Goal: Task Accomplishment & Management: Manage account settings

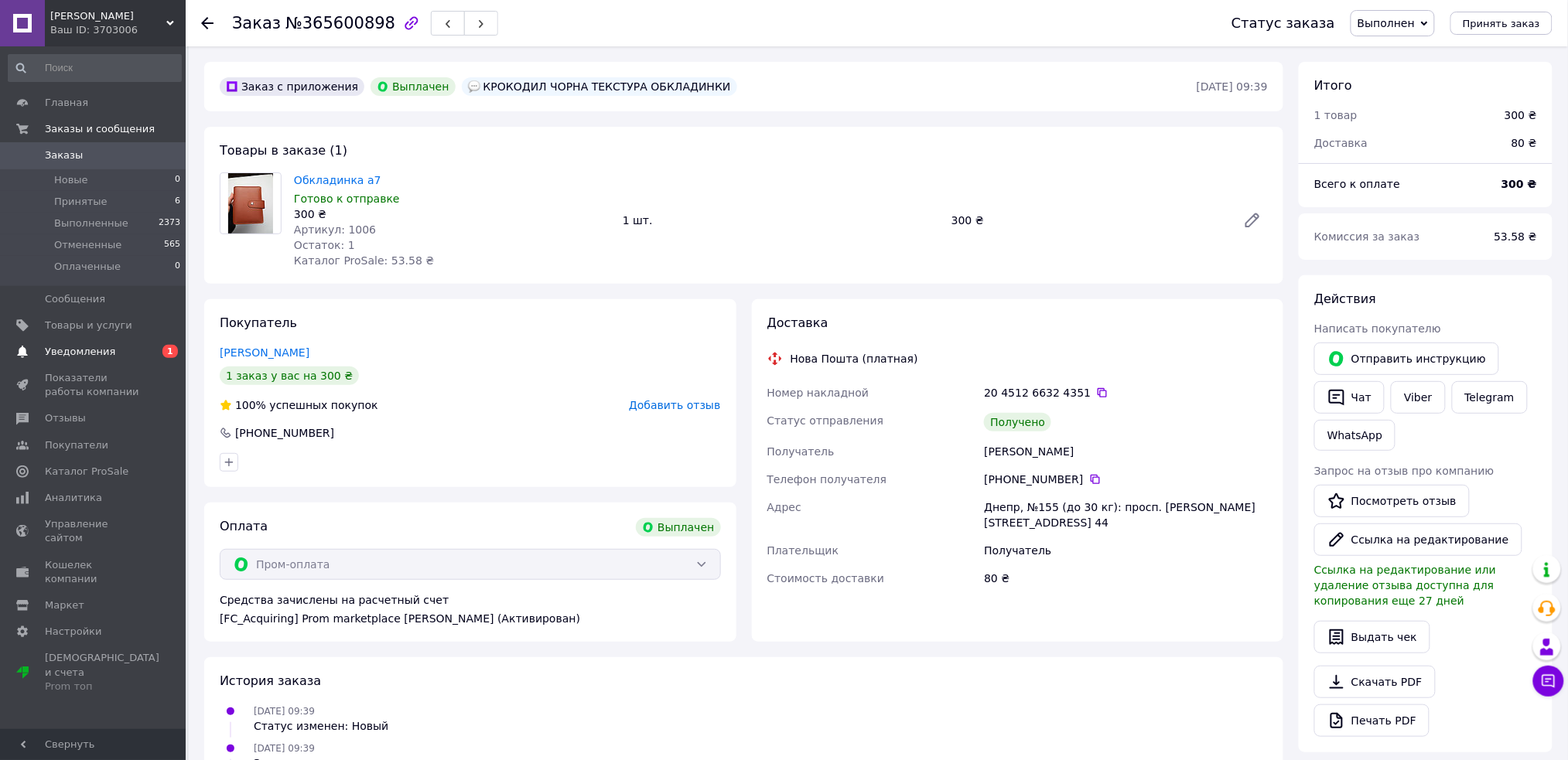
click at [137, 349] on span "Уведомления" at bounding box center [94, 352] width 98 height 14
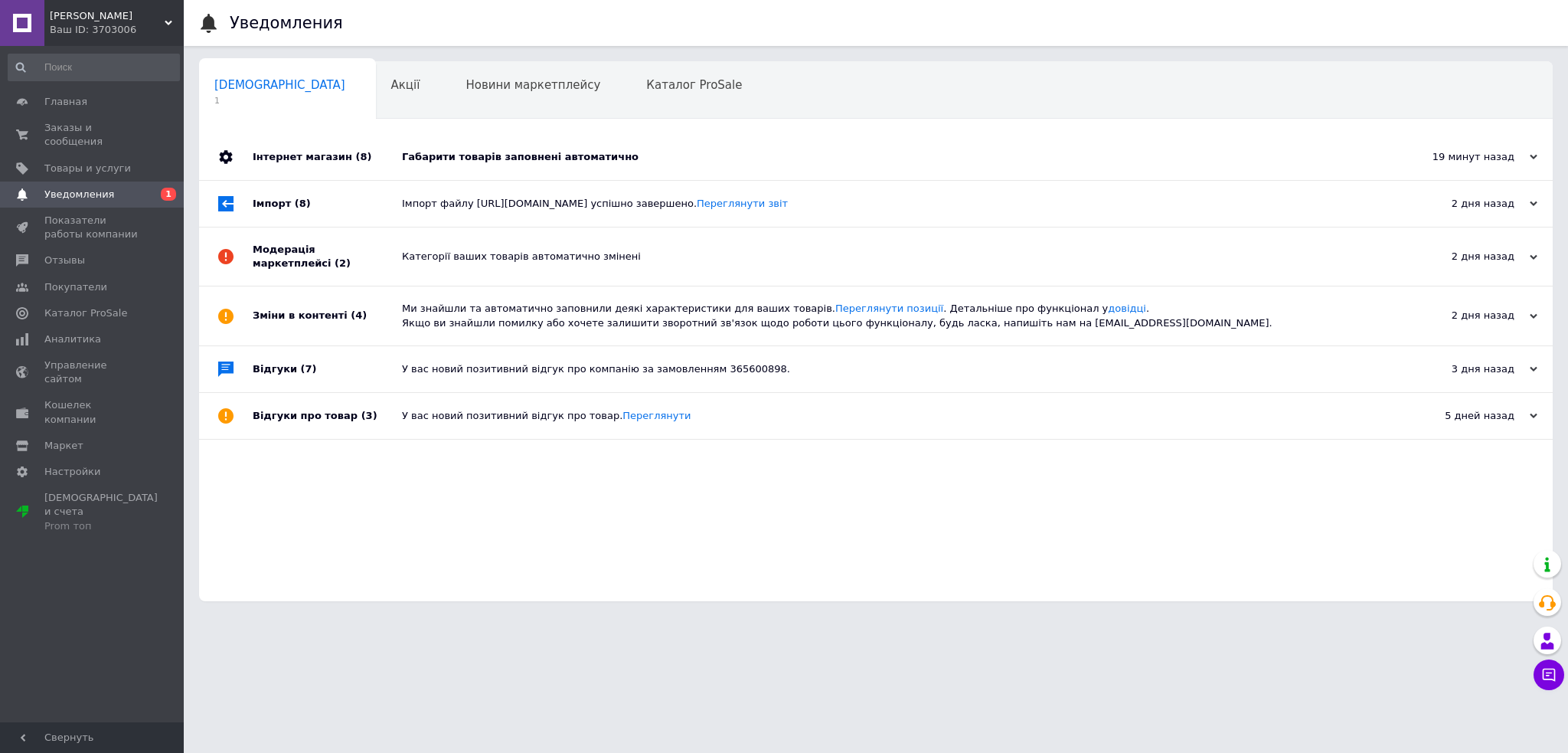
click at [462, 160] on div "Габарити товарів заповнені автоматично" at bounding box center [893, 157] width 983 height 14
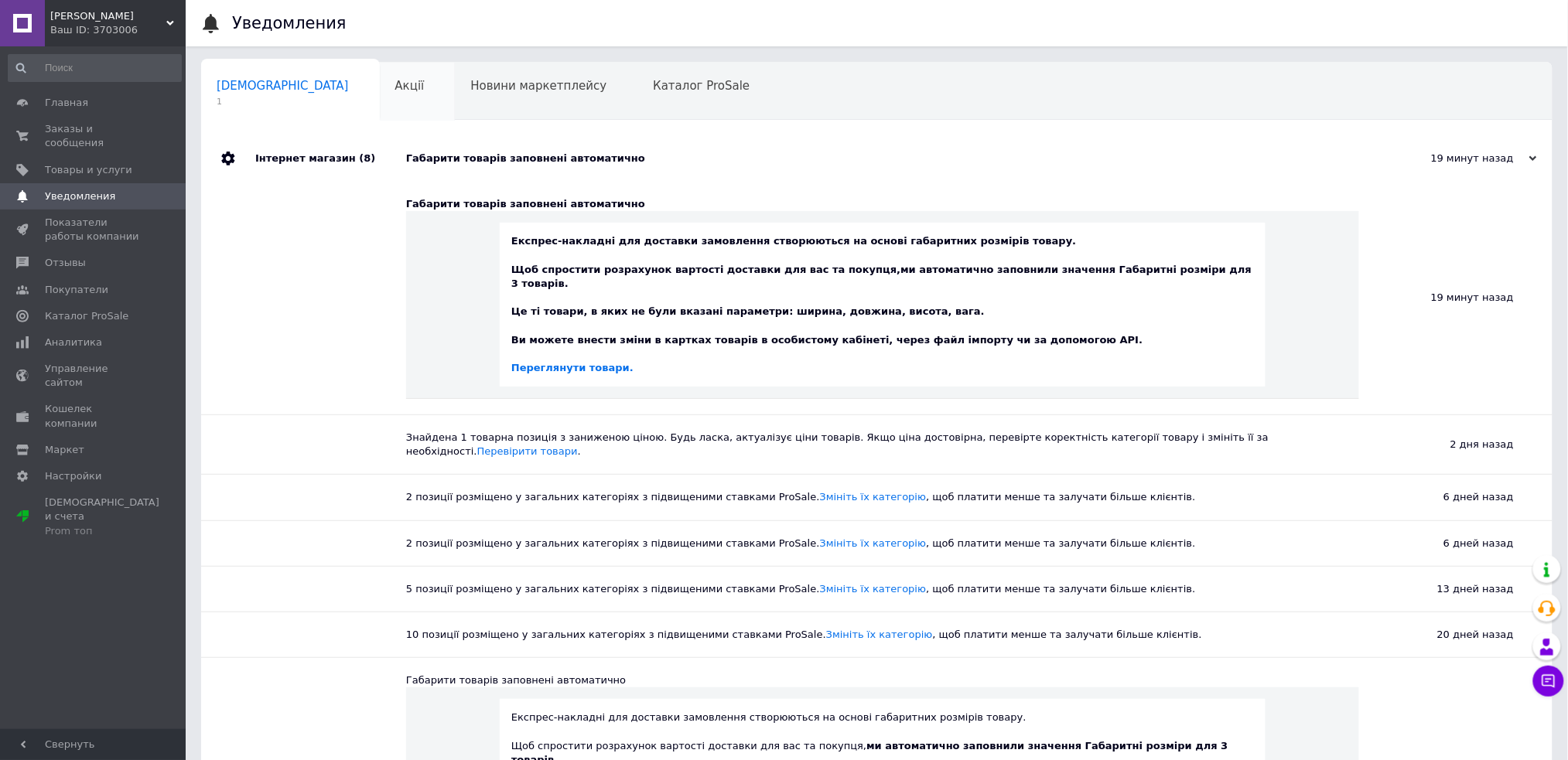
click at [380, 86] on div "Акції 0" at bounding box center [417, 92] width 76 height 59
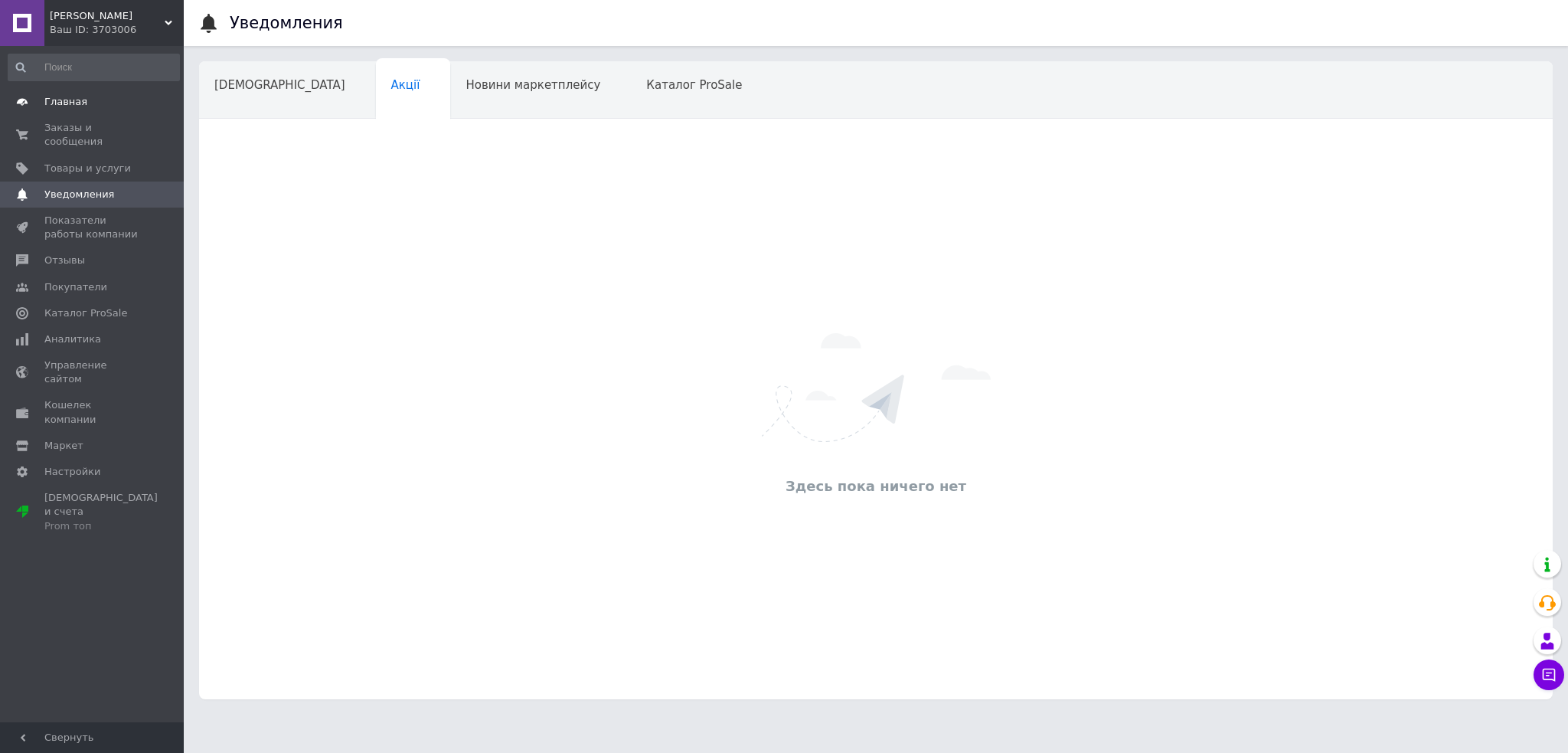
click at [131, 104] on span "Главная" at bounding box center [93, 101] width 97 height 14
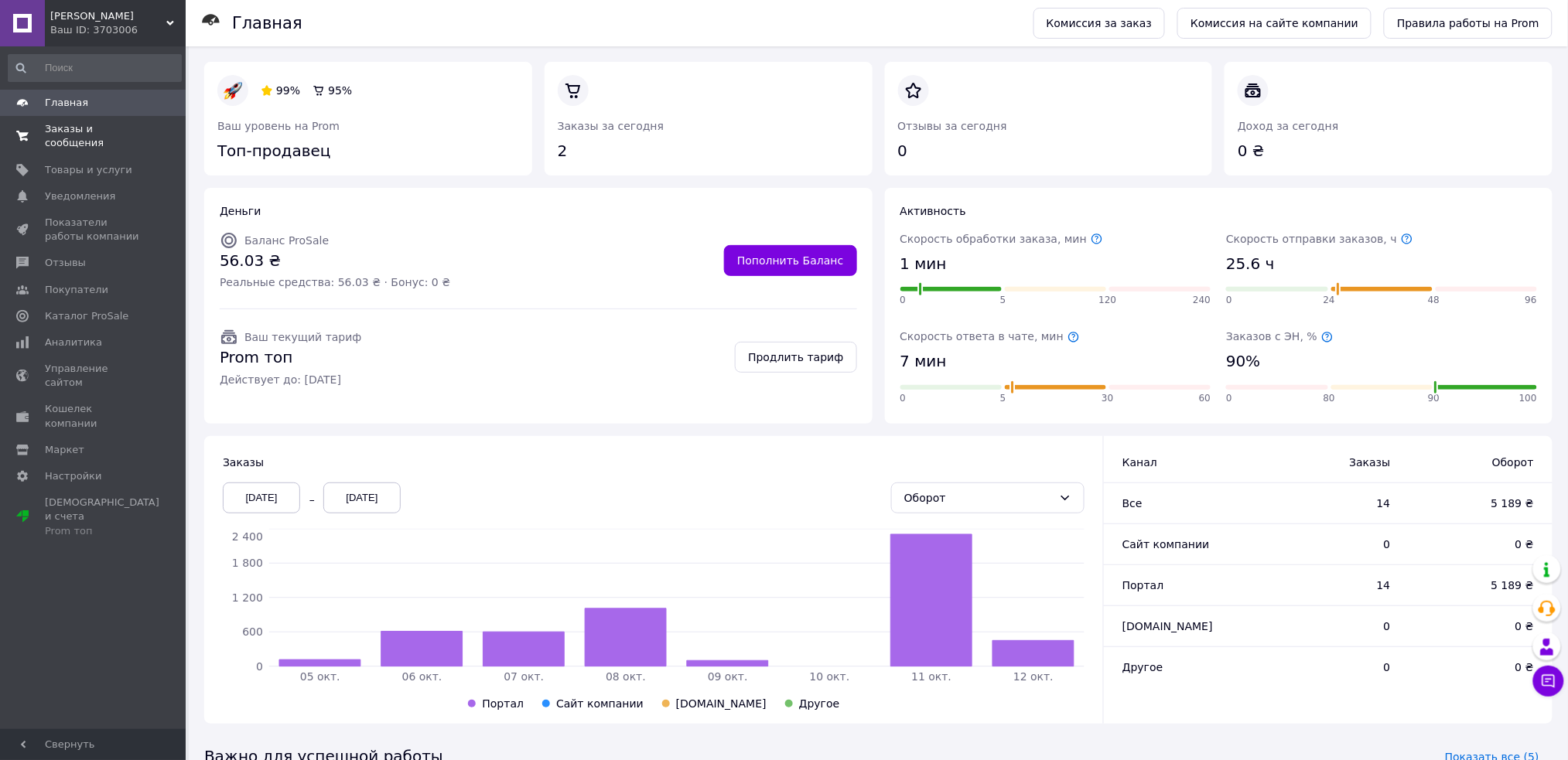
click at [128, 119] on link "Заказы и сообщения 0 0" at bounding box center [94, 136] width 190 height 40
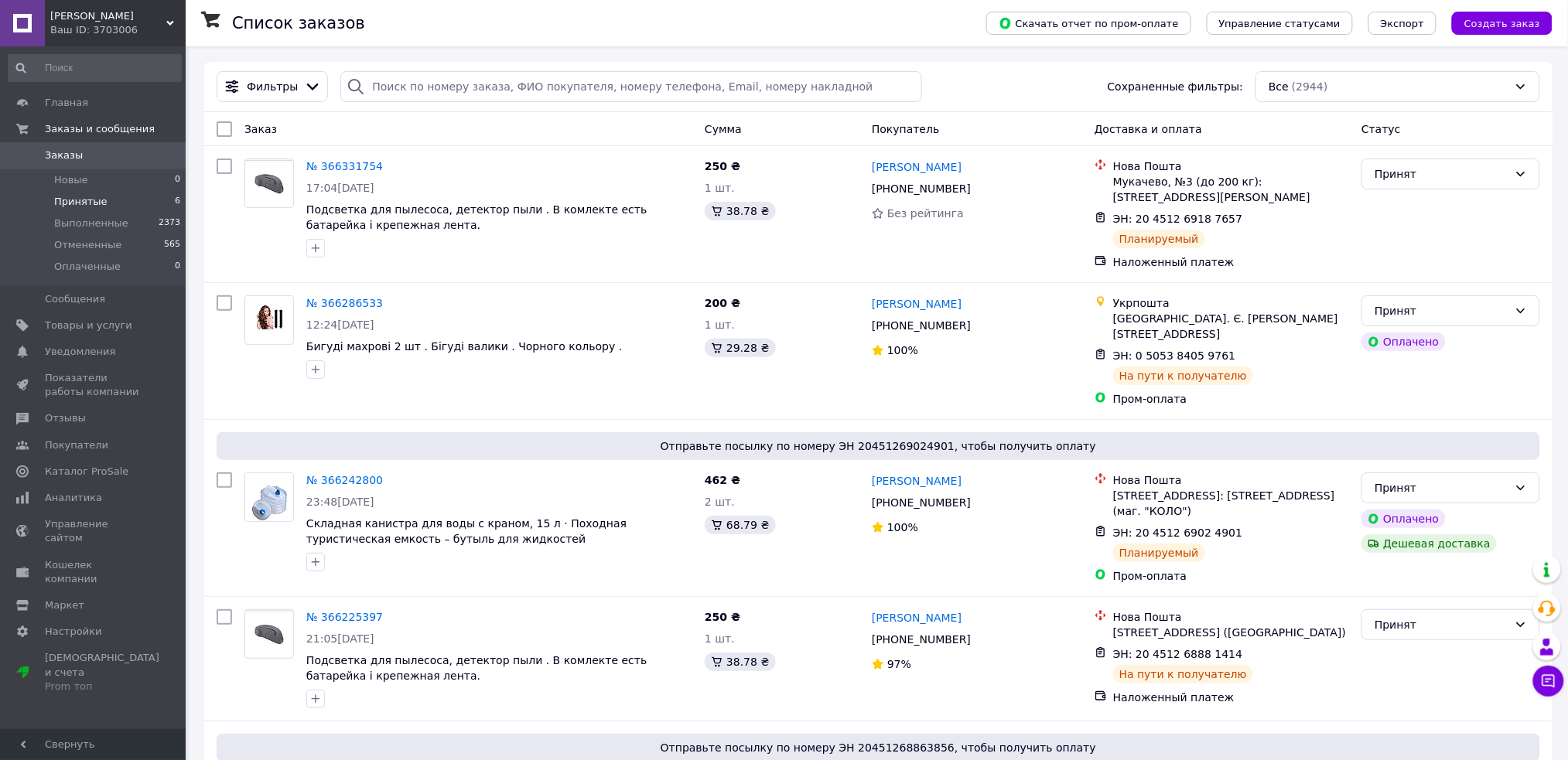
click at [157, 201] on li "Принятые 6" at bounding box center [94, 202] width 190 height 22
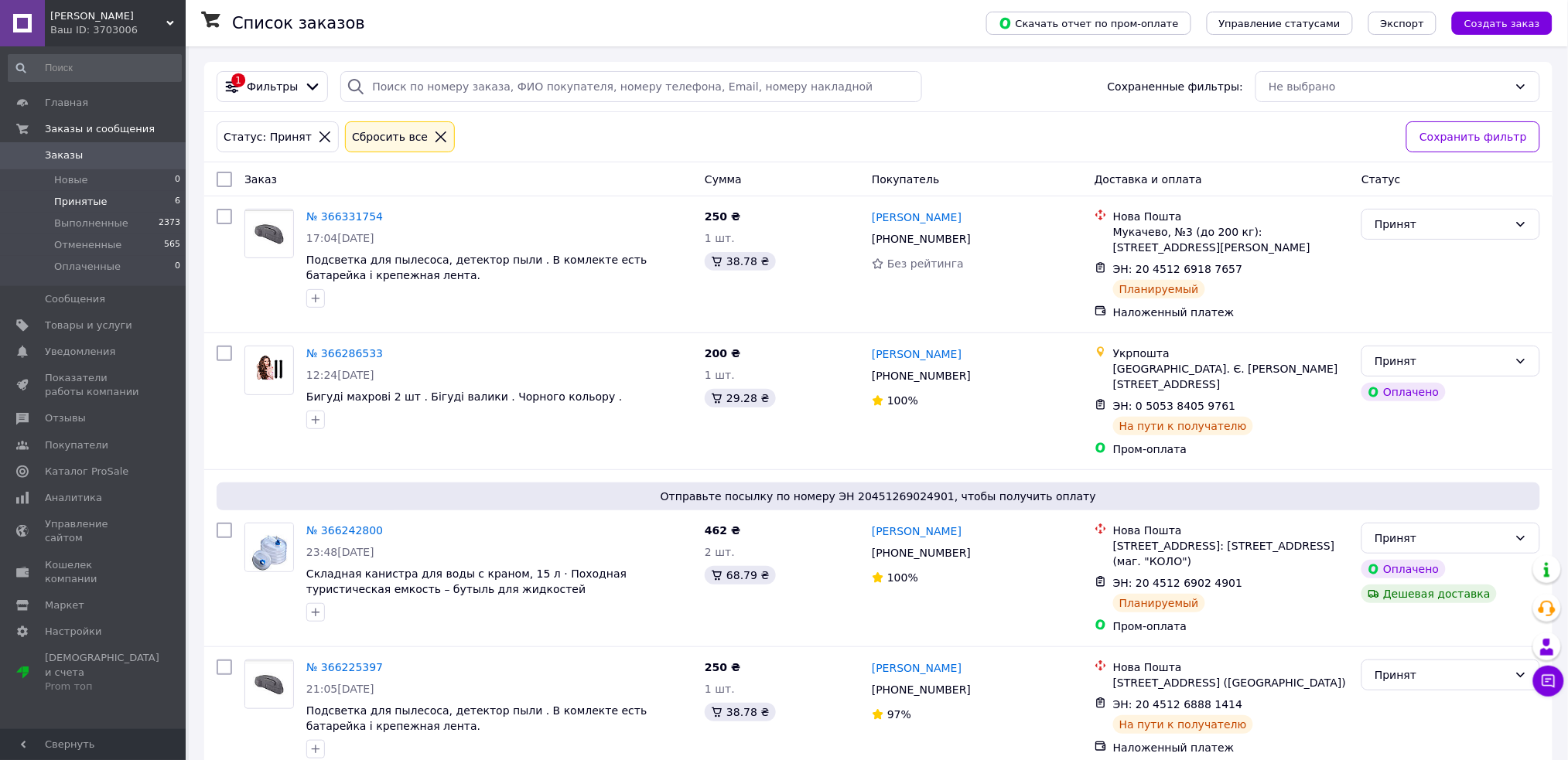
click at [72, 199] on span "Принятые" at bounding box center [81, 202] width 53 height 14
click at [150, 322] on span at bounding box center [163, 325] width 42 height 14
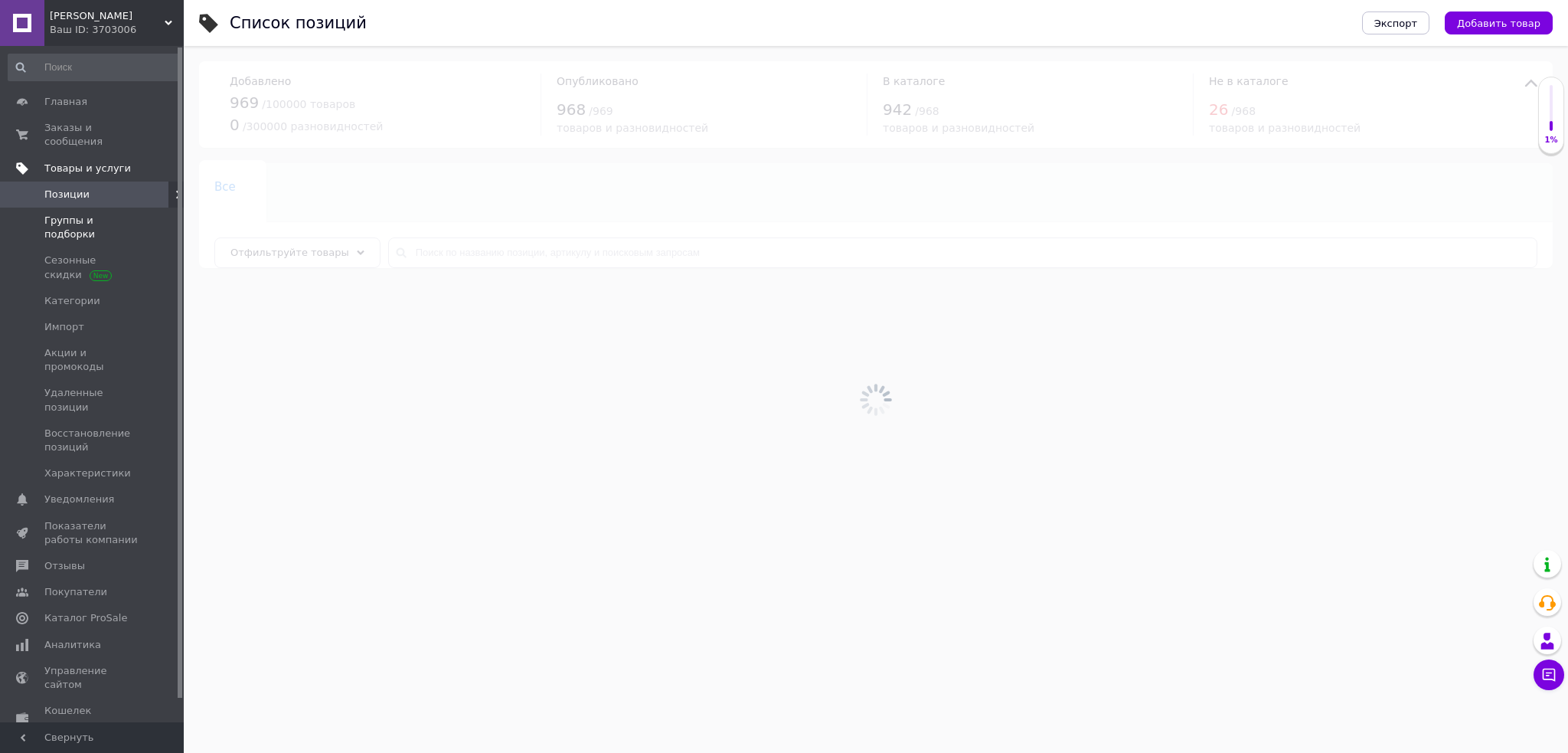
click at [134, 213] on span "Группы и подборки" at bounding box center [93, 227] width 97 height 27
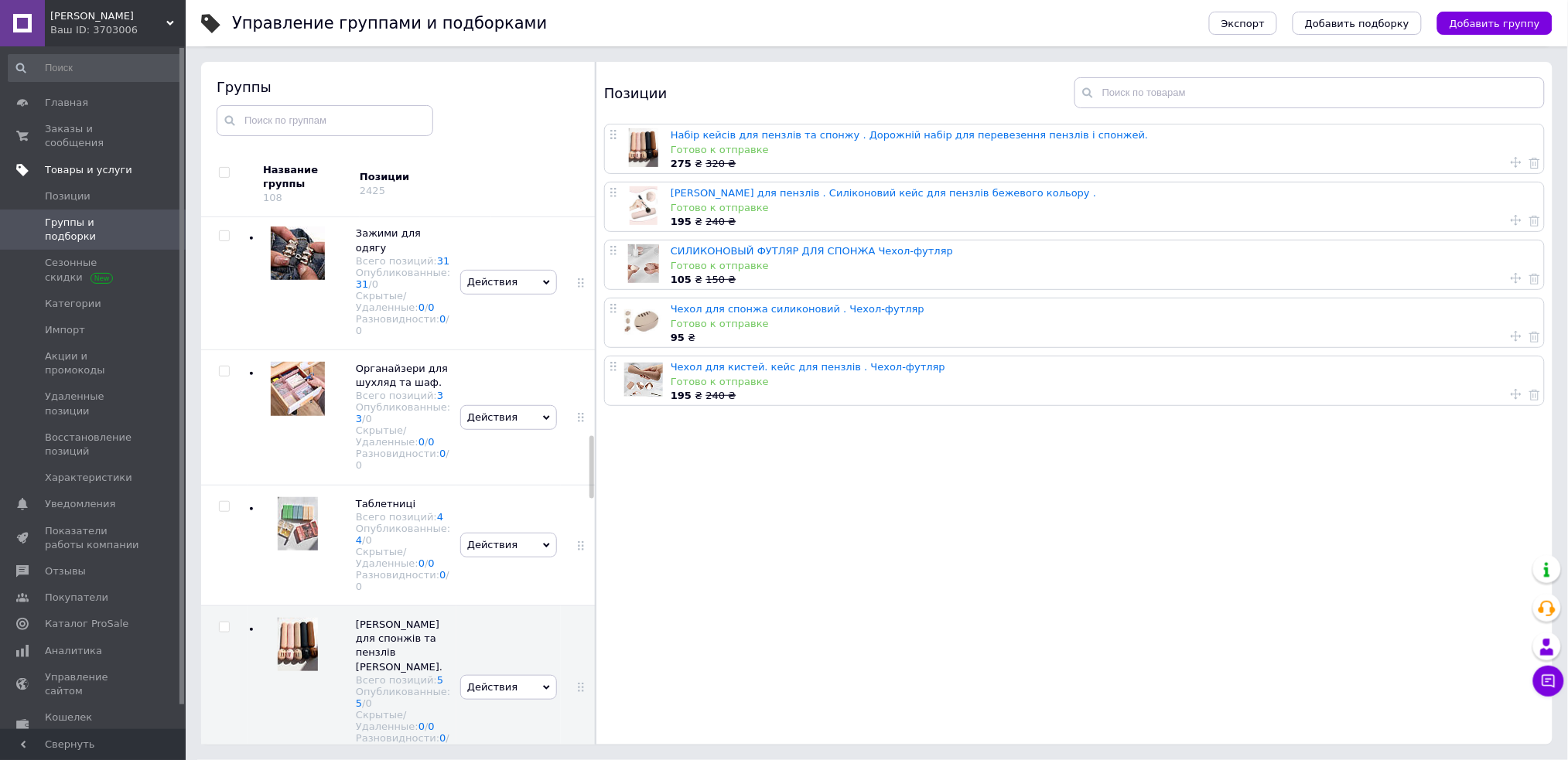
scroll to position [1807, 0]
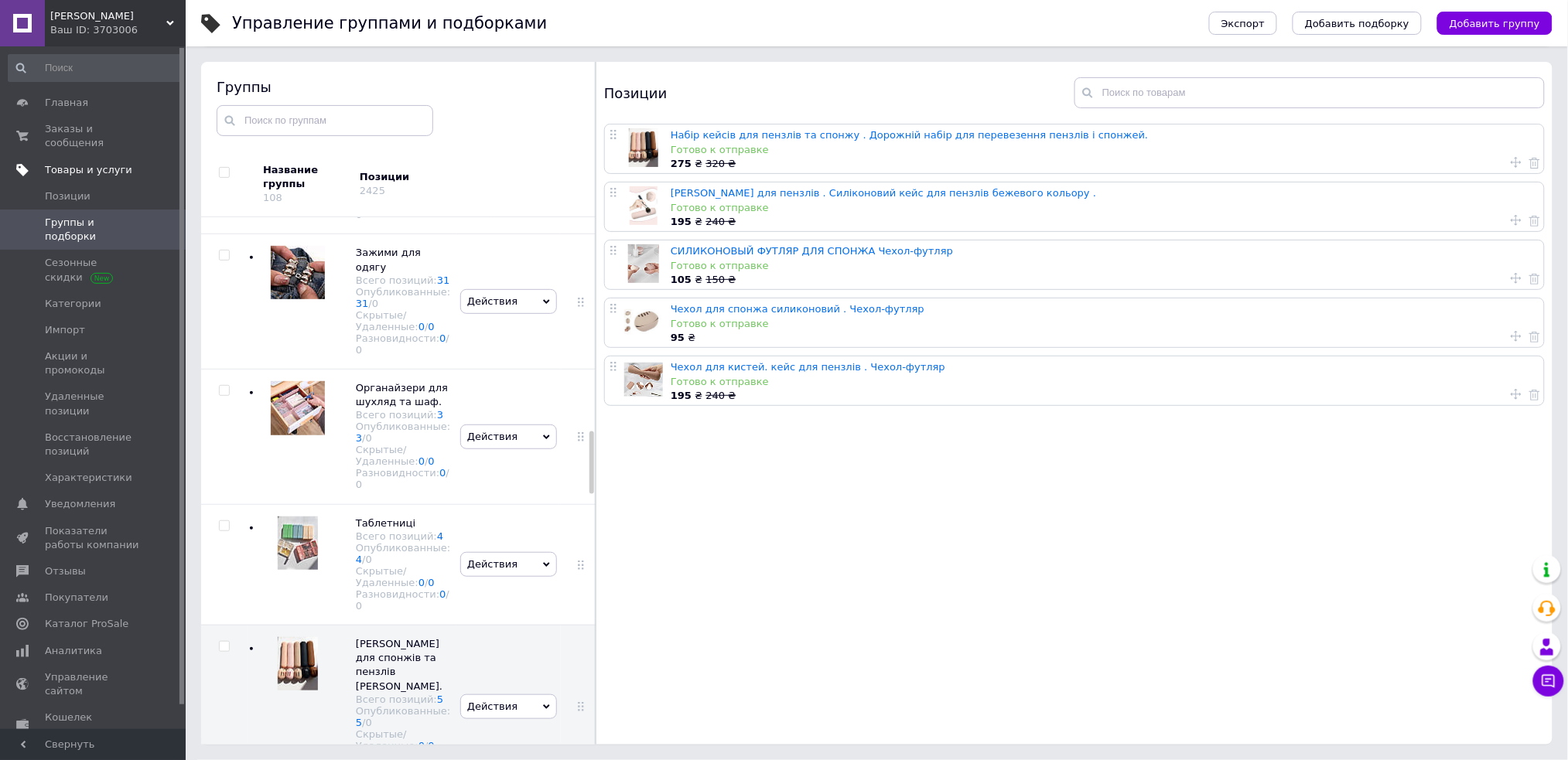
drag, startPoint x: 590, startPoint y: 500, endPoint x: 614, endPoint y: 457, distance: 49.2
click at [614, 457] on div "Группы Название группы 108 Позиции 2425 Корневая группа Всего позиций: 1436 Опу…" at bounding box center [875, 403] width 1351 height 682
click at [513, 624] on div "Действия Скрыть группу Редактировать группу Добавить подгруппу Добавить товар У…" at bounding box center [509, 564] width 104 height 121
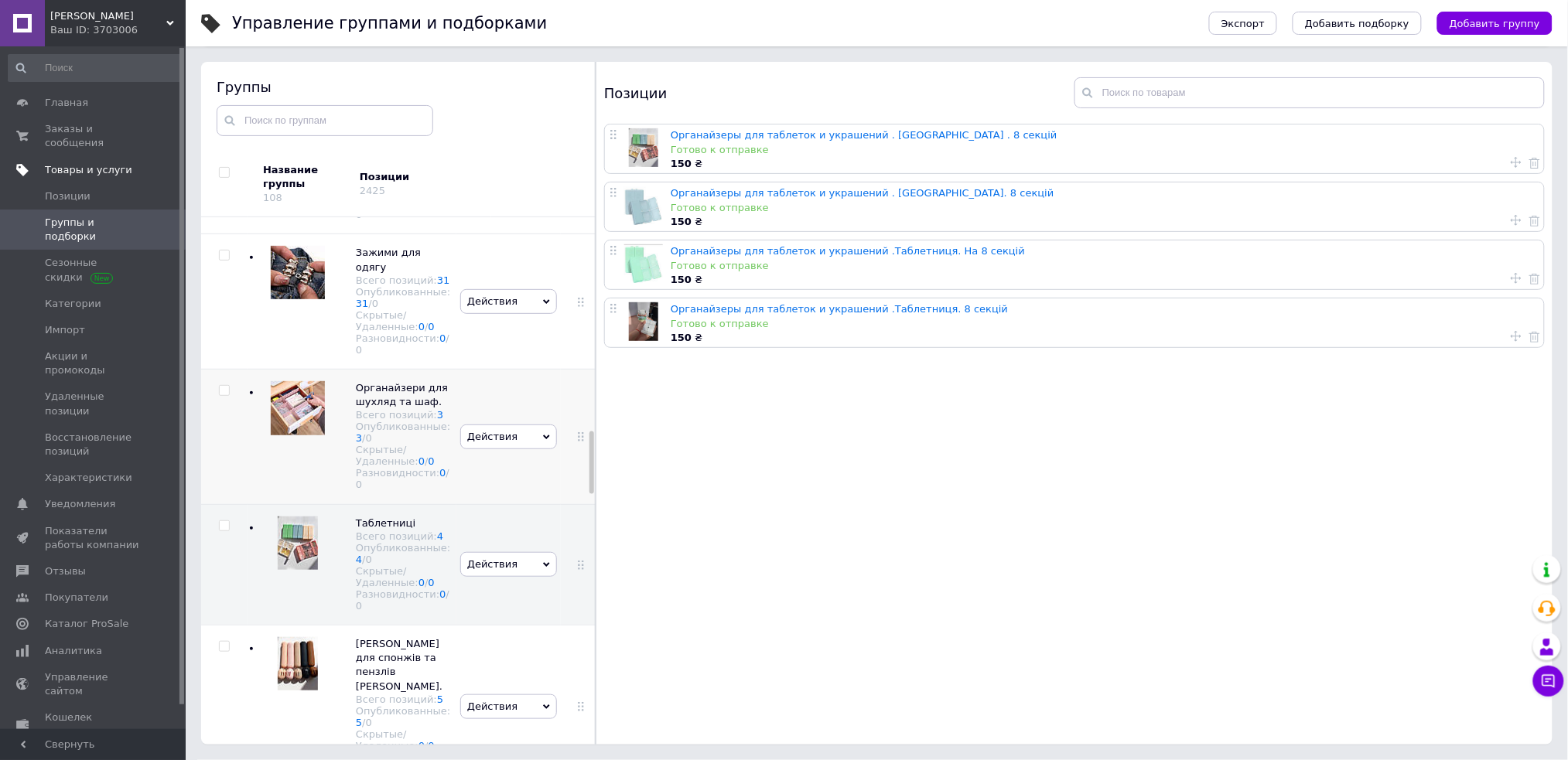
click at [476, 500] on div "Действия Скрыть группу Редактировать группу Добавить подгруппу Добавить товар У…" at bounding box center [509, 438] width 104 height 136
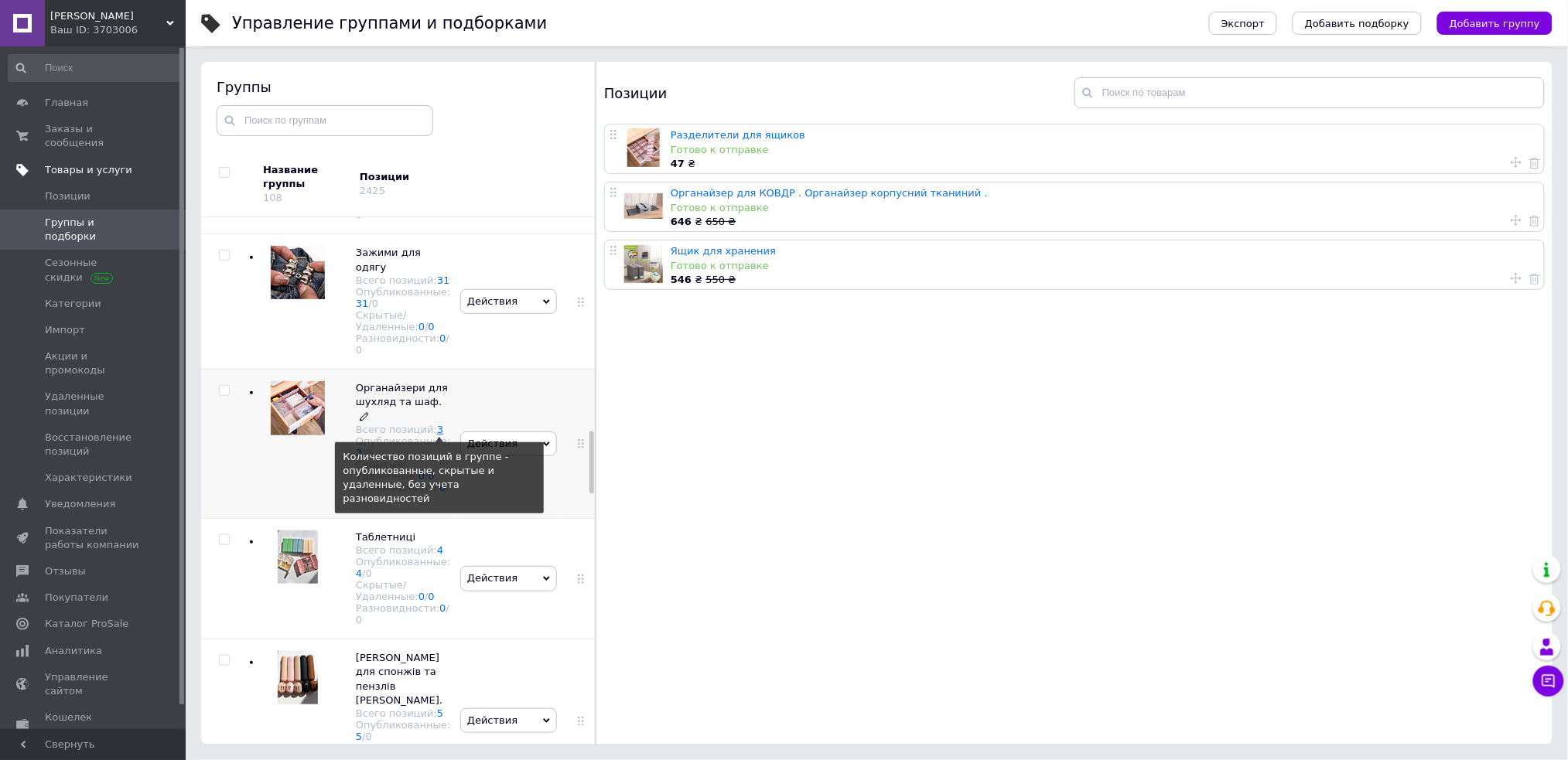
click at [437, 436] on link "3" at bounding box center [440, 430] width 6 height 12
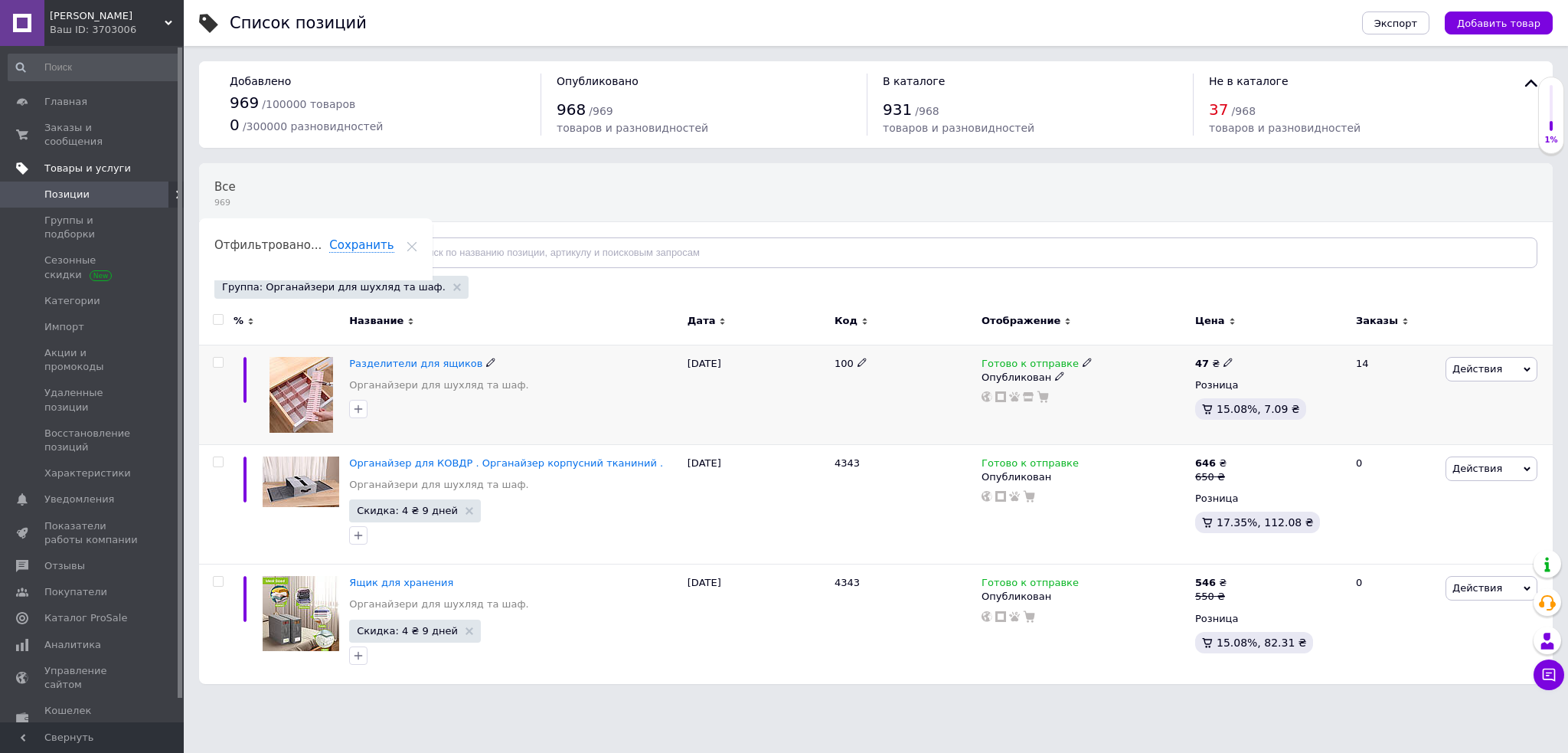
click at [213, 358] on input "checkbox" at bounding box center [218, 362] width 10 height 10
checkbox input "true"
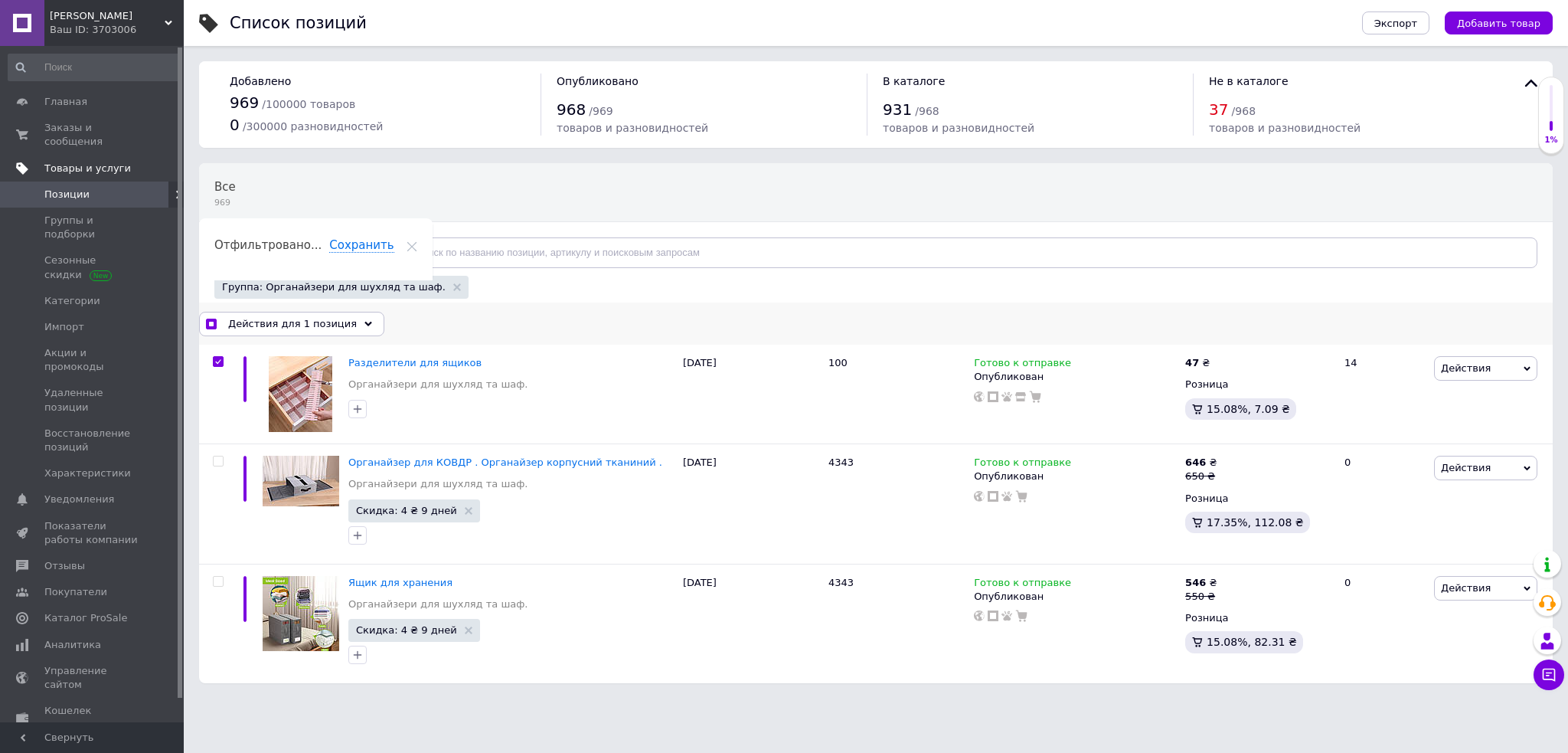
click at [322, 324] on span "Действия для 1 позиция" at bounding box center [292, 323] width 129 height 14
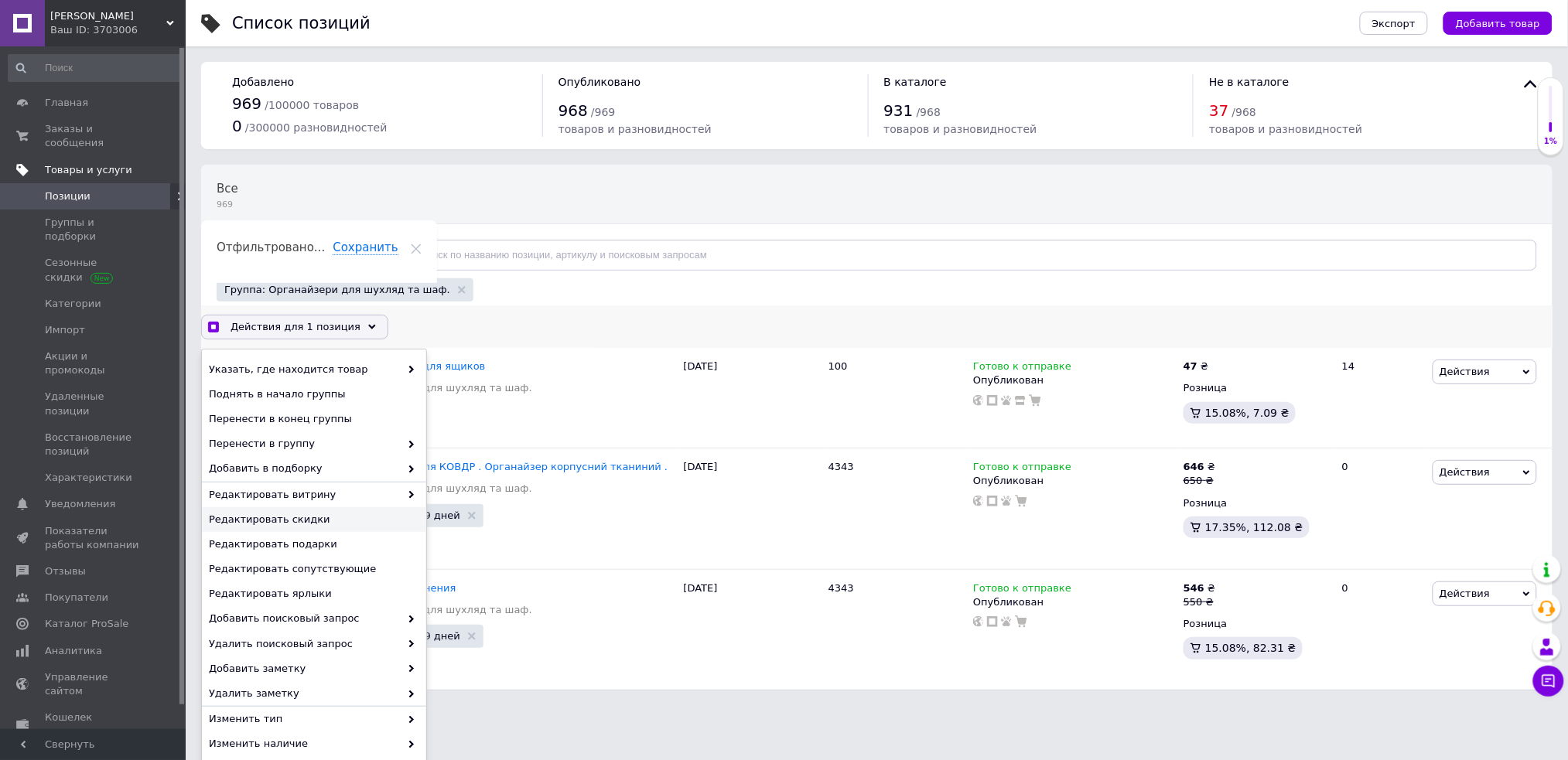
click at [318, 518] on span "Редактировать скидки" at bounding box center [312, 519] width 207 height 14
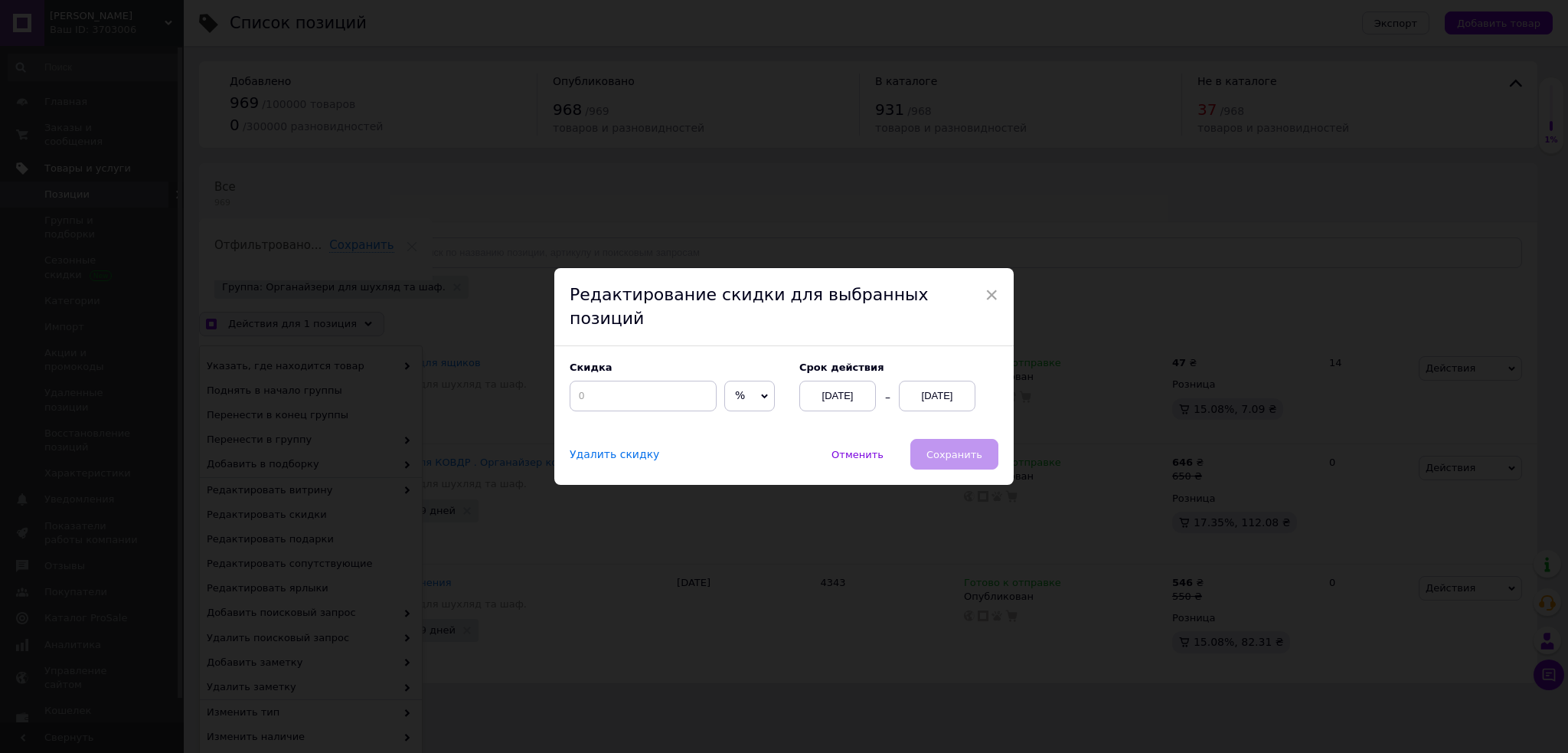
click at [750, 392] on span "%" at bounding box center [750, 395] width 51 height 30
click at [744, 421] on li "₴" at bounding box center [750, 428] width 49 height 21
click at [633, 391] on input at bounding box center [643, 395] width 147 height 30
checkbox input "true"
type input "7"
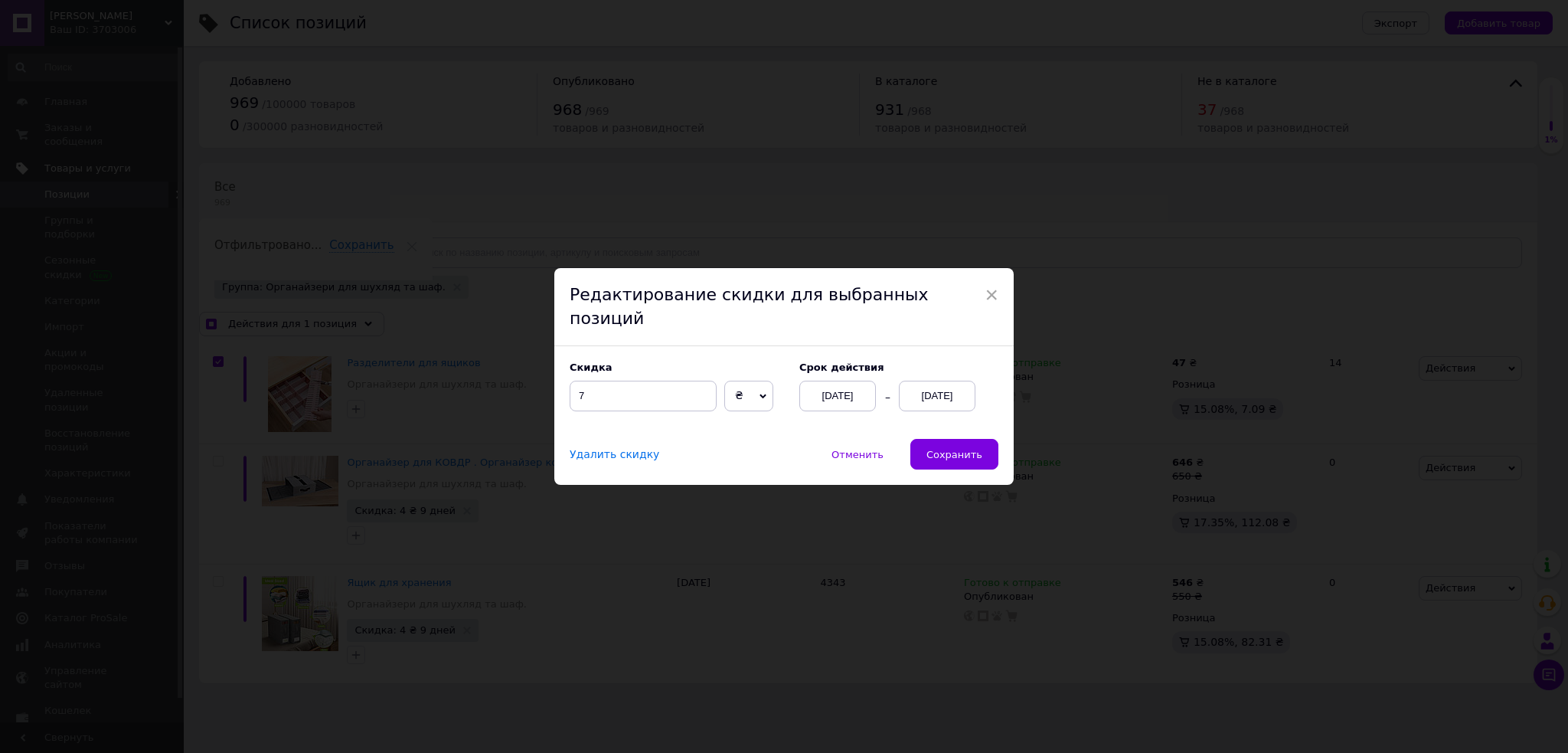
click at [912, 385] on div "[DATE]" at bounding box center [937, 395] width 77 height 30
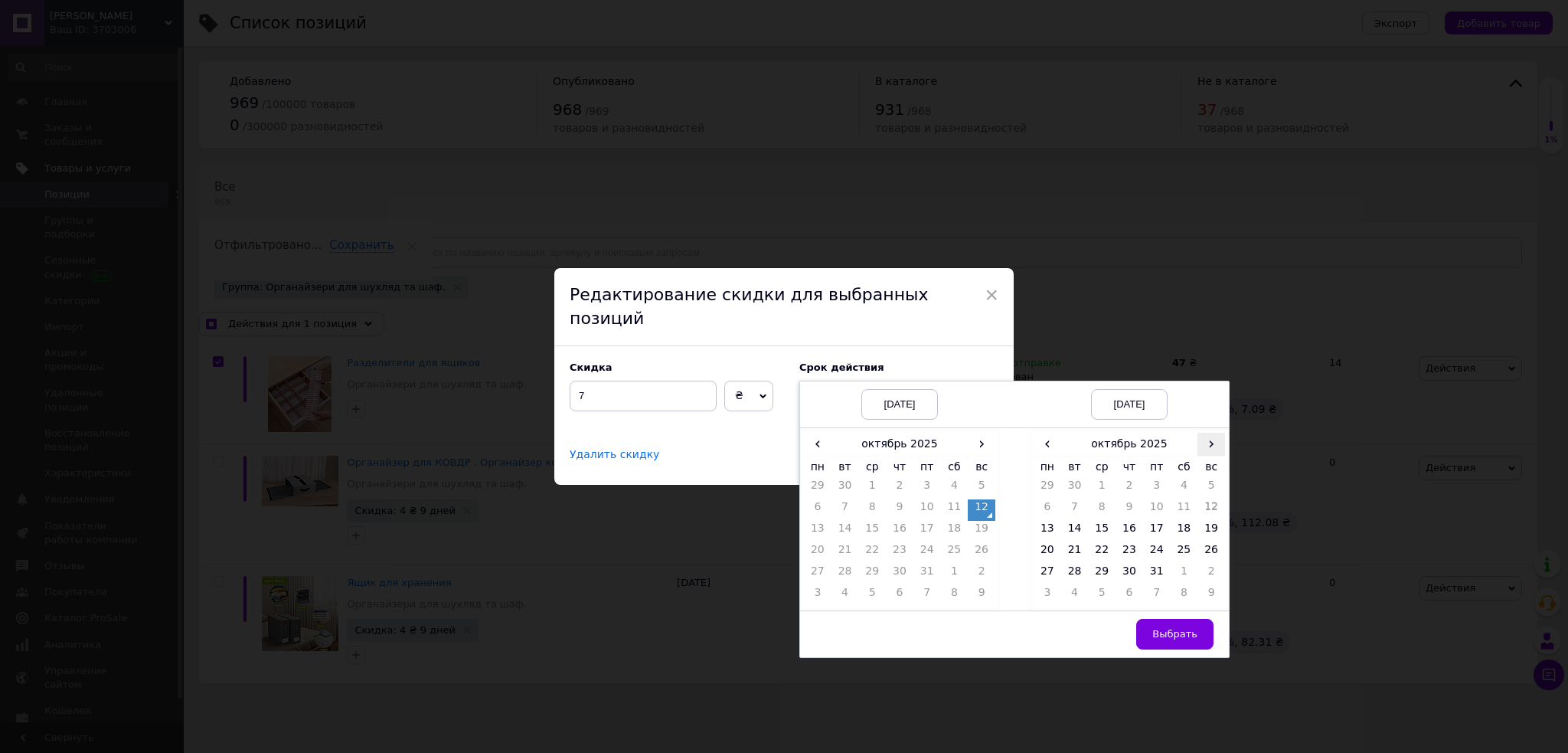
click at [1208, 436] on span "›" at bounding box center [1212, 443] width 27 height 22
click at [1207, 434] on span "›" at bounding box center [1212, 443] width 27 height 22
click at [1044, 442] on span "‹" at bounding box center [1047, 443] width 27 height 22
click at [1104, 564] on td "26" at bounding box center [1101, 575] width 27 height 21
click at [1183, 628] on span "Выбрать" at bounding box center [1175, 634] width 45 height 12
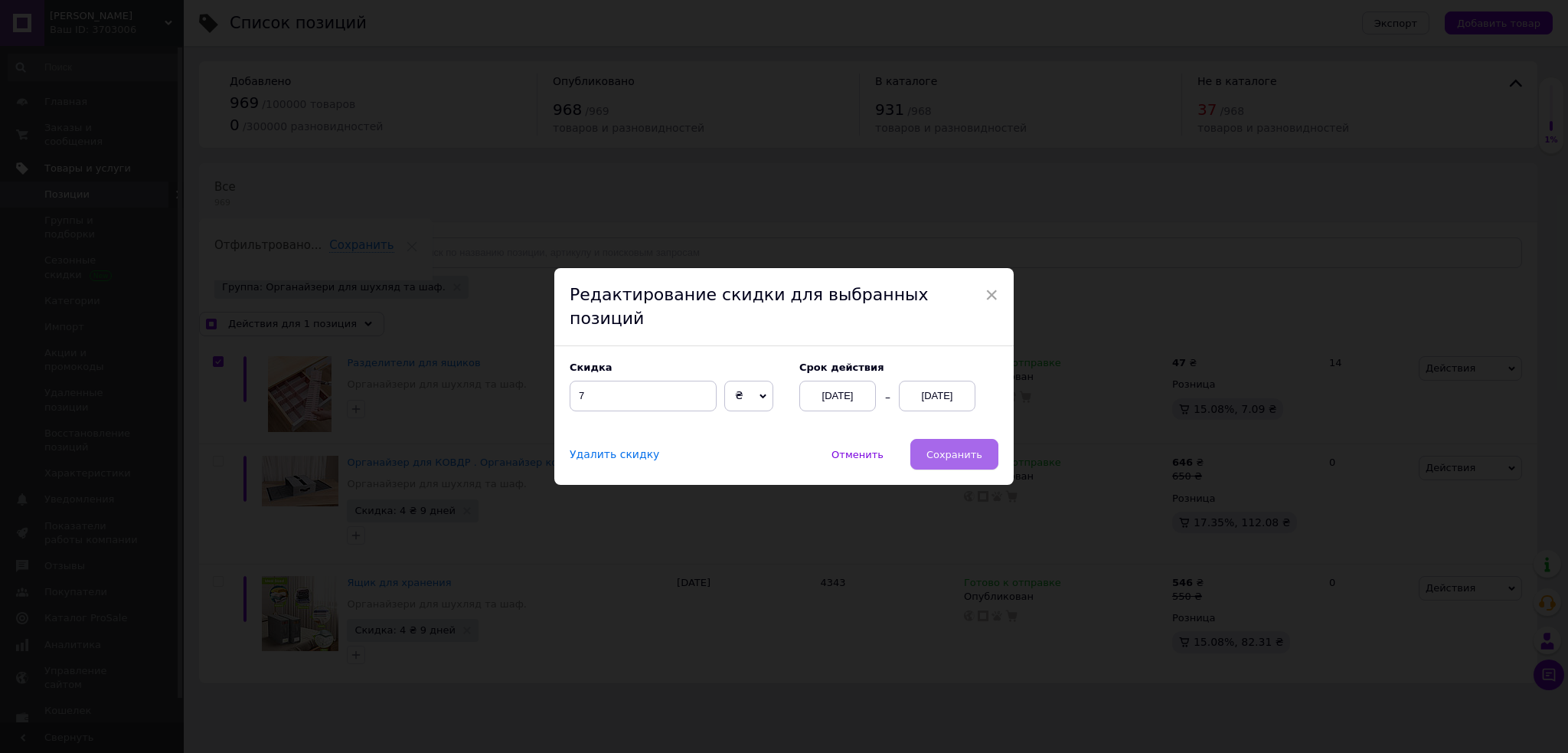
click at [956, 449] on span "Сохранить" at bounding box center [953, 455] width 56 height 12
checkbox input "true"
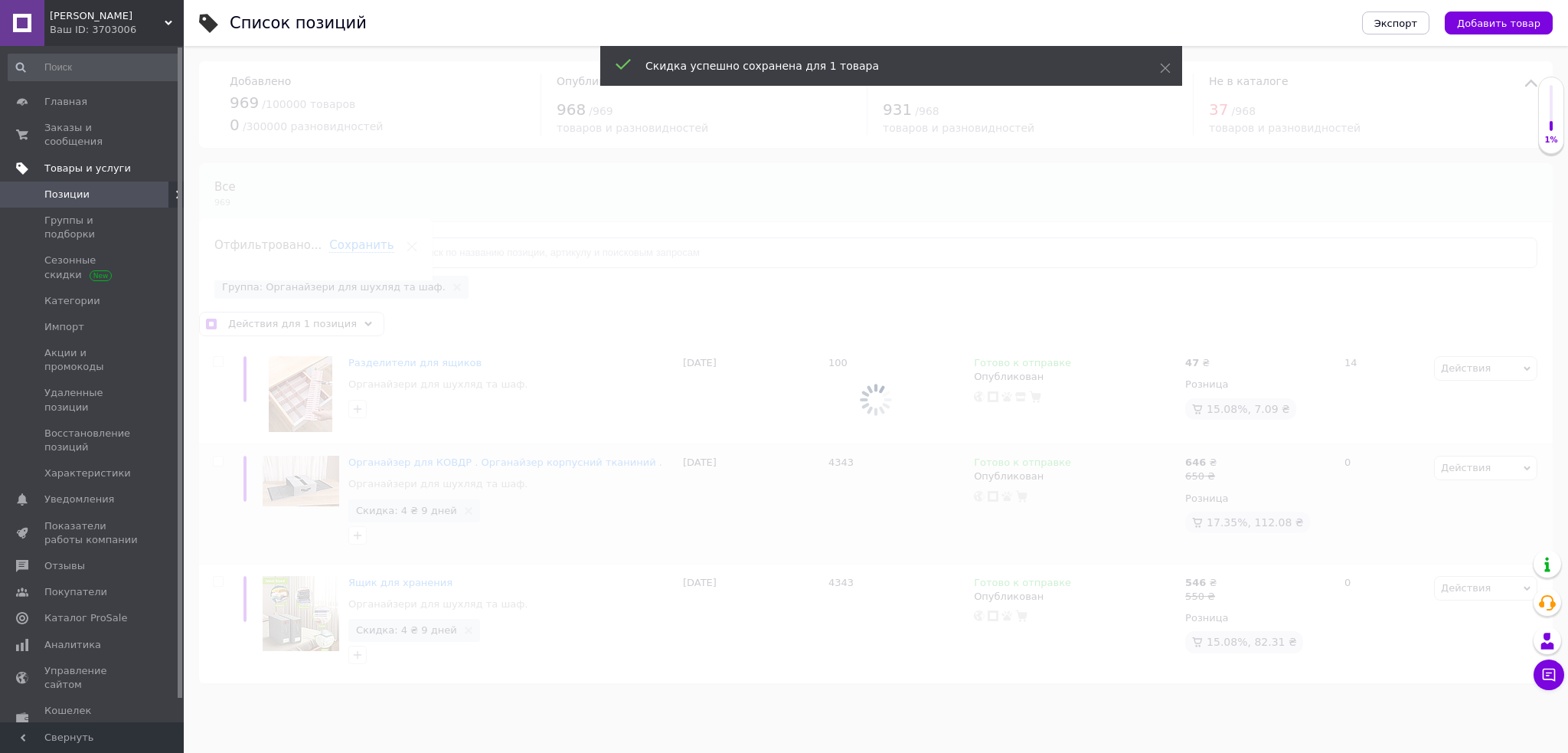
checkbox input "false"
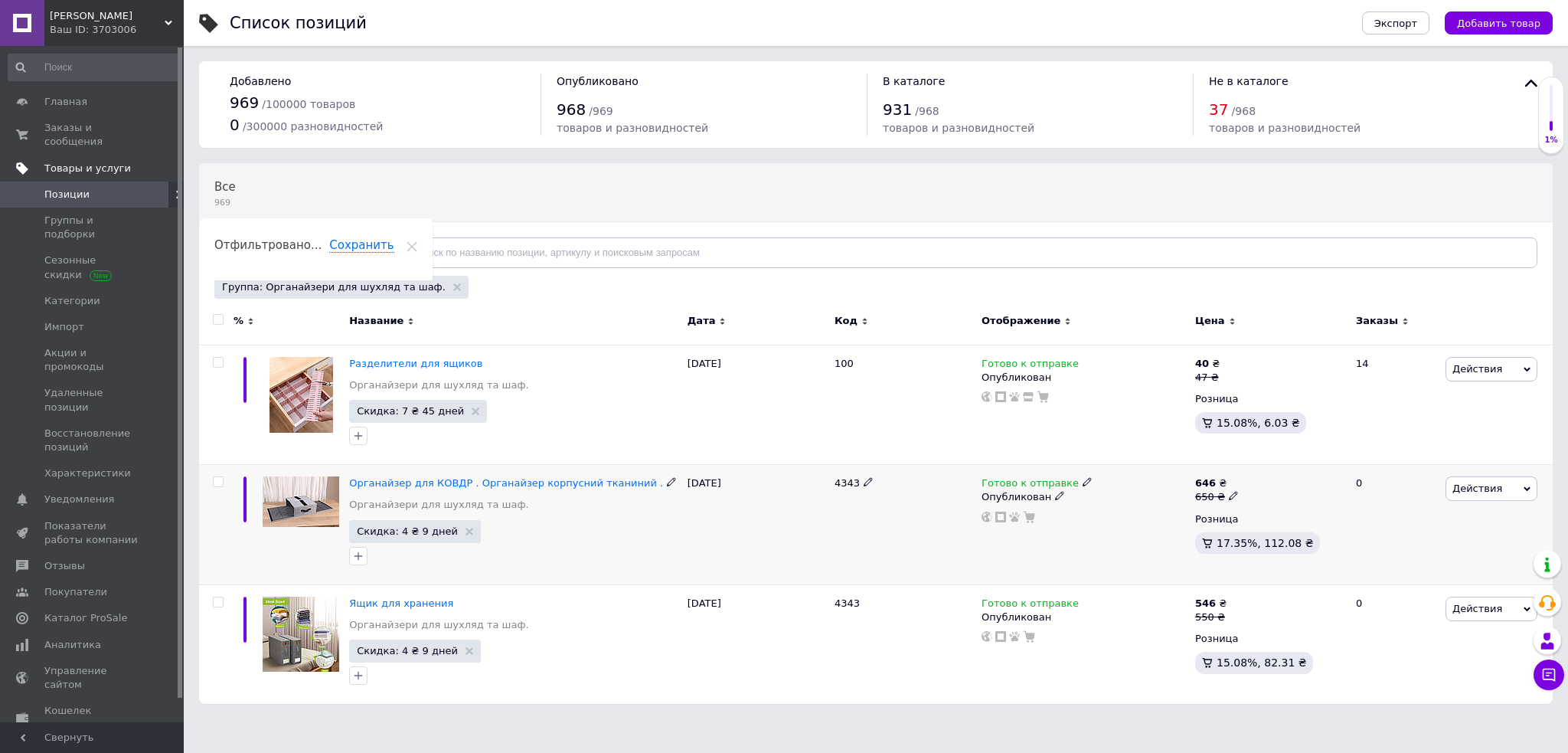
click at [213, 476] on span at bounding box center [218, 481] width 11 height 11
click at [213, 477] on input "checkbox" at bounding box center [218, 482] width 10 height 10
checkbox input "true"
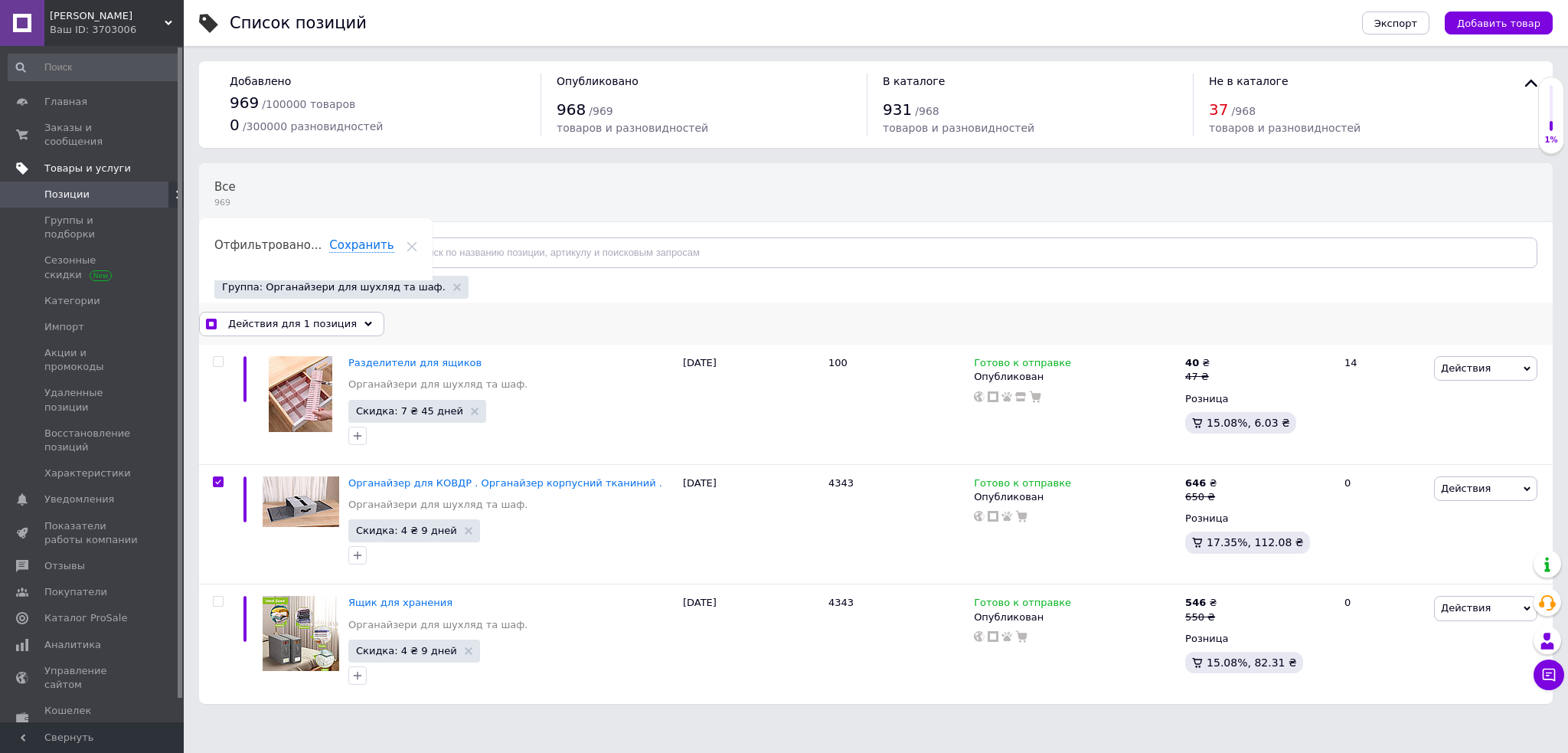
click at [364, 320] on icon at bounding box center [368, 324] width 8 height 8
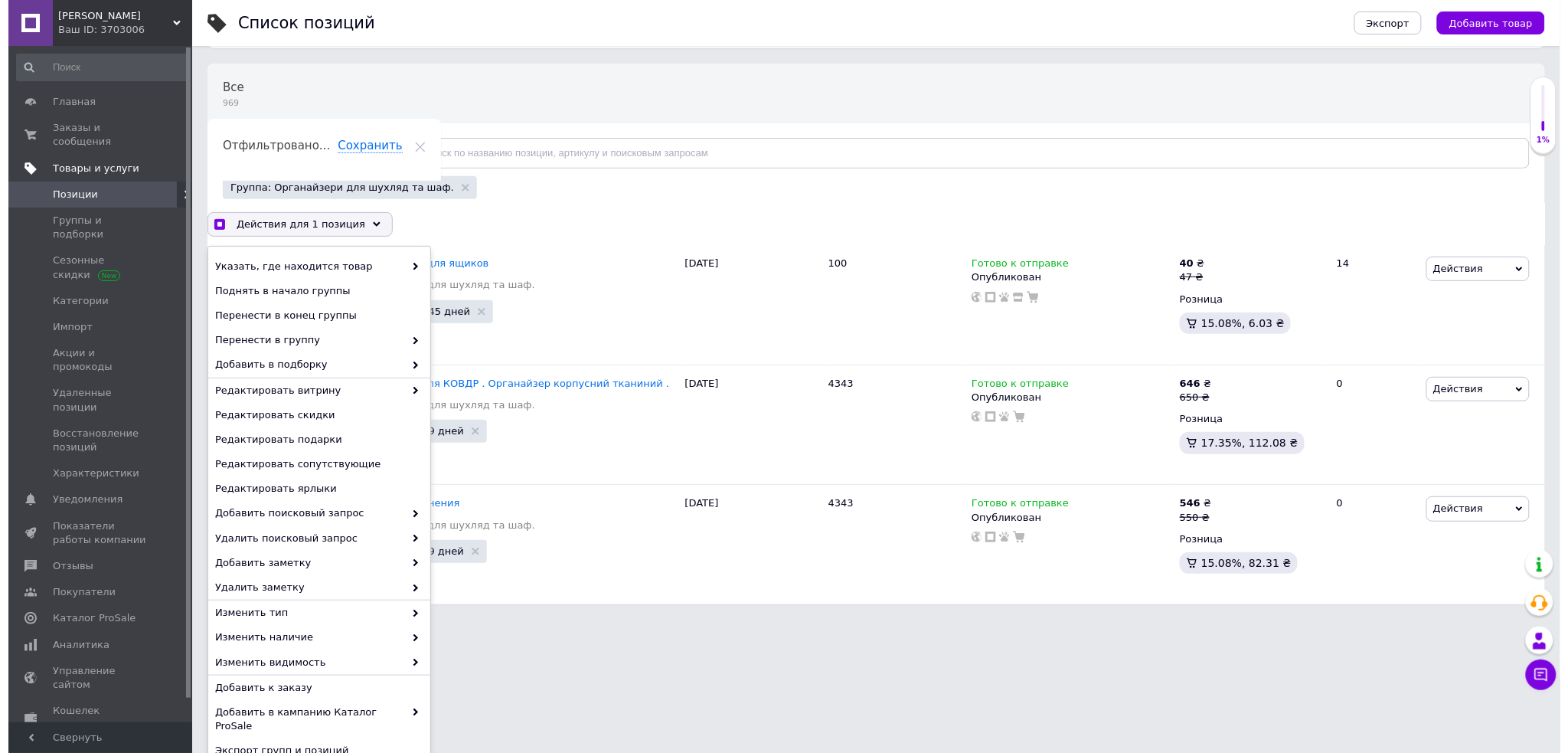
scroll to position [130, 0]
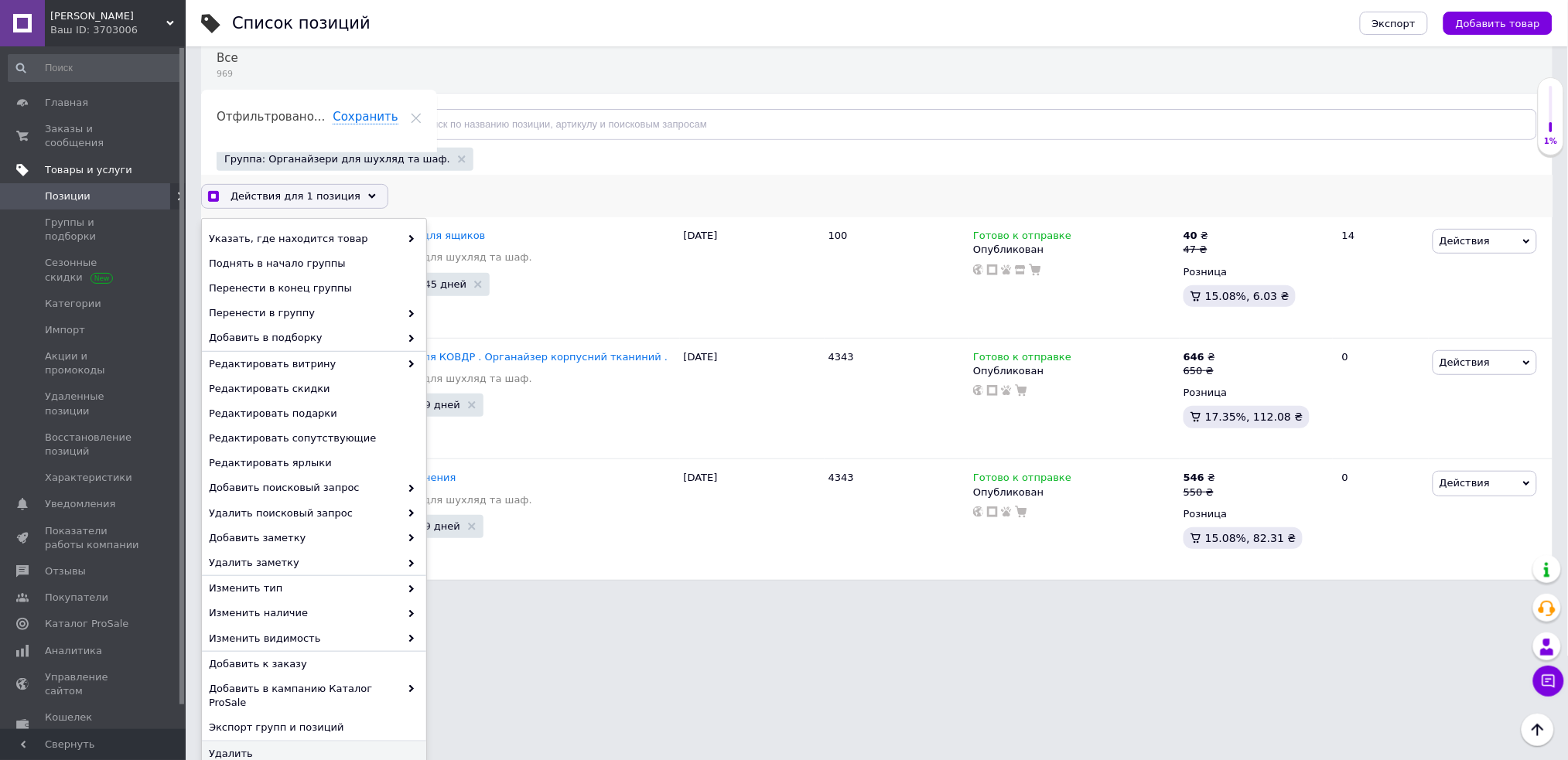
click at [317, 749] on div "Удалить" at bounding box center [314, 753] width 224 height 25
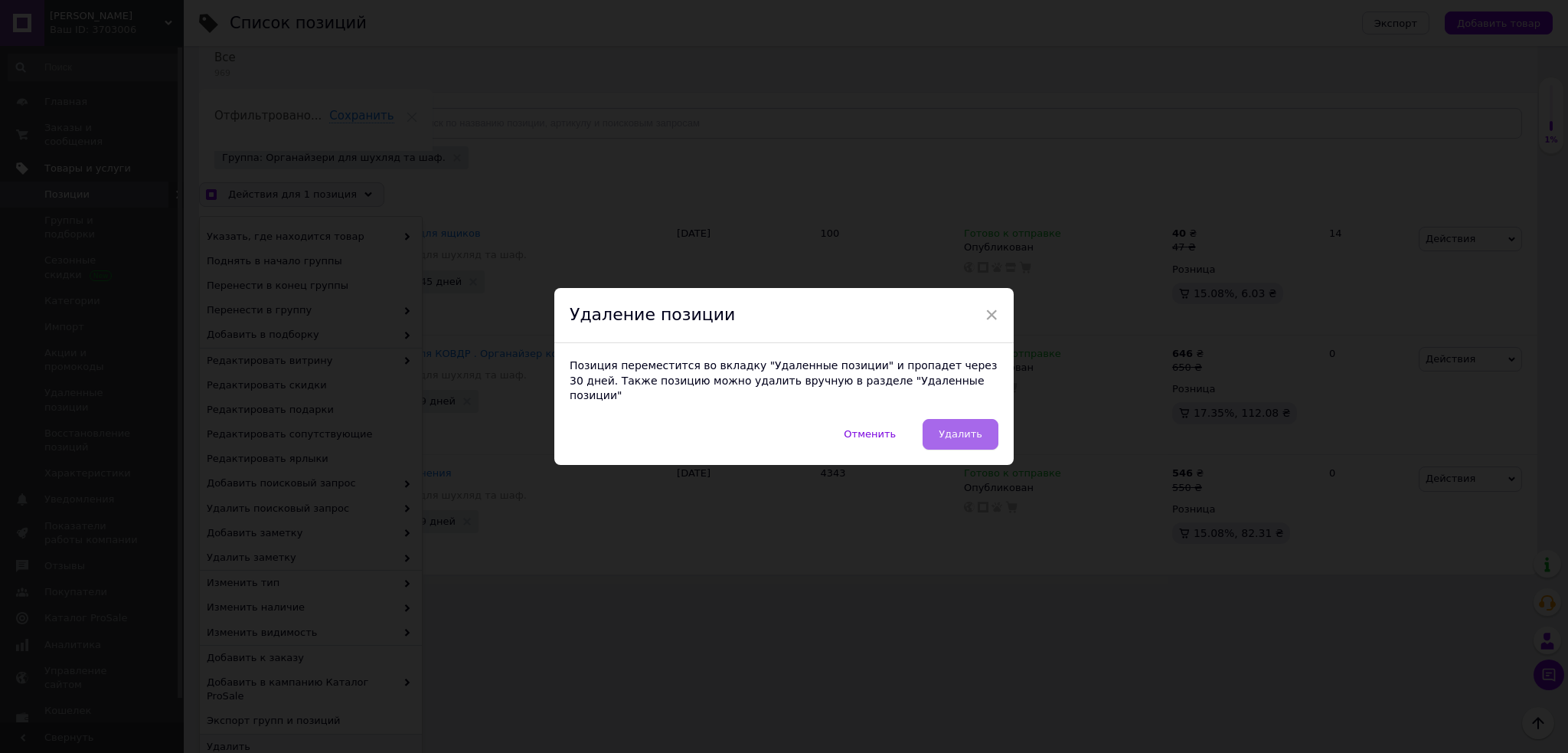
click at [972, 428] on span "Удалить" at bounding box center [960, 433] width 44 height 12
checkbox input "true"
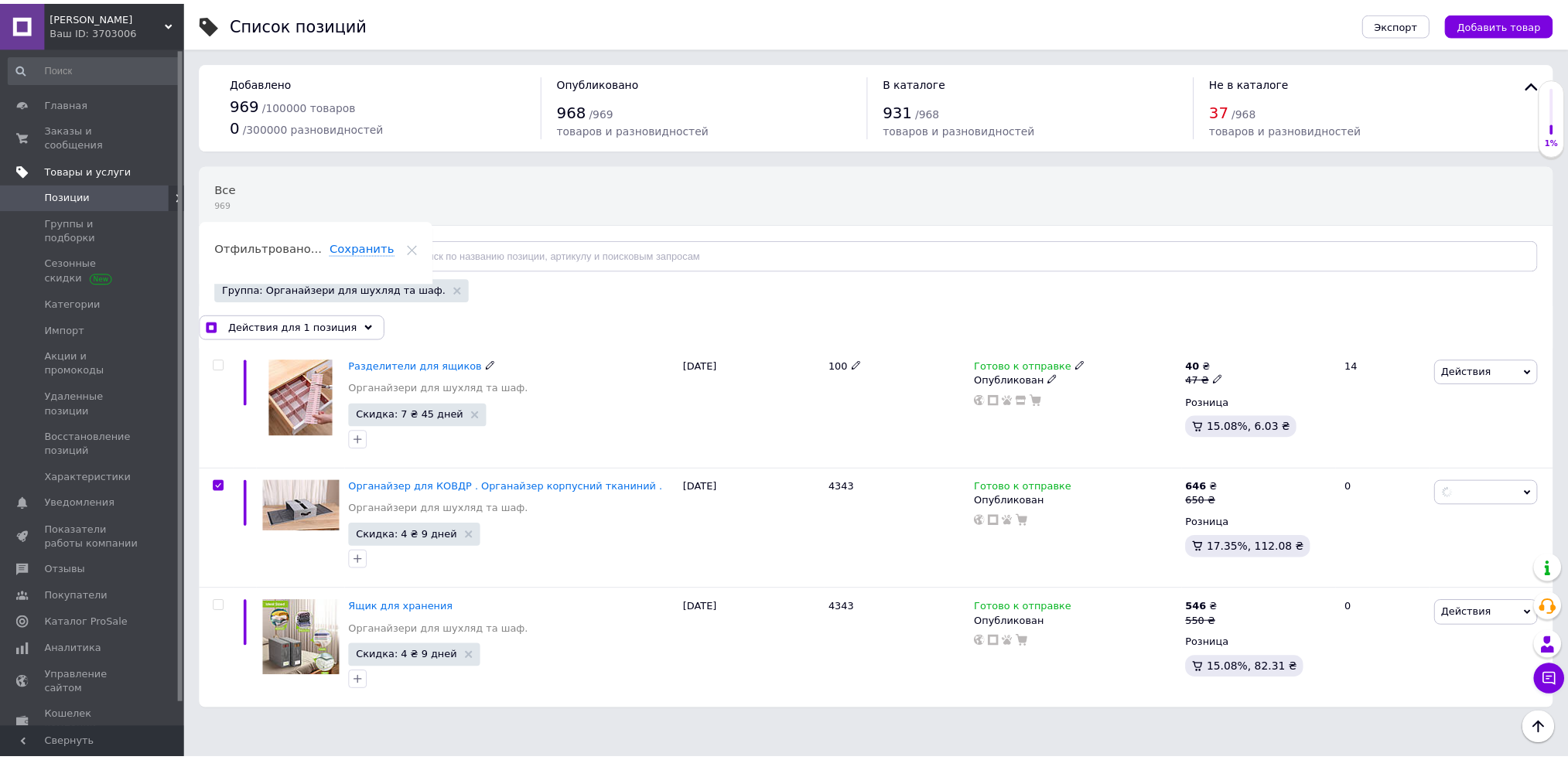
scroll to position [0, 0]
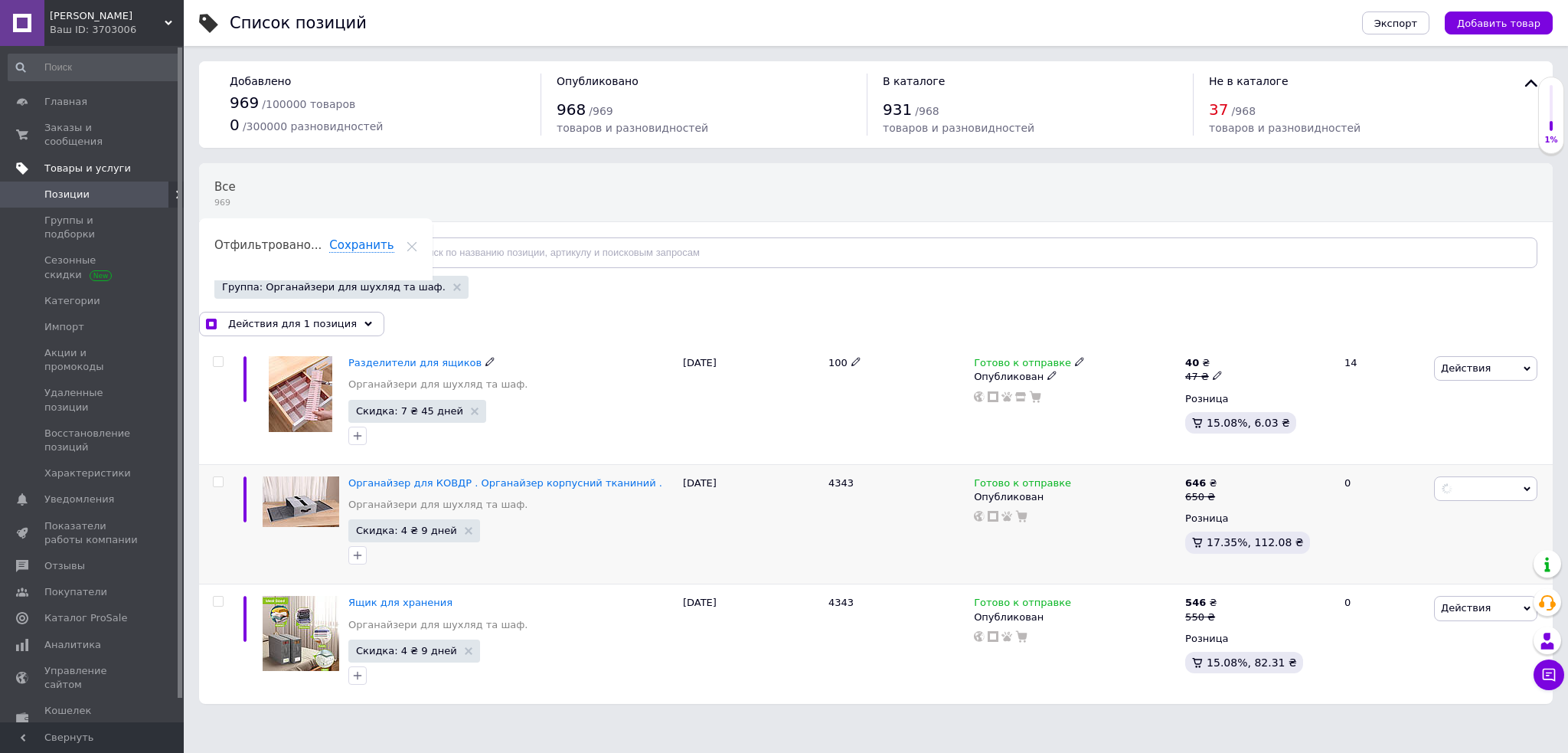
checkbox input "false"
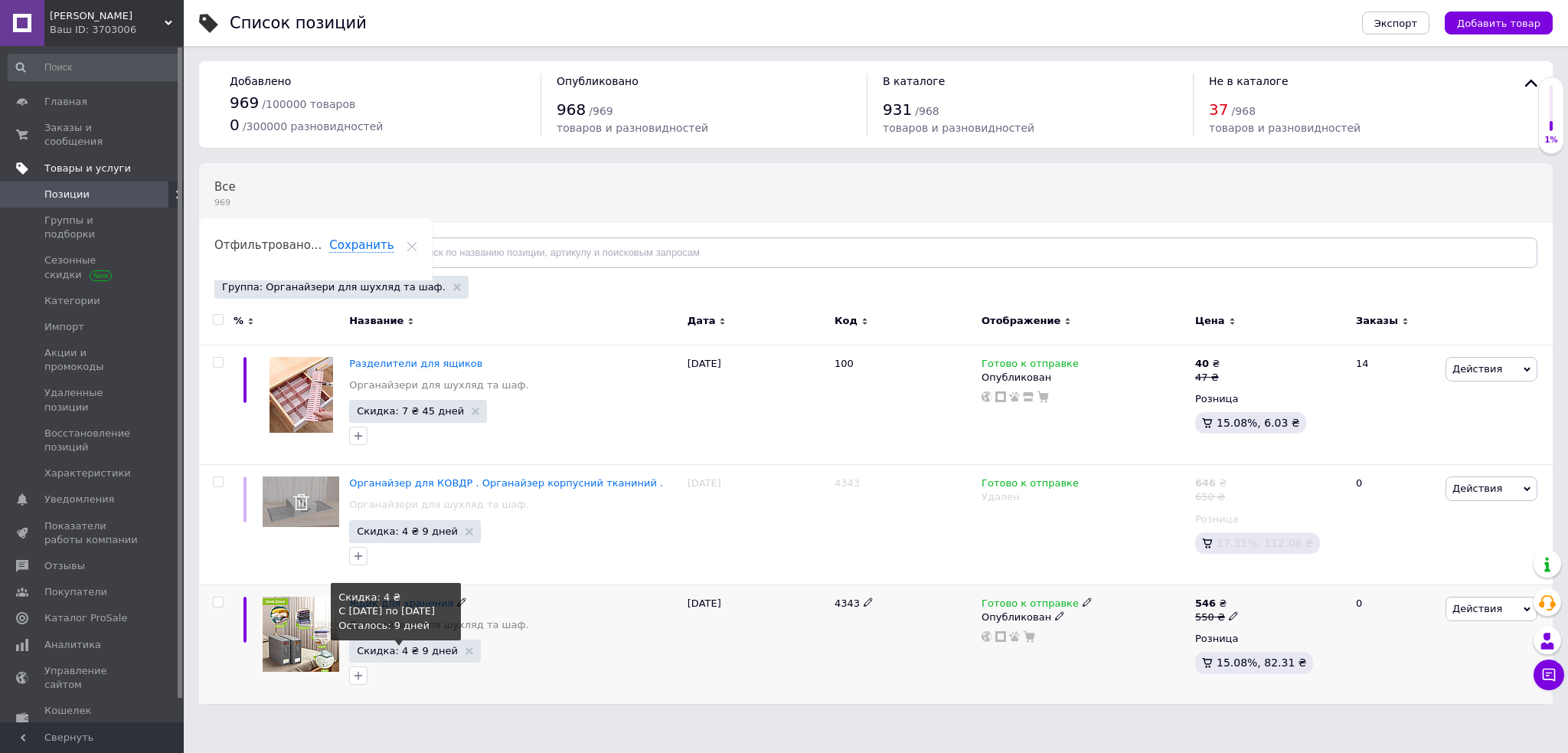
click at [418, 650] on span "Скидка: 4 ₴ 9 дней" at bounding box center [407, 651] width 101 height 10
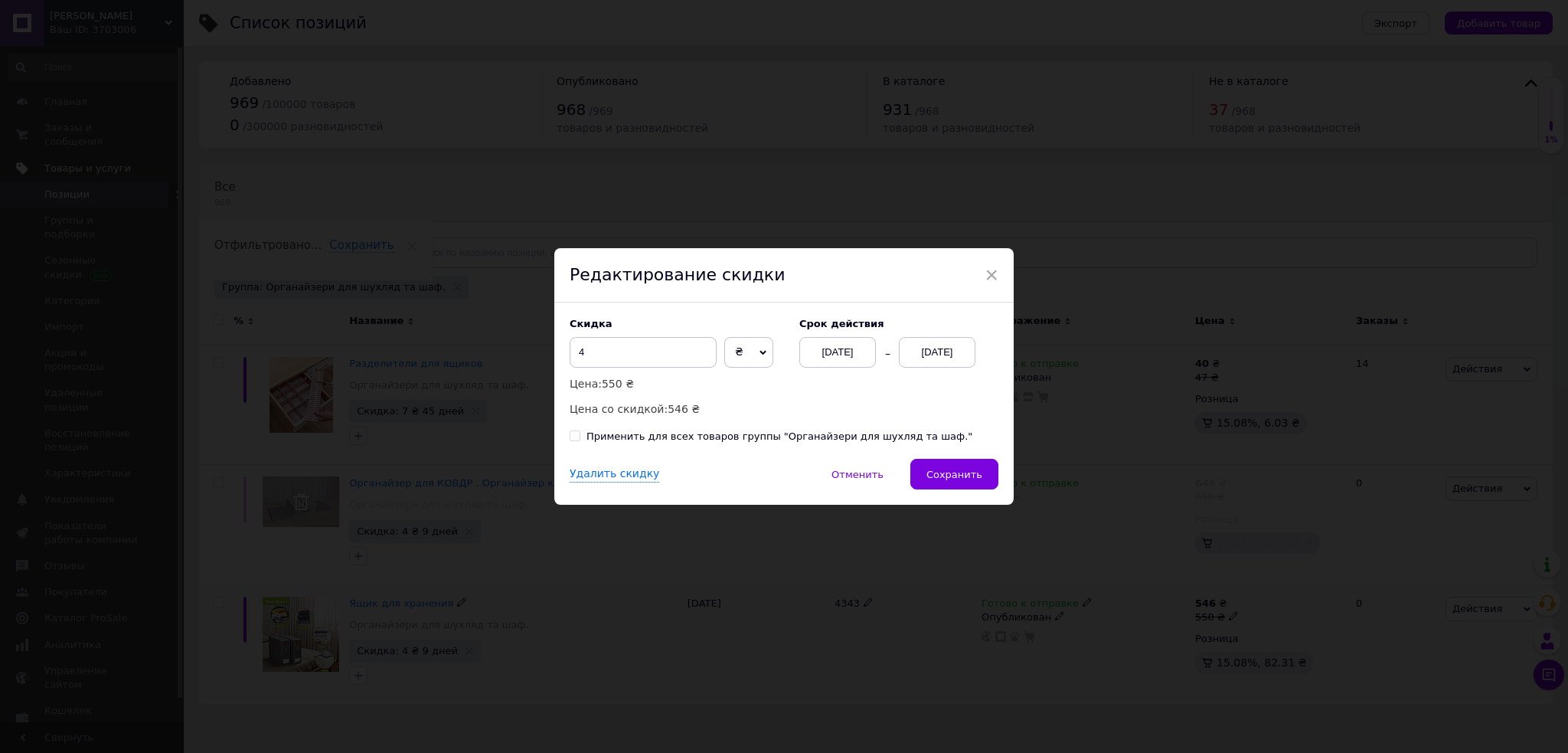
click at [958, 350] on div "[DATE]" at bounding box center [937, 352] width 77 height 30
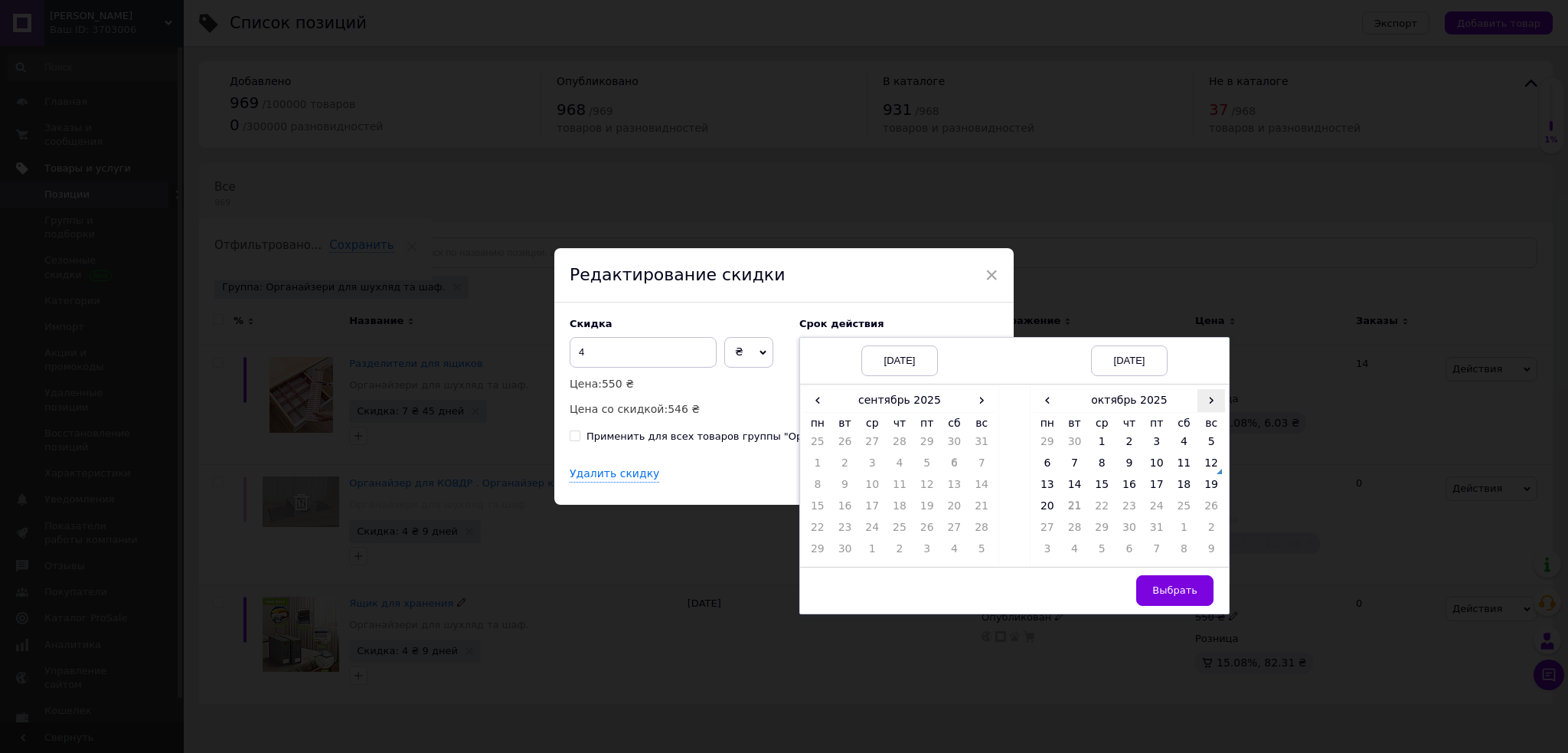
click at [1210, 399] on span "›" at bounding box center [1212, 399] width 27 height 22
click at [1041, 401] on span "‹" at bounding box center [1047, 399] width 27 height 22
click at [1050, 505] on td "20" at bounding box center [1047, 509] width 27 height 21
click at [989, 274] on span "×" at bounding box center [991, 275] width 14 height 26
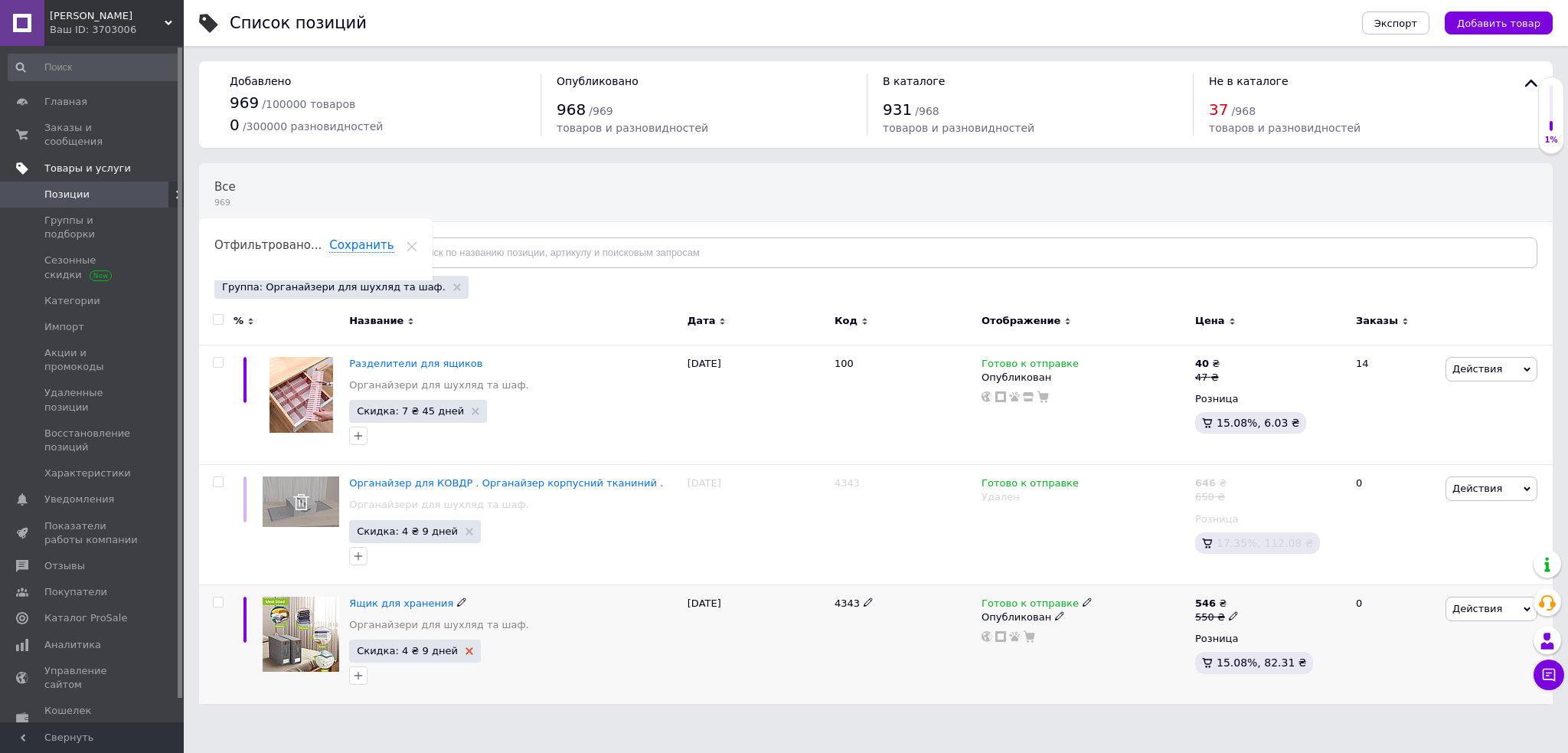
click at [466, 647] on icon at bounding box center [469, 651] width 8 height 8
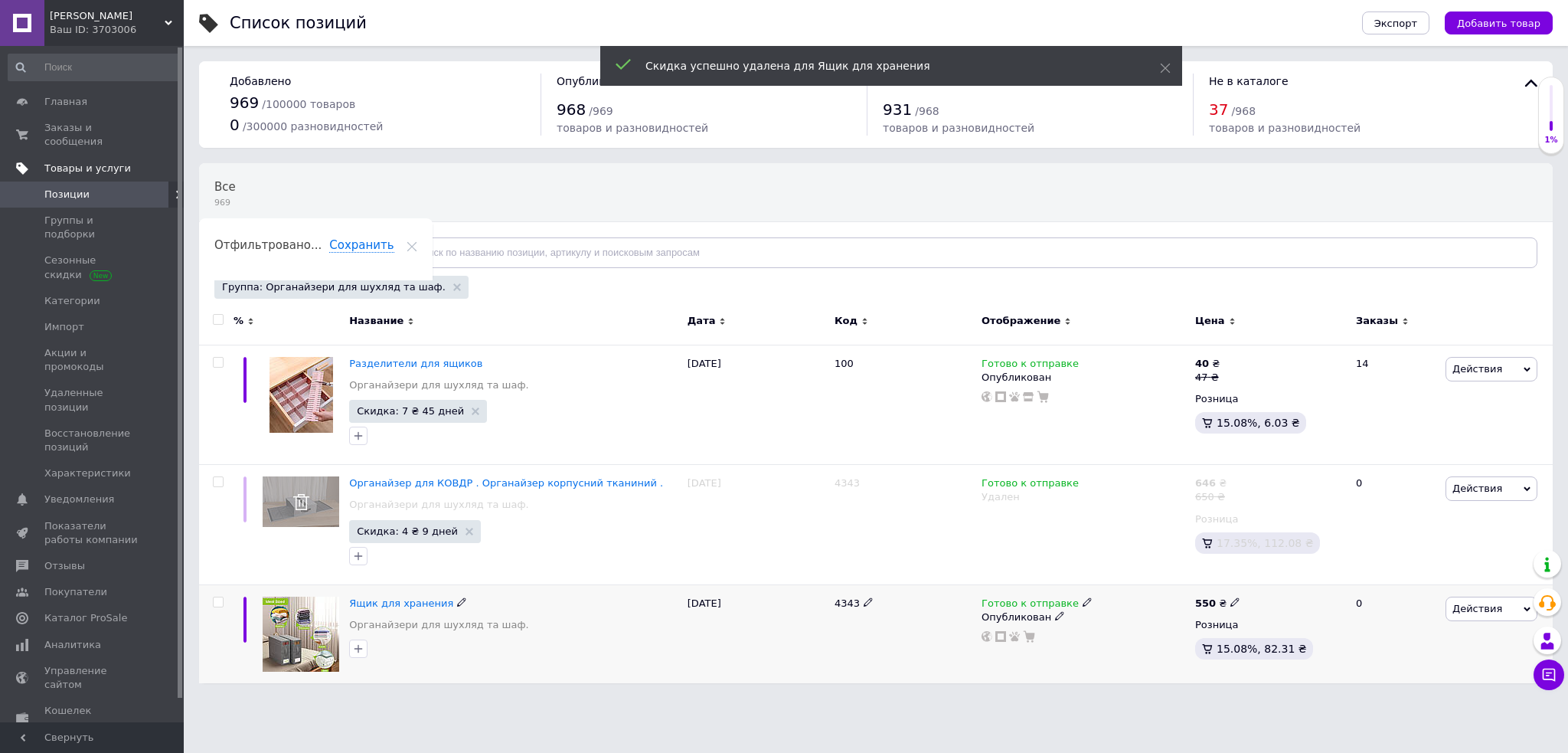
click at [217, 600] on input "checkbox" at bounding box center [218, 602] width 10 height 10
checkbox input "true"
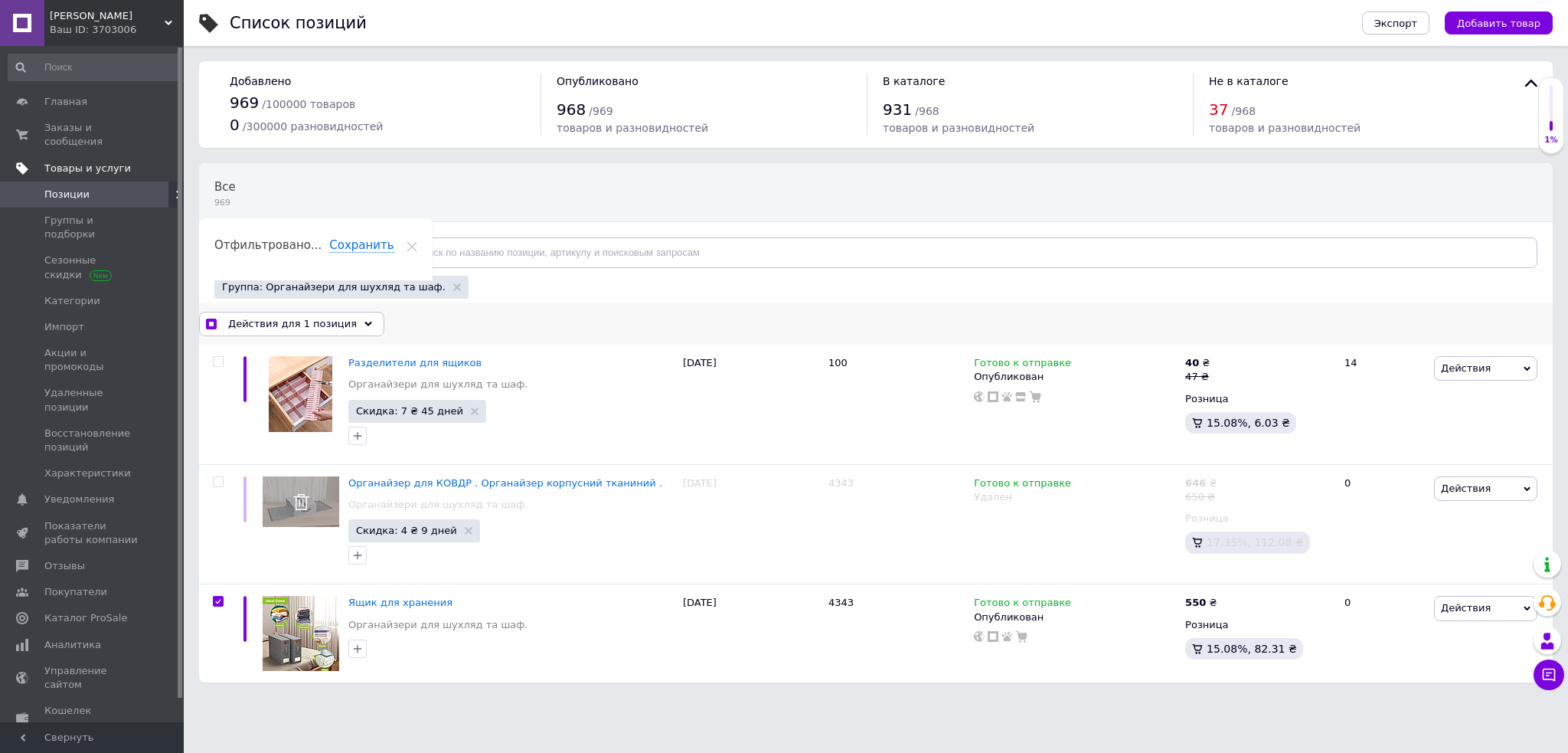
click at [329, 330] on span "Действия для 1 позиция" at bounding box center [292, 323] width 129 height 14
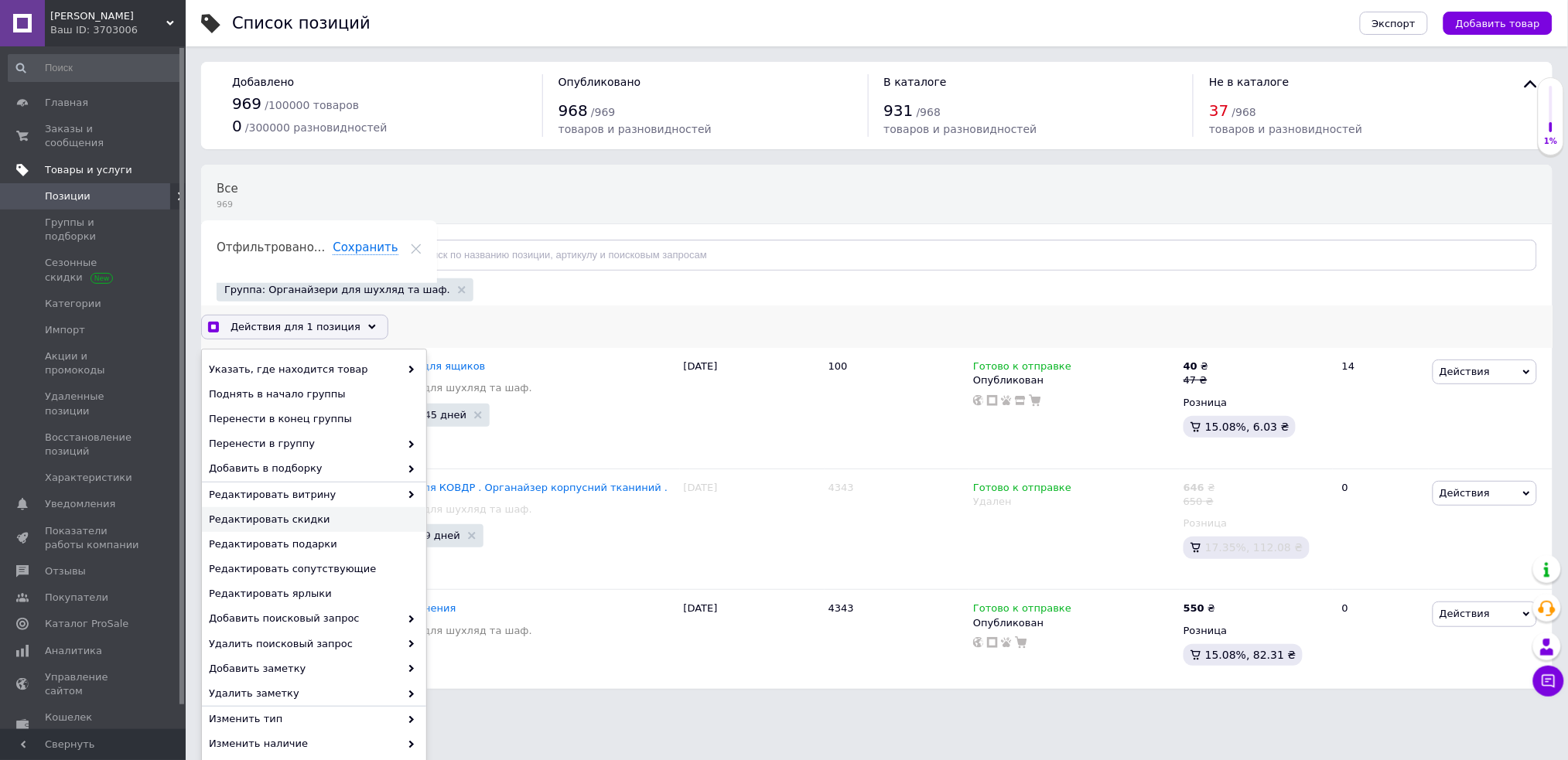
click at [324, 508] on div "Редактировать скидки" at bounding box center [314, 519] width 224 height 25
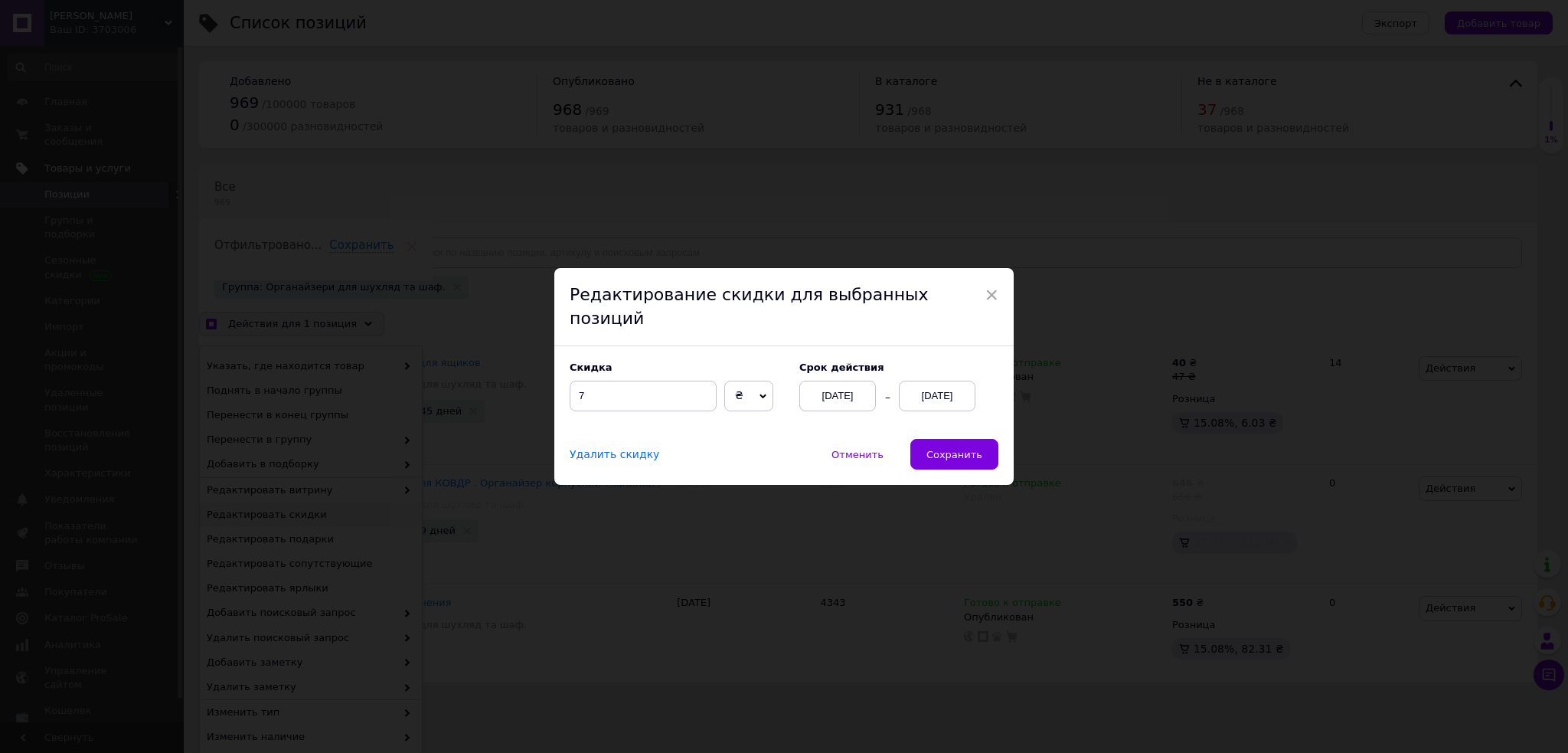
click at [737, 384] on span "₴" at bounding box center [749, 395] width 49 height 30
click at [822, 406] on div "Скидка 7 ₴ % Cрок действия [DATE] [DATE]" at bounding box center [784, 392] width 460 height 93
click at [928, 381] on div "[DATE]" at bounding box center [937, 395] width 77 height 30
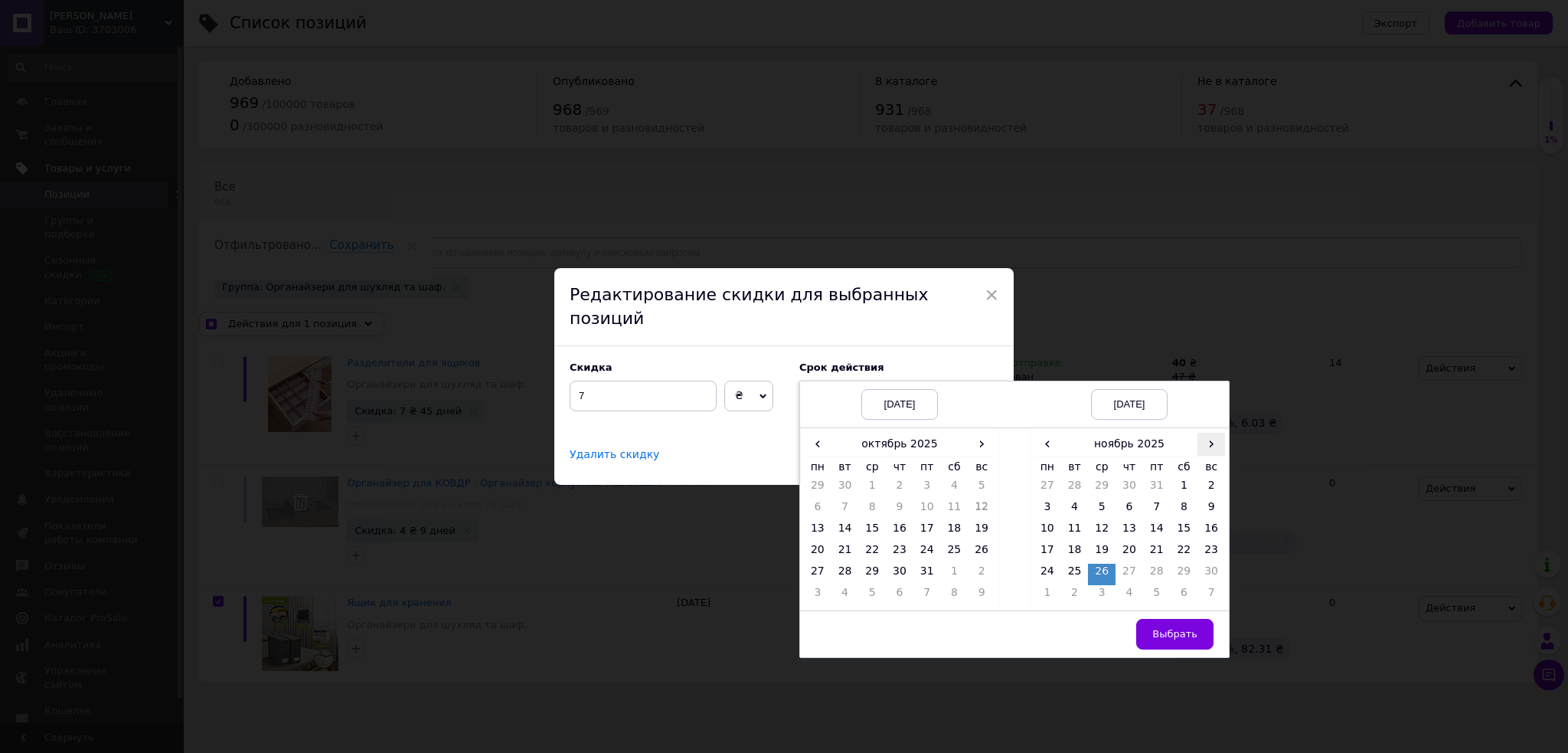
click at [1212, 433] on span "›" at bounding box center [1212, 443] width 27 height 22
click at [1033, 433] on span "‹" at bounding box center [1047, 443] width 27 height 22
click at [1098, 564] on td "26" at bounding box center [1101, 575] width 27 height 21
click at [1195, 619] on button "Выбрать" at bounding box center [1175, 633] width 77 height 30
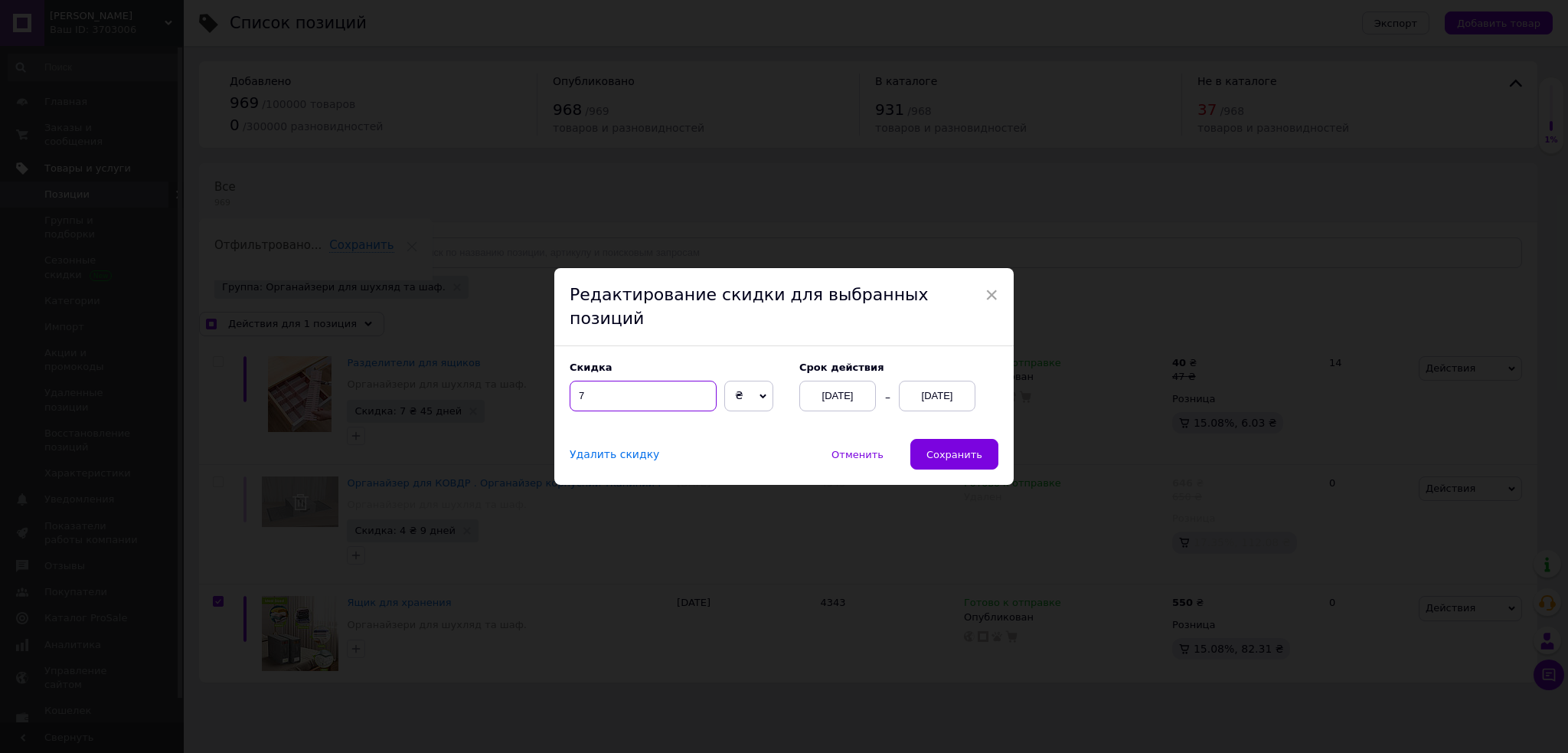
click at [651, 382] on input "7" at bounding box center [643, 395] width 147 height 30
checkbox input "true"
type input "70"
click at [940, 438] on button "Сохранить" at bounding box center [954, 453] width 88 height 30
checkbox input "true"
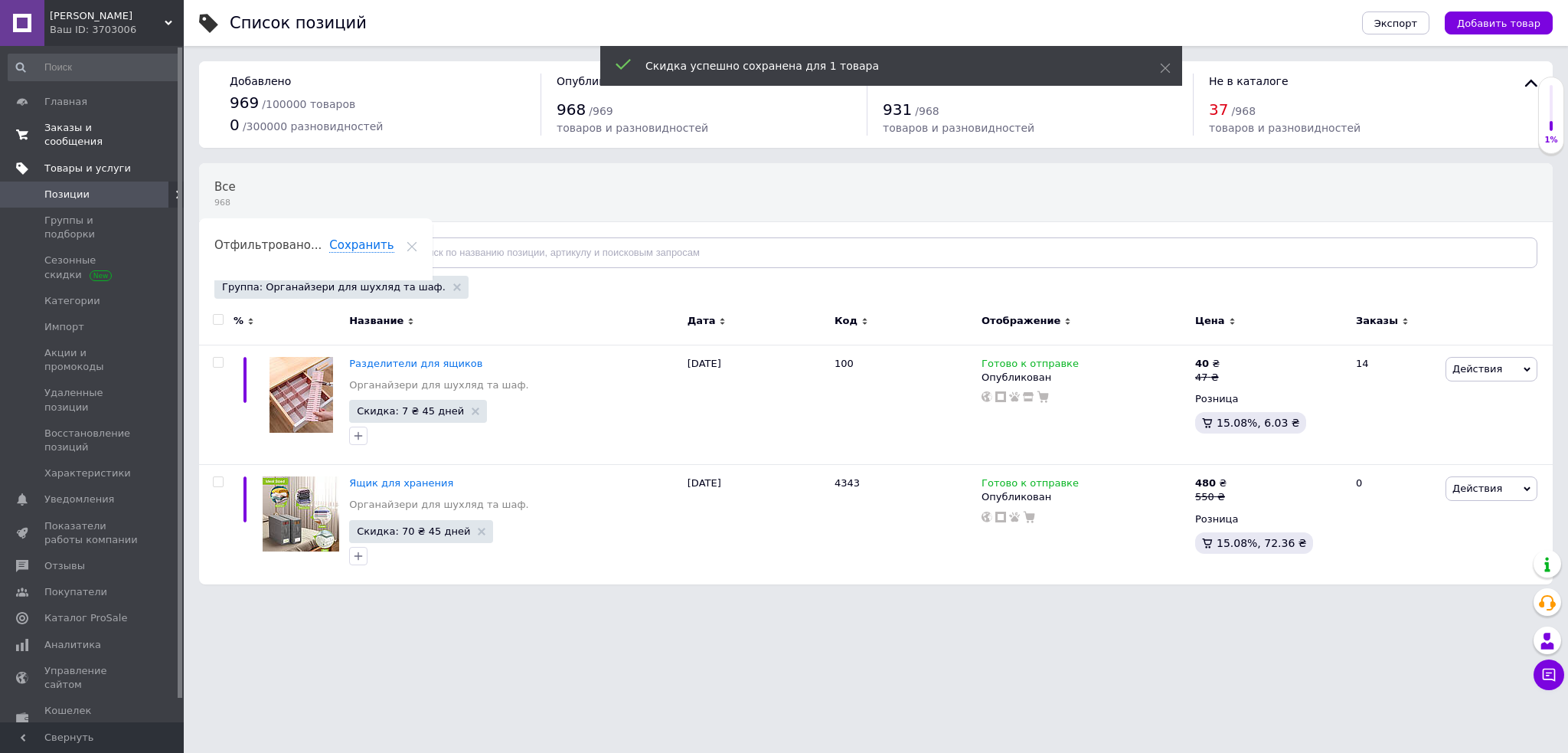
click at [120, 118] on link "Заказы и сообщения 0 0" at bounding box center [93, 134] width 188 height 40
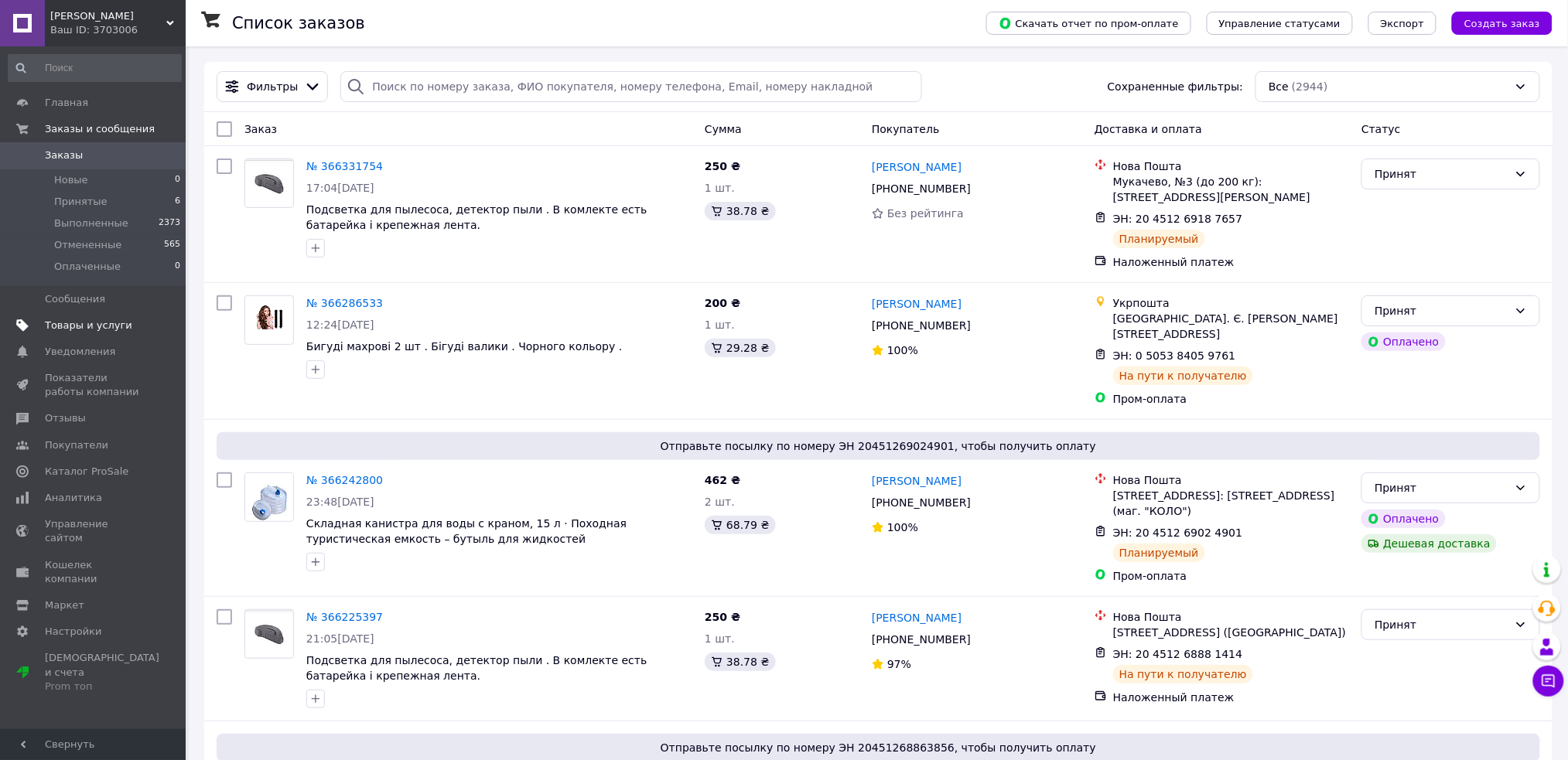
click at [114, 317] on link "Товары и услуги" at bounding box center [94, 325] width 190 height 27
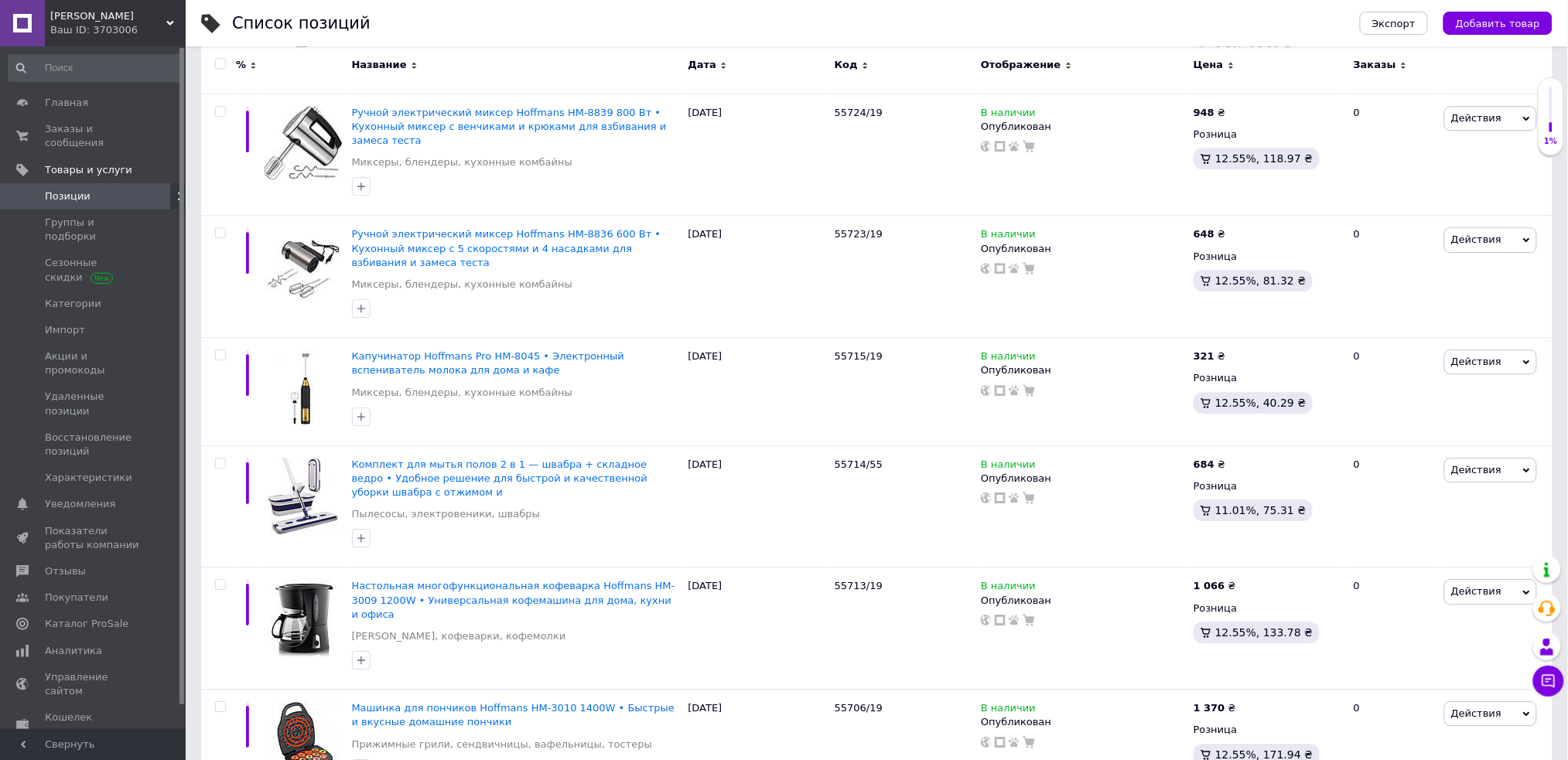
scroll to position [10916, 0]
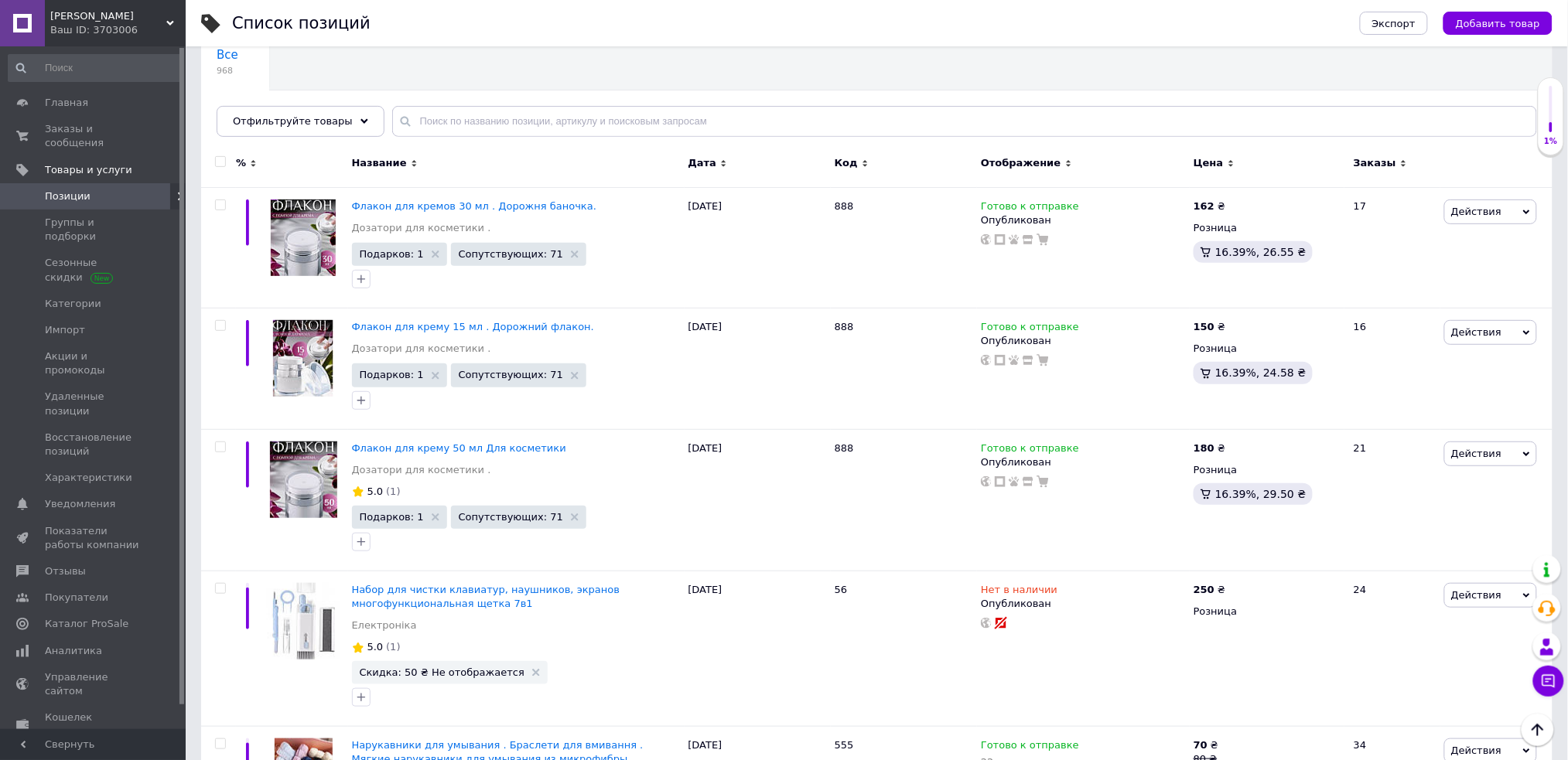
scroll to position [187, 0]
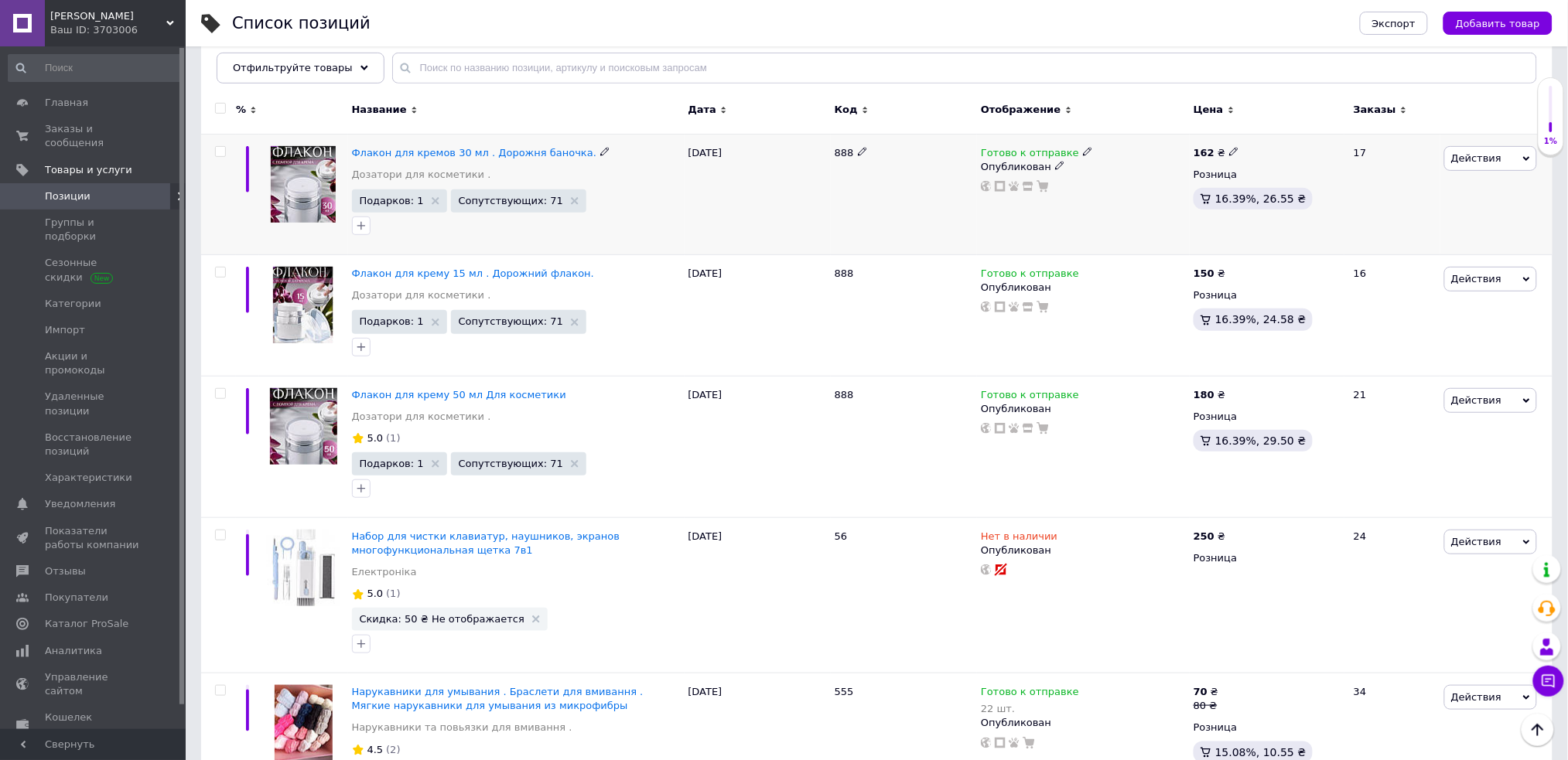
click at [1230, 148] on icon at bounding box center [1233, 150] width 9 height 9
type input "165"
click at [215, 536] on input "checkbox" at bounding box center [220, 535] width 10 height 10
checkbox input "true"
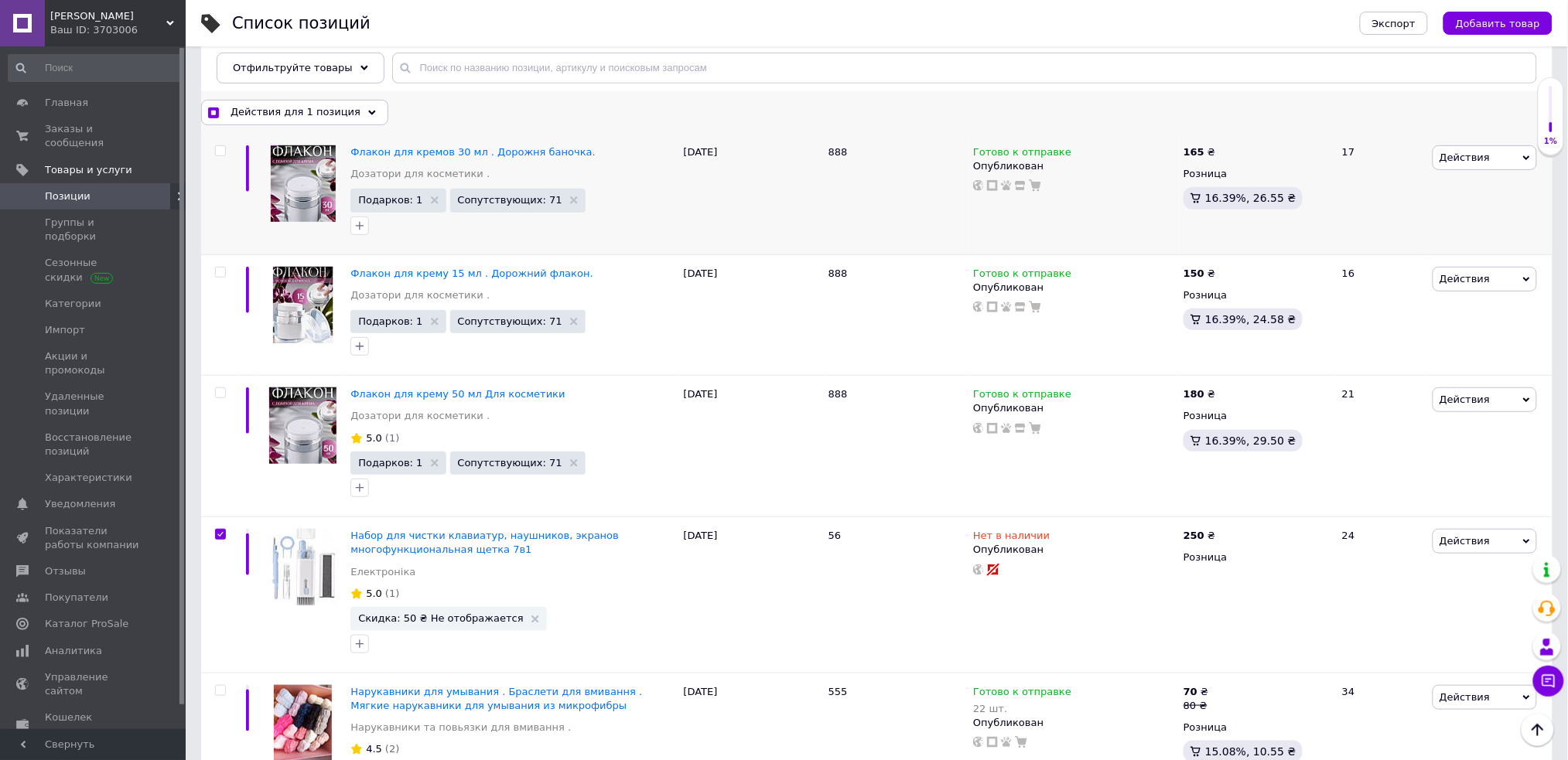
click at [332, 112] on span "Действия для 1 позиция" at bounding box center [295, 112] width 130 height 14
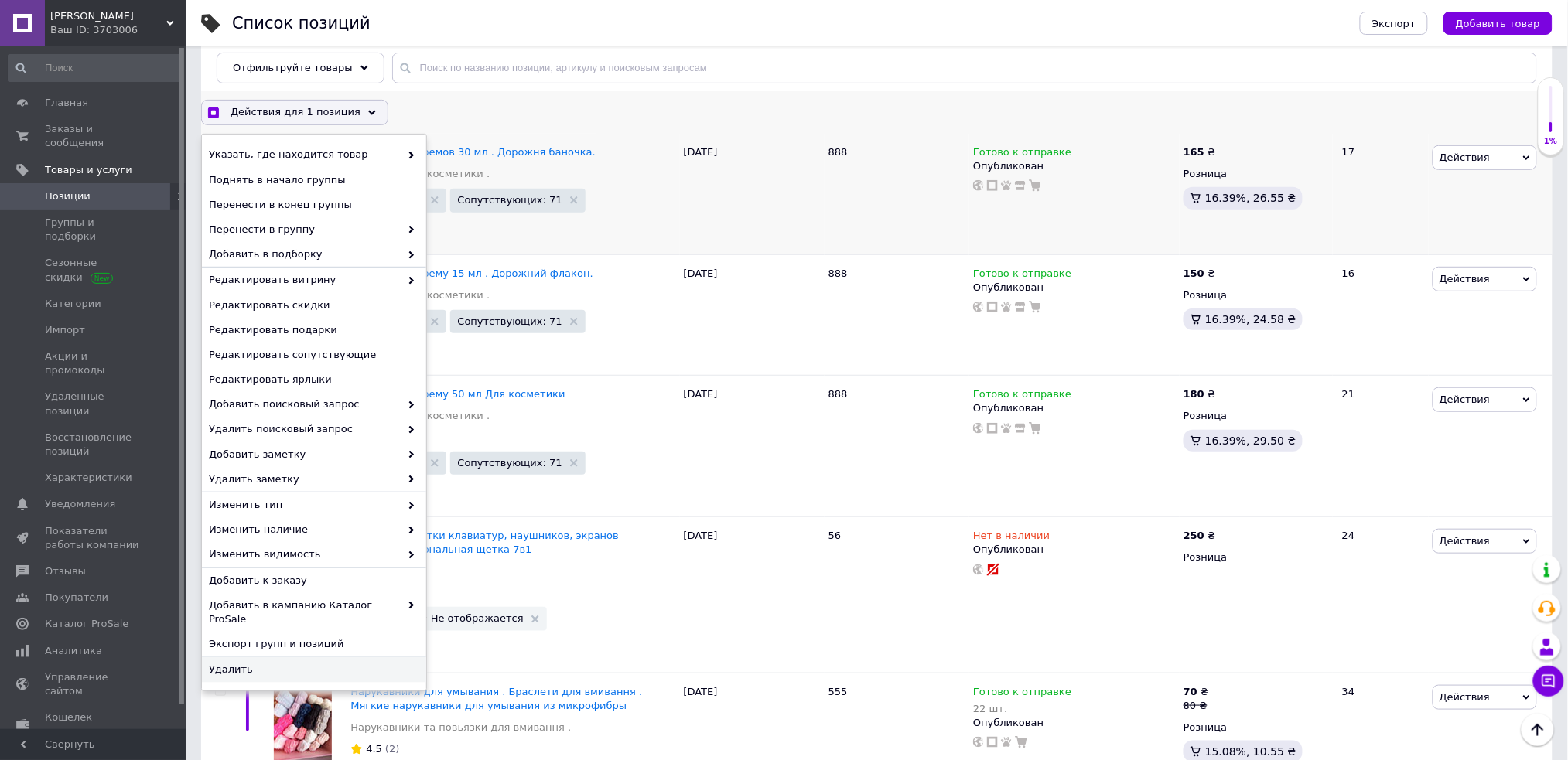
click at [270, 663] on span "Удалить" at bounding box center [312, 670] width 207 height 14
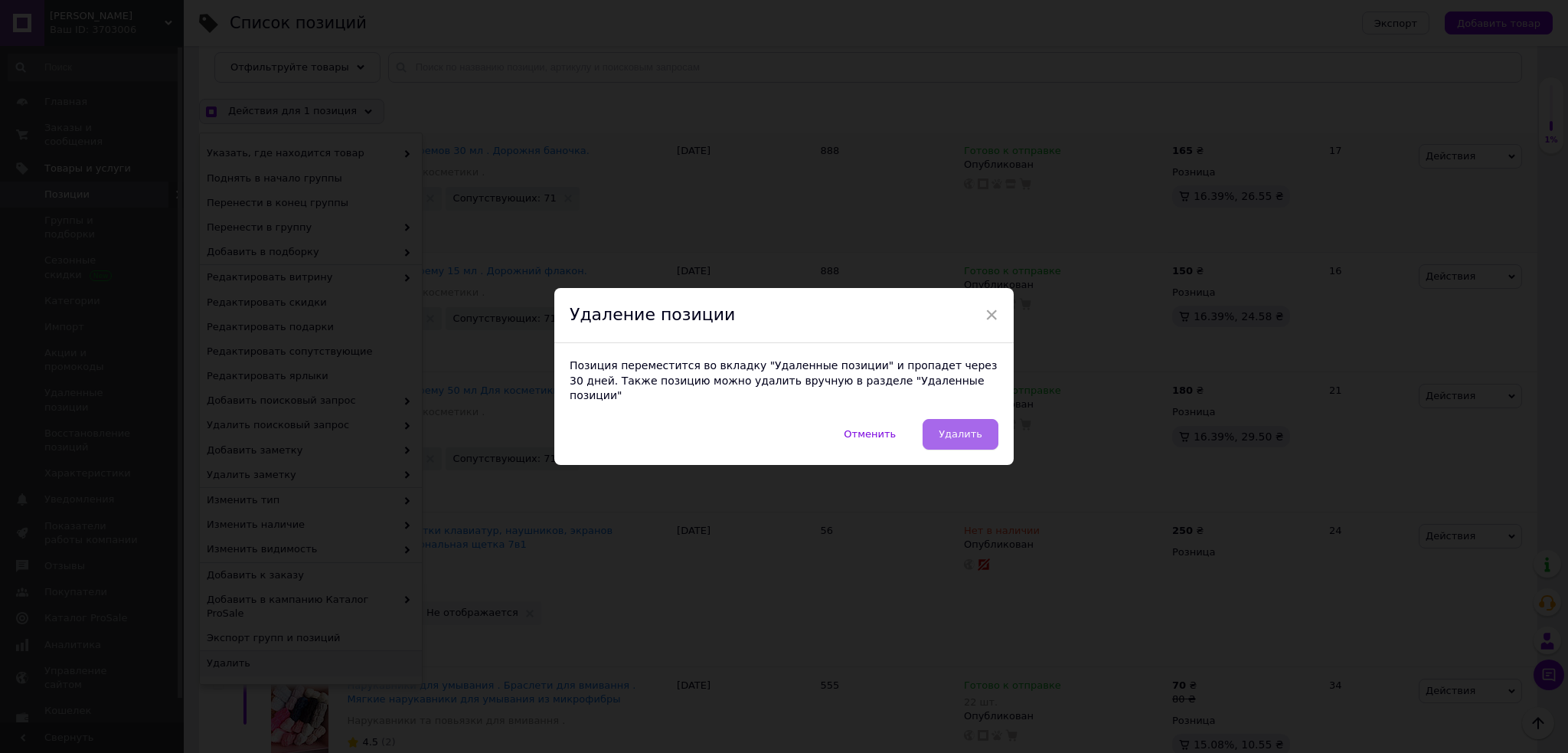
click at [955, 428] on span "Удалить" at bounding box center [960, 433] width 44 height 12
checkbox input "true"
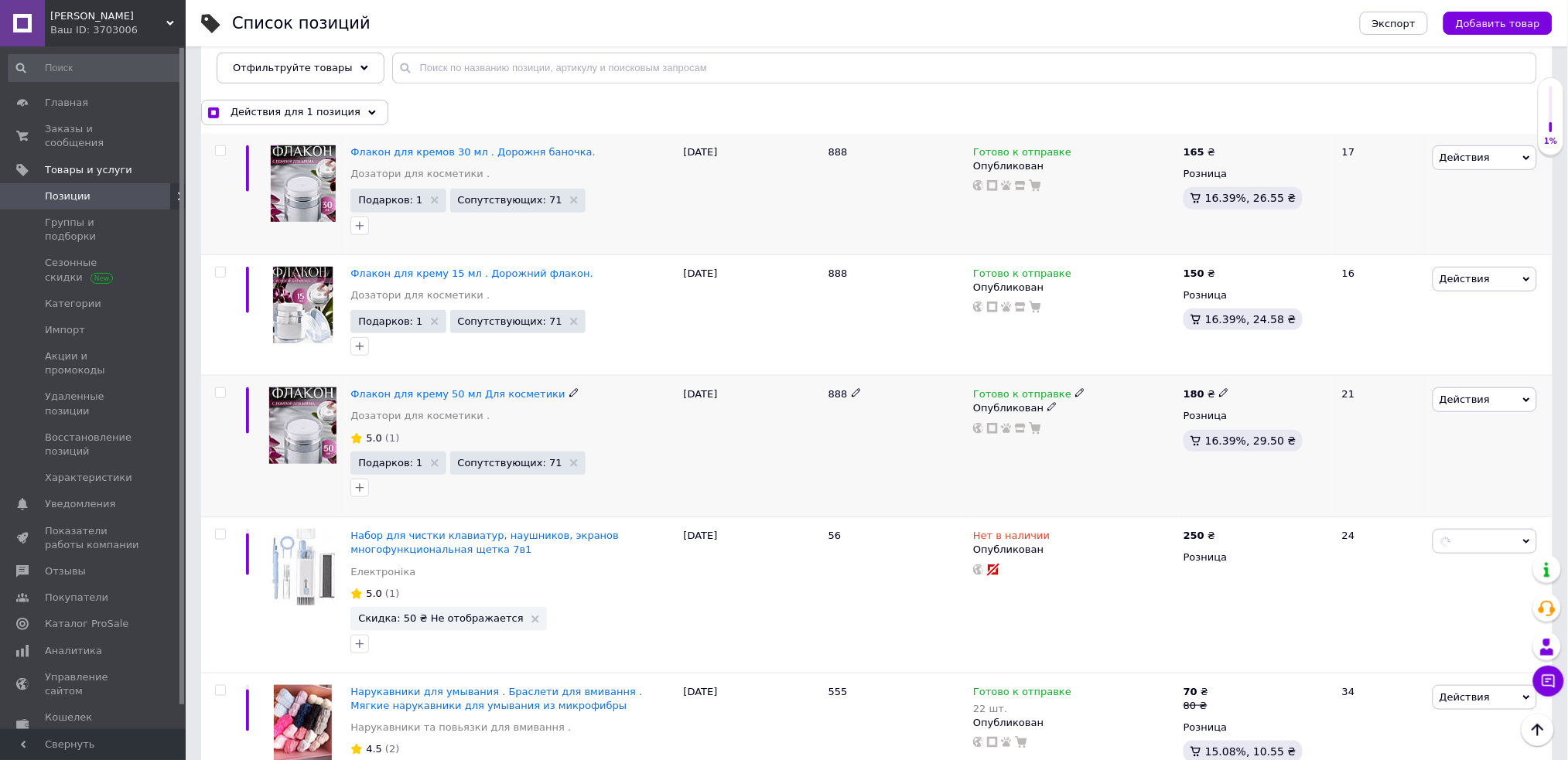
checkbox input "false"
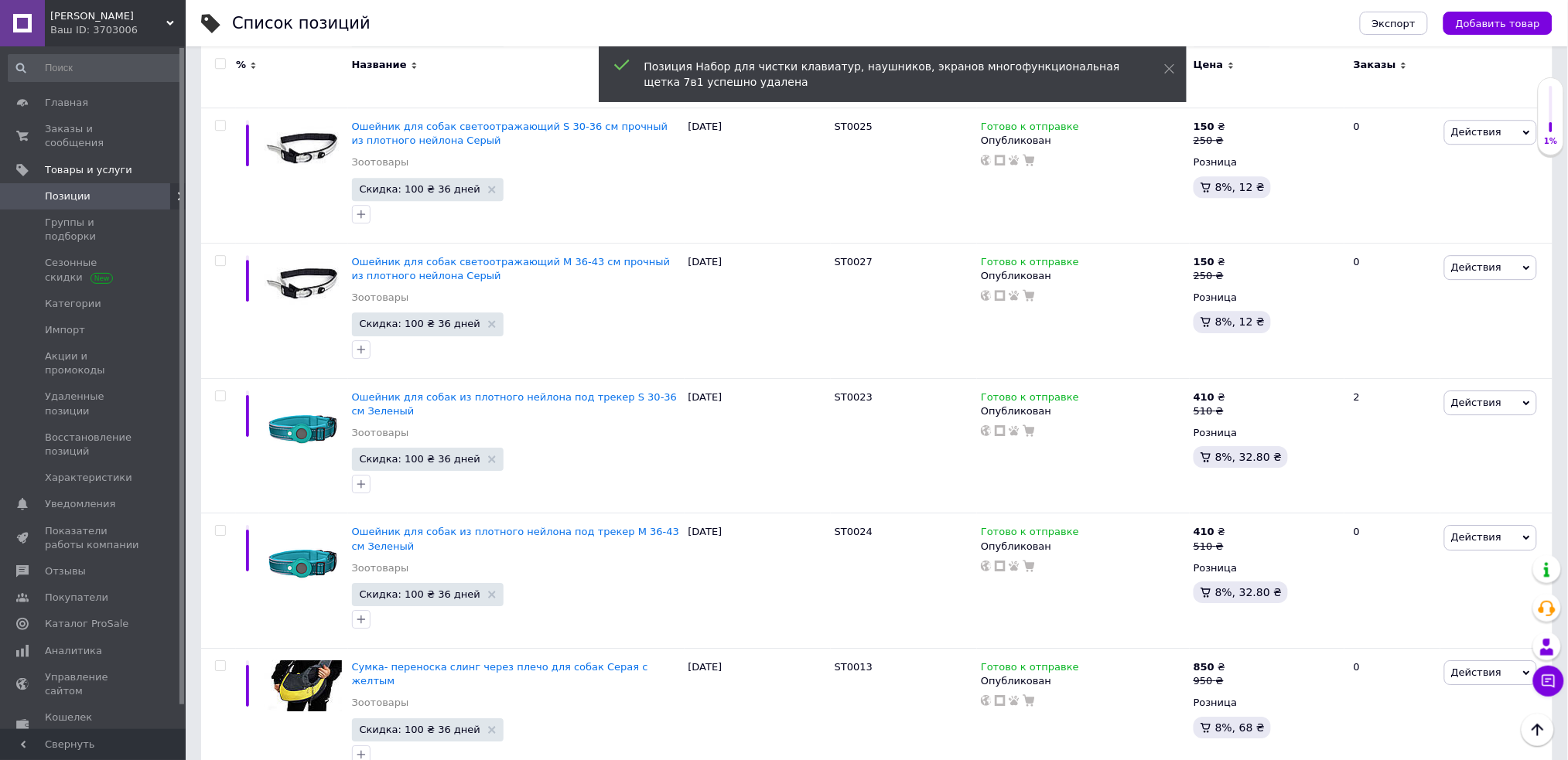
scroll to position [8485, 0]
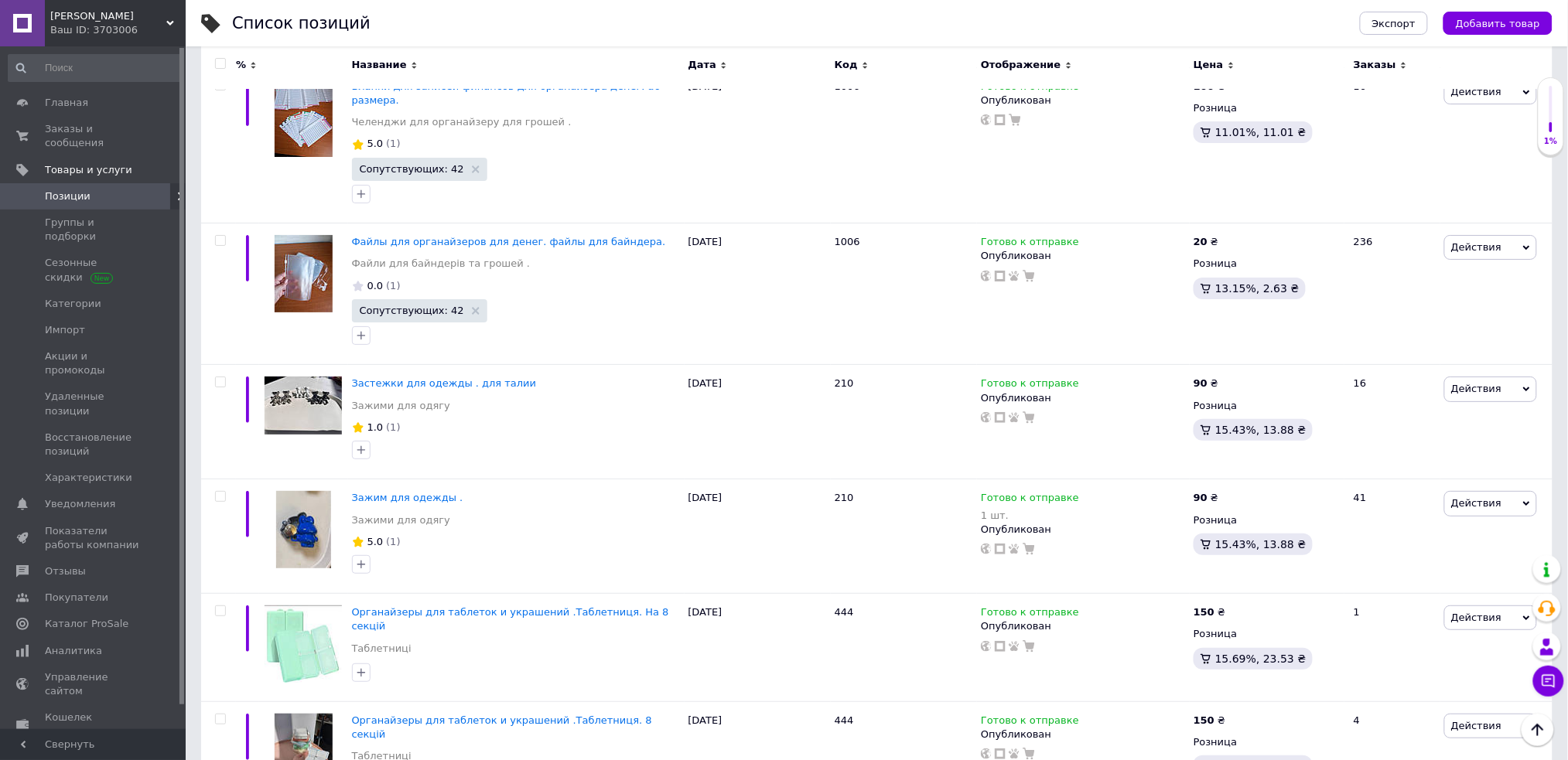
scroll to position [10572, 0]
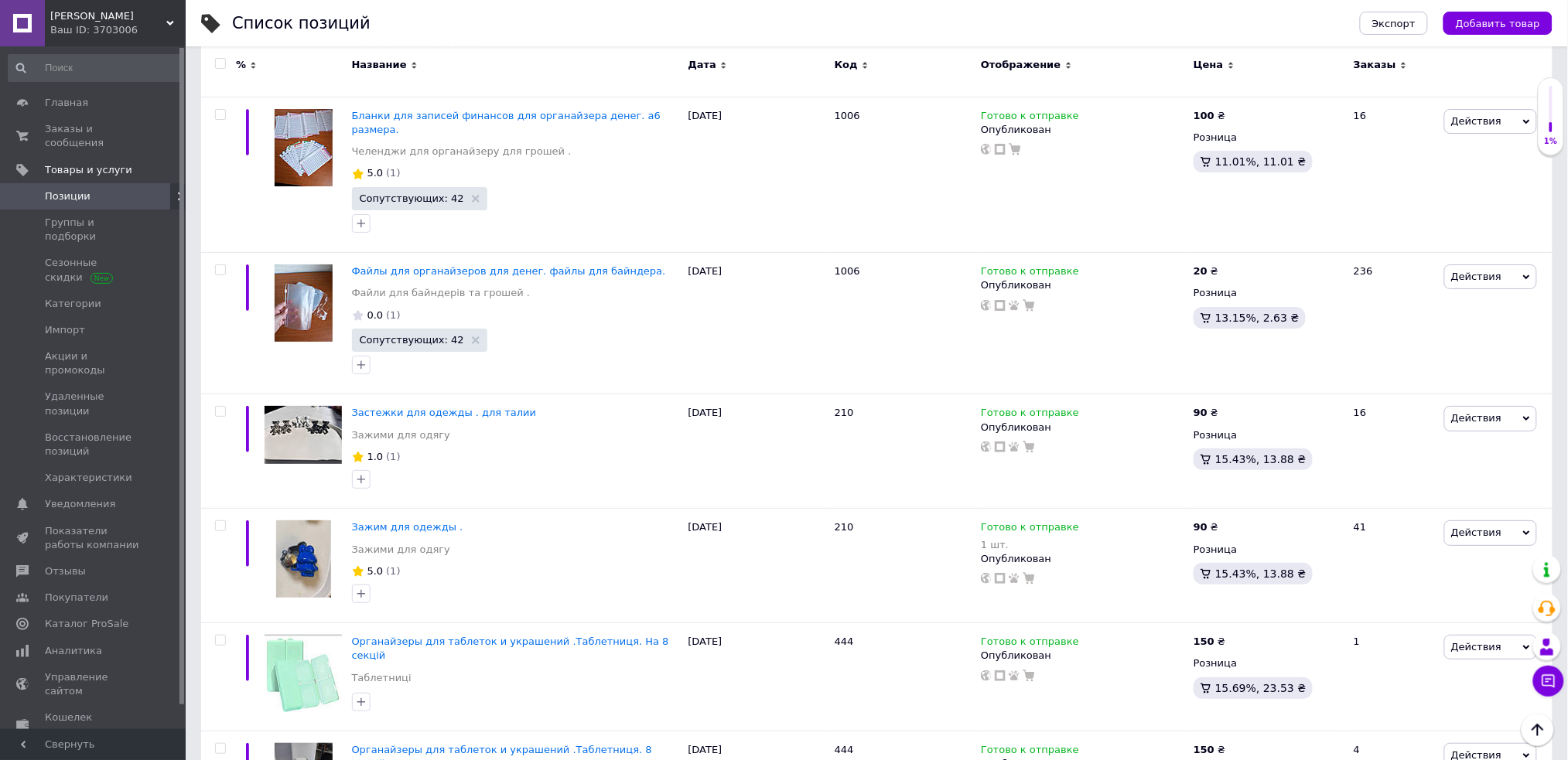
checkbox input "true"
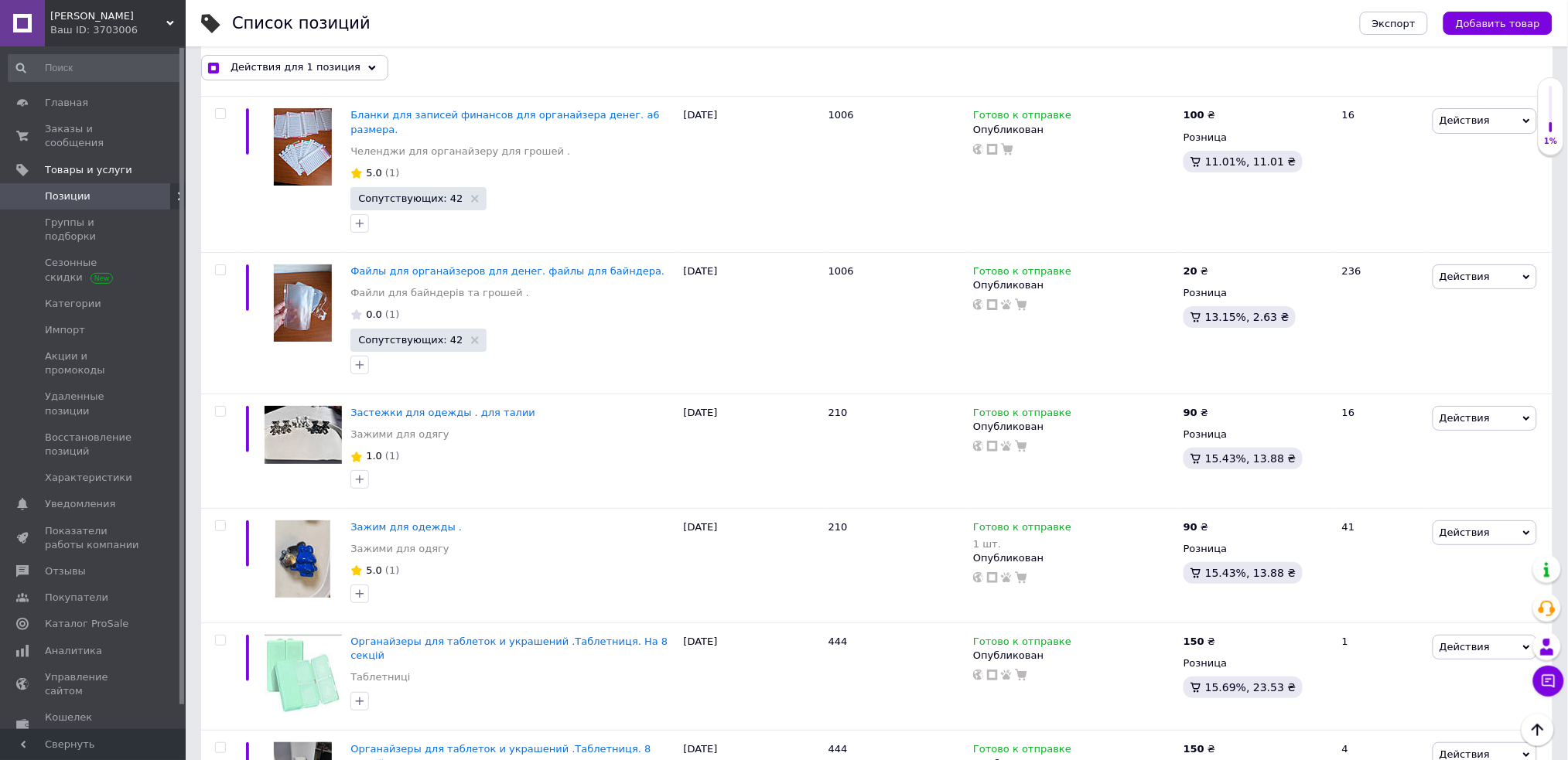
checkbox input "true"
click at [216, 635] on input "checkbox" at bounding box center [220, 640] width 10 height 10
checkbox input "true"
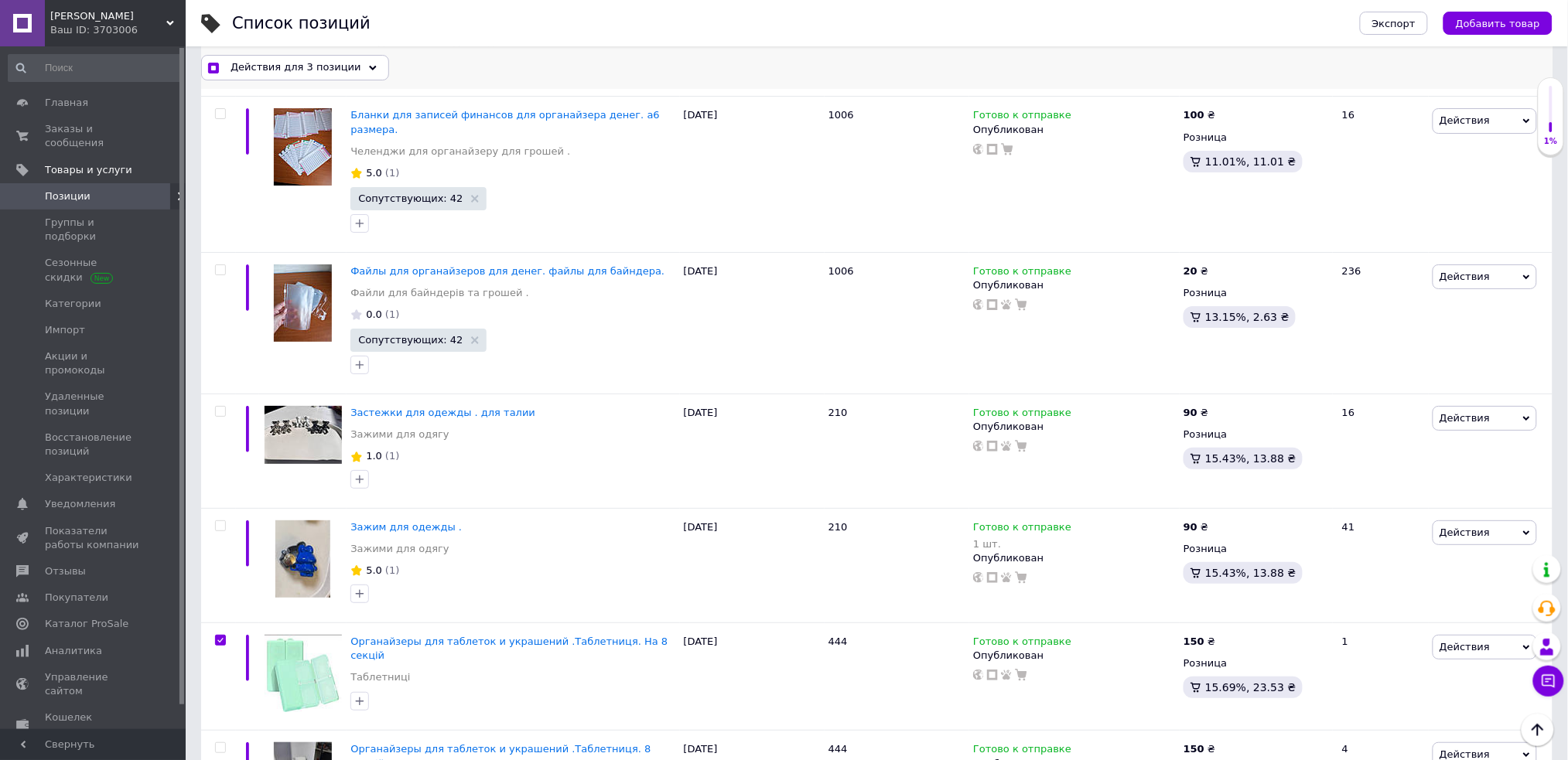
click at [307, 63] on span "Действия для 3 позиции" at bounding box center [295, 67] width 131 height 14
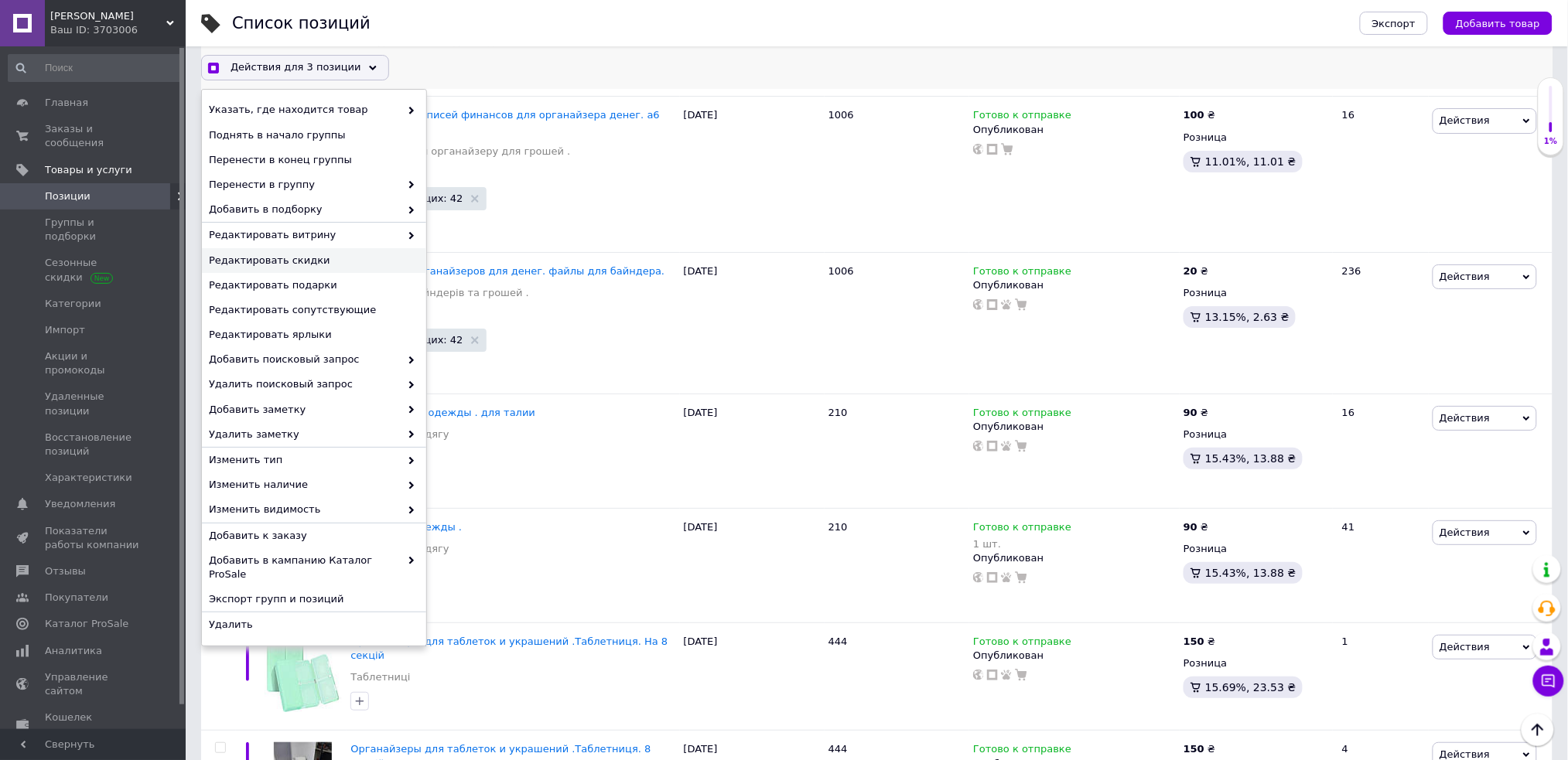
click at [349, 259] on span "Редактировать скидки" at bounding box center [312, 261] width 207 height 14
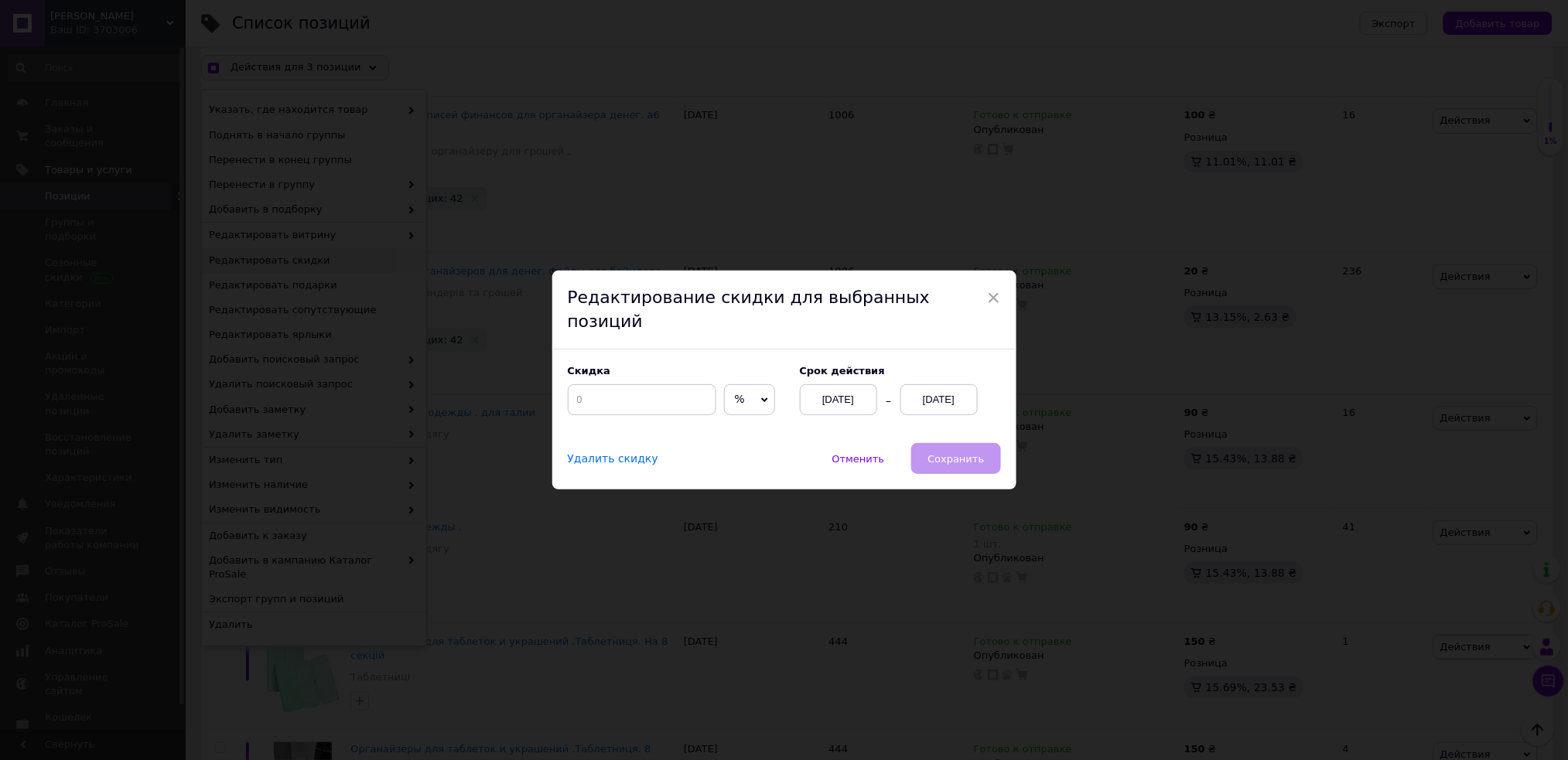
scroll to position [10509, 0]
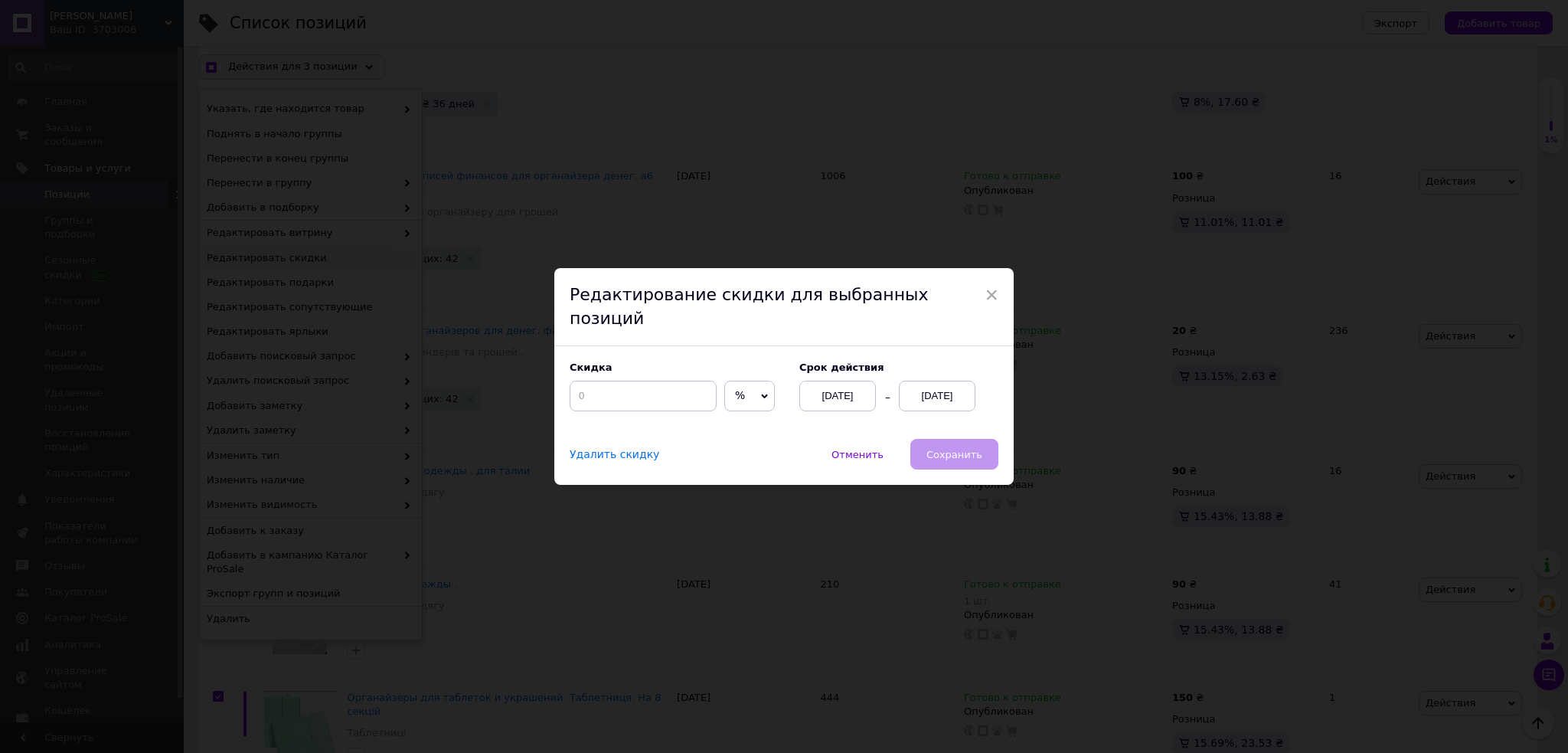
click at [743, 382] on span "%" at bounding box center [750, 395] width 51 height 30
click at [738, 417] on li "₴" at bounding box center [750, 428] width 49 height 21
click at [615, 391] on input at bounding box center [643, 395] width 147 height 30
checkbox input "true"
type input "1"
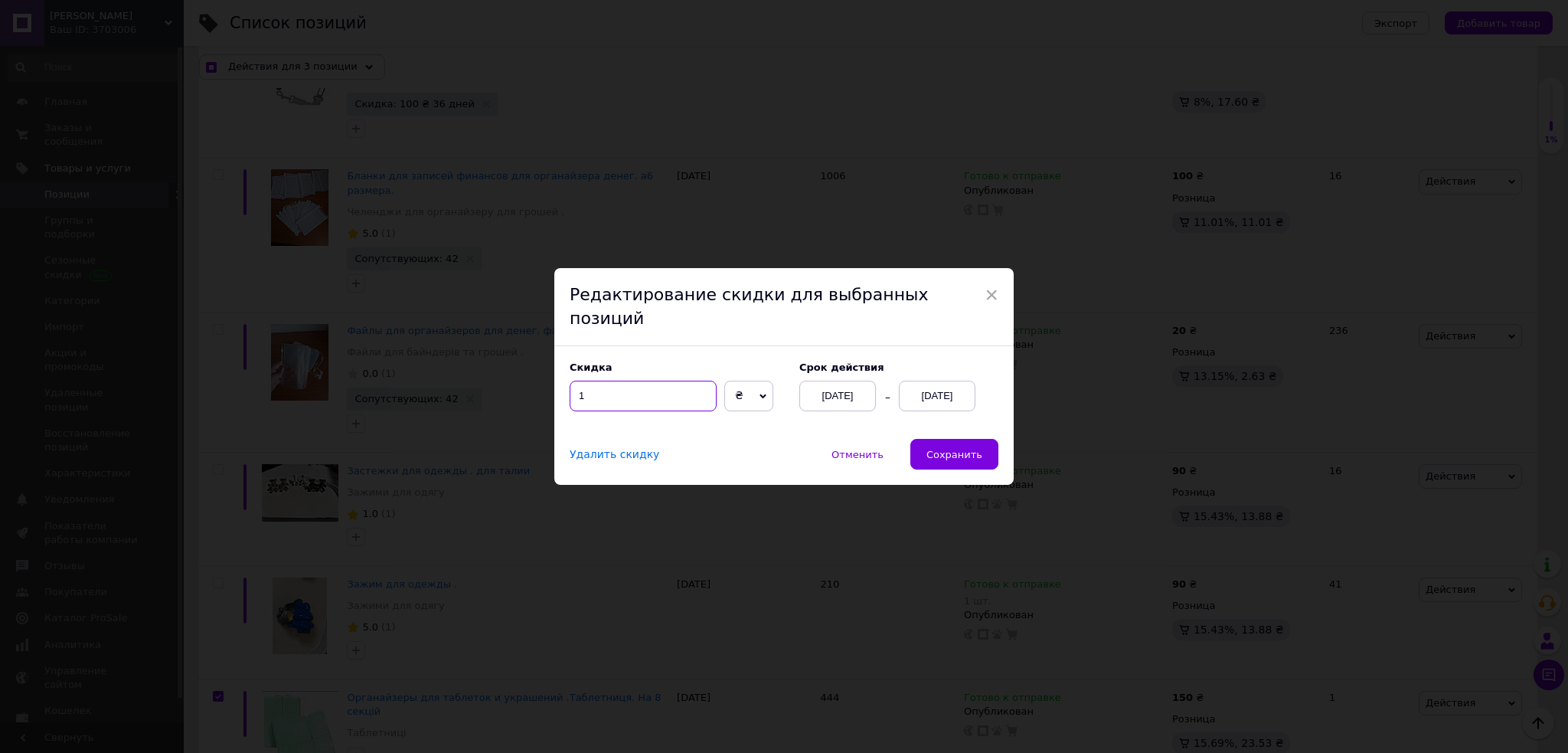
checkbox input "true"
type input "10"
click at [925, 381] on div "[DATE]" at bounding box center [937, 395] width 77 height 30
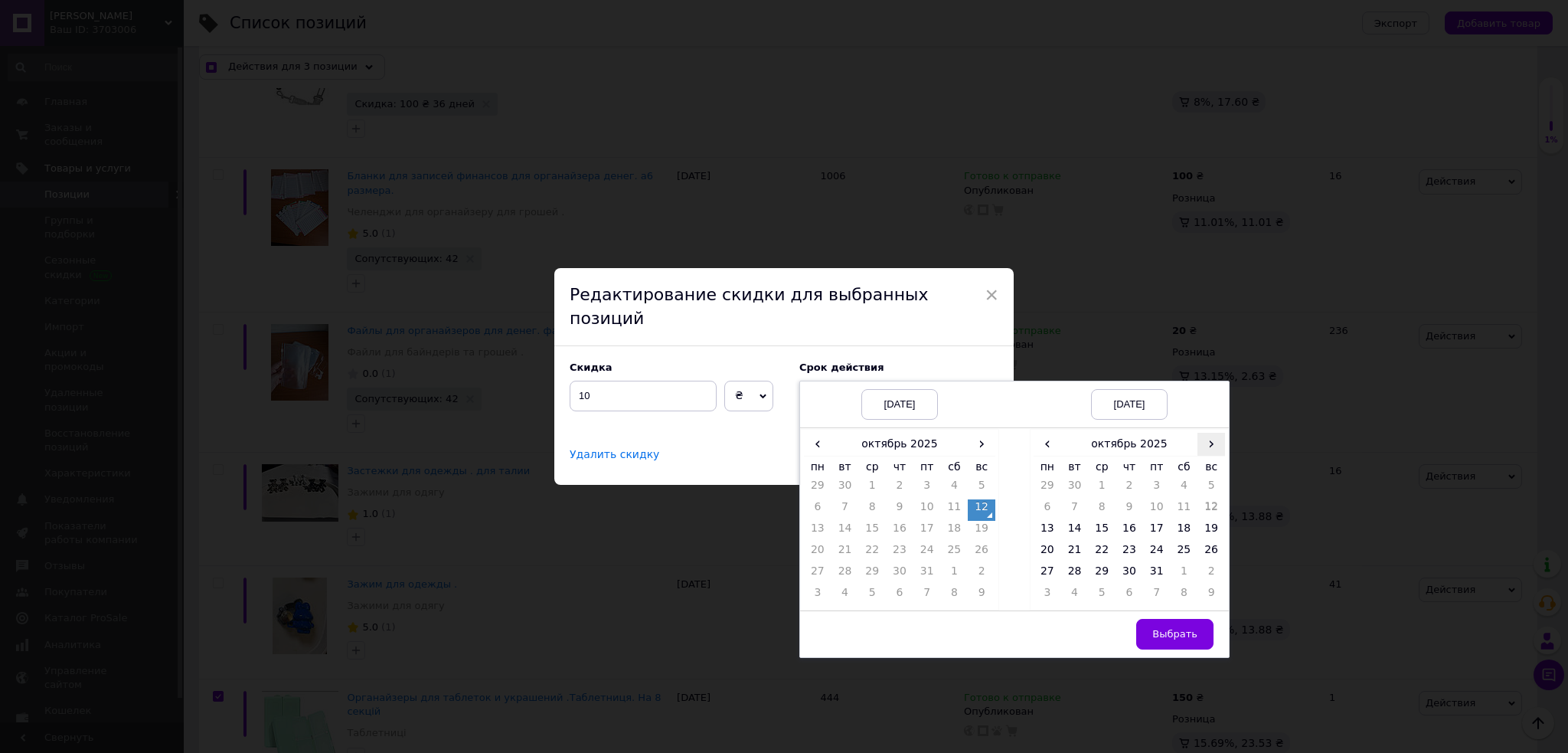
click at [1219, 433] on span "›" at bounding box center [1212, 443] width 27 height 22
click at [1108, 564] on td "26" at bounding box center [1101, 575] width 27 height 21
click at [1168, 628] on span "Выбрать" at bounding box center [1175, 634] width 45 height 12
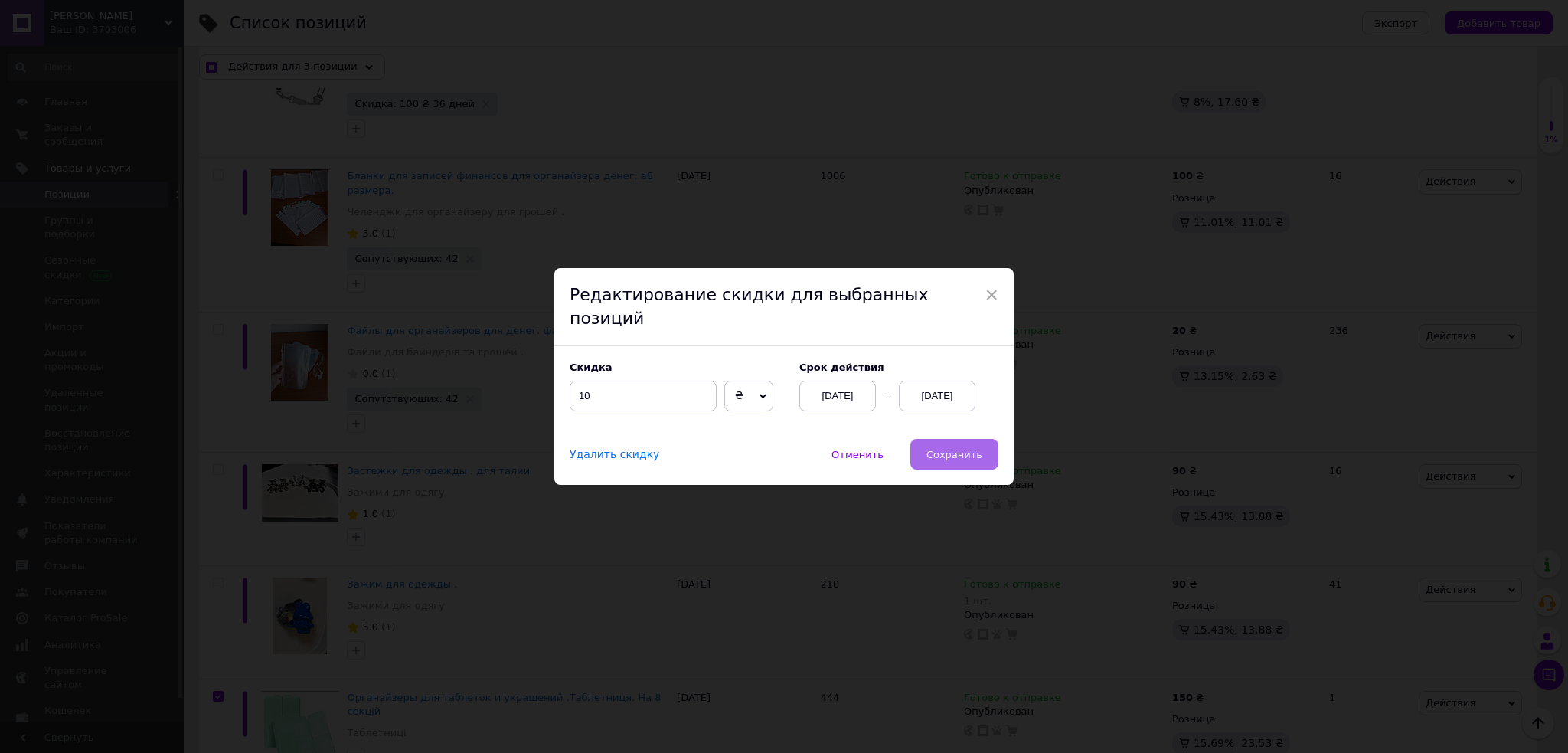
click at [970, 450] on button "Сохранить" at bounding box center [954, 453] width 88 height 30
checkbox input "true"
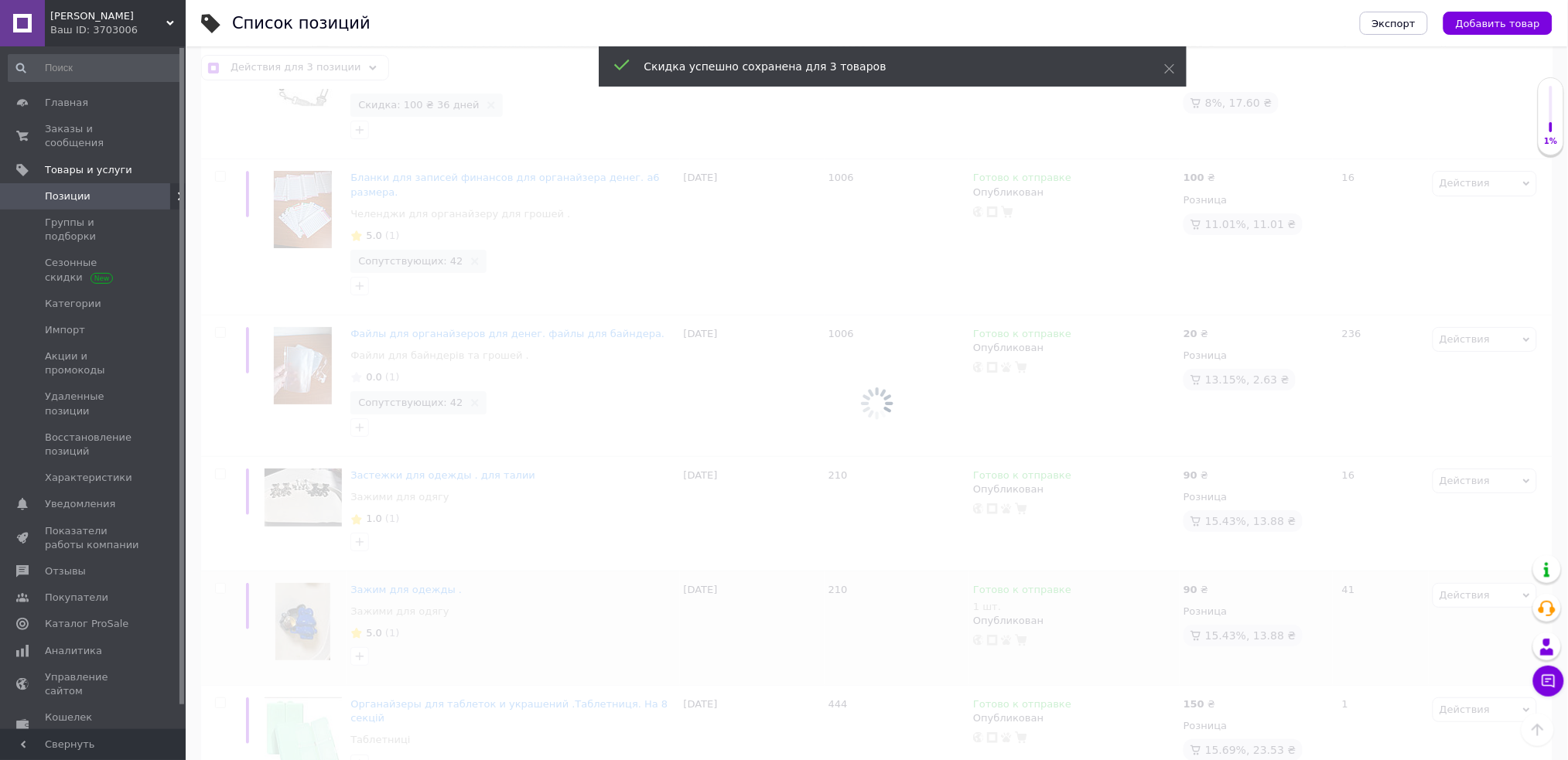
checkbox input "false"
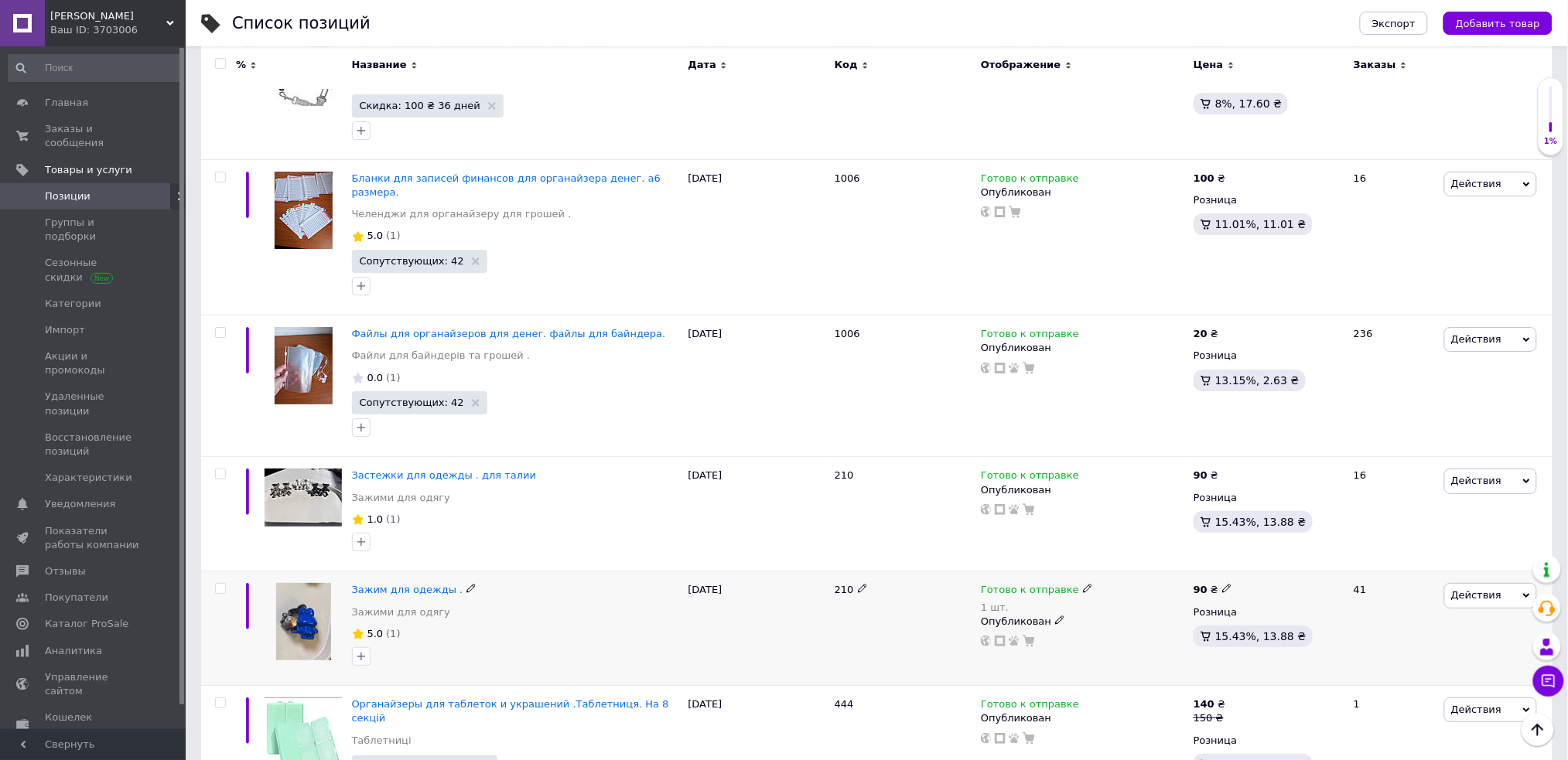
click at [219, 584] on input "checkbox" at bounding box center [220, 589] width 10 height 10
checkbox input "true"
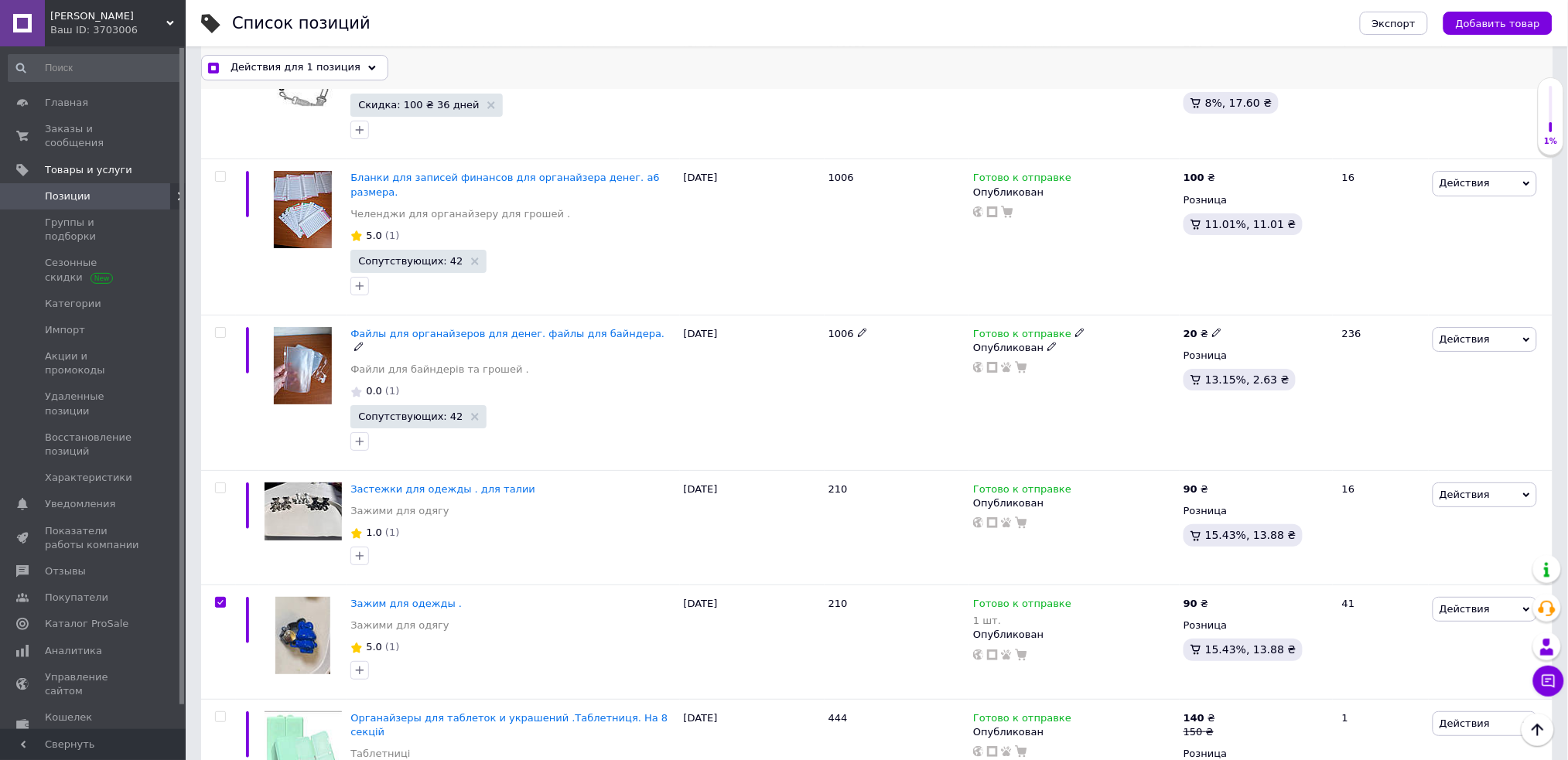
click at [340, 65] on span "Действия для 1 позиция" at bounding box center [295, 67] width 130 height 14
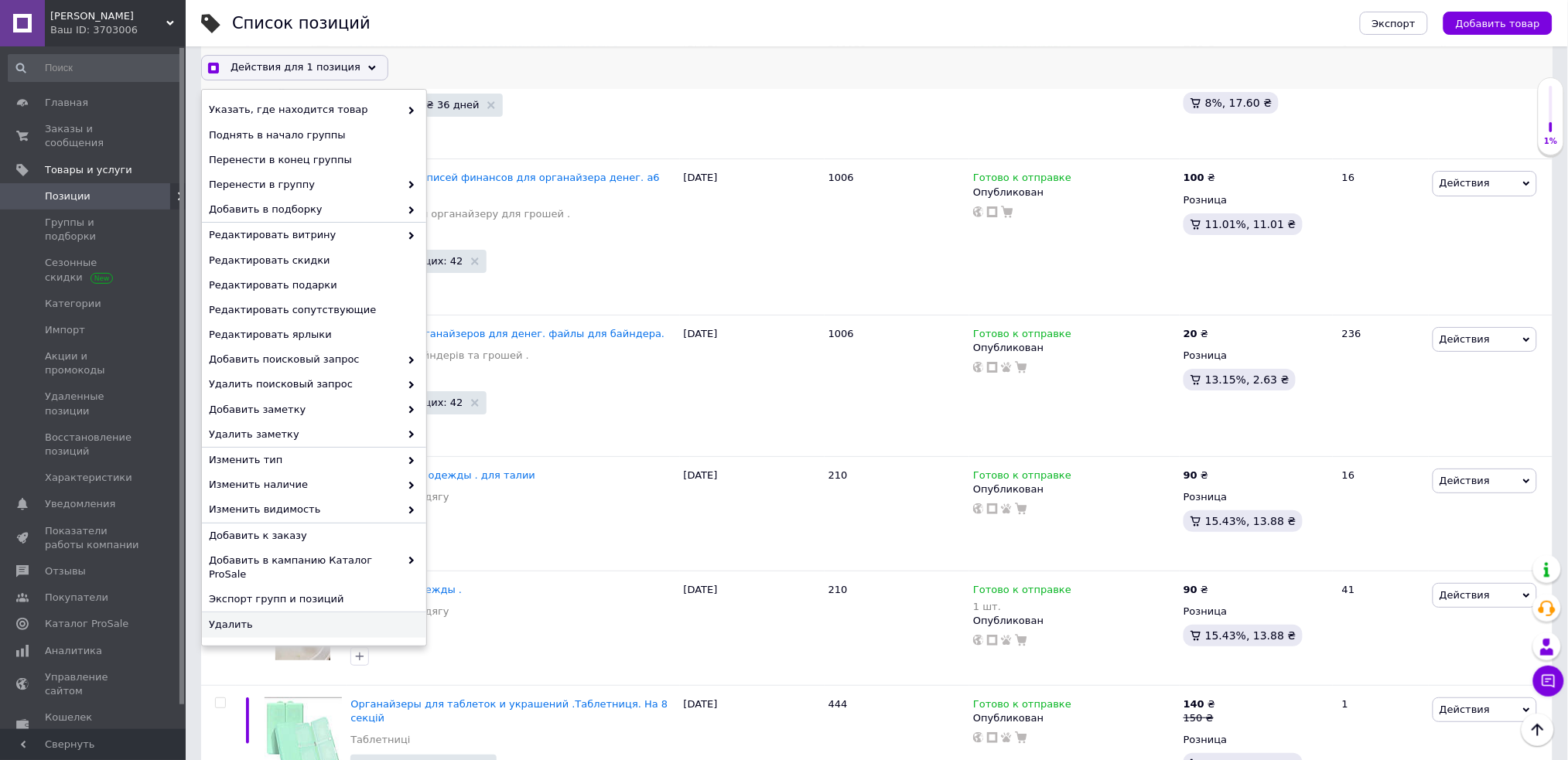
click at [324, 617] on span "Удалить" at bounding box center [312, 624] width 207 height 14
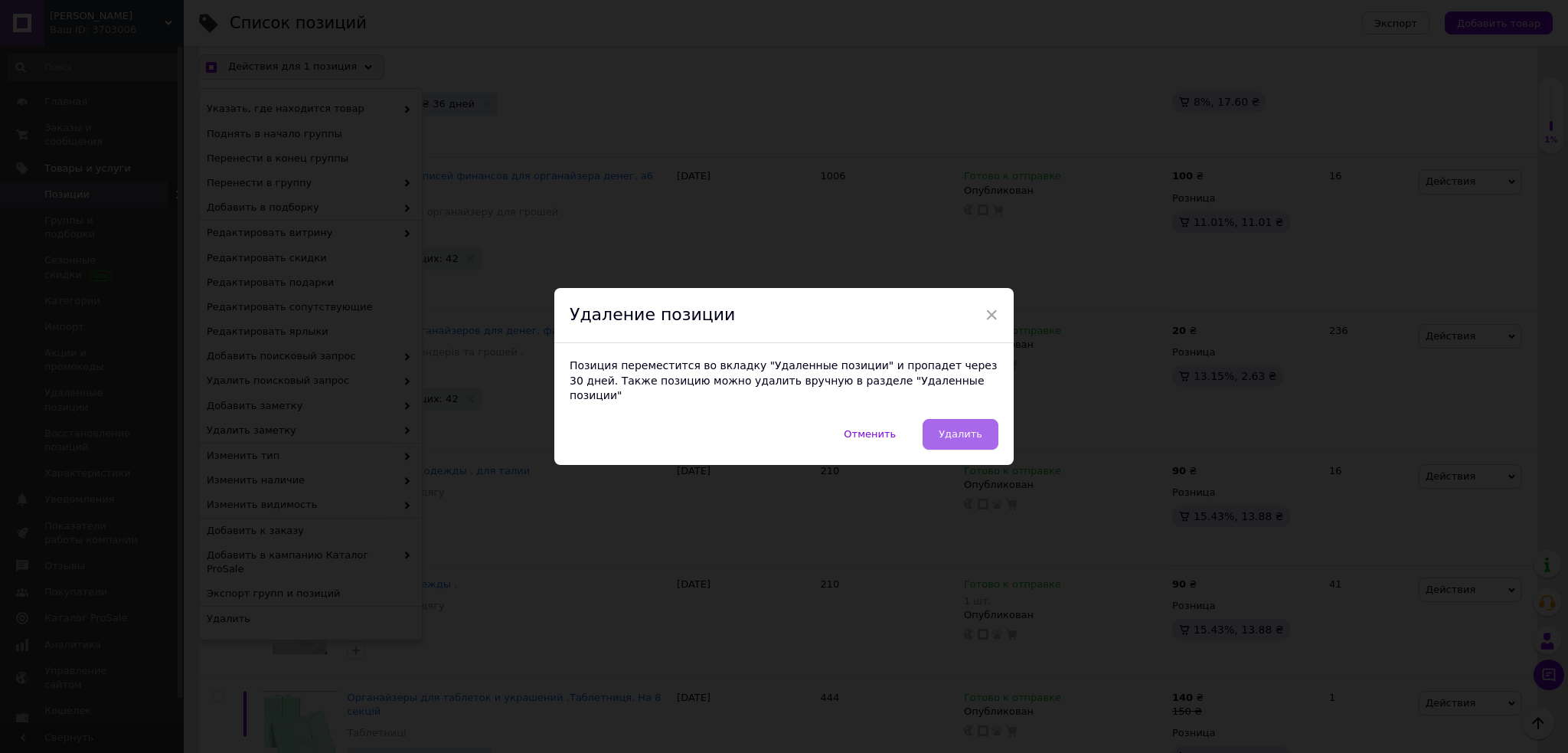
click at [980, 419] on button "Удалить" at bounding box center [960, 433] width 76 height 30
checkbox input "true"
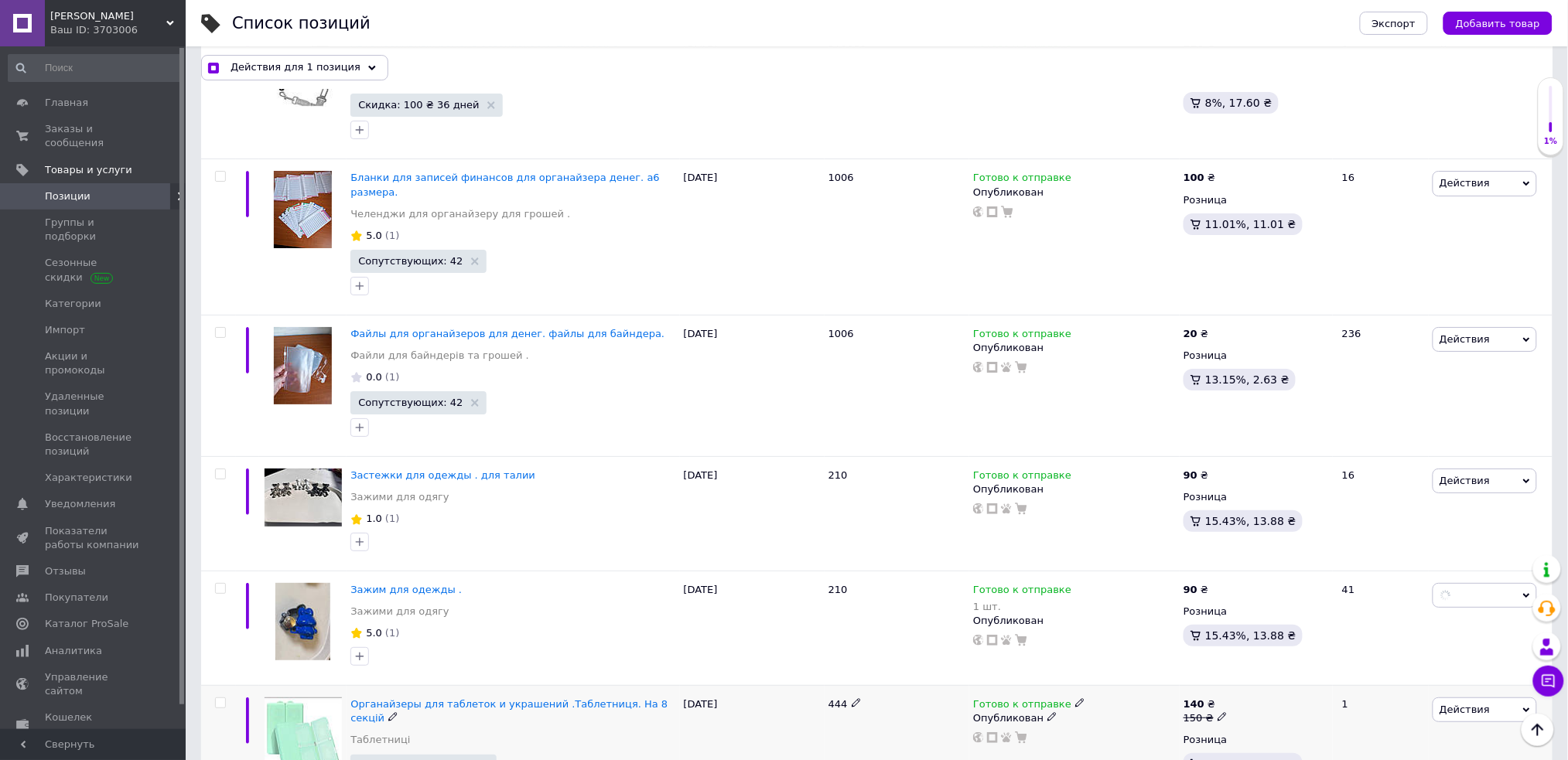
checkbox input "false"
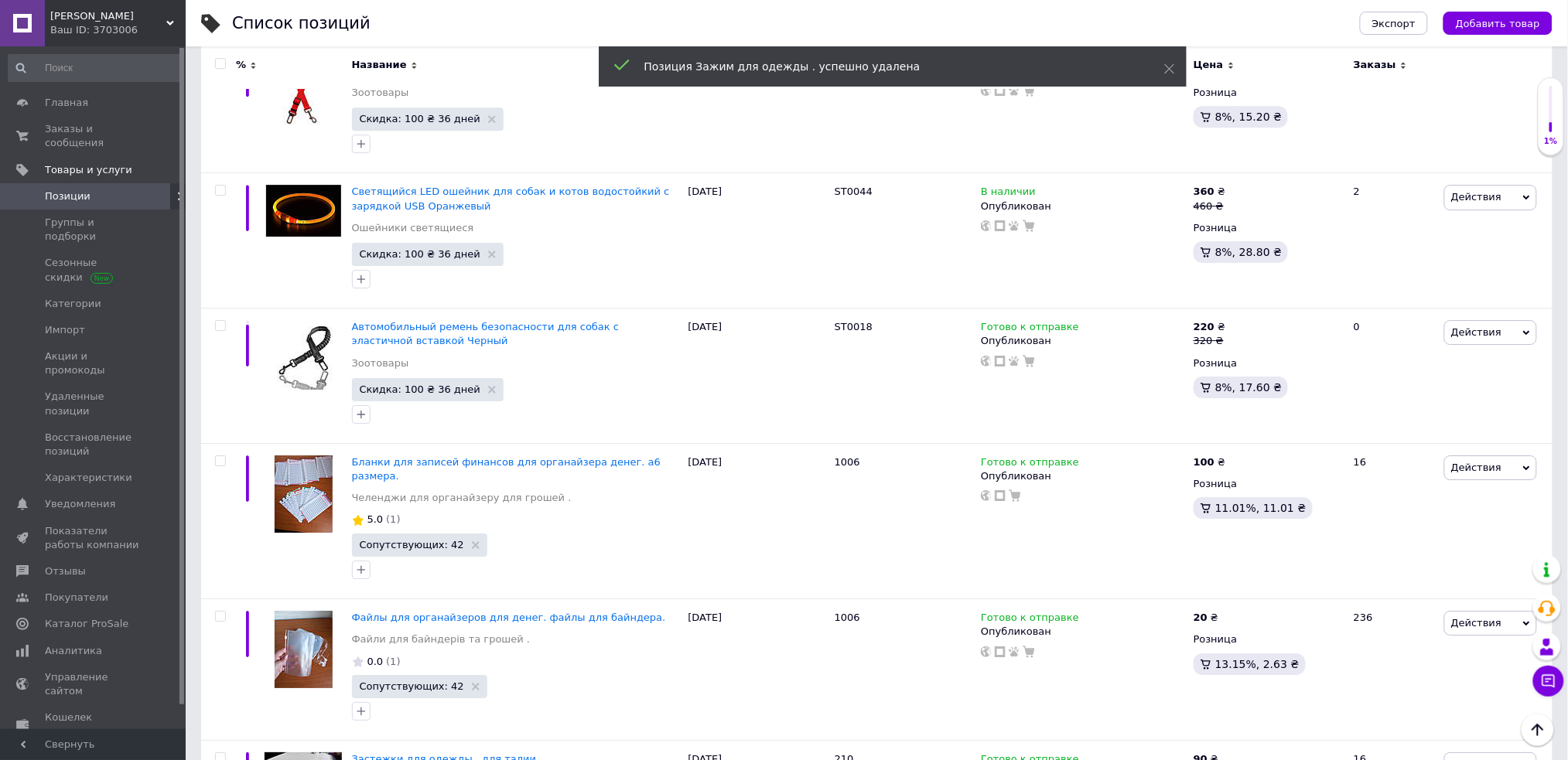
scroll to position [10225, 0]
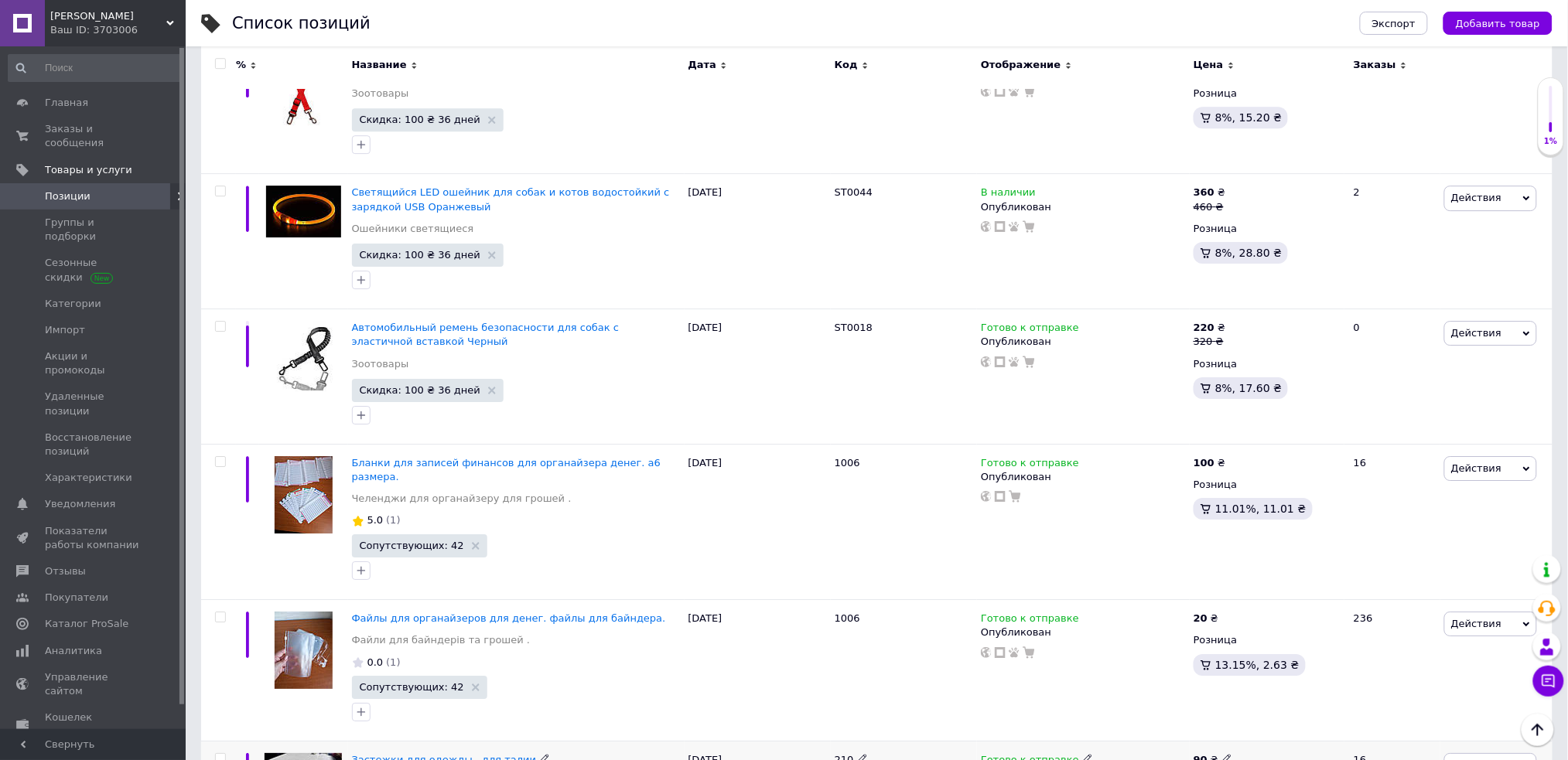
click at [217, 754] on input "checkbox" at bounding box center [220, 759] width 10 height 10
checkbox input "true"
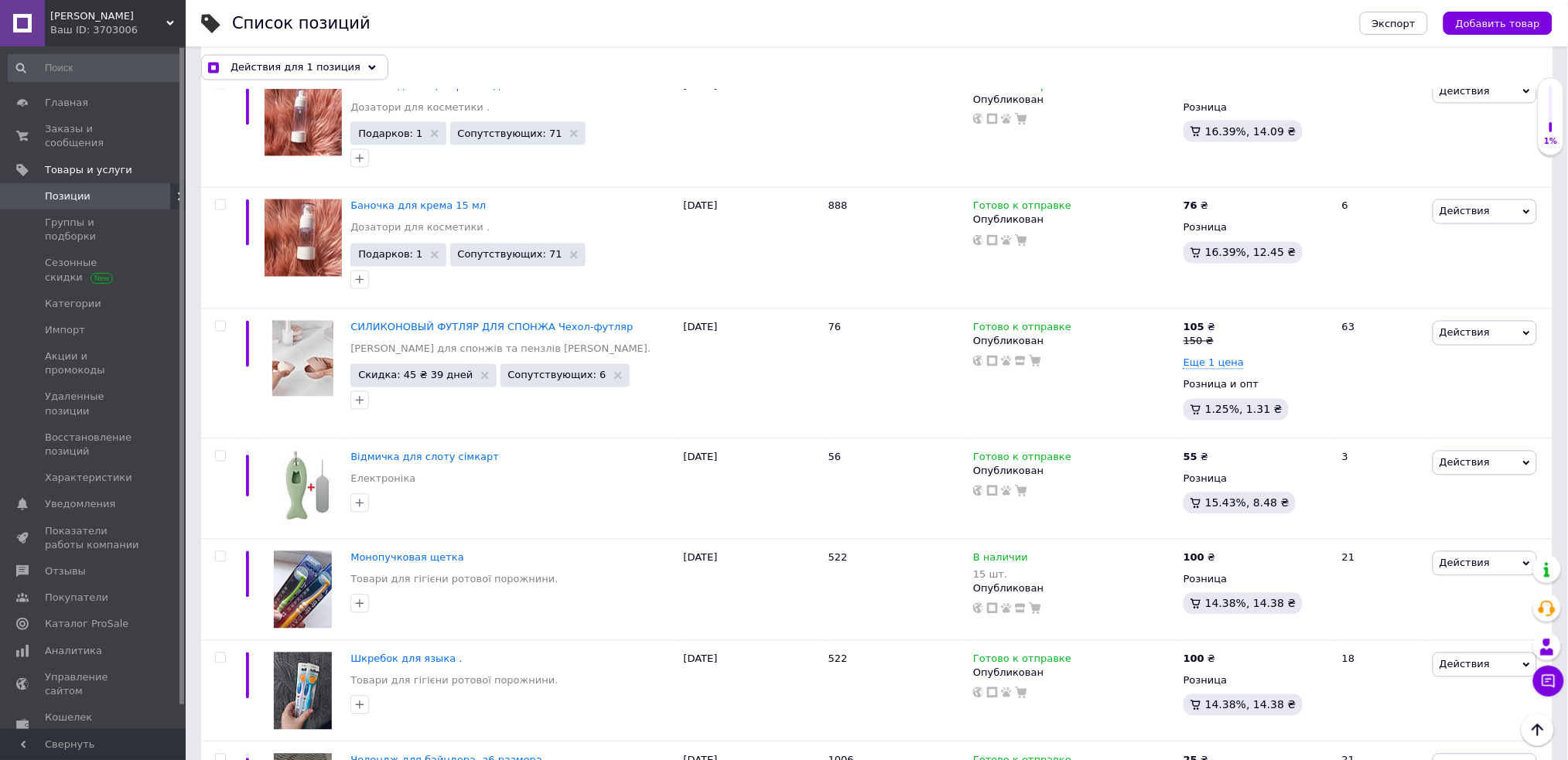
scroll to position [7294, 0]
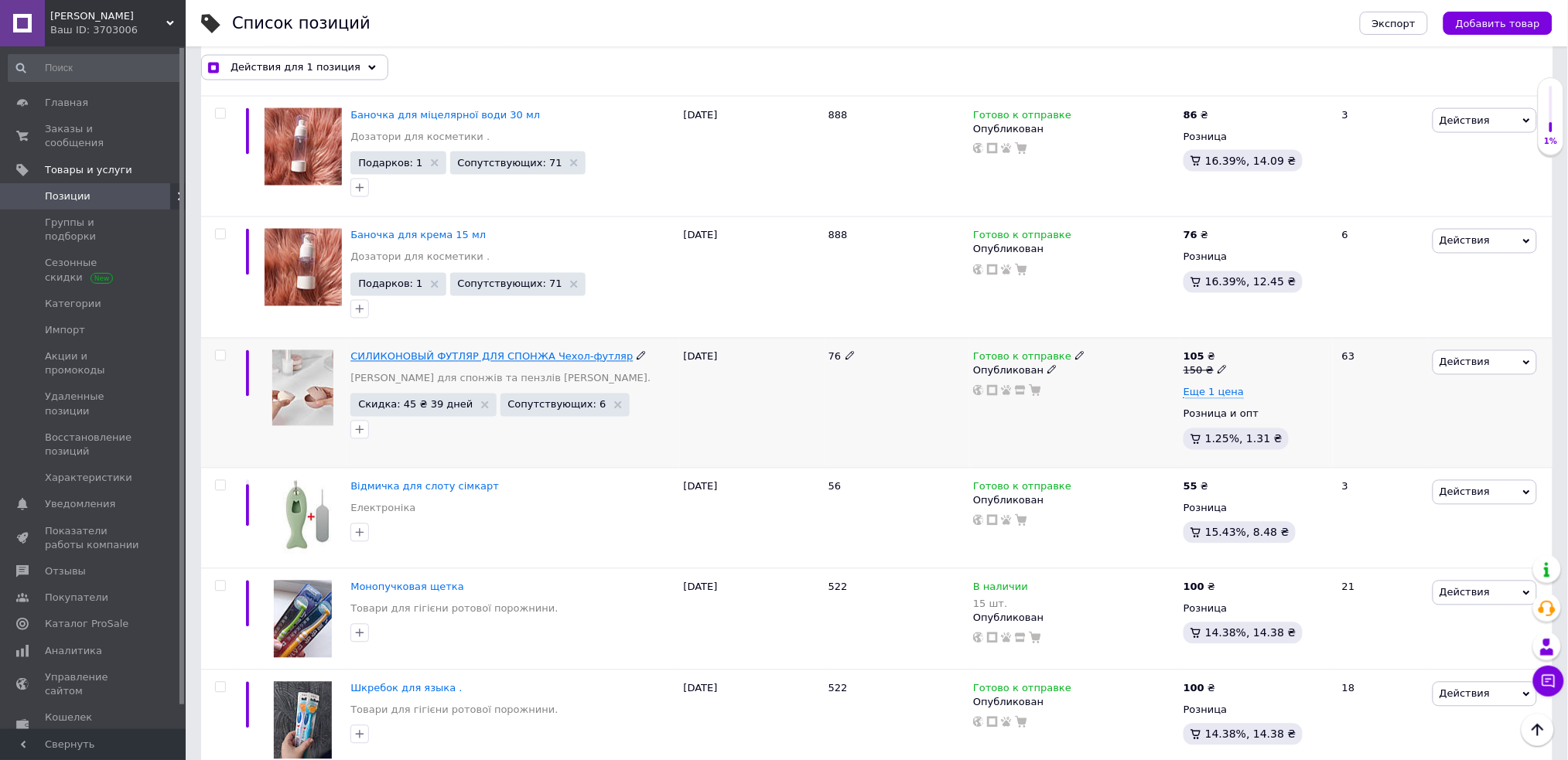
click at [408, 351] on span "СИЛИКОНОВЫЙ ФУТЛЯР ДЛЯ СПОНЖА Чехол-футляр" at bounding box center [491, 357] width 282 height 12
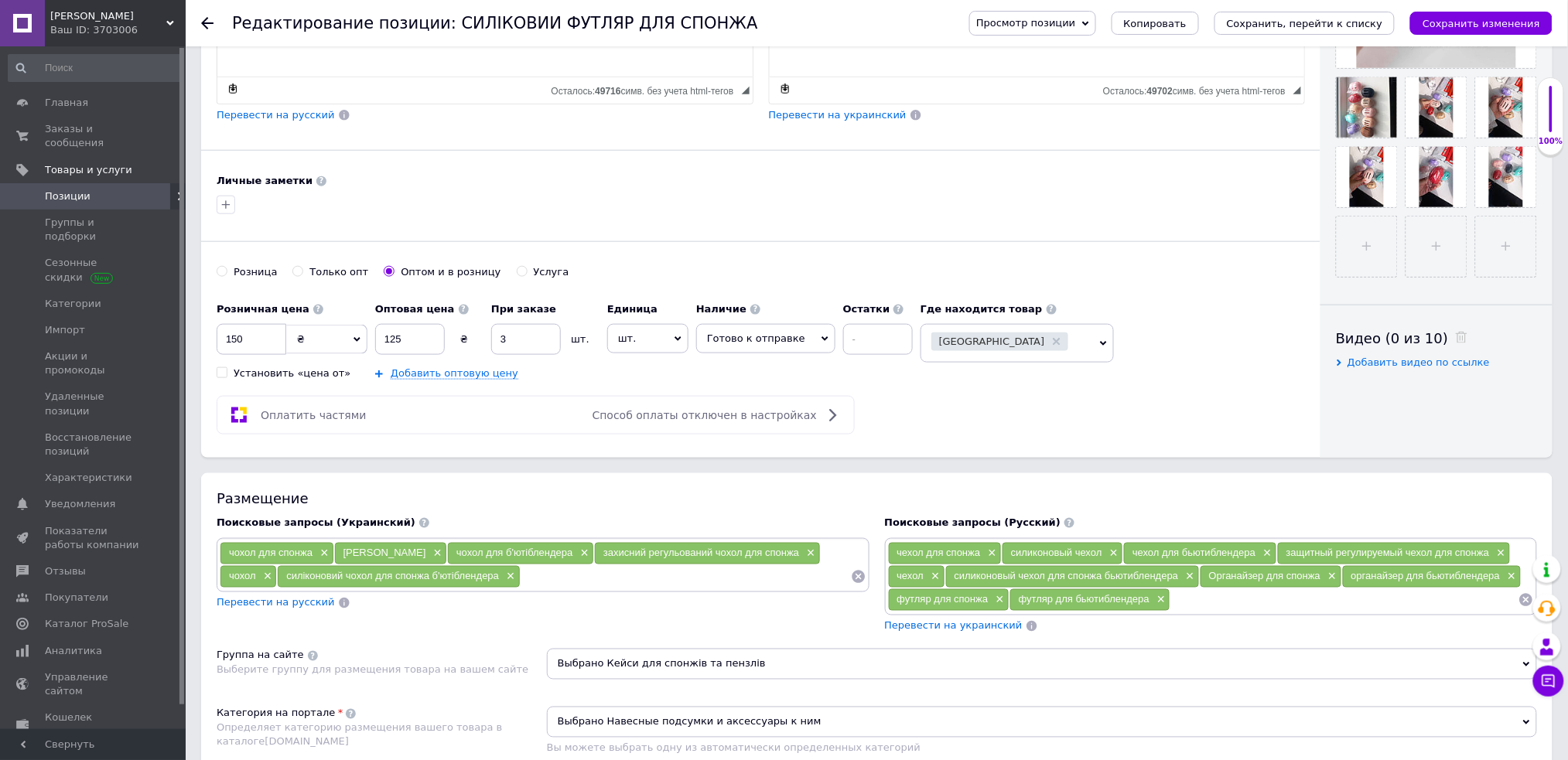
scroll to position [570, 0]
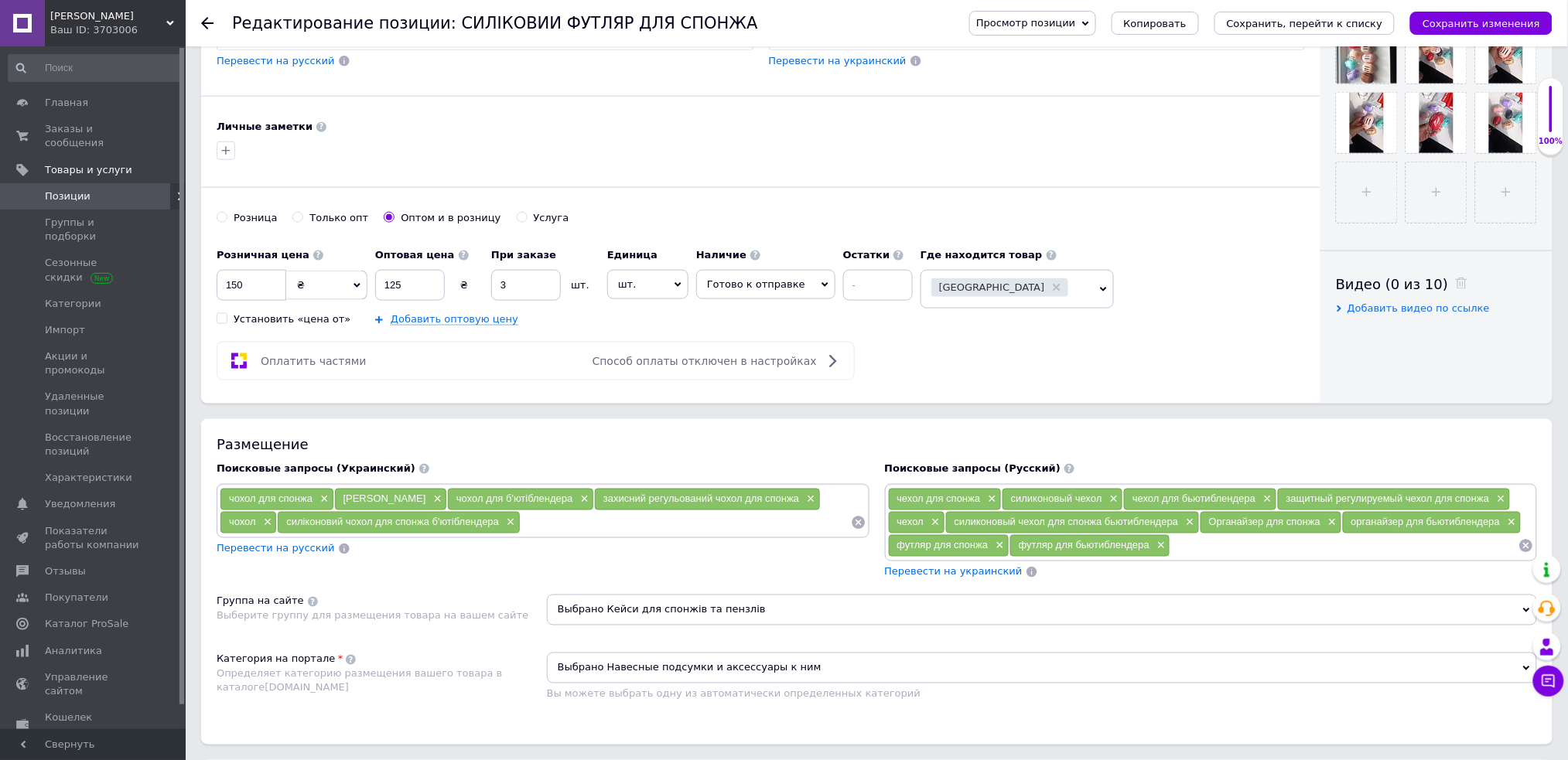
click at [222, 215] on input "Розница" at bounding box center [221, 216] width 10 height 10
radio input "true"
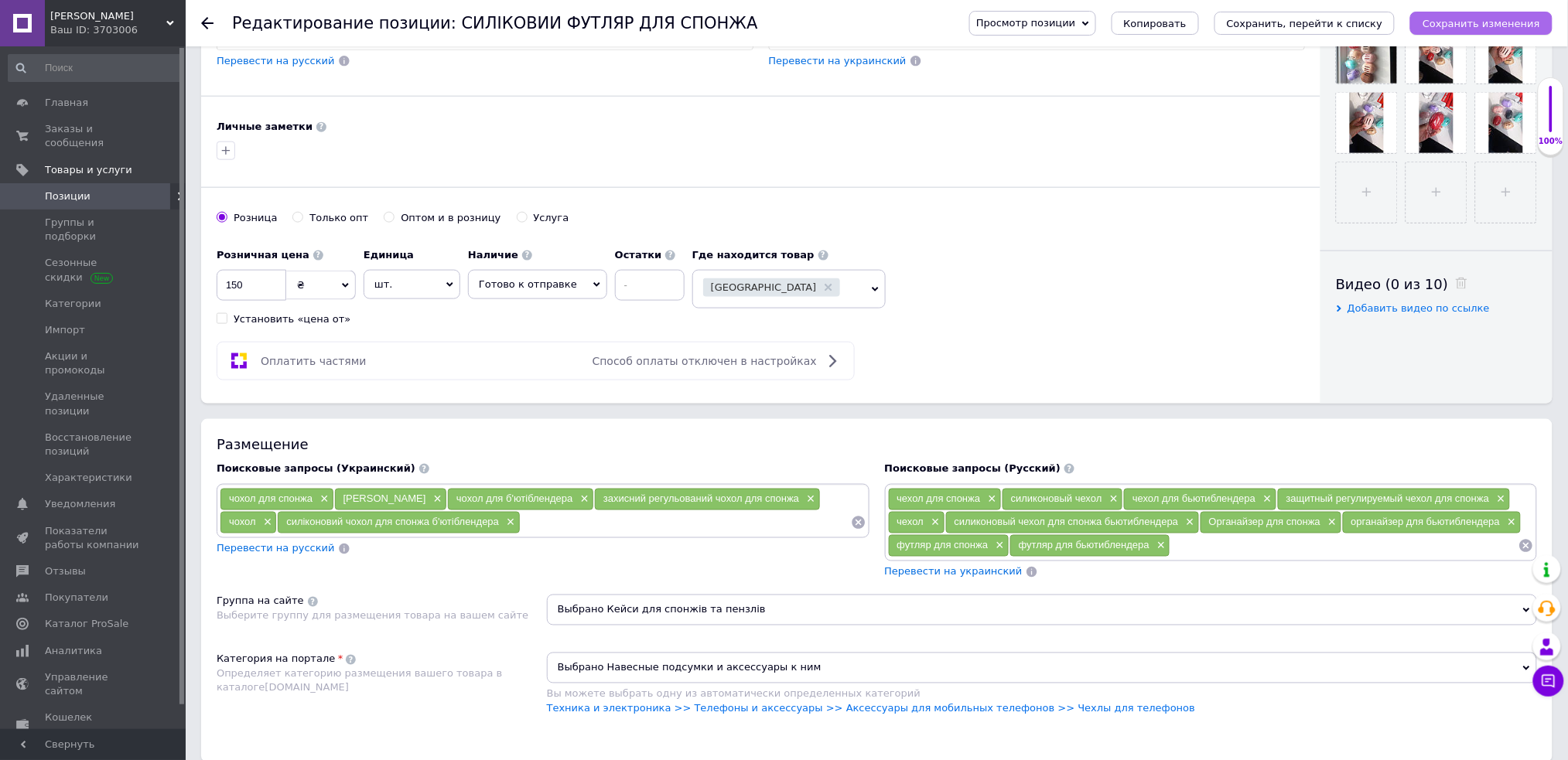
click at [1489, 25] on icon "Сохранить изменения" at bounding box center [1481, 24] width 118 height 12
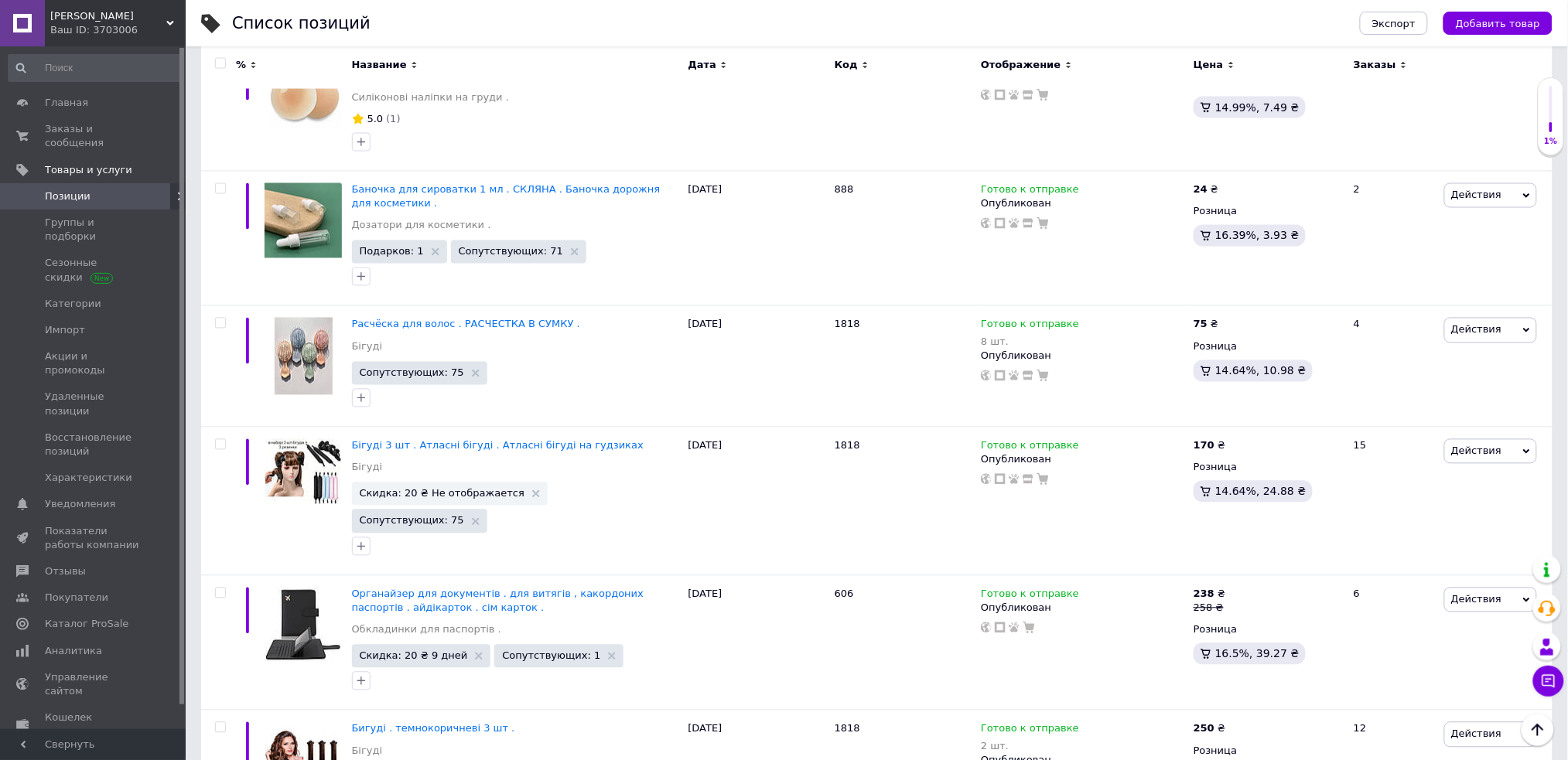
scroll to position [831, 0]
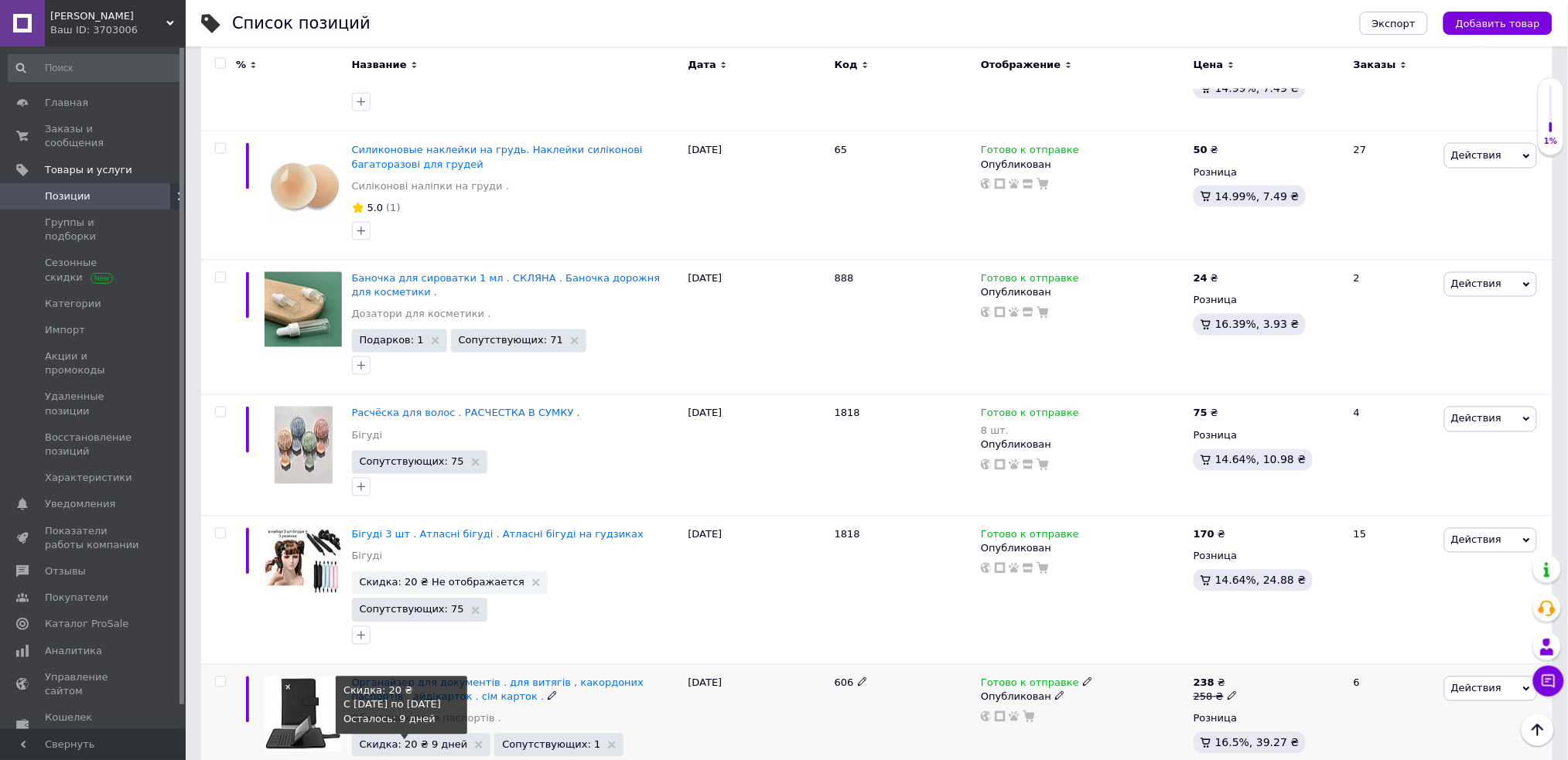
click at [416, 739] on span "Скидка: 20 ₴ 9 дней" at bounding box center [414, 744] width 108 height 10
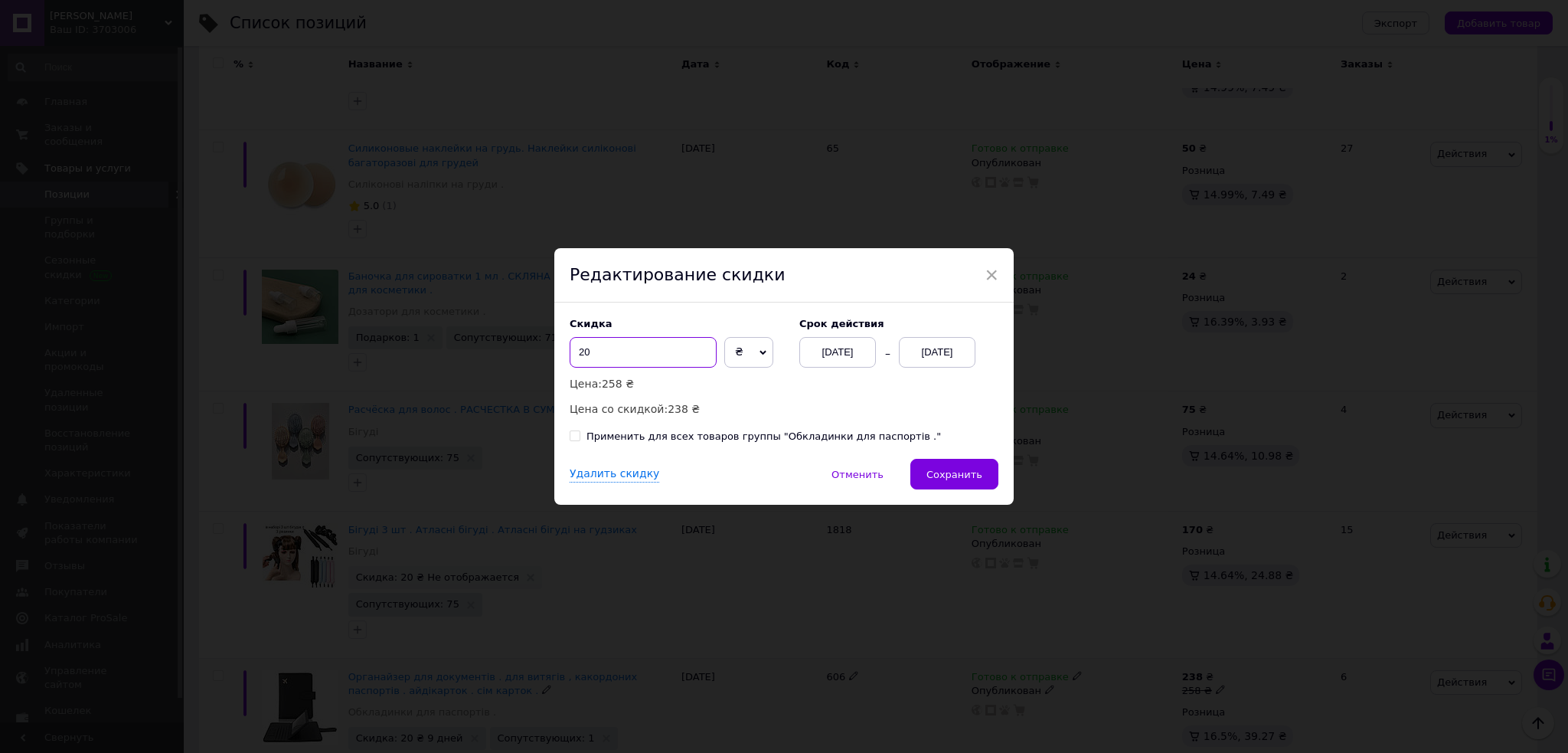
click at [644, 347] on input "20" at bounding box center [643, 352] width 147 height 30
type input "2"
type input "10"
click at [964, 471] on span "Сохранить" at bounding box center [953, 474] width 56 height 12
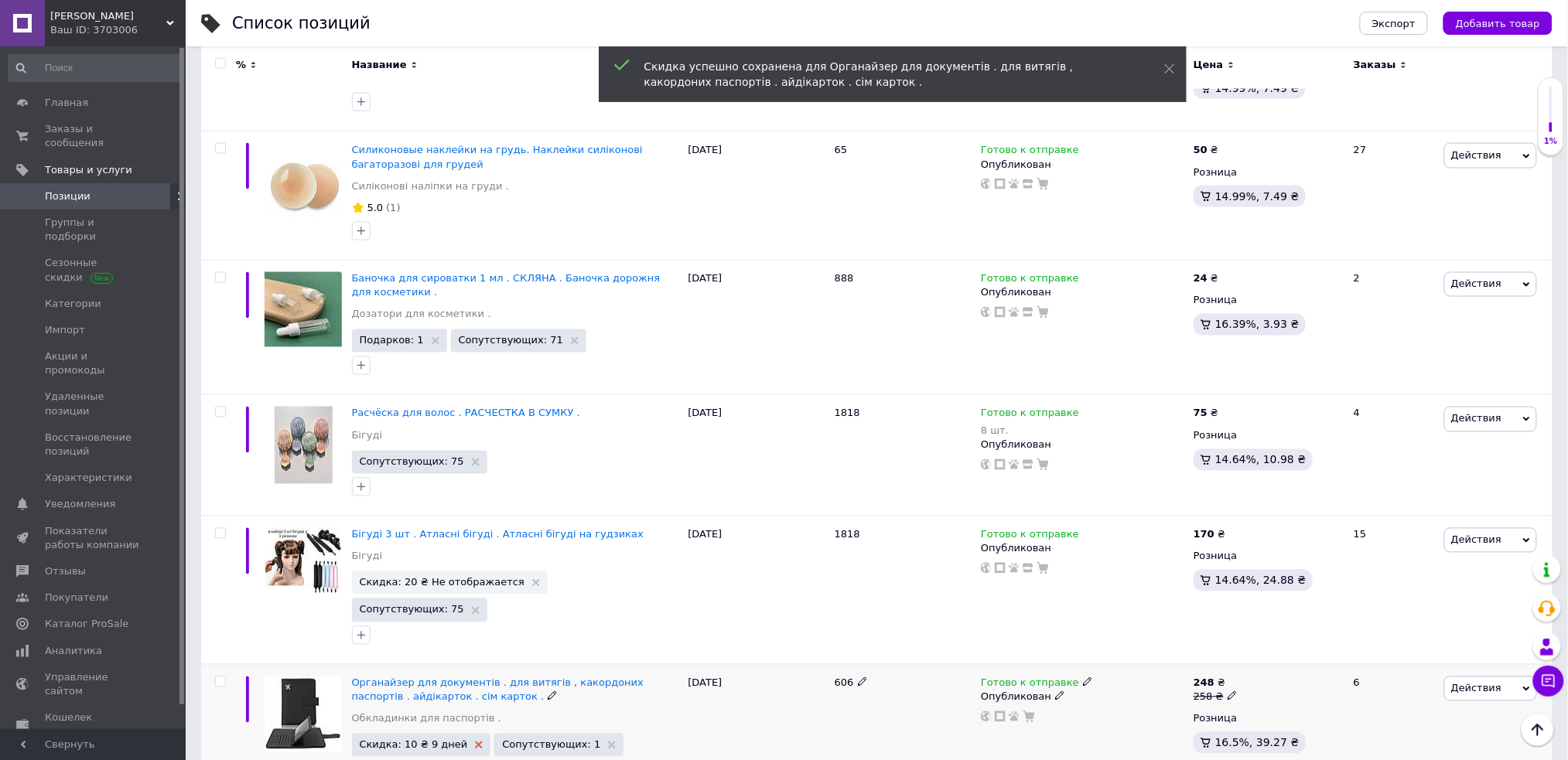
click at [475, 741] on use at bounding box center [479, 745] width 8 height 8
click at [218, 677] on input "checkbox" at bounding box center [220, 682] width 10 height 10
checkbox input "true"
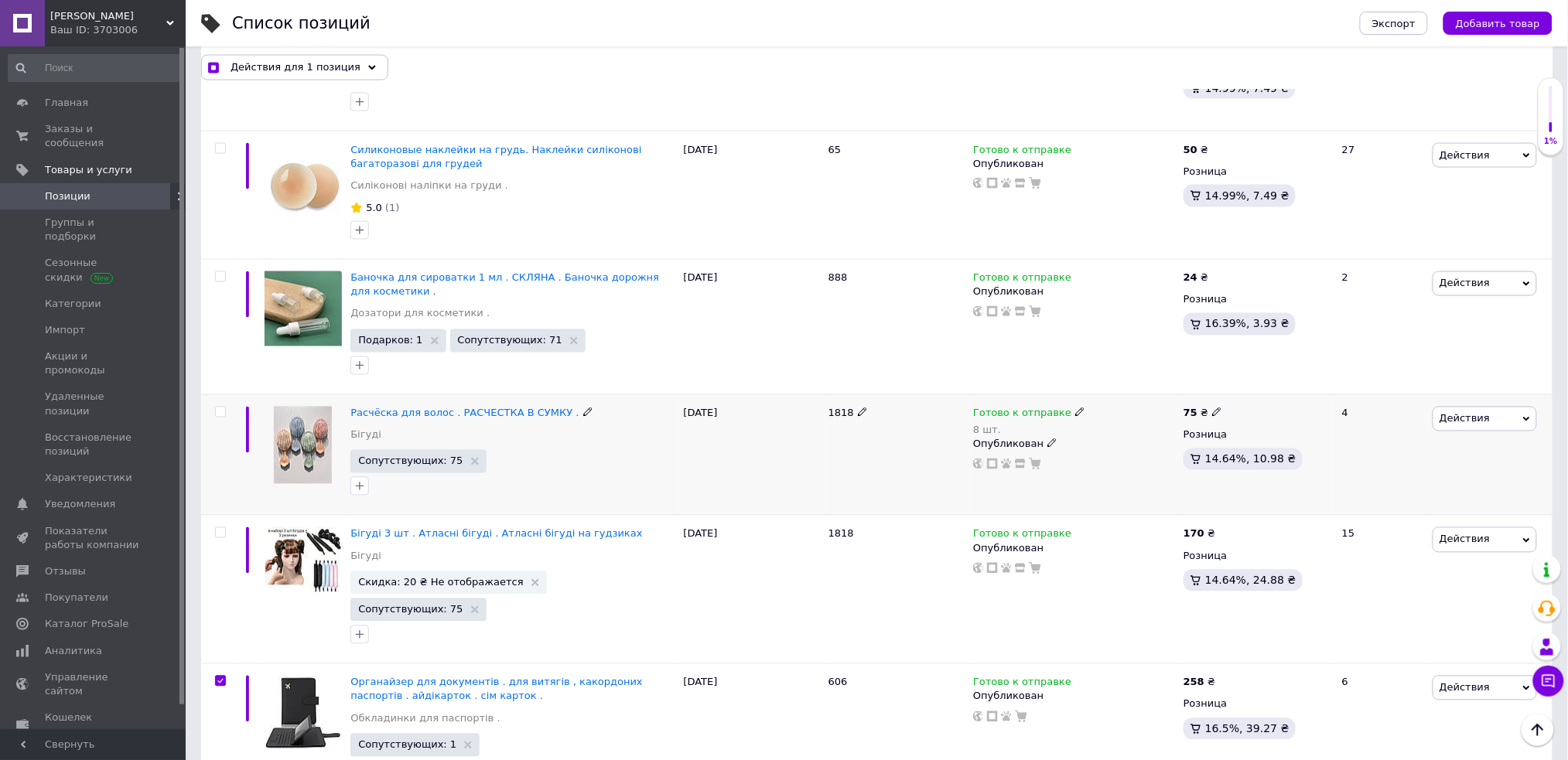
click at [218, 407] on input "checkbox" at bounding box center [220, 412] width 10 height 10
checkbox input "true"
click at [326, 69] on span "Действия для 2 позиции" at bounding box center [295, 67] width 131 height 14
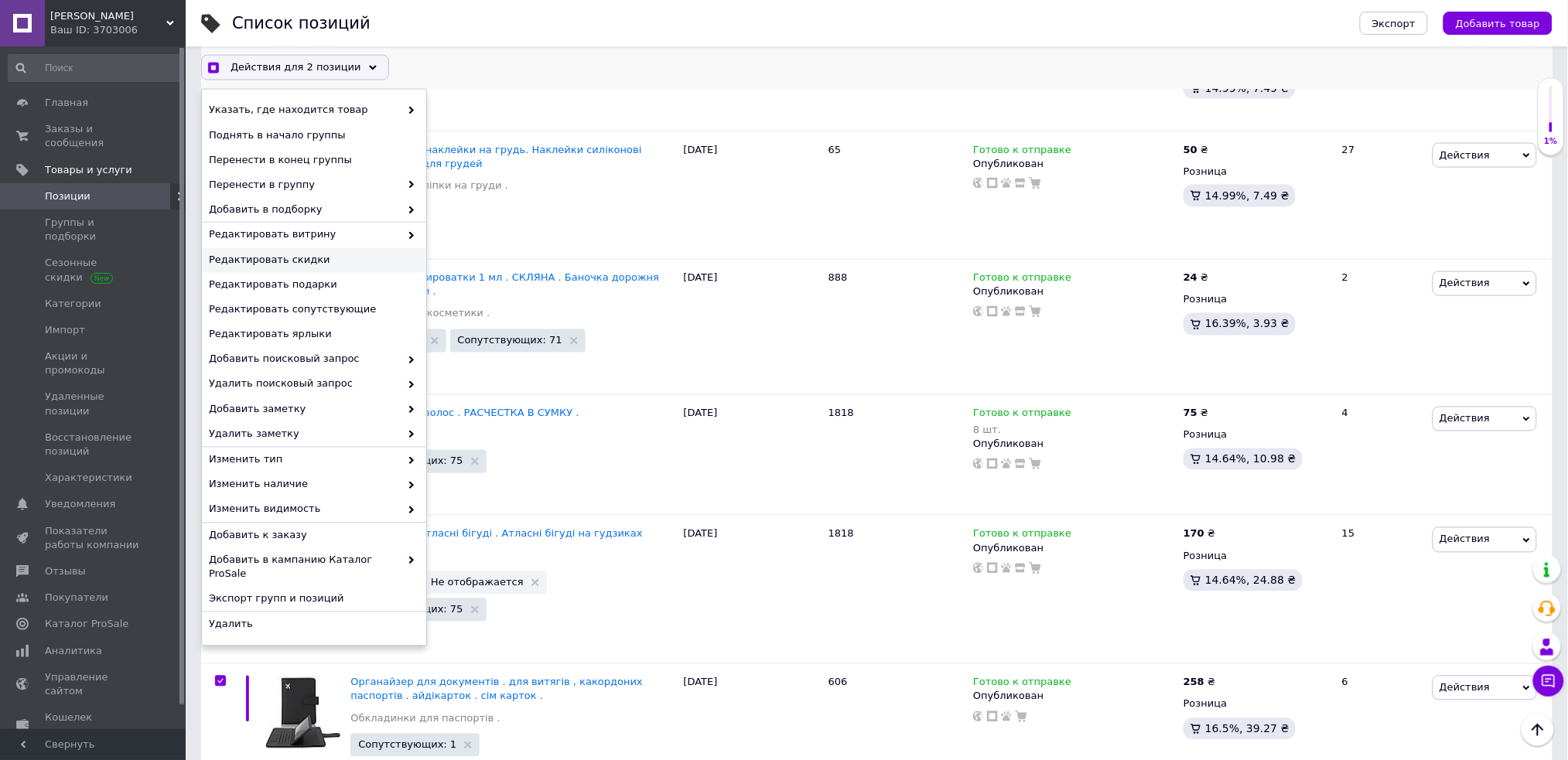
click at [324, 262] on span "Редактировать скидки" at bounding box center [312, 261] width 207 height 14
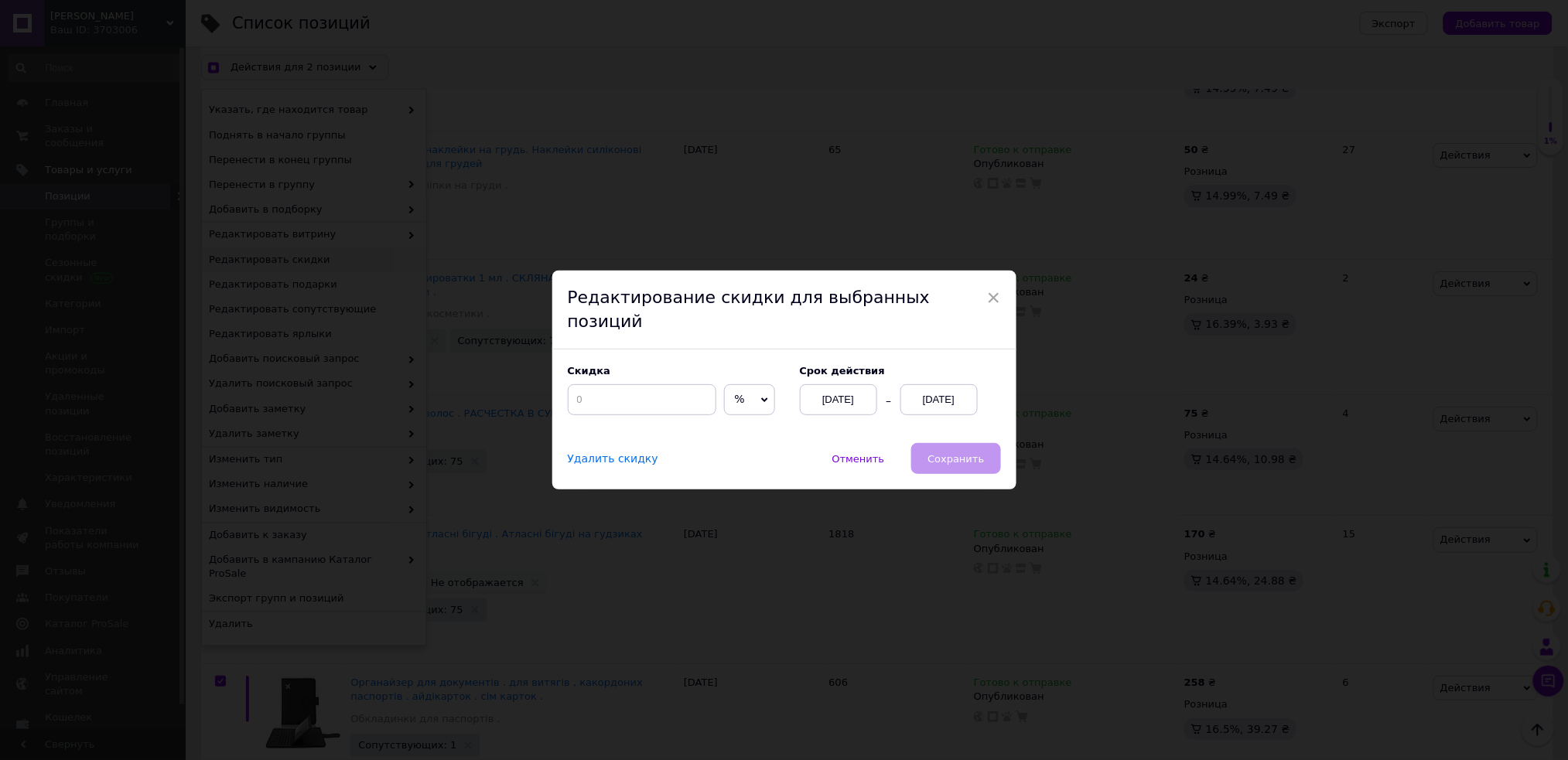
scroll to position [768, 0]
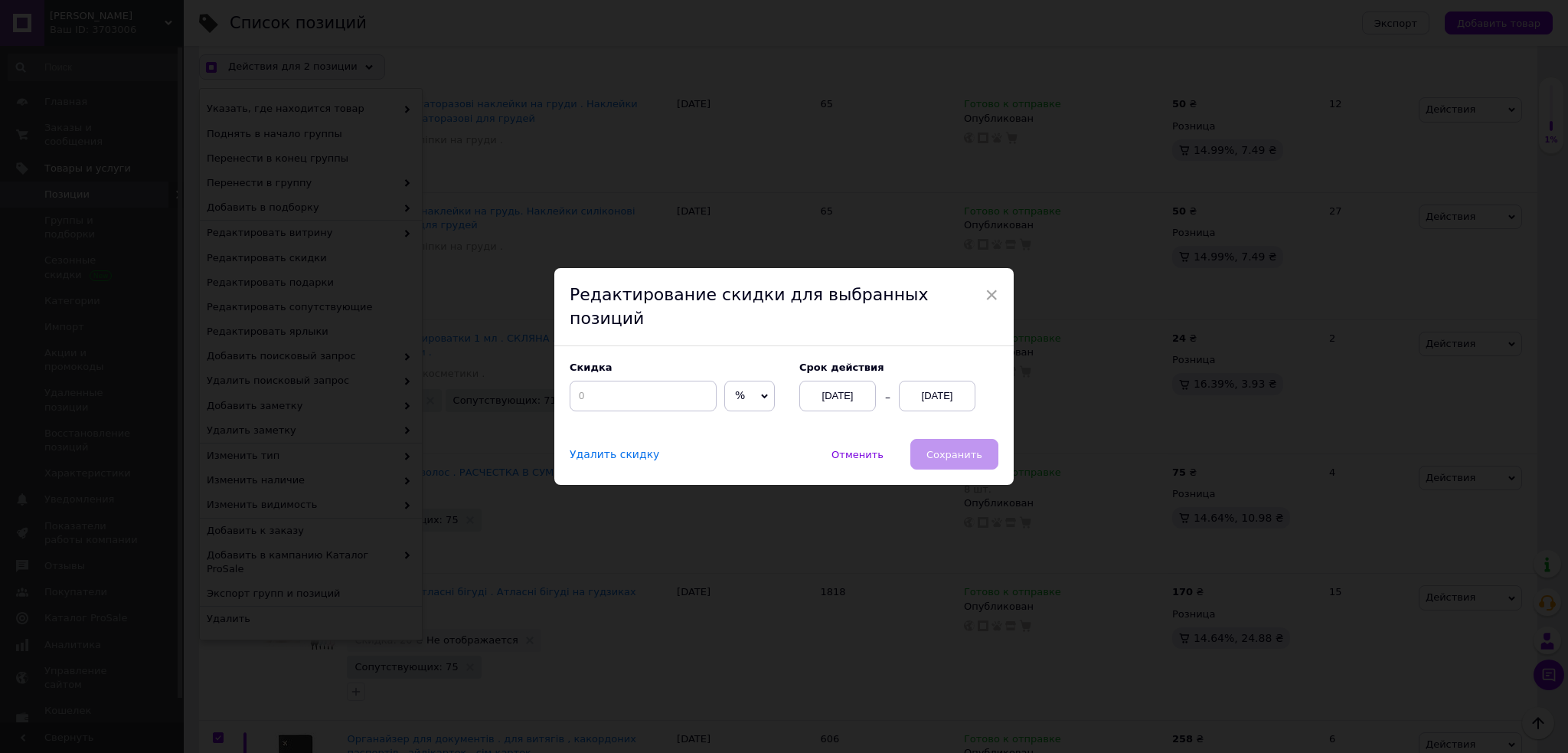
drag, startPoint x: 743, startPoint y: 374, endPoint x: 745, endPoint y: 389, distance: 15.1
click at [743, 381] on span "%" at bounding box center [750, 395] width 51 height 30
click at [743, 417] on li "₴" at bounding box center [750, 428] width 49 height 21
click at [944, 383] on div "[DATE]" at bounding box center [937, 395] width 77 height 30
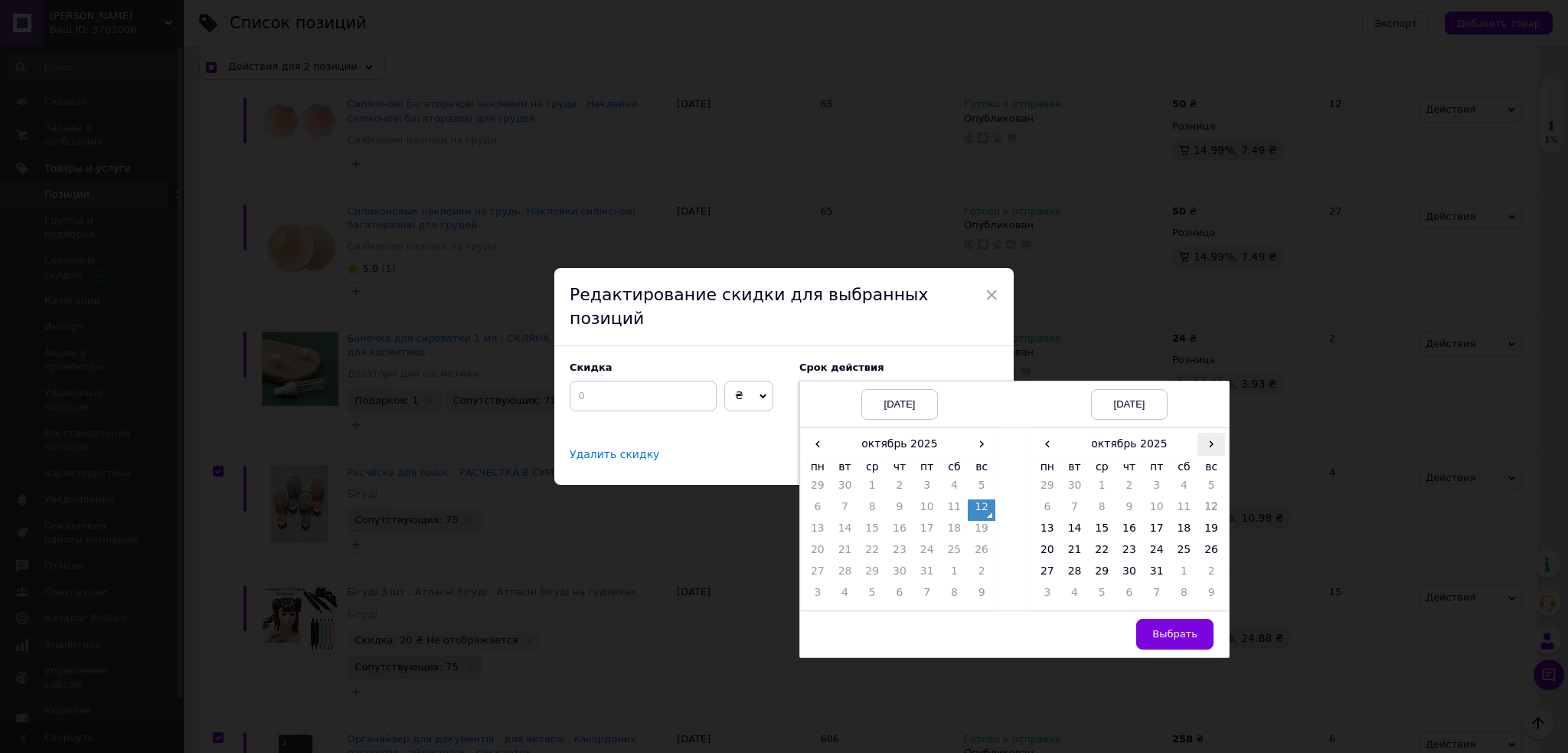
click at [1204, 433] on span "›" at bounding box center [1212, 443] width 27 height 22
click at [1102, 564] on td "26" at bounding box center [1101, 575] width 27 height 21
click at [1196, 619] on button "Выбрать" at bounding box center [1175, 633] width 77 height 30
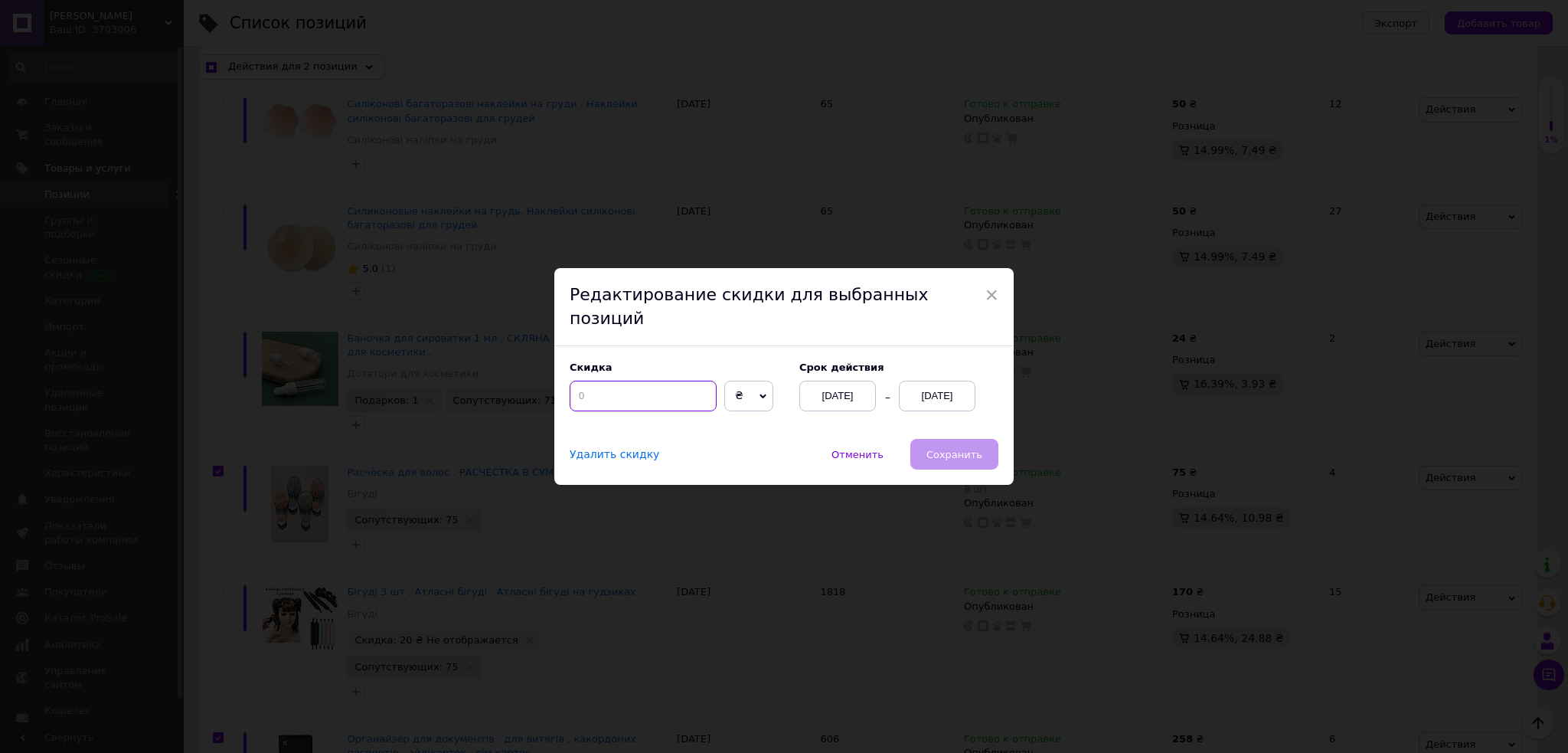
click at [644, 381] on input at bounding box center [643, 395] width 147 height 30
checkbox input "true"
type input "2"
checkbox input "true"
type input "20"
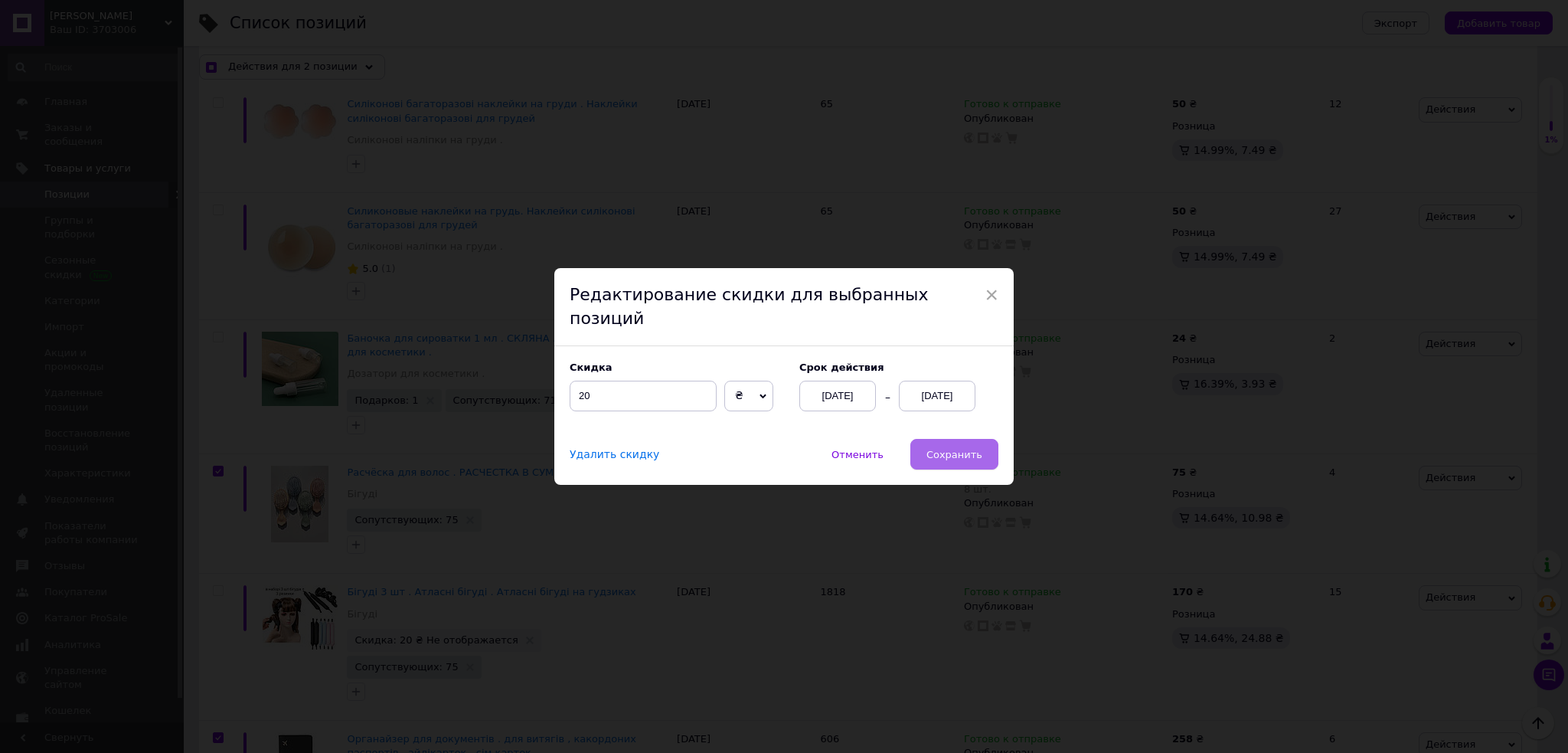
click at [984, 446] on button "Сохранить" at bounding box center [954, 453] width 88 height 30
checkbox input "true"
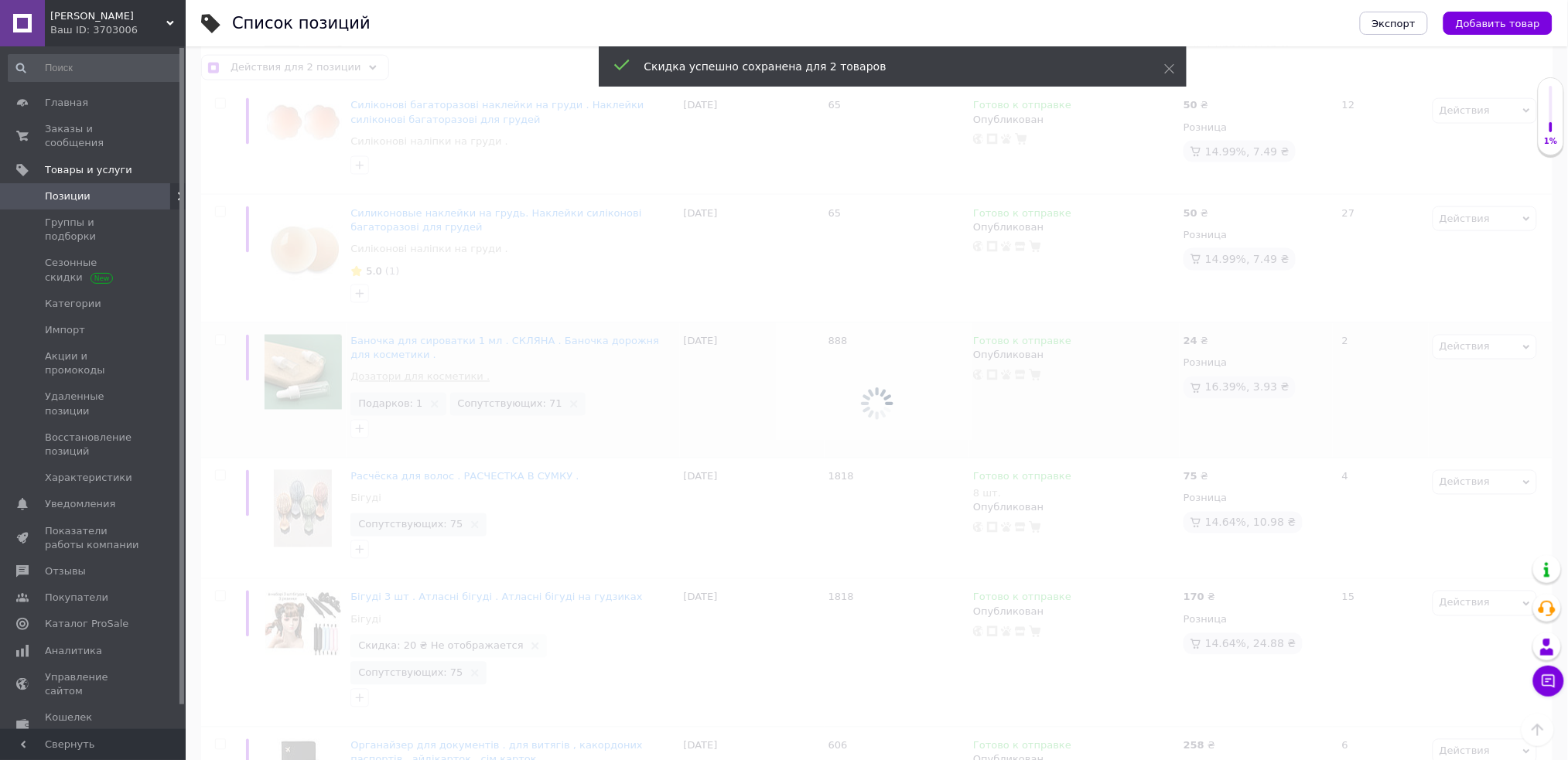
checkbox input "false"
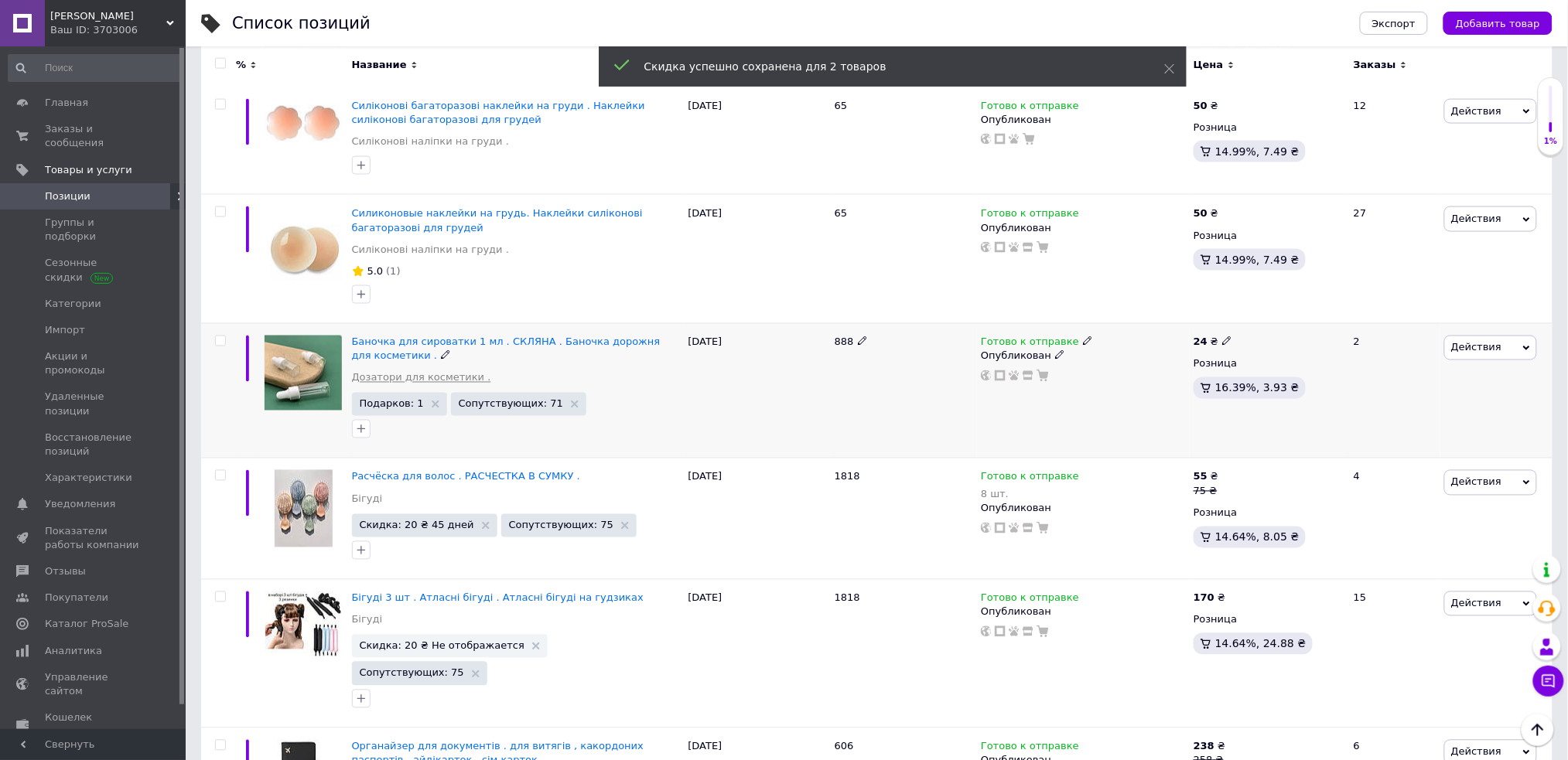
scroll to position [768, 0]
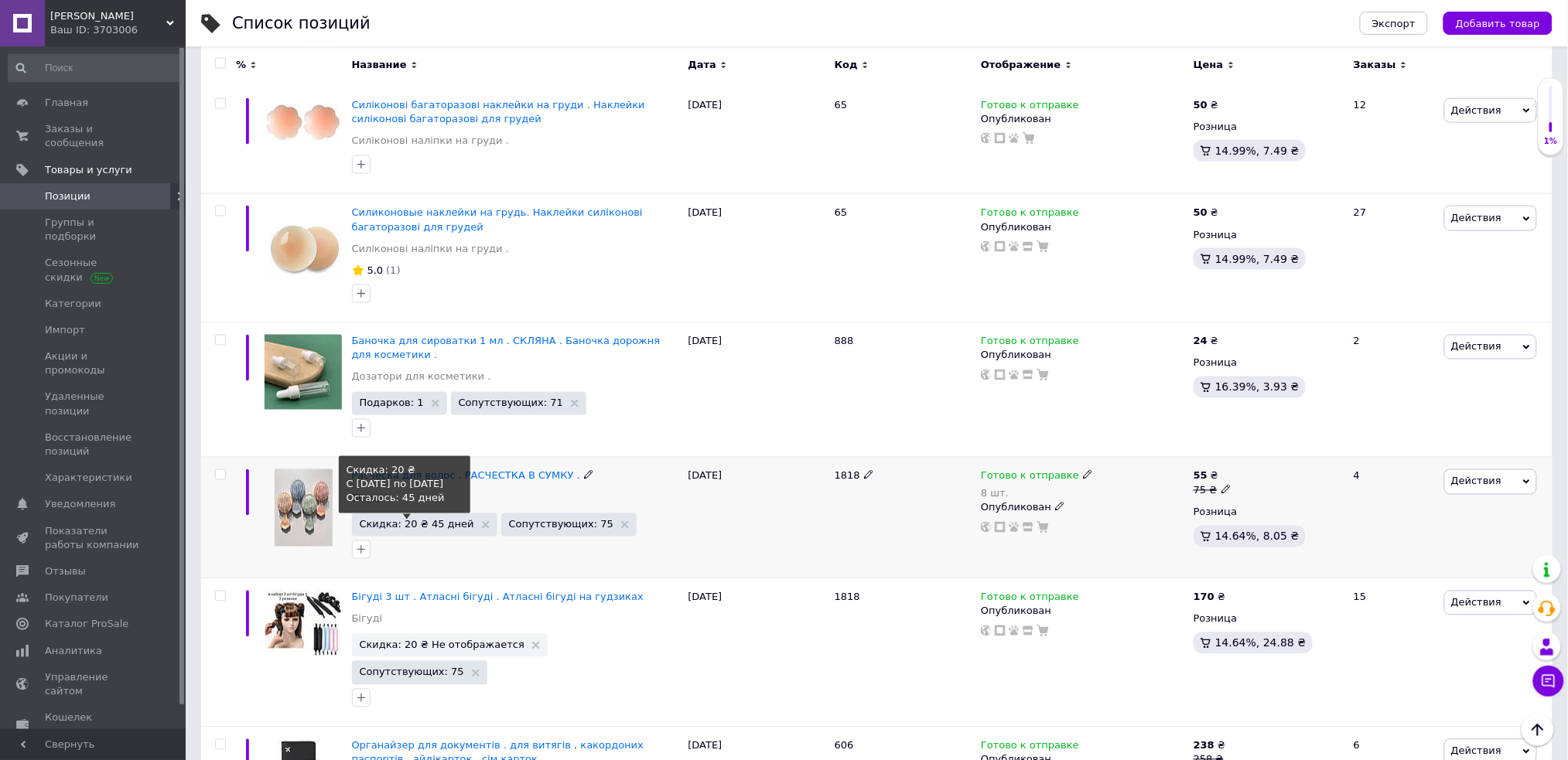
click at [437, 519] on span "Скидка: 20 ₴ 45 дней" at bounding box center [417, 524] width 114 height 10
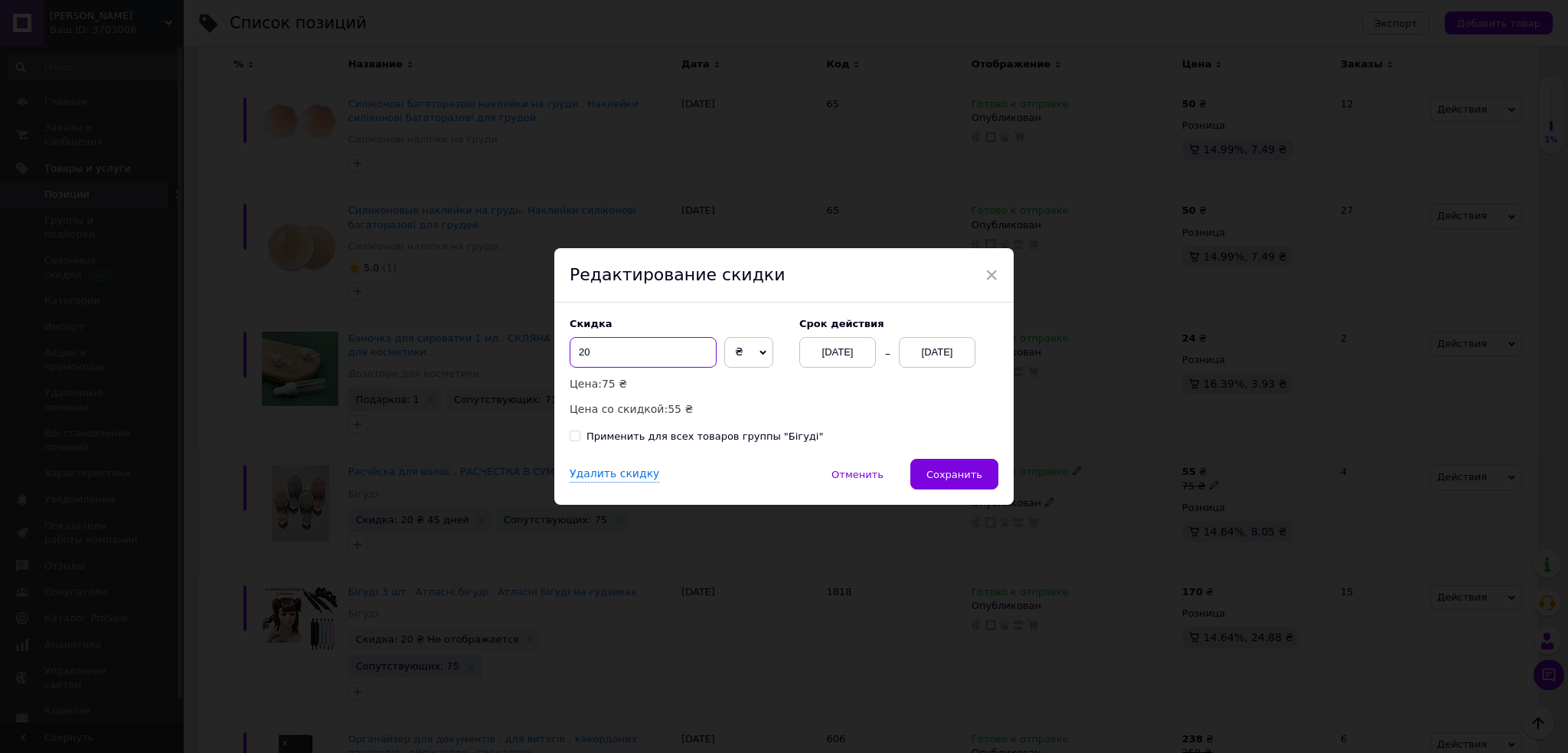
click at [618, 354] on input "20" at bounding box center [643, 352] width 147 height 30
type input "2"
type input "10"
click at [944, 473] on span "Сохранить" at bounding box center [953, 474] width 56 height 12
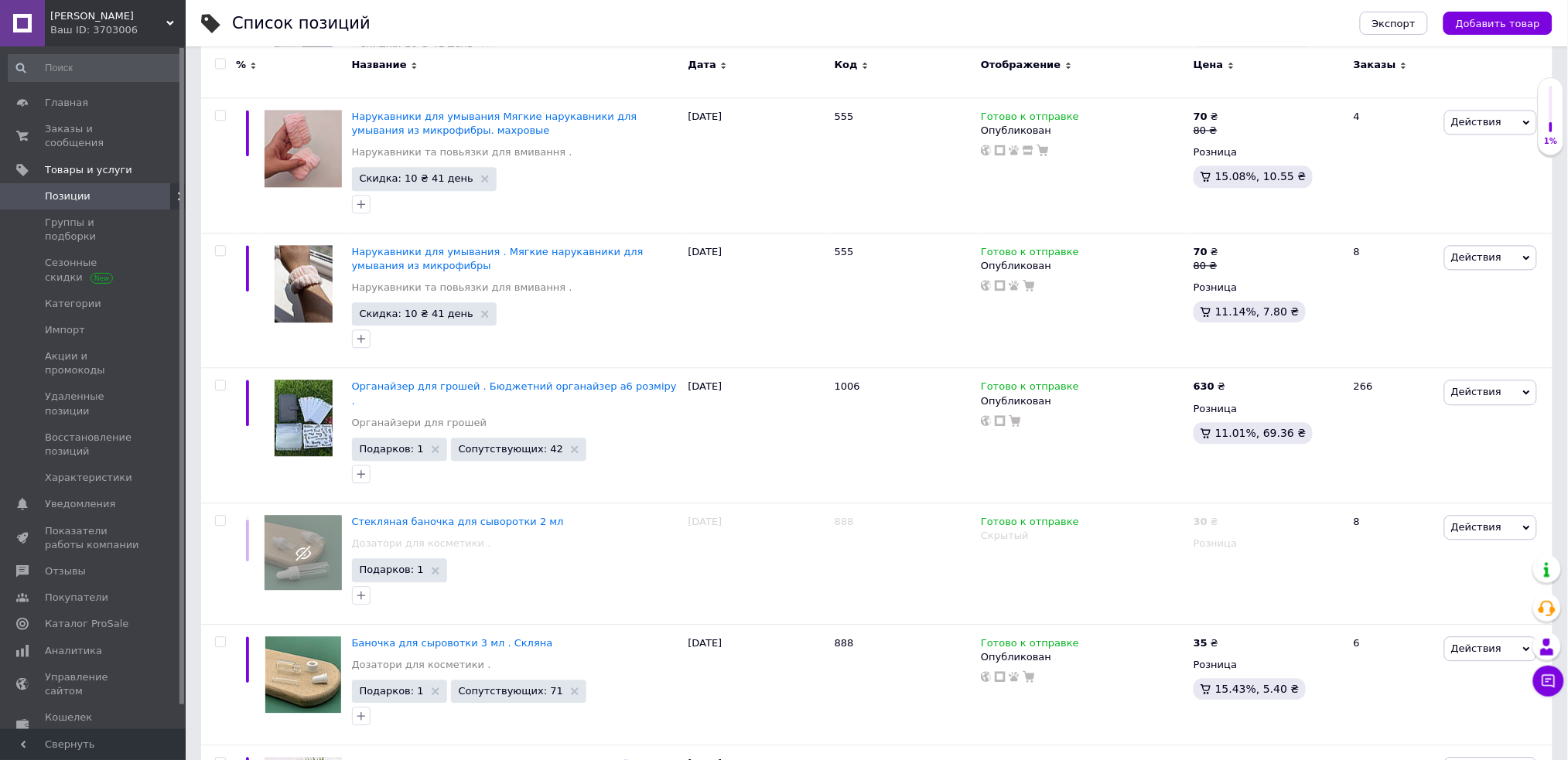
scroll to position [12192, 0]
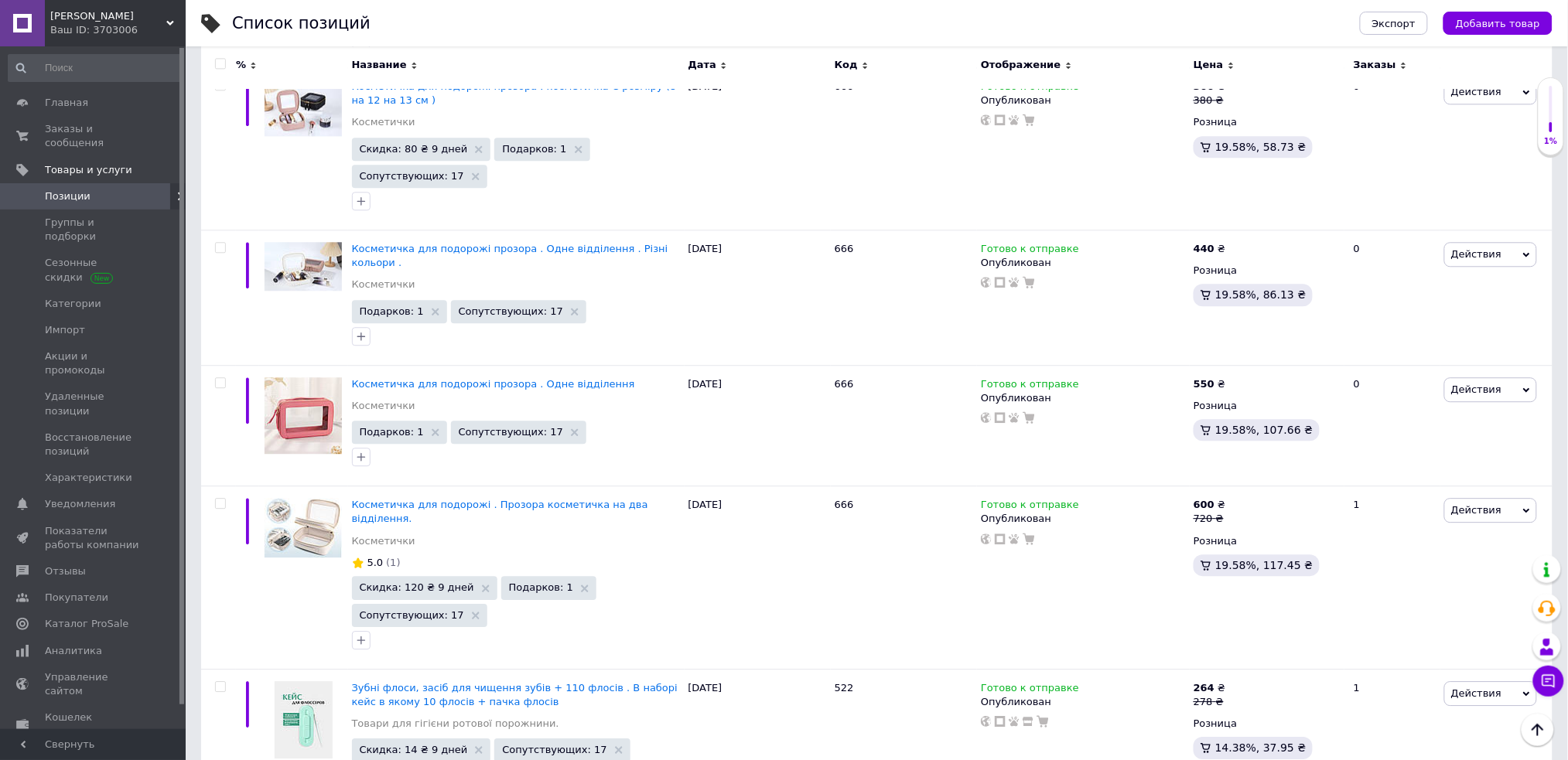
scroll to position [11928, 0]
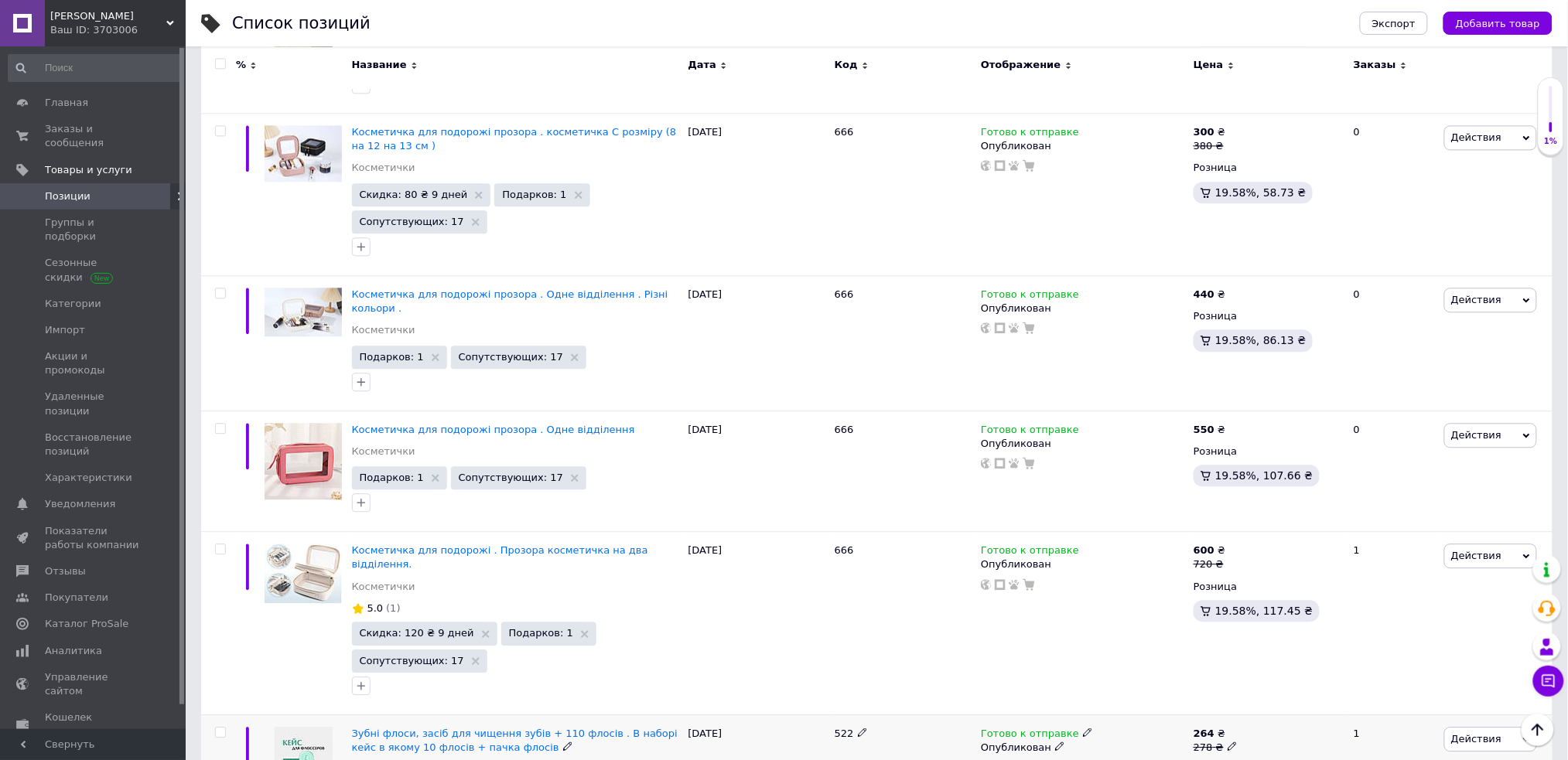
click at [1055, 742] on use at bounding box center [1058, 746] width 9 height 9
click at [1083, 729] on use at bounding box center [1087, 732] width 9 height 9
click at [1130, 759] on div at bounding box center [1082, 767] width 208 height 13
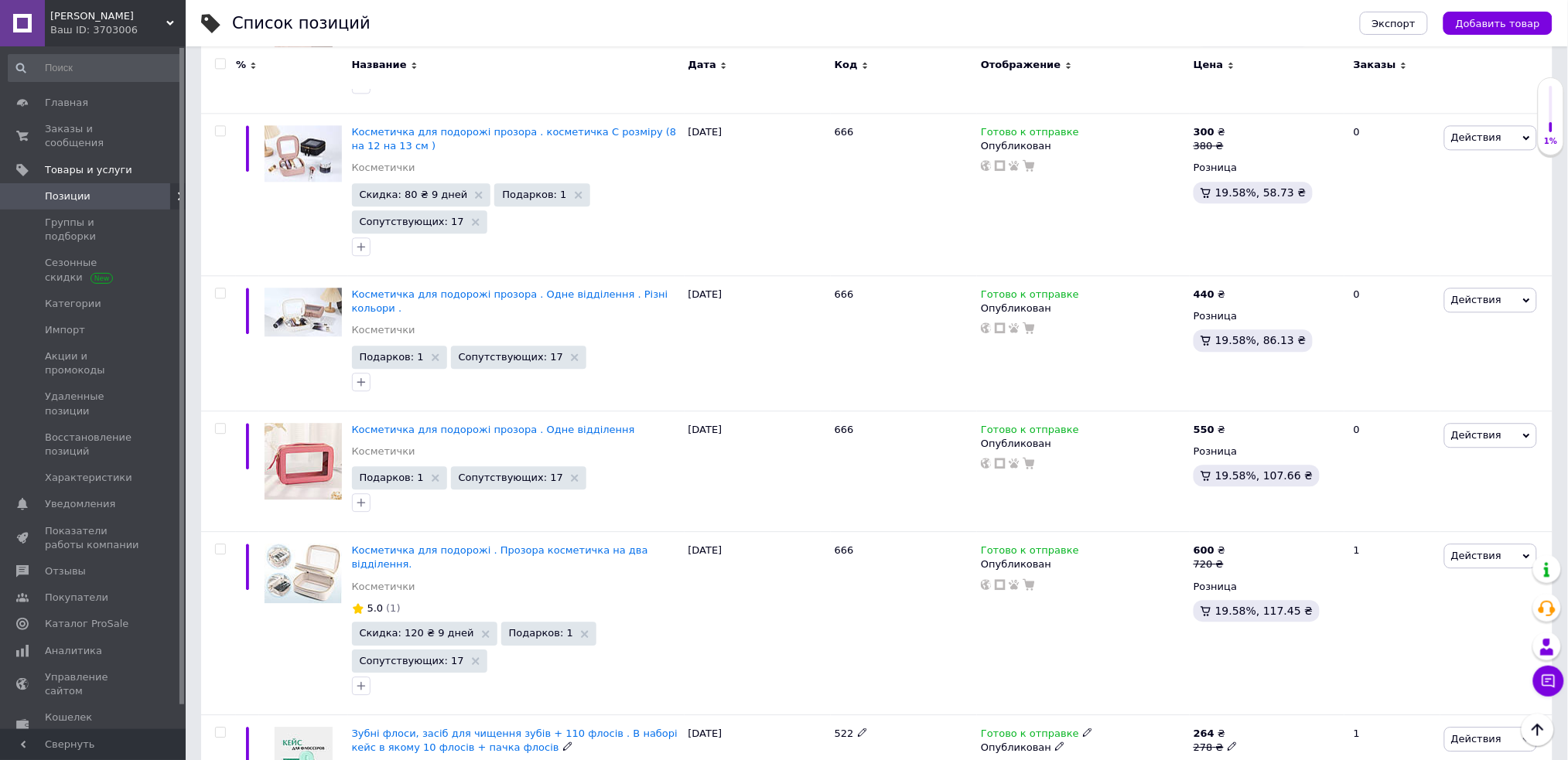
click at [1083, 728] on icon at bounding box center [1087, 731] width 9 height 9
click at [1258, 739] on div "Остатки" at bounding box center [1190, 746] width 194 height 14
click at [1188, 757] on input at bounding box center [1153, 772] width 118 height 30
type input "1"
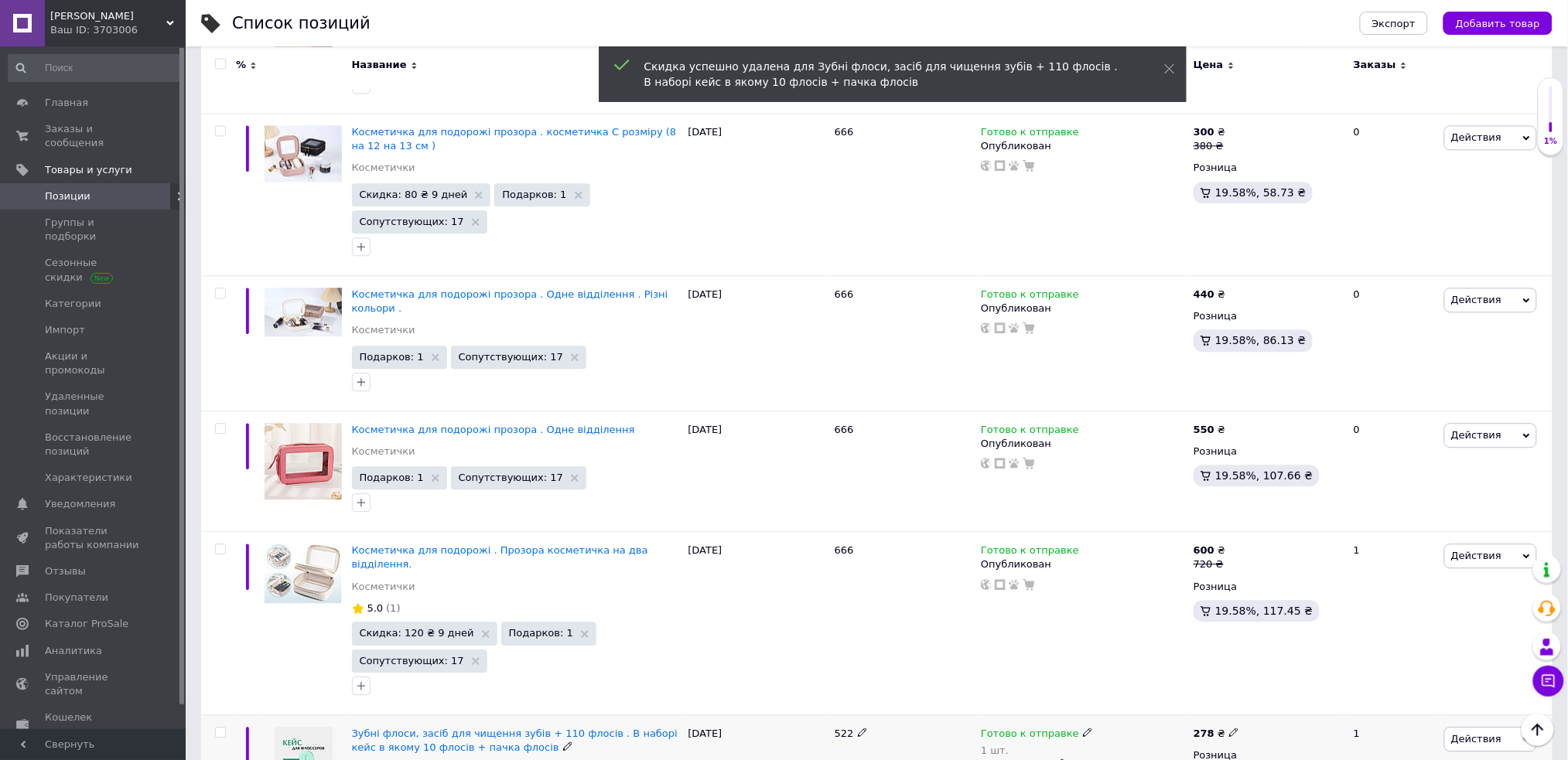
click at [217, 728] on input "checkbox" at bounding box center [220, 732] width 10 height 10
checkbox input "true"
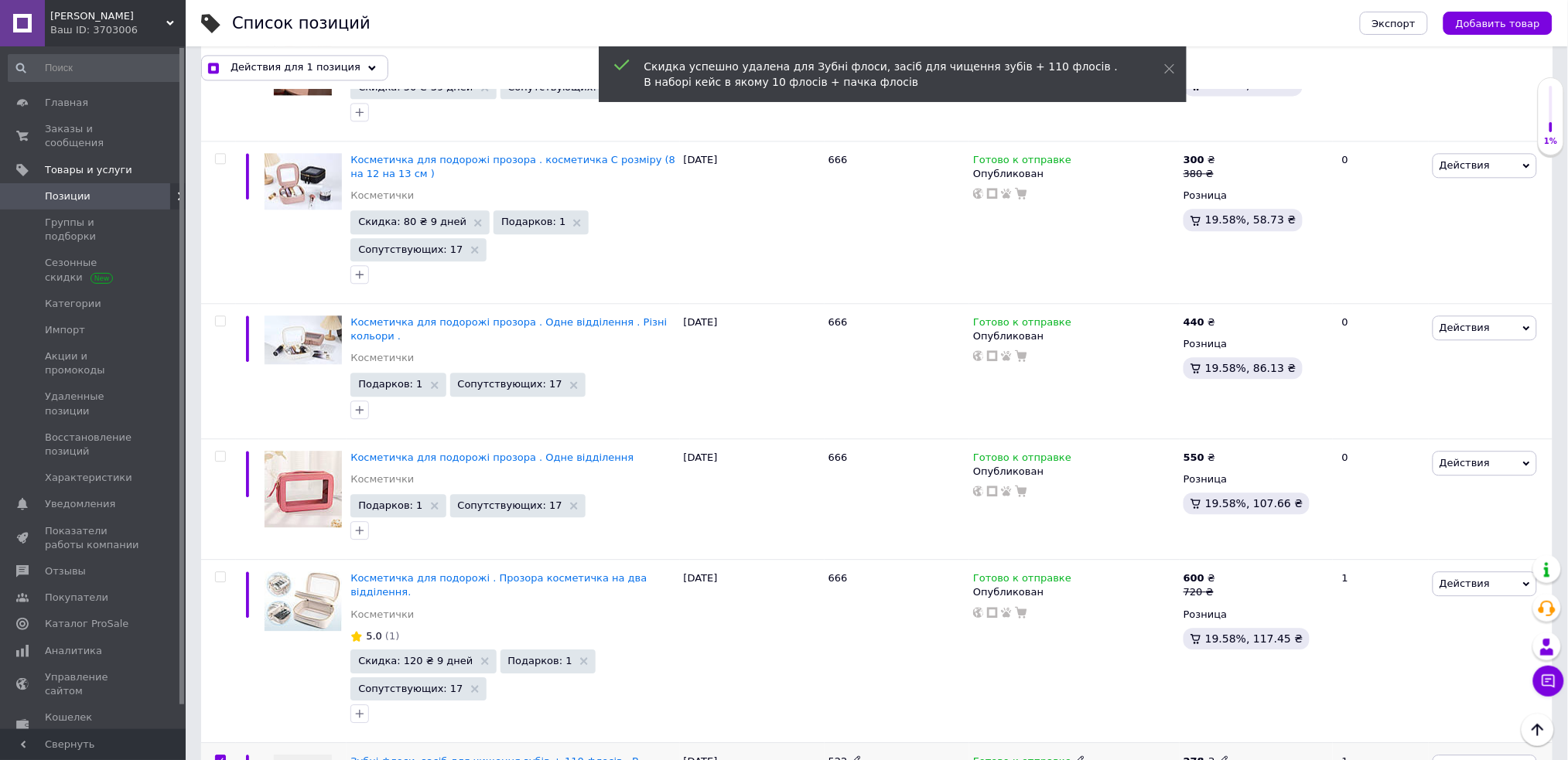
scroll to position [11942, 0]
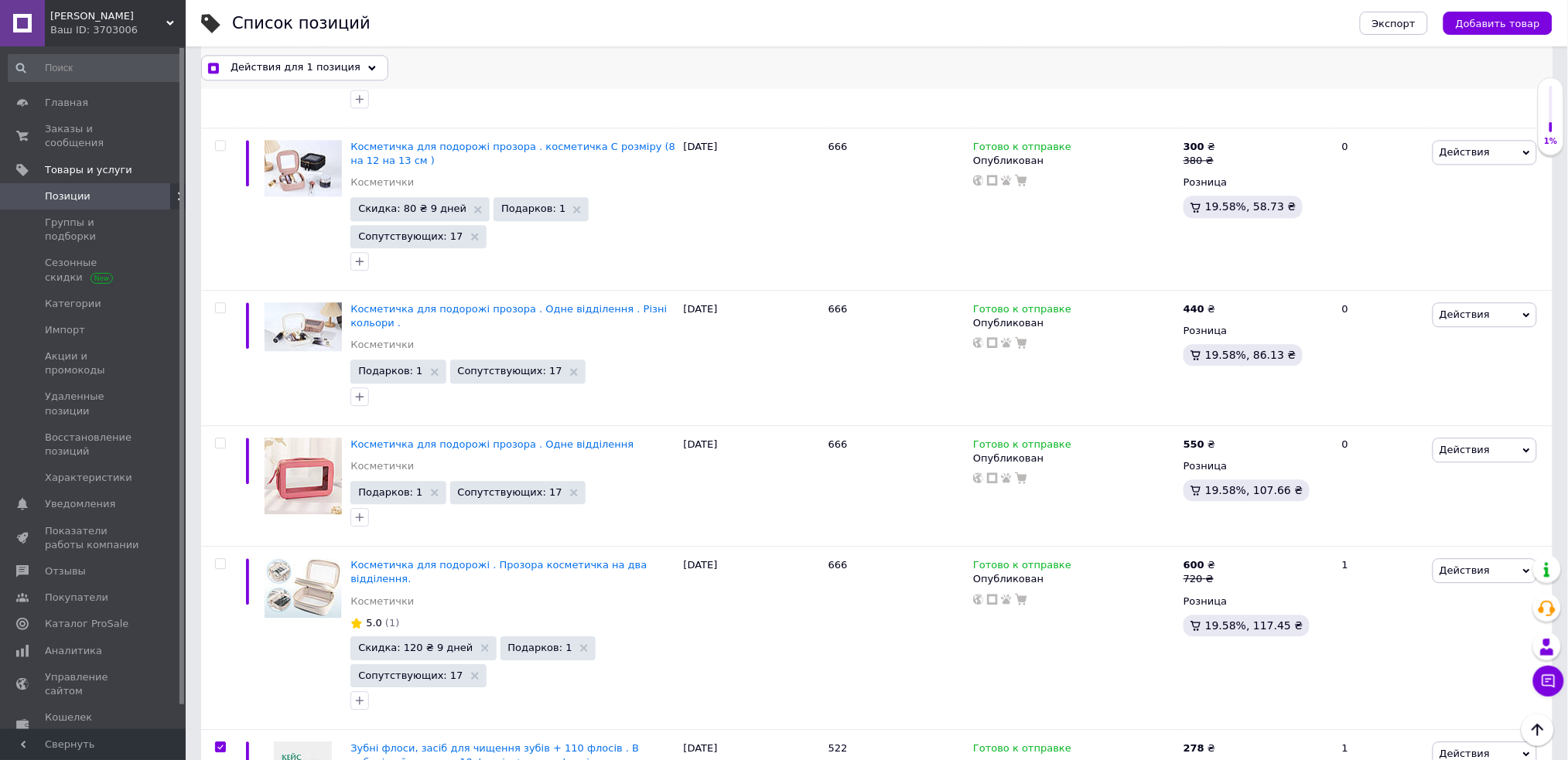
click at [337, 65] on span "Действия для 1 позиция" at bounding box center [295, 67] width 130 height 14
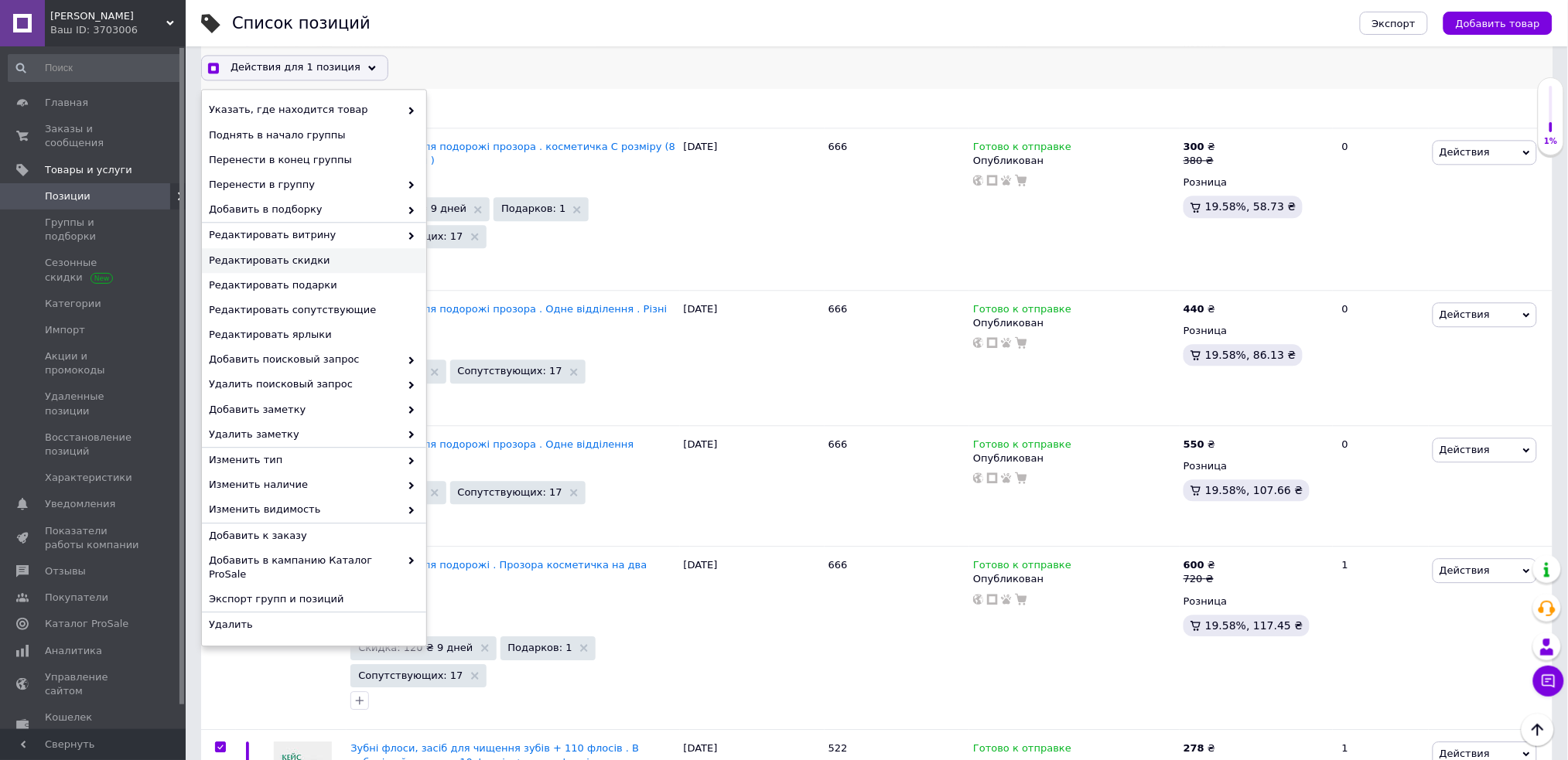
click at [338, 255] on span "Редактировать скидки" at bounding box center [312, 261] width 207 height 14
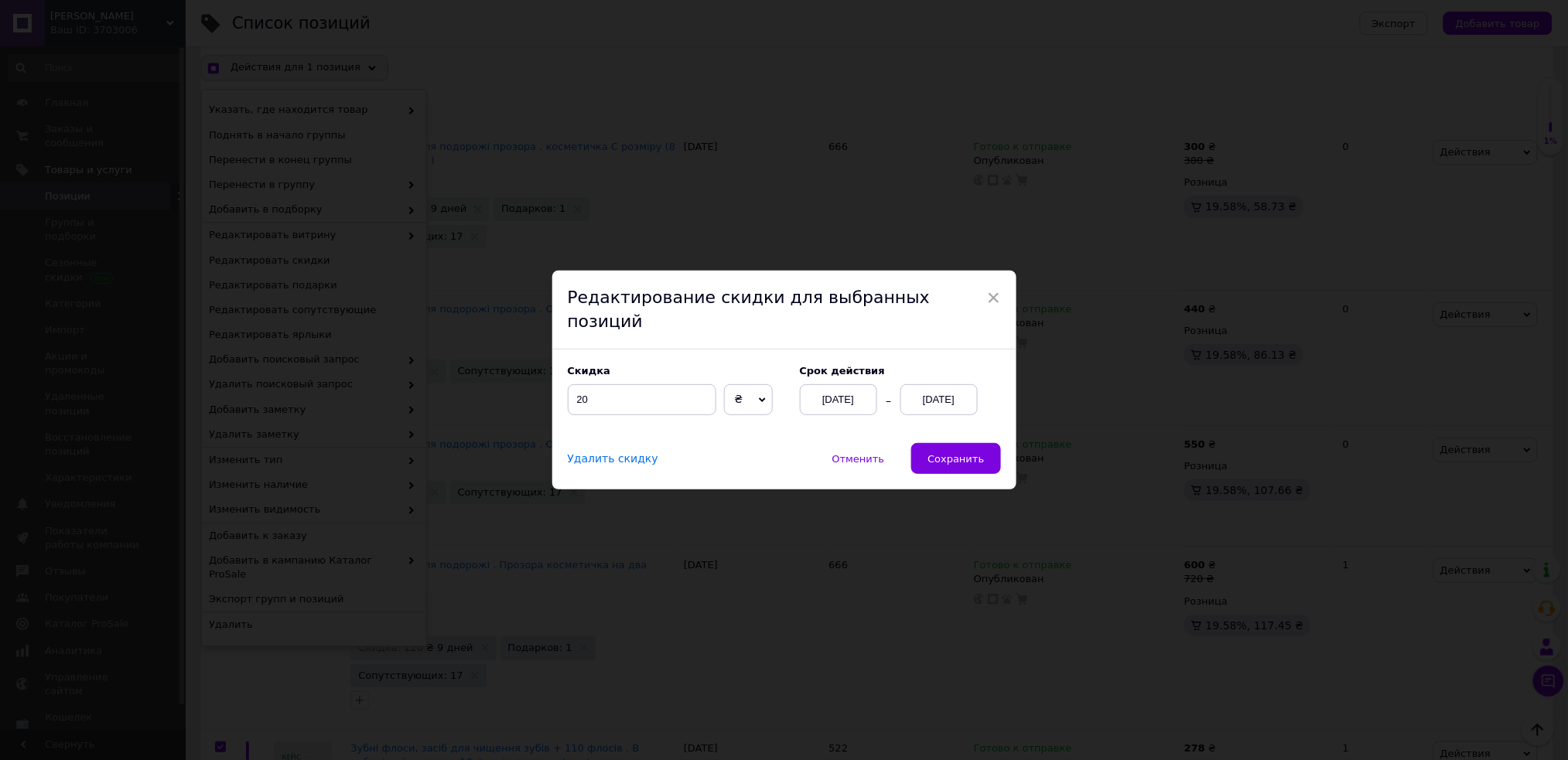
scroll to position [11879, 0]
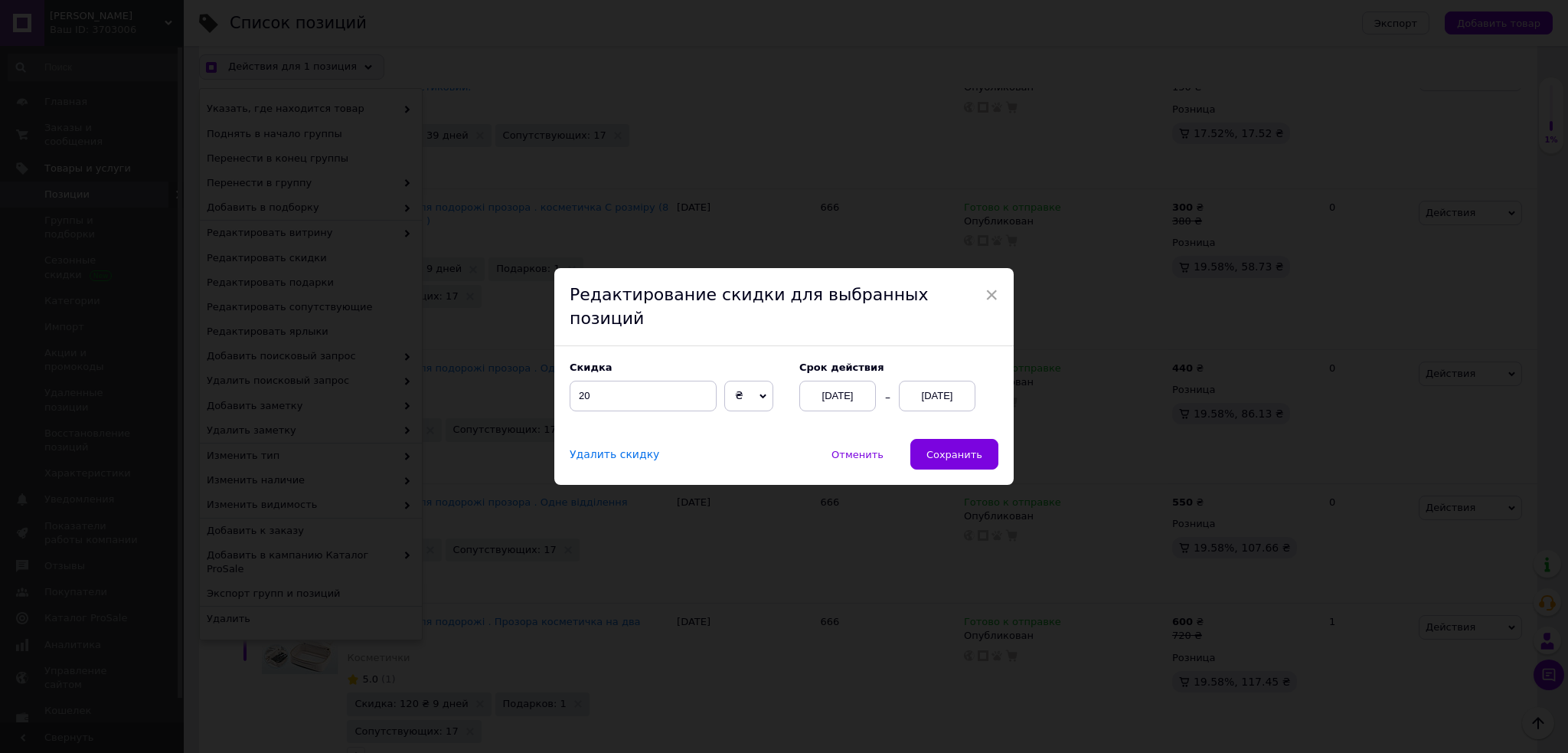
click at [760, 393] on icon at bounding box center [763, 395] width 7 height 7
click at [853, 403] on div "Скидка 20 ₴ % Cрок действия [DATE] [DATE]" at bounding box center [784, 392] width 460 height 93
click at [919, 381] on div "[DATE]" at bounding box center [937, 395] width 77 height 30
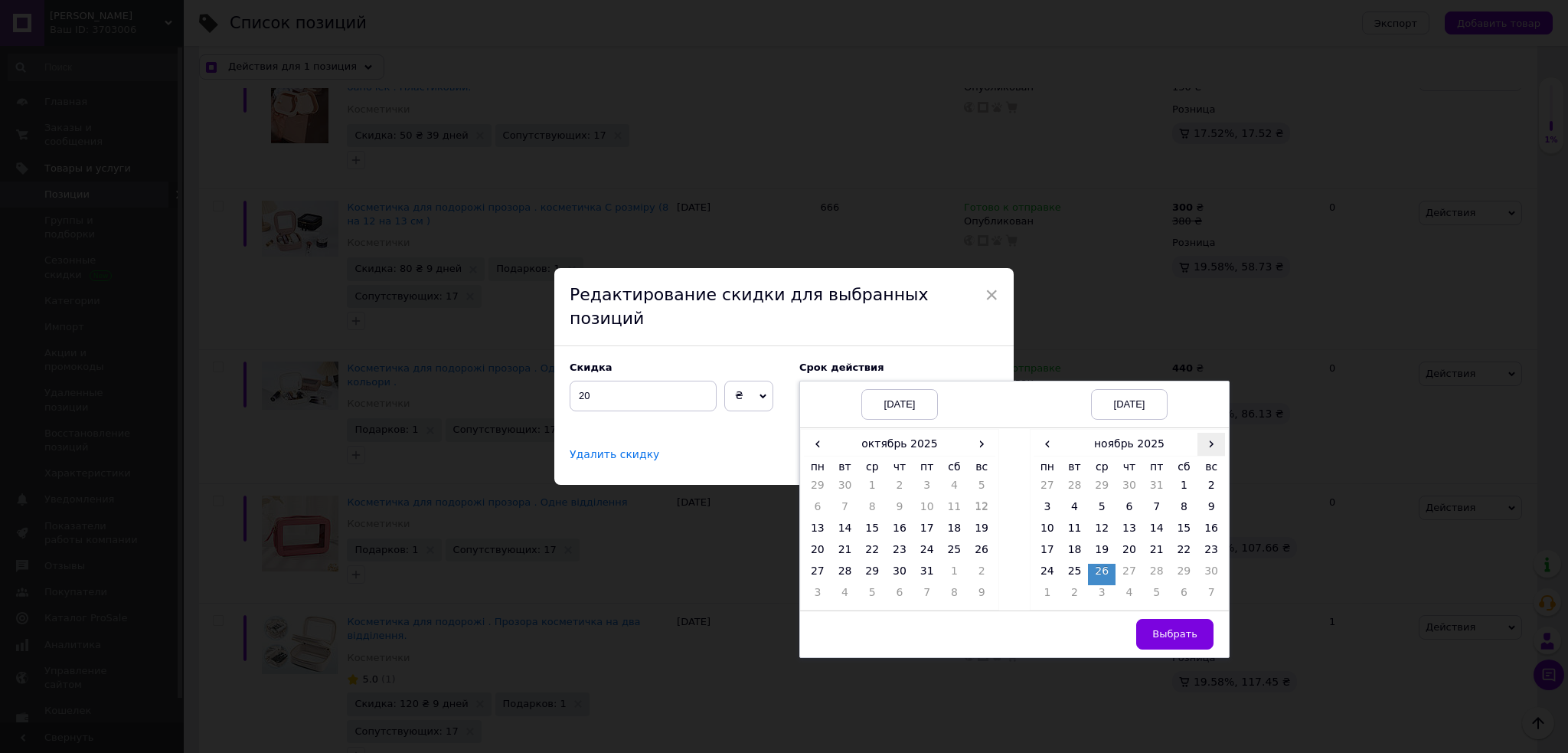
click at [1212, 433] on span "›" at bounding box center [1212, 443] width 27 height 22
click at [1104, 478] on td "26" at bounding box center [1101, 489] width 27 height 21
click at [1189, 628] on span "Выбрать" at bounding box center [1175, 634] width 45 height 12
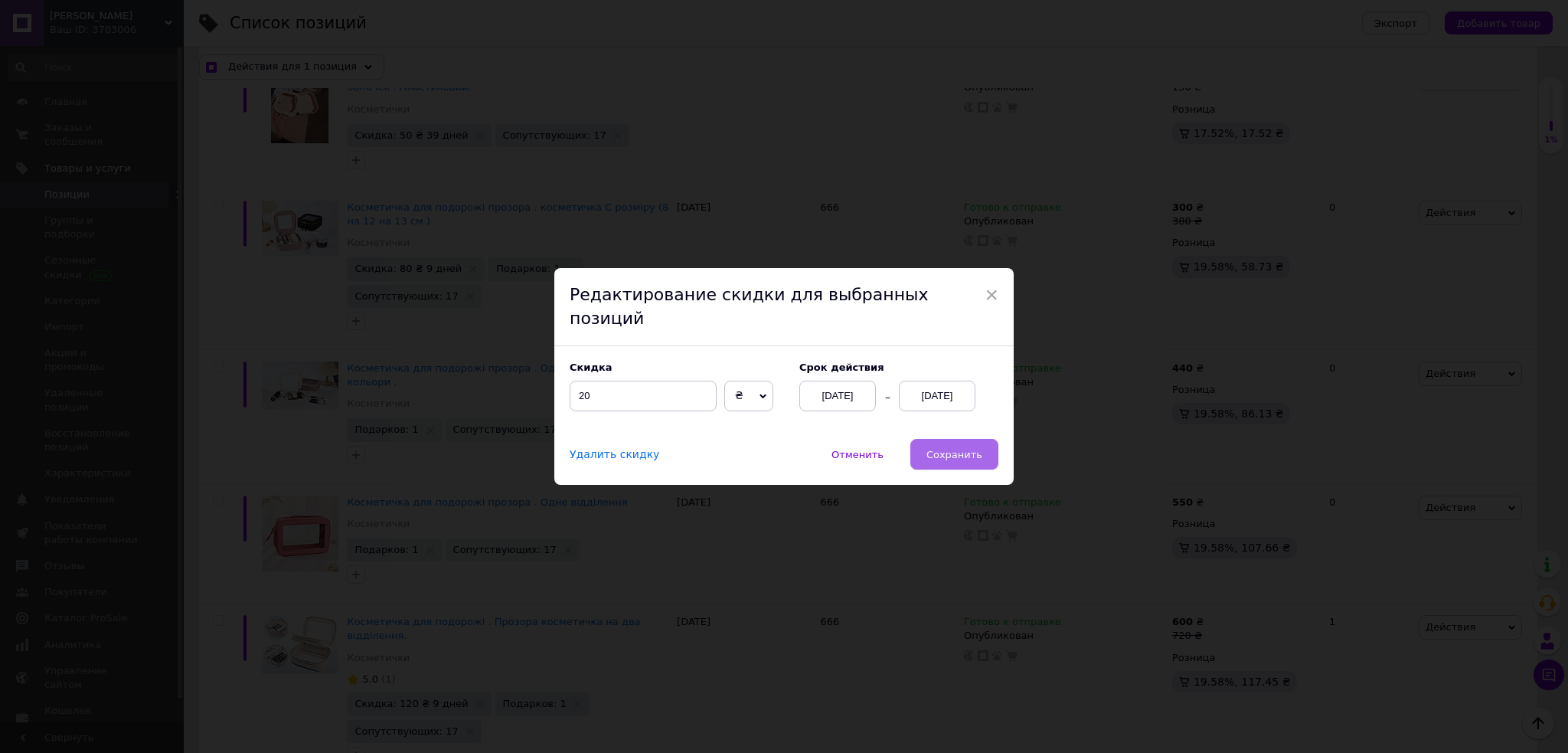
click at [956, 449] on span "Сохранить" at bounding box center [953, 455] width 56 height 12
checkbox input "true"
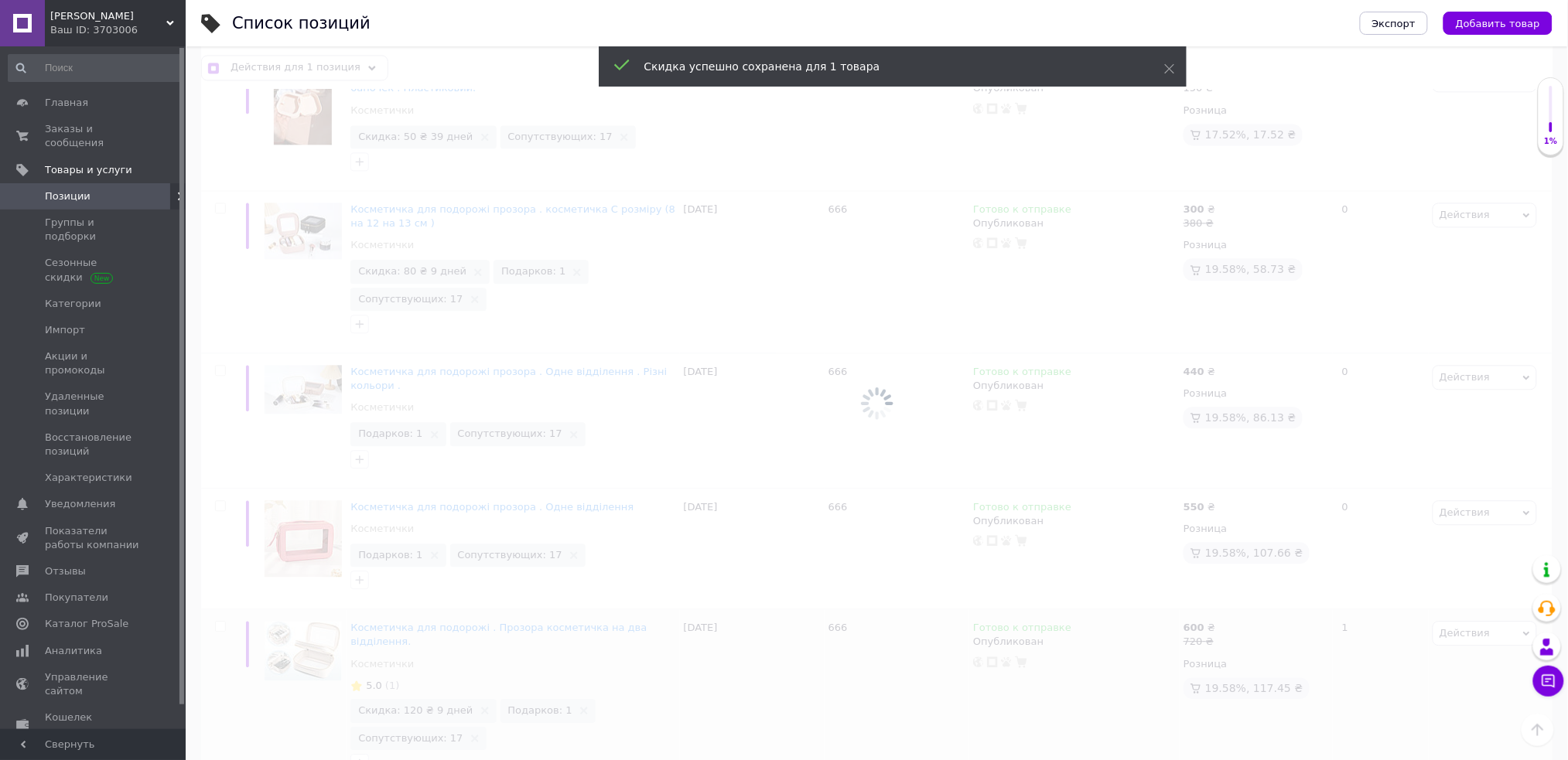
checkbox input "false"
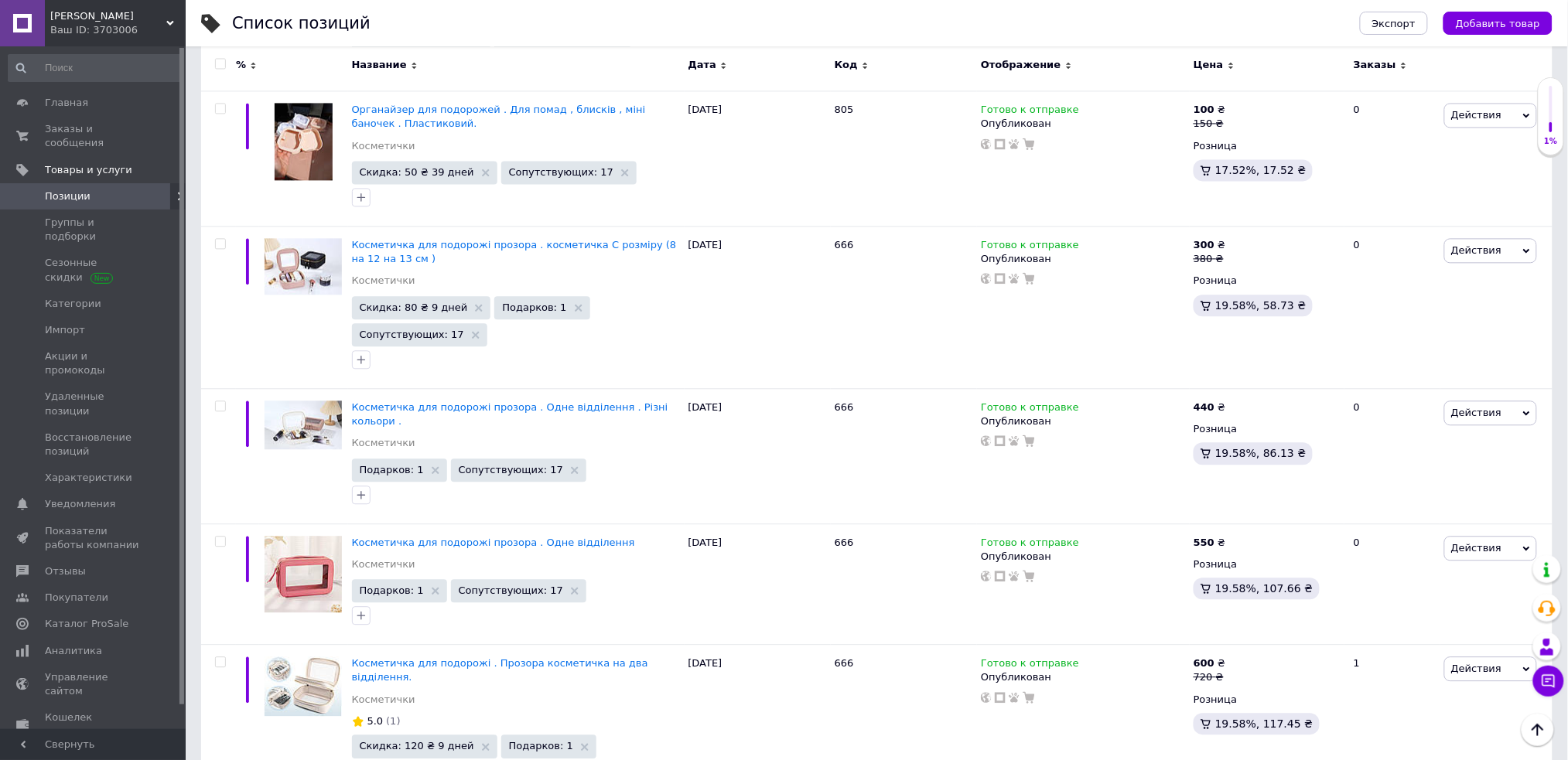
scroll to position [11801, 0]
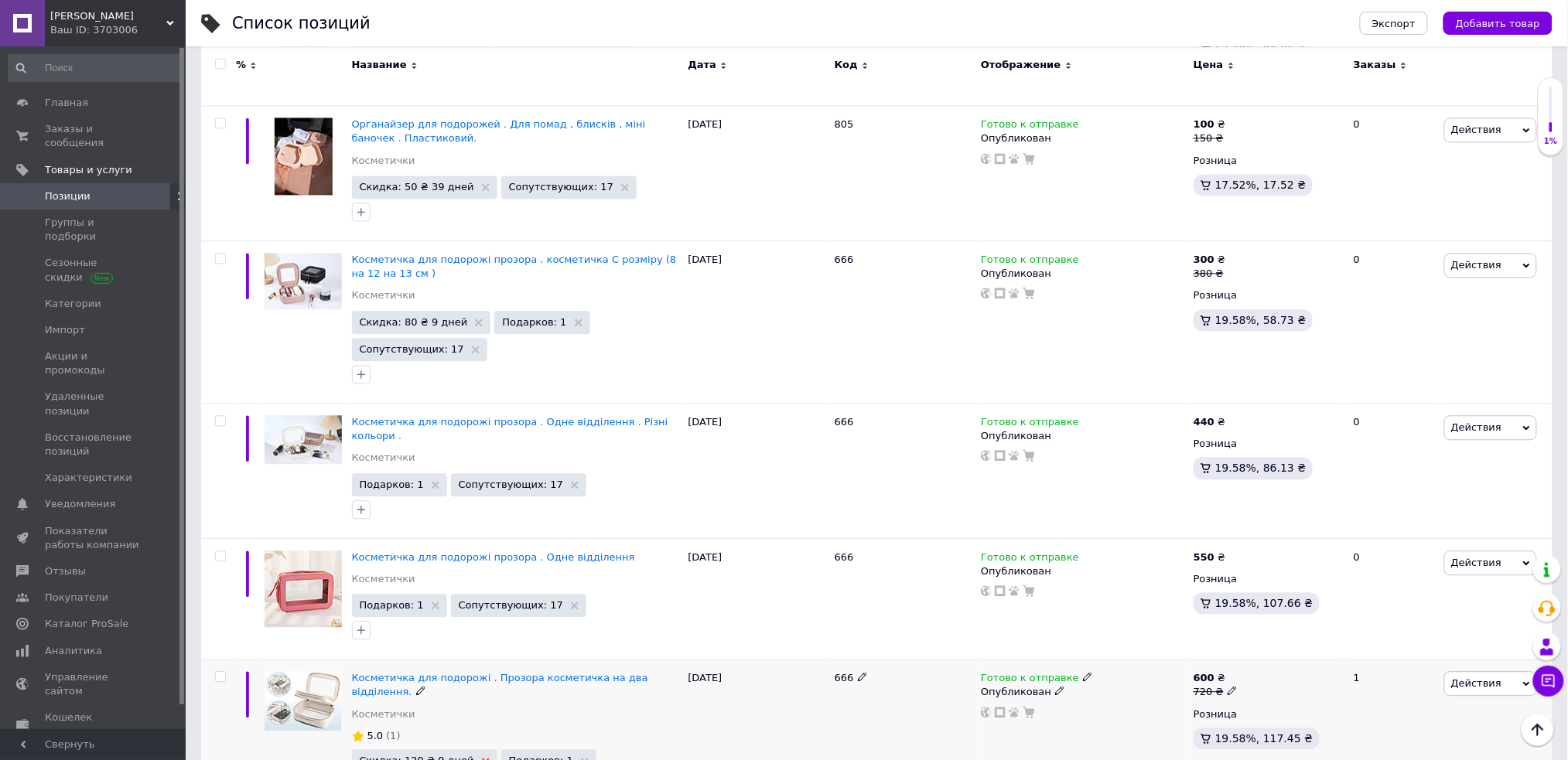
click at [482, 757] on icon at bounding box center [486, 761] width 8 height 8
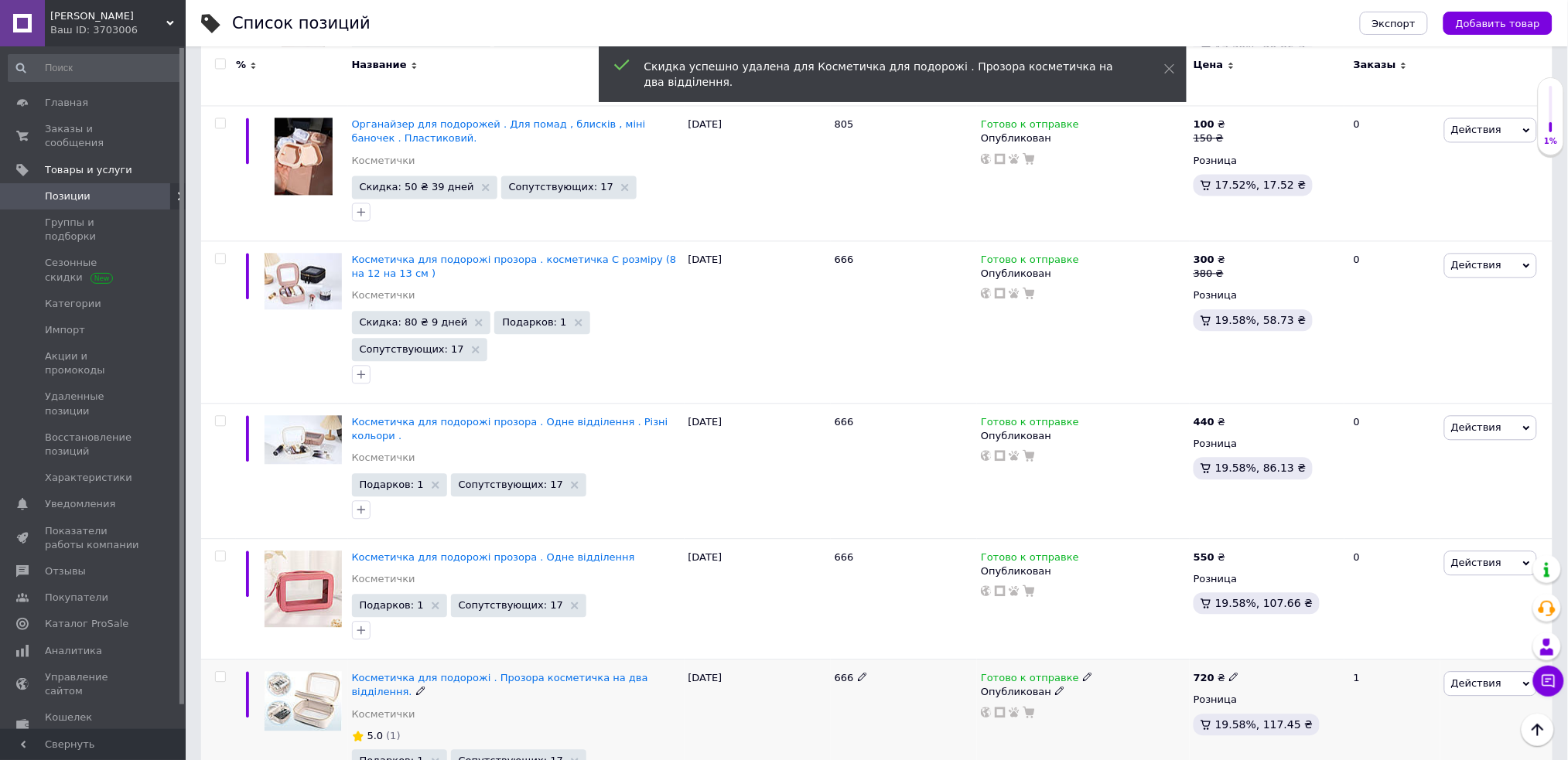
click at [1229, 672] on icon at bounding box center [1233, 675] width 9 height 9
drag, startPoint x: 1284, startPoint y: 456, endPoint x: 1143, endPoint y: 446, distance: 141.4
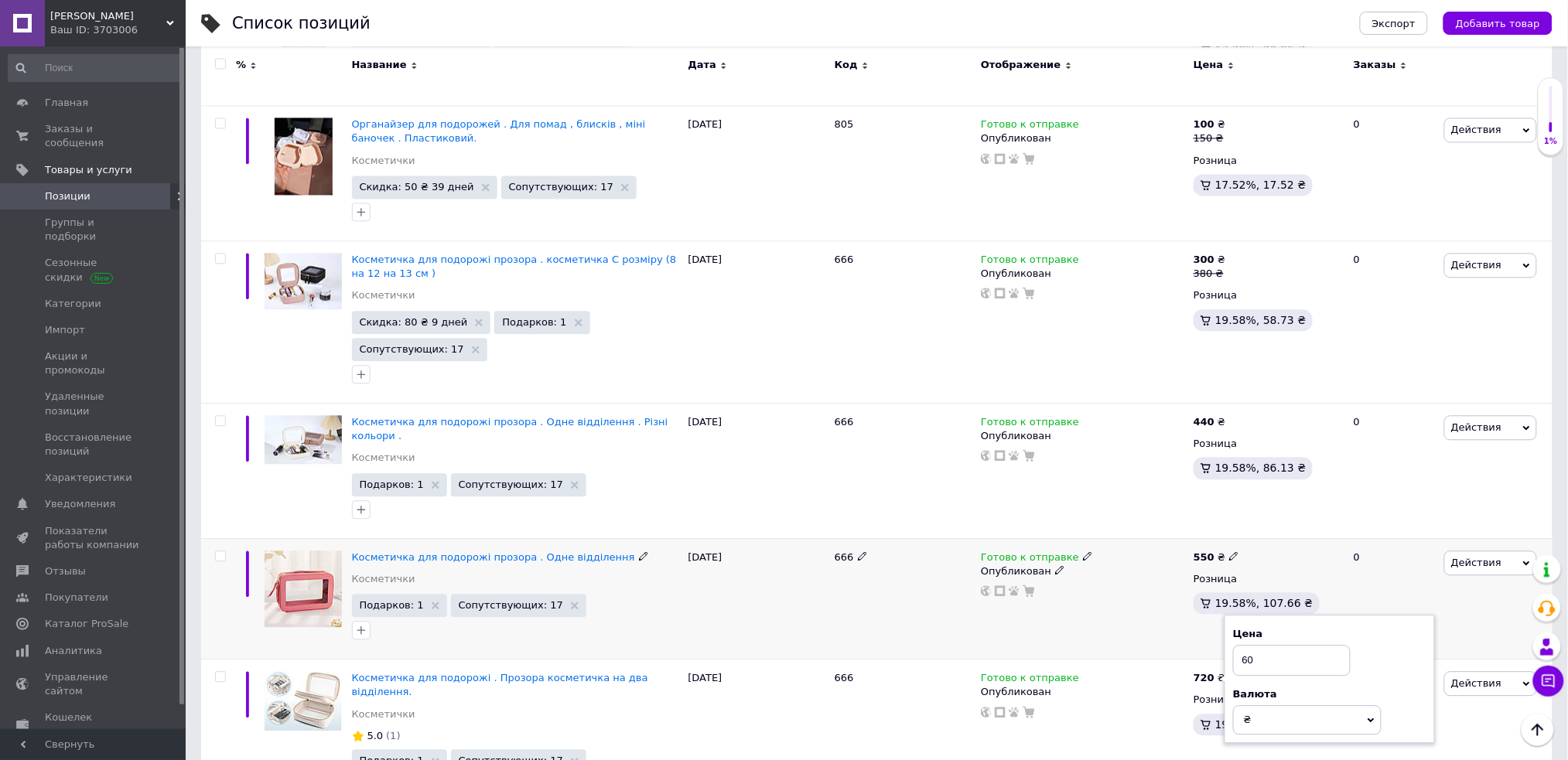
type input "600"
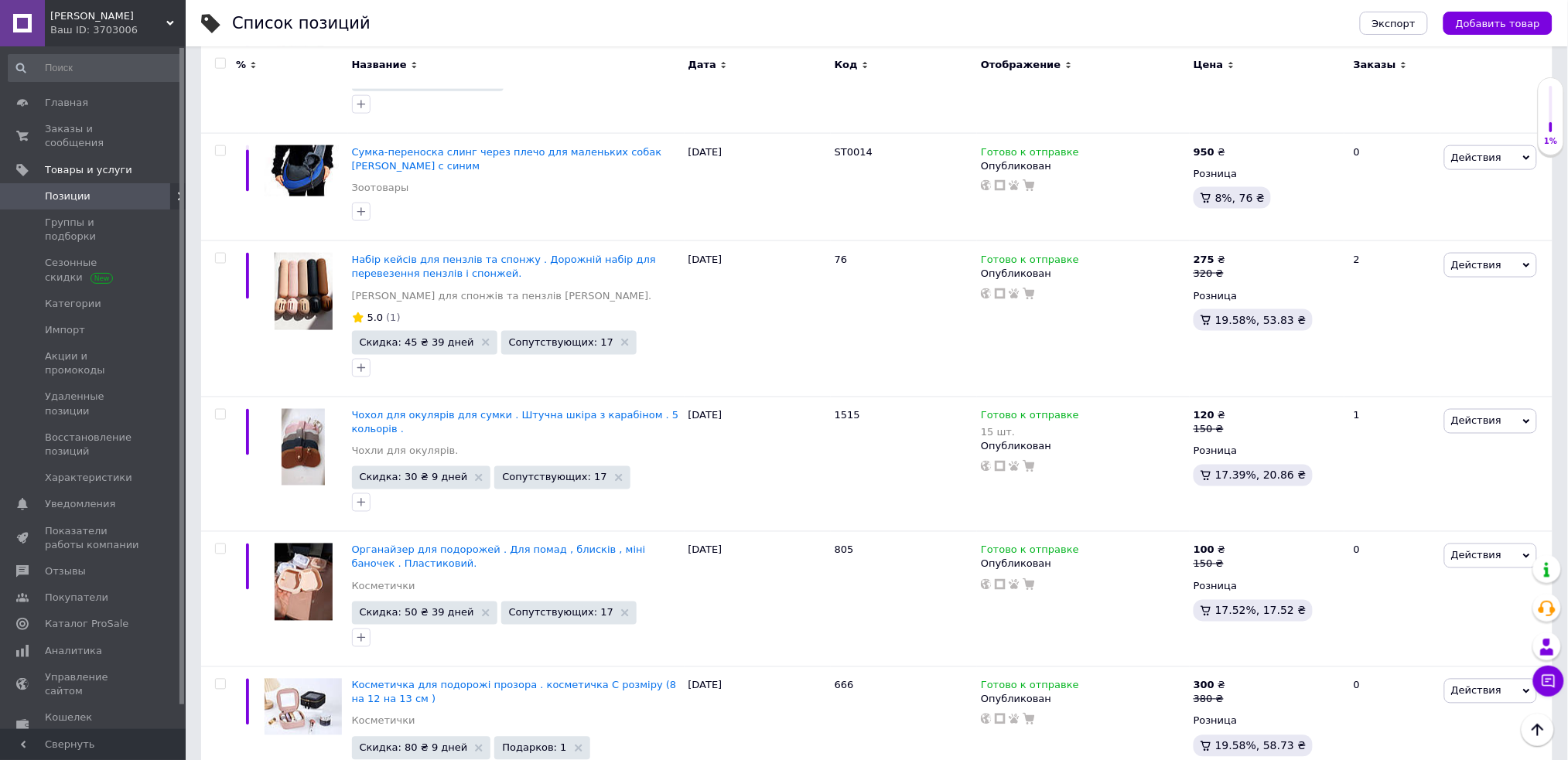
scroll to position [11495, 0]
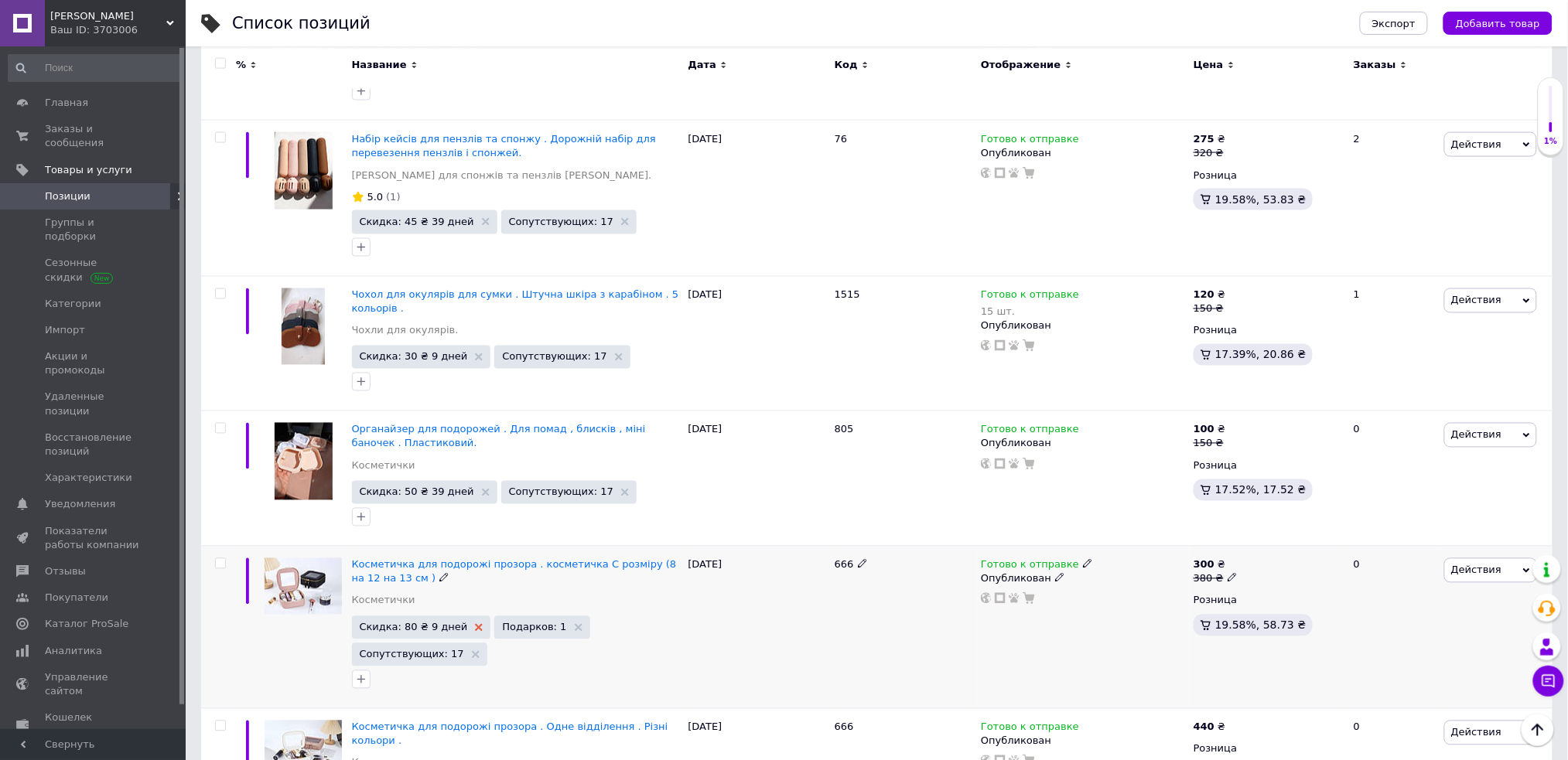
click at [475, 623] on use at bounding box center [479, 627] width 8 height 8
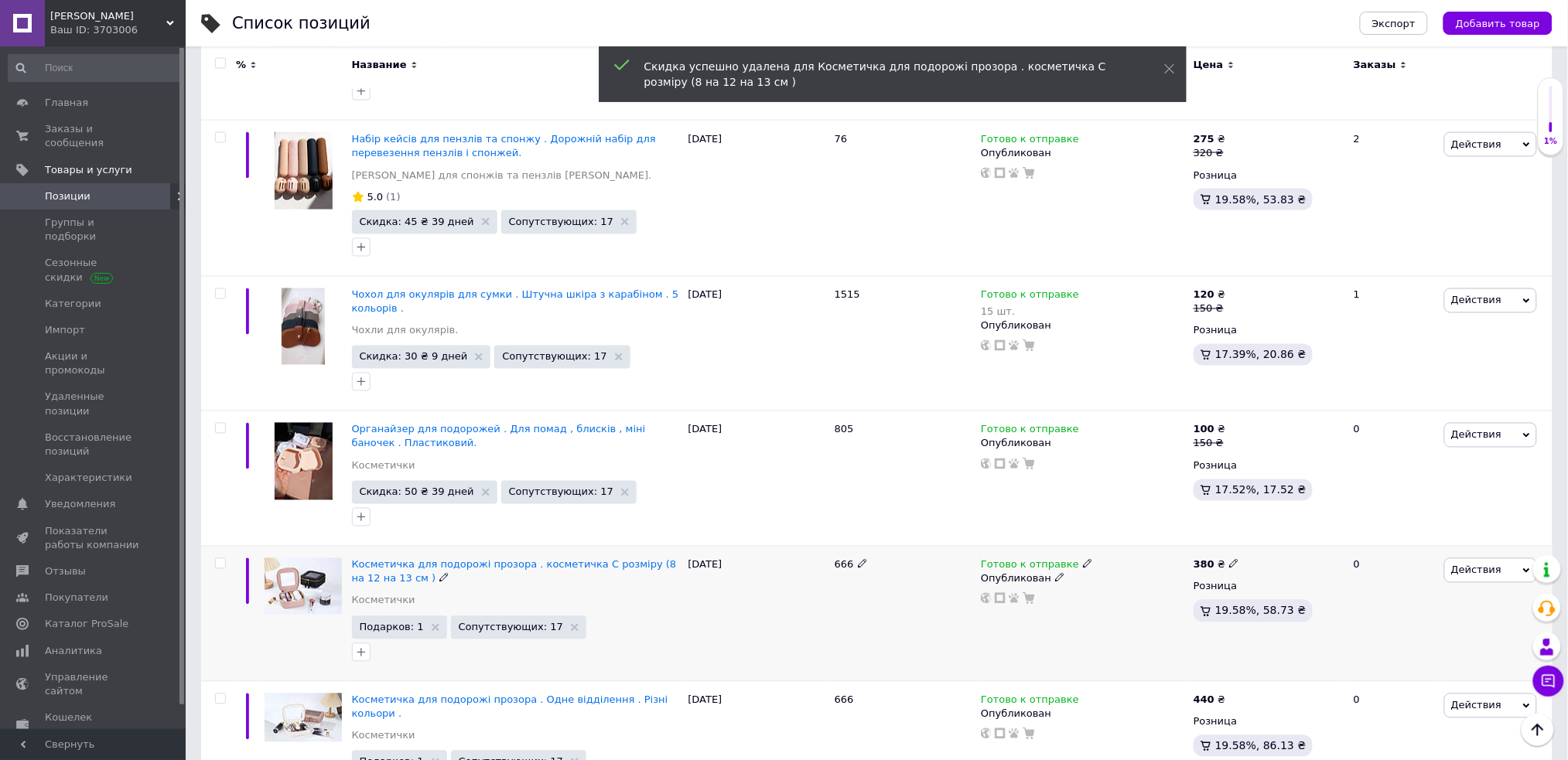
click at [1229, 559] on use at bounding box center [1233, 563] width 9 height 9
type input "300"
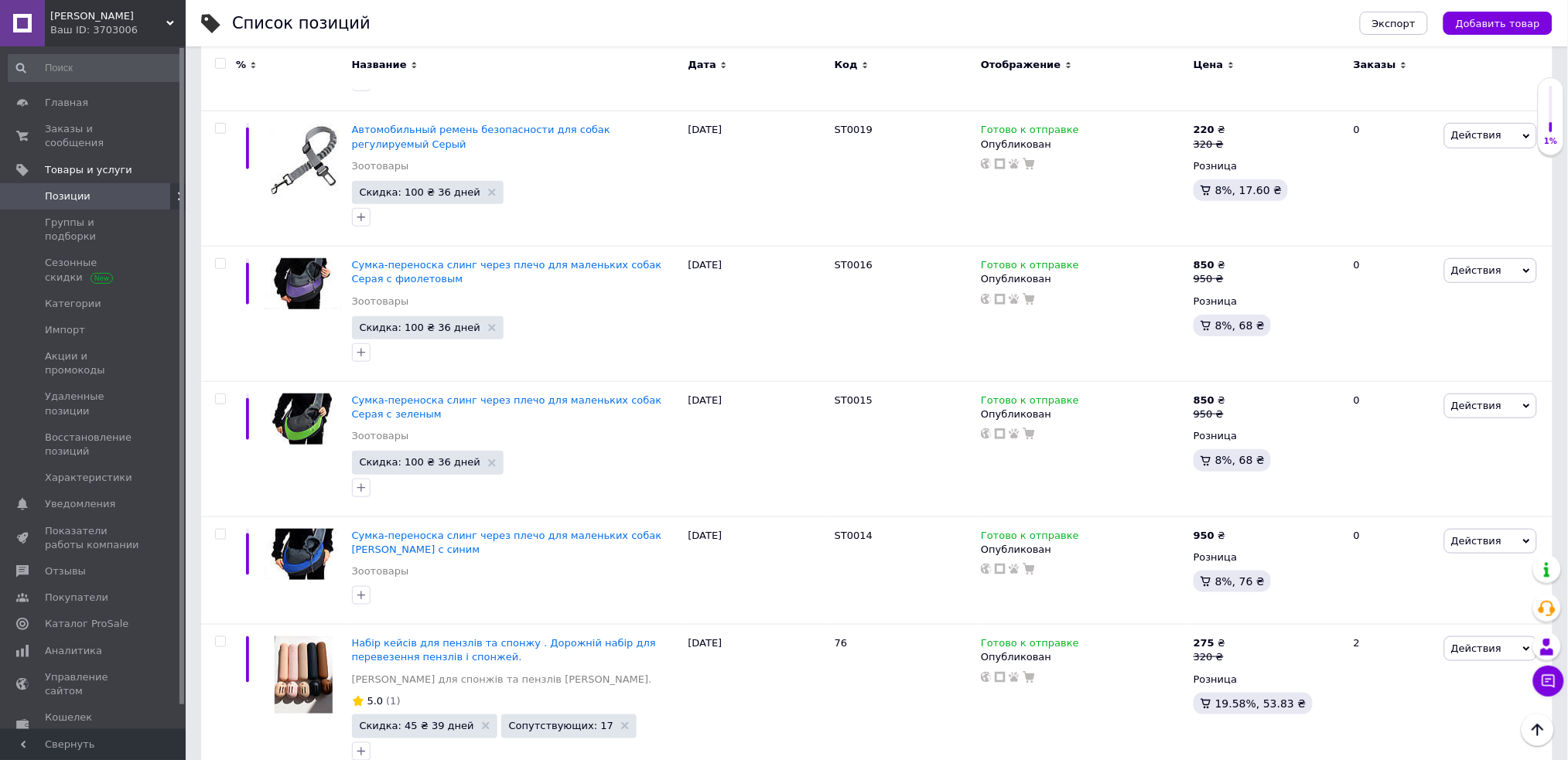
scroll to position [11007, 0]
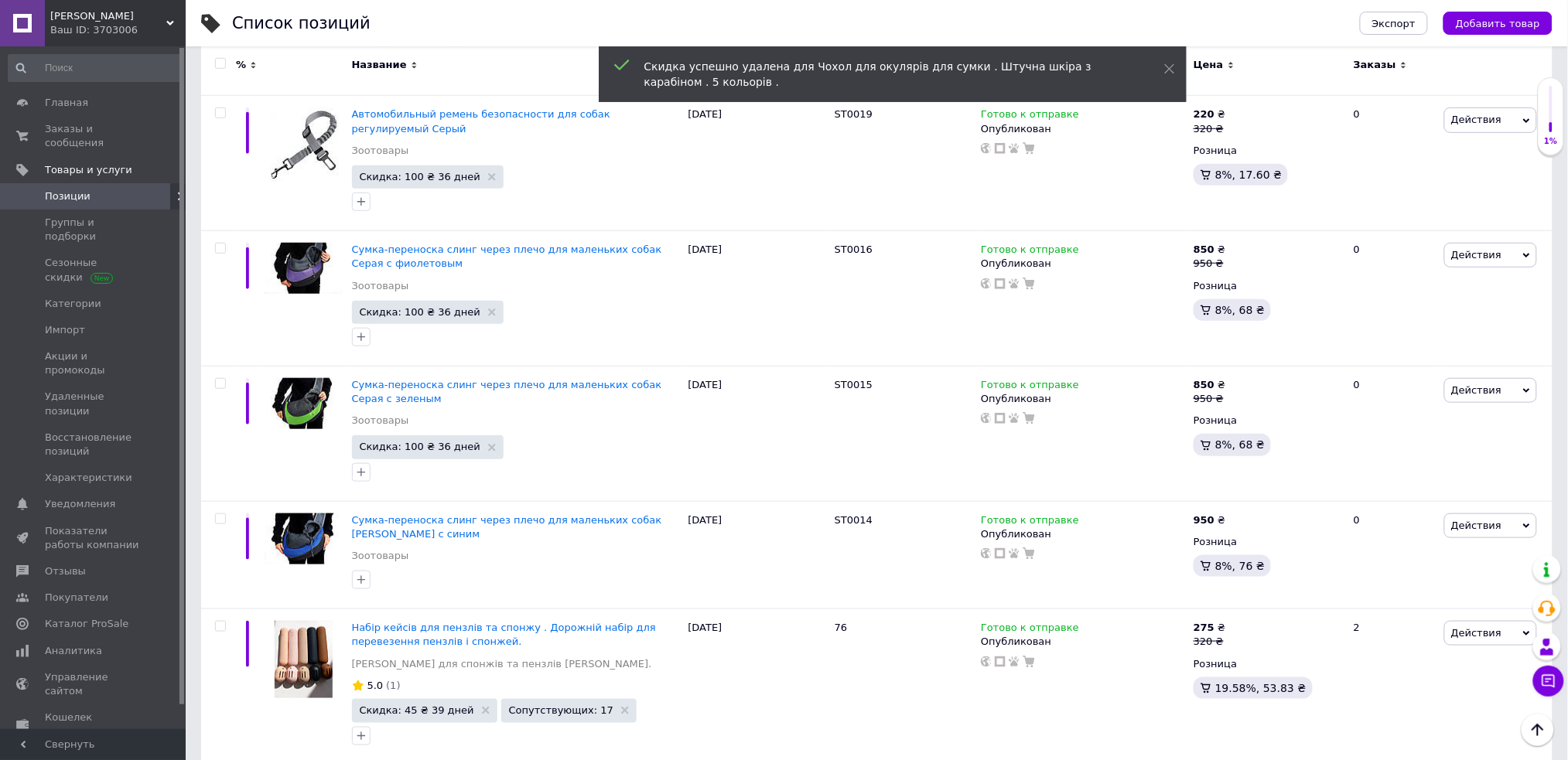
checkbox input "true"
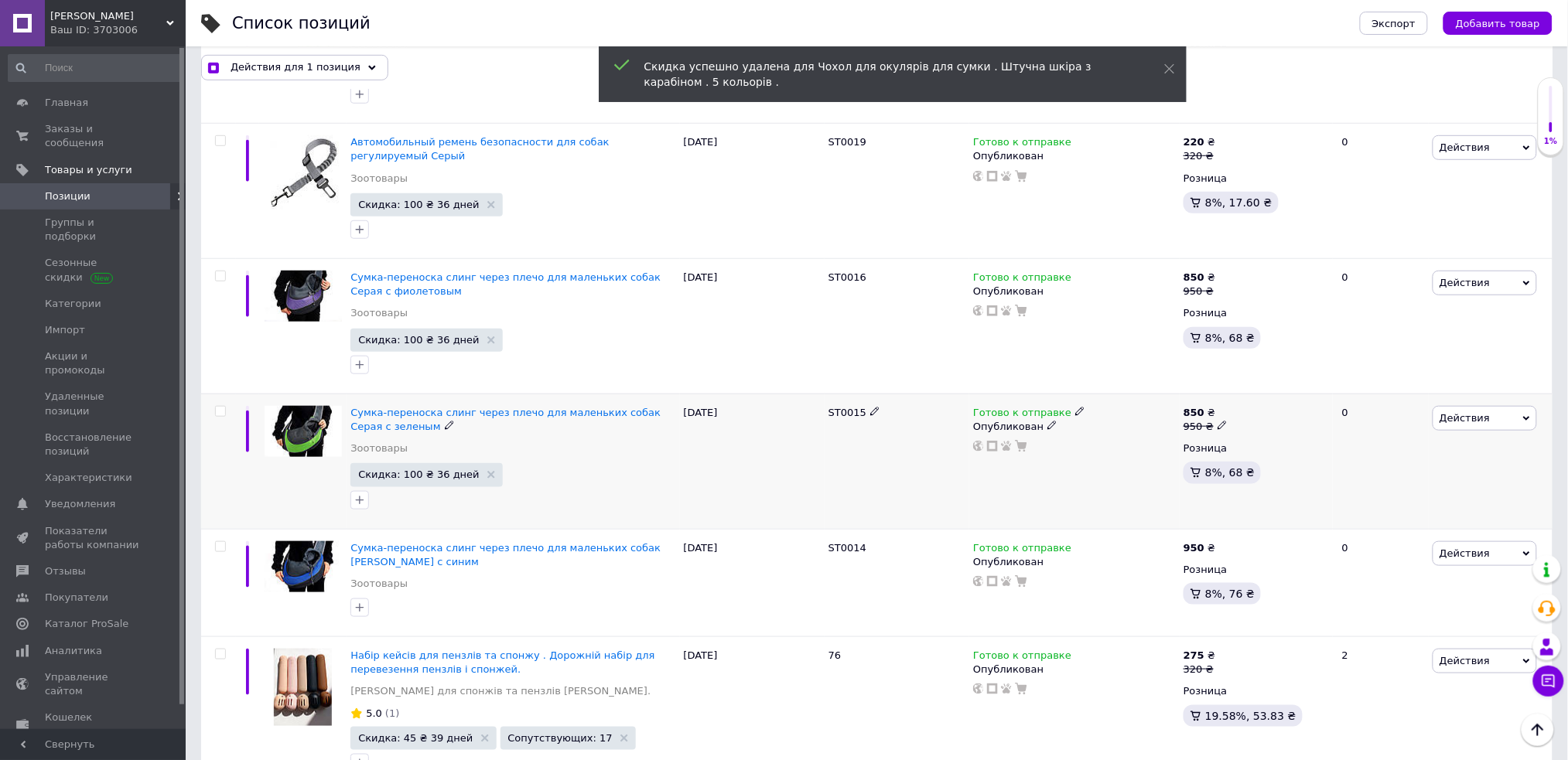
scroll to position [11020, 0]
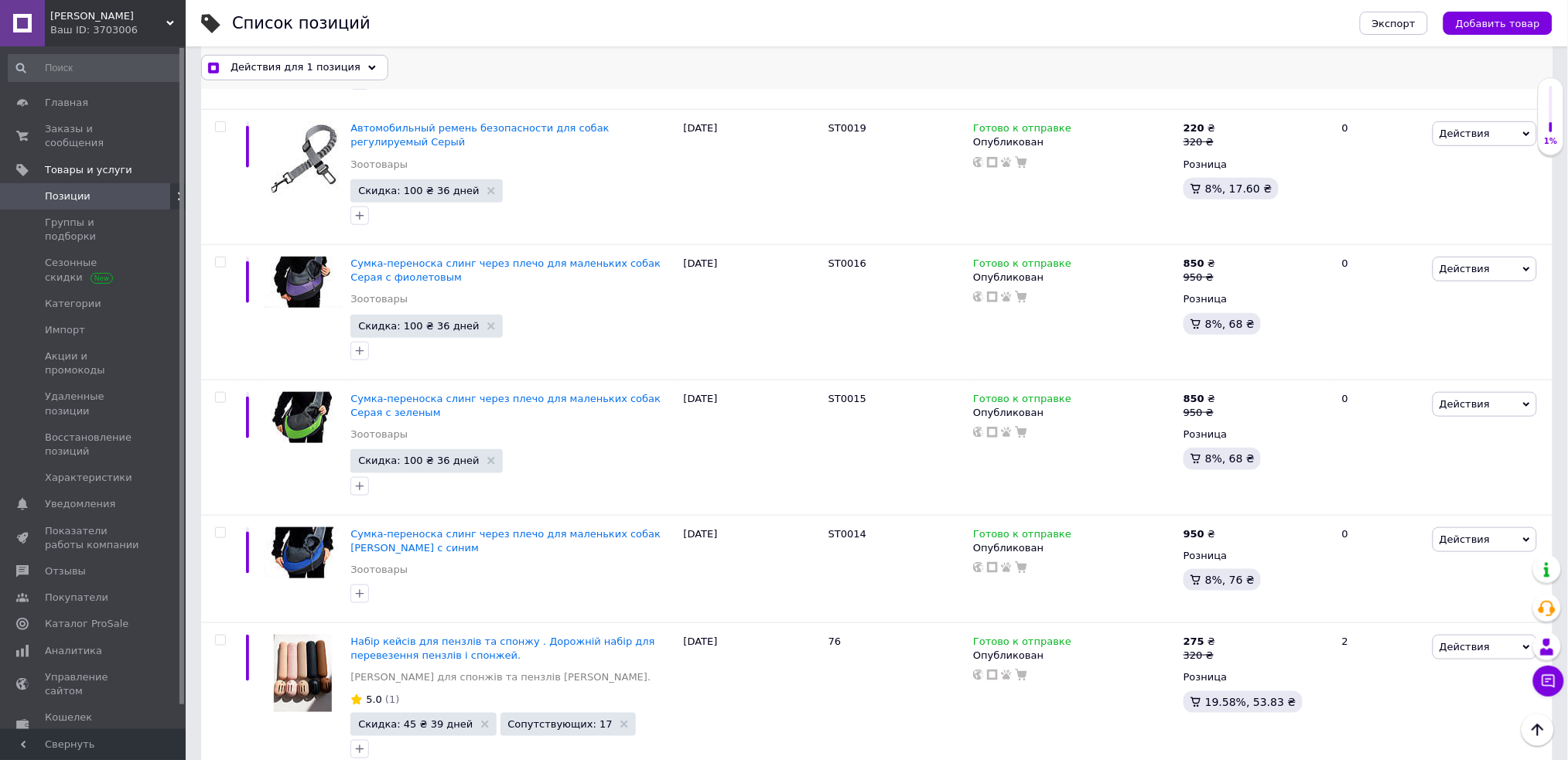
click at [337, 72] on span "Действия для 1 позиция" at bounding box center [295, 67] width 130 height 14
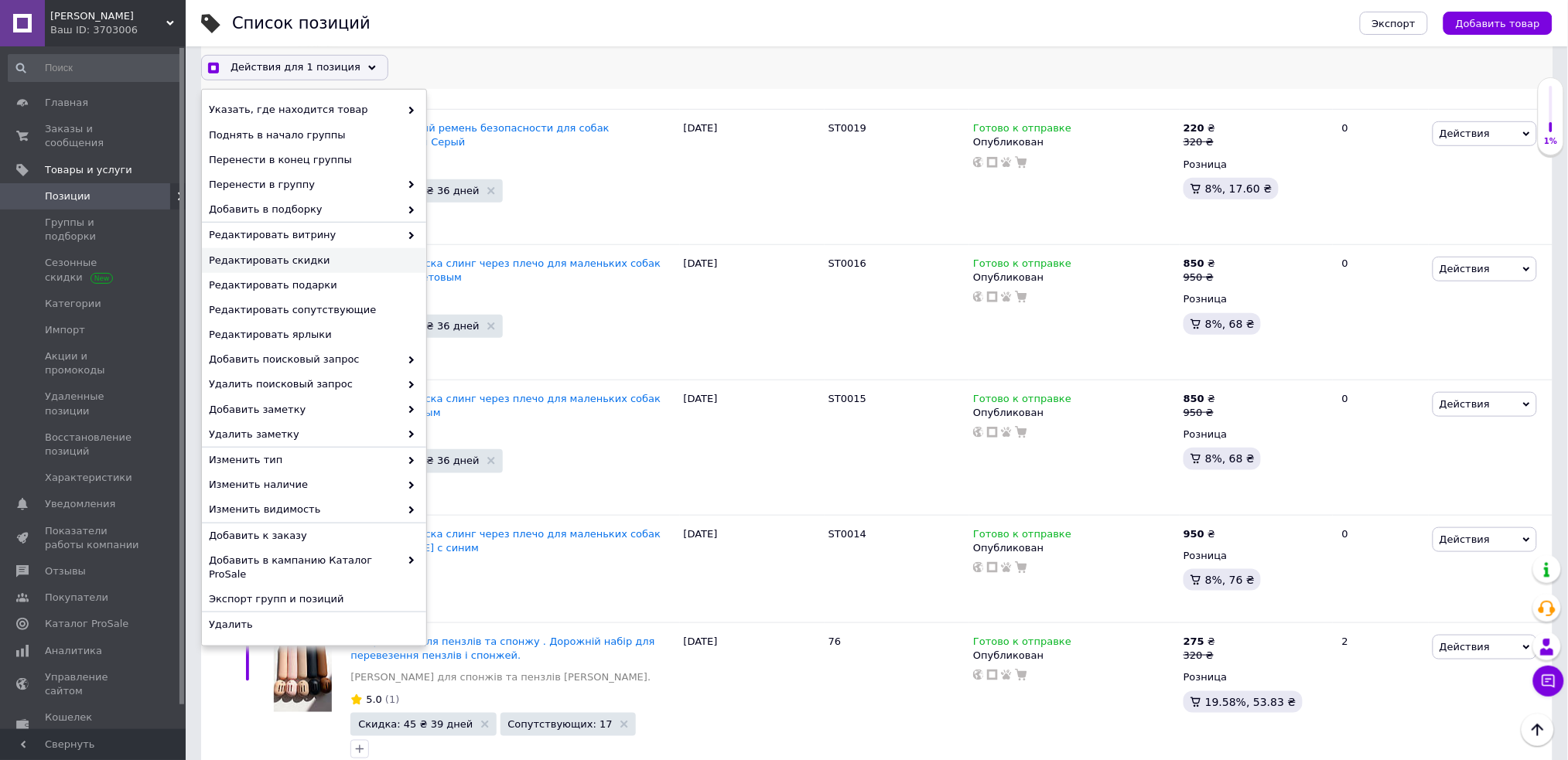
click at [319, 260] on span "Редактировать скидки" at bounding box center [312, 261] width 207 height 14
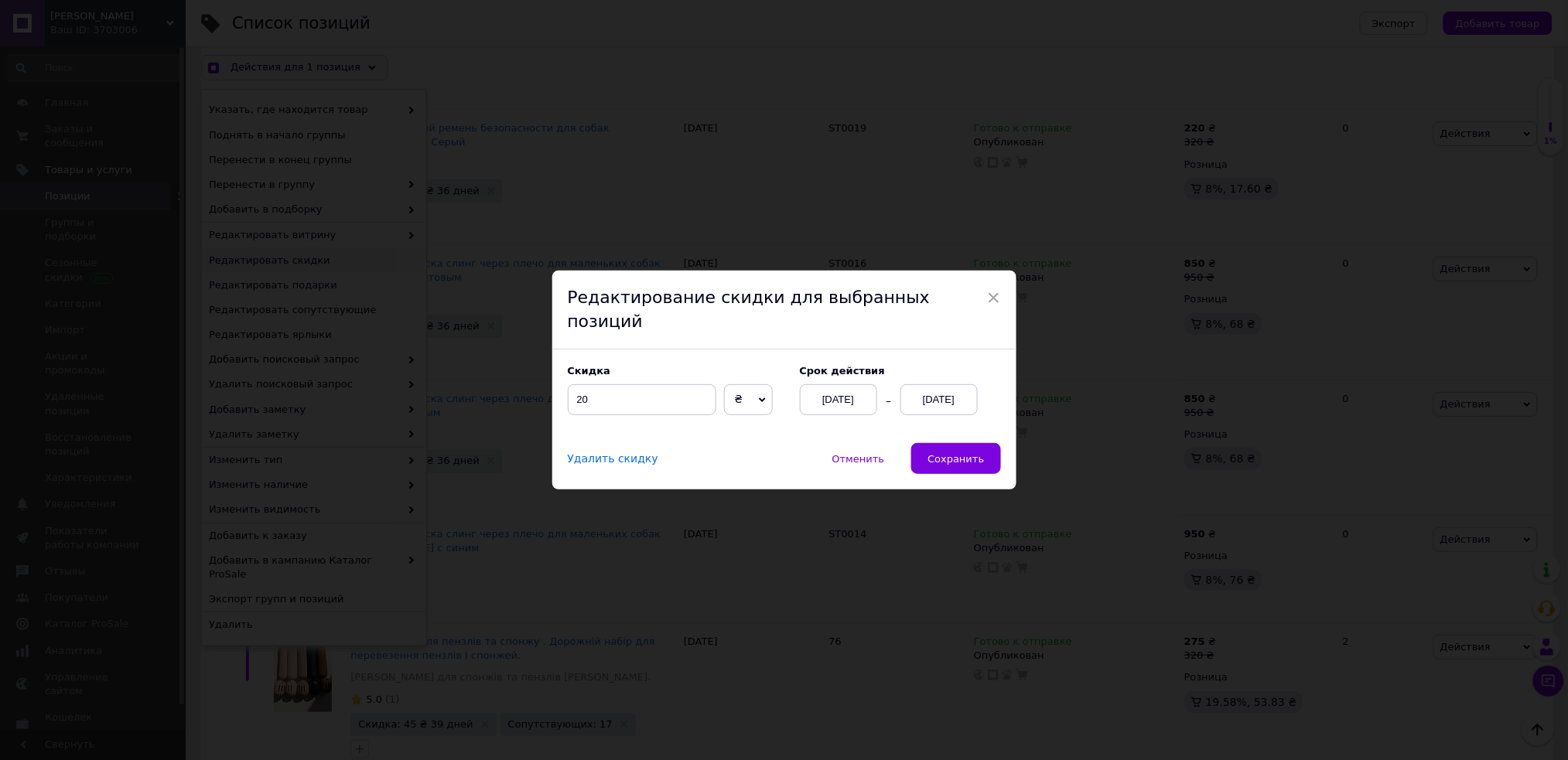
scroll to position [10959, 0]
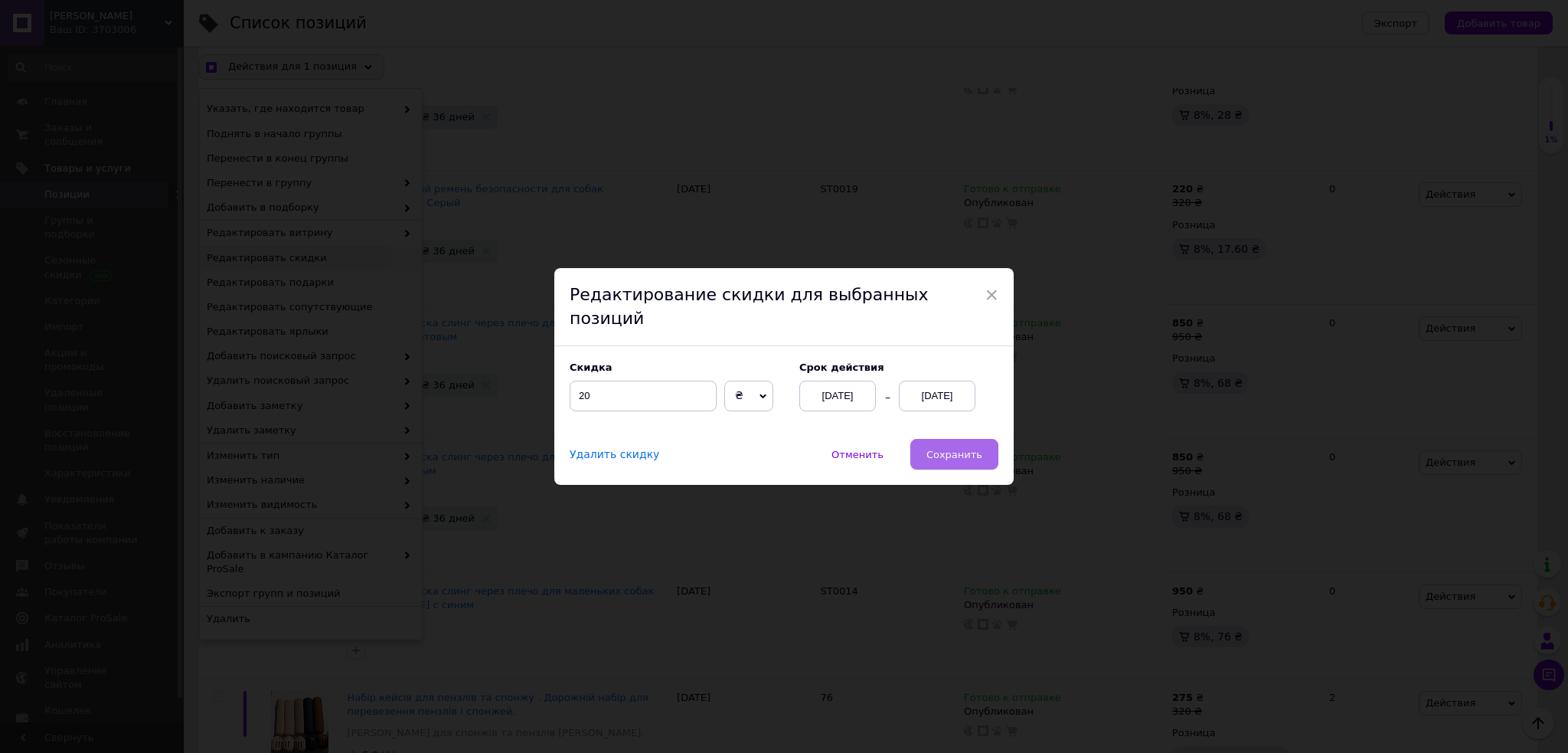
click at [954, 449] on span "Сохранить" at bounding box center [953, 455] width 56 height 12
checkbox input "true"
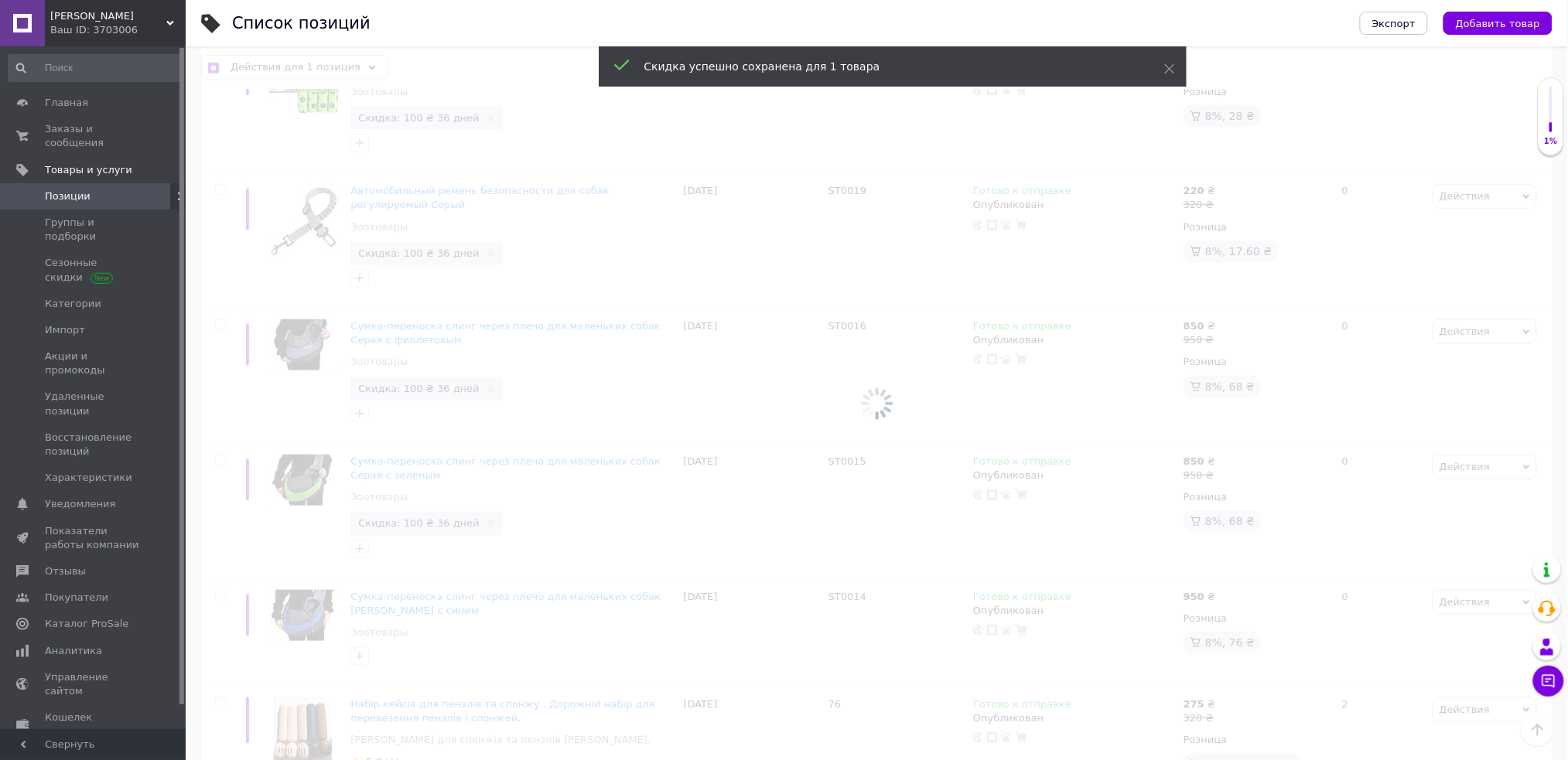
checkbox input "false"
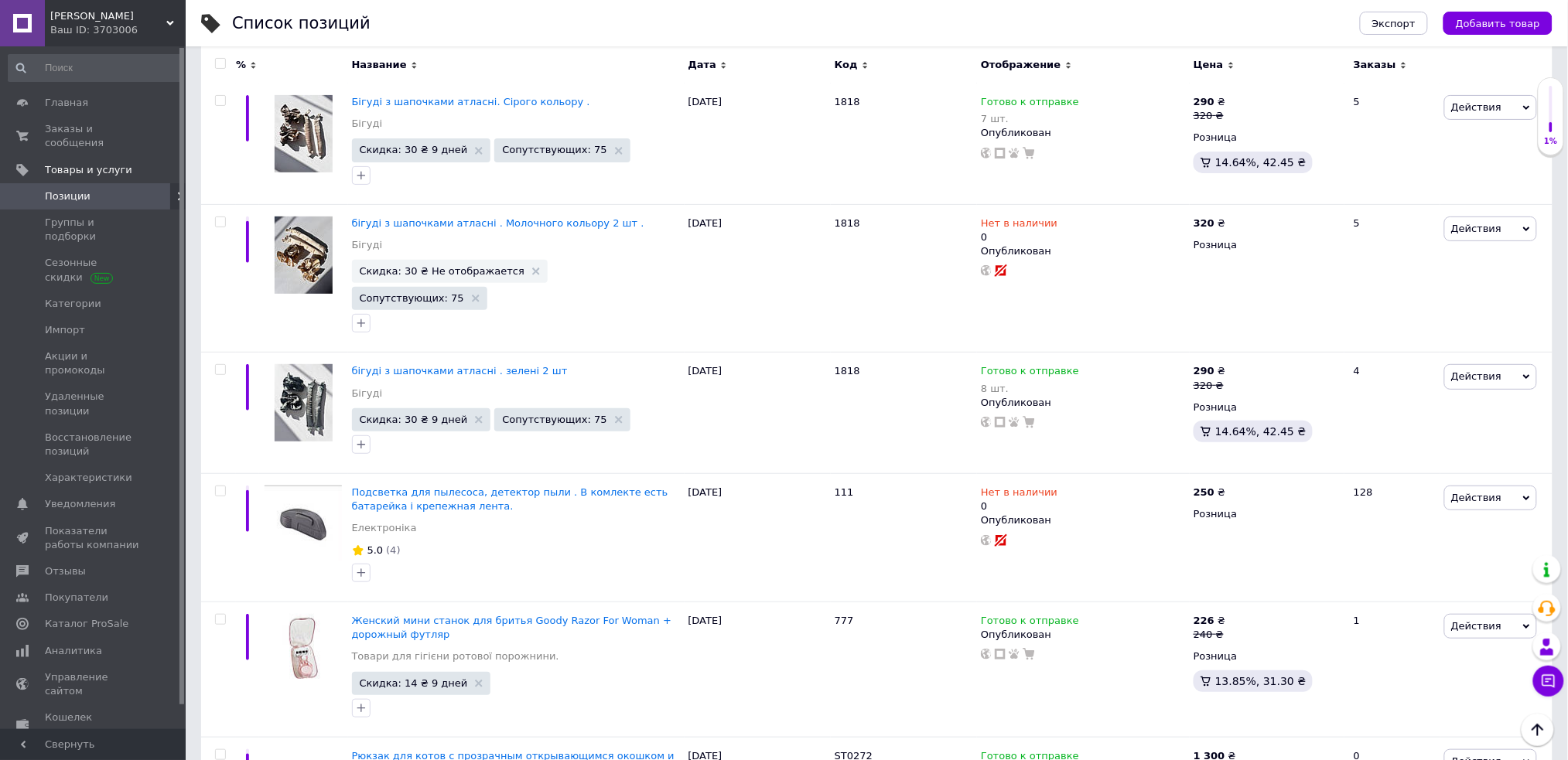
scroll to position [8578, 0]
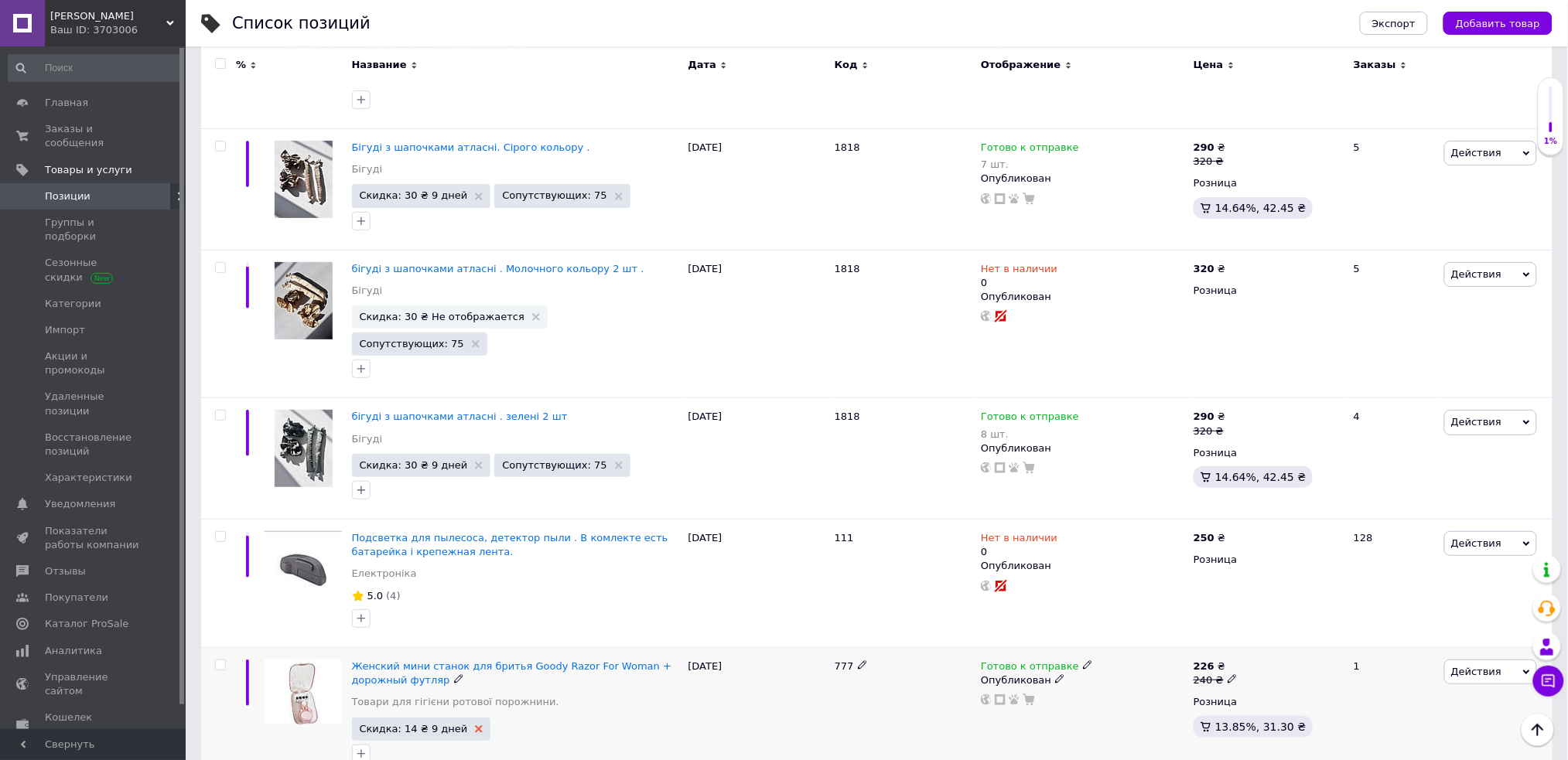
click at [475, 725] on use at bounding box center [479, 729] width 8 height 8
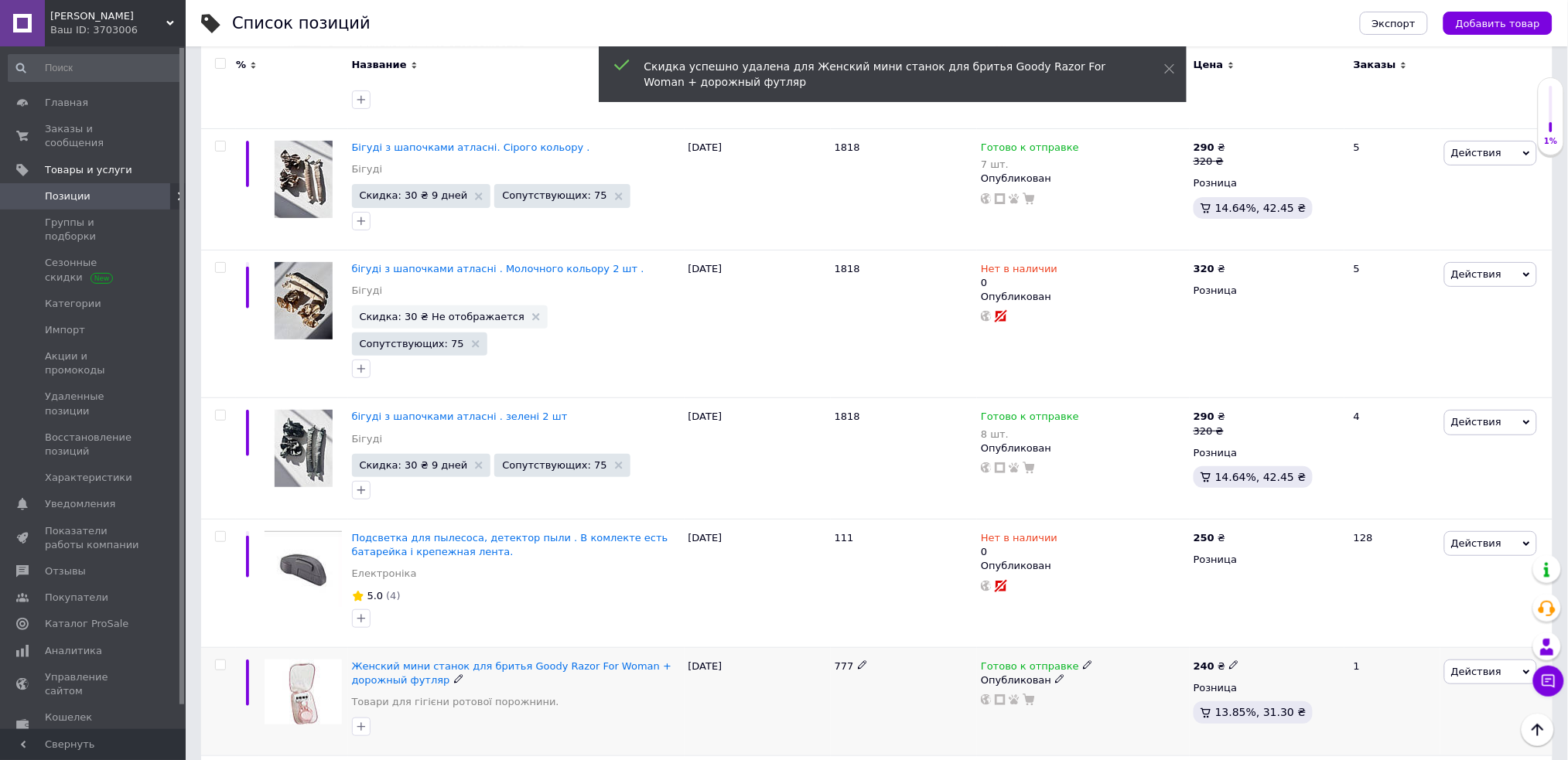
click at [217, 660] on input "checkbox" at bounding box center [220, 665] width 10 height 10
checkbox input "true"
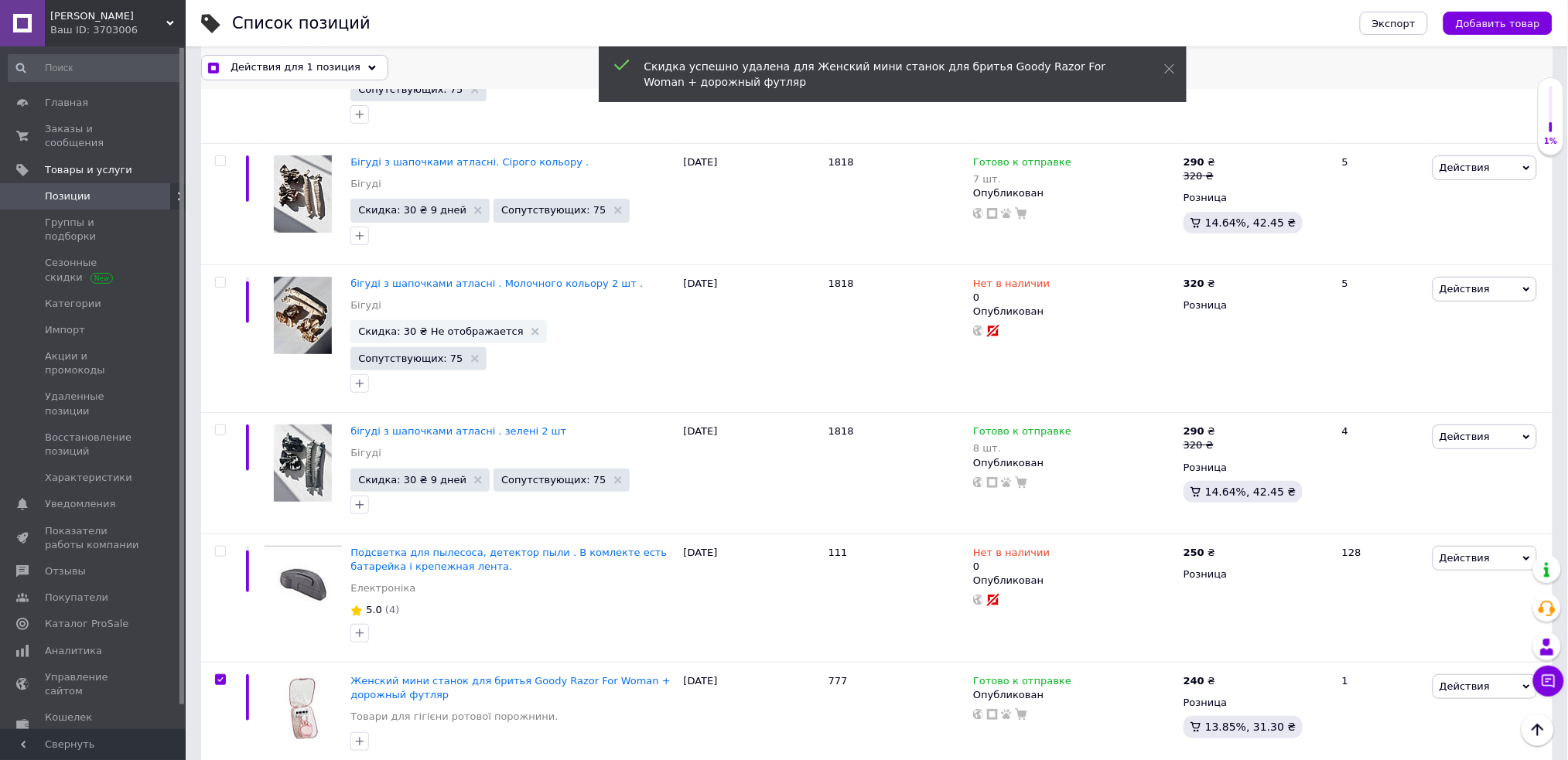
click at [290, 64] on span "Действия для 1 позиция" at bounding box center [295, 67] width 130 height 14
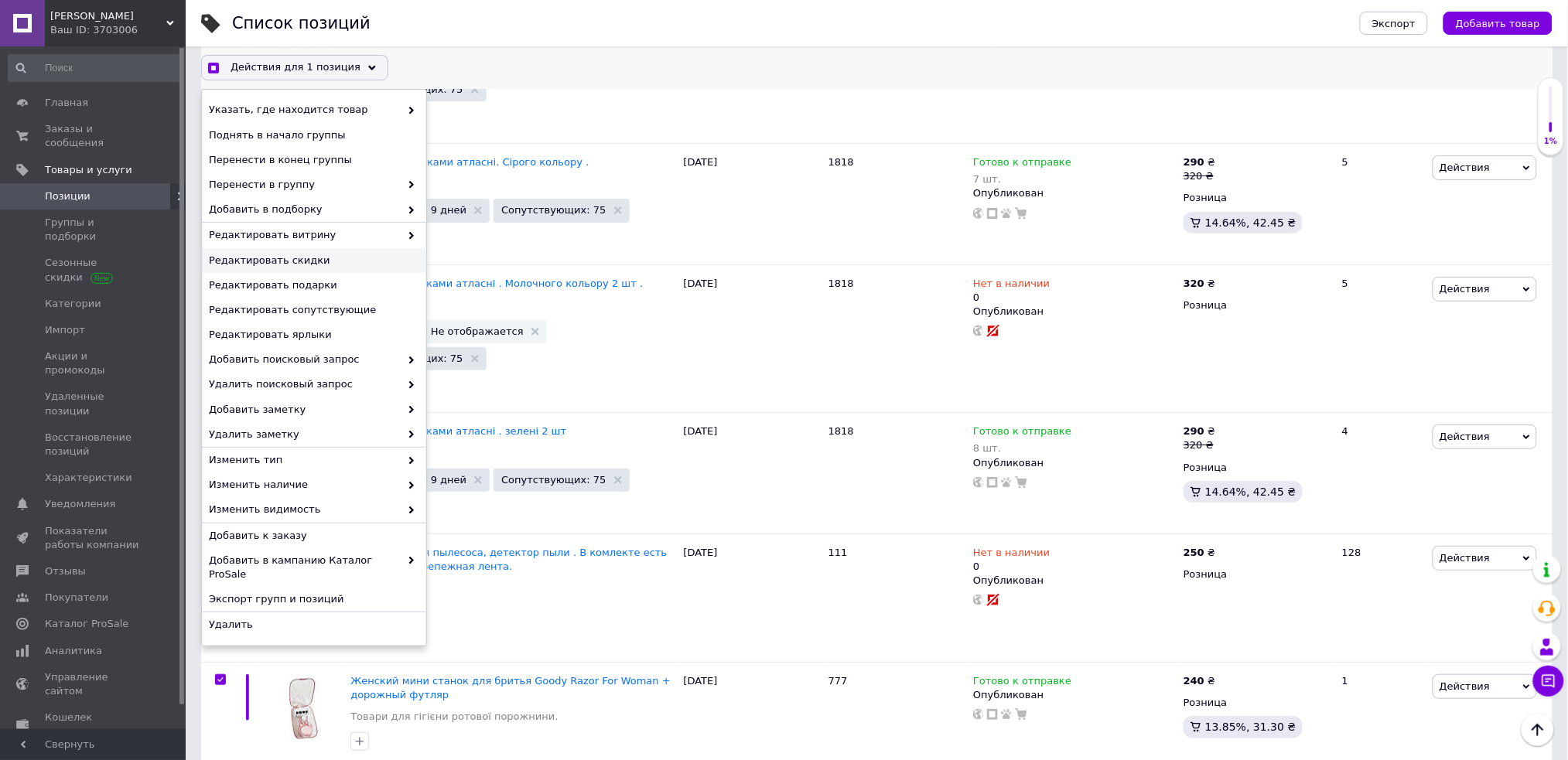
click at [338, 254] on span "Редактировать скидки" at bounding box center [312, 261] width 207 height 14
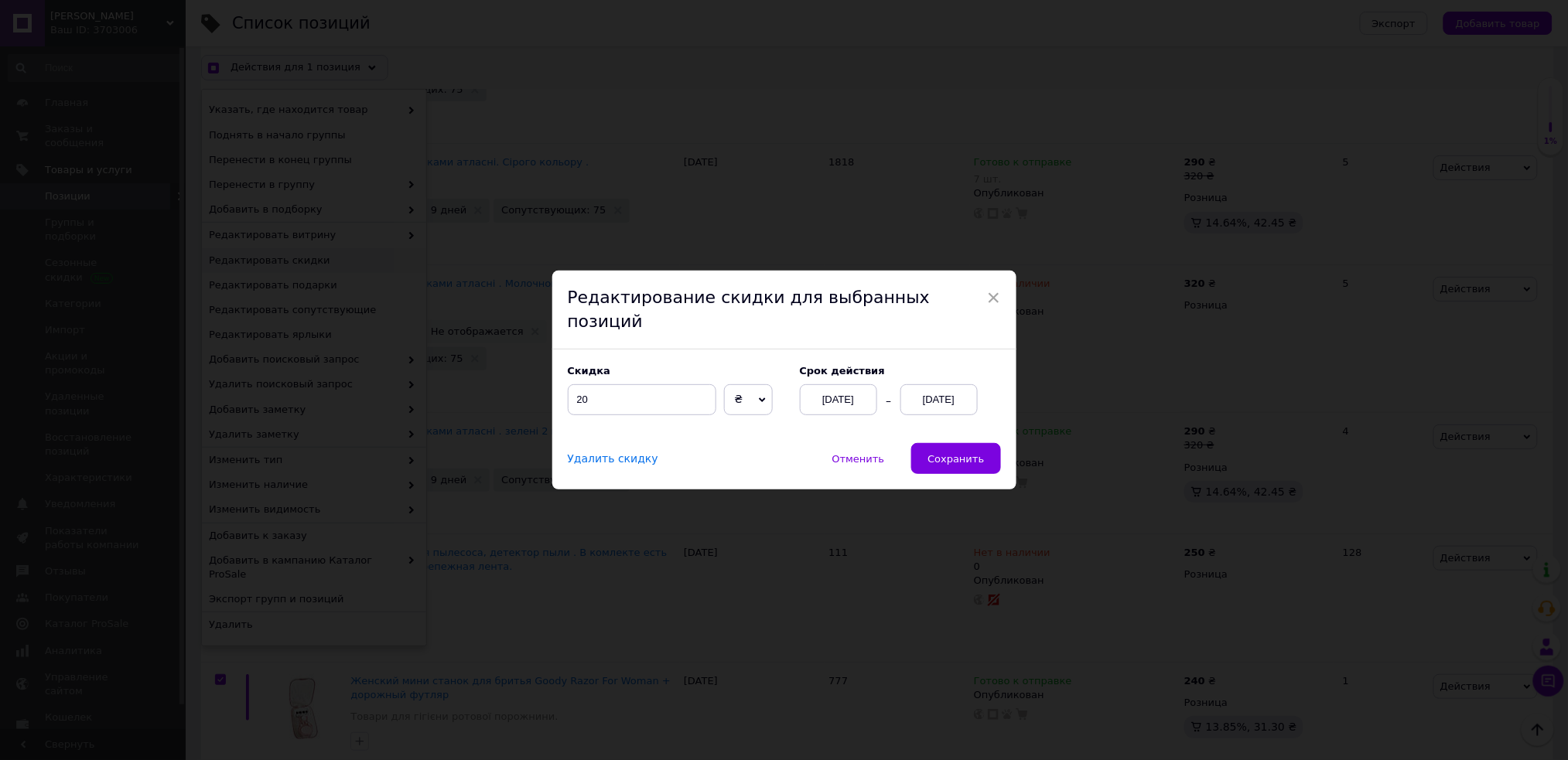
scroll to position [8529, 0]
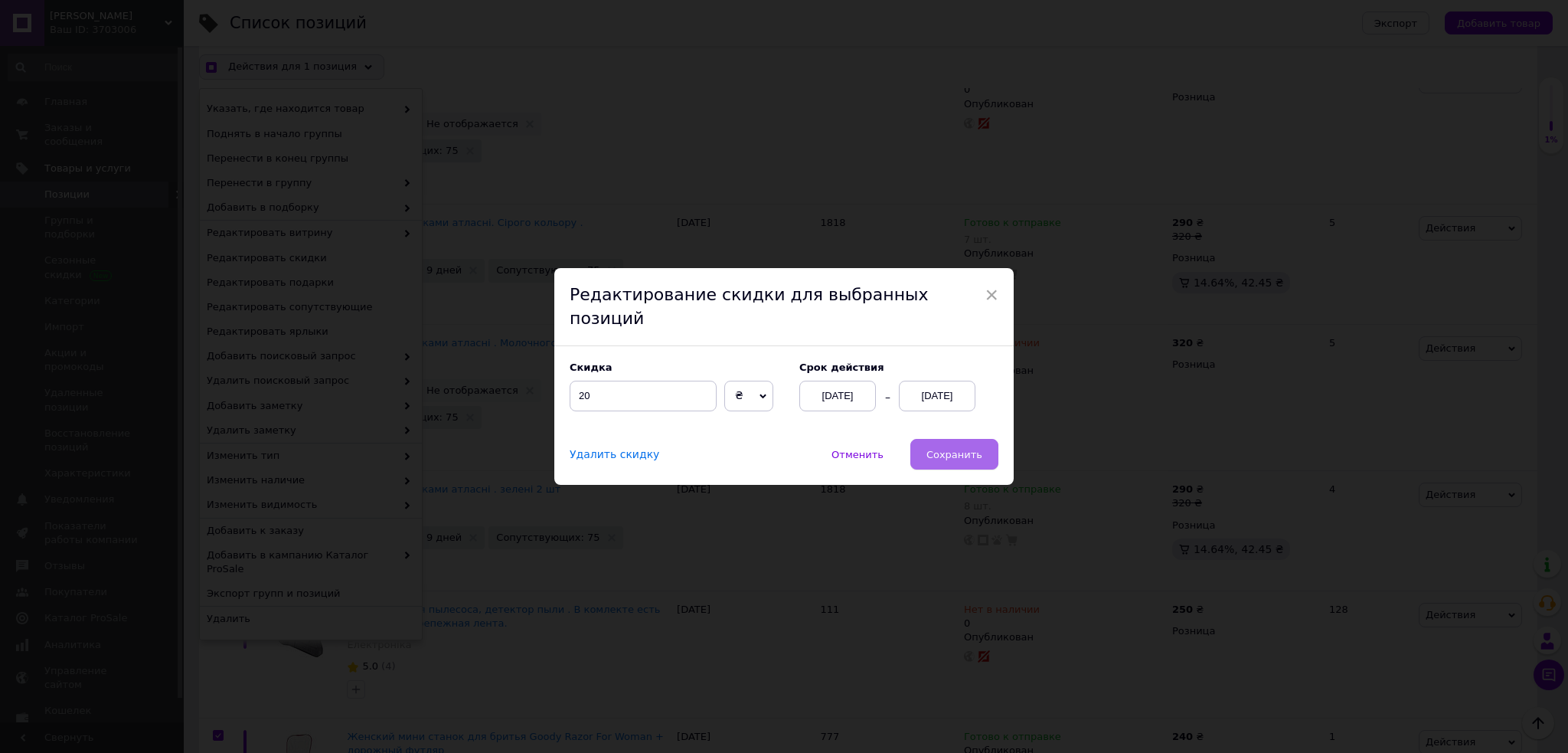
click at [965, 450] on button "Сохранить" at bounding box center [954, 453] width 88 height 30
checkbox input "true"
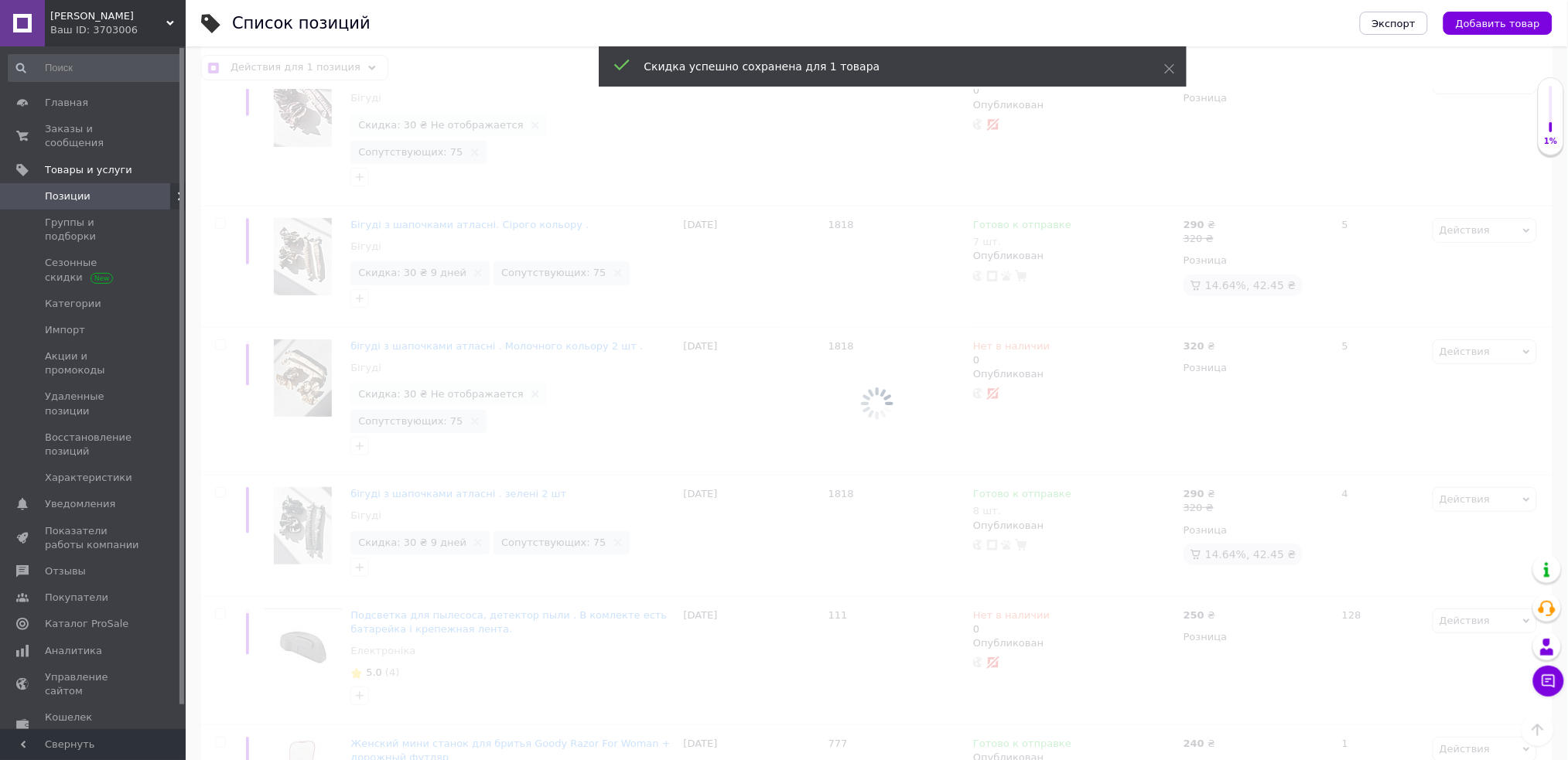
checkbox input "false"
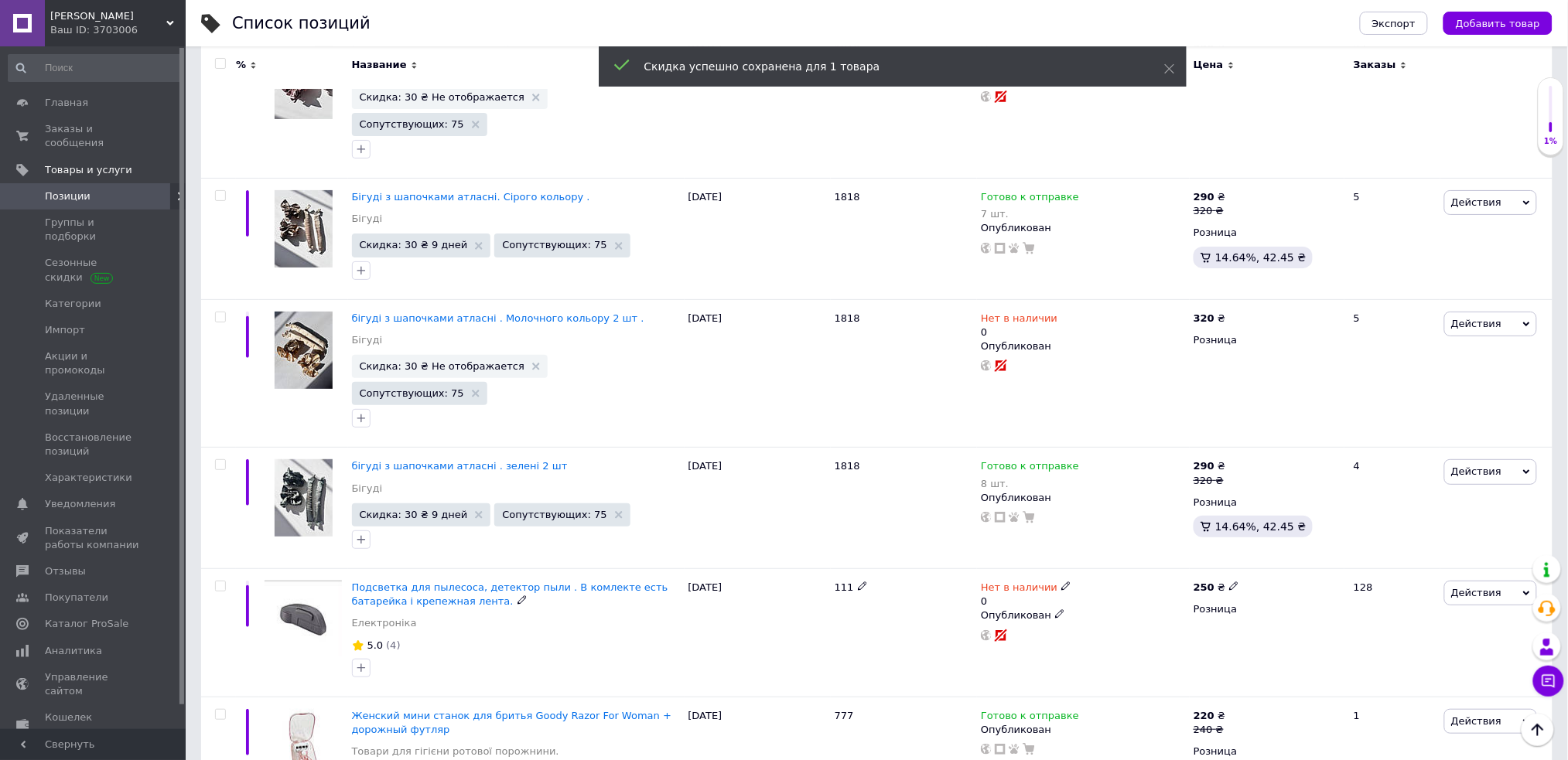
scroll to position [8515, 0]
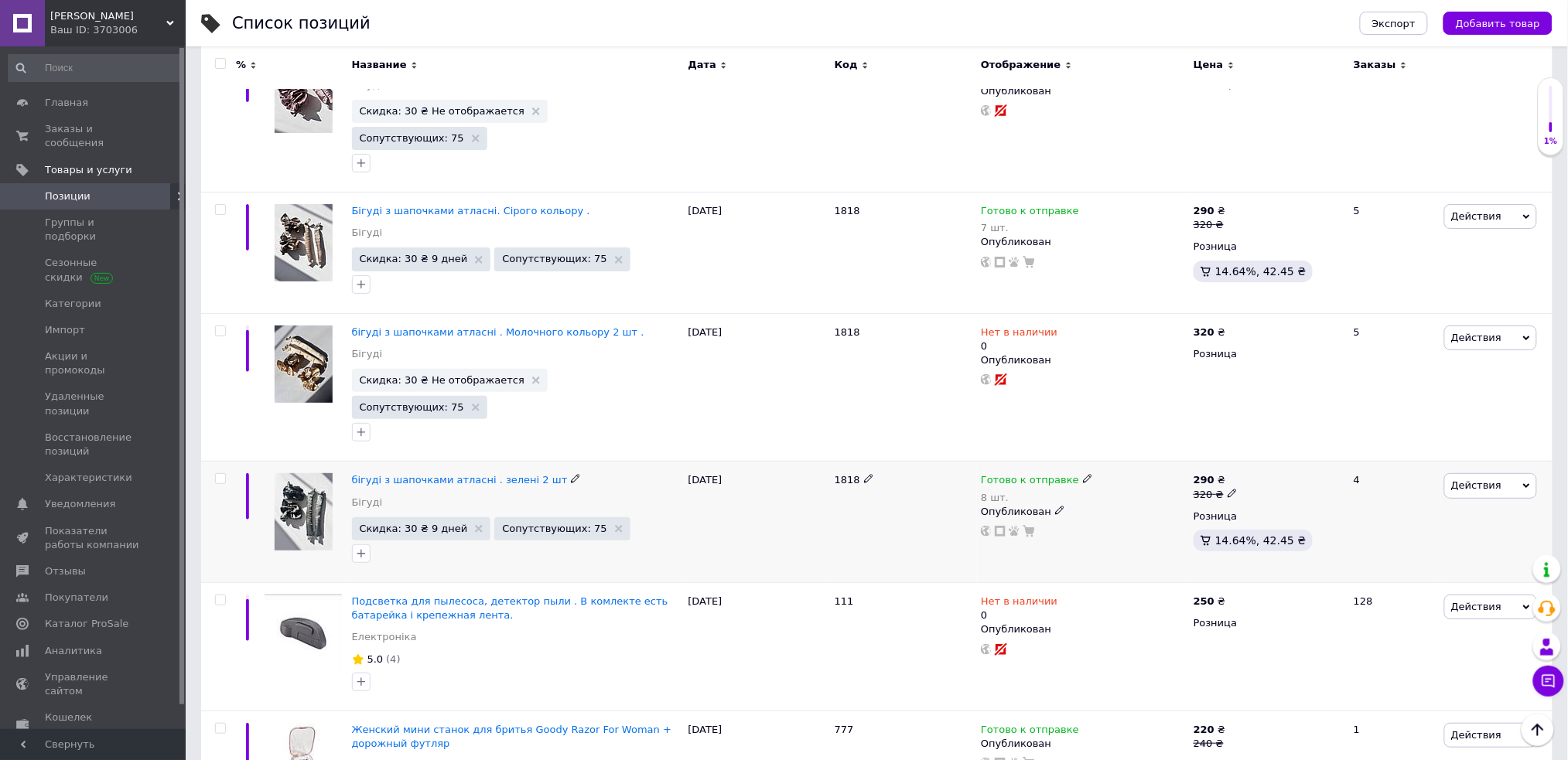
click at [221, 474] on input "checkbox" at bounding box center [220, 479] width 10 height 10
checkbox input "true"
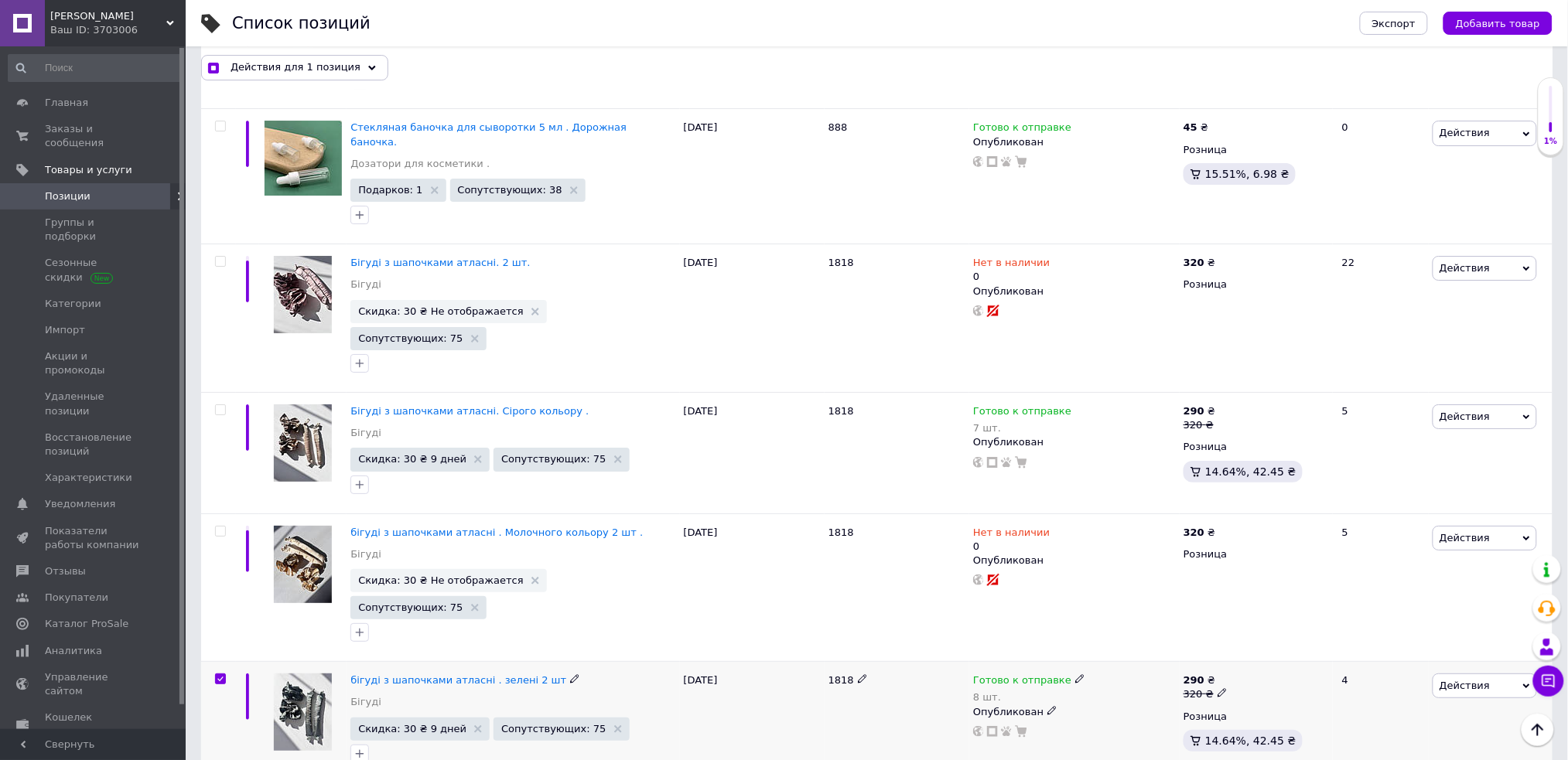
scroll to position [8298, 0]
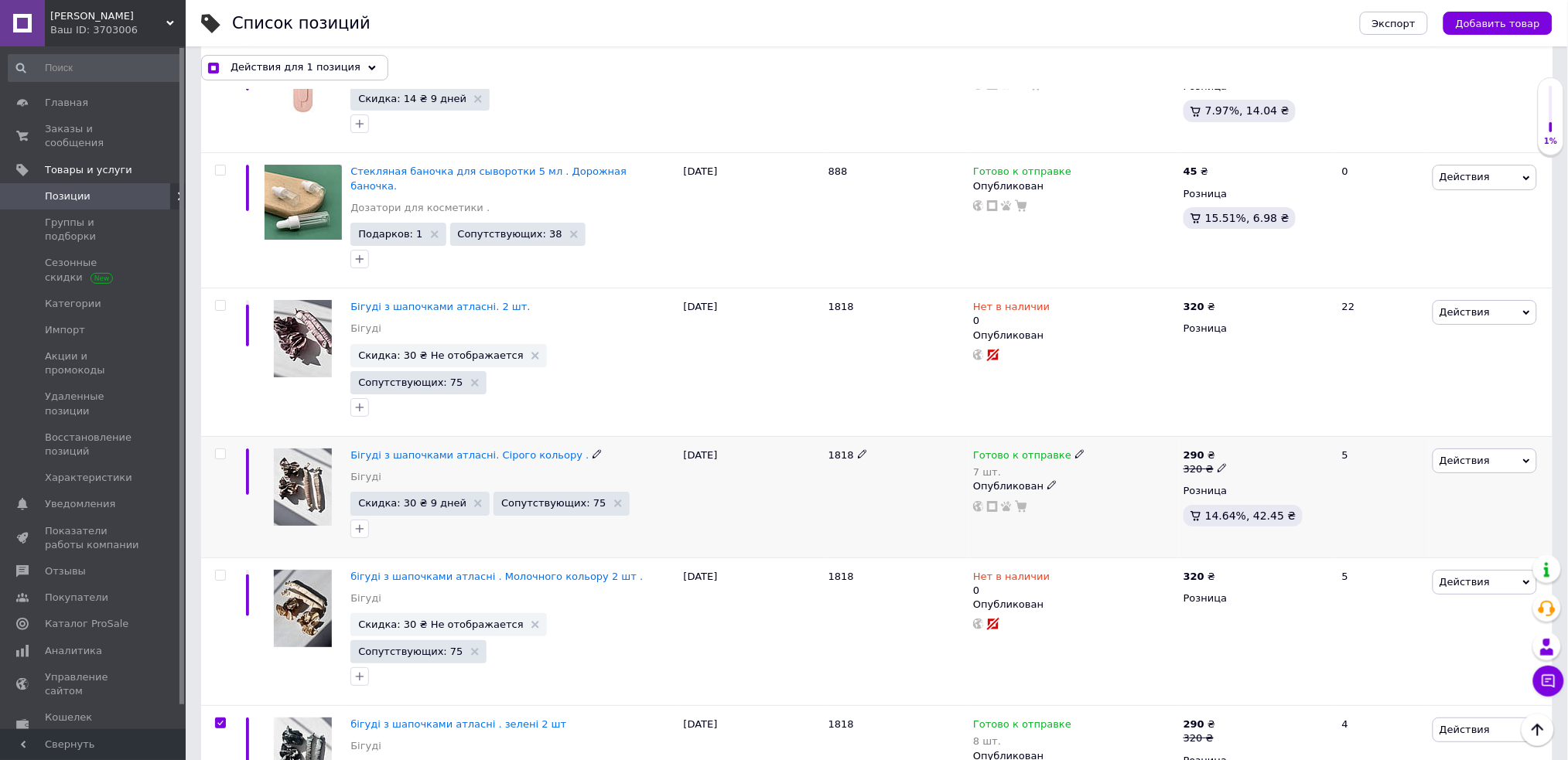
click at [220, 449] on input "checkbox" at bounding box center [220, 454] width 10 height 10
checkbox input "true"
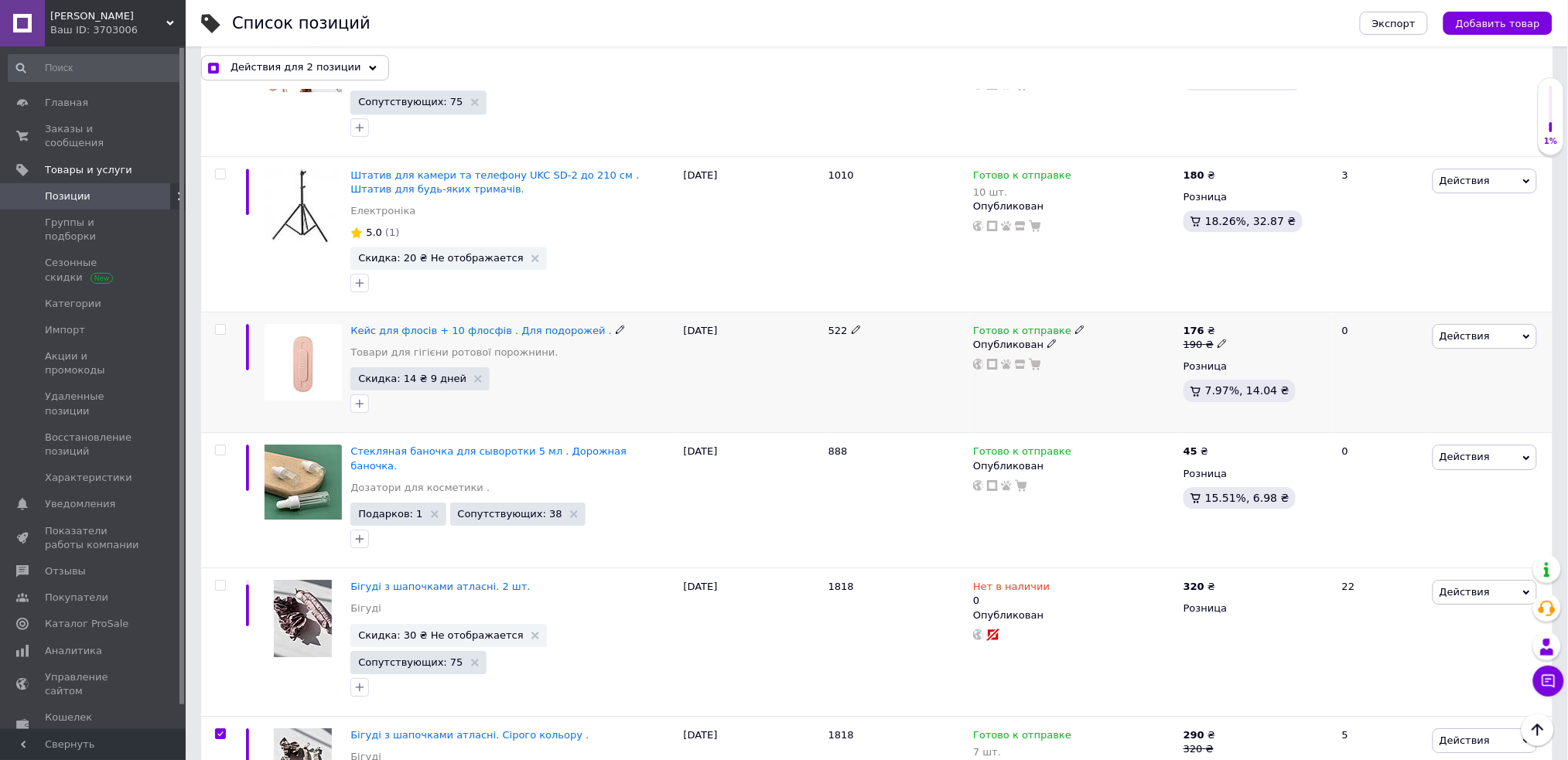
scroll to position [8021, 0]
click at [220, 322] on input "checkbox" at bounding box center [220, 327] width 10 height 10
checkbox input "true"
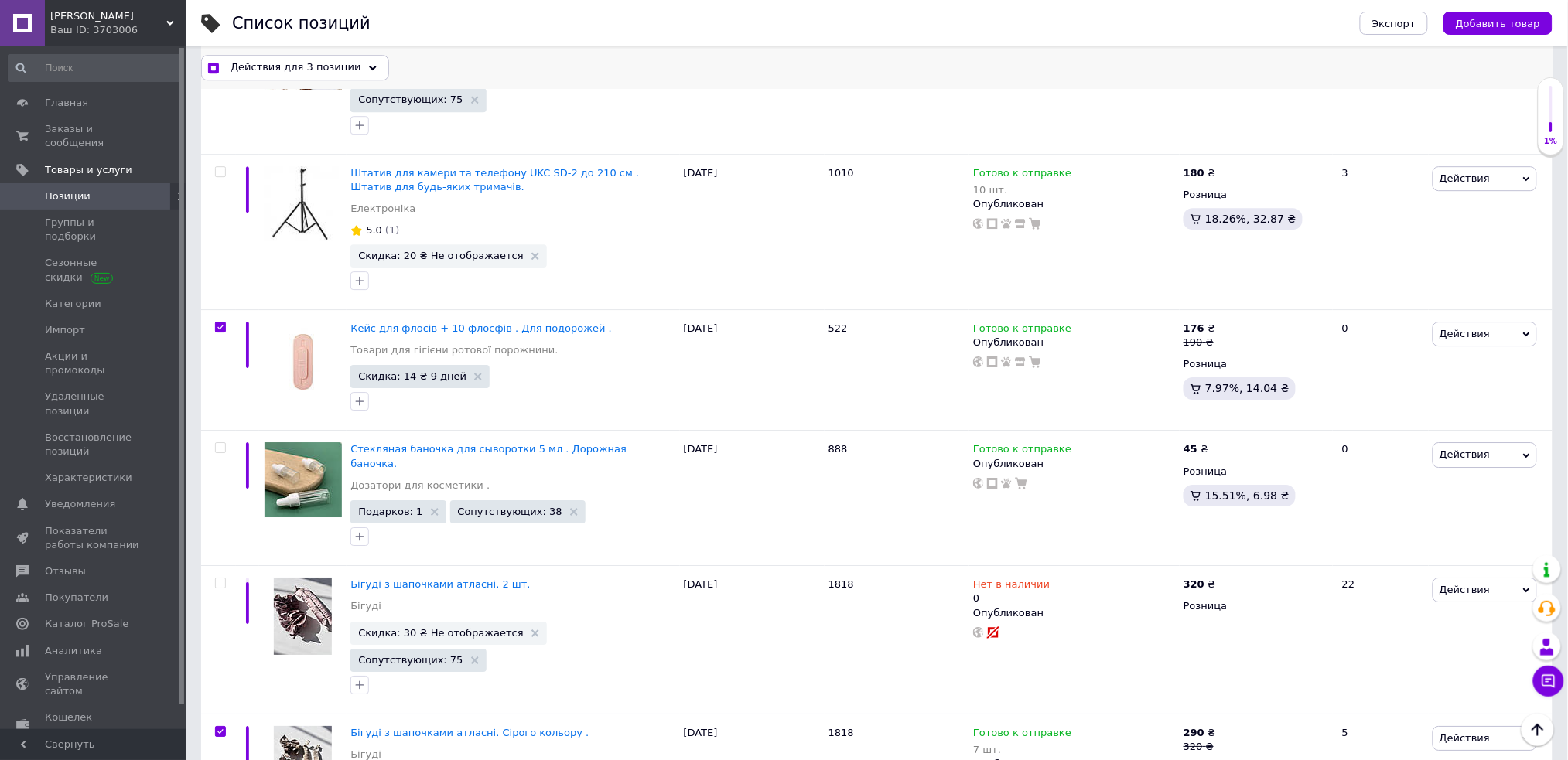
click at [317, 69] on span "Действия для 3 позиции" at bounding box center [295, 67] width 131 height 14
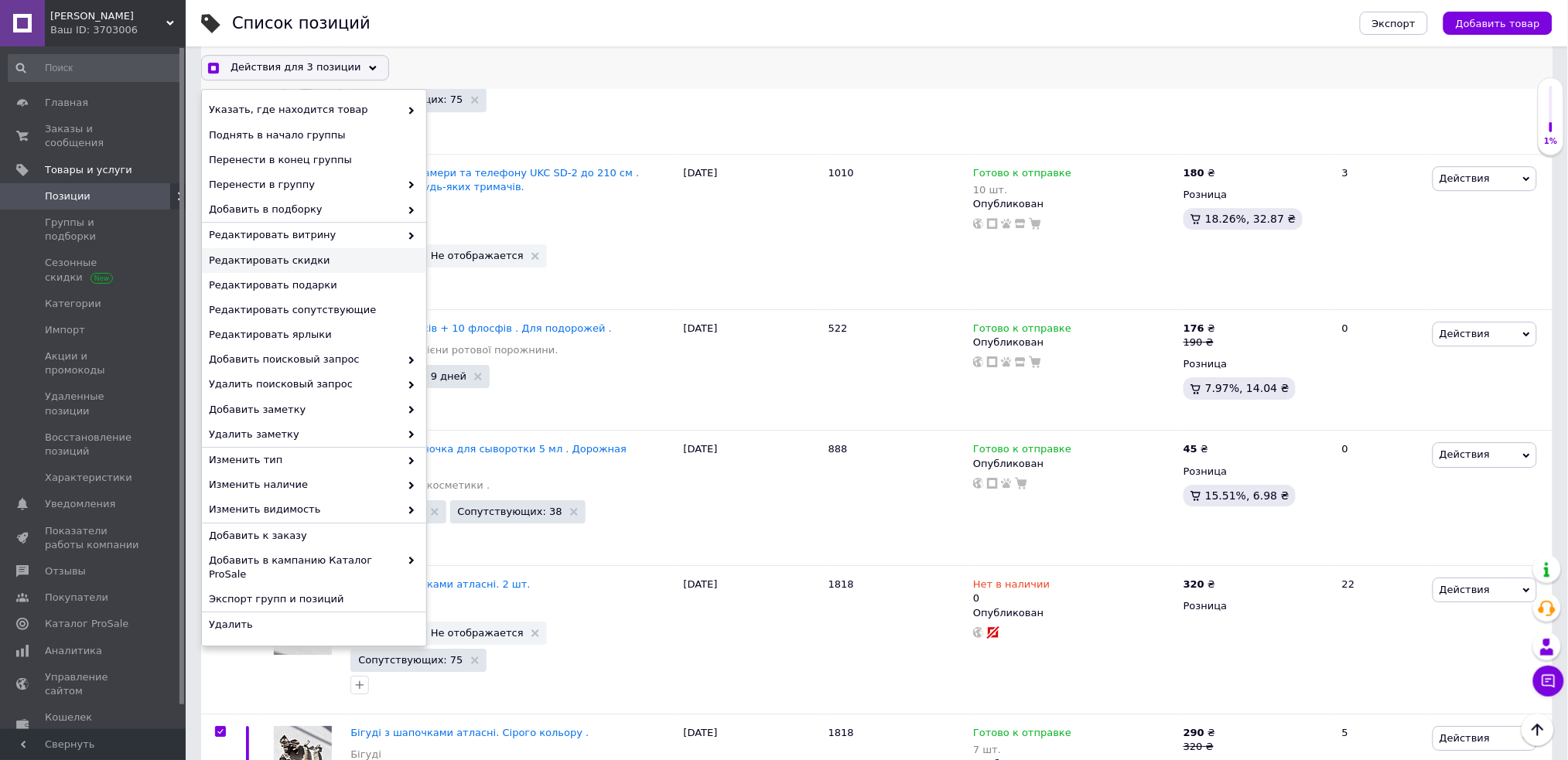
click at [341, 254] on span "Редактировать скидки" at bounding box center [312, 261] width 207 height 14
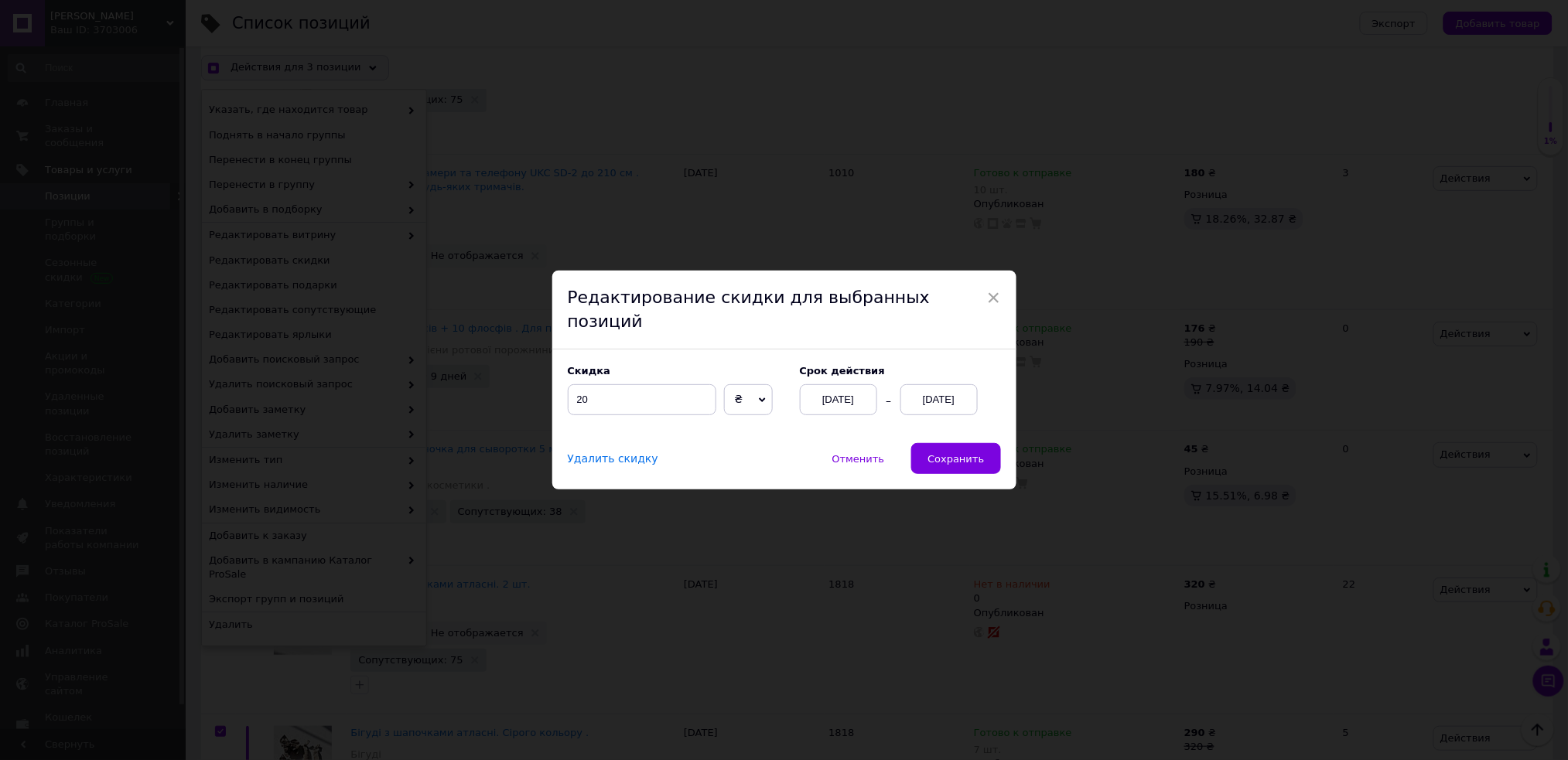
scroll to position [7959, 0]
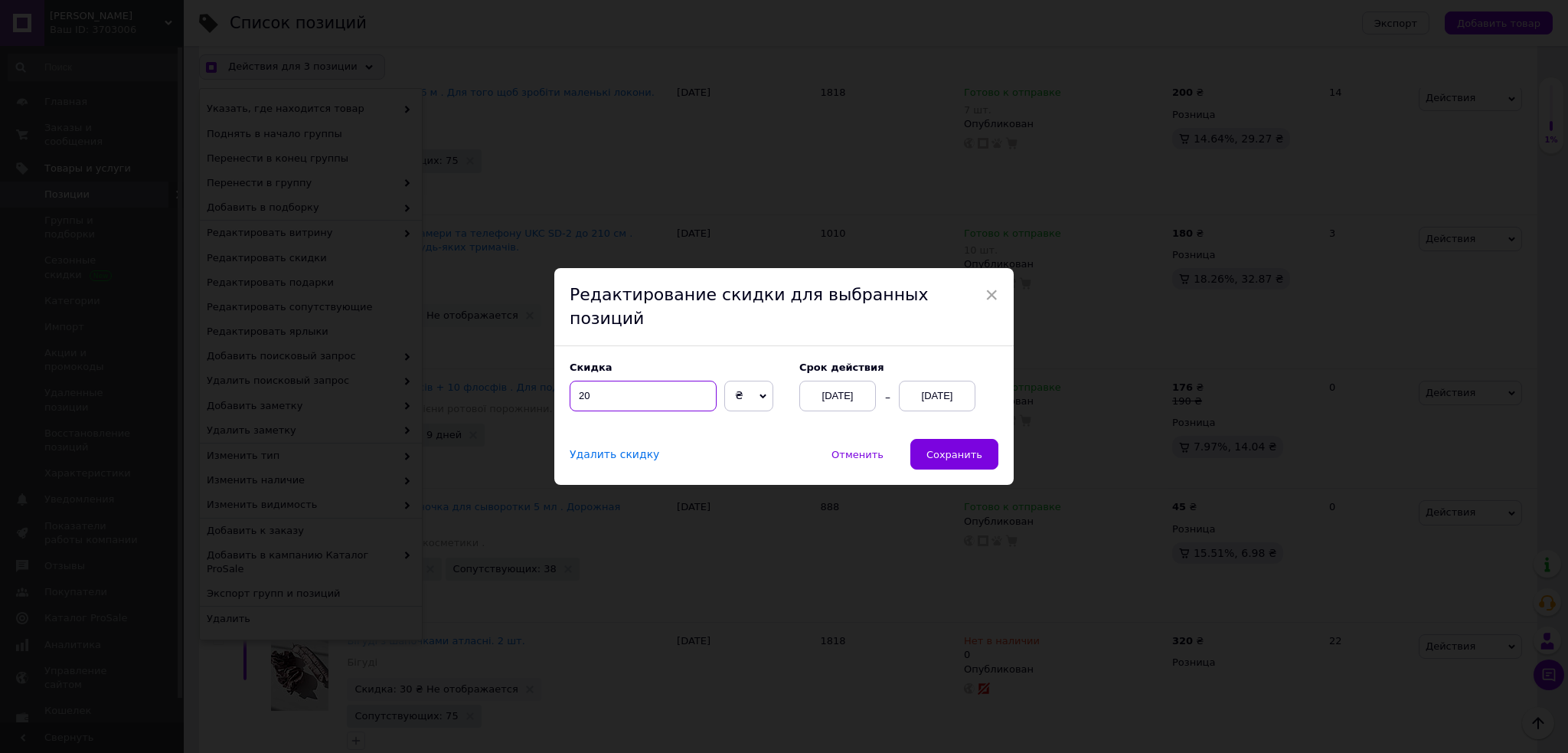
drag, startPoint x: 642, startPoint y: 381, endPoint x: 517, endPoint y: 381, distance: 125.0
click at [517, 381] on div "× Редактирование скидки для выбранных позиций Скидка 20 ₴ % Cрок действия [DATE…" at bounding box center [784, 376] width 1568 height 753
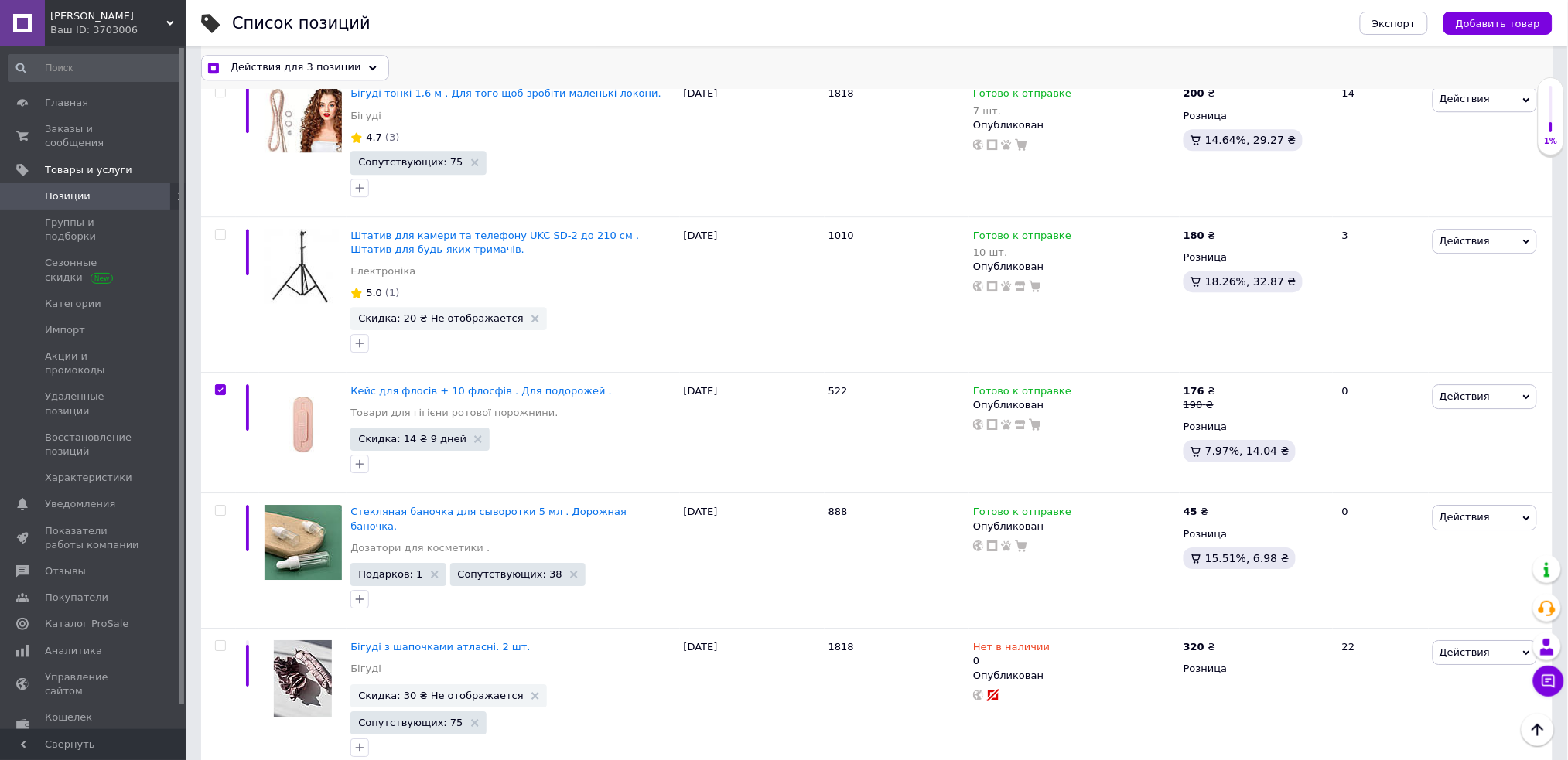
click at [328, 60] on span "Действия для 3 позиции" at bounding box center [295, 67] width 131 height 14
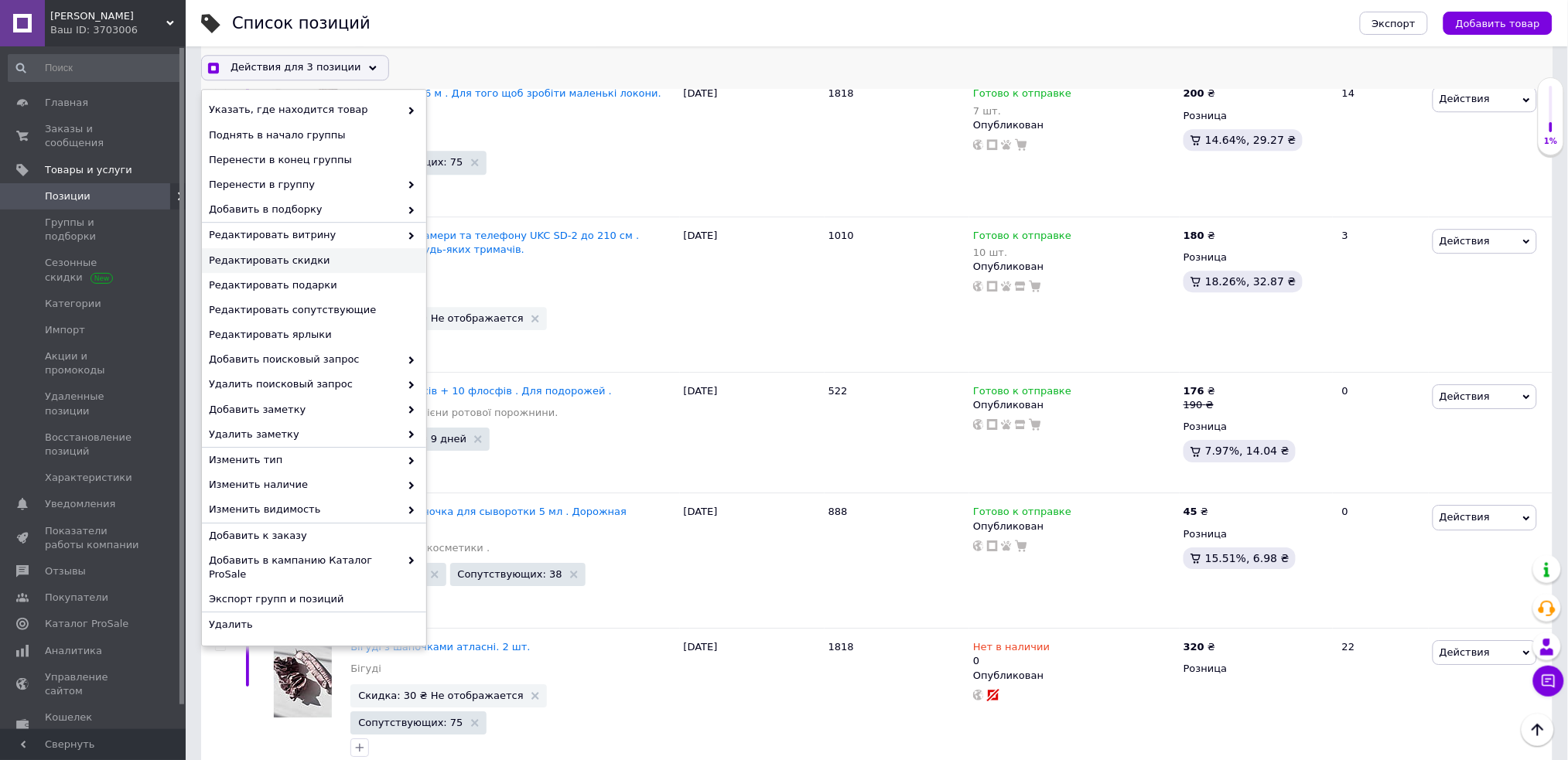
click at [336, 261] on span "Редактировать скидки" at bounding box center [312, 261] width 207 height 14
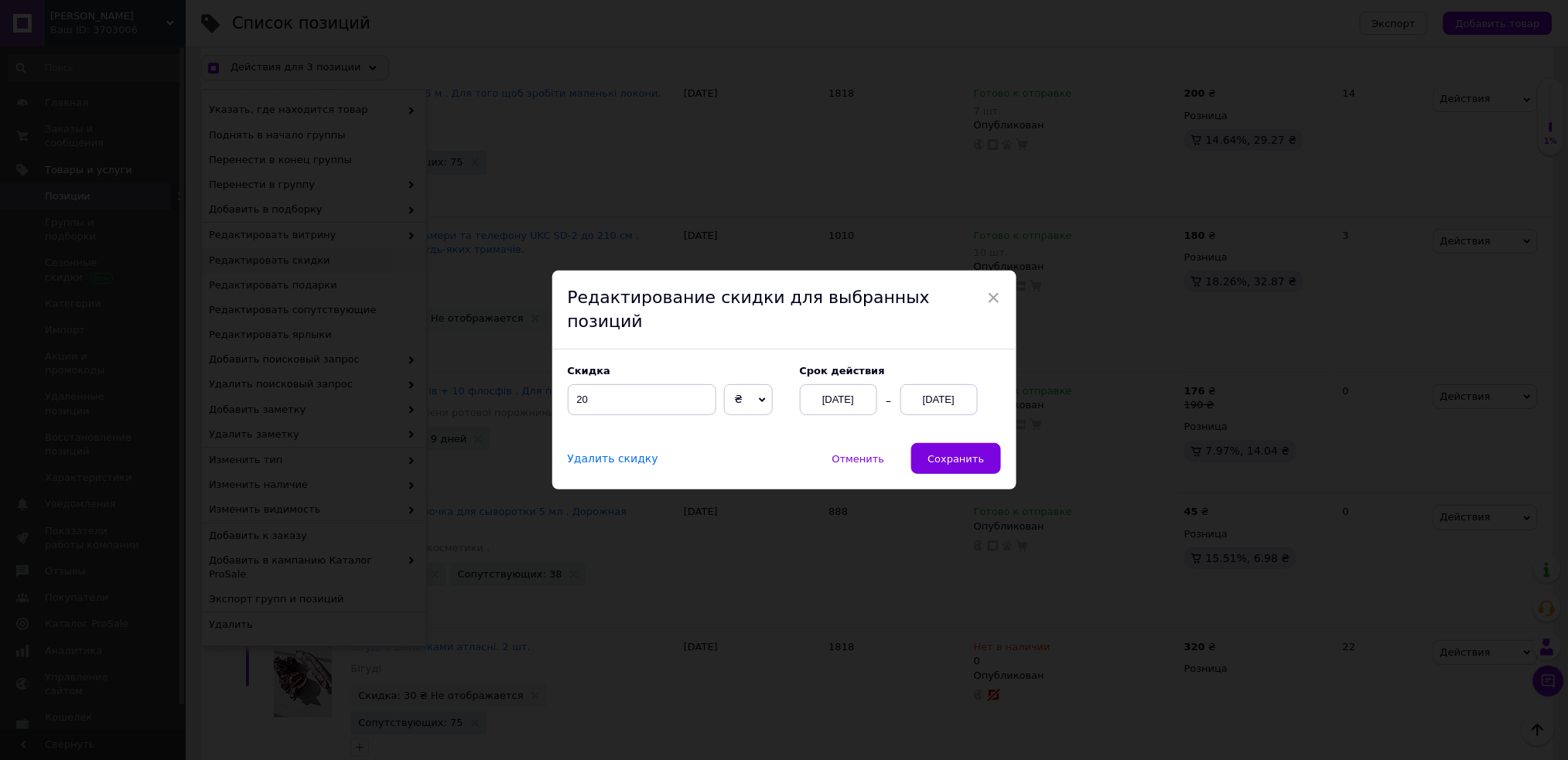
scroll to position [7895, 0]
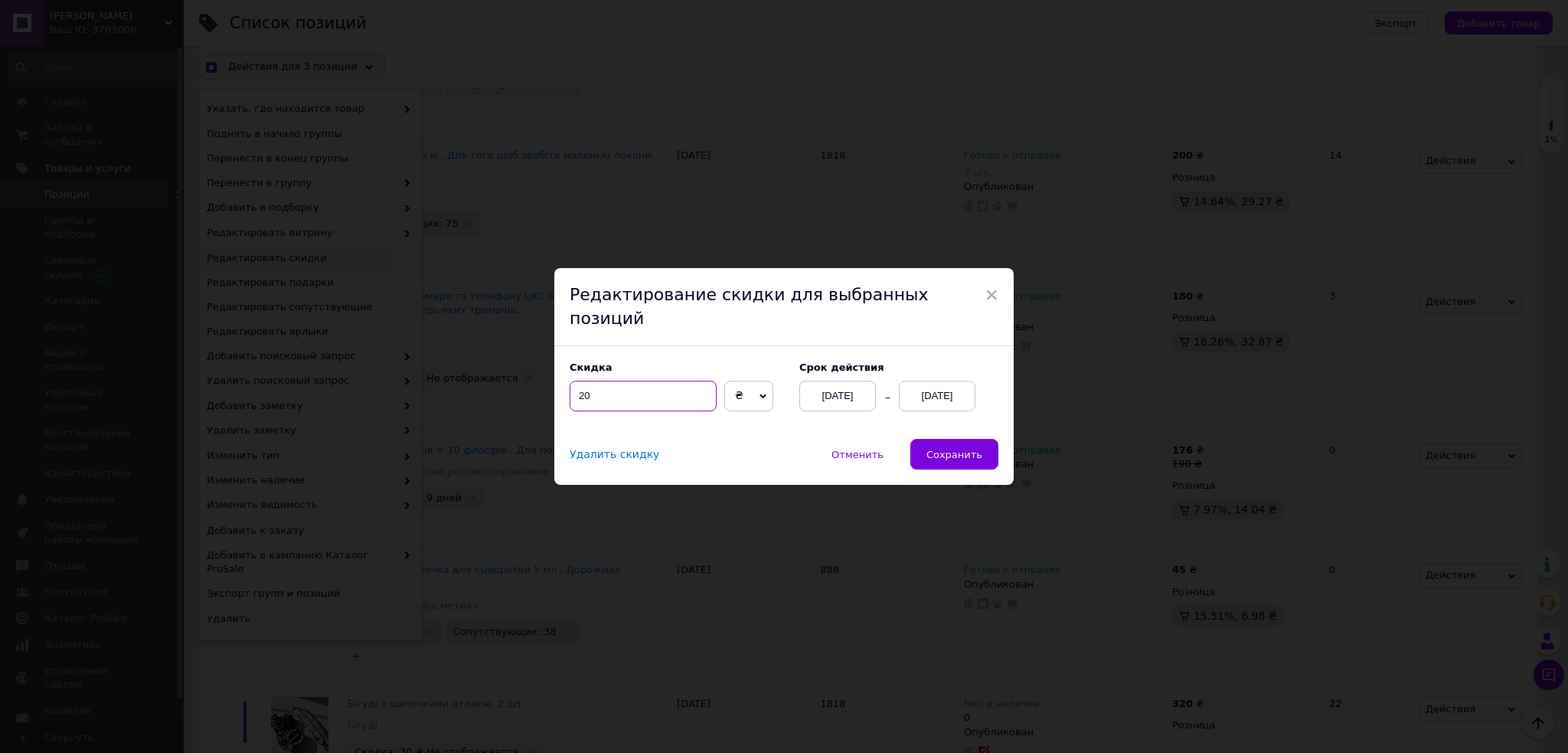
click at [604, 381] on input "20" at bounding box center [643, 395] width 147 height 30
checkbox input "true"
type input "2"
checkbox input "true"
type input "30"
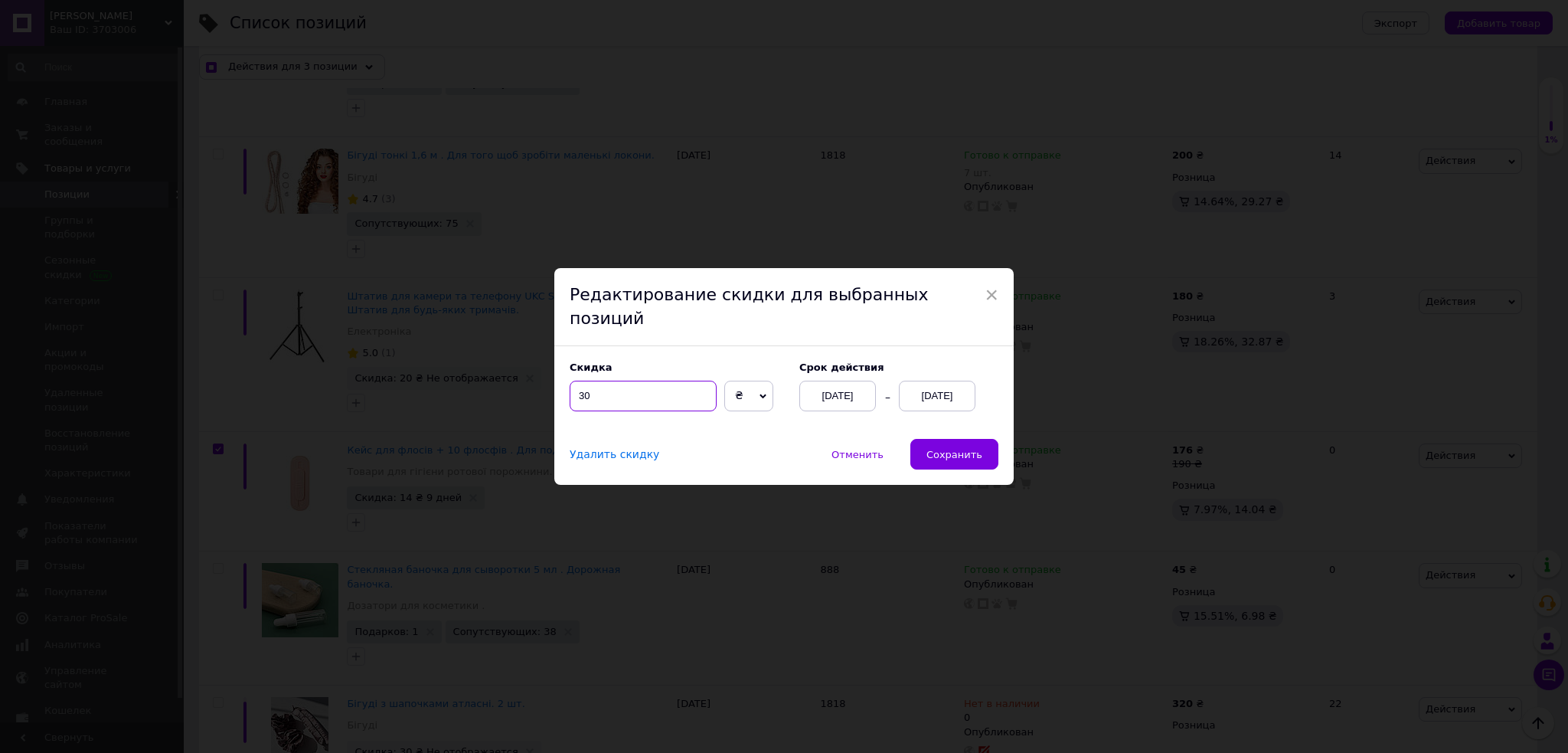
checkbox input "true"
type input "30"
click at [975, 438] on button "Сохранить" at bounding box center [954, 453] width 88 height 30
checkbox input "true"
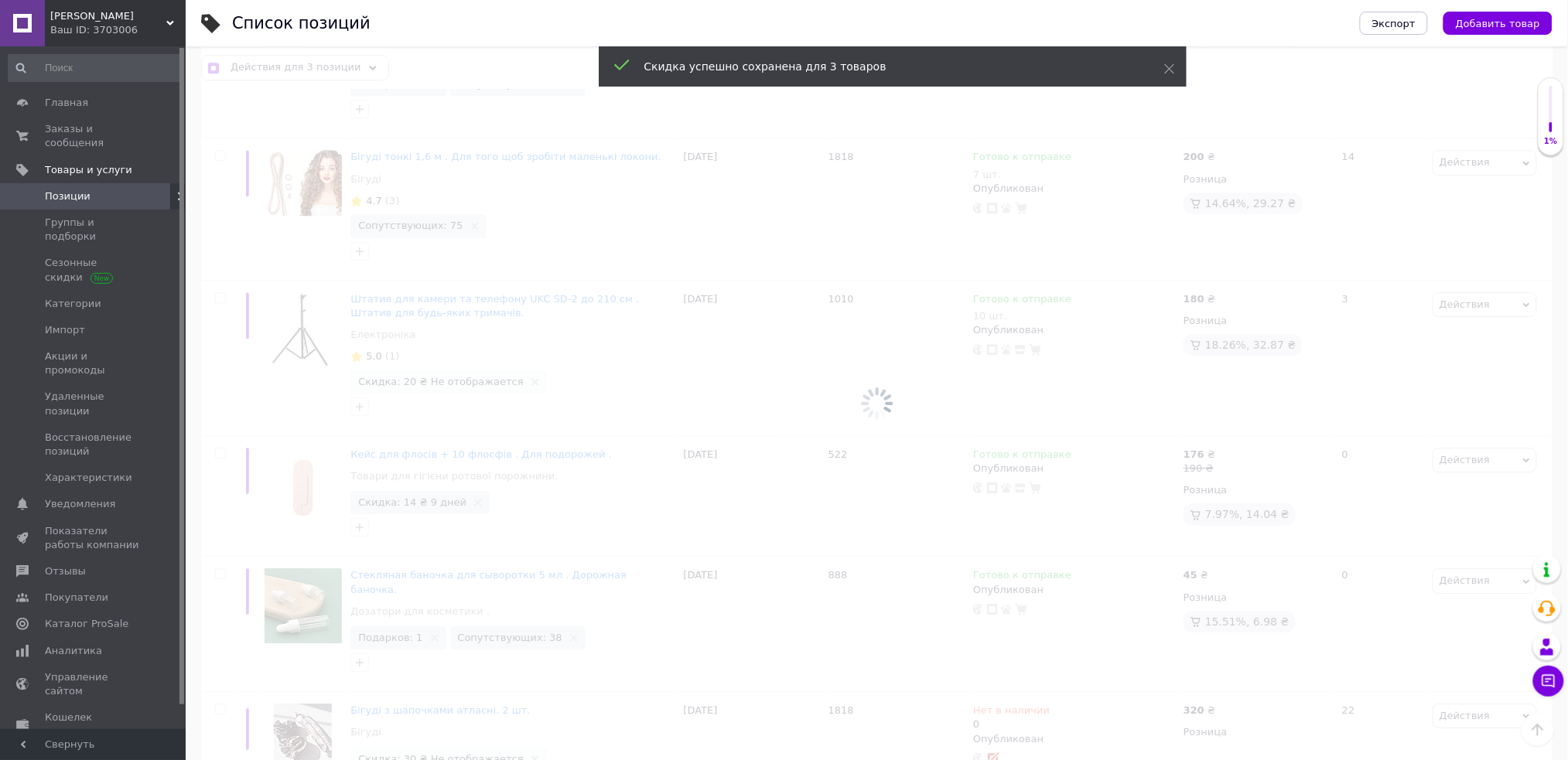
checkbox input "false"
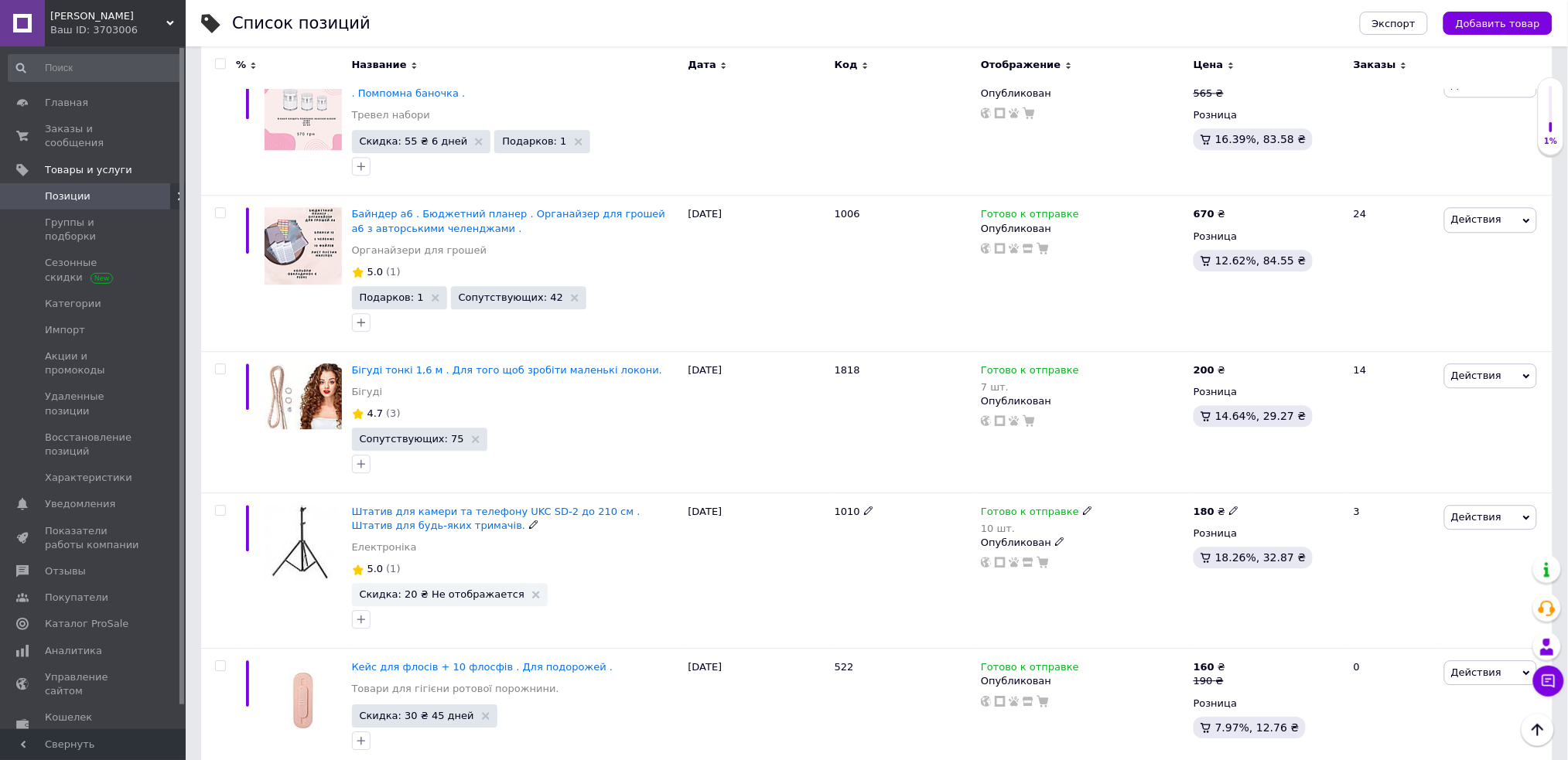
scroll to position [7668, 0]
click at [216, 506] on input "checkbox" at bounding box center [220, 511] width 10 height 10
checkbox input "true"
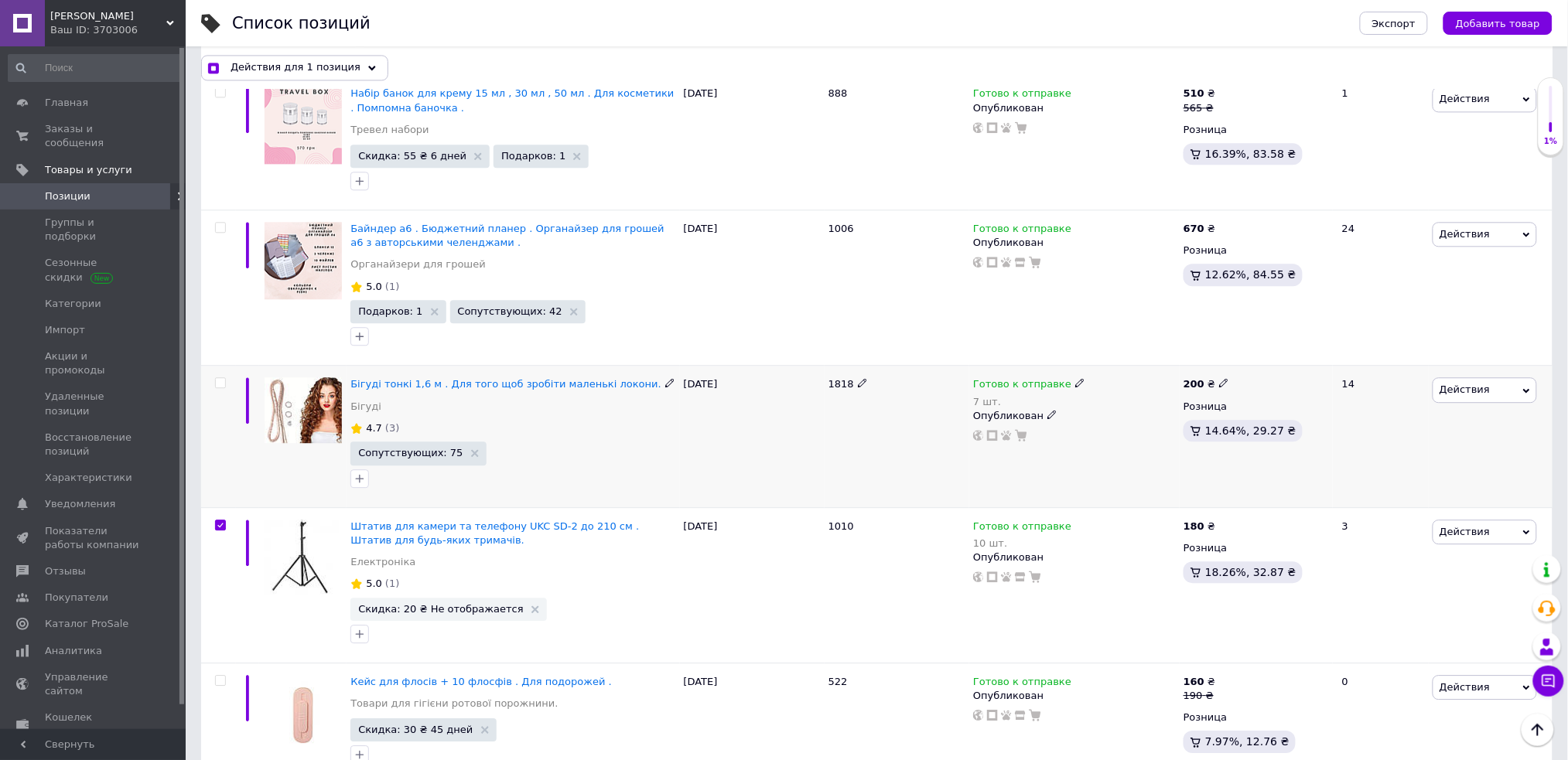
scroll to position [7681, 0]
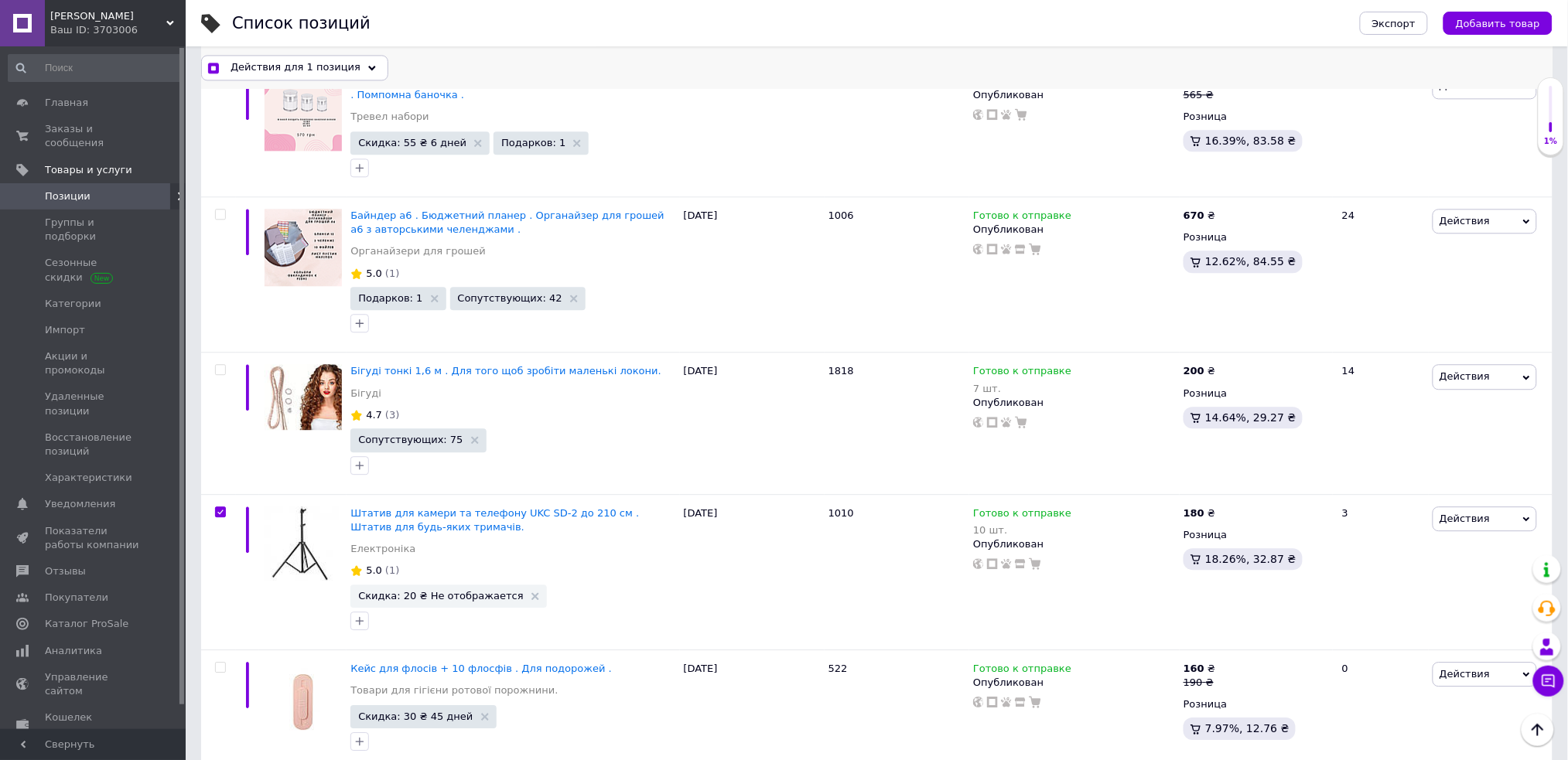
click at [319, 64] on span "Действия для 1 позиция" at bounding box center [295, 67] width 130 height 14
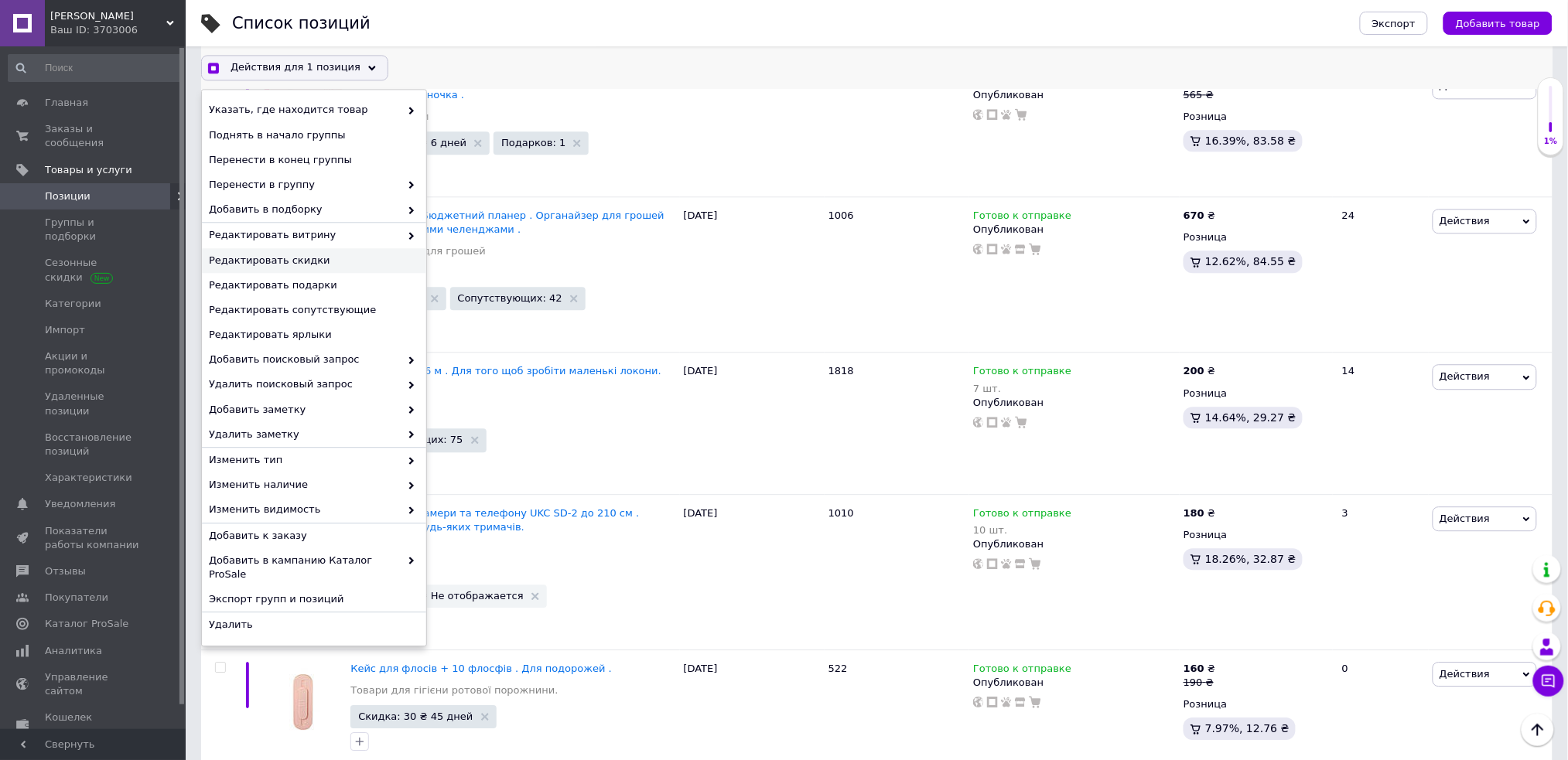
click at [332, 257] on span "Редактировать скидки" at bounding box center [312, 261] width 207 height 14
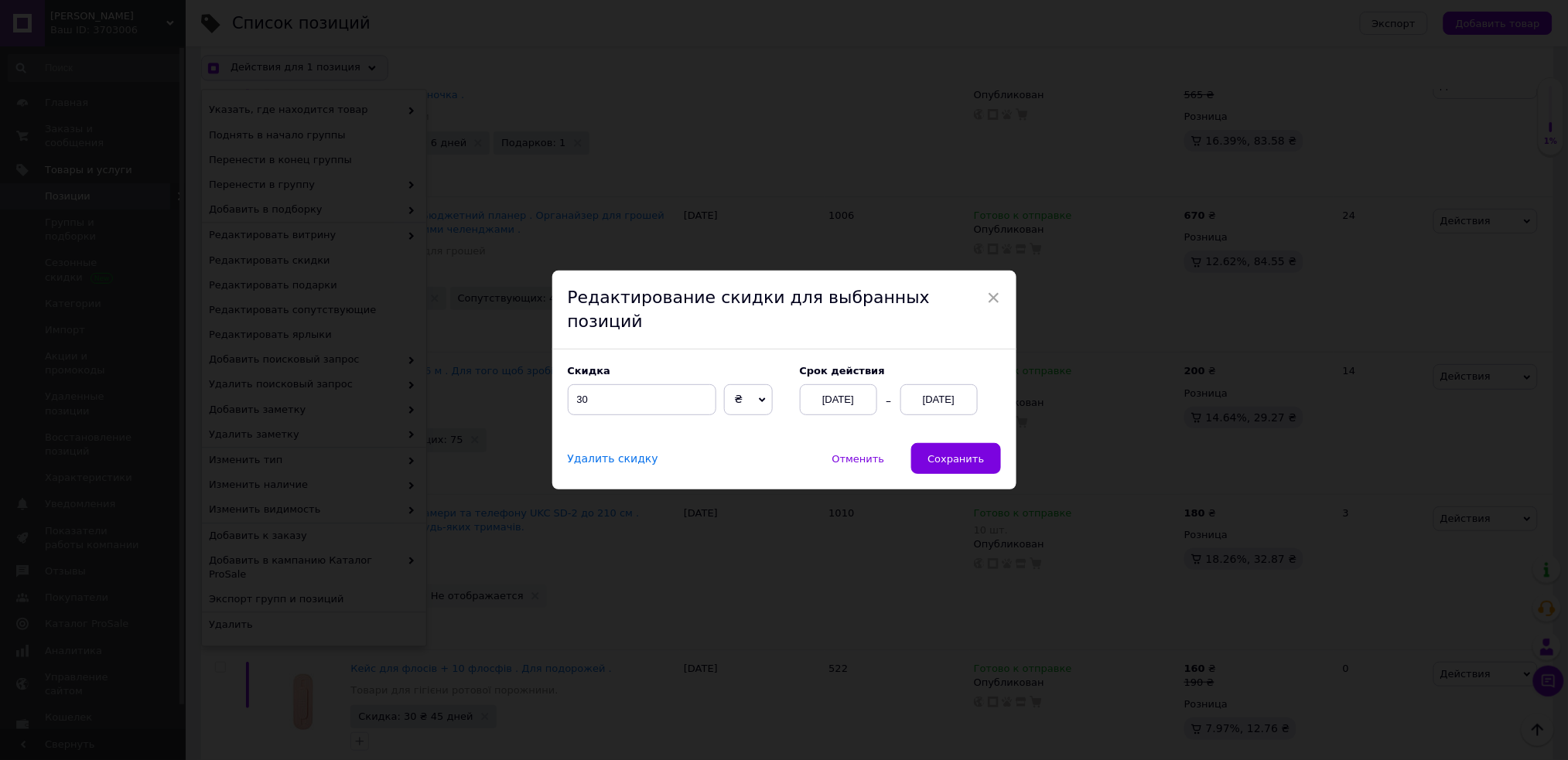
scroll to position [7619, 0]
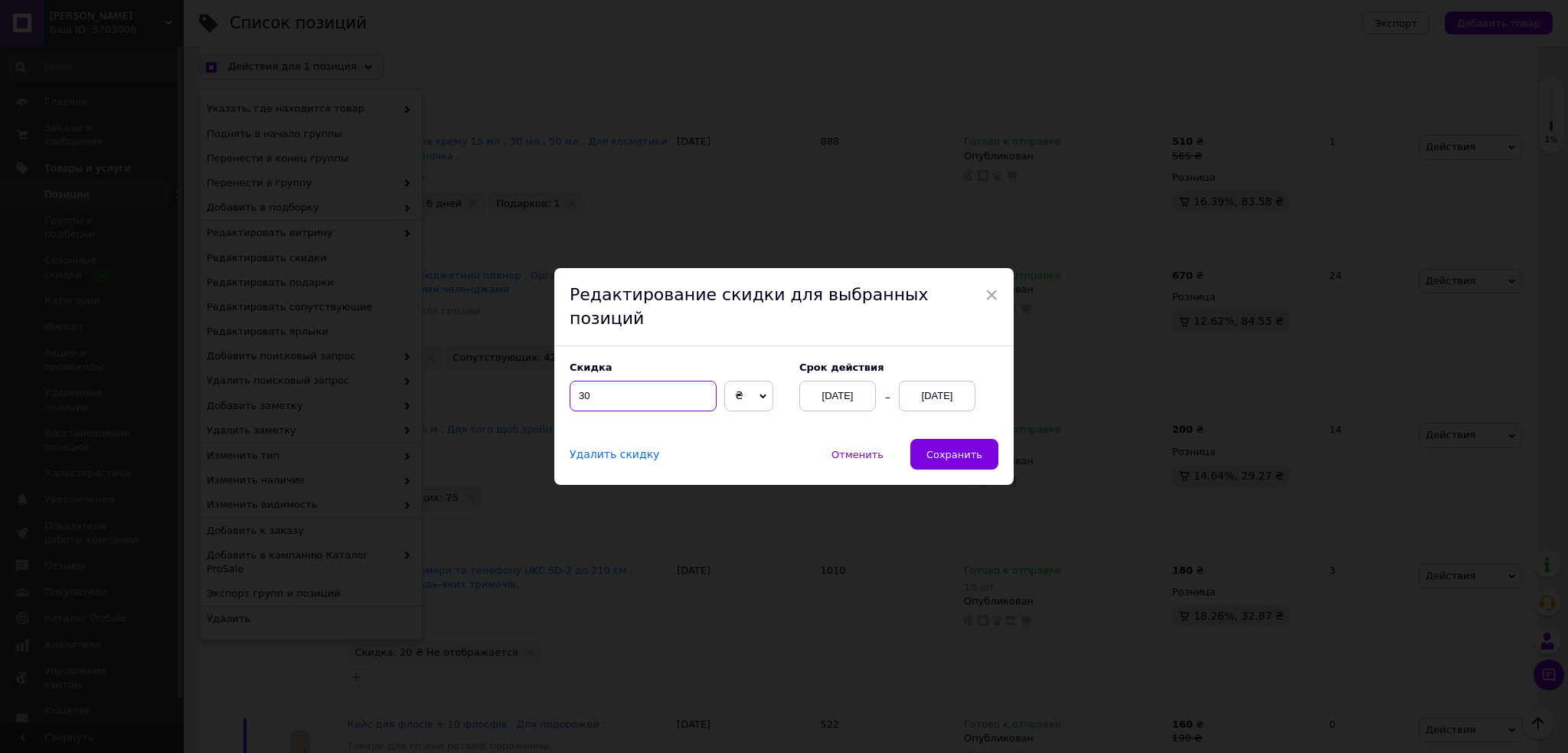
click at [581, 381] on input "30" at bounding box center [643, 395] width 147 height 30
checkbox input "true"
type input "0"
checkbox input "true"
type input "20"
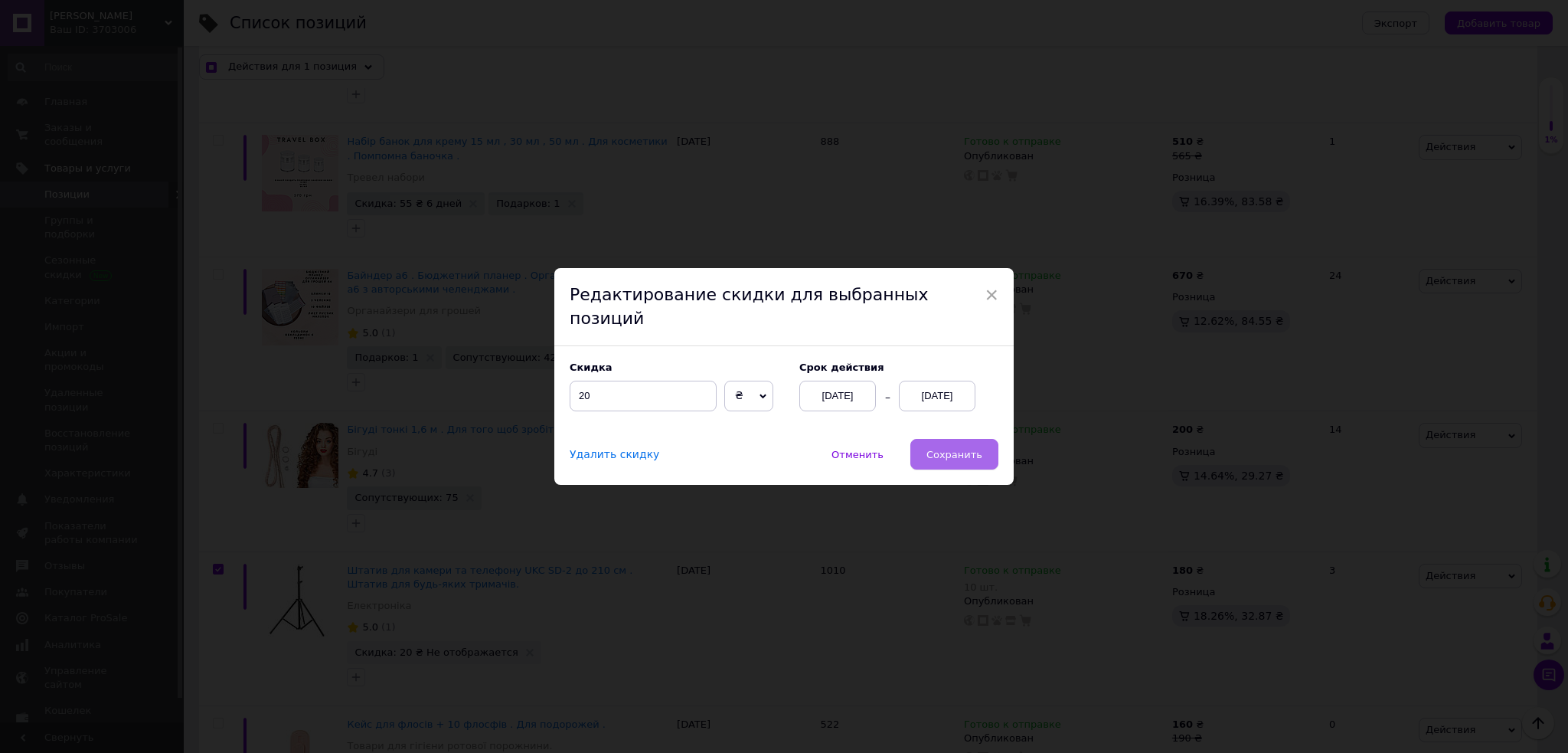
click at [974, 438] on button "Сохранить" at bounding box center [954, 453] width 88 height 30
checkbox input "true"
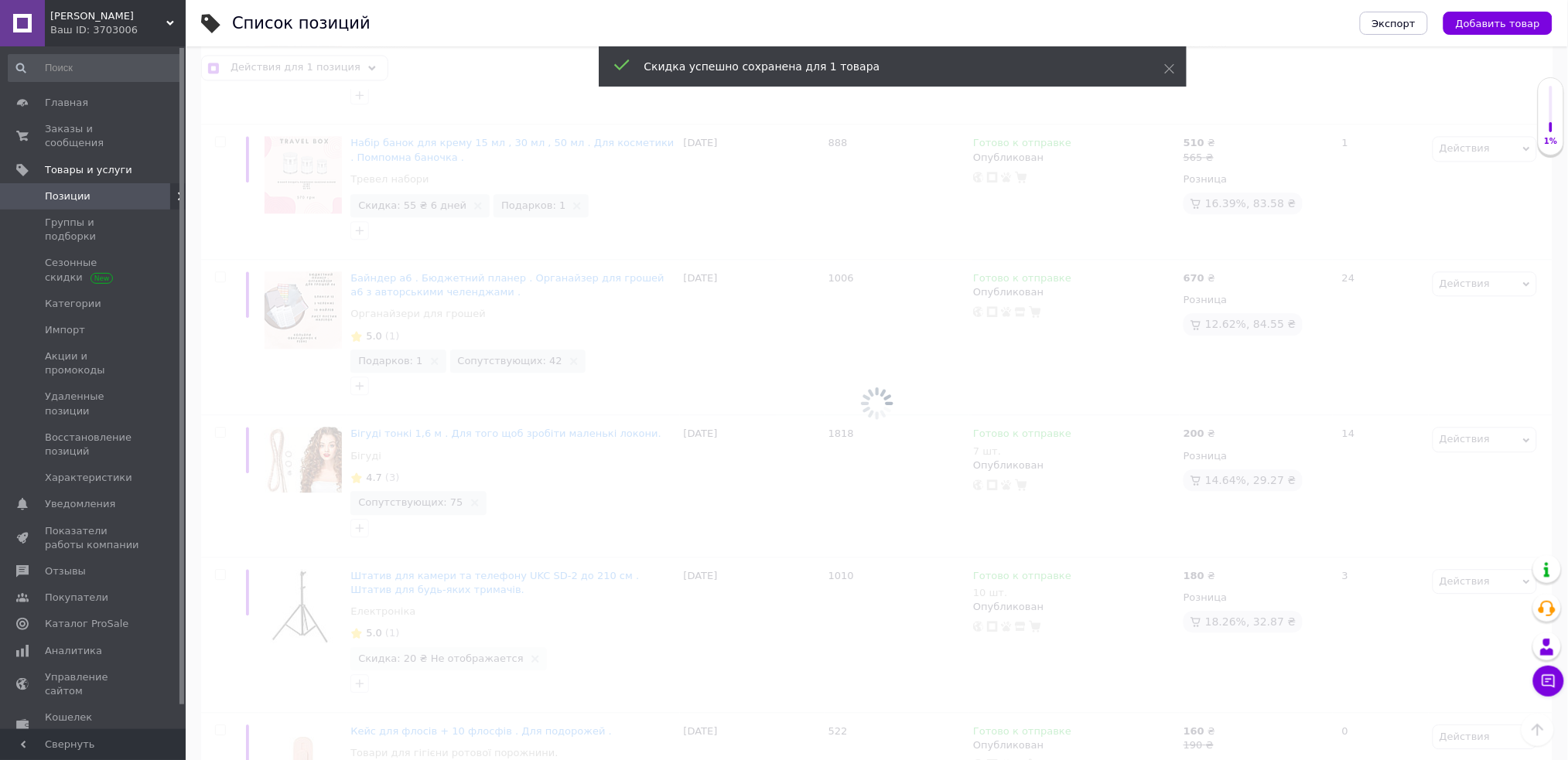
checkbox input "false"
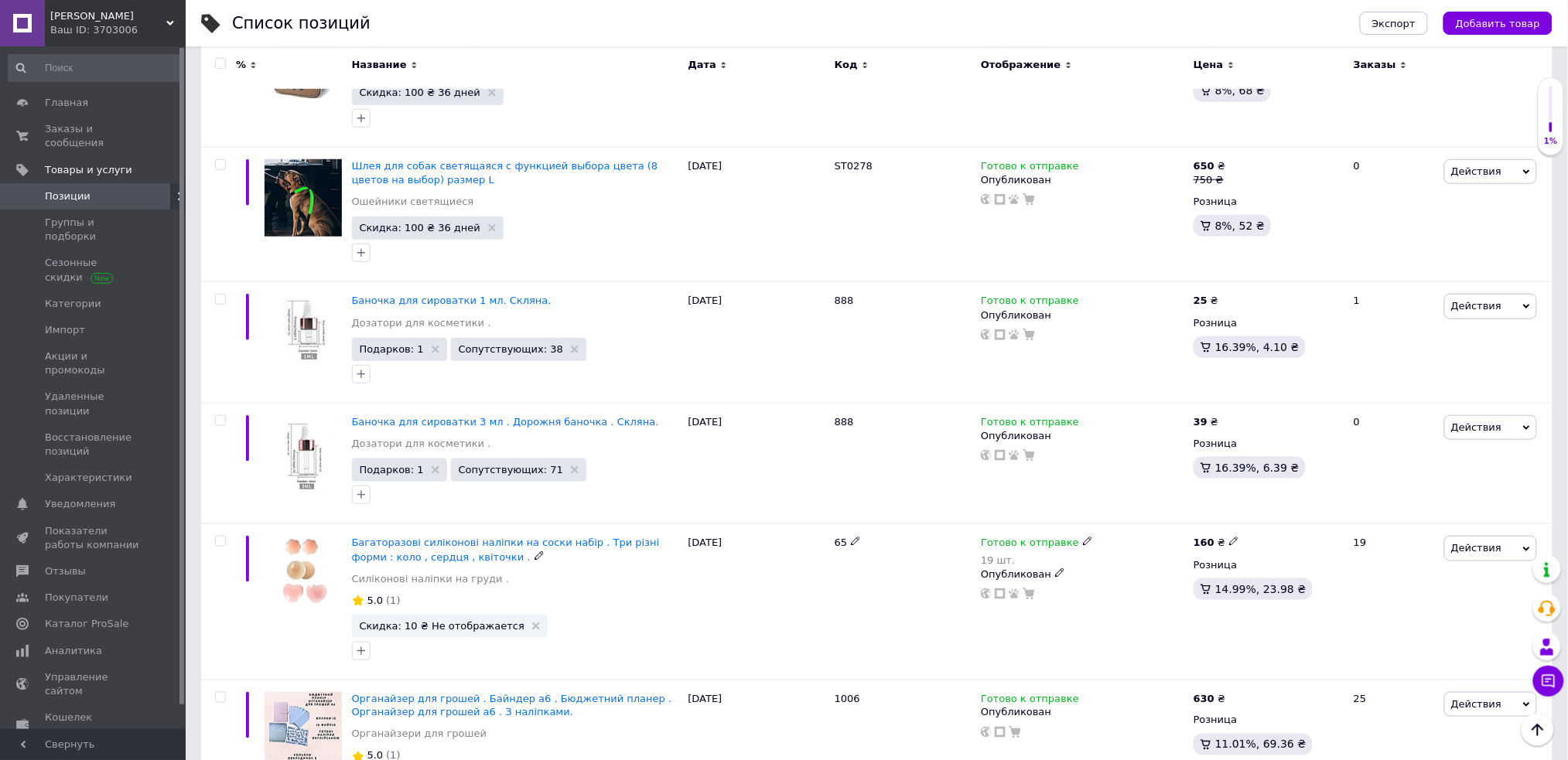
scroll to position [6773, 0]
click at [532, 621] on use at bounding box center [536, 625] width 8 height 8
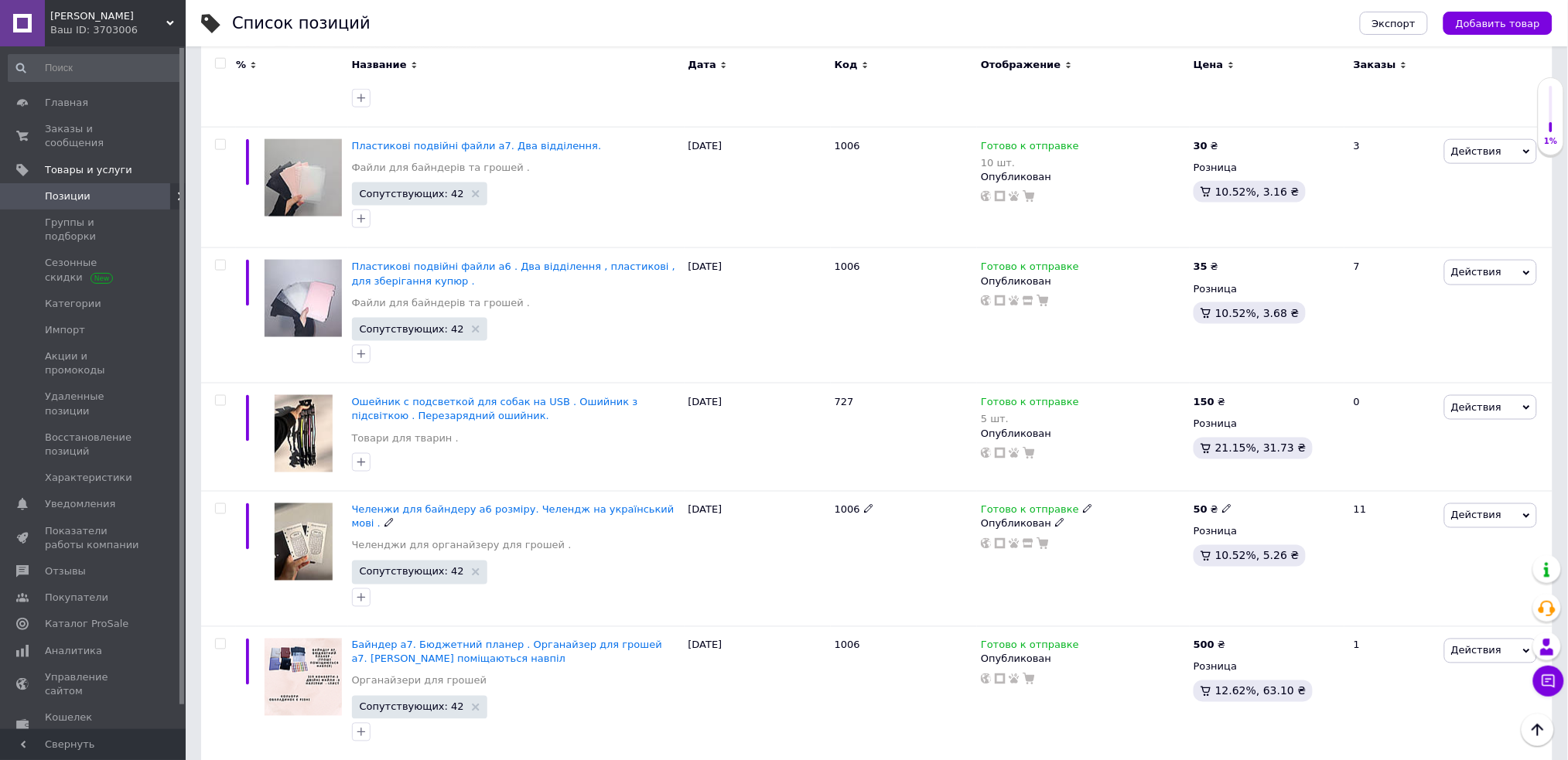
scroll to position [4869, 0]
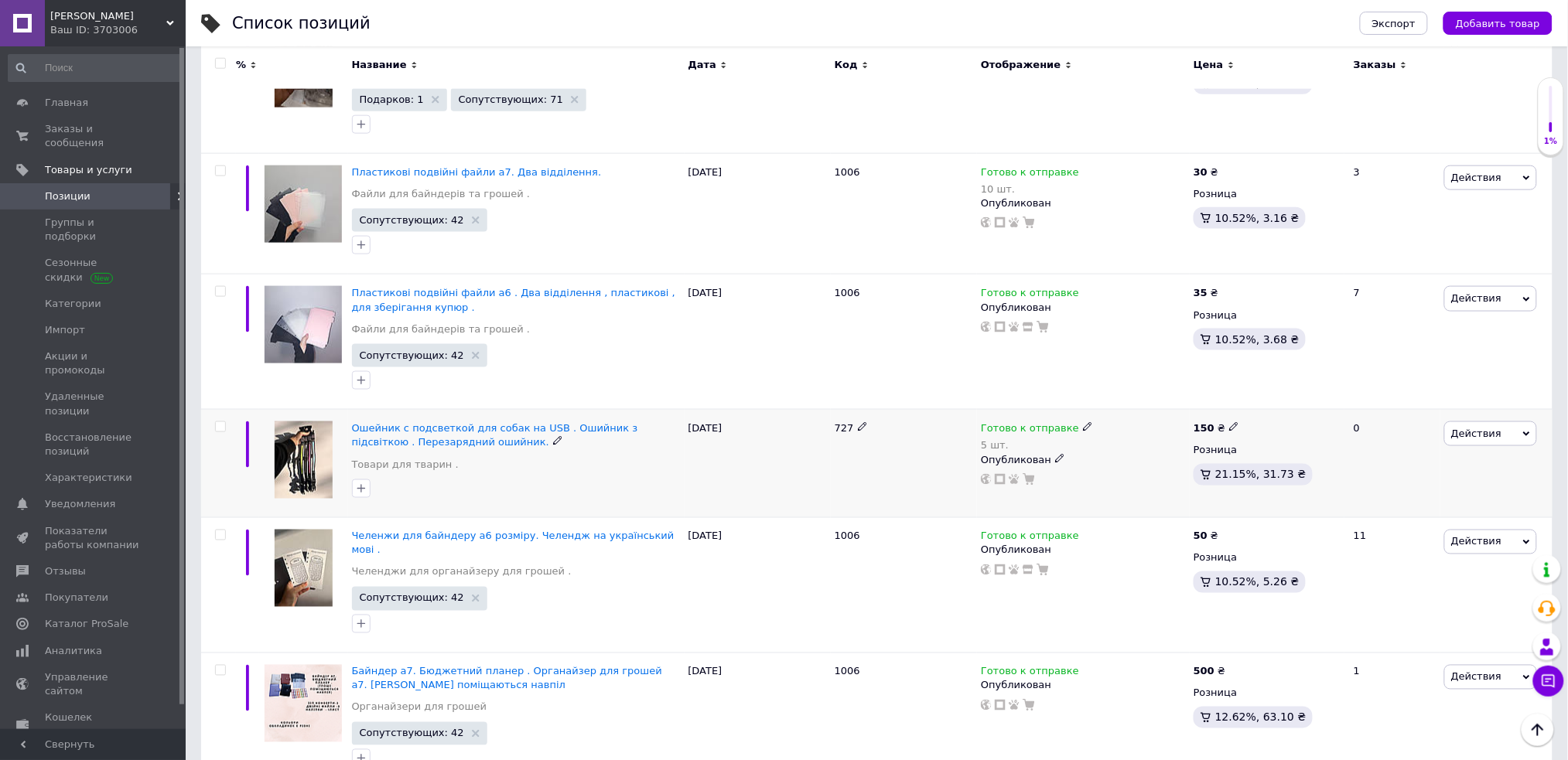
click at [218, 422] on input "checkbox" at bounding box center [220, 427] width 10 height 10
checkbox input "true"
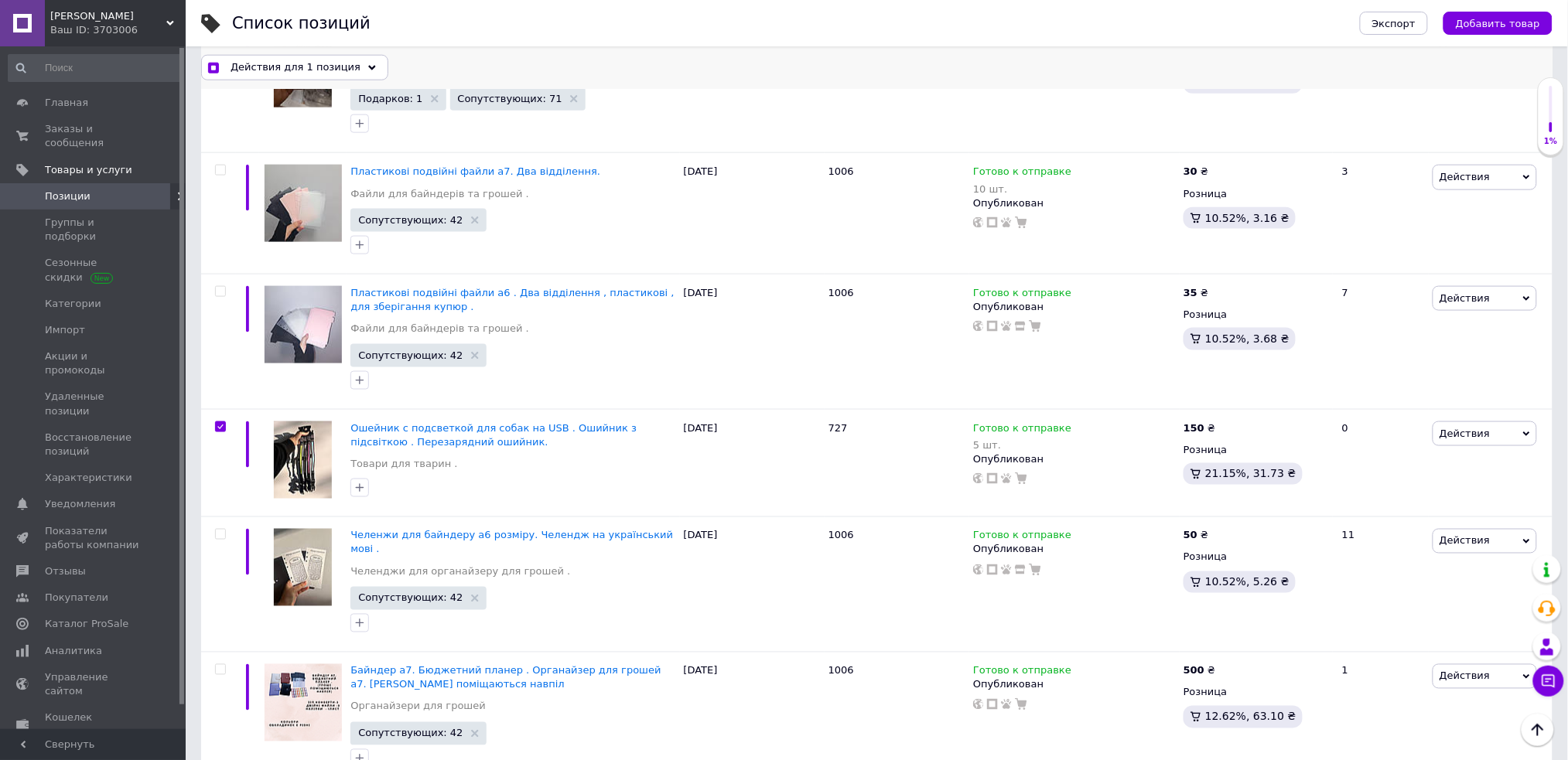
click at [313, 66] on span "Действия для 1 позиция" at bounding box center [295, 67] width 130 height 14
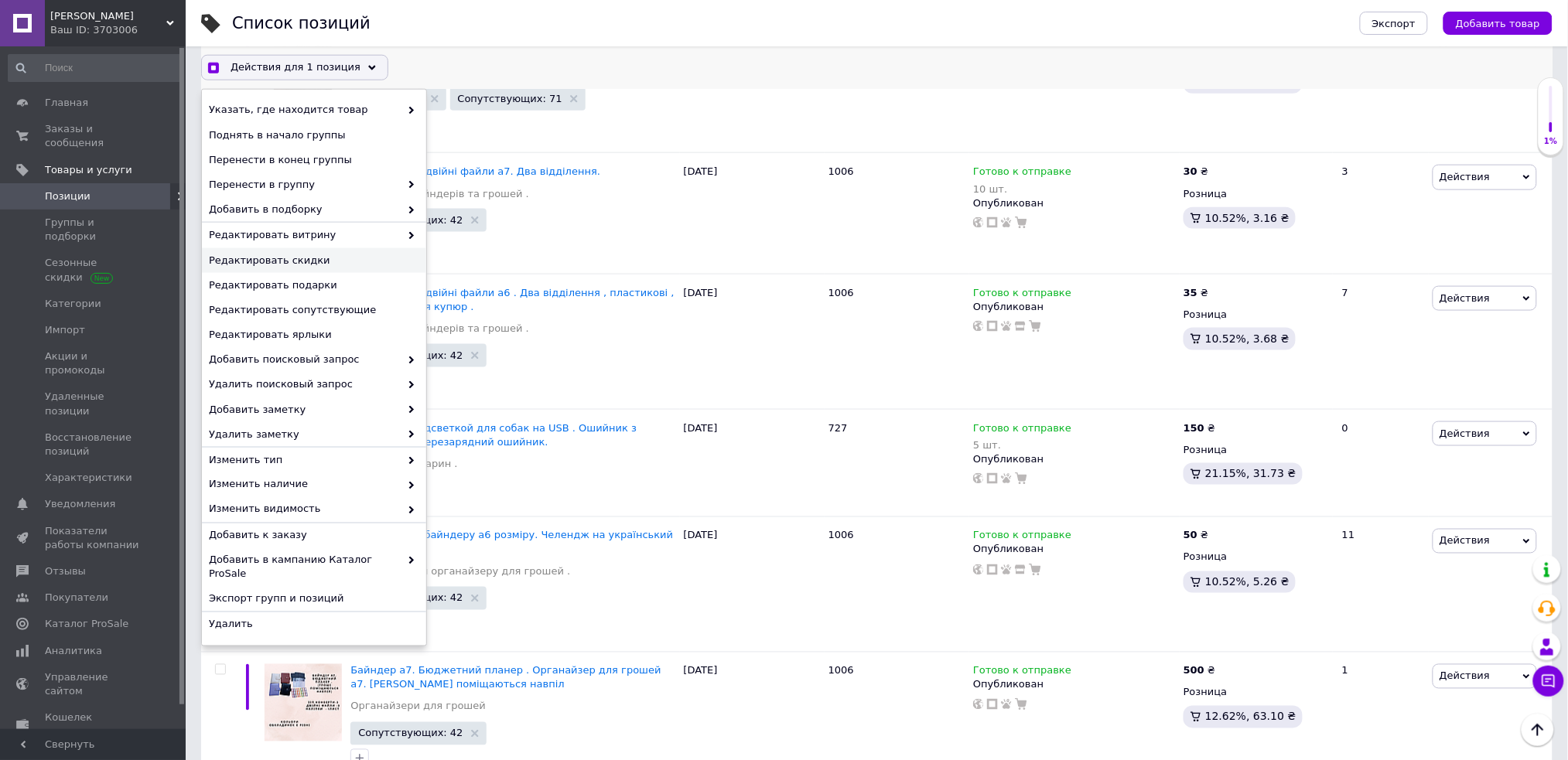
click at [313, 260] on span "Редактировать скидки" at bounding box center [312, 261] width 207 height 14
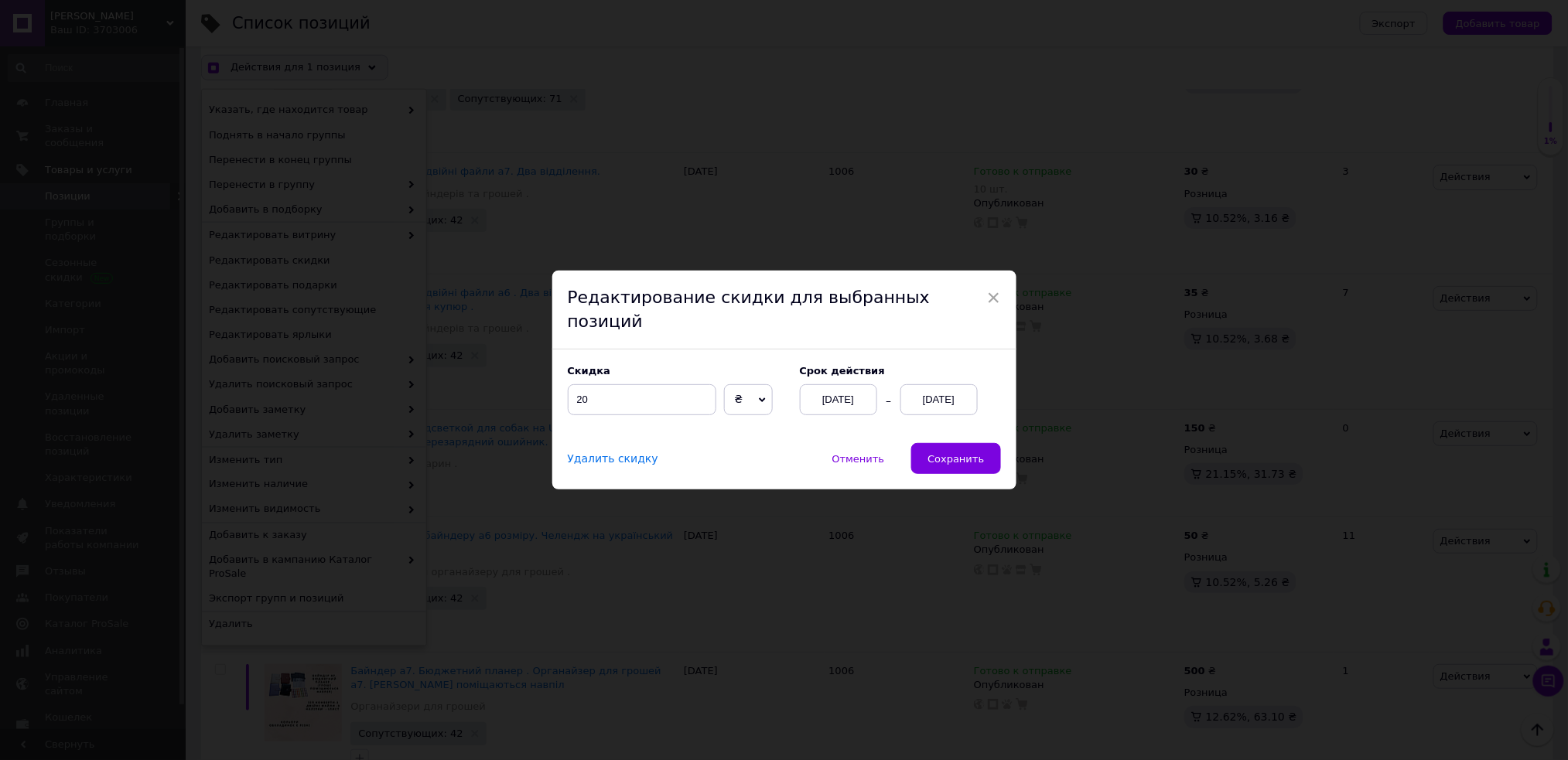
scroll to position [4807, 0]
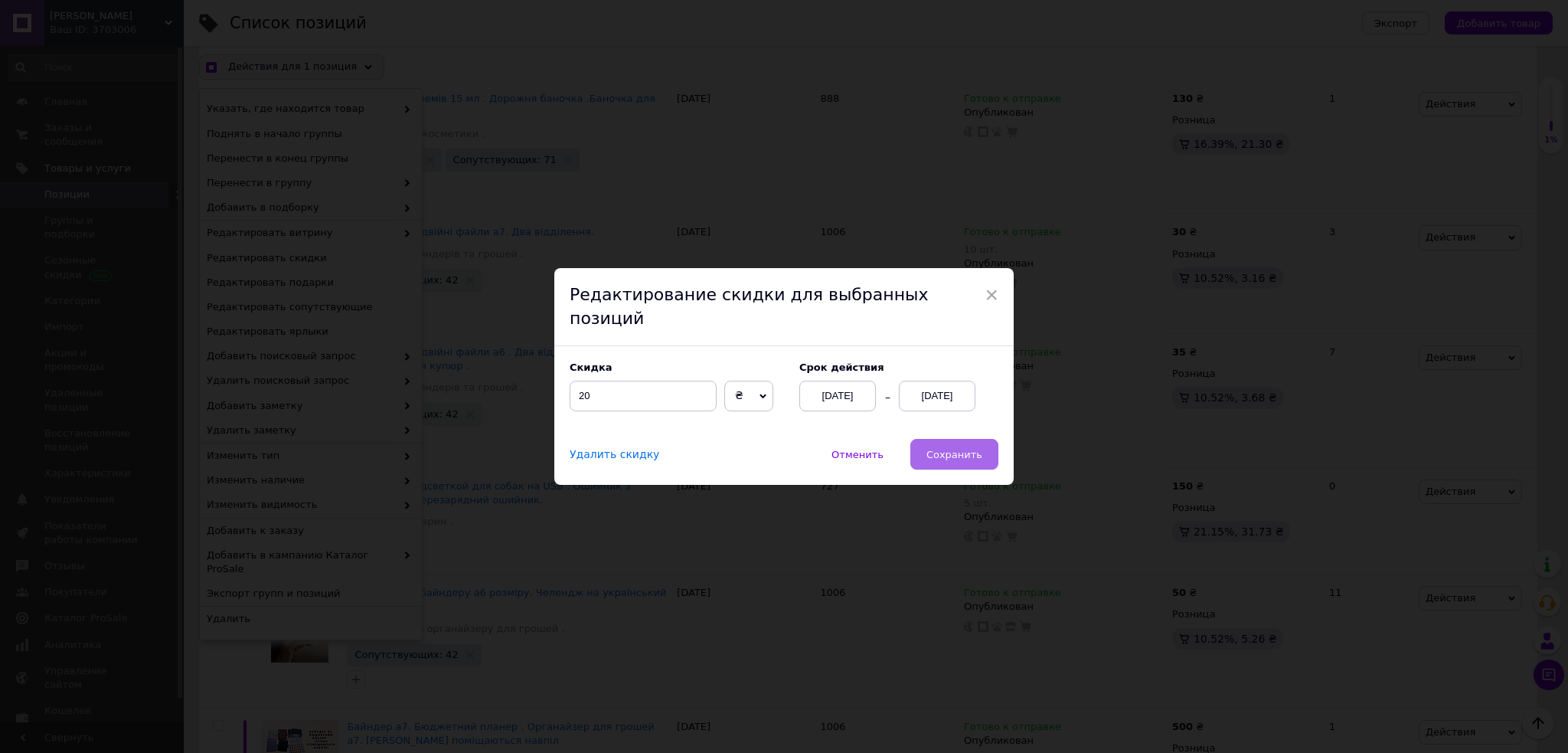
click at [948, 449] on span "Сохранить" at bounding box center [953, 455] width 56 height 12
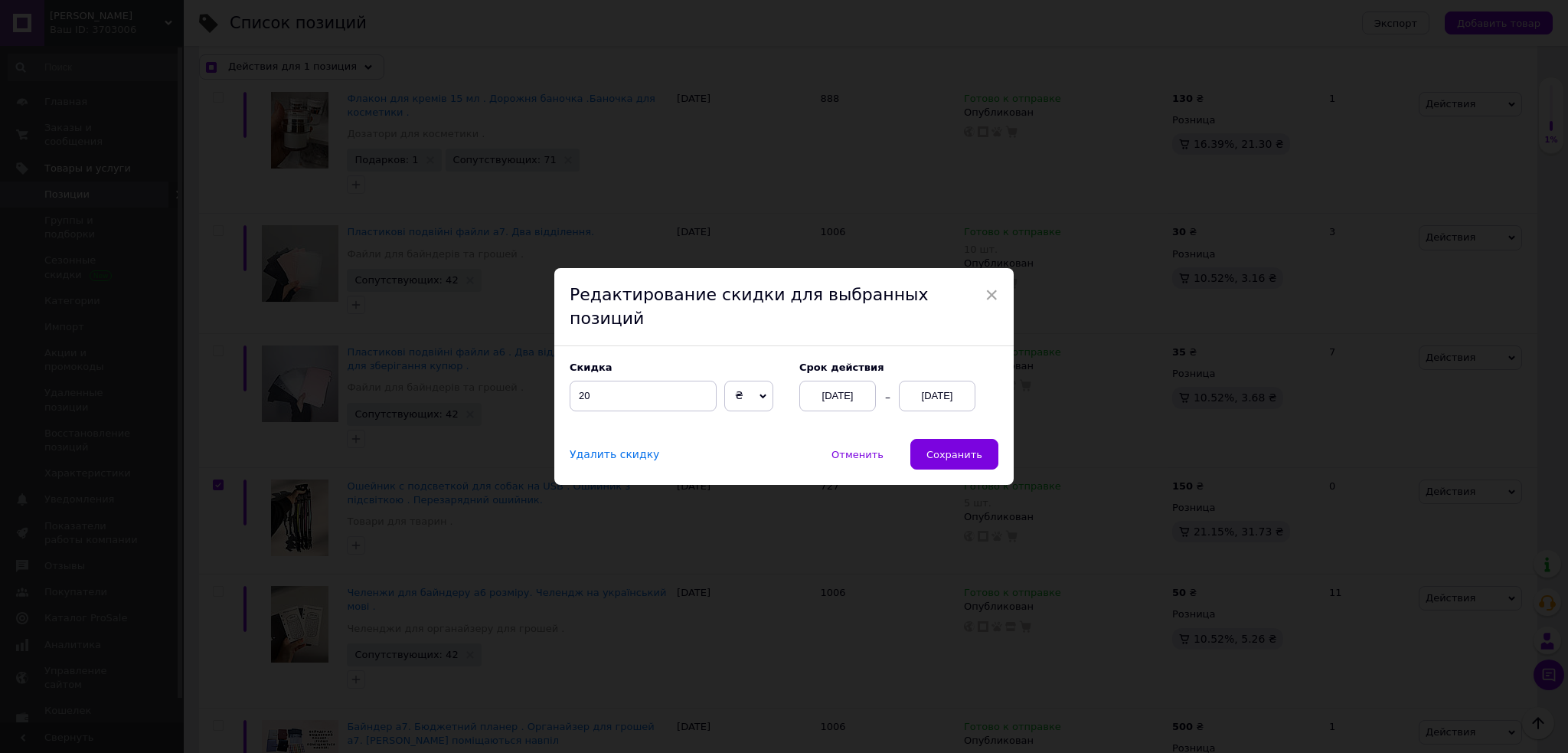
checkbox input "true"
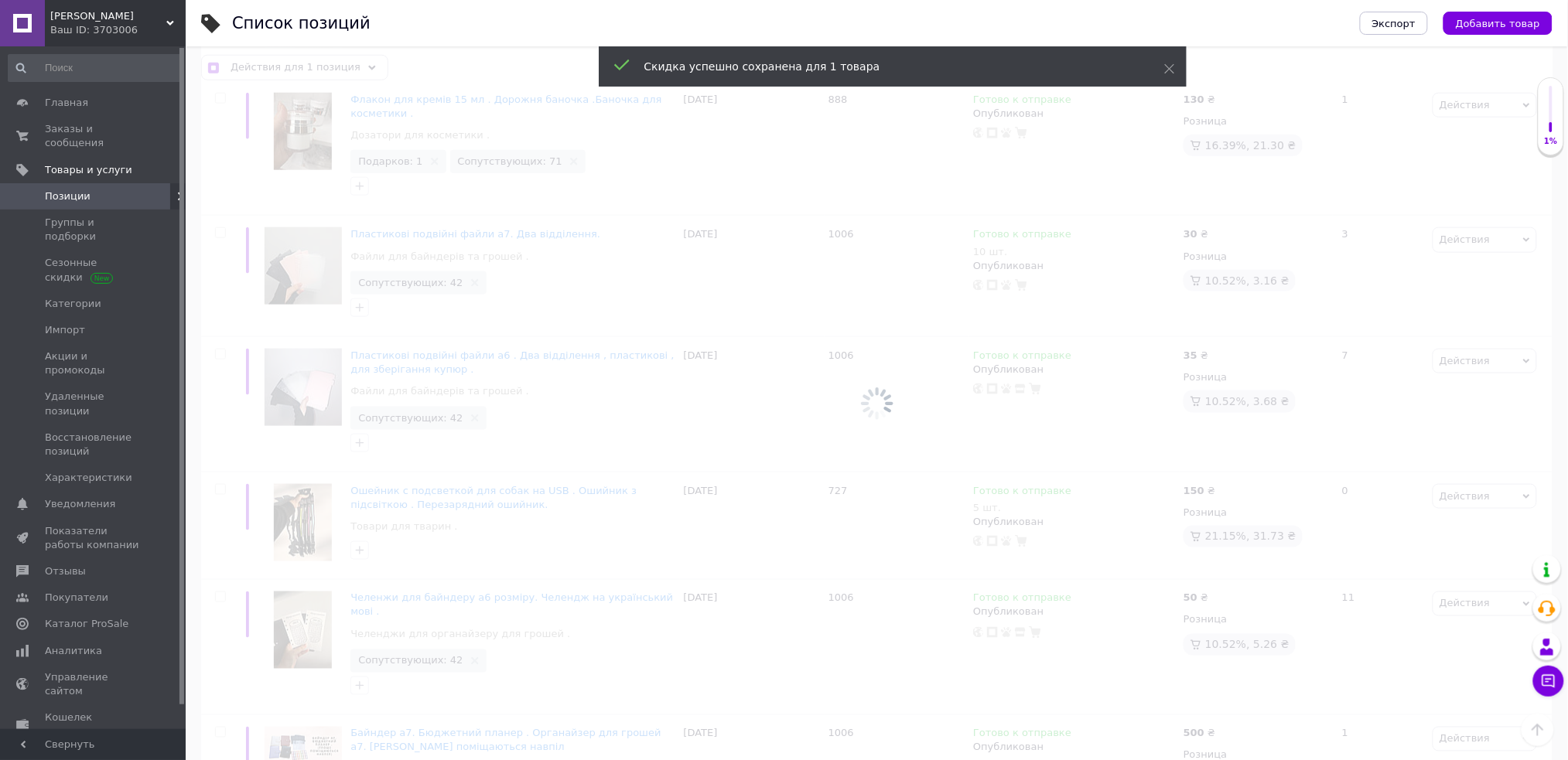
checkbox input "false"
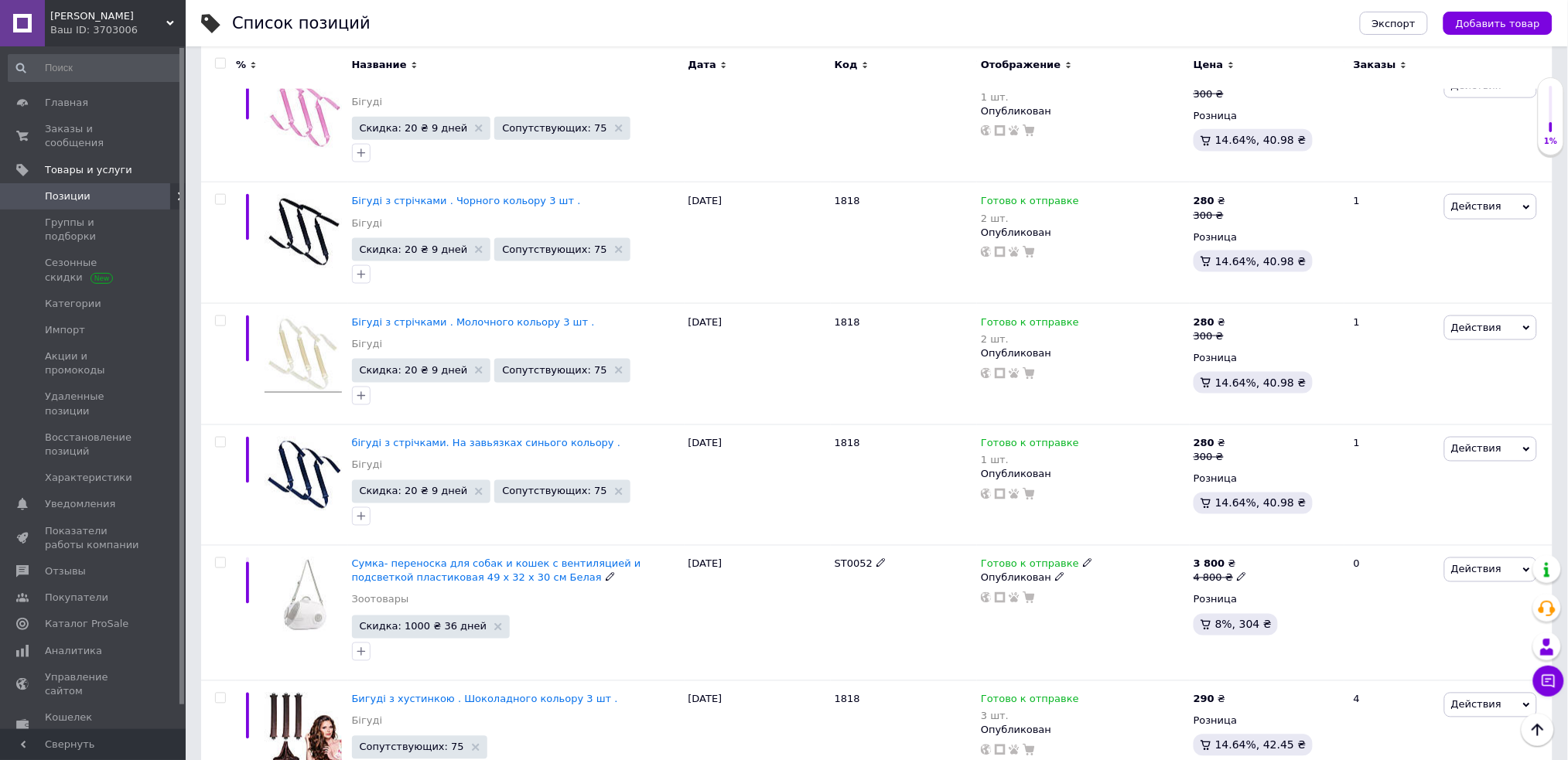
scroll to position [2798, 0]
click at [215, 438] on input "checkbox" at bounding box center [220, 443] width 10 height 10
checkbox input "true"
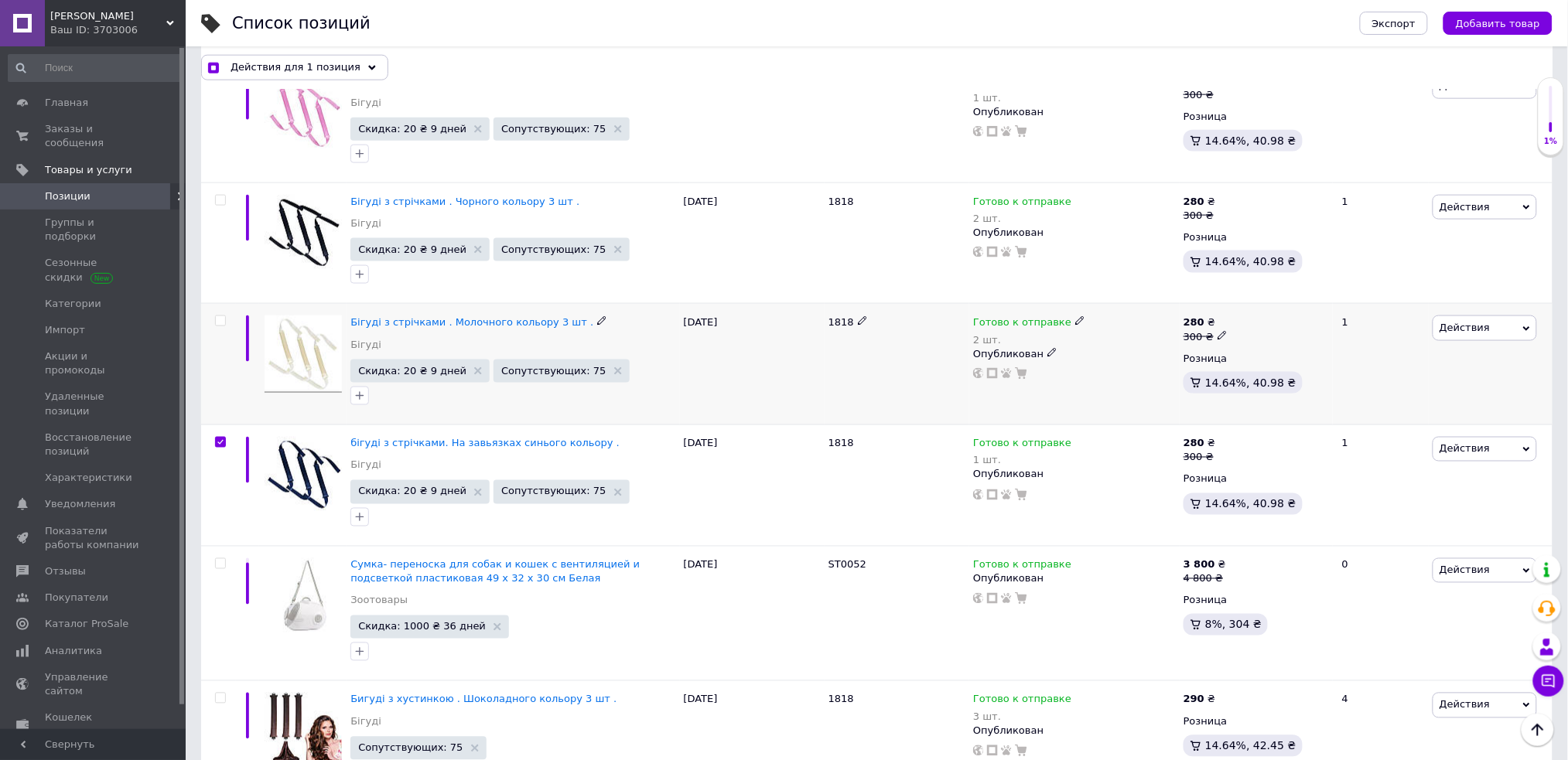
click at [216, 317] on input "checkbox" at bounding box center [220, 322] width 10 height 10
checkbox input "true"
click at [223, 196] on input "checkbox" at bounding box center [220, 201] width 10 height 10
checkbox input "true"
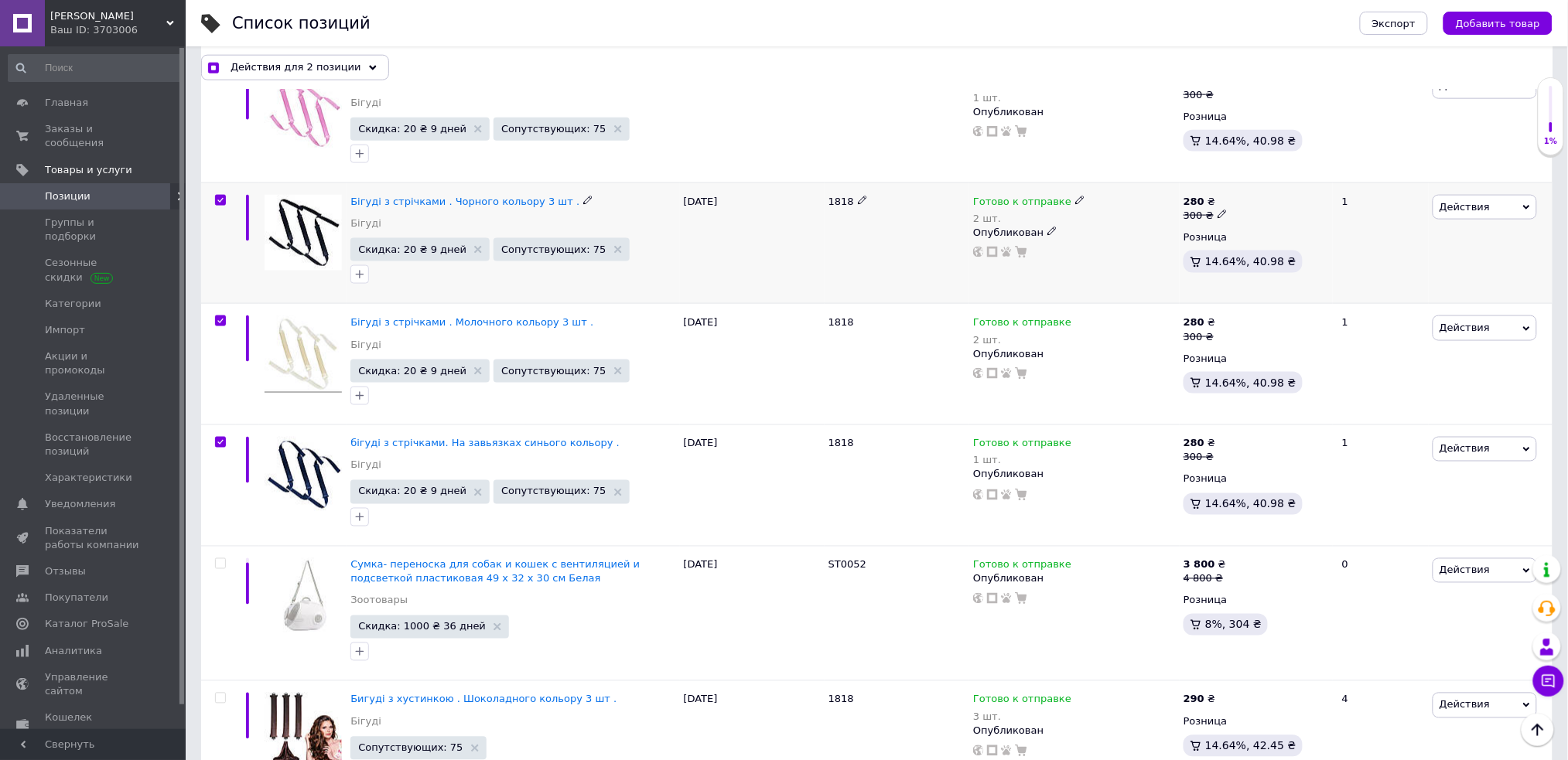
checkbox input "true"
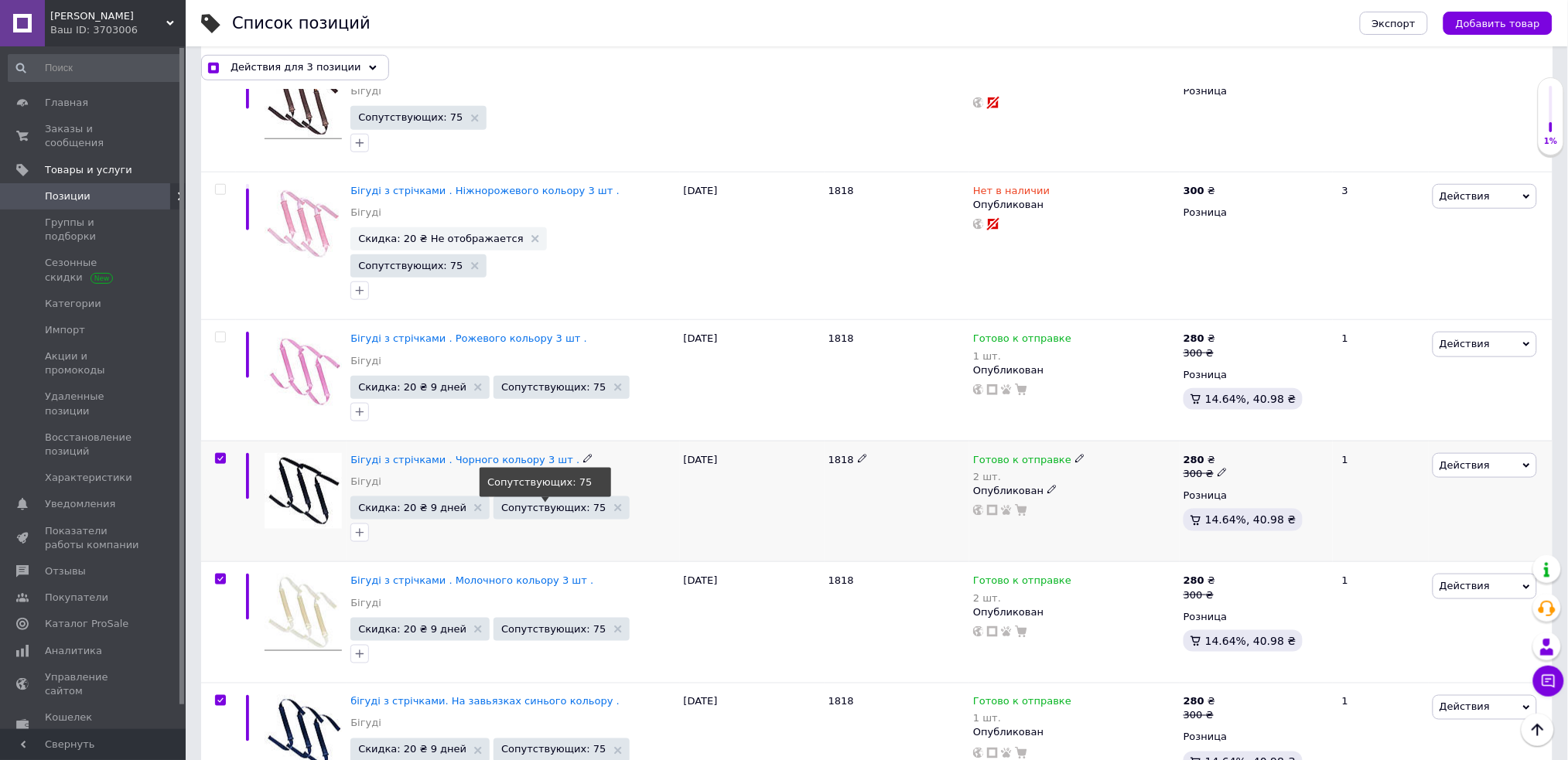
scroll to position [2528, 0]
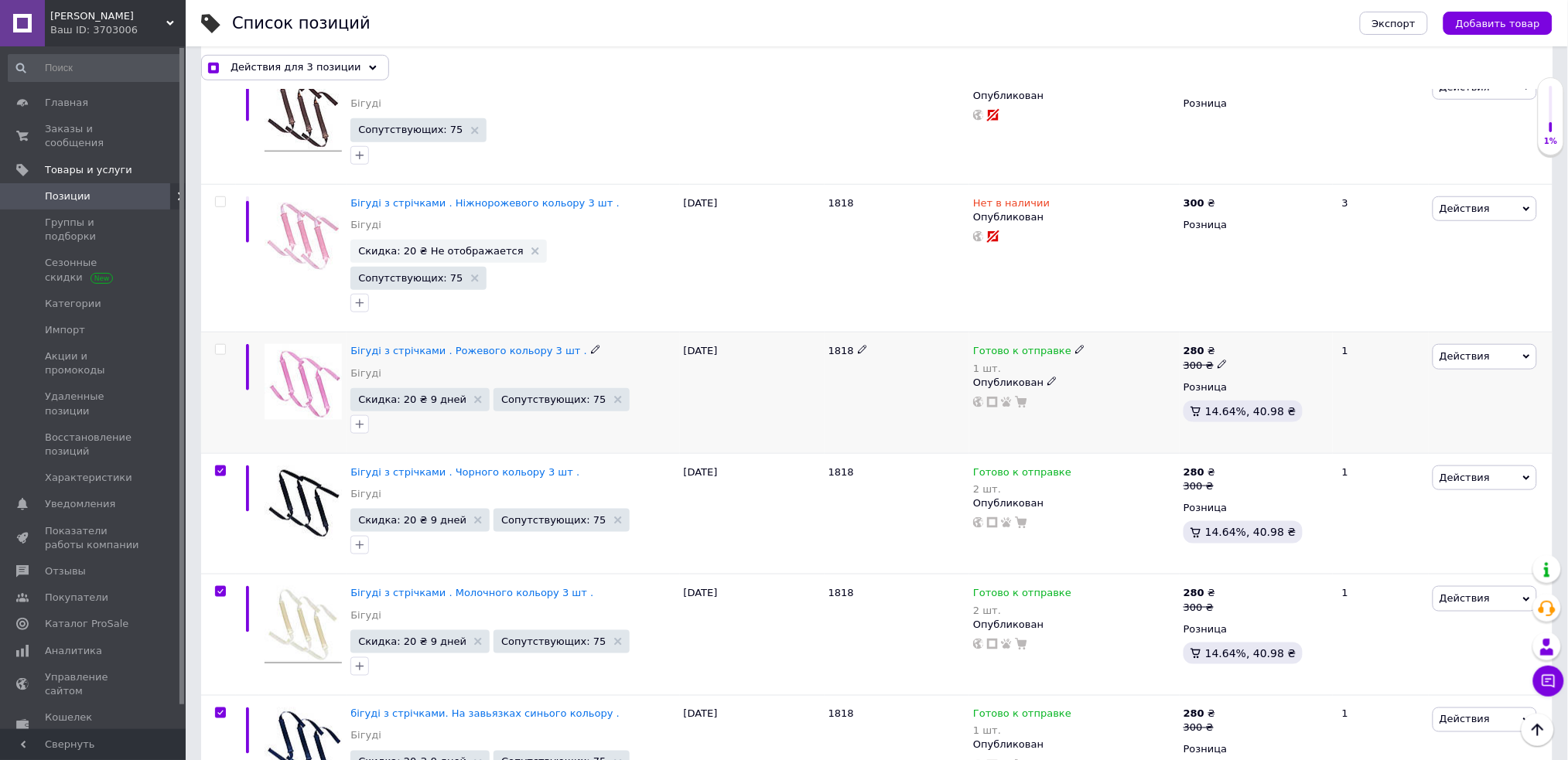
click at [220, 345] on input "checkbox" at bounding box center [220, 350] width 10 height 10
checkbox input "true"
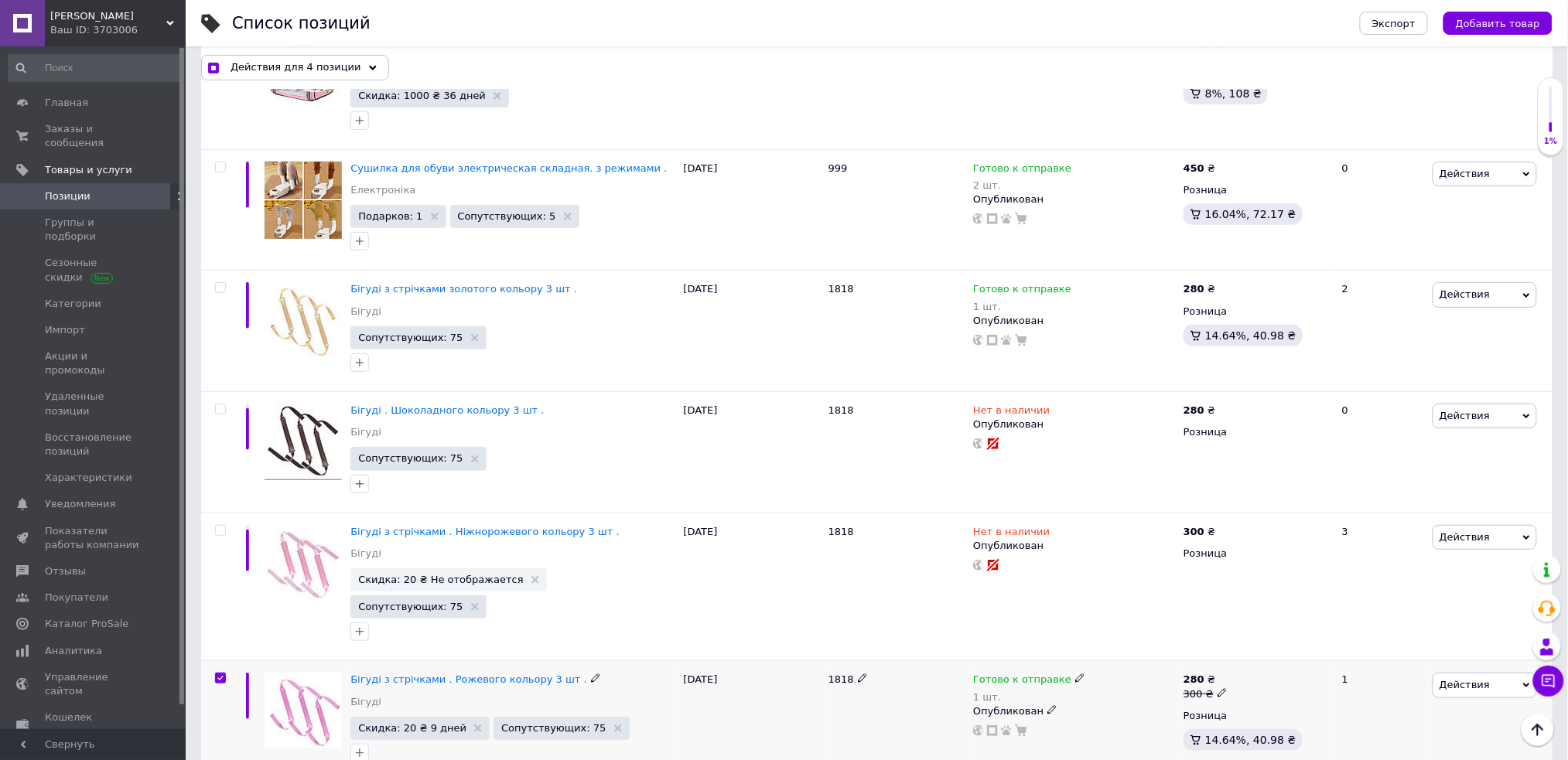
scroll to position [2197, 0]
click at [301, 68] on span "Действия для 4 позиции" at bounding box center [295, 67] width 131 height 14
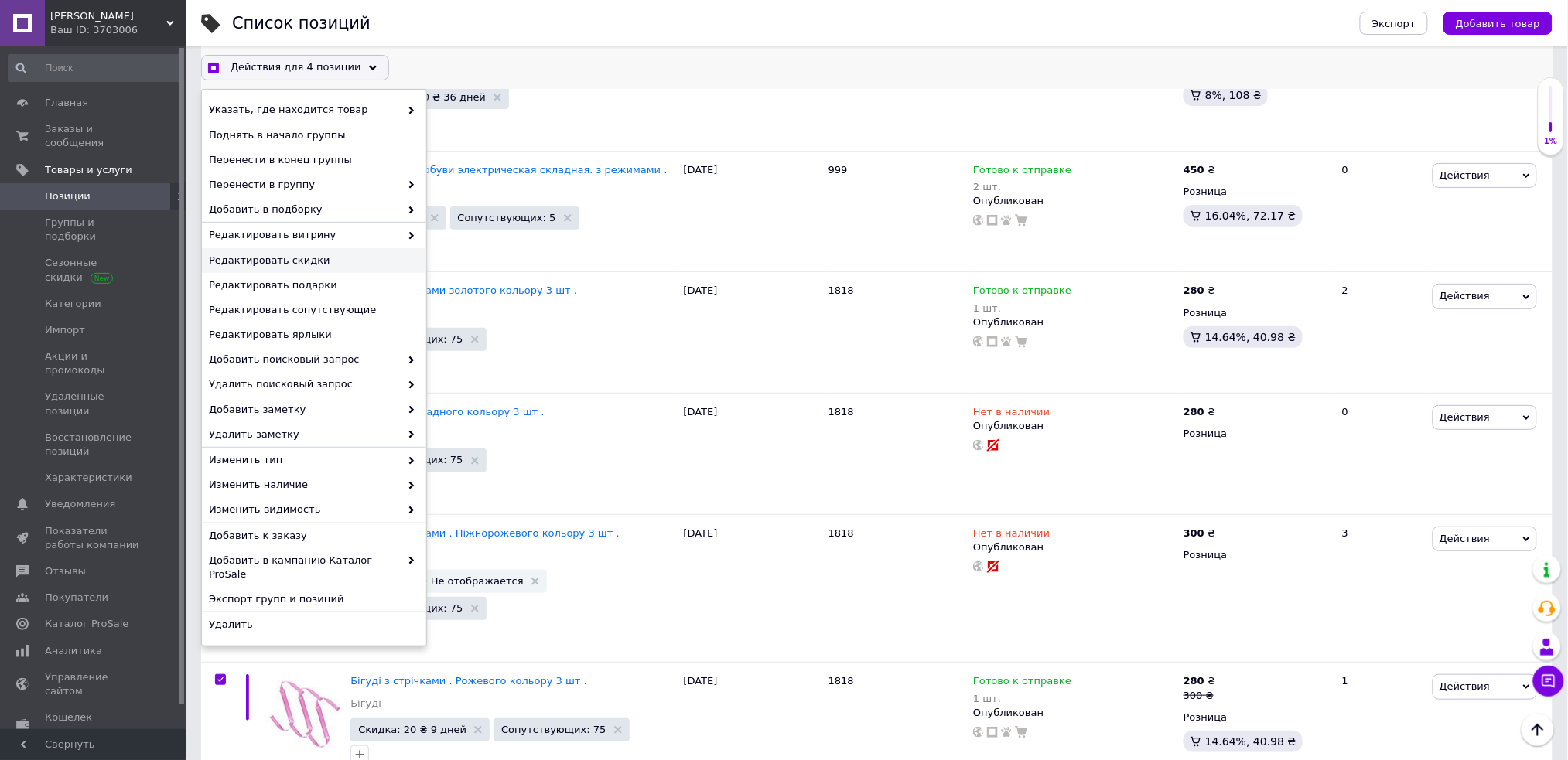
click at [331, 263] on span "Редактировать скидки" at bounding box center [312, 261] width 207 height 14
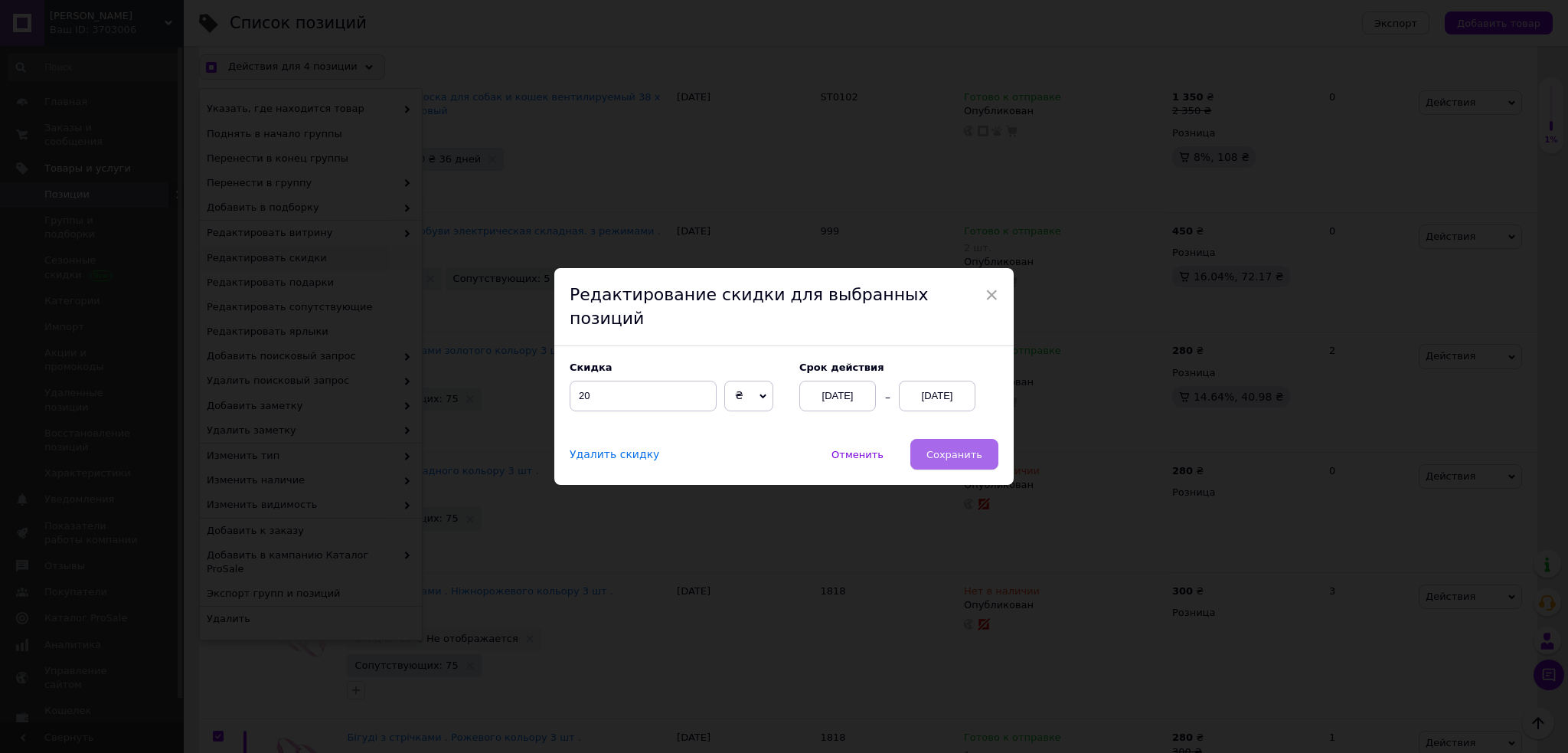
click at [945, 449] on span "Сохранить" at bounding box center [953, 455] width 56 height 12
checkbox input "true"
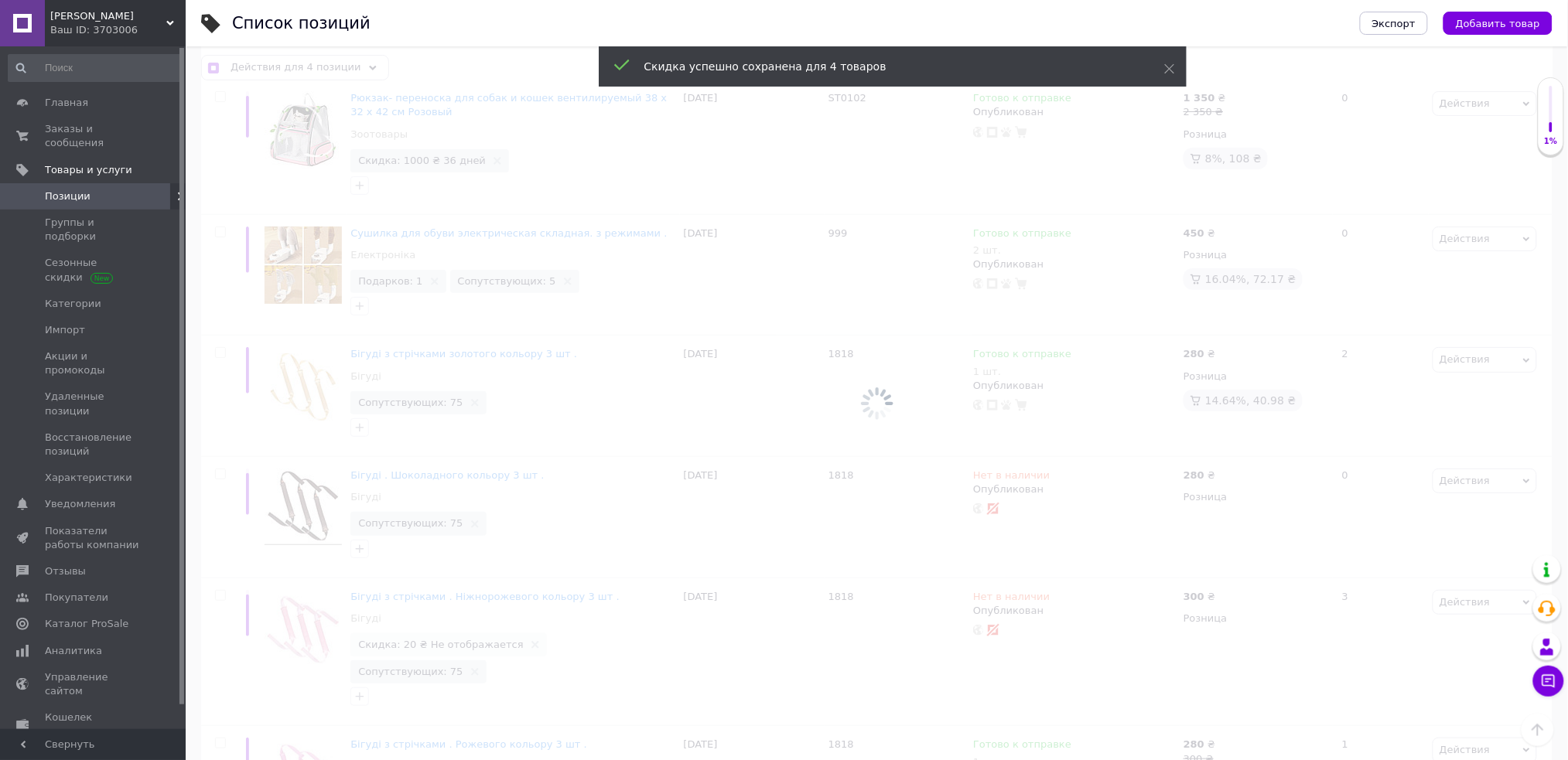
checkbox input "false"
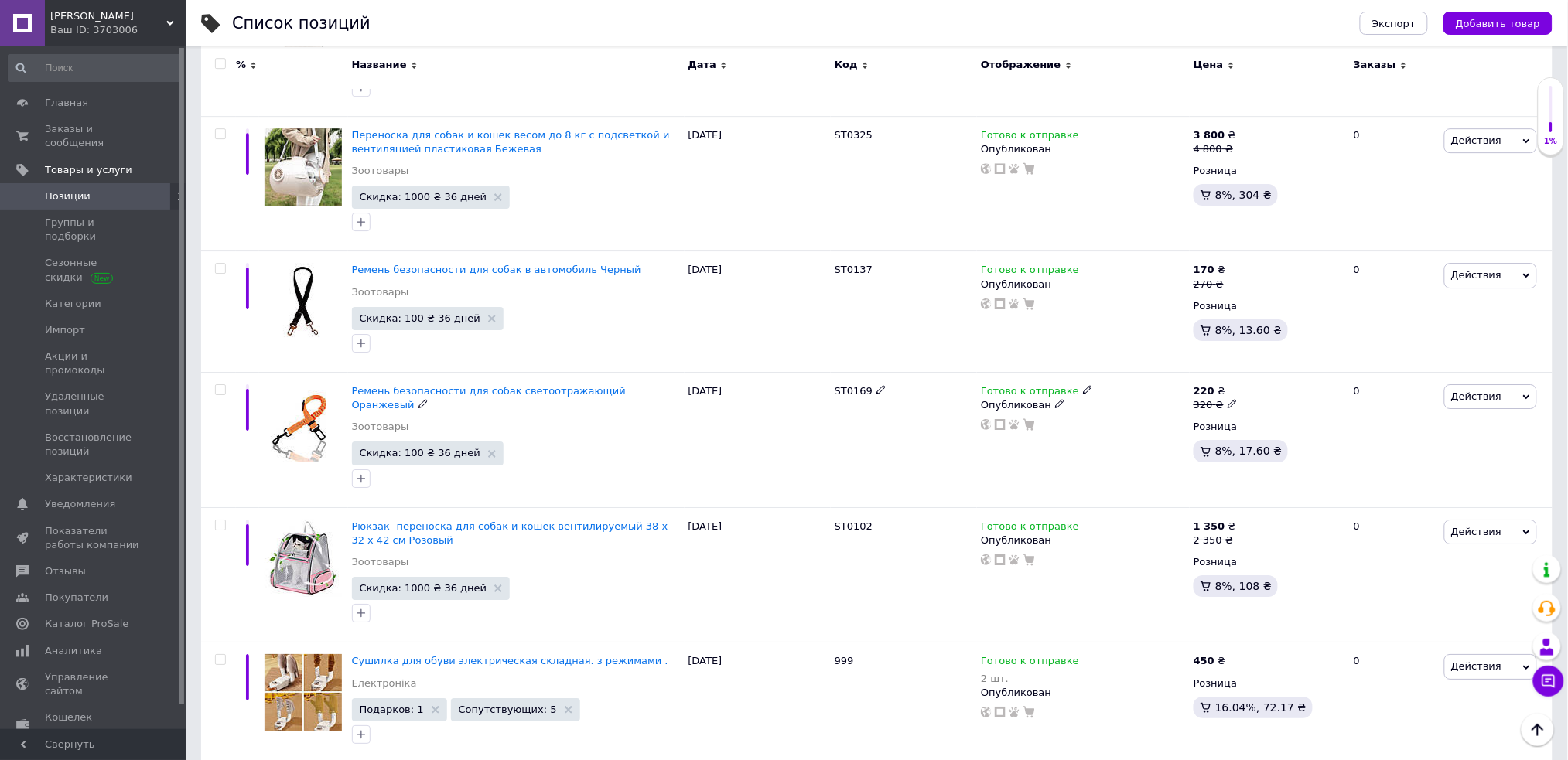
scroll to position [1715, 0]
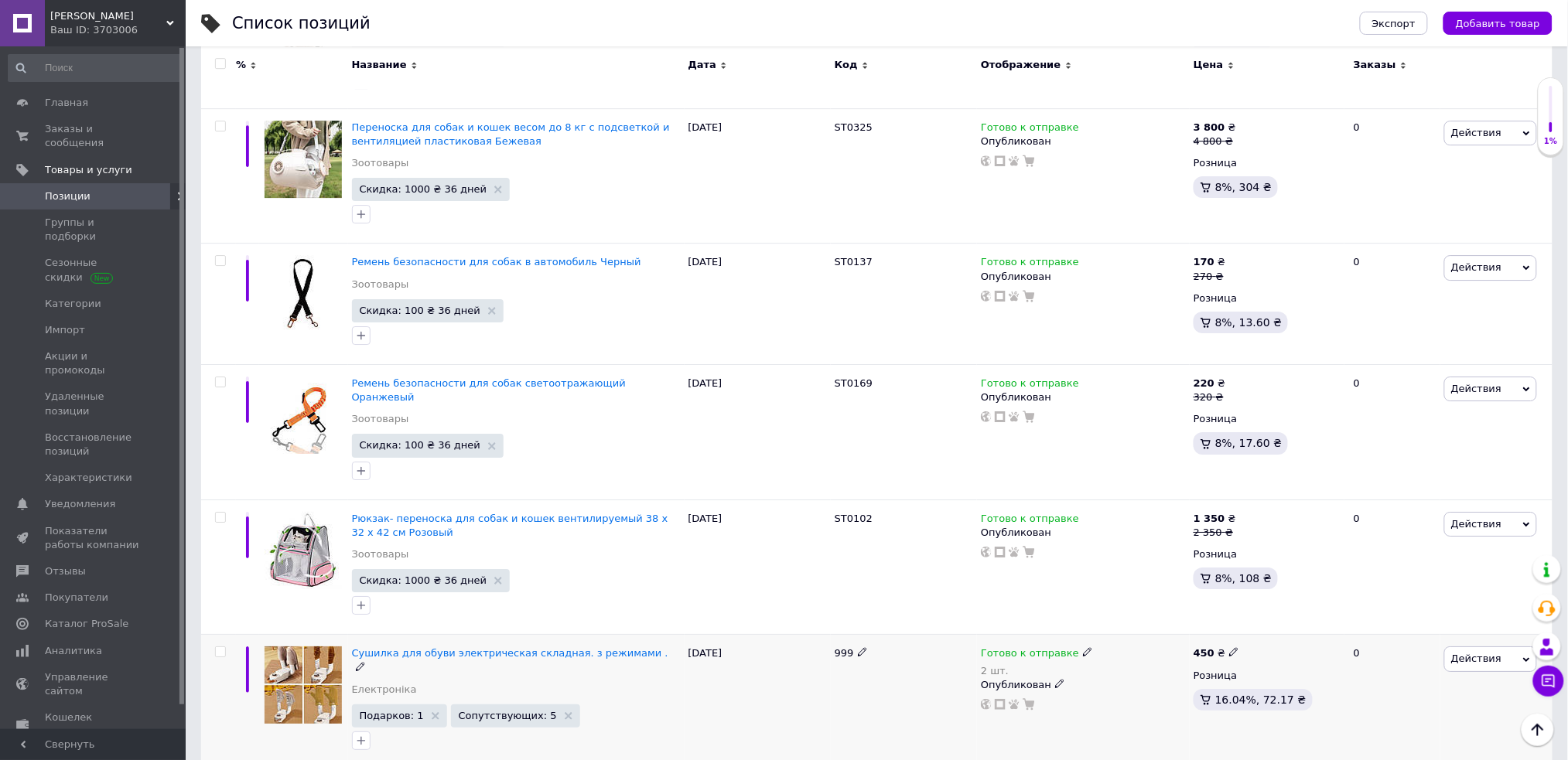
click at [1083, 647] on icon at bounding box center [1087, 651] width 9 height 9
click at [1264, 668] on div "Остатки 2 шт." at bounding box center [1190, 692] width 194 height 49
click at [1116, 685] on input "2" at bounding box center [1153, 700] width 118 height 30
type input "1"
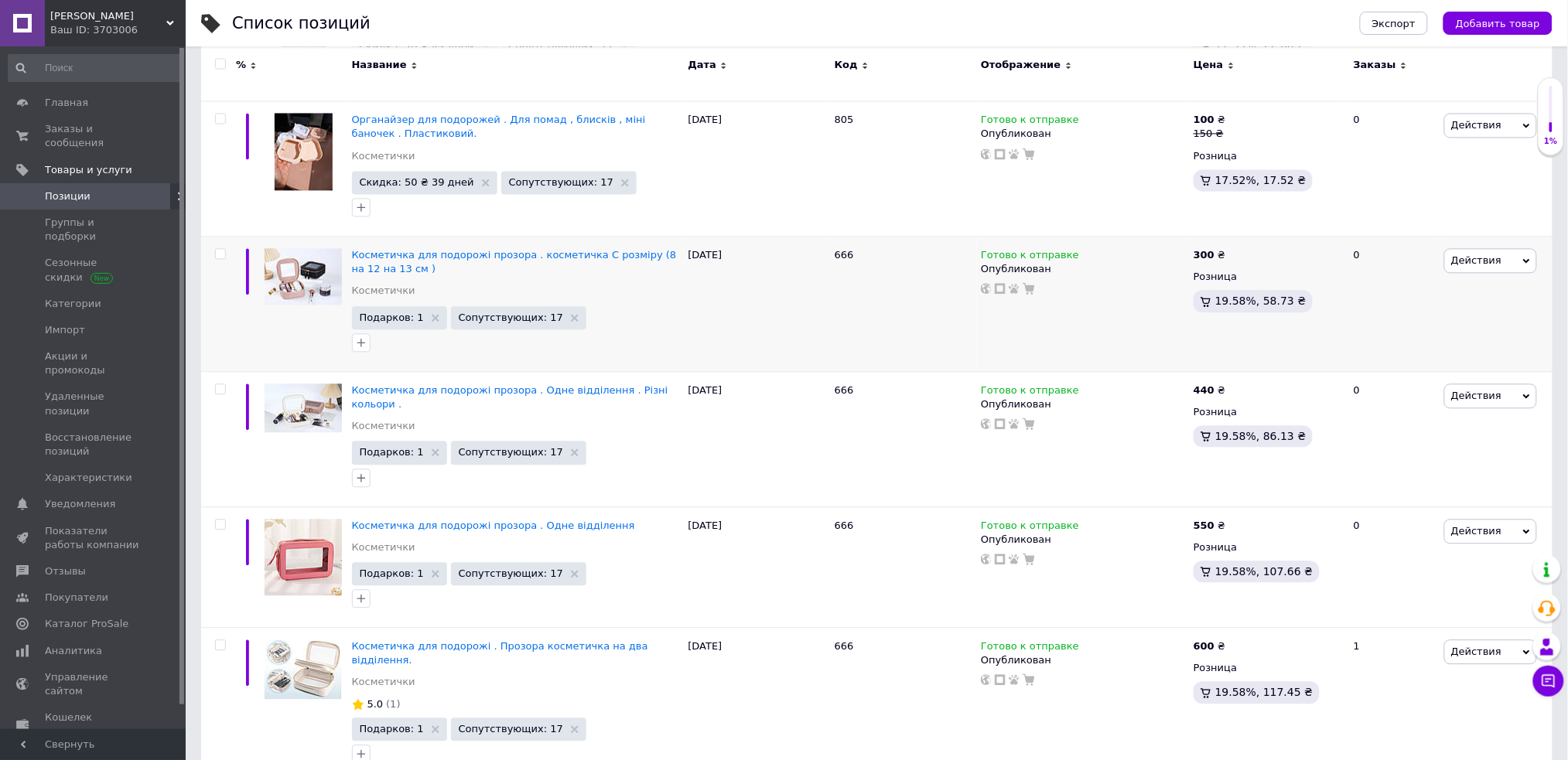
scroll to position [12411, 0]
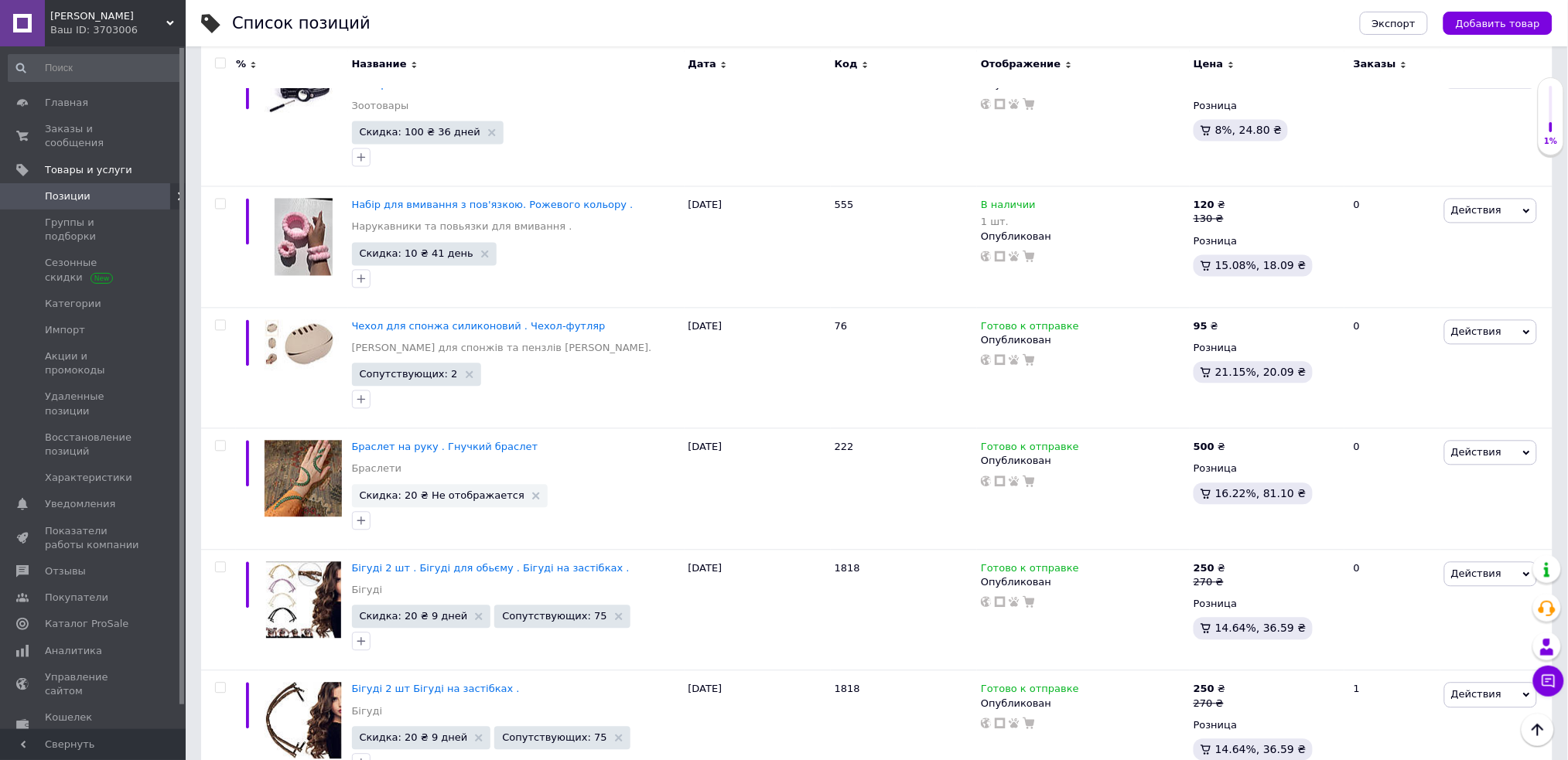
scroll to position [11681, 0]
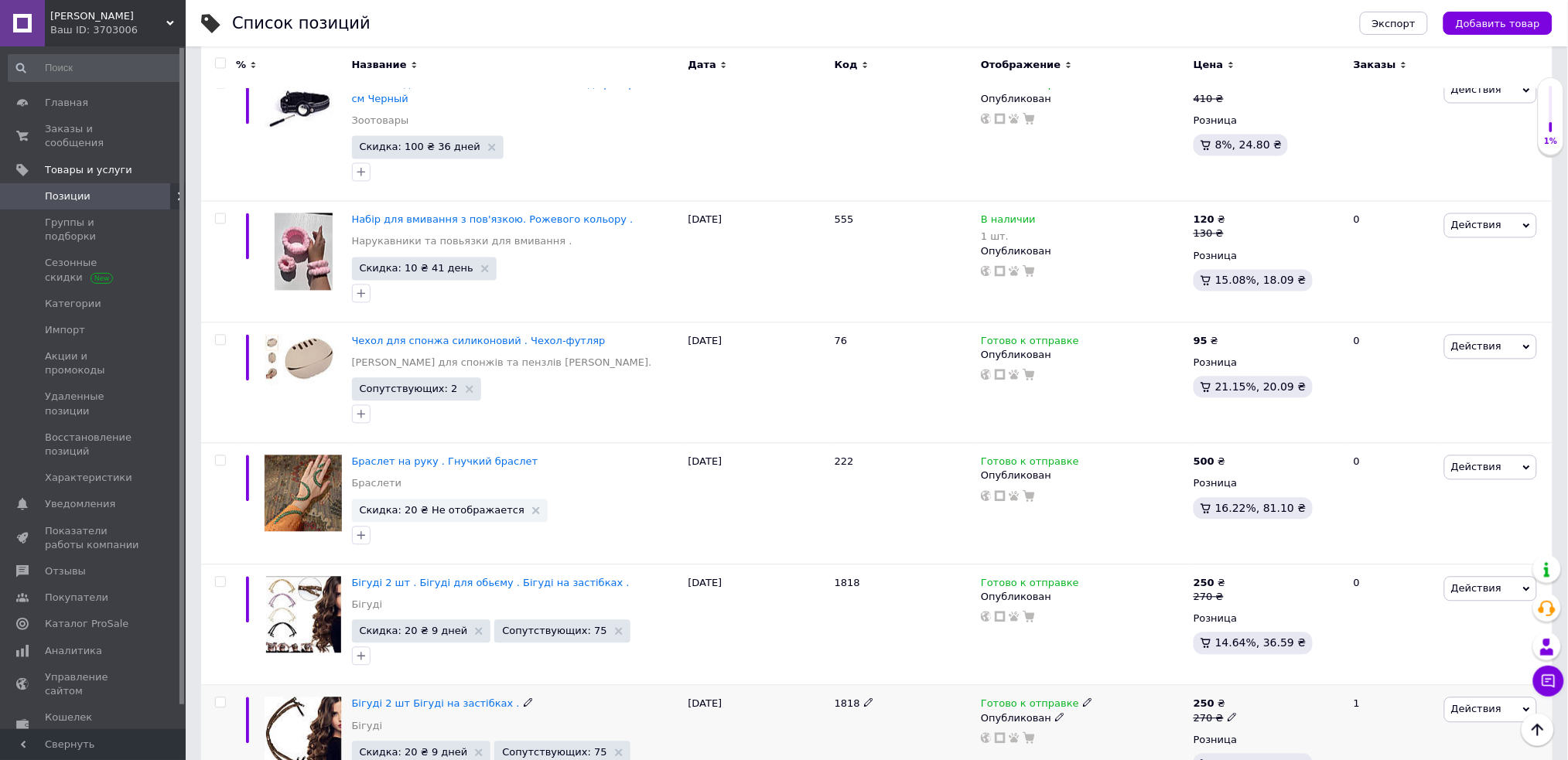
click at [219, 698] on input "checkbox" at bounding box center [220, 703] width 10 height 10
checkbox input "true"
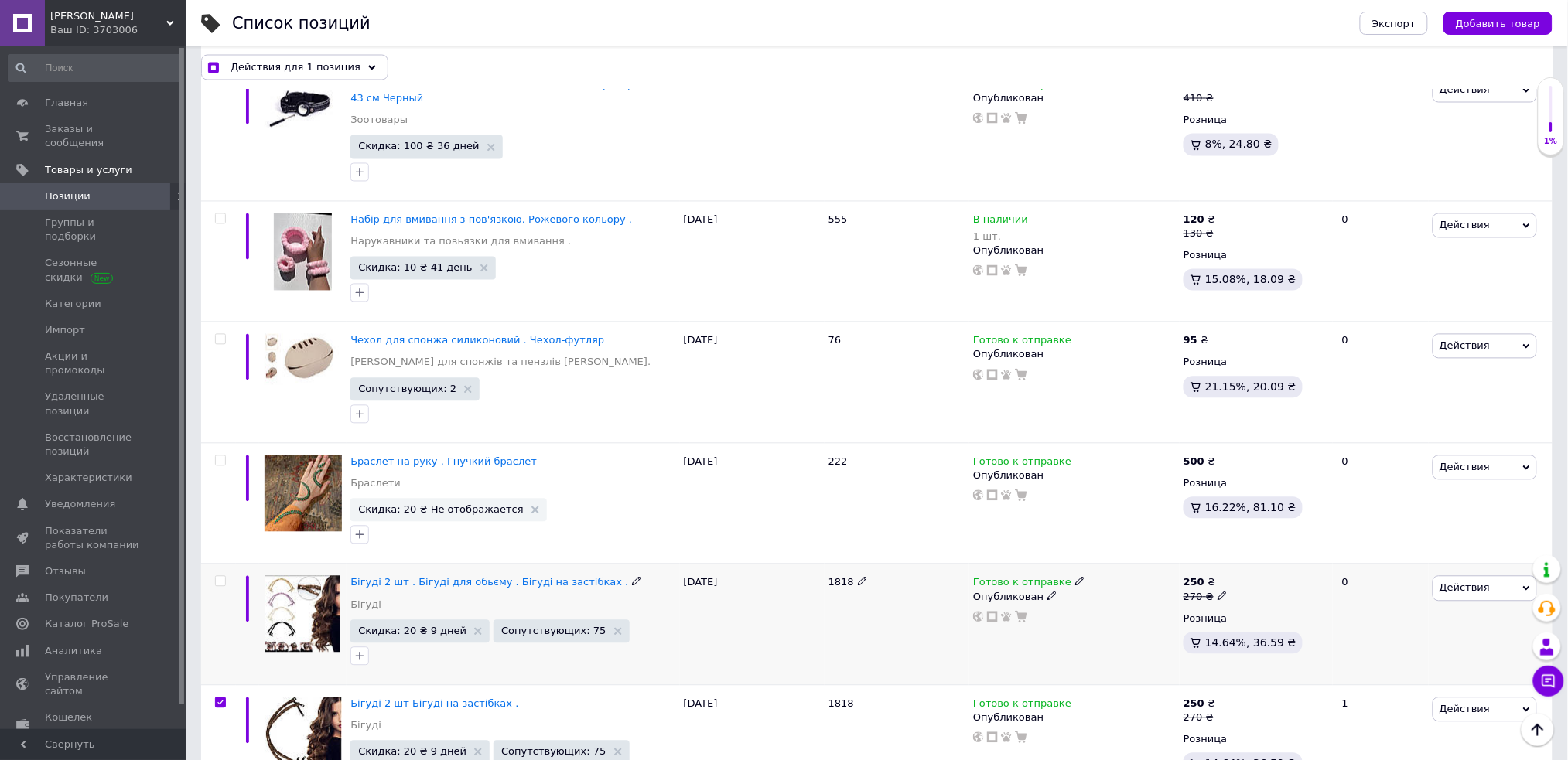
scroll to position [11695, 0]
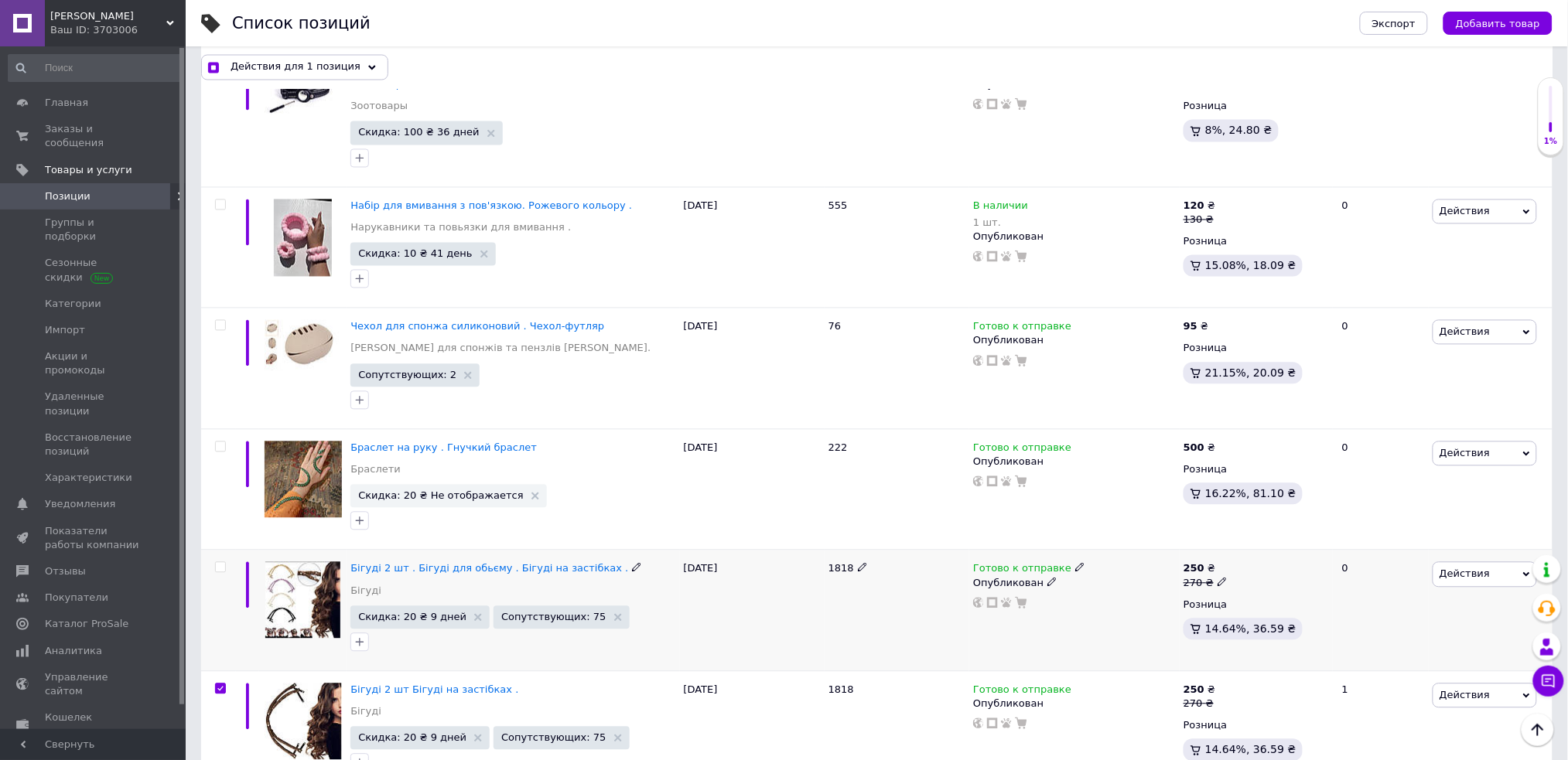
click at [218, 562] on span at bounding box center [220, 567] width 11 height 11
click at [218, 562] on input "checkbox" at bounding box center [220, 567] width 10 height 10
checkbox input "true"
click at [219, 442] on input "checkbox" at bounding box center [220, 447] width 10 height 10
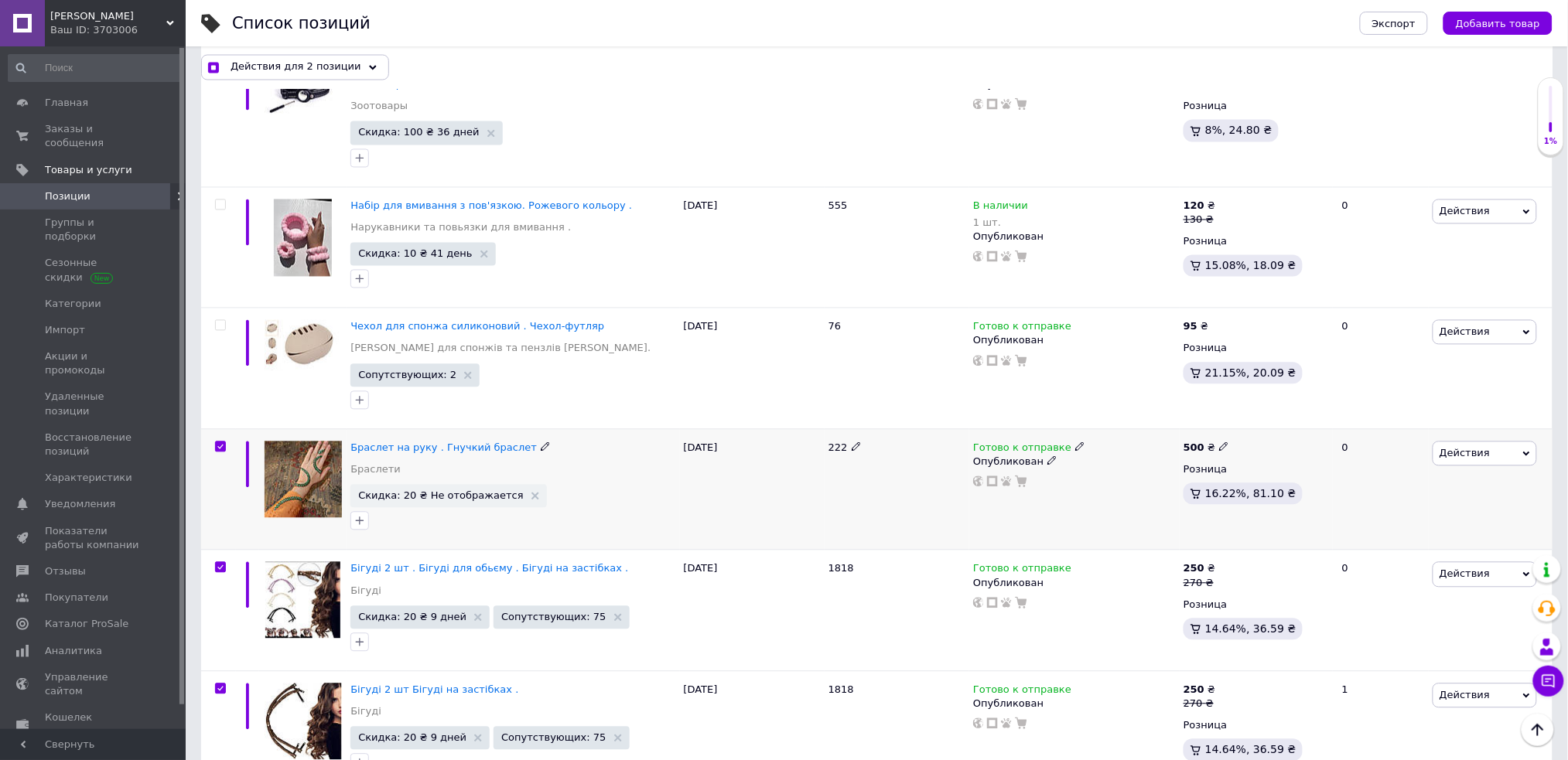
checkbox input "true"
click at [292, 68] on span "Действия для 3 позиции" at bounding box center [295, 67] width 131 height 14
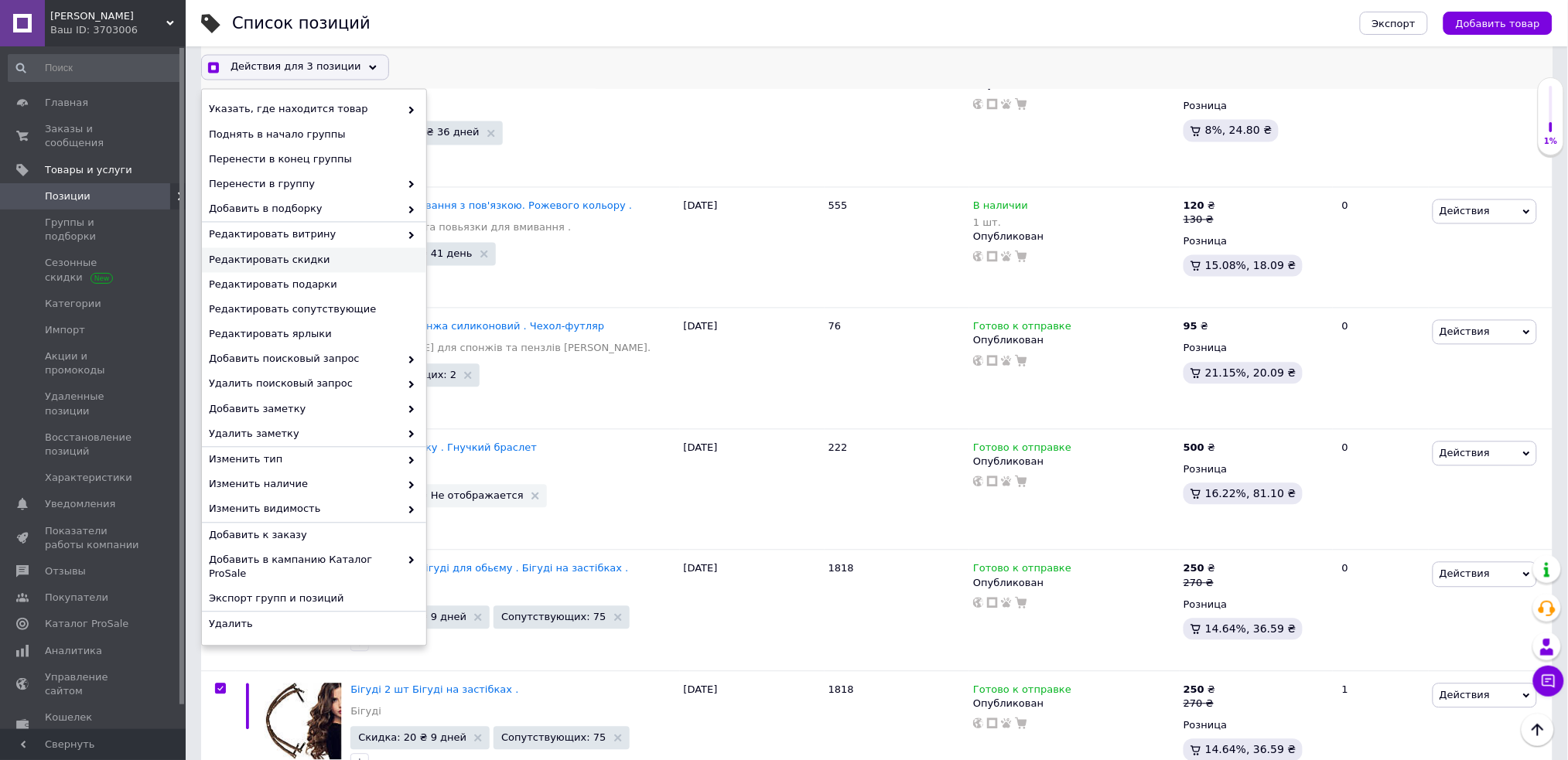
click at [335, 263] on span "Редактировать скидки" at bounding box center [312, 261] width 207 height 14
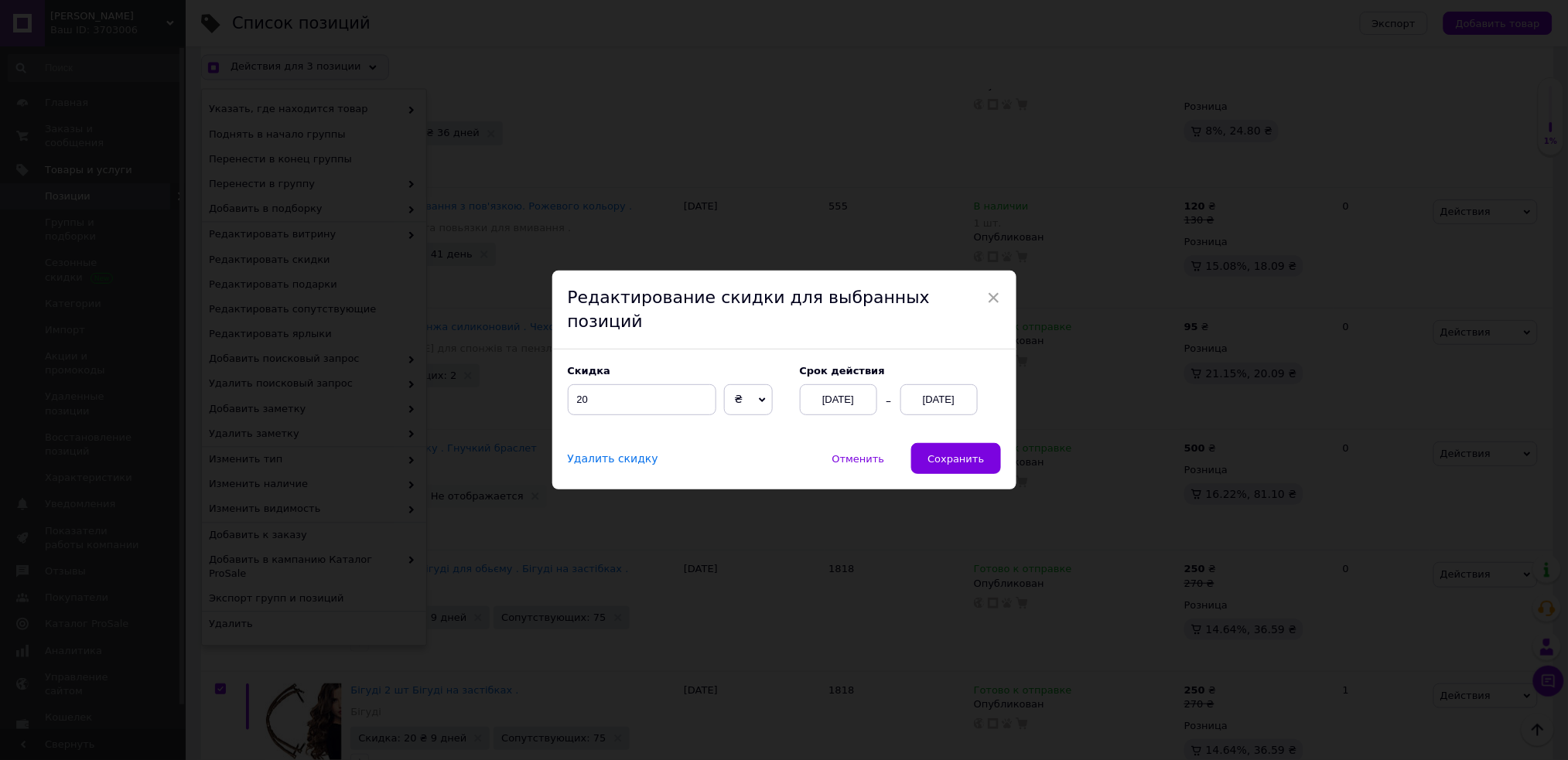
scroll to position [11632, 0]
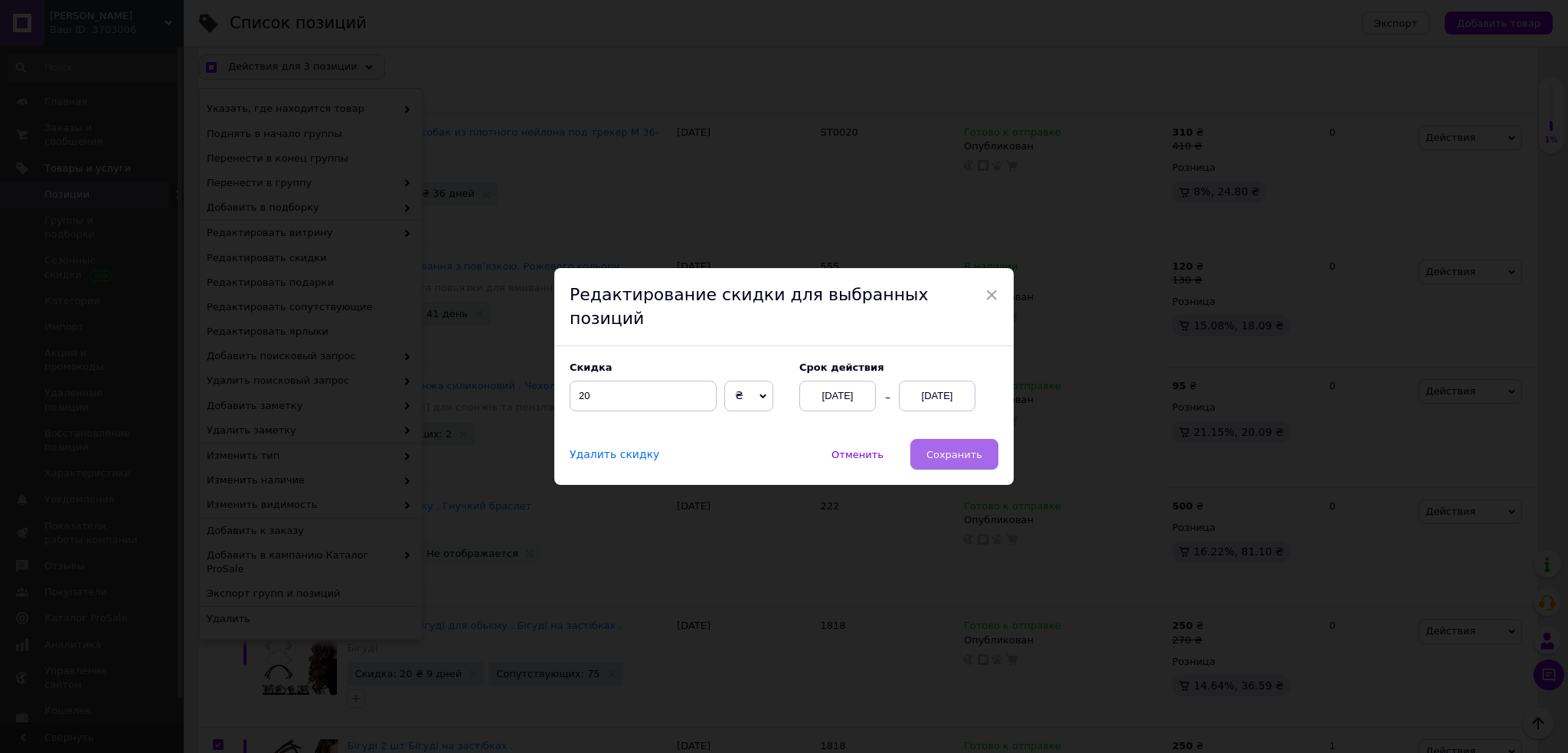
click at [949, 449] on span "Сохранить" at bounding box center [953, 455] width 56 height 12
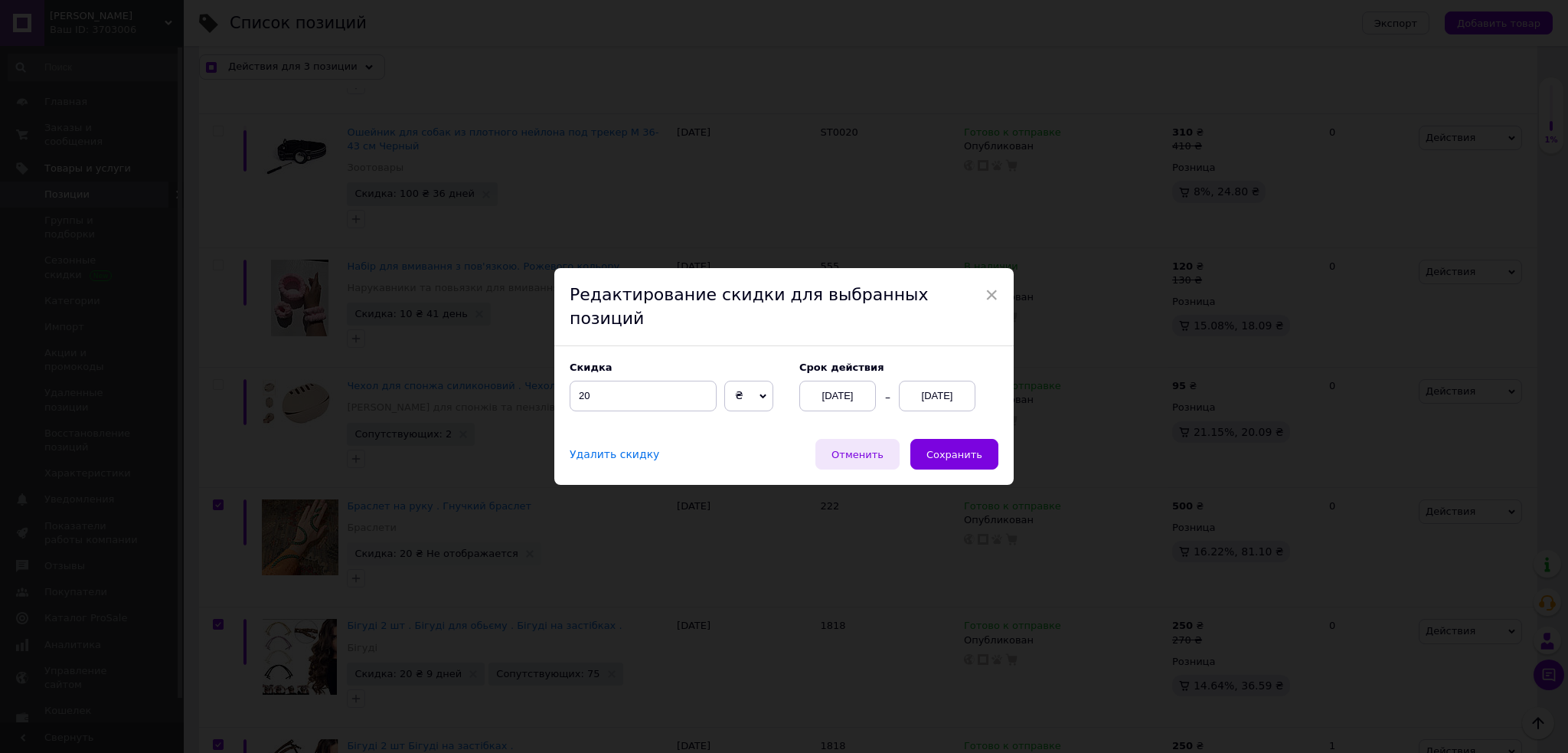
checkbox input "true"
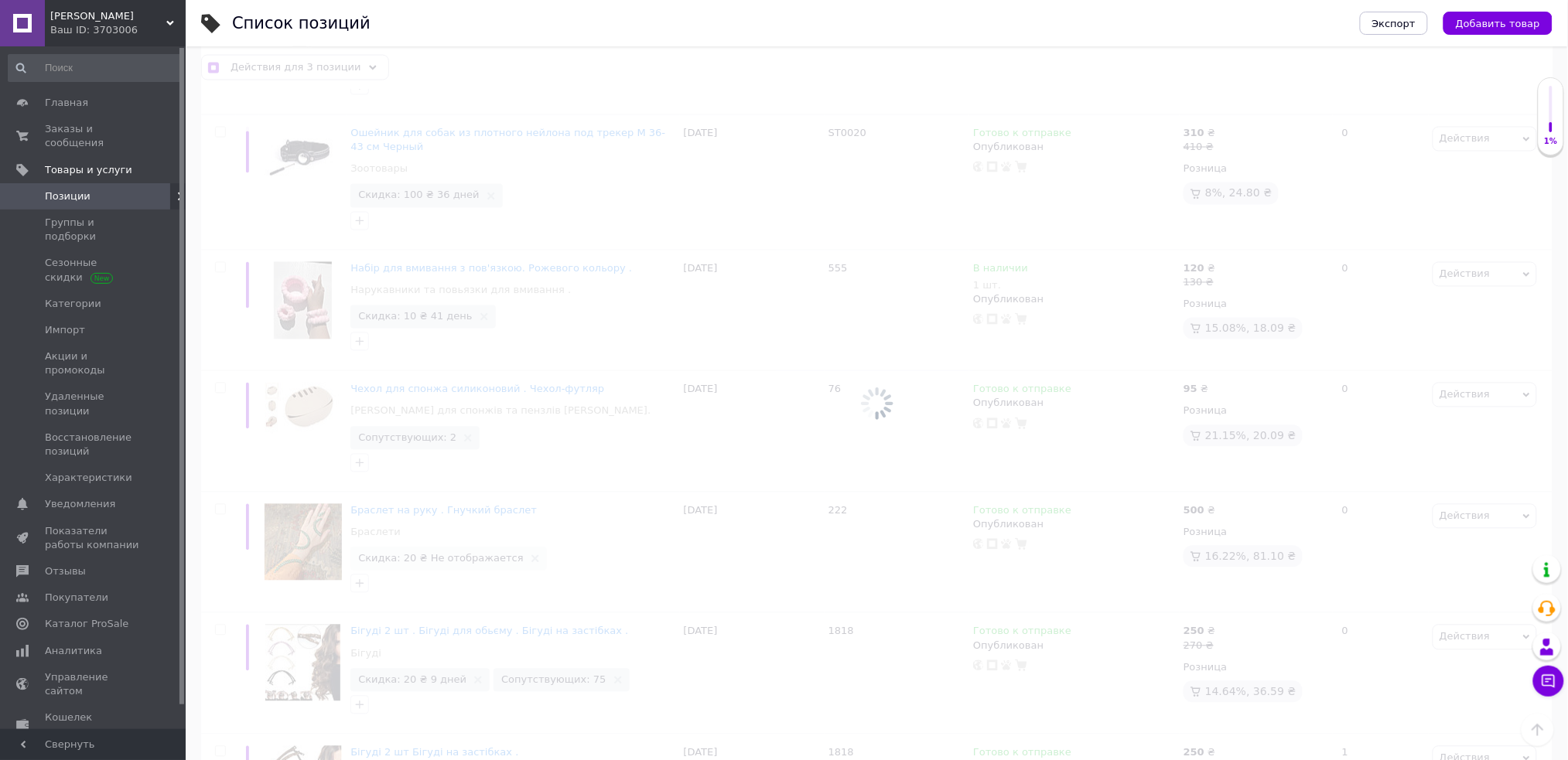
checkbox input "false"
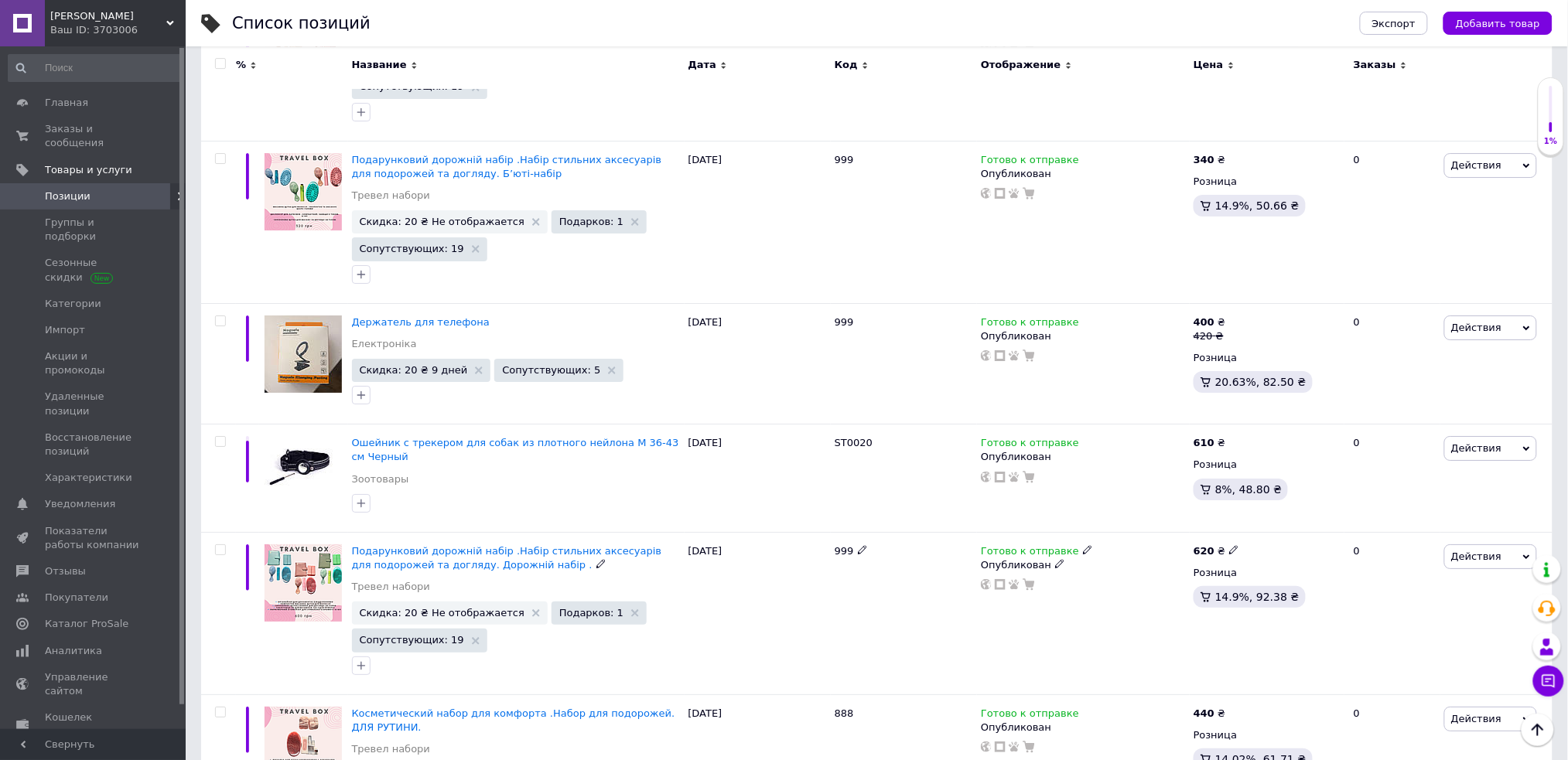
scroll to position [10377, 0]
click at [219, 547] on input "checkbox" at bounding box center [220, 552] width 10 height 10
checkbox input "true"
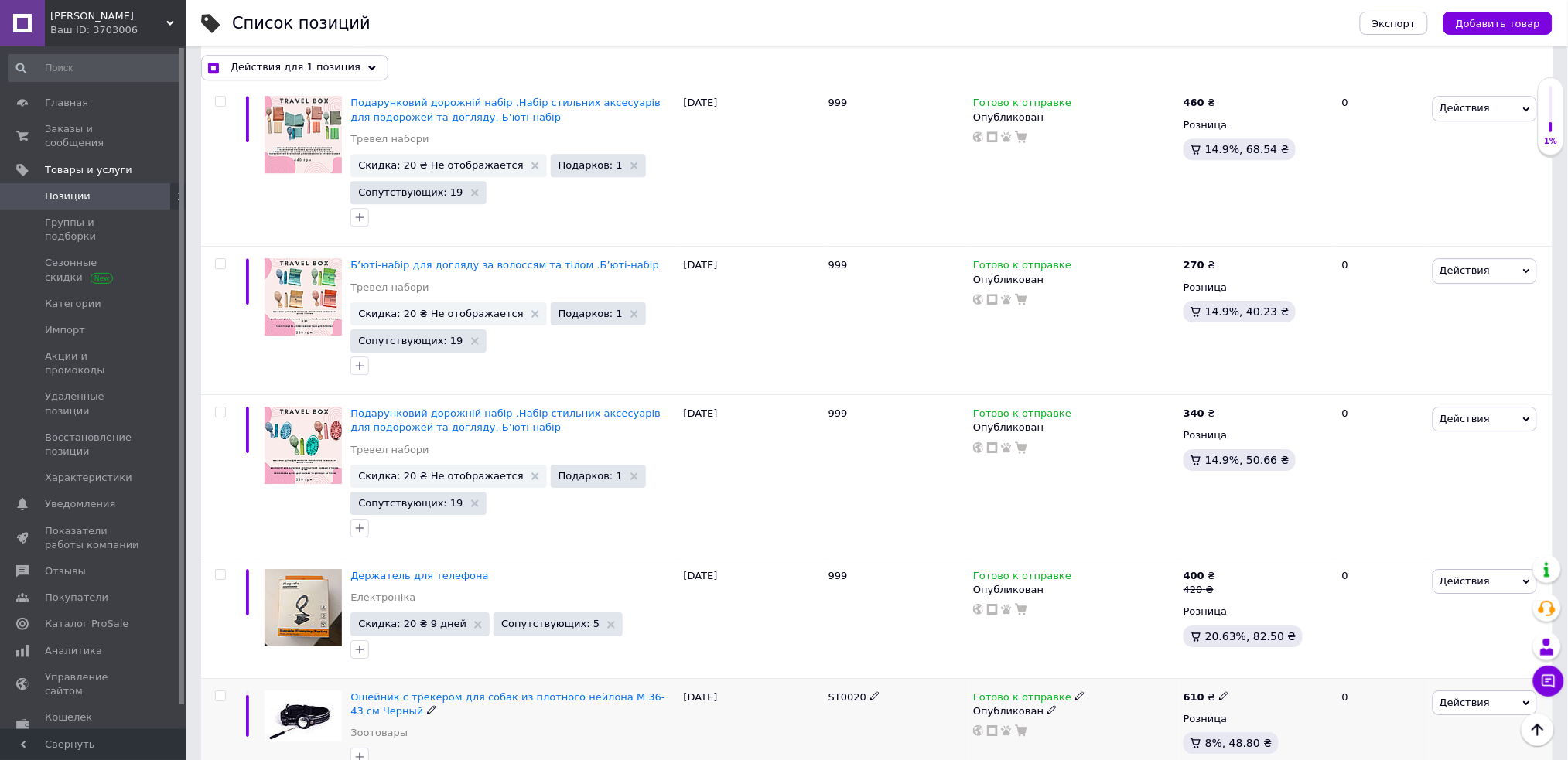
scroll to position [10121, 0]
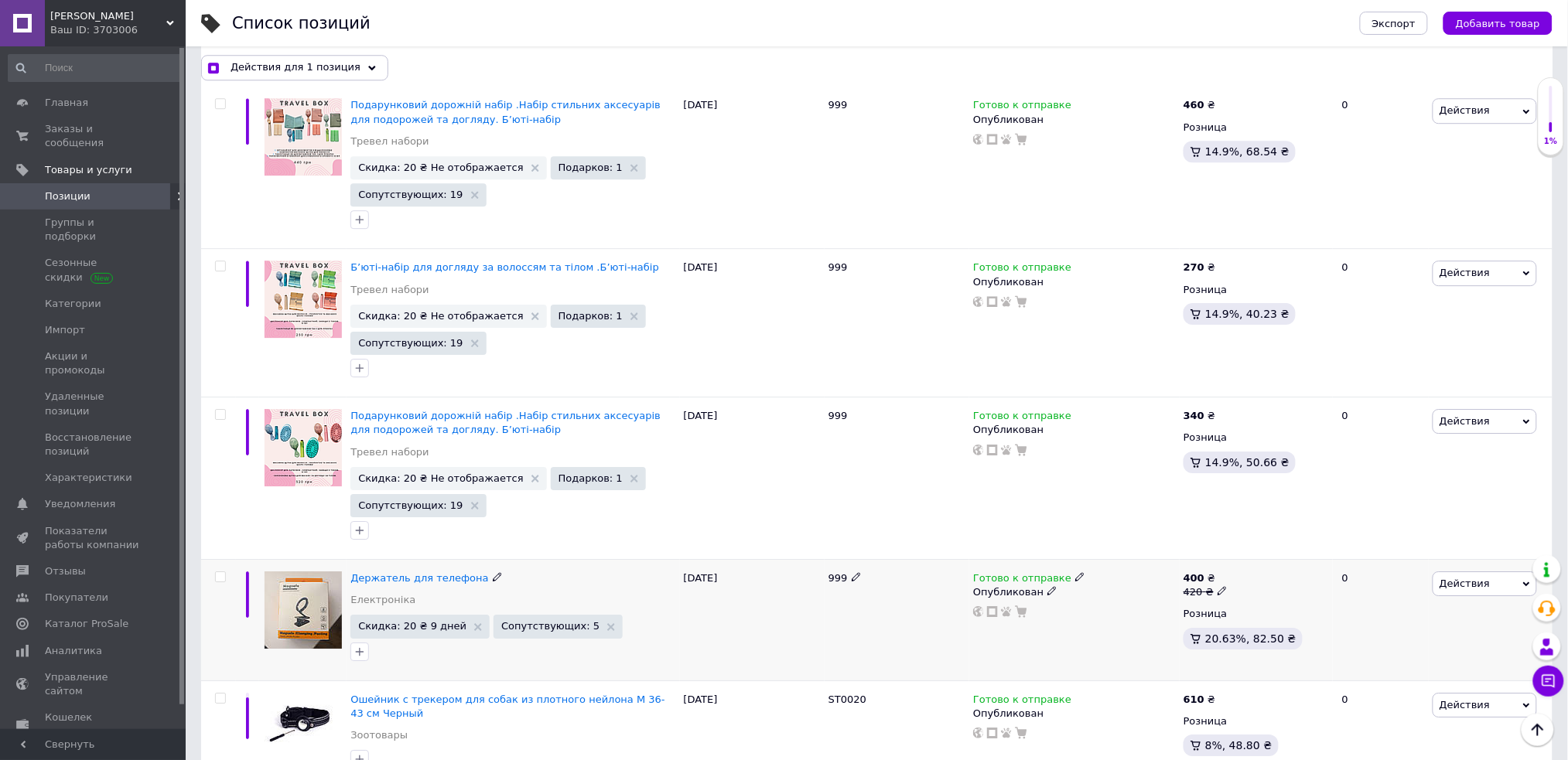
click at [221, 572] on input "checkbox" at bounding box center [220, 577] width 10 height 10
checkbox input "true"
click at [216, 410] on input "checkbox" at bounding box center [220, 415] width 10 height 10
checkbox input "true"
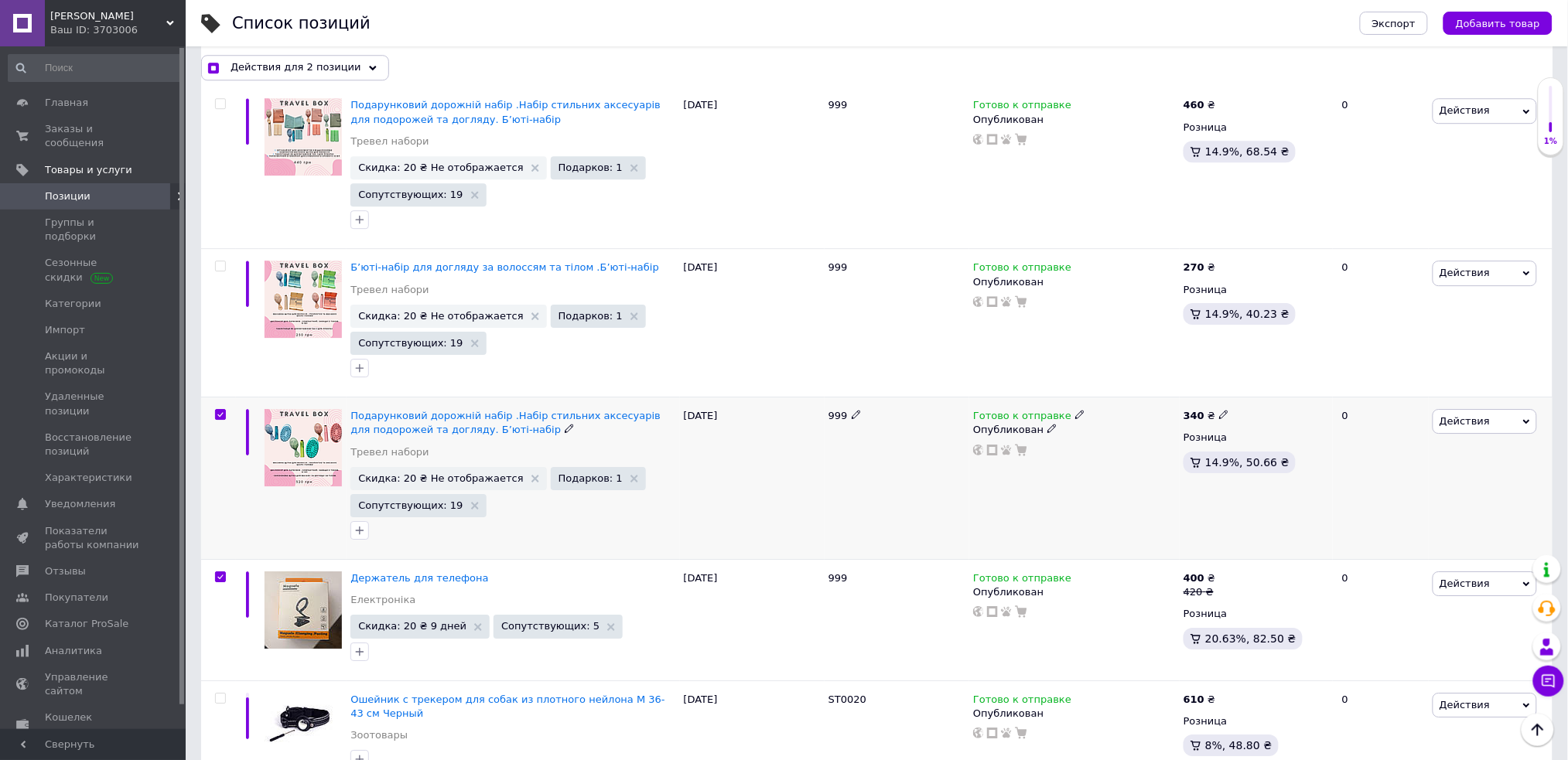
checkbox input "true"
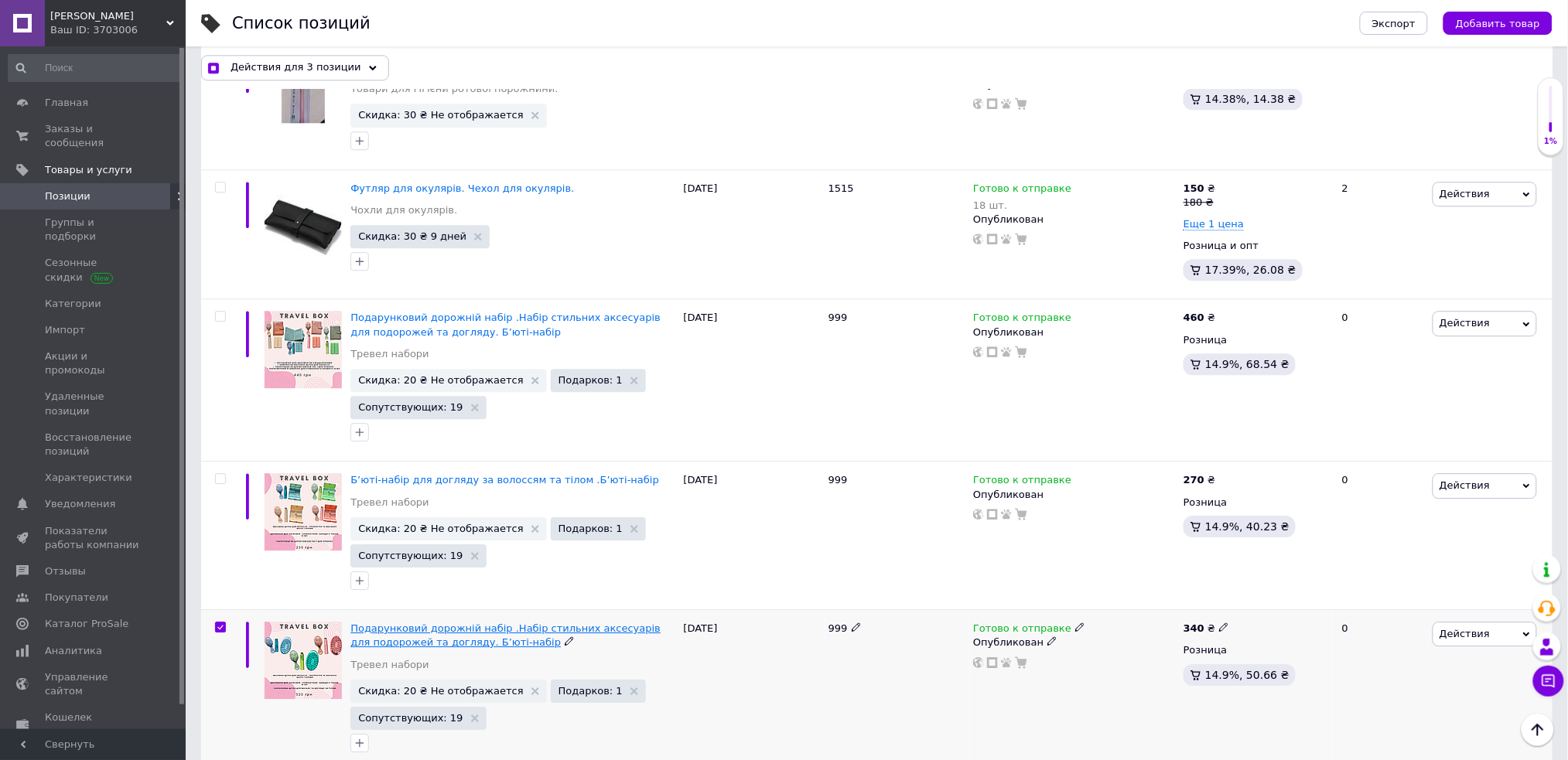
scroll to position [9908, 0]
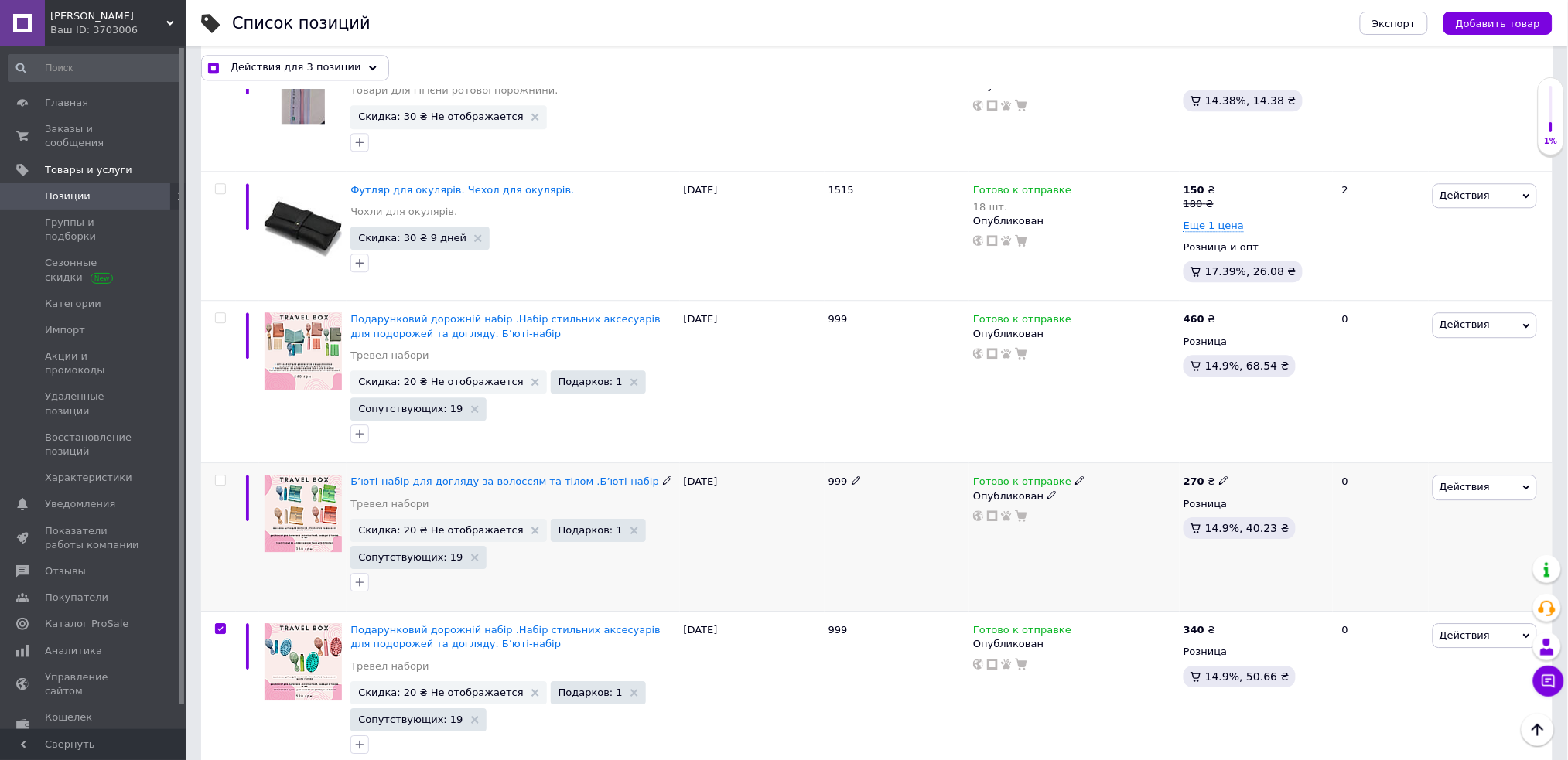
click at [218, 476] on input "checkbox" at bounding box center [220, 481] width 10 height 10
checkbox input "true"
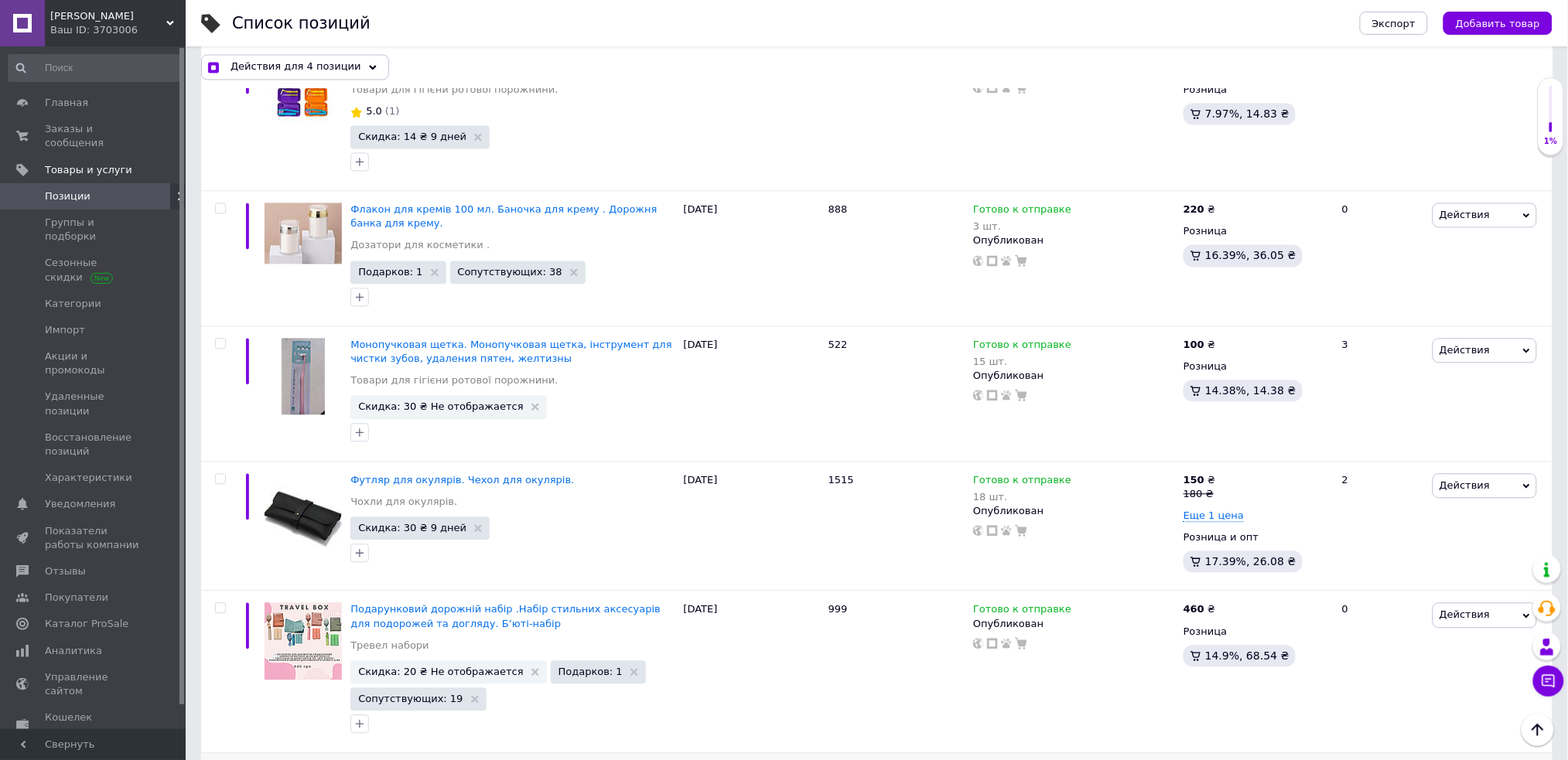
scroll to position [9614, 0]
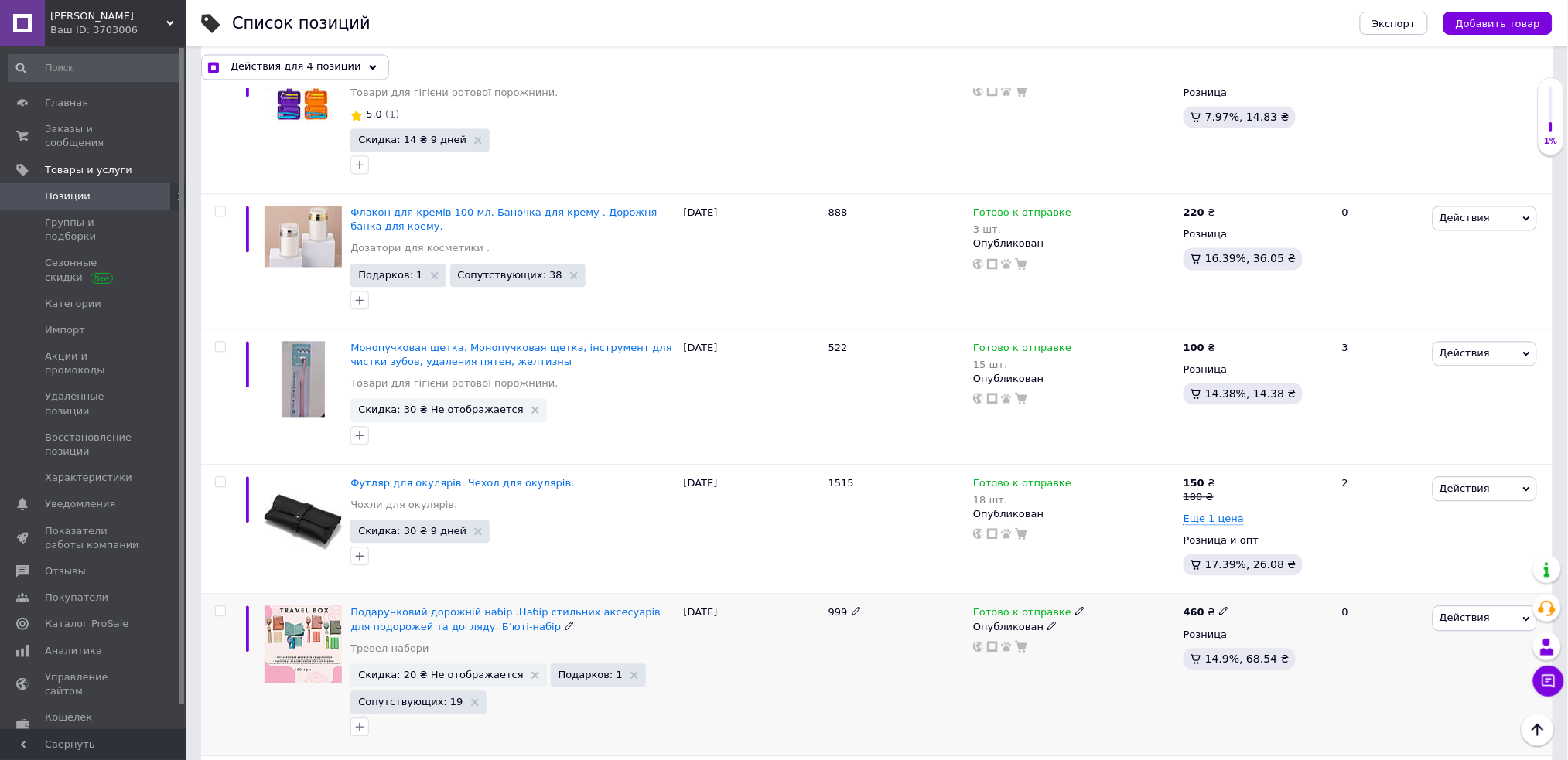
click at [219, 607] on input "checkbox" at bounding box center [220, 612] width 10 height 10
checkbox input "true"
click at [219, 478] on input "checkbox" at bounding box center [220, 483] width 10 height 10
checkbox input "true"
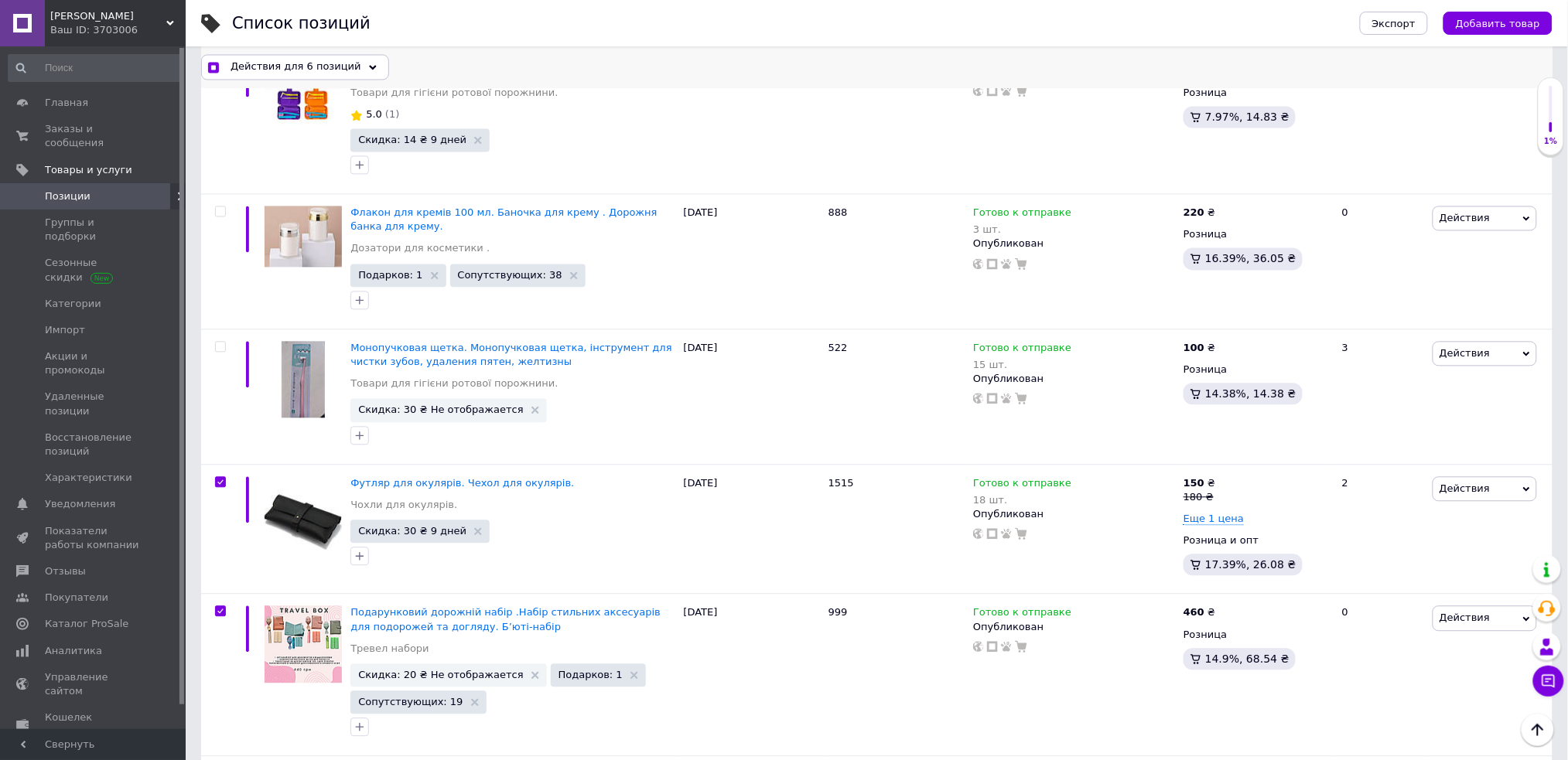
click at [313, 63] on span "Действия для 6 позиций" at bounding box center [295, 67] width 131 height 14
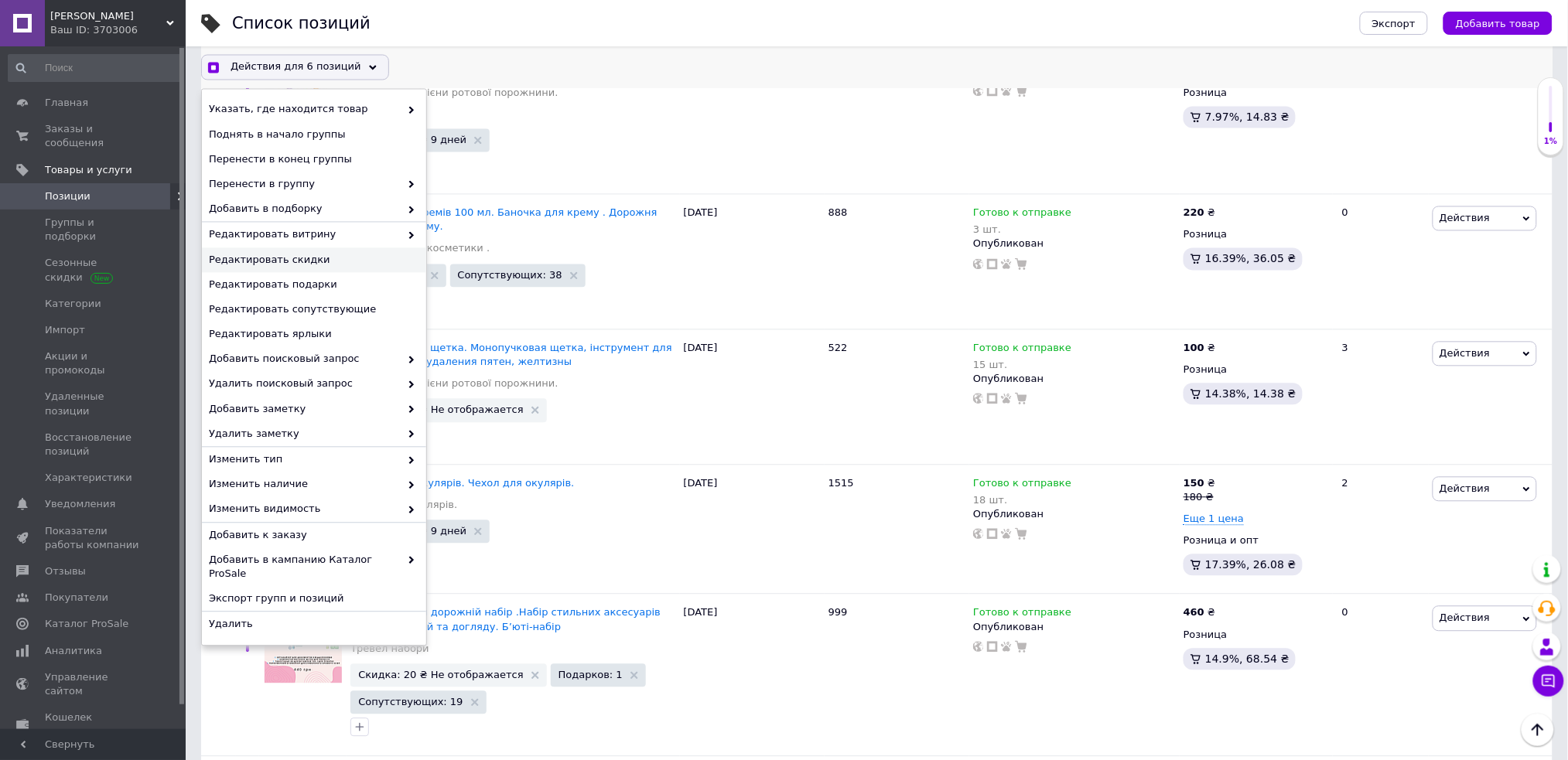
click at [356, 260] on span "Редактировать скидки" at bounding box center [312, 261] width 207 height 14
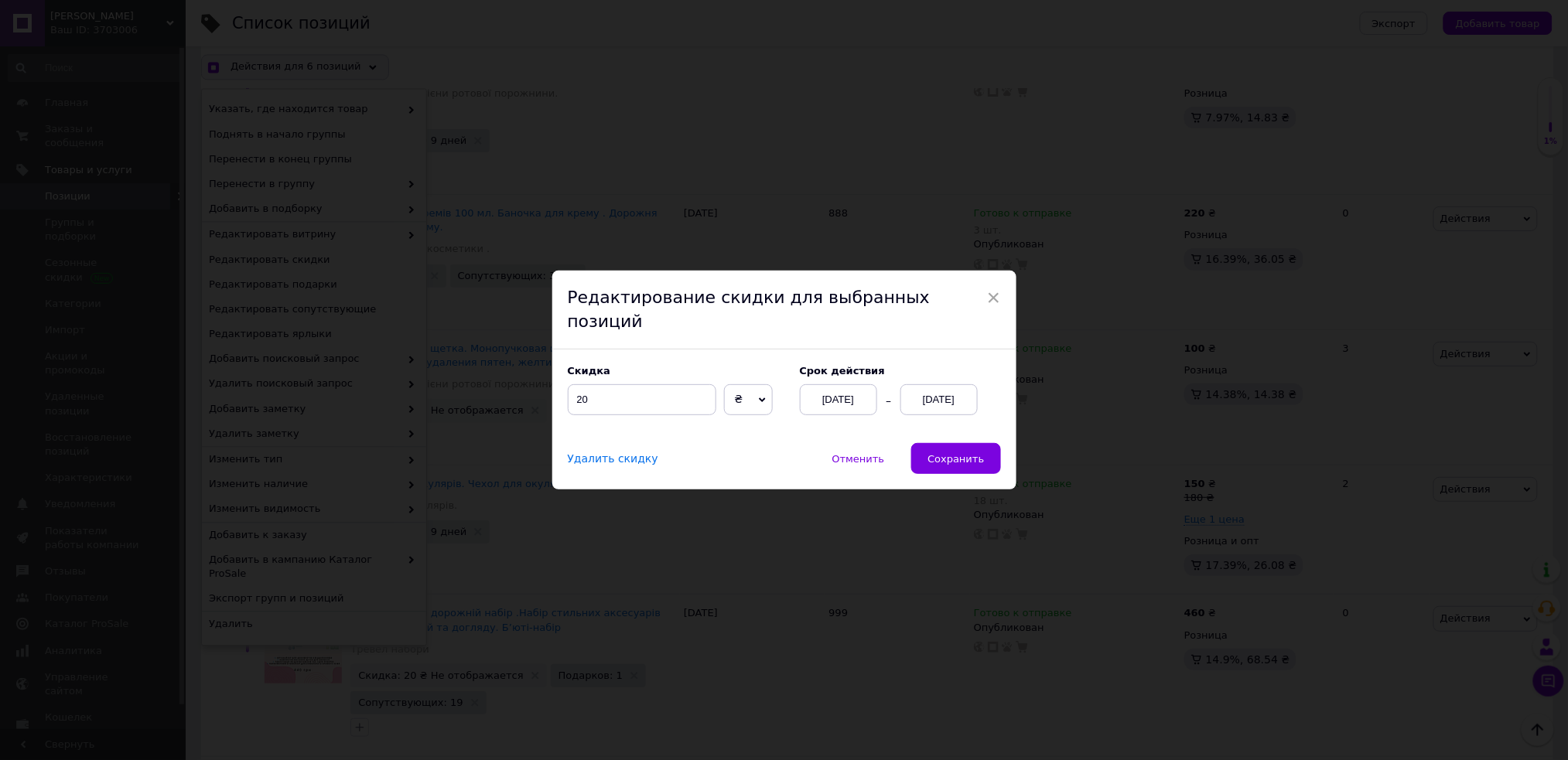
scroll to position [9551, 0]
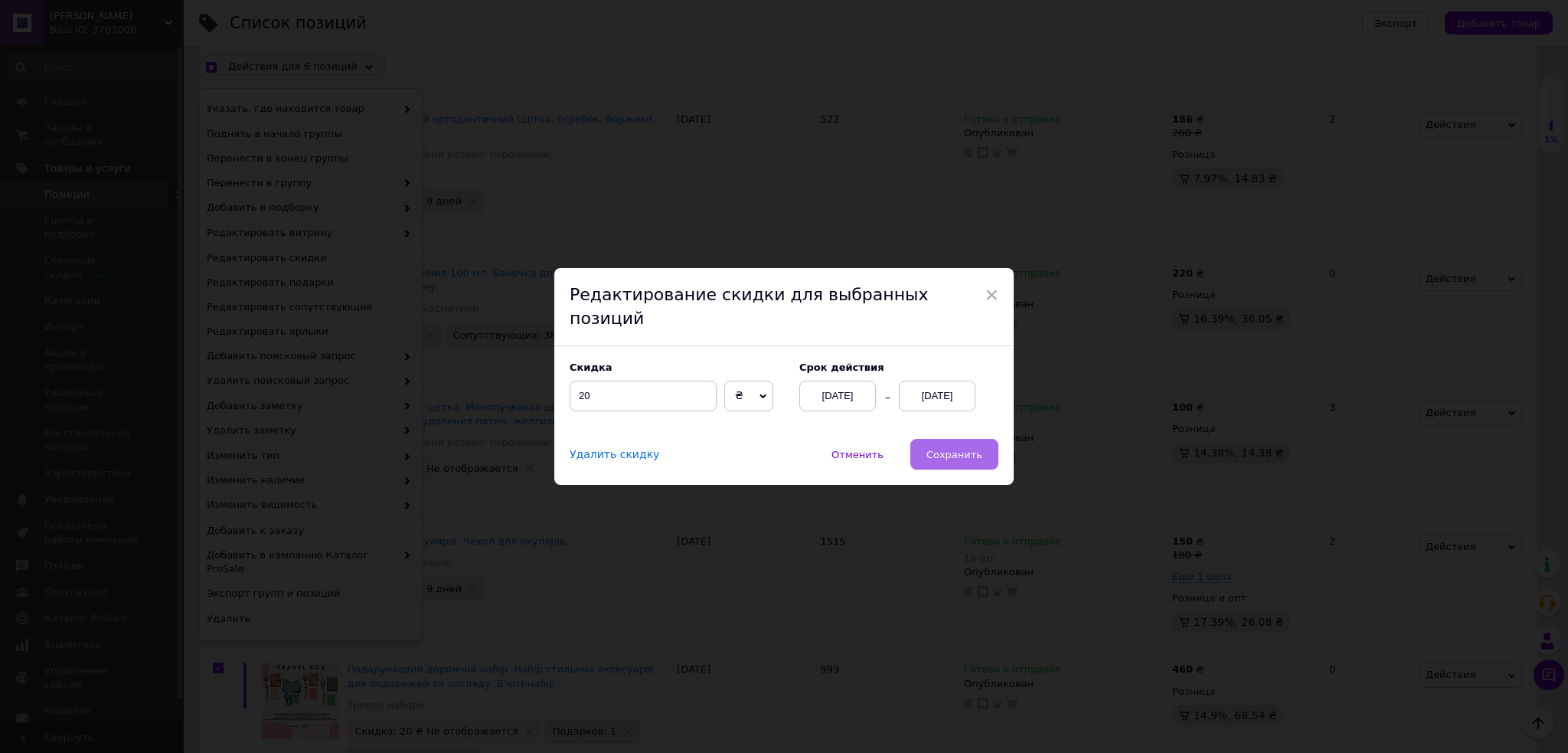
click at [963, 449] on span "Сохранить" at bounding box center [953, 455] width 56 height 12
checkbox input "true"
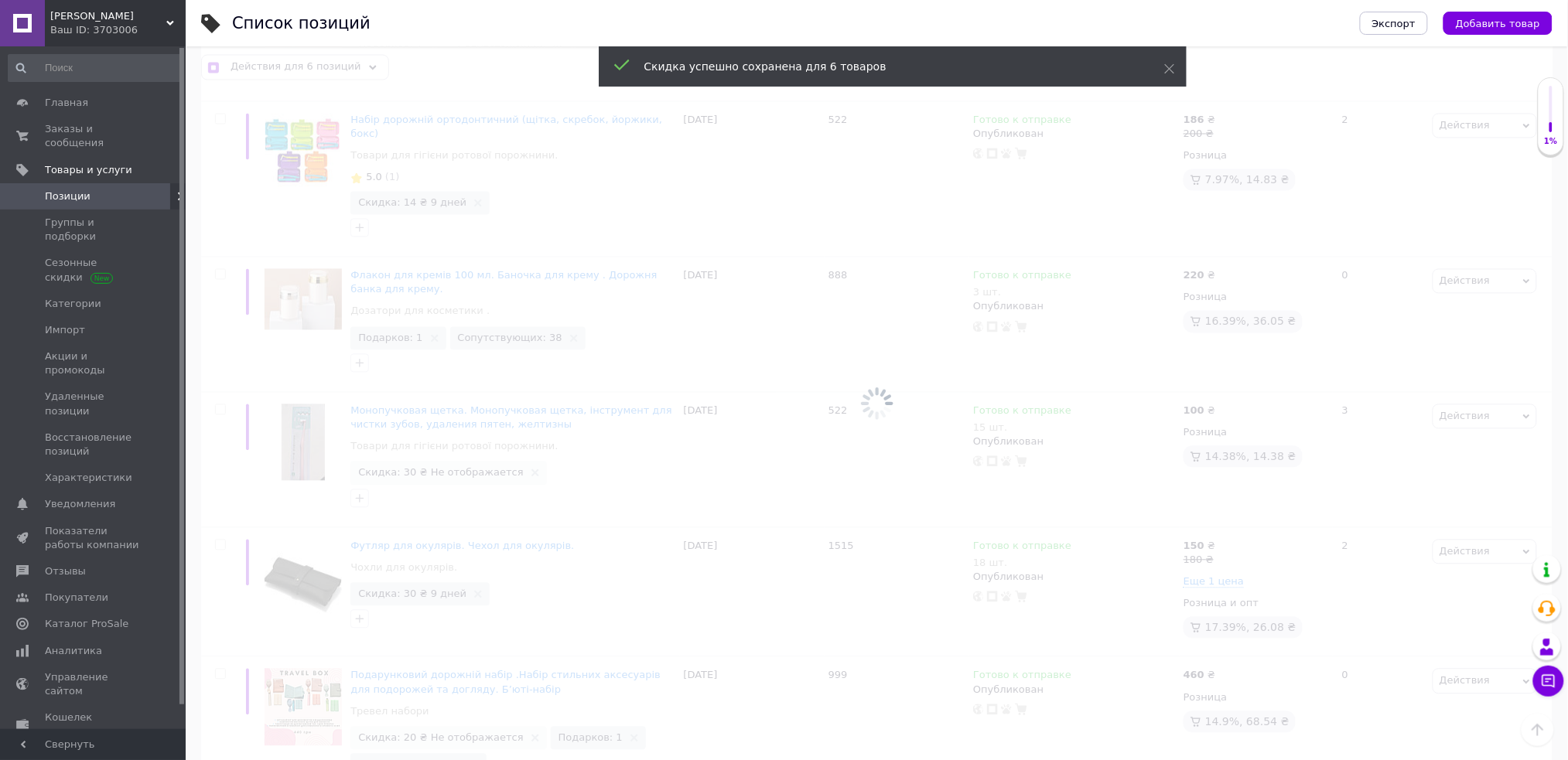
checkbox input "false"
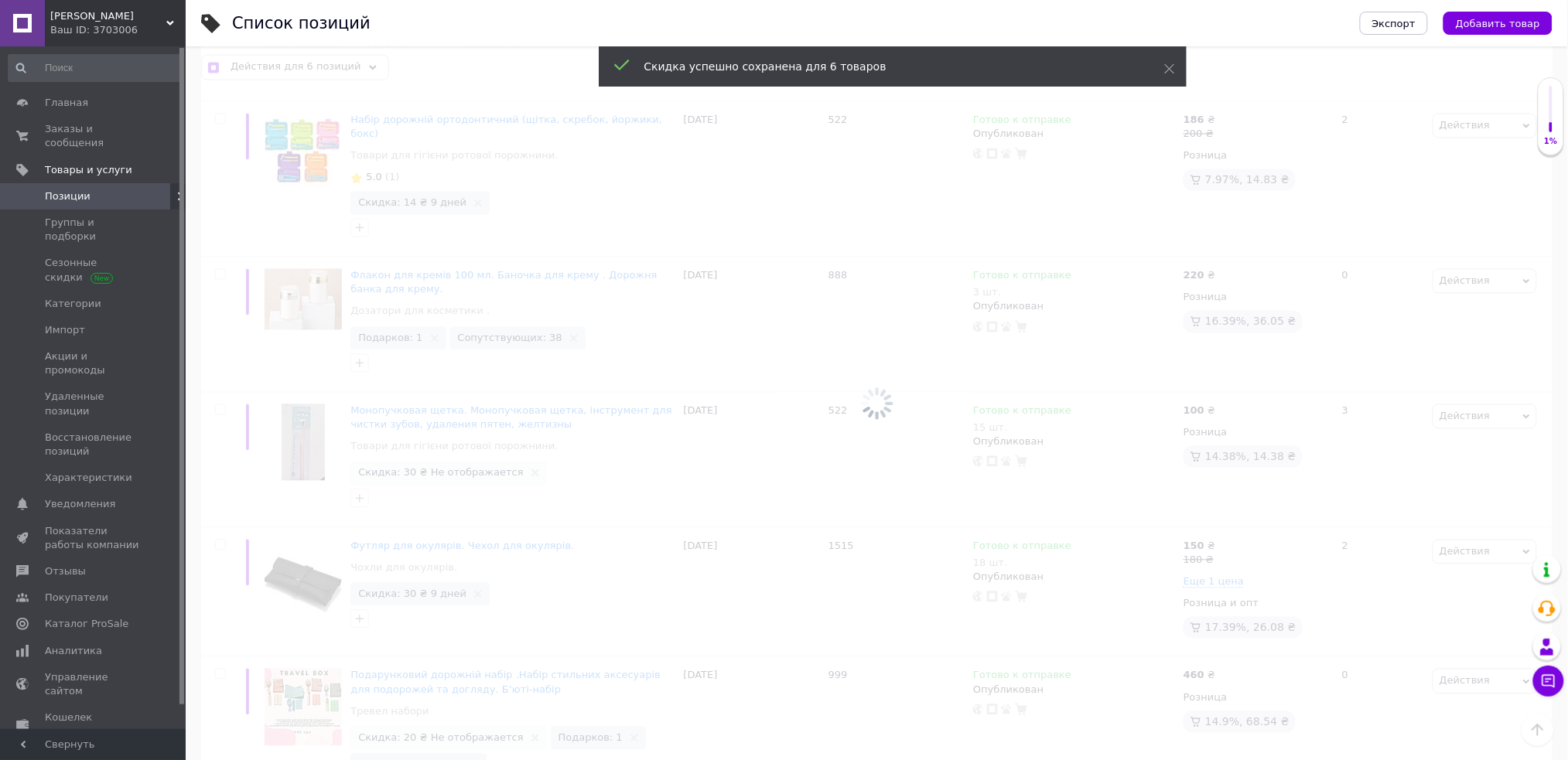
checkbox input "false"
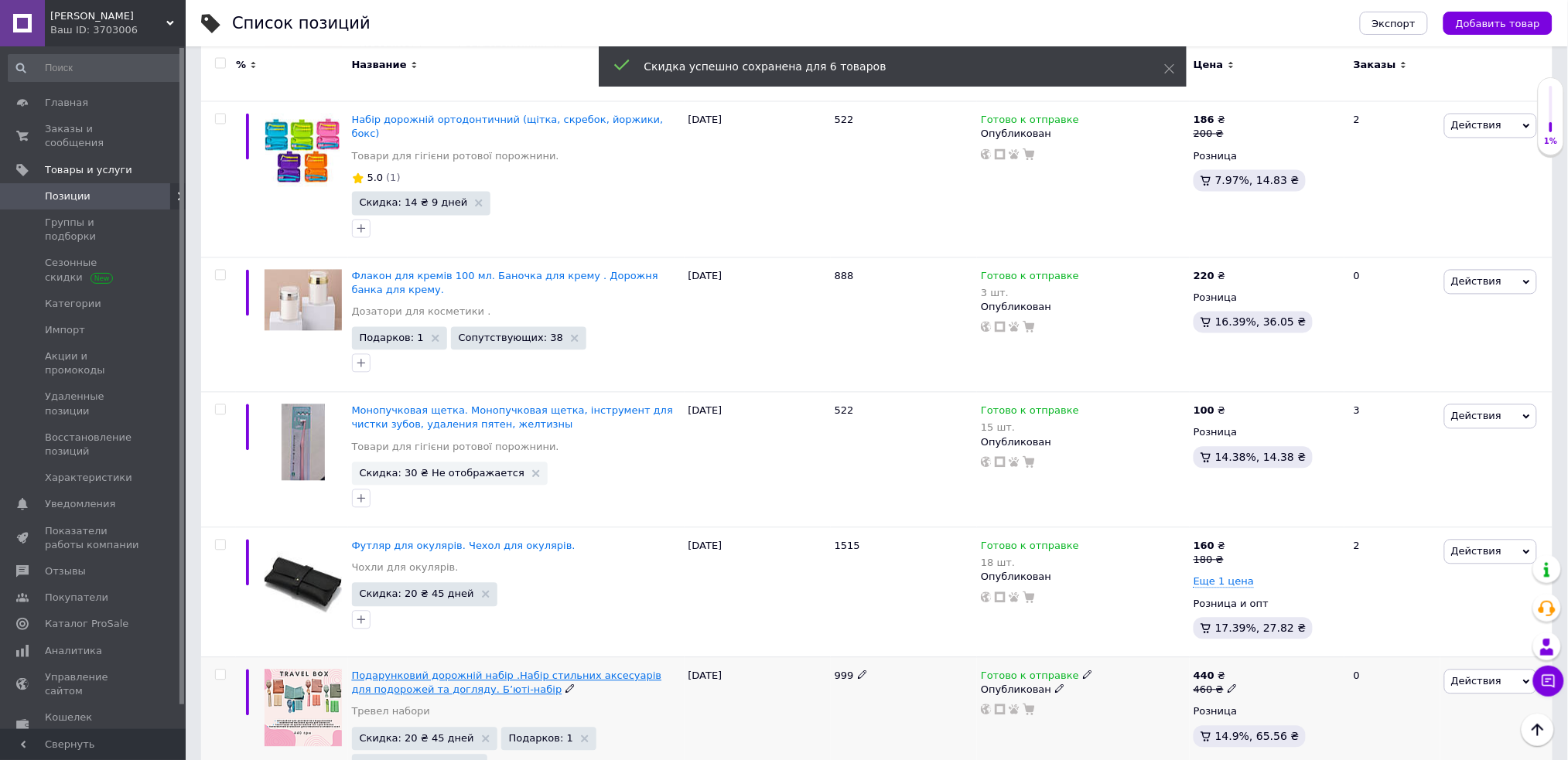
scroll to position [9537, 0]
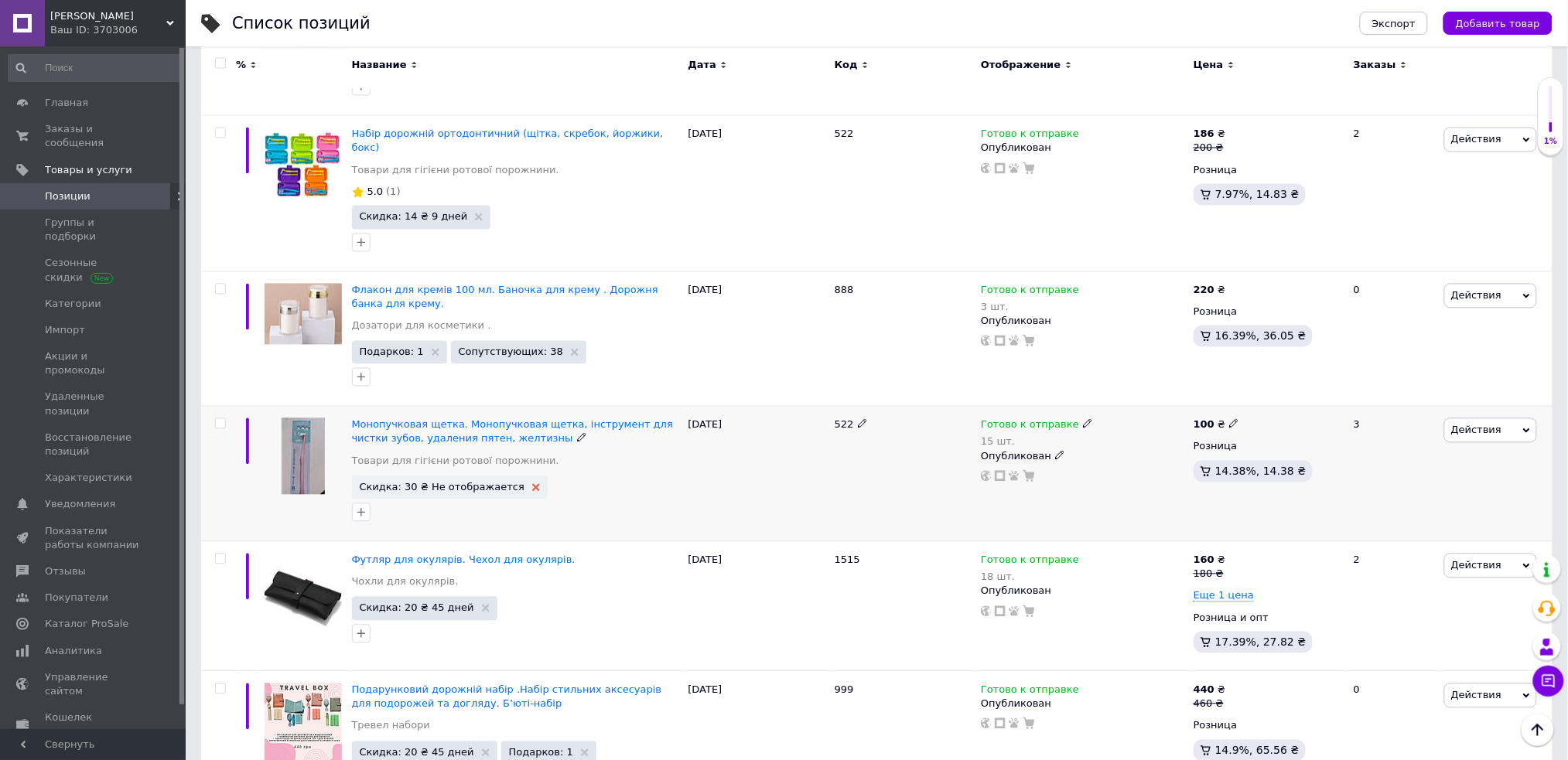
click at [532, 484] on icon at bounding box center [536, 488] width 8 height 8
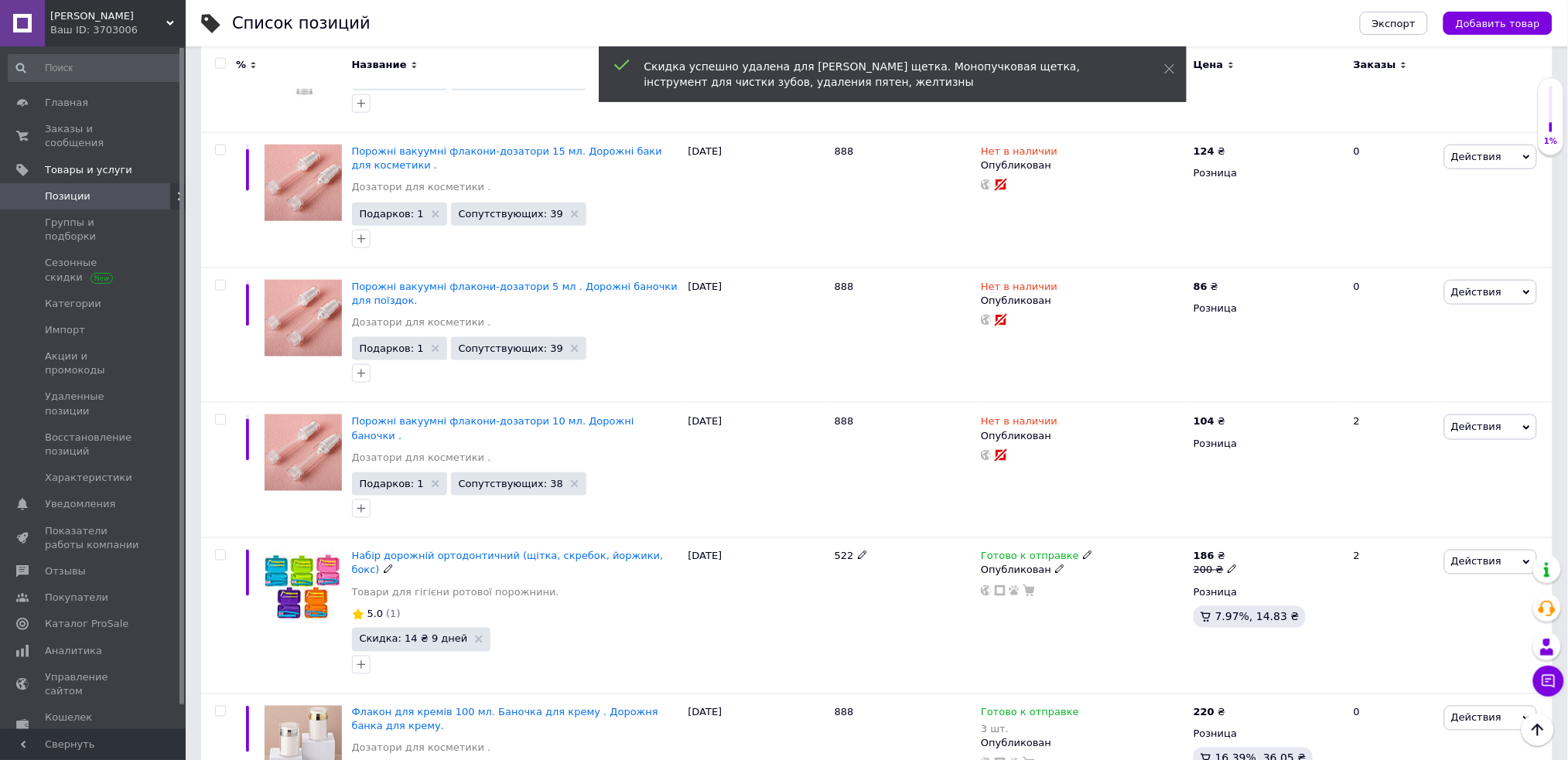
scroll to position [9097, 0]
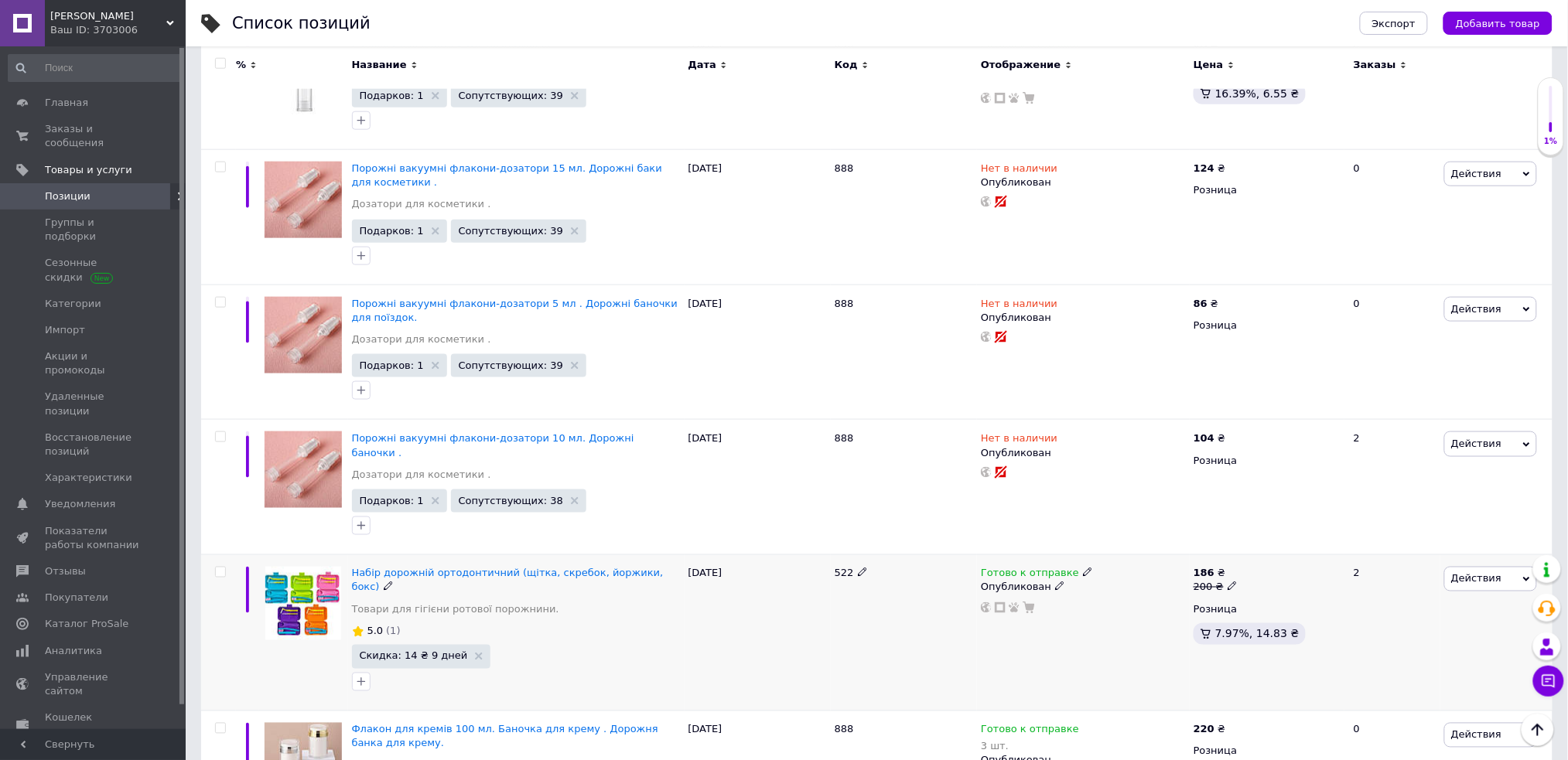
click at [225, 566] on span at bounding box center [220, 571] width 11 height 11
click at [225, 567] on input "checkbox" at bounding box center [220, 572] width 10 height 10
checkbox input "true"
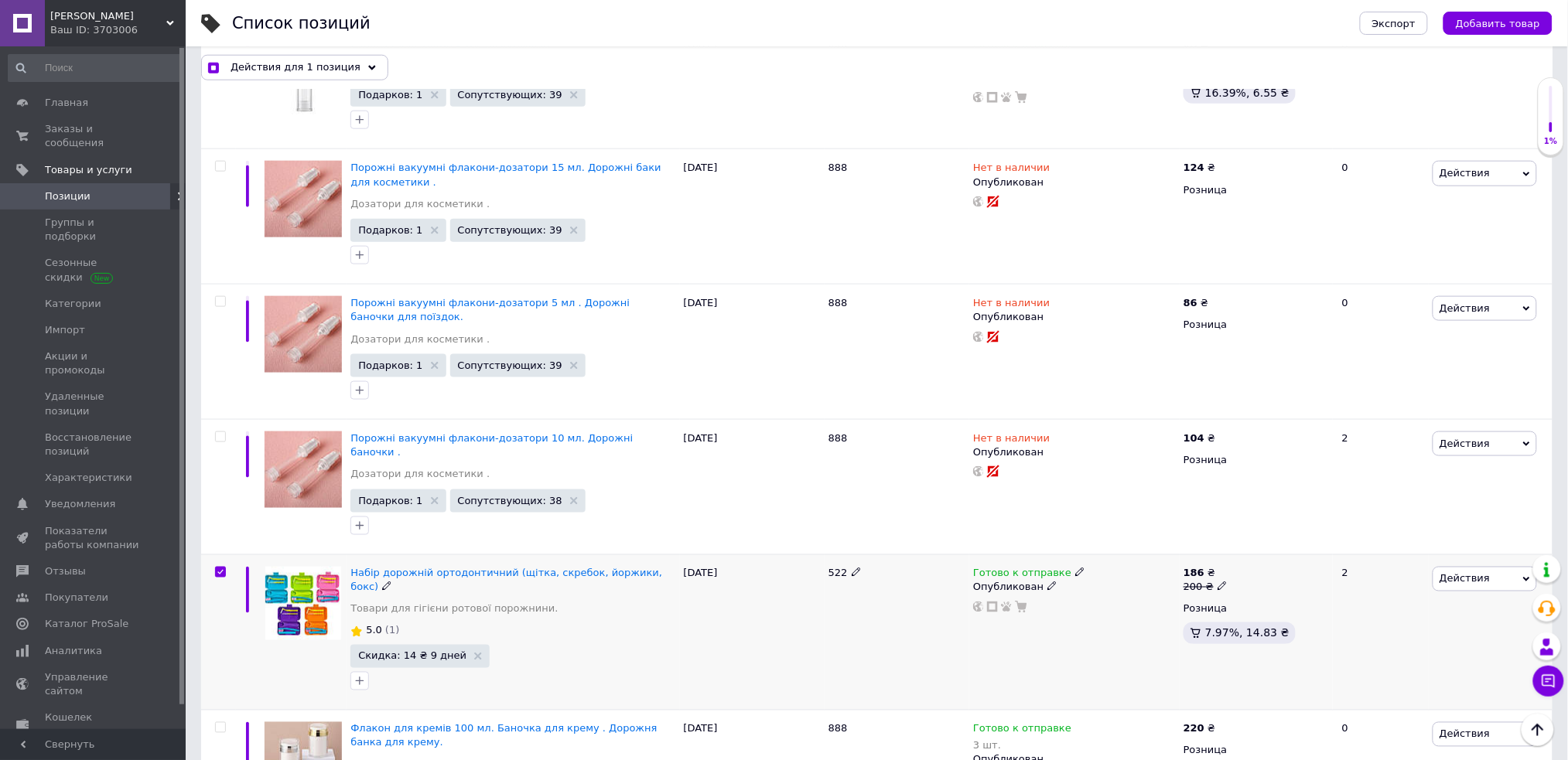
scroll to position [9112, 0]
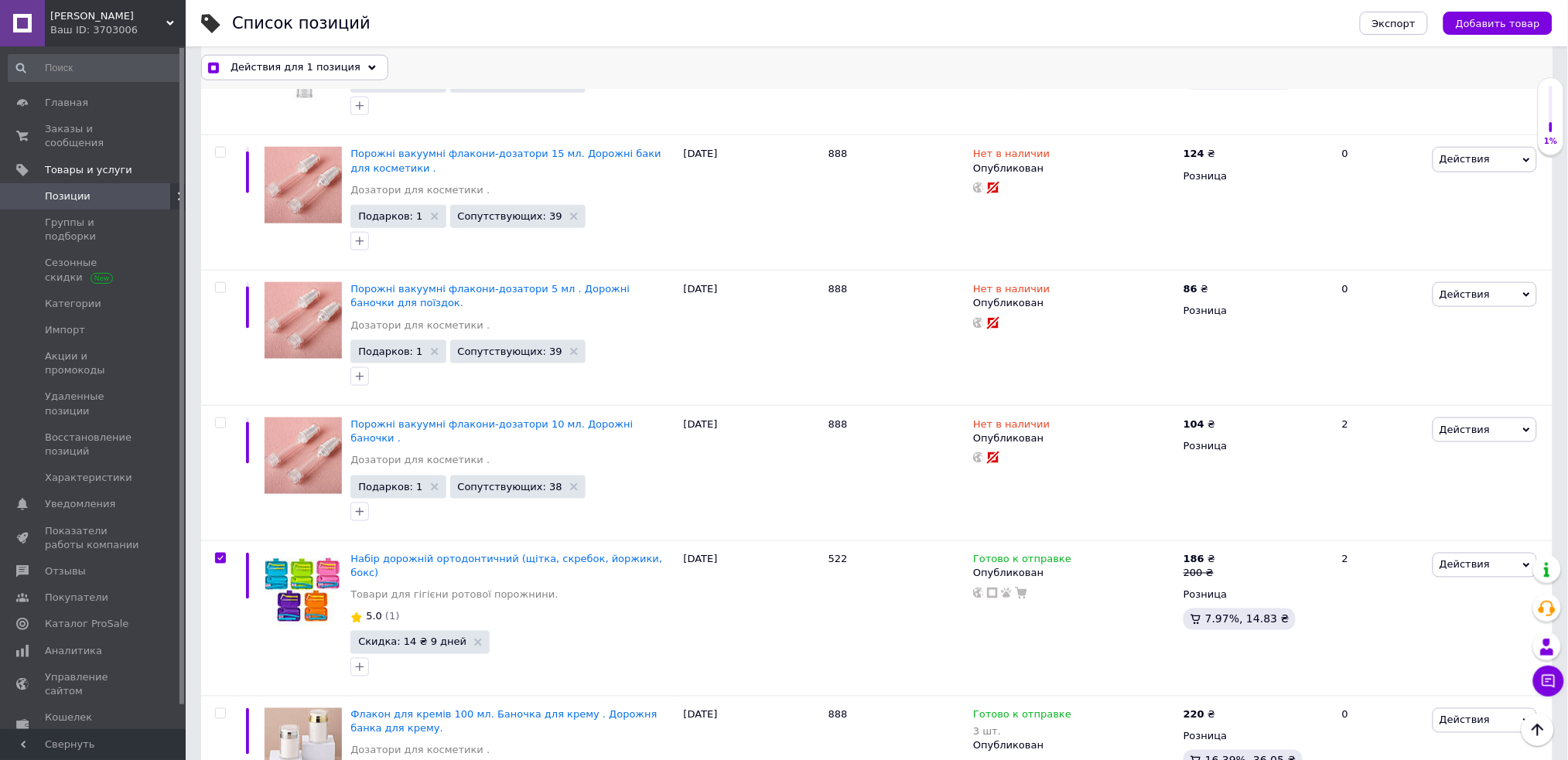
click at [308, 72] on span "Действия для 1 позиция" at bounding box center [295, 67] width 130 height 14
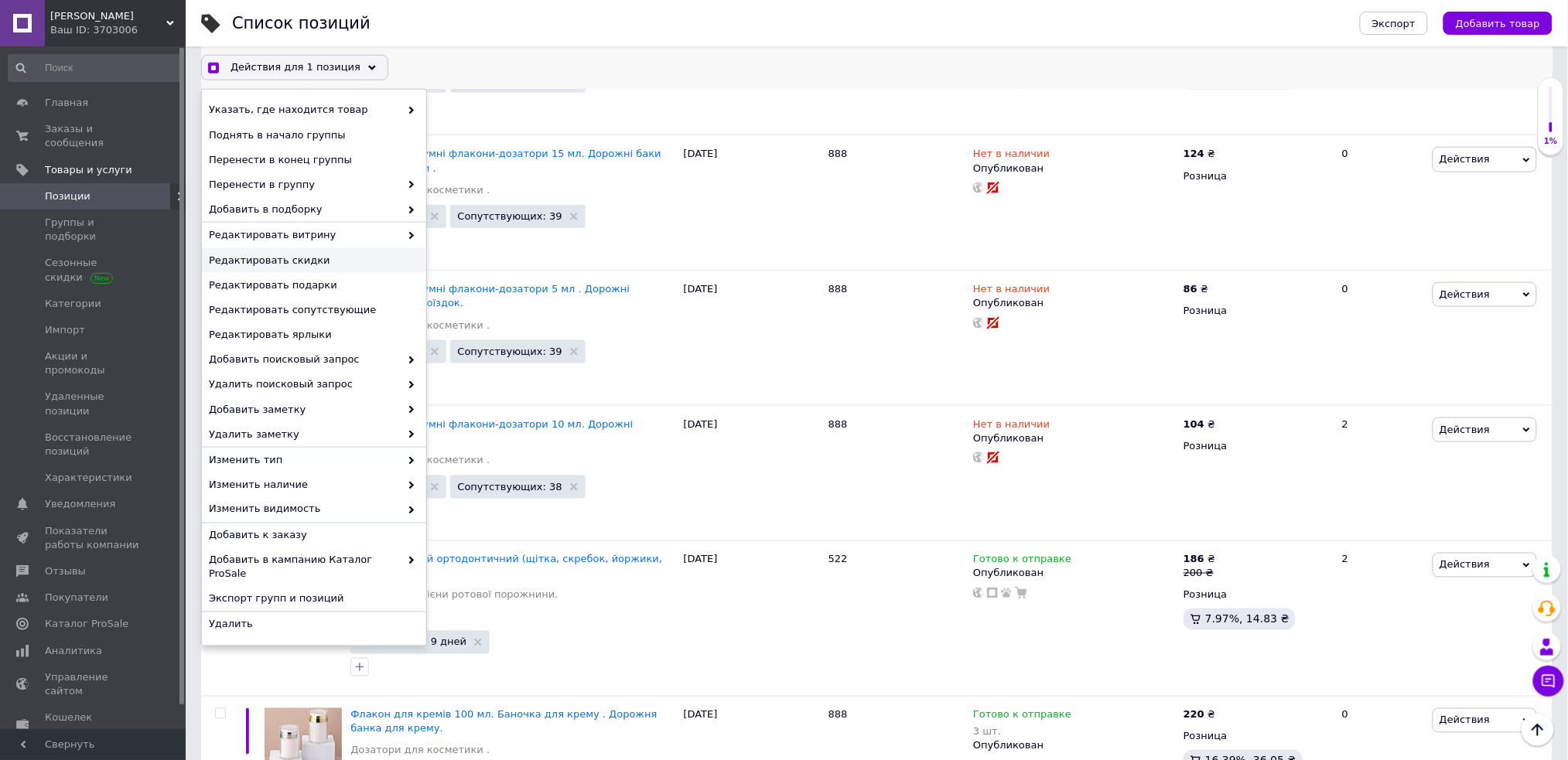
click at [338, 263] on span "Редактировать скидки" at bounding box center [312, 261] width 207 height 14
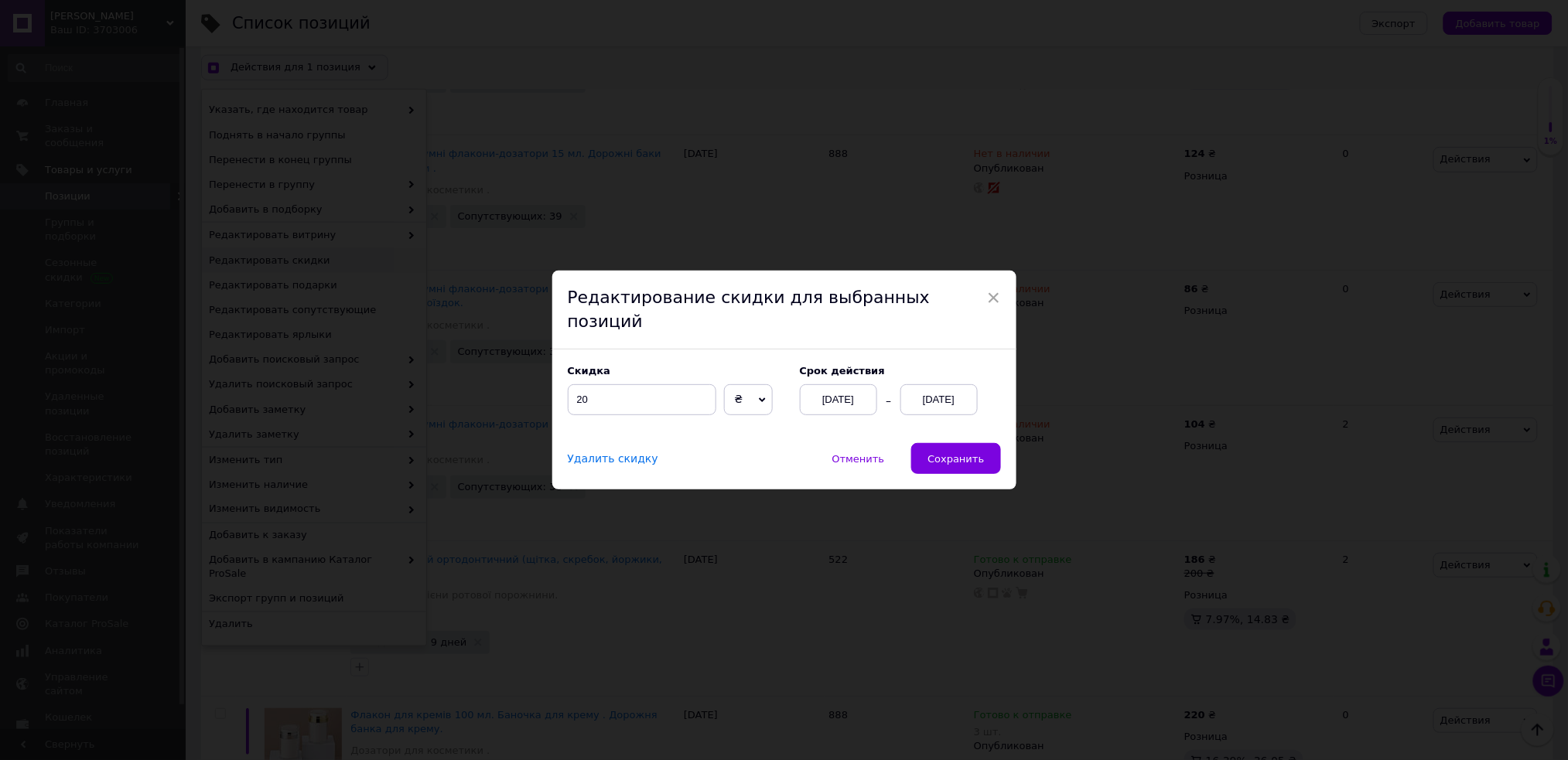
scroll to position [9049, 0]
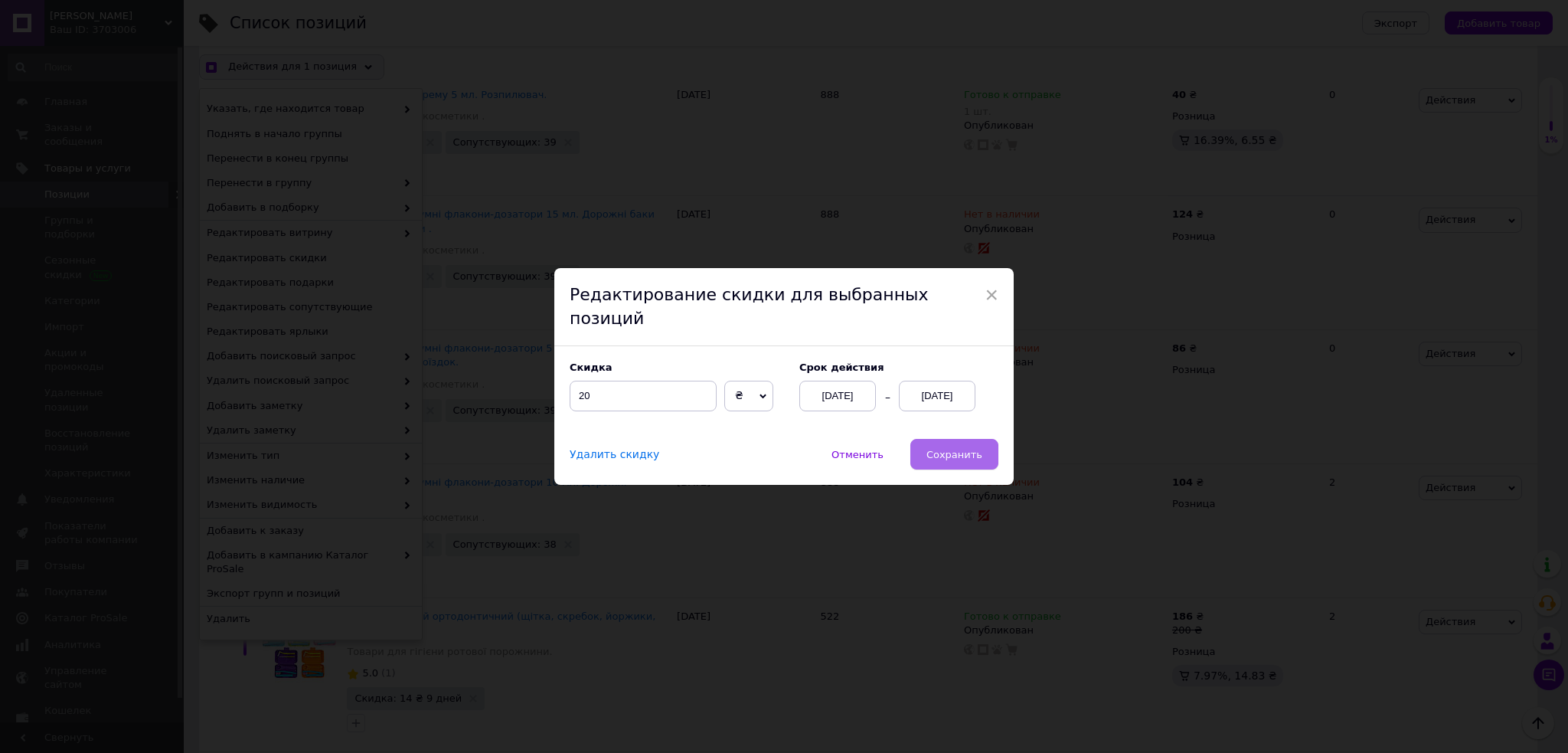
click at [955, 449] on span "Сохранить" at bounding box center [953, 455] width 56 height 12
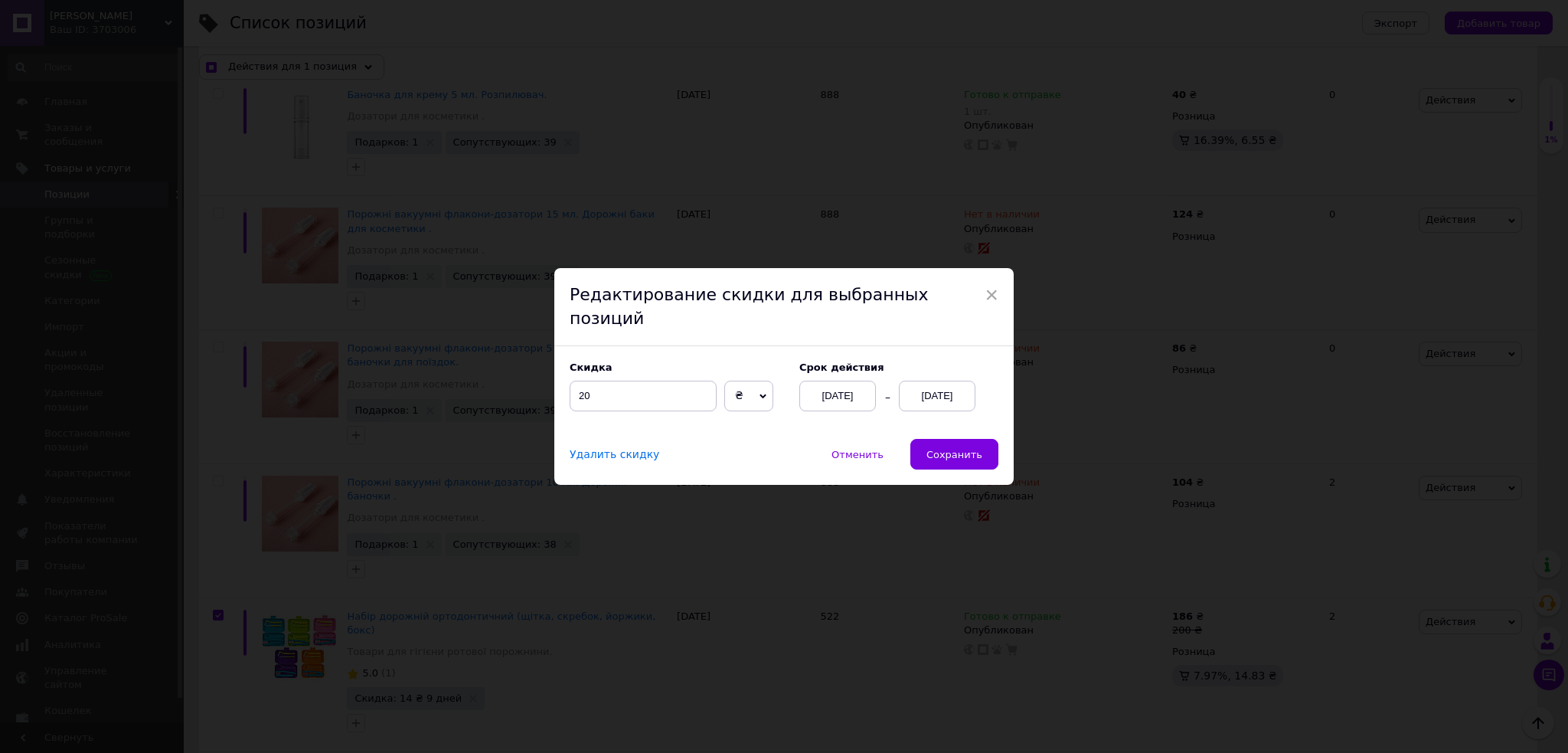
checkbox input "true"
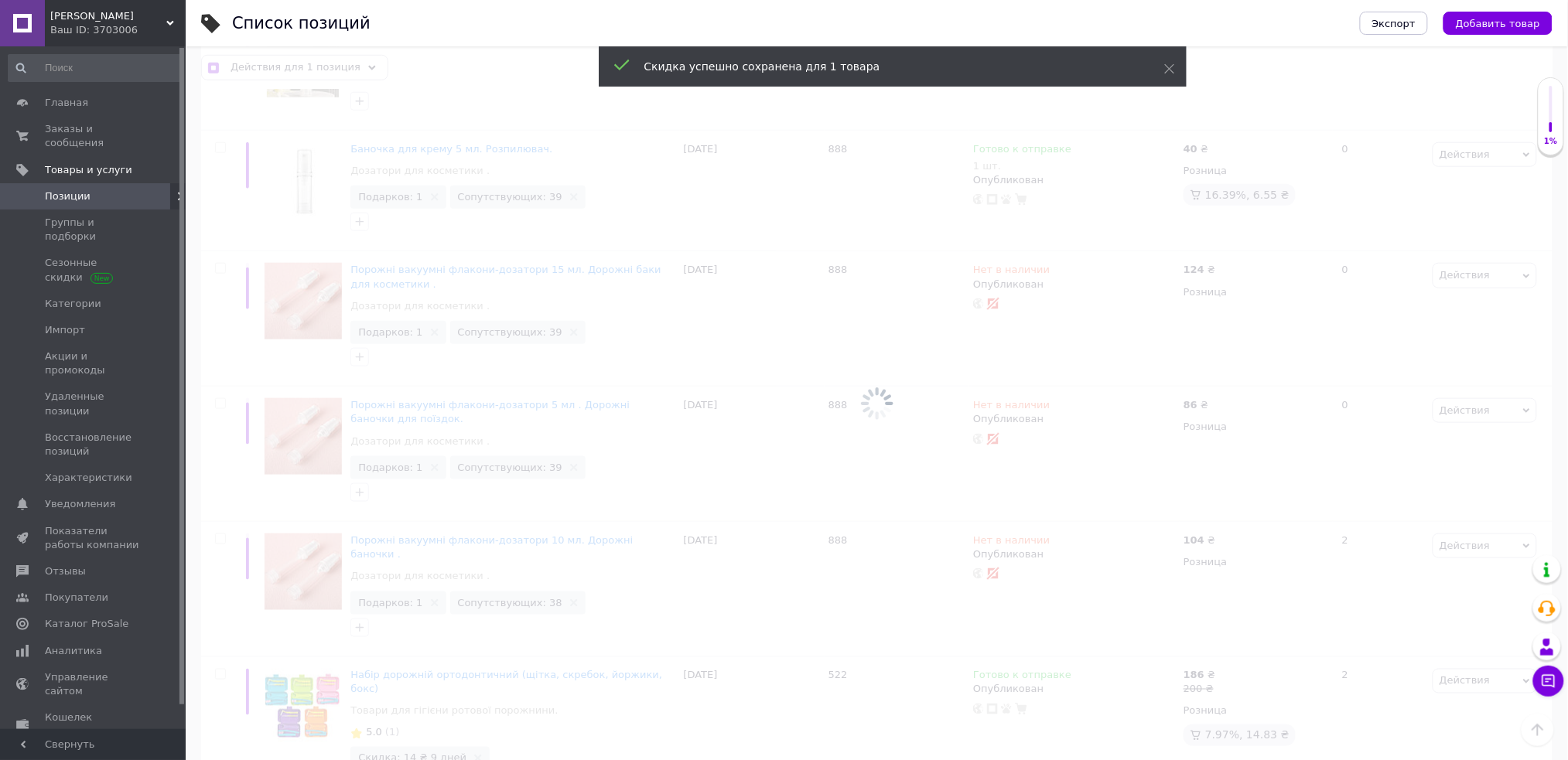
checkbox input "false"
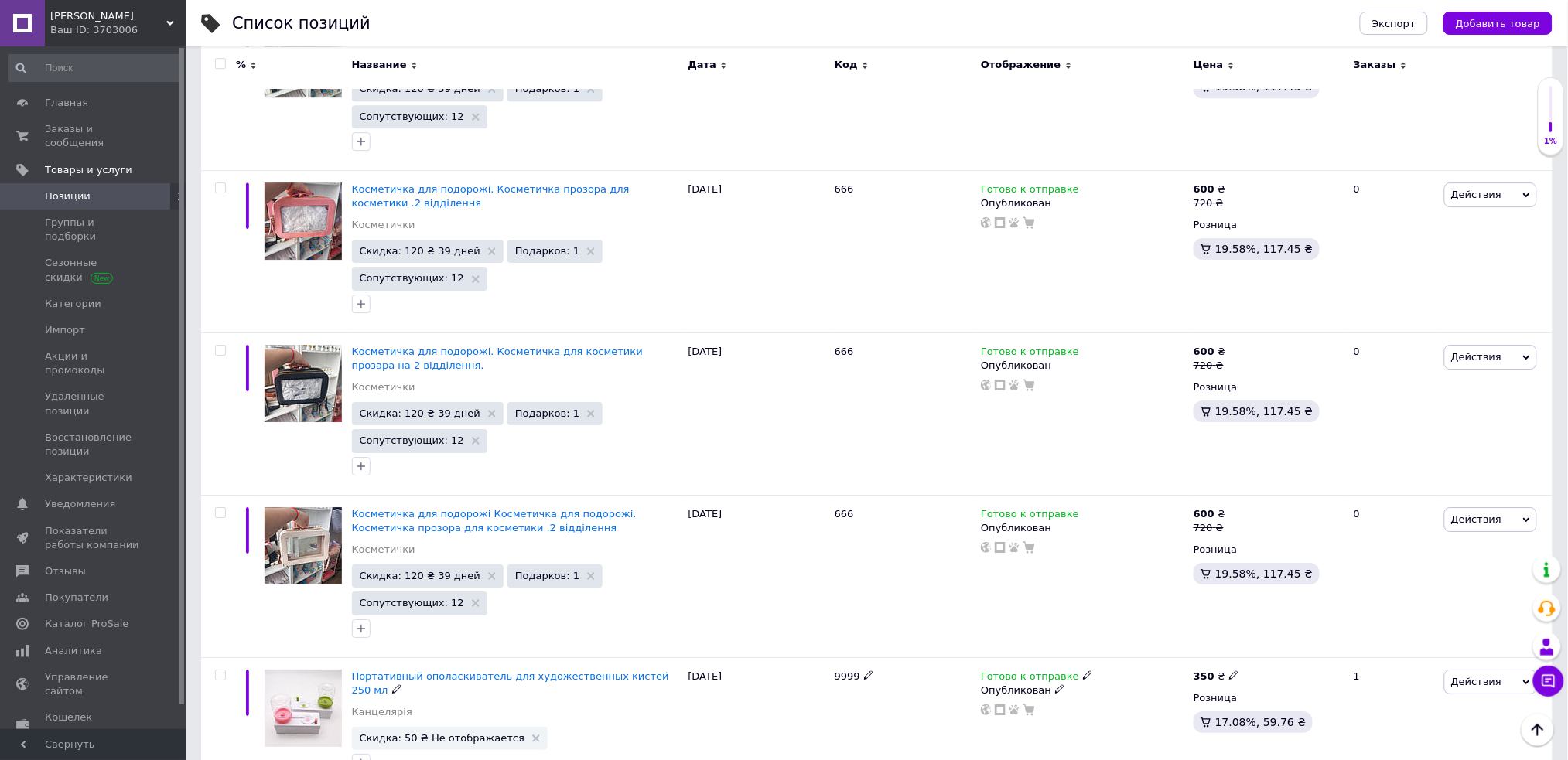
scroll to position [8082, 0]
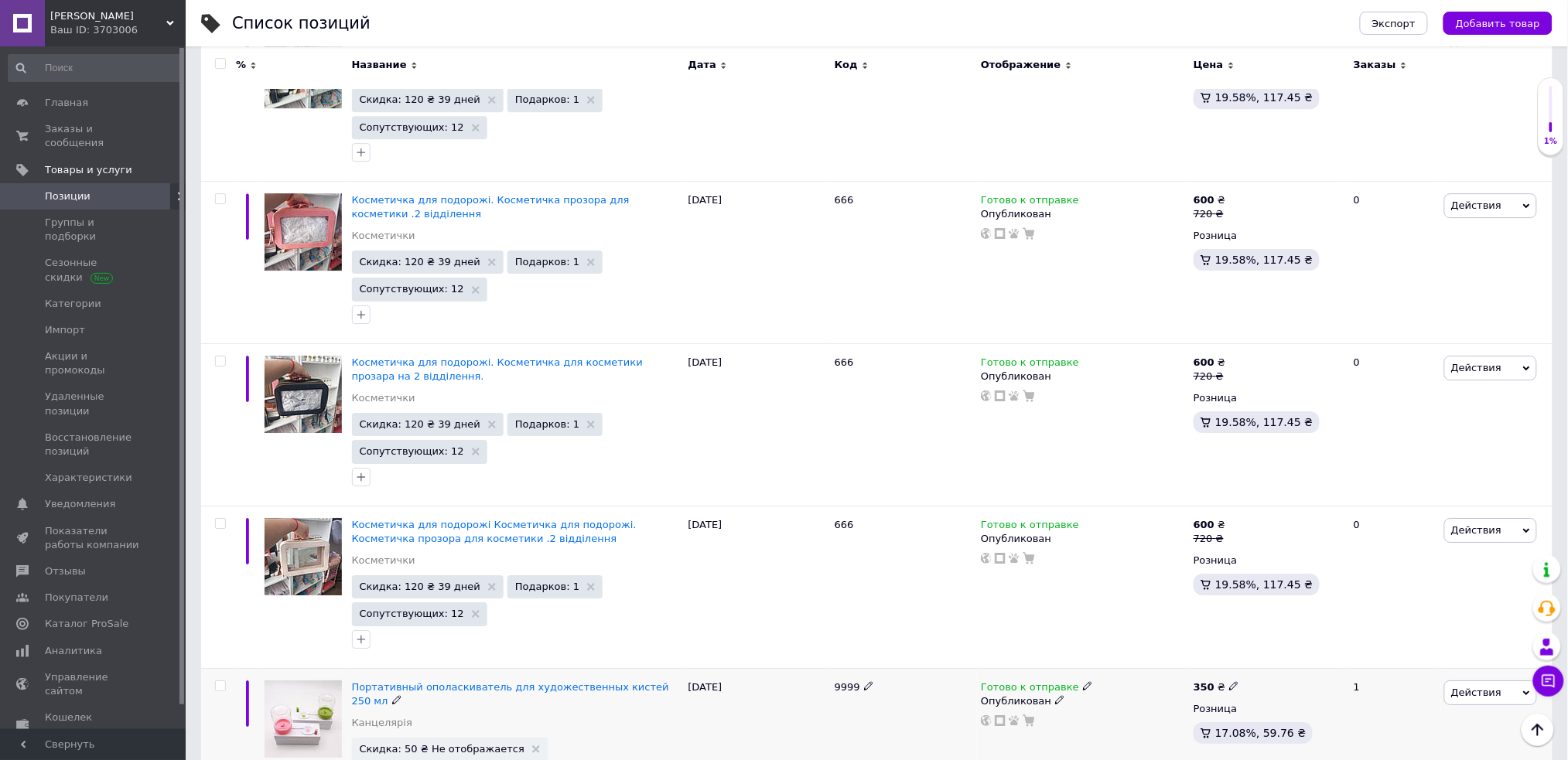
click at [220, 681] on input "checkbox" at bounding box center [220, 686] width 10 height 10
checkbox input "true"
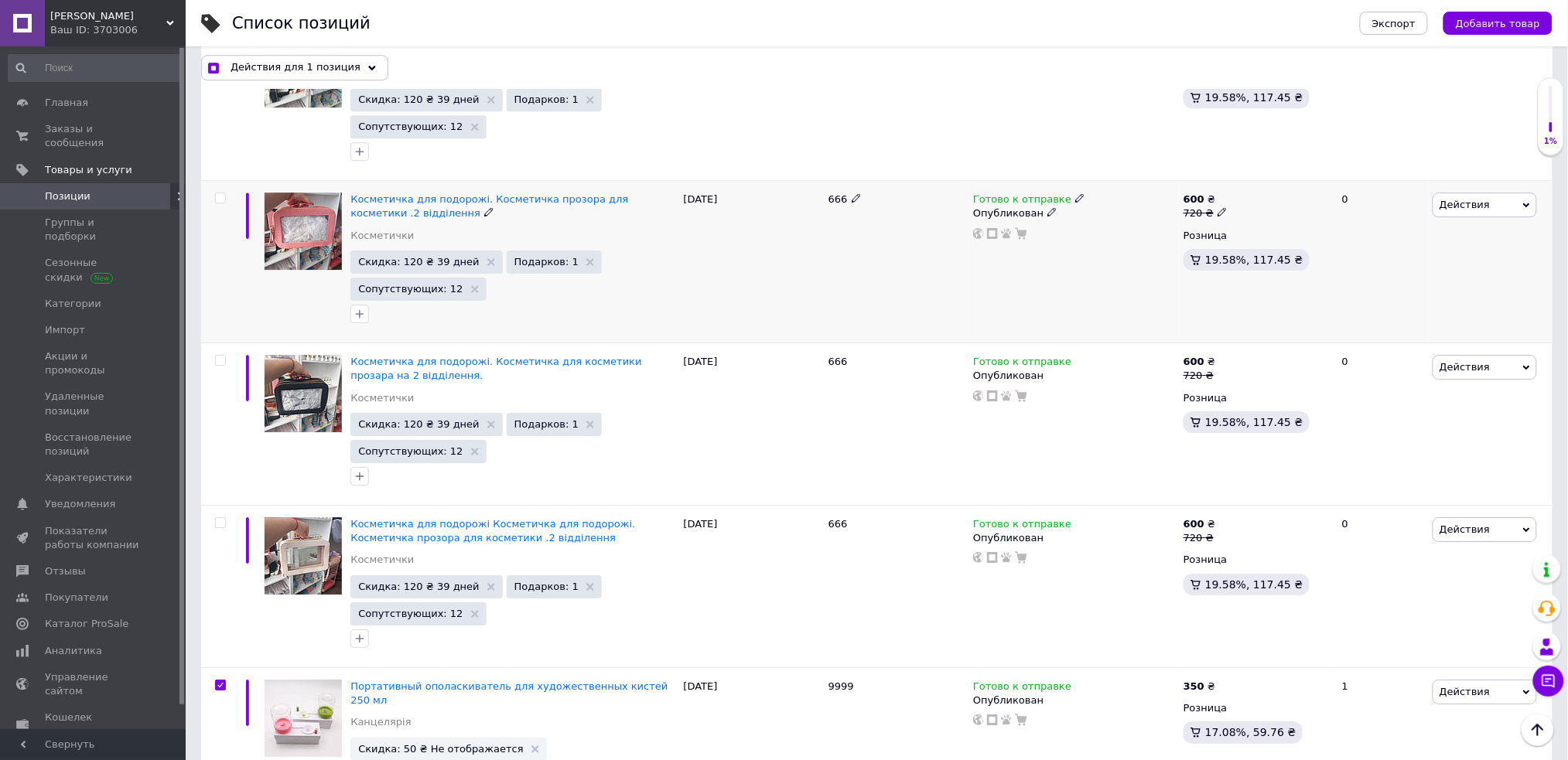
scroll to position [8096, 0]
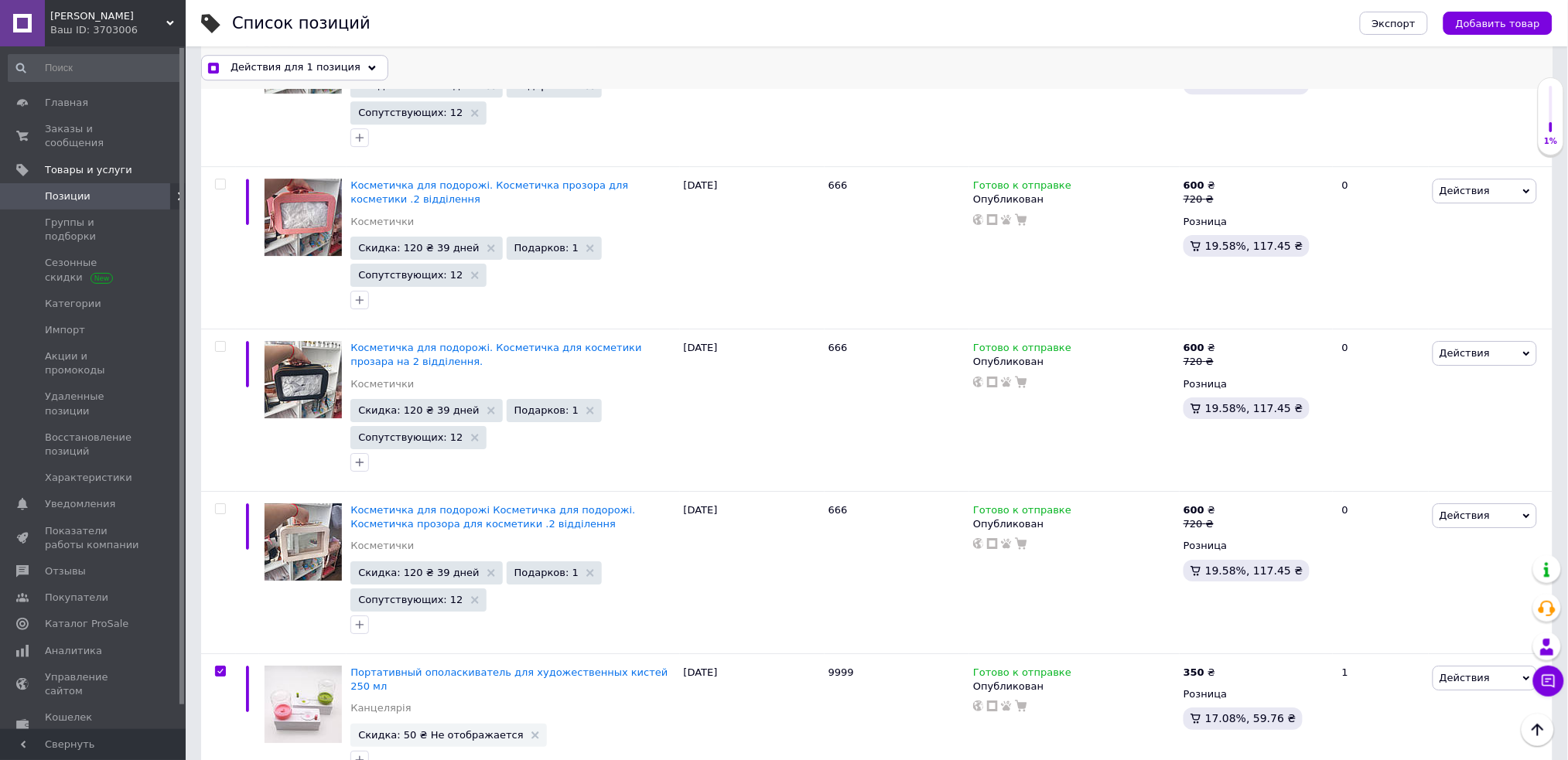
click at [322, 68] on span "Действия для 1 позиция" at bounding box center [295, 67] width 130 height 14
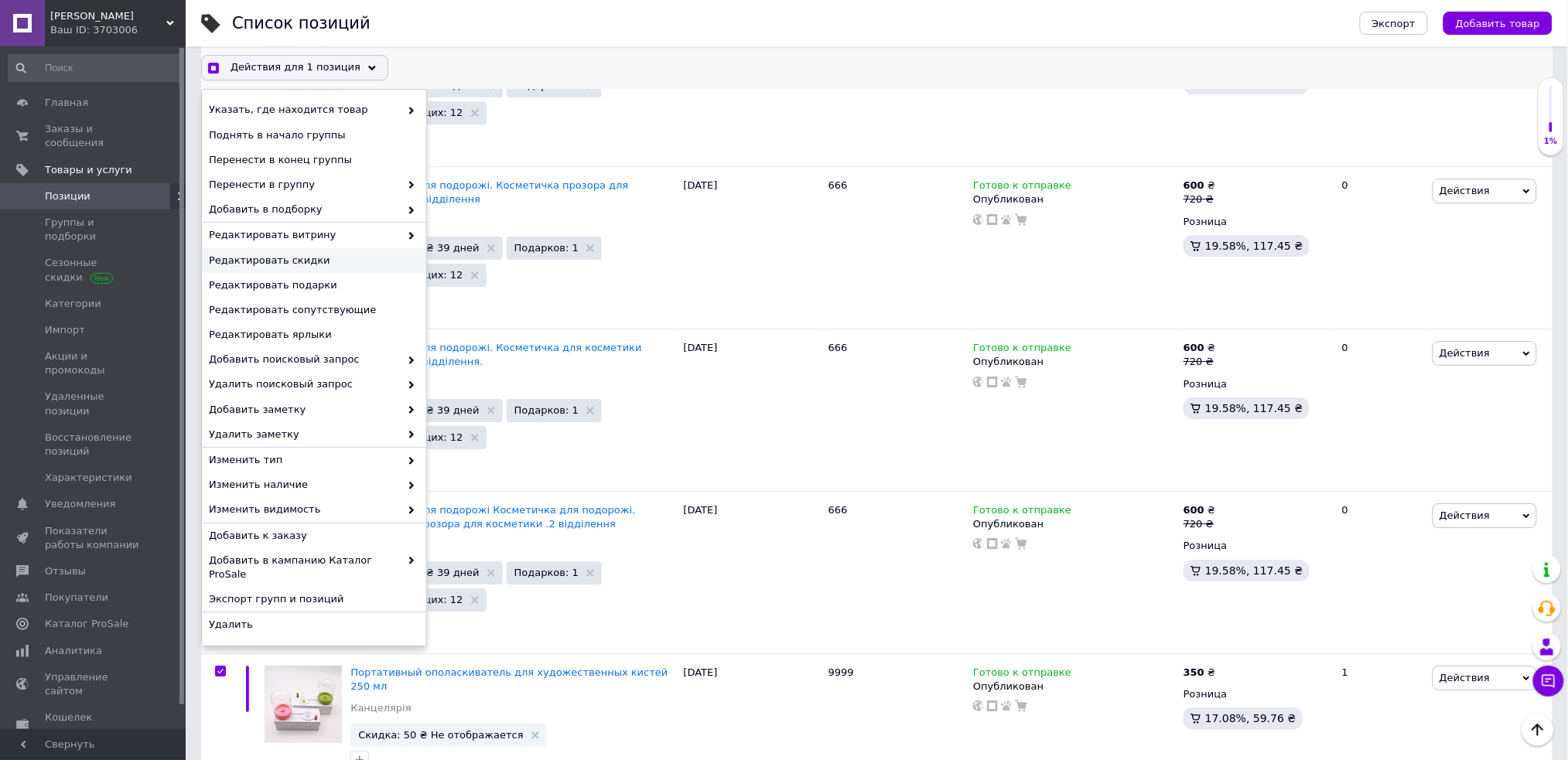
click at [332, 258] on span "Редактировать скидки" at bounding box center [312, 261] width 207 height 14
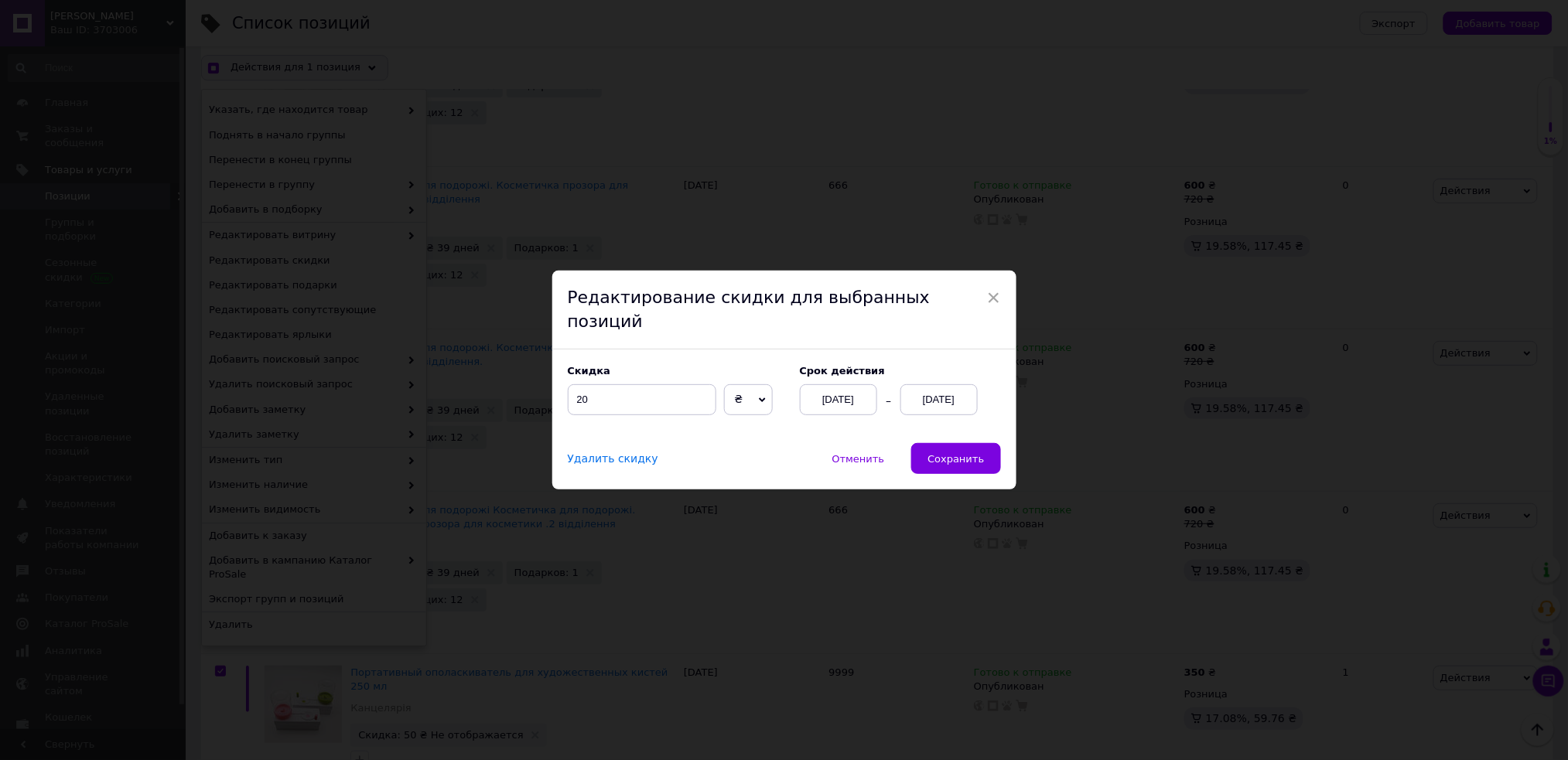
scroll to position [8033, 0]
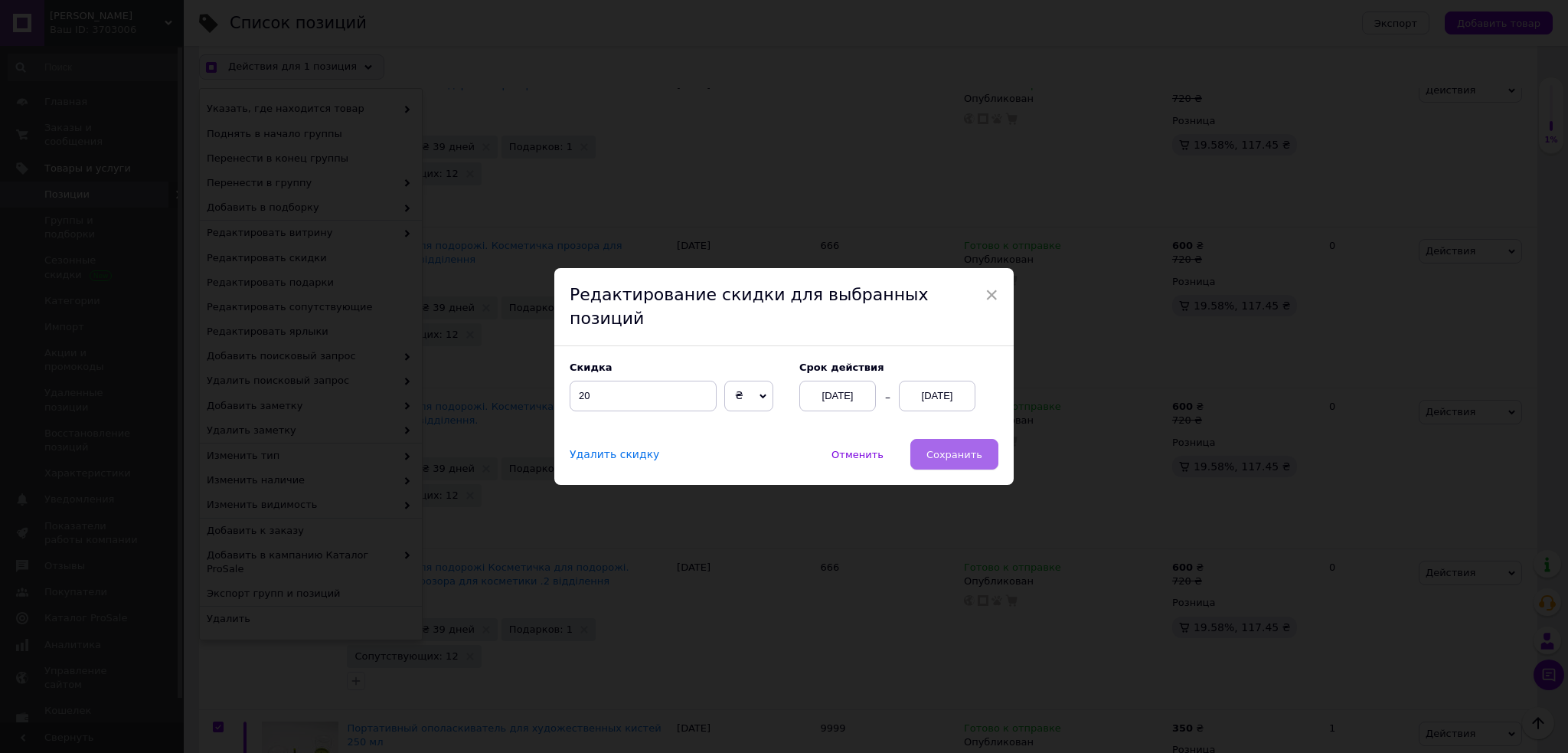
click at [977, 449] on span "Сохранить" at bounding box center [953, 455] width 56 height 12
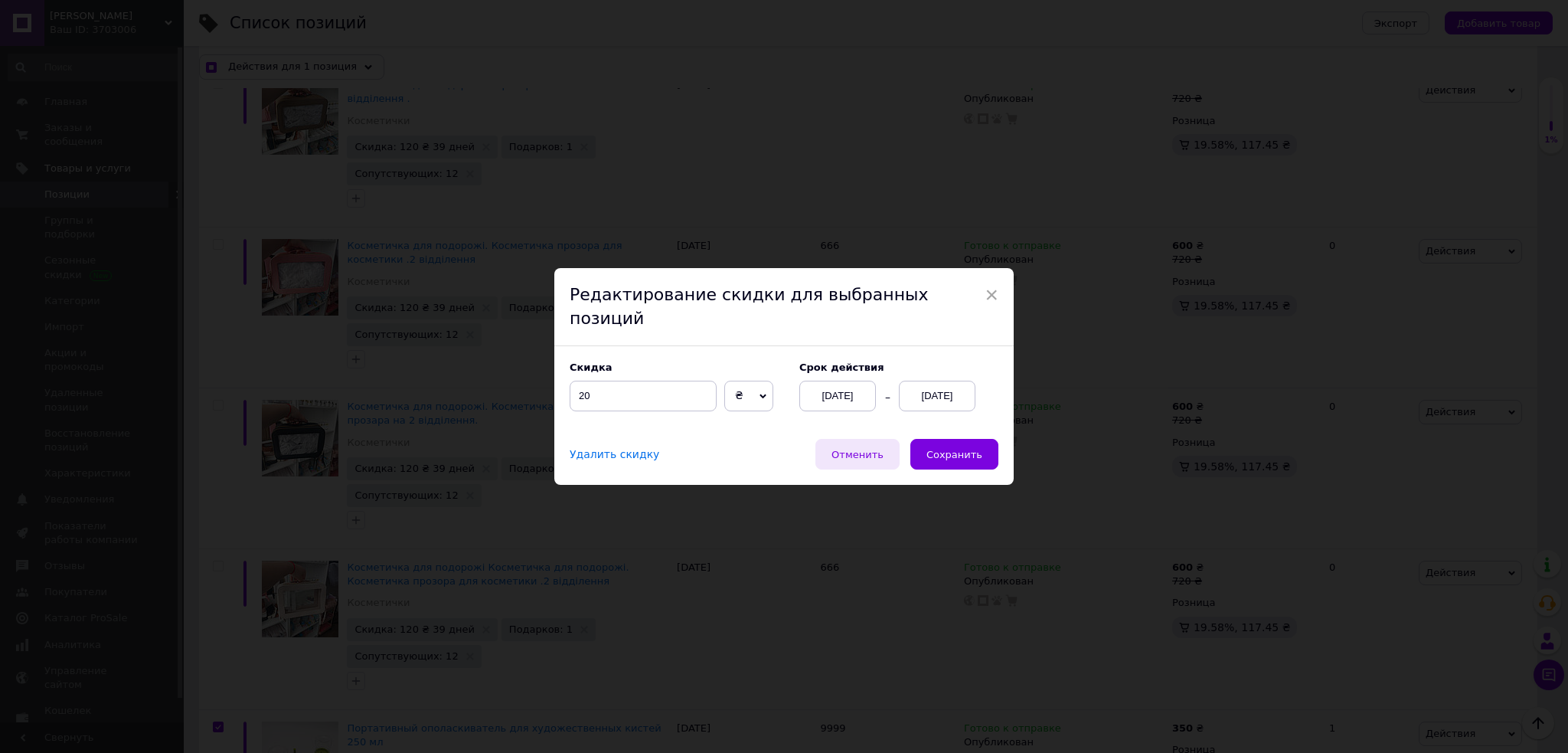
checkbox input "true"
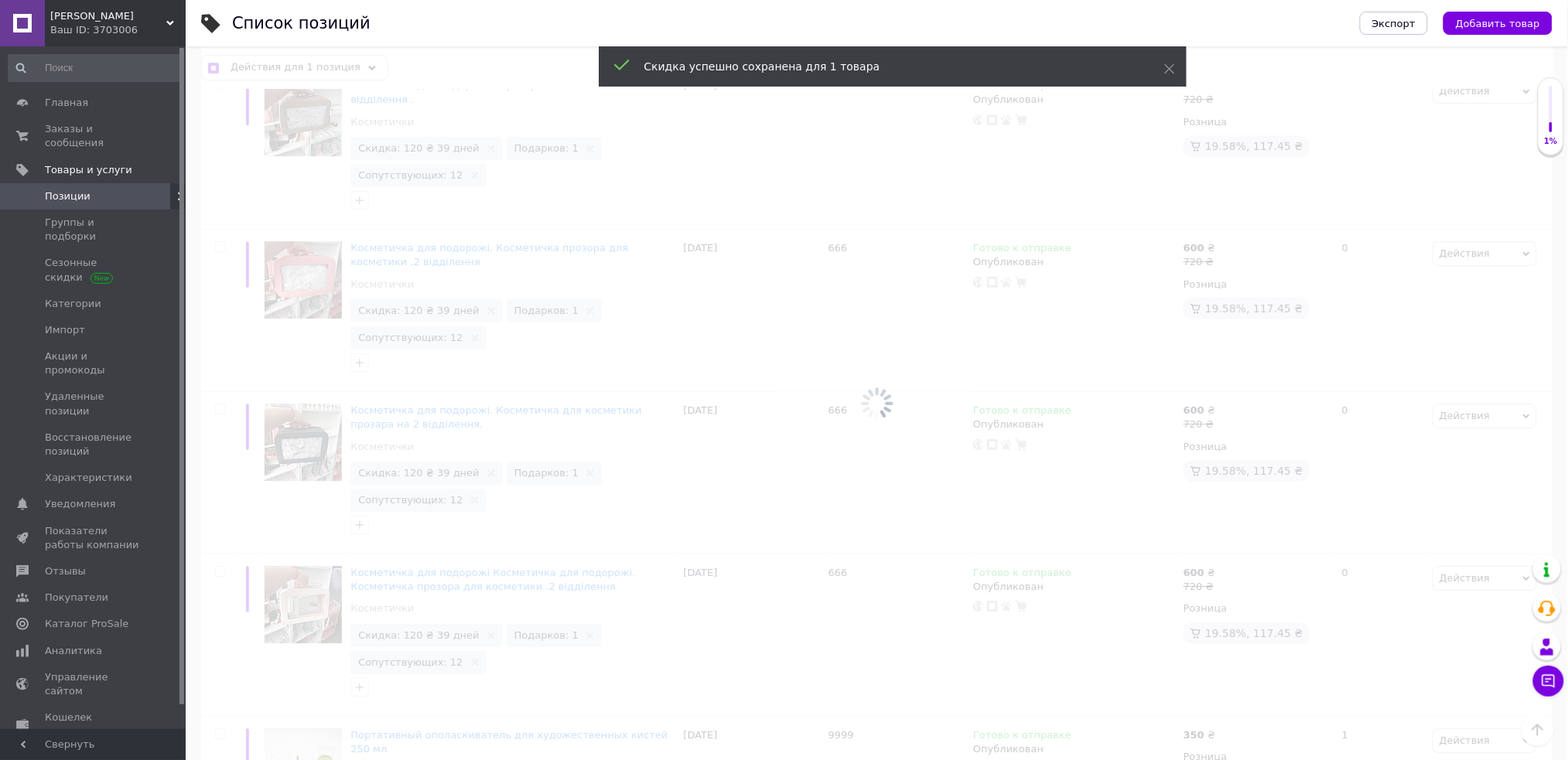
checkbox input "false"
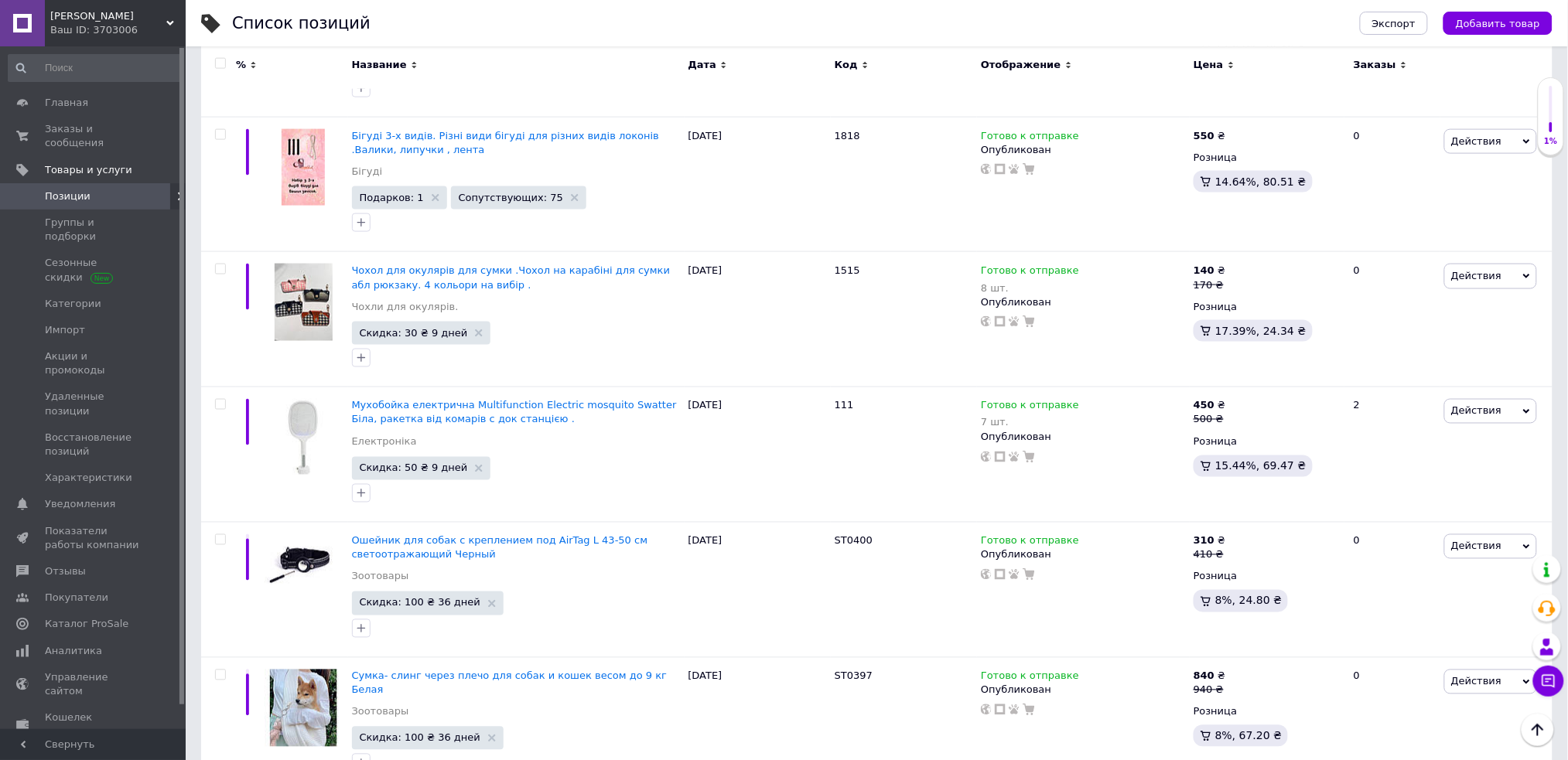
scroll to position [4882, 0]
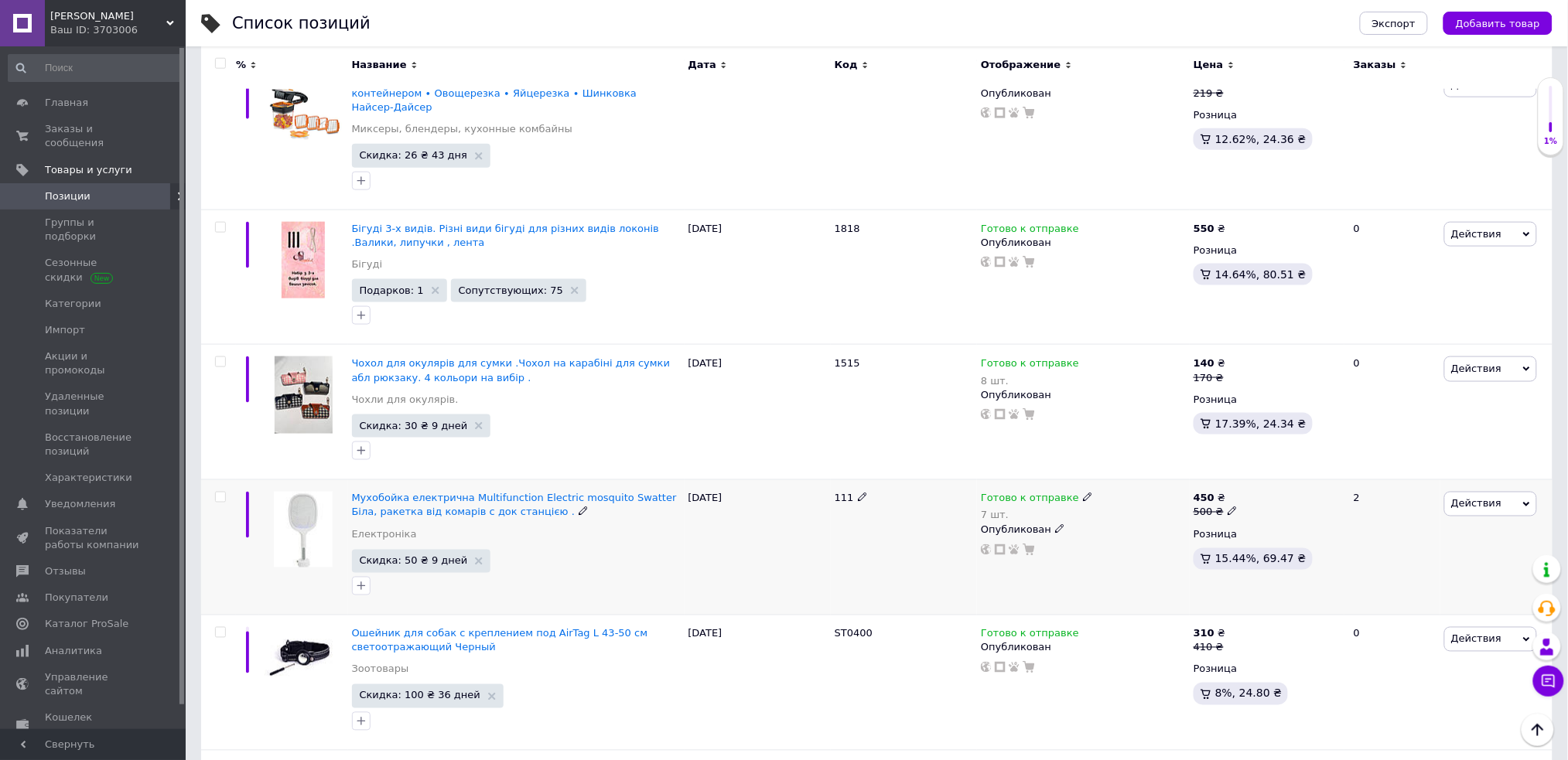
click at [218, 480] on div at bounding box center [217, 548] width 34 height 136
click at [217, 493] on input "checkbox" at bounding box center [220, 497] width 10 height 10
checkbox input "true"
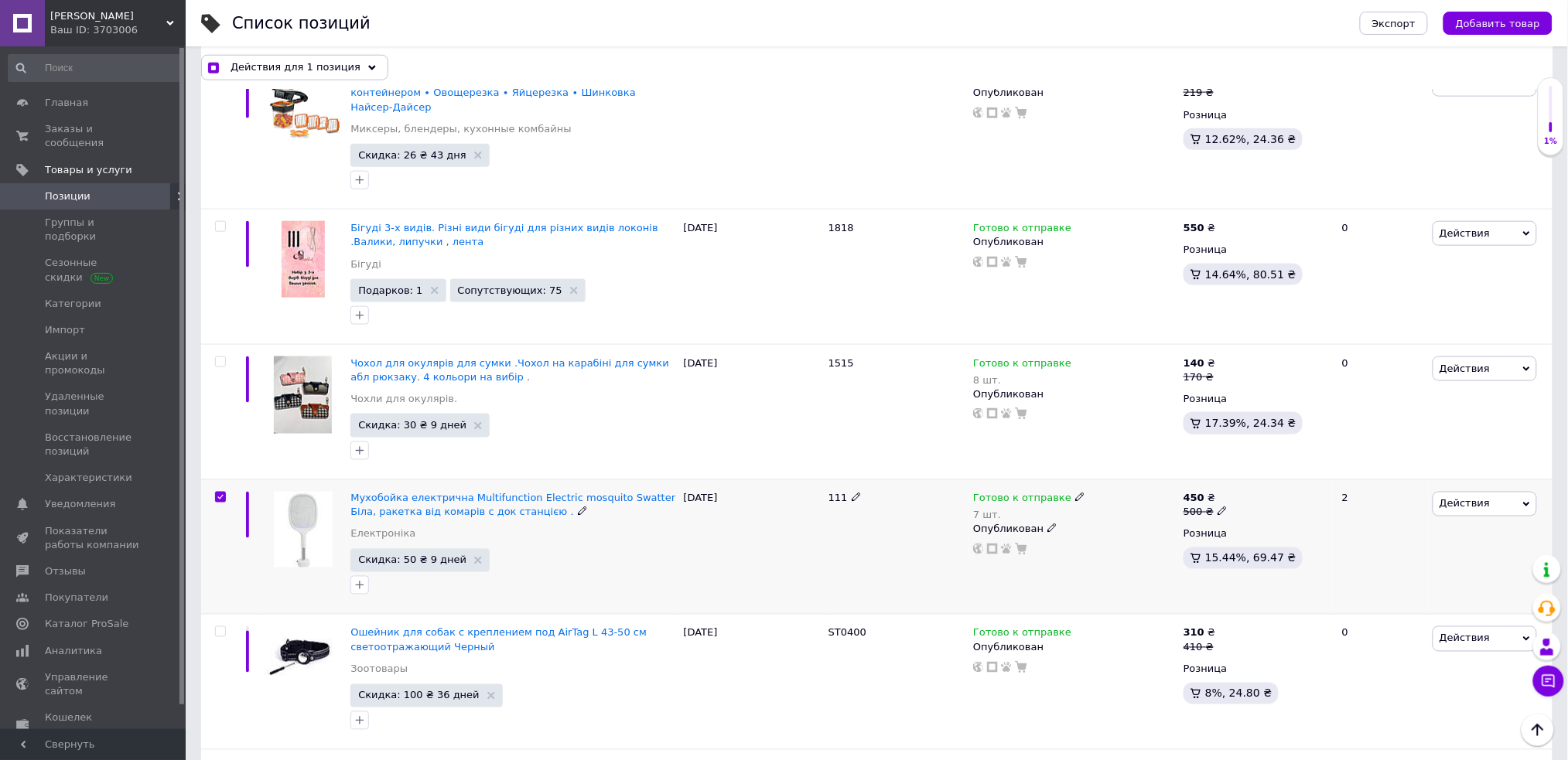
scroll to position [4895, 0]
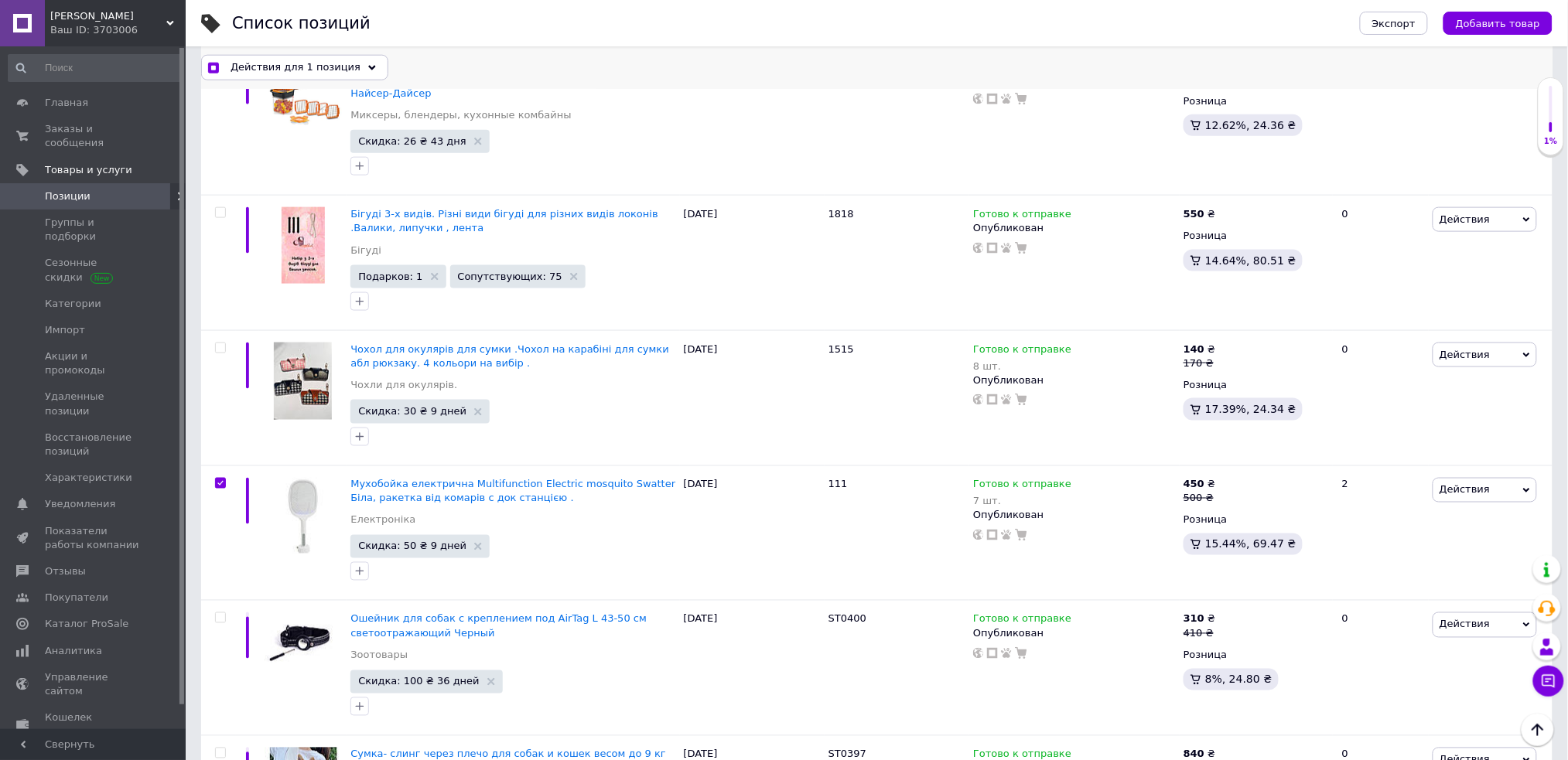
click at [338, 64] on span "Действия для 1 позиция" at bounding box center [295, 67] width 130 height 14
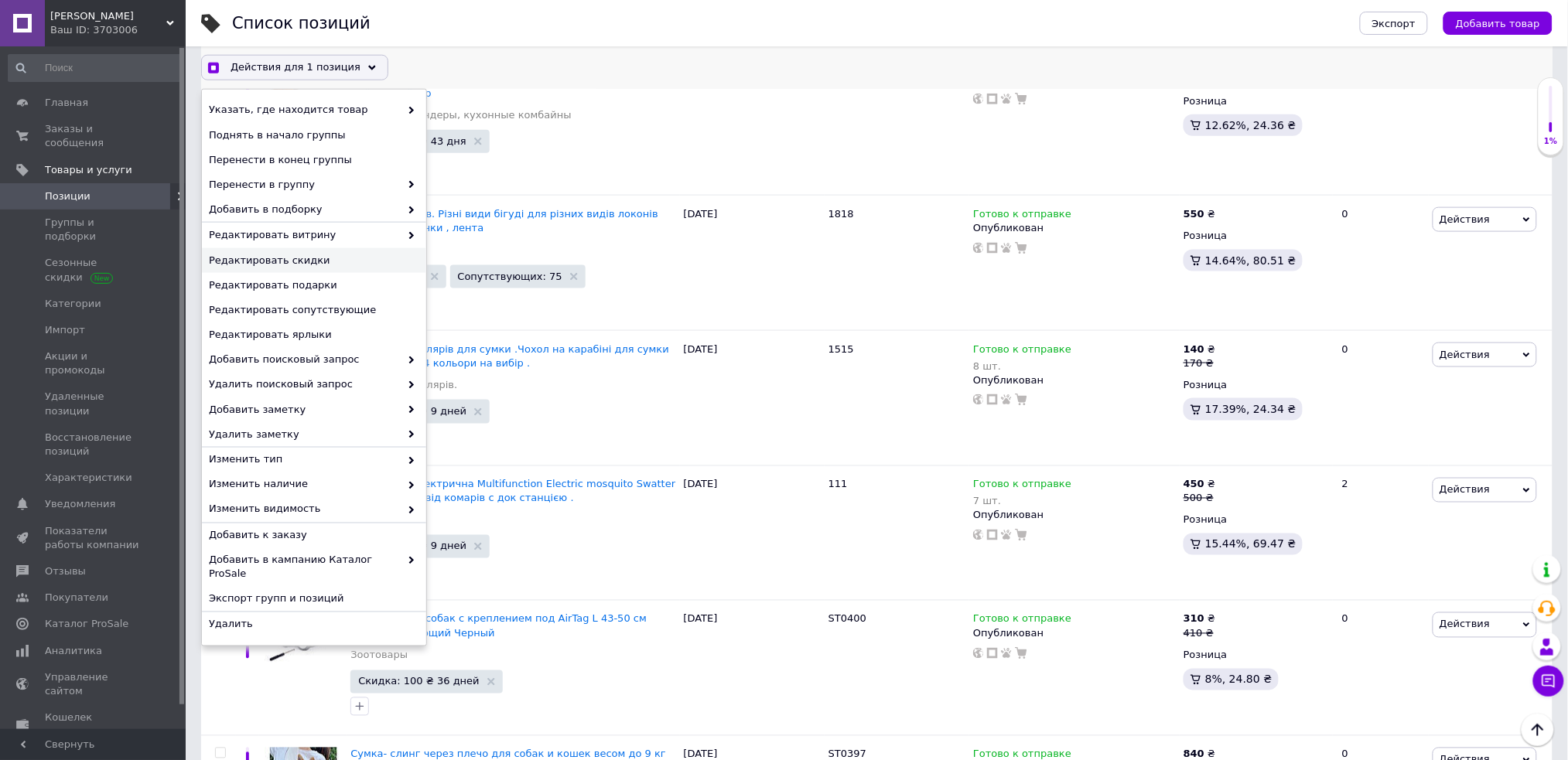
click at [353, 265] on span "Редактировать скидки" at bounding box center [312, 261] width 207 height 14
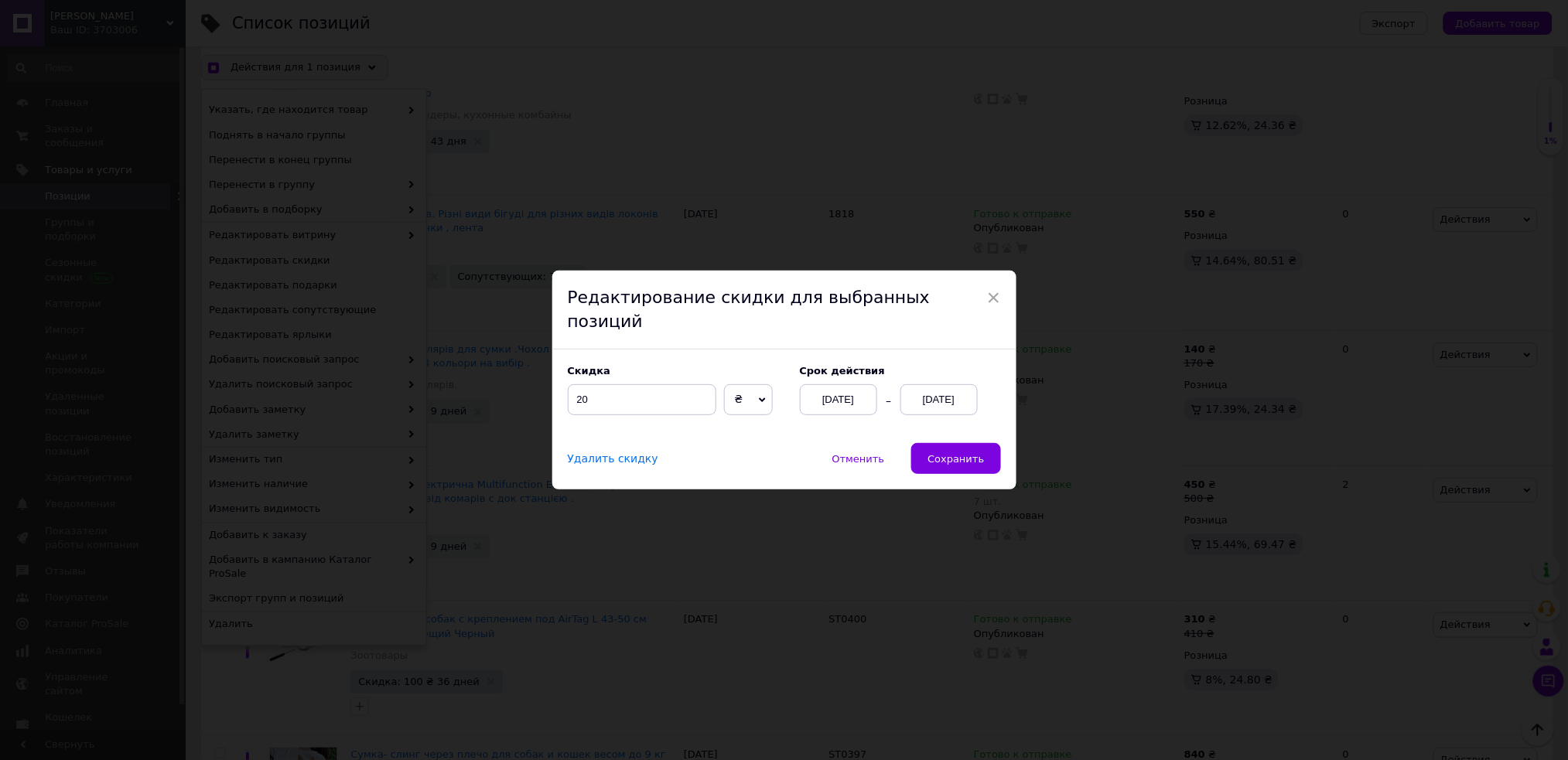
scroll to position [4832, 0]
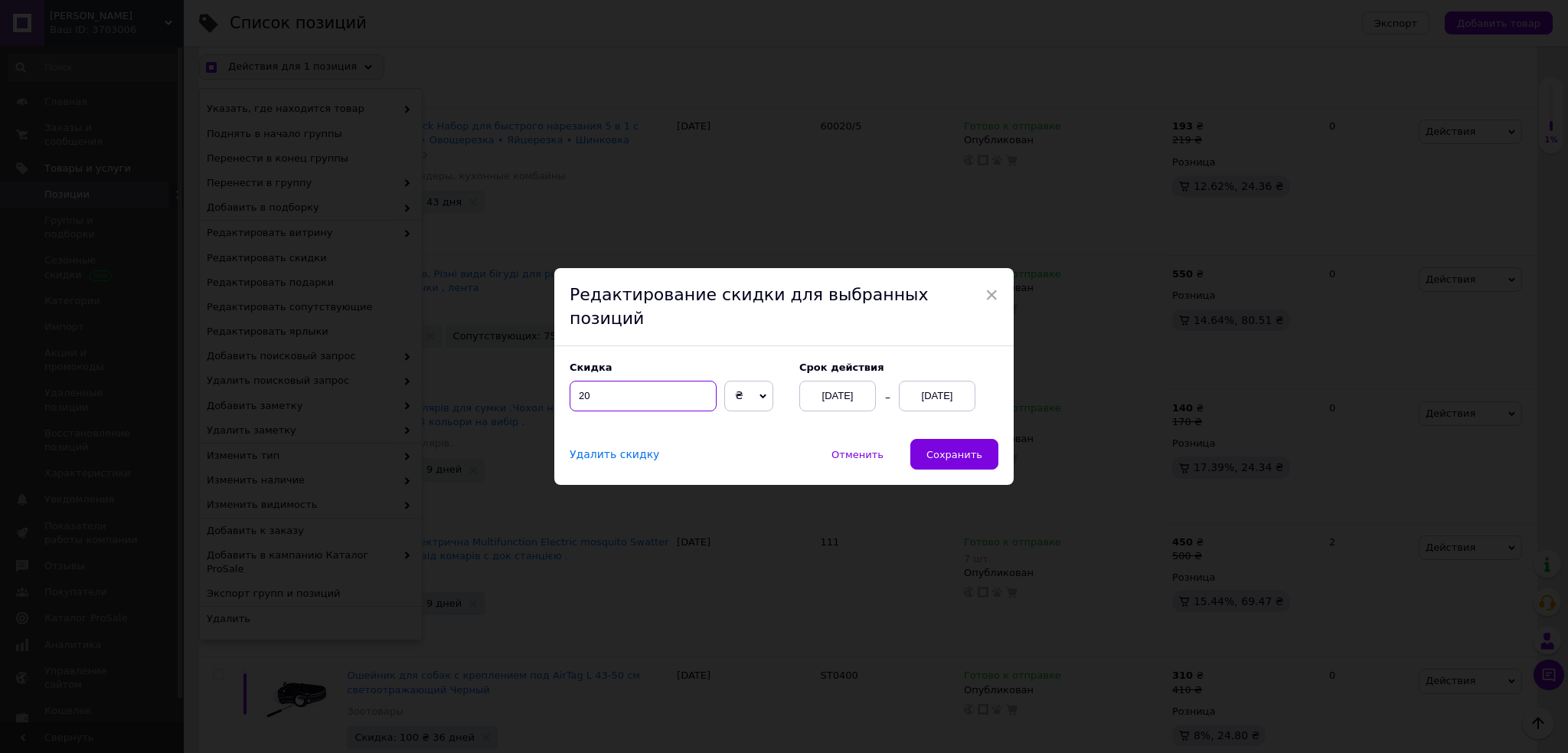
drag, startPoint x: 636, startPoint y: 385, endPoint x: 530, endPoint y: 381, distance: 106.1
click at [530, 381] on div "× Редактирование скидки для выбранных позиций Скидка 20 ₴ % Cрок действия [DATE…" at bounding box center [784, 376] width 1568 height 753
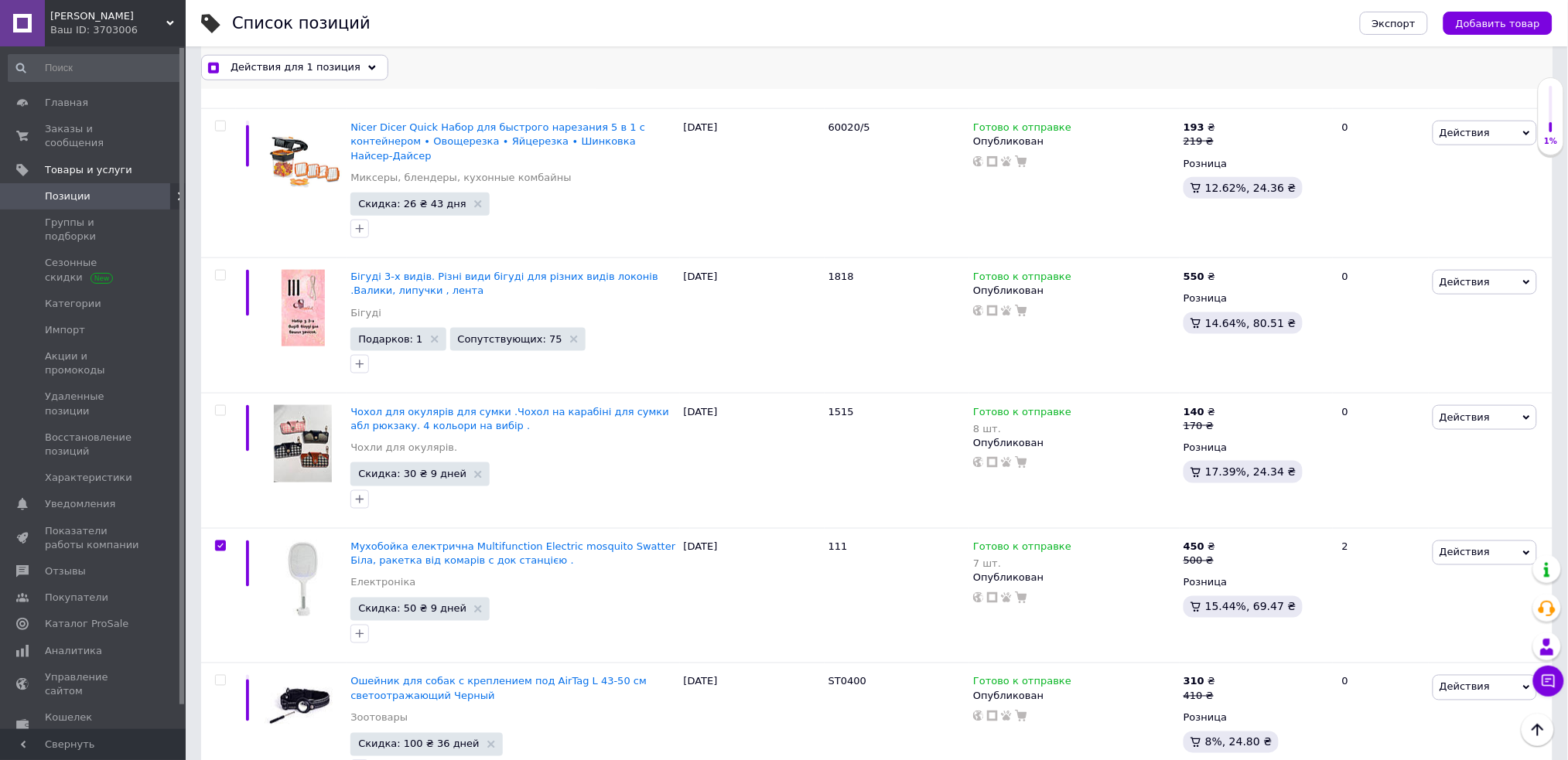
click at [283, 71] on span "Действия для 1 позиция" at bounding box center [295, 67] width 130 height 14
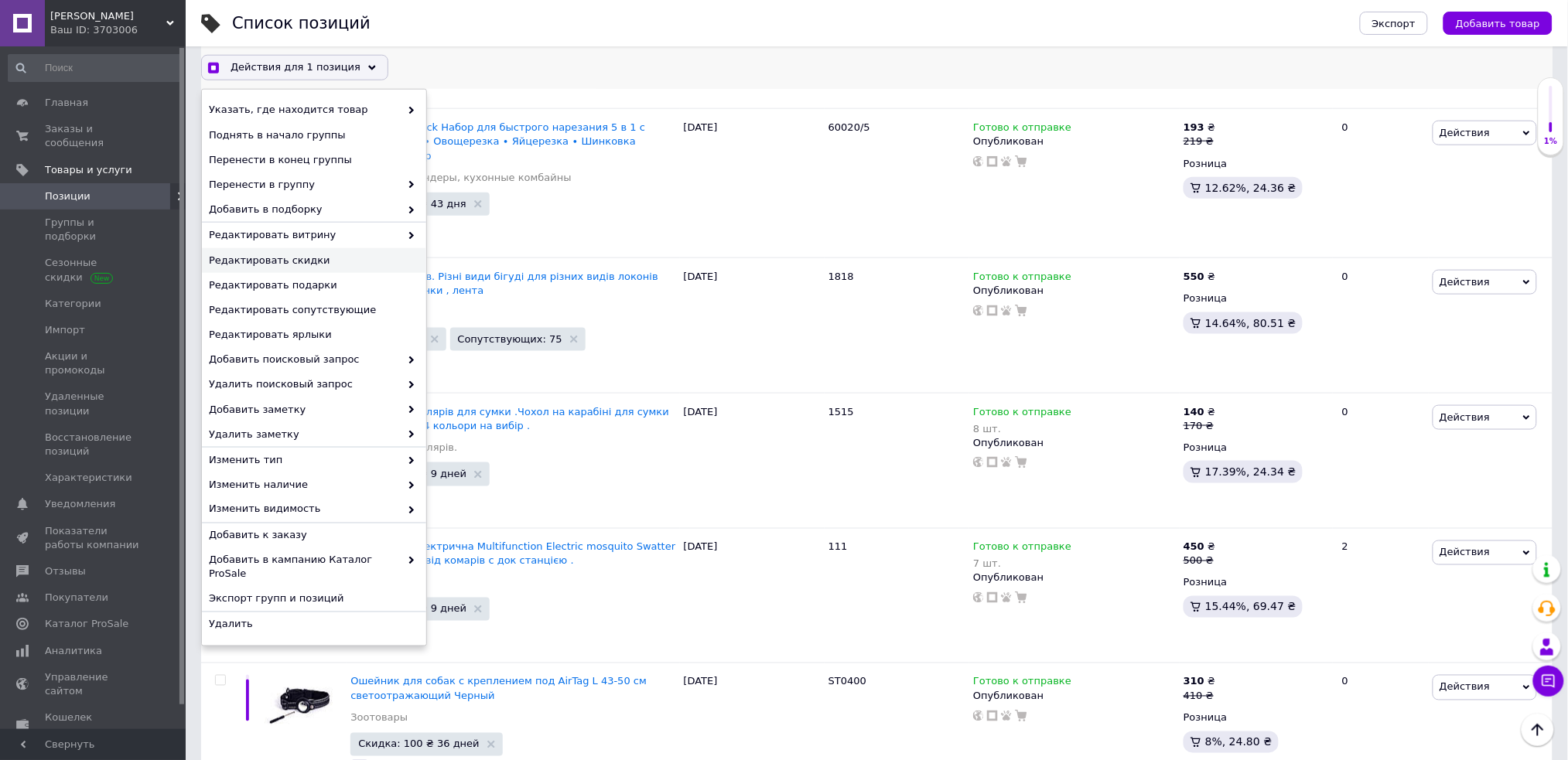
click at [328, 254] on span "Редактировать скидки" at bounding box center [312, 261] width 207 height 14
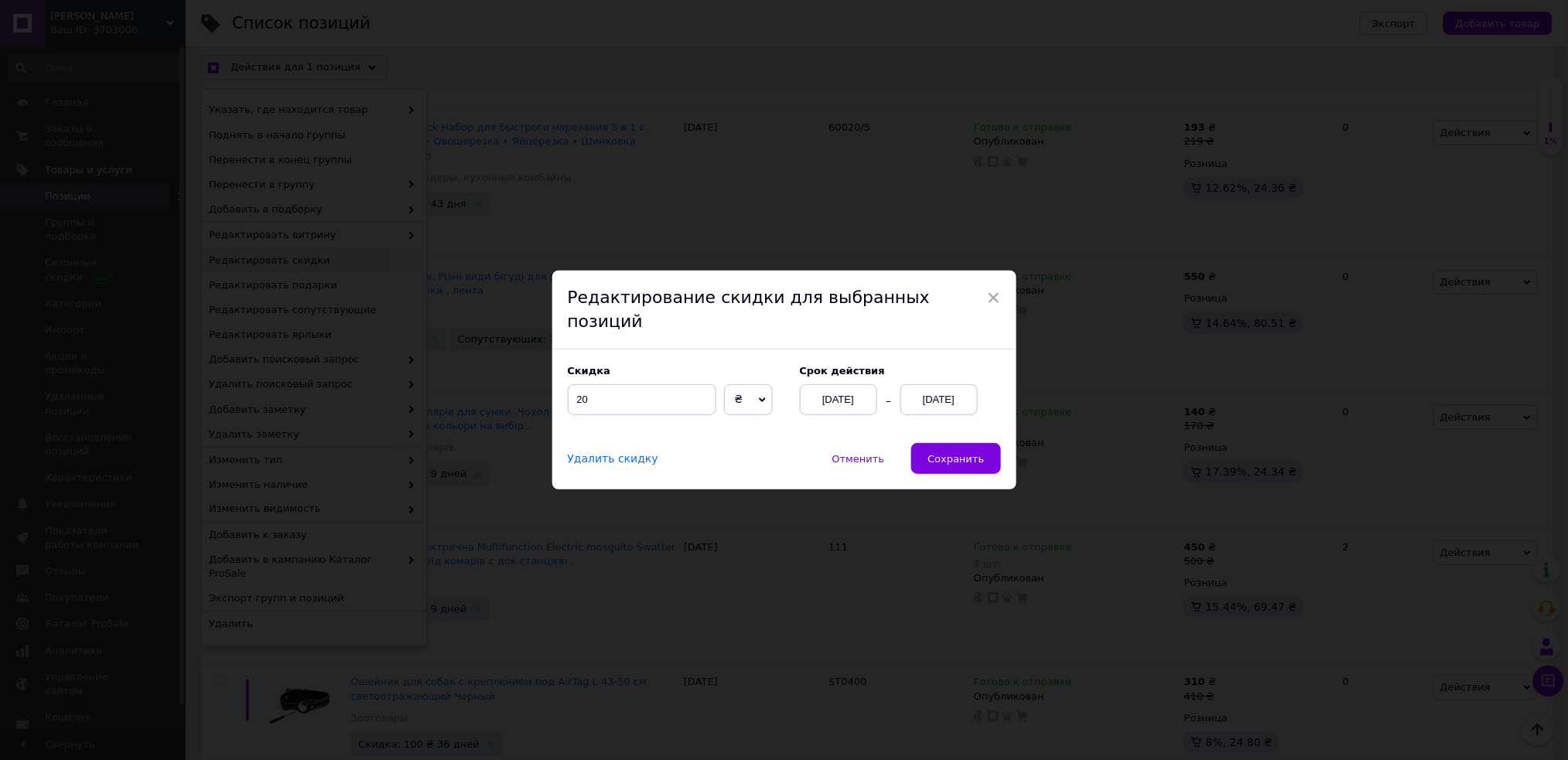
scroll to position [4770, 0]
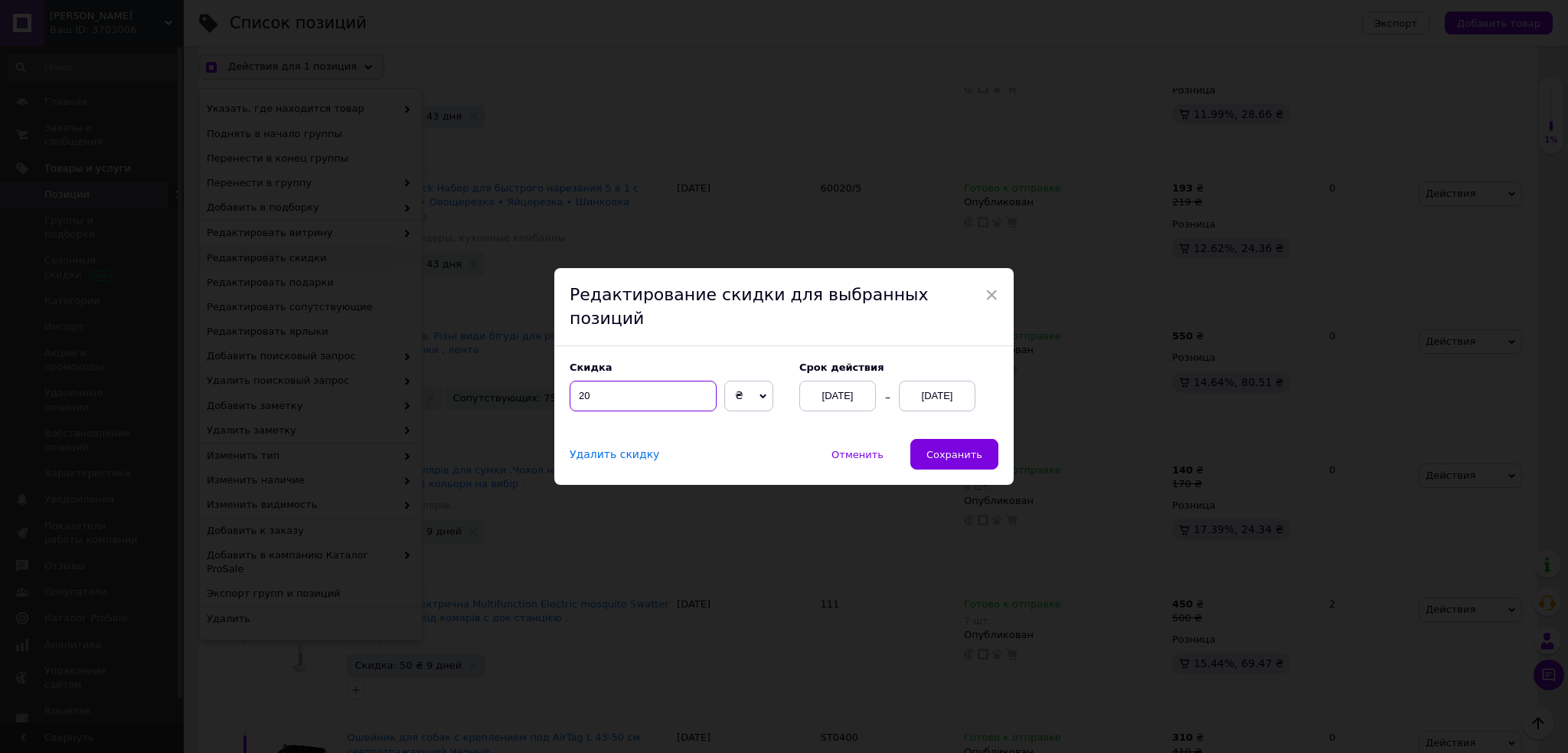
click at [604, 381] on input "20" at bounding box center [643, 395] width 147 height 30
checkbox input "true"
type input "2"
checkbox input "true"
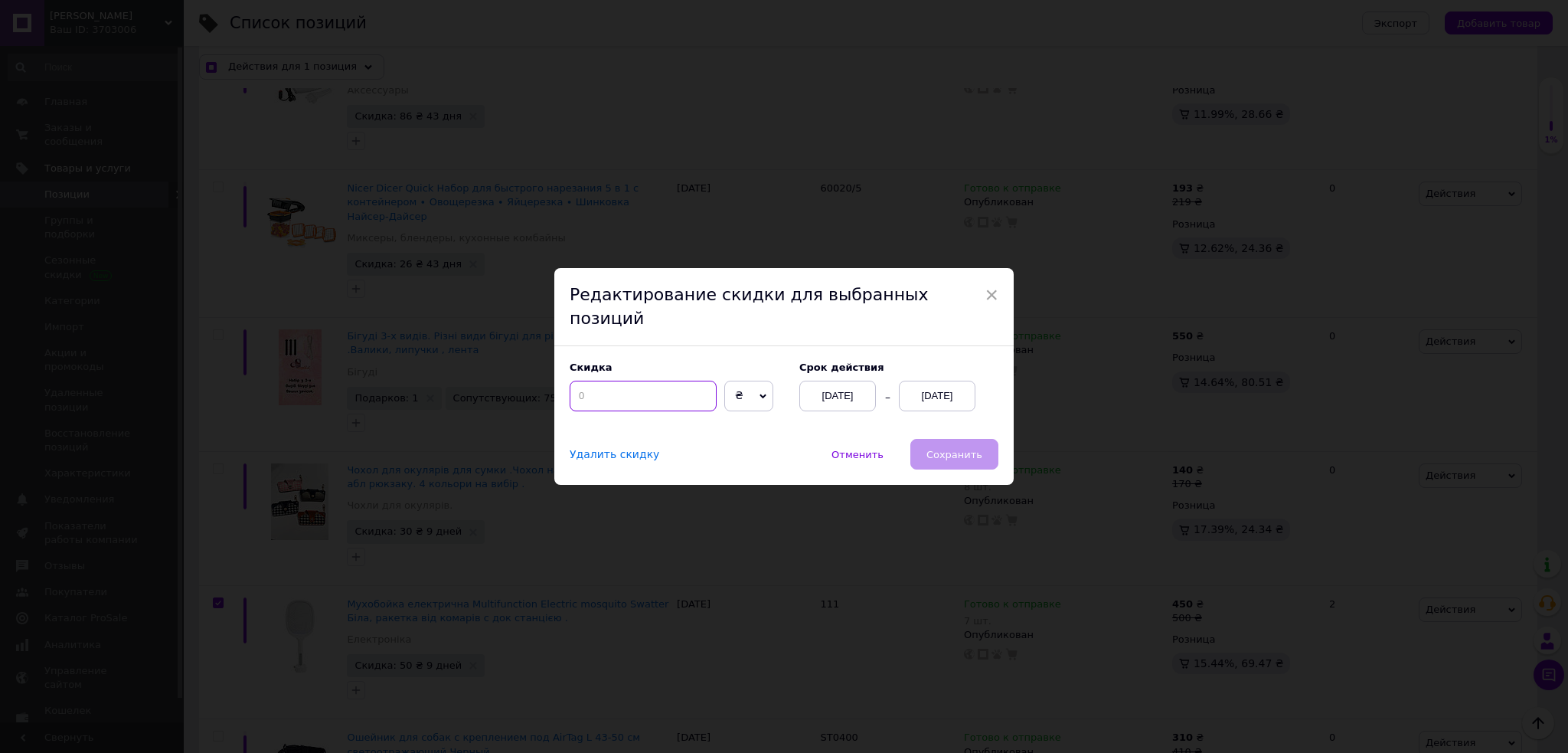
type input "5"
checkbox input "true"
type input "50"
click at [945, 449] on span "Сохранить" at bounding box center [953, 455] width 56 height 12
checkbox input "true"
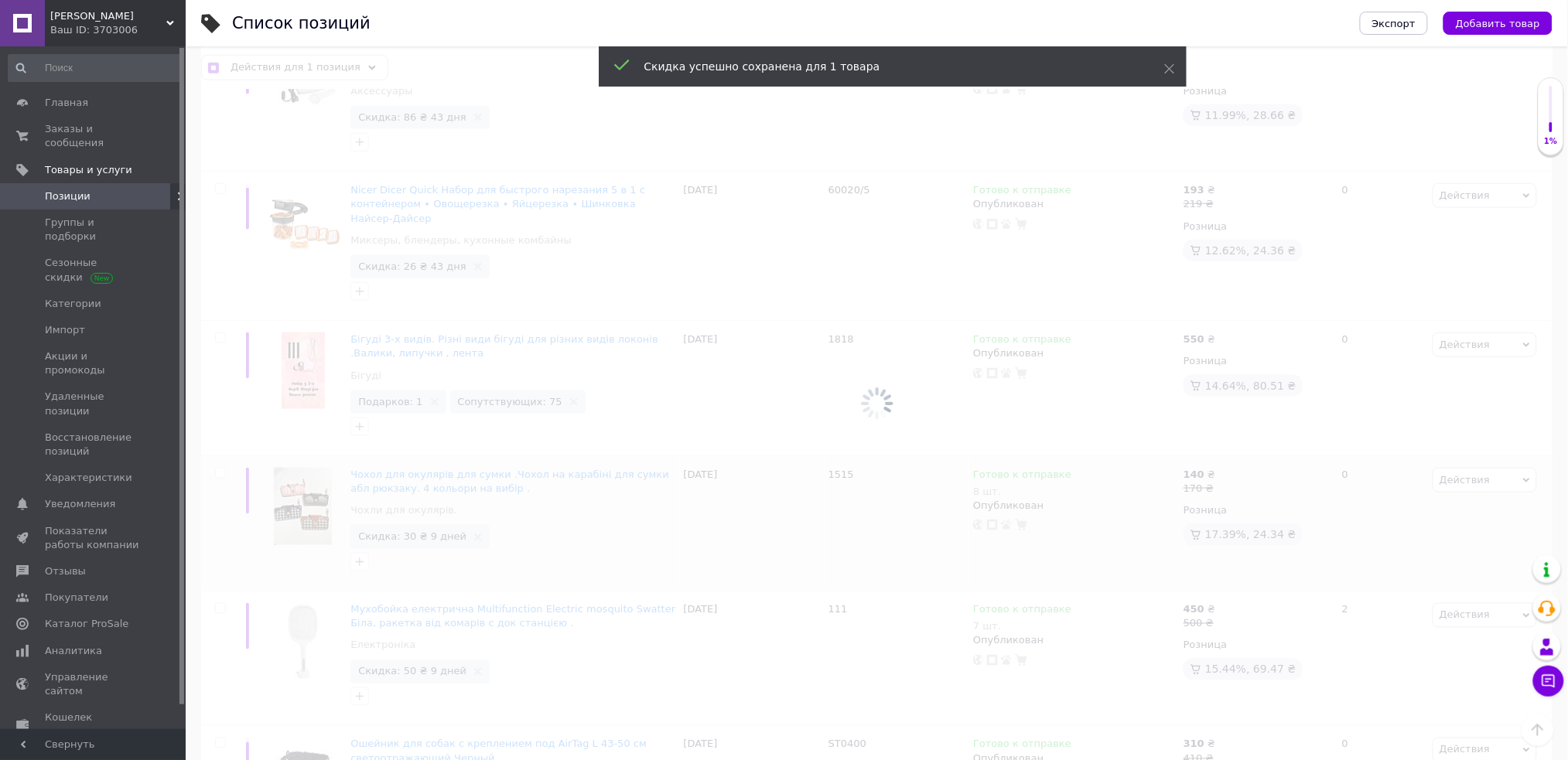
checkbox input "false"
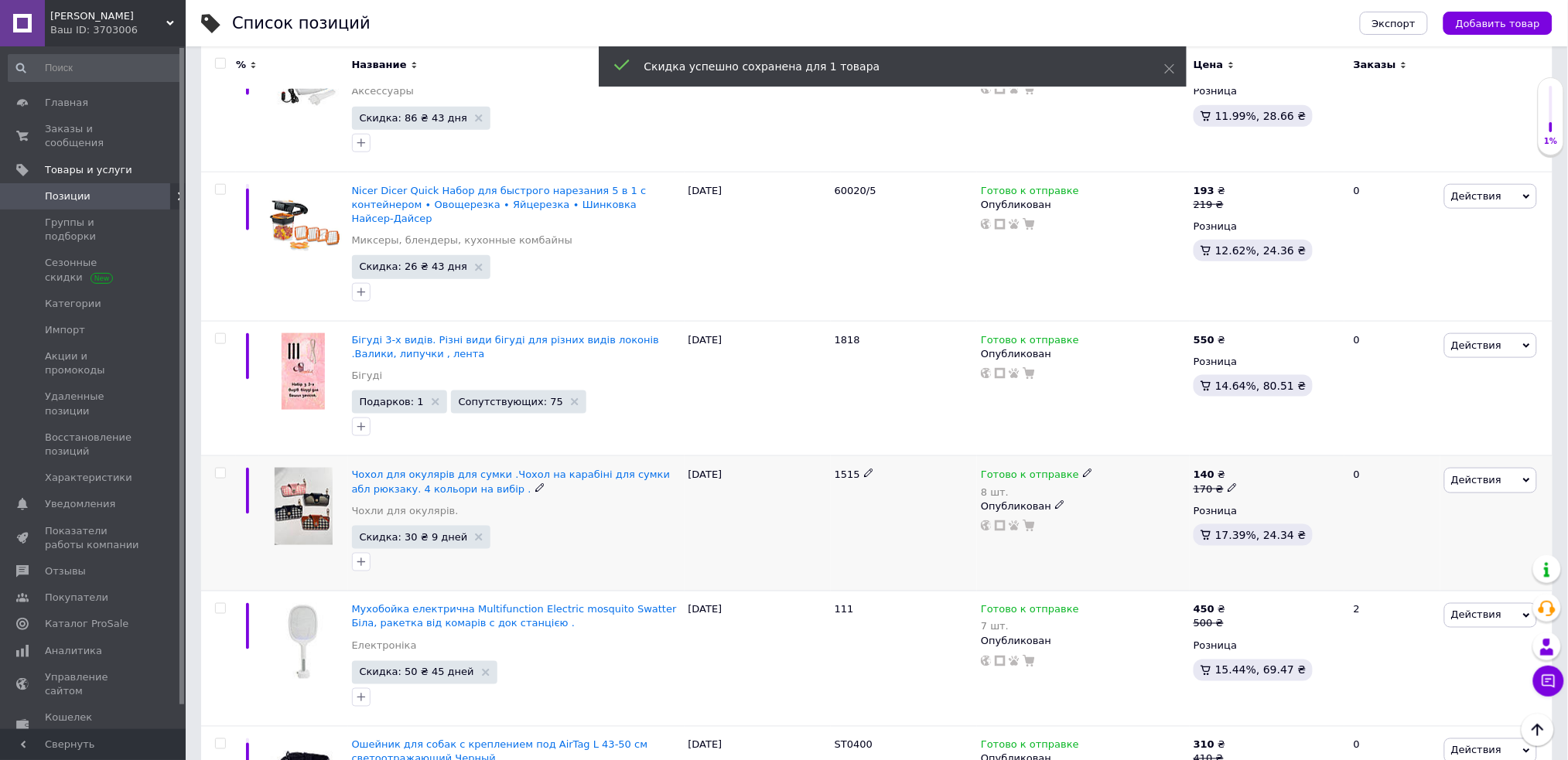
scroll to position [4756, 0]
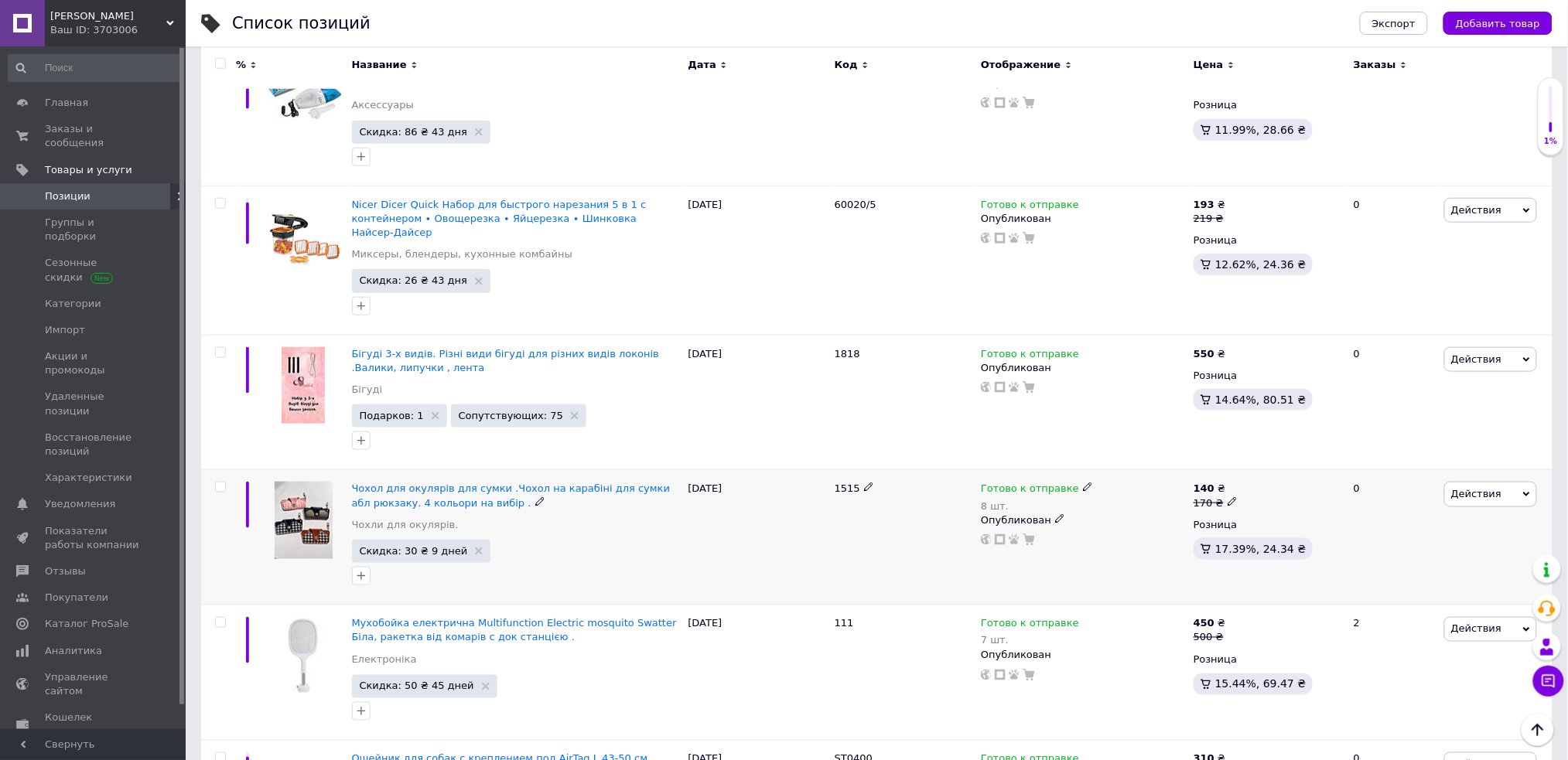
click at [219, 483] on input "checkbox" at bounding box center [220, 488] width 10 height 10
checkbox input "true"
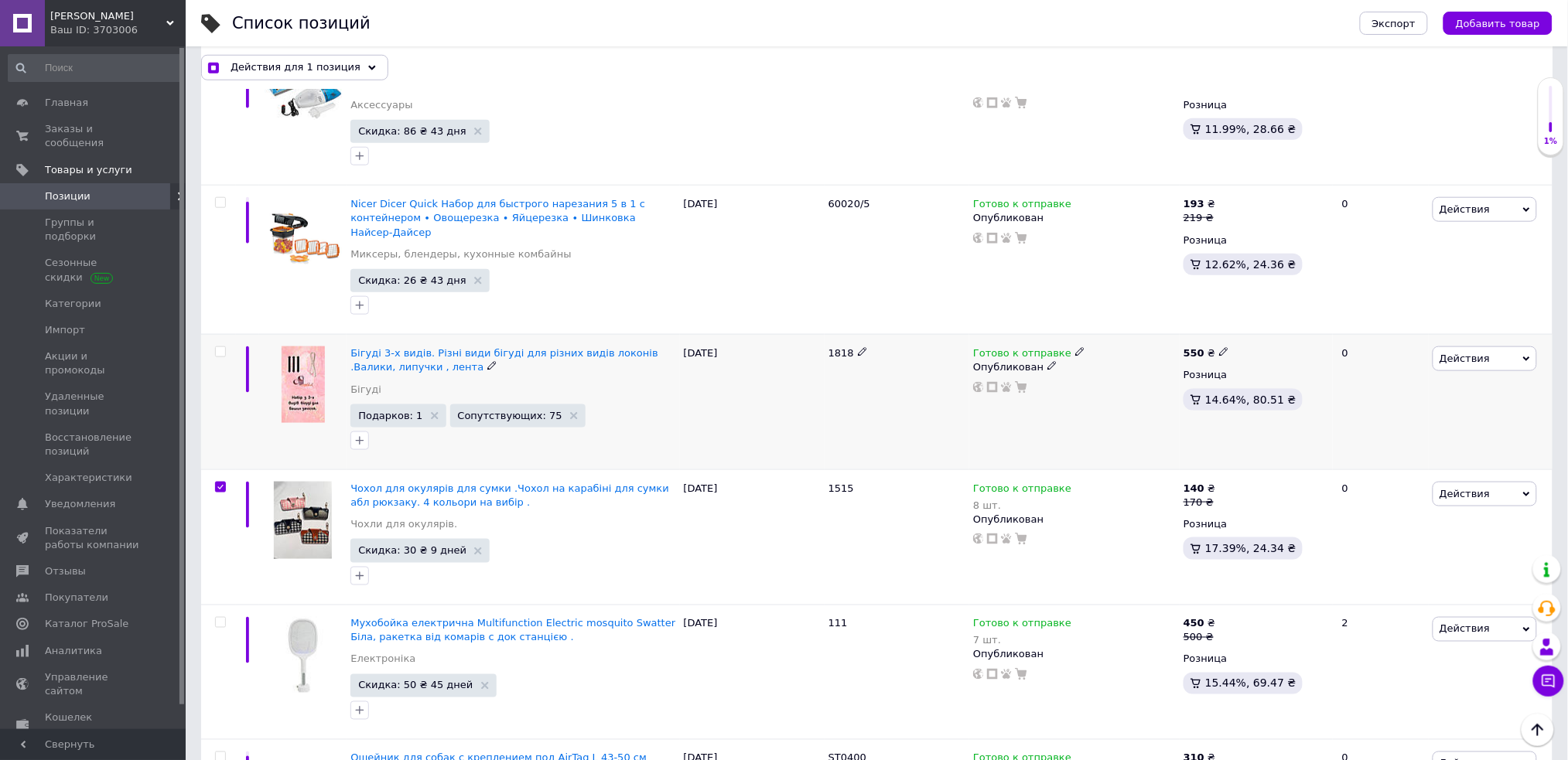
scroll to position [4770, 0]
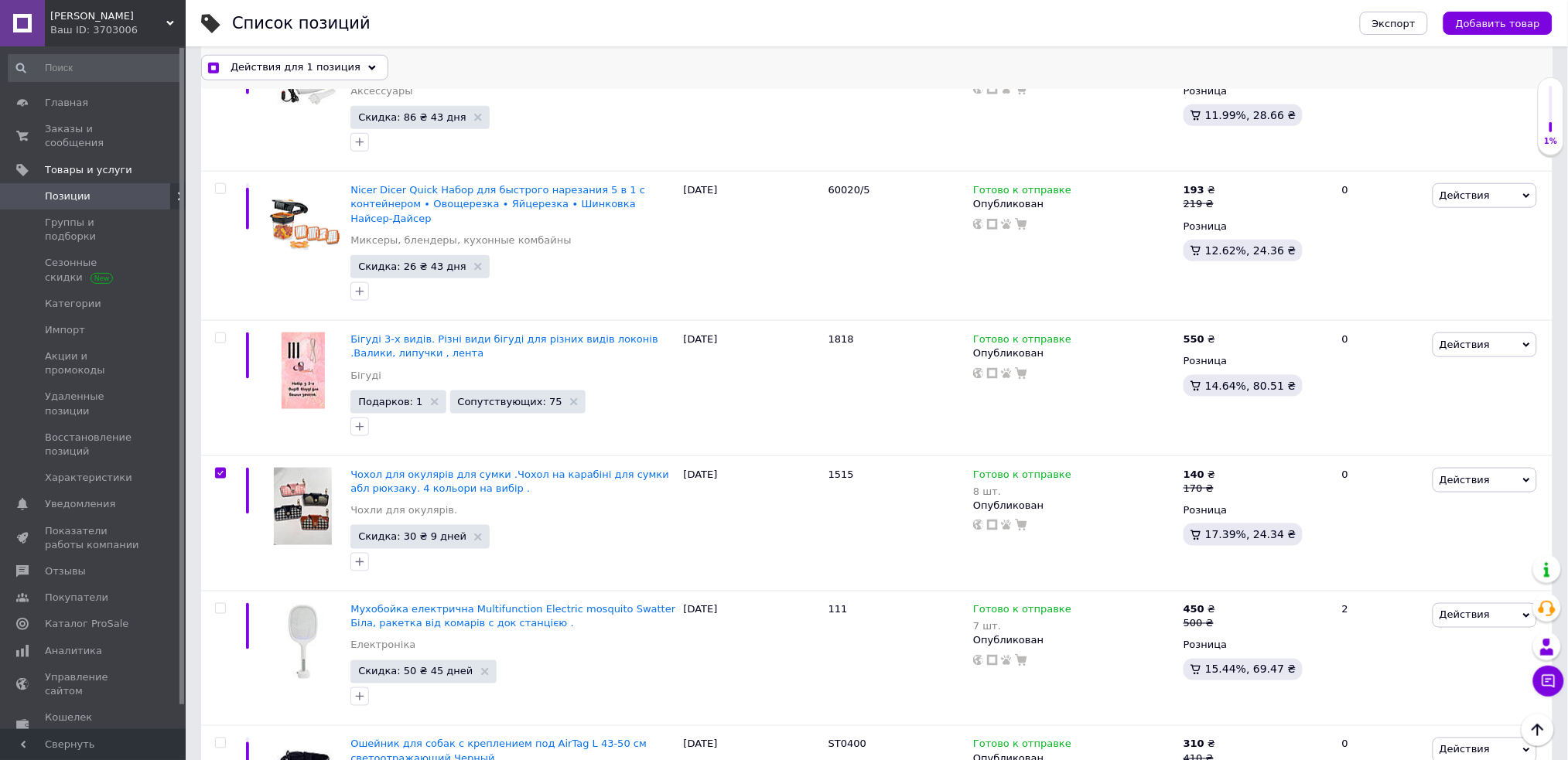
click at [325, 66] on span "Действия для 1 позиция" at bounding box center [295, 67] width 130 height 14
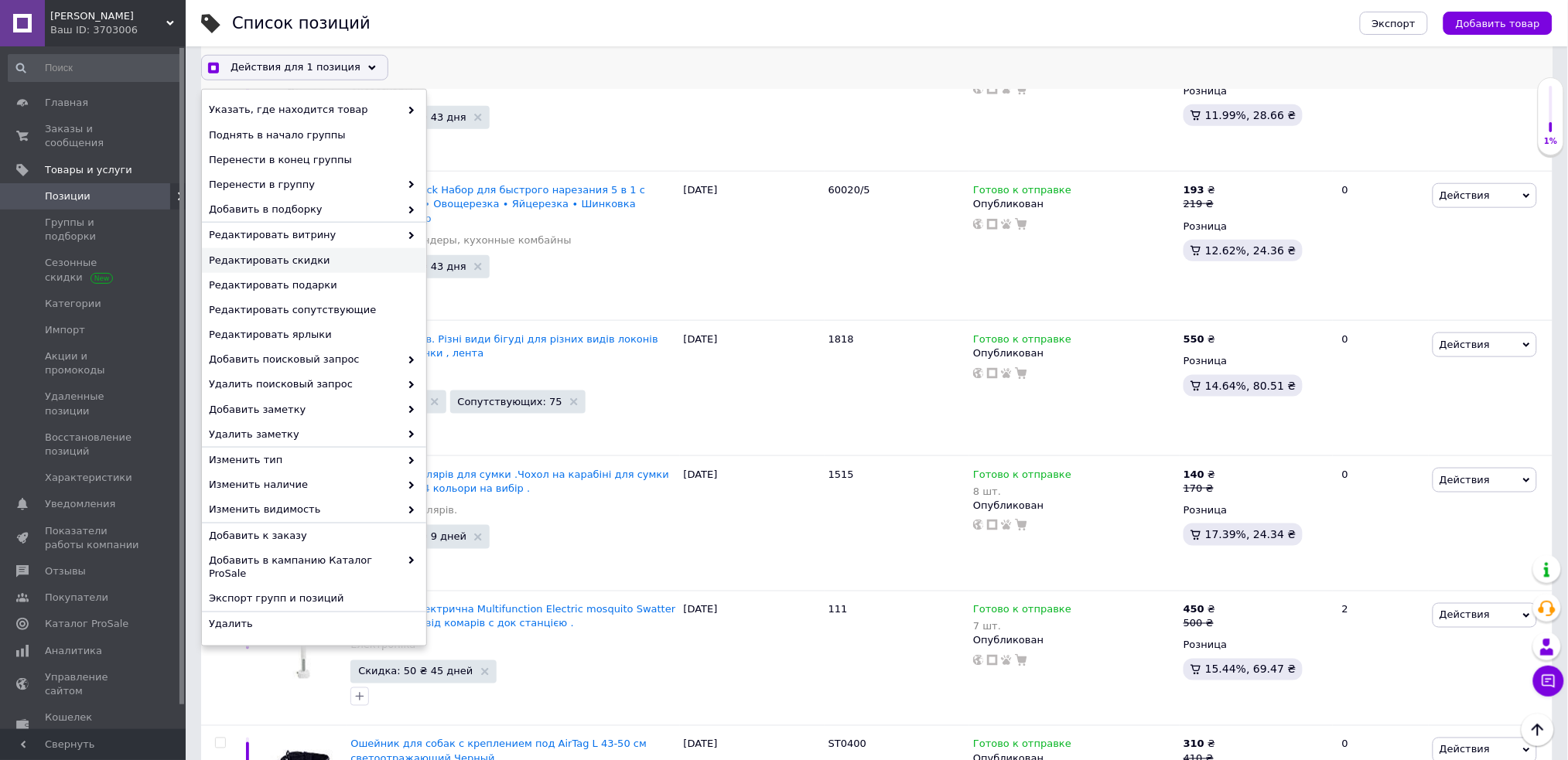
click at [320, 255] on span "Редактировать скидки" at bounding box center [312, 261] width 207 height 14
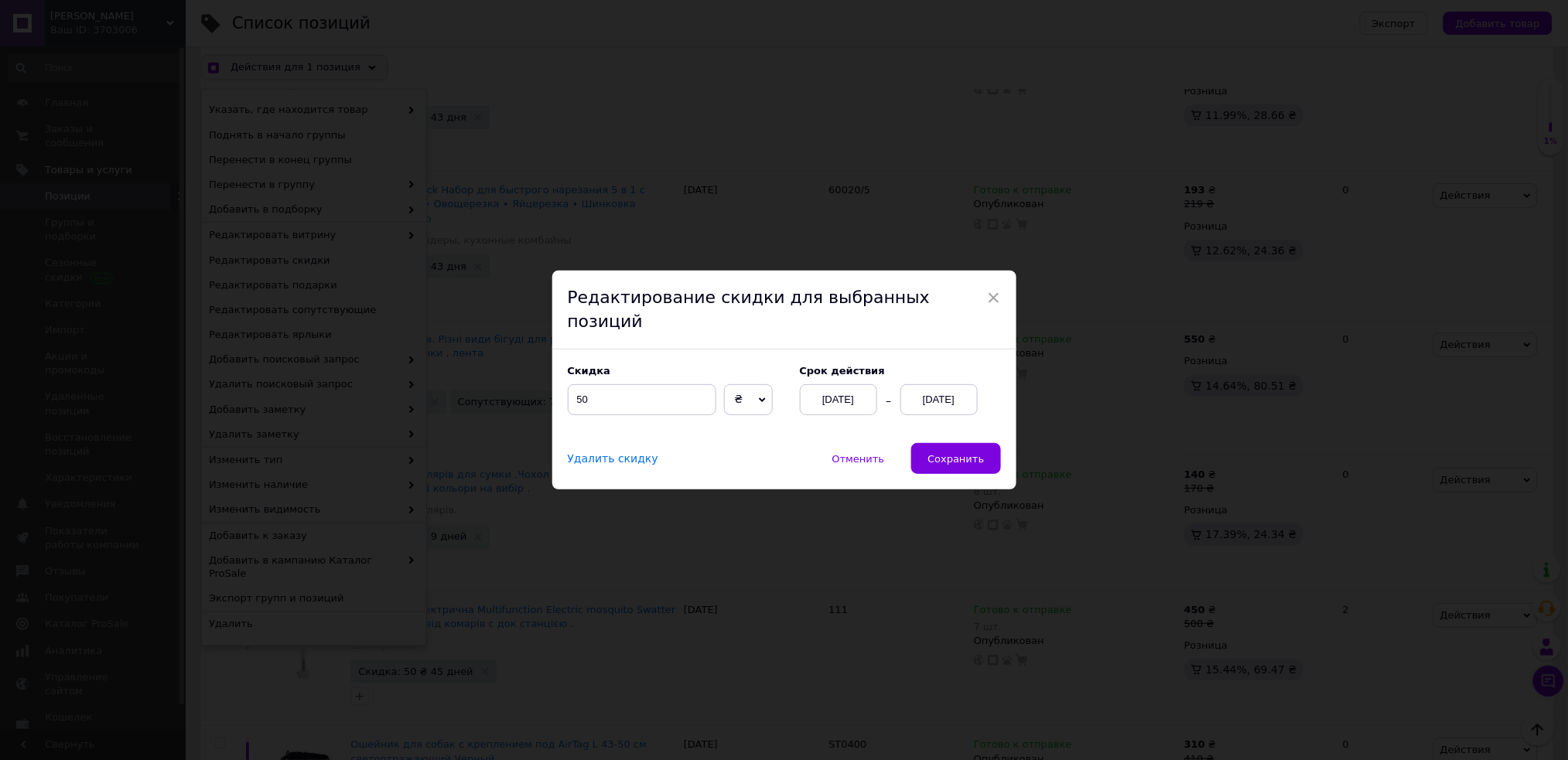
scroll to position [4707, 0]
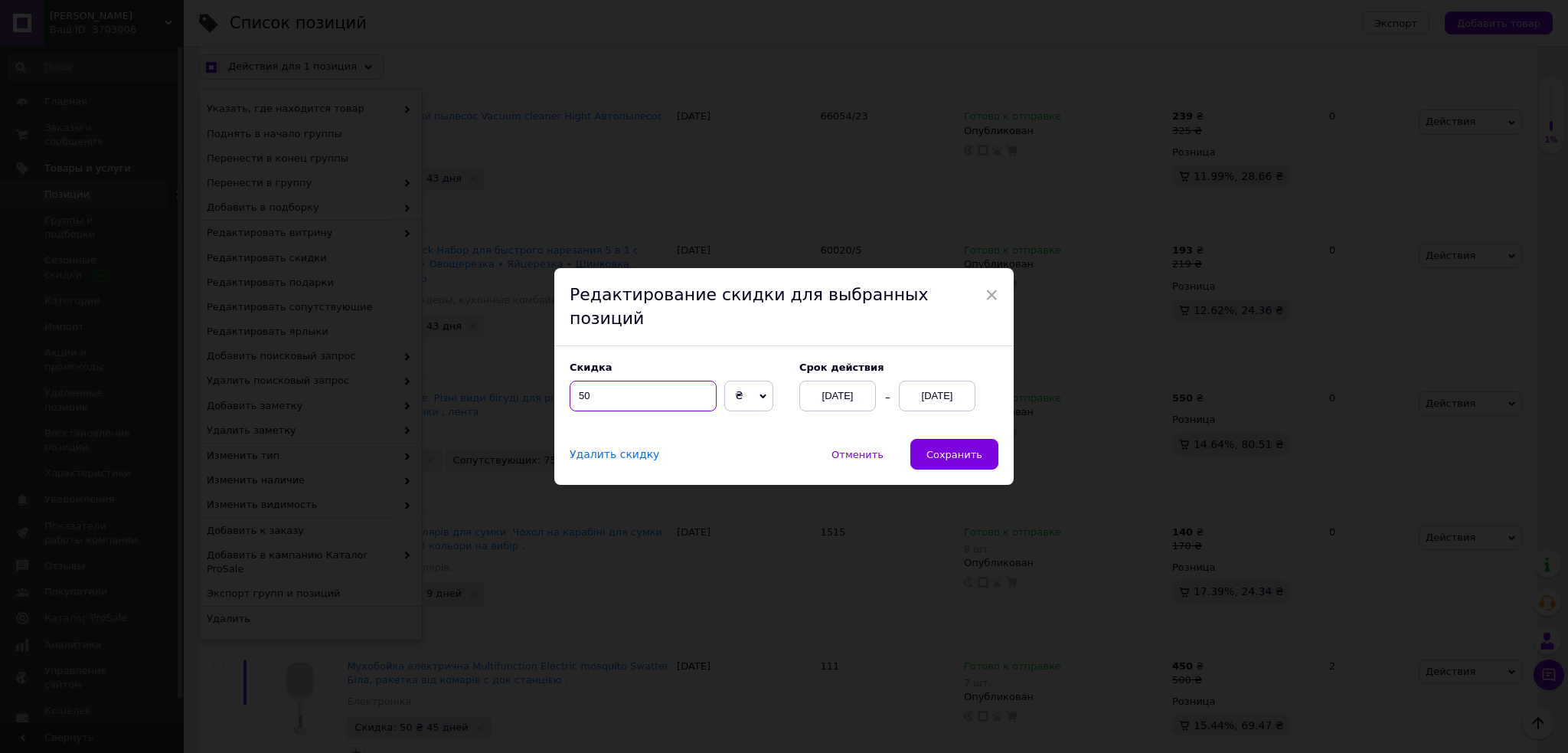
click at [580, 381] on input "50" at bounding box center [643, 395] width 147 height 30
checkbox input "true"
type input "0"
checkbox input "true"
type input "30"
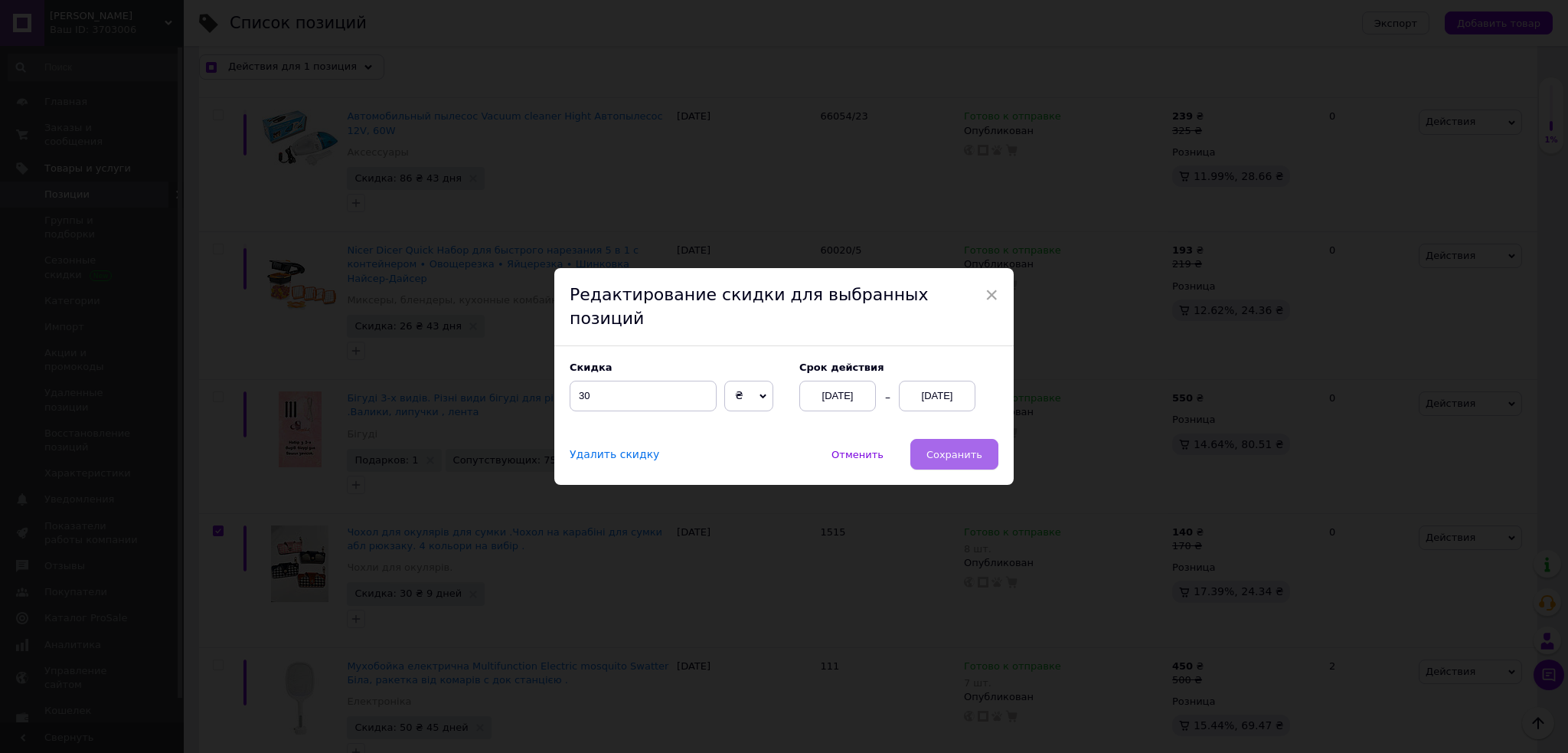
click at [959, 451] on button "Сохранить" at bounding box center [954, 453] width 88 height 30
checkbox input "true"
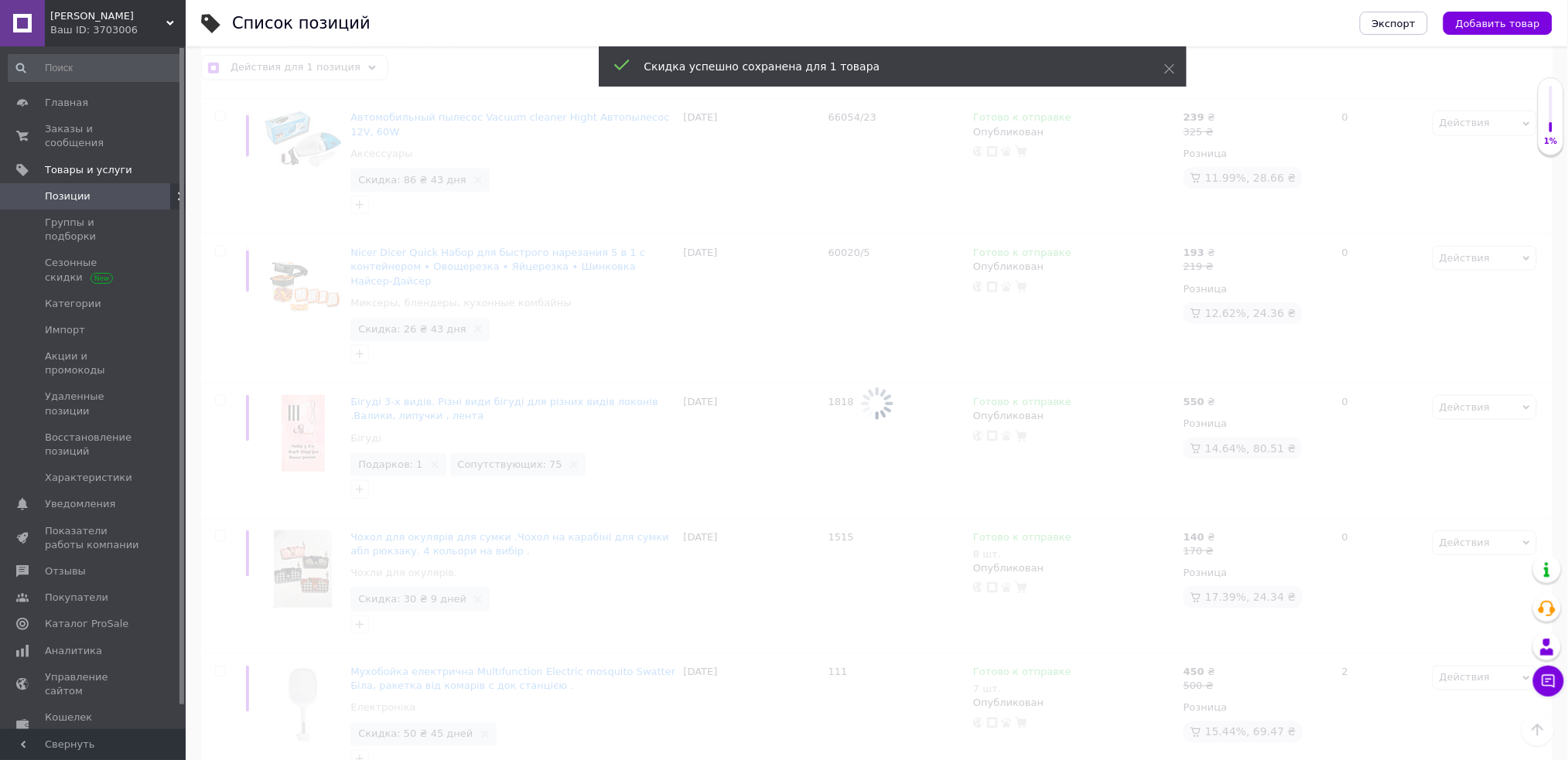
checkbox input "false"
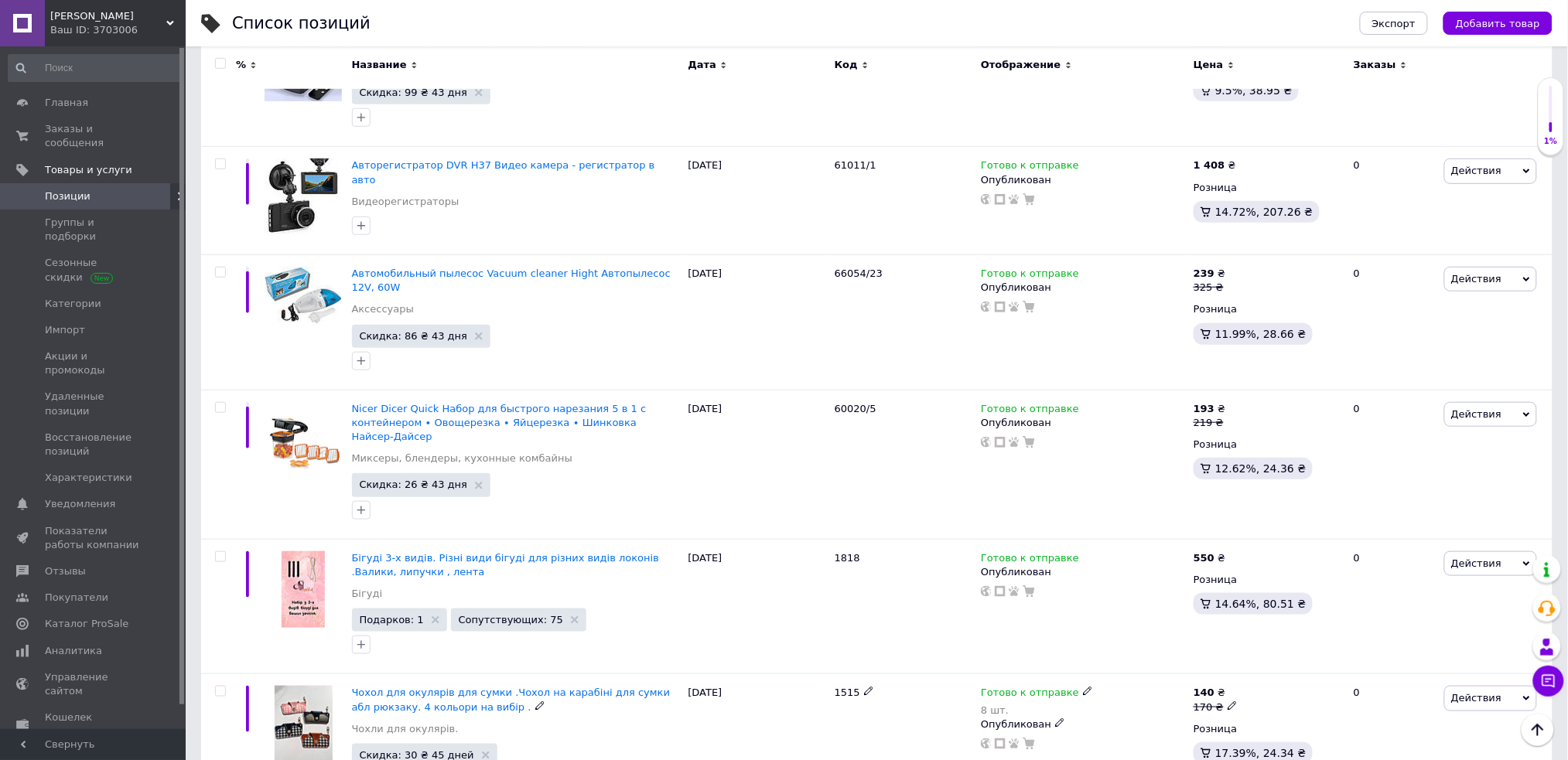
scroll to position [4549, 0]
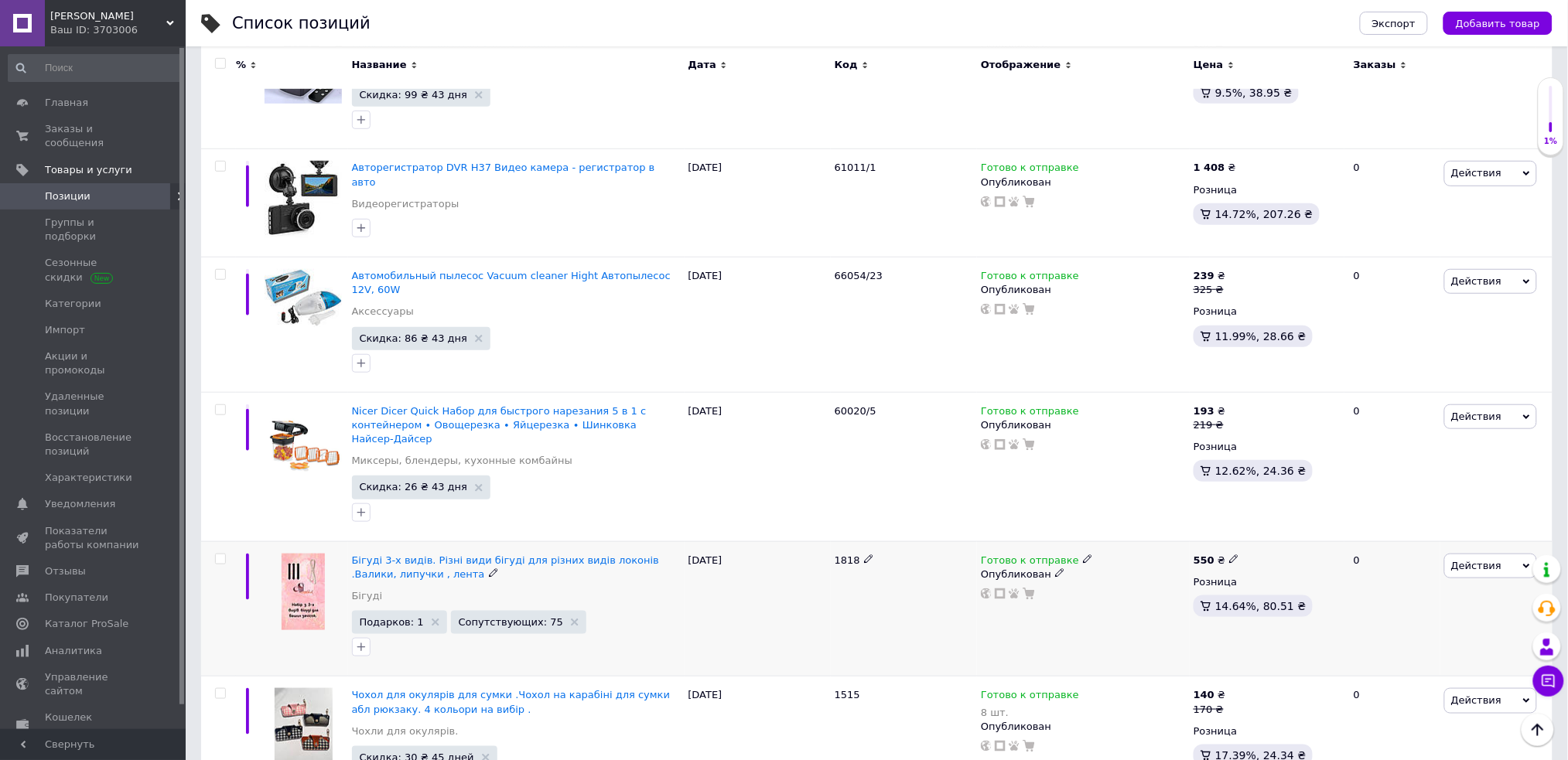
click at [215, 555] on input "checkbox" at bounding box center [220, 559] width 10 height 10
checkbox input "true"
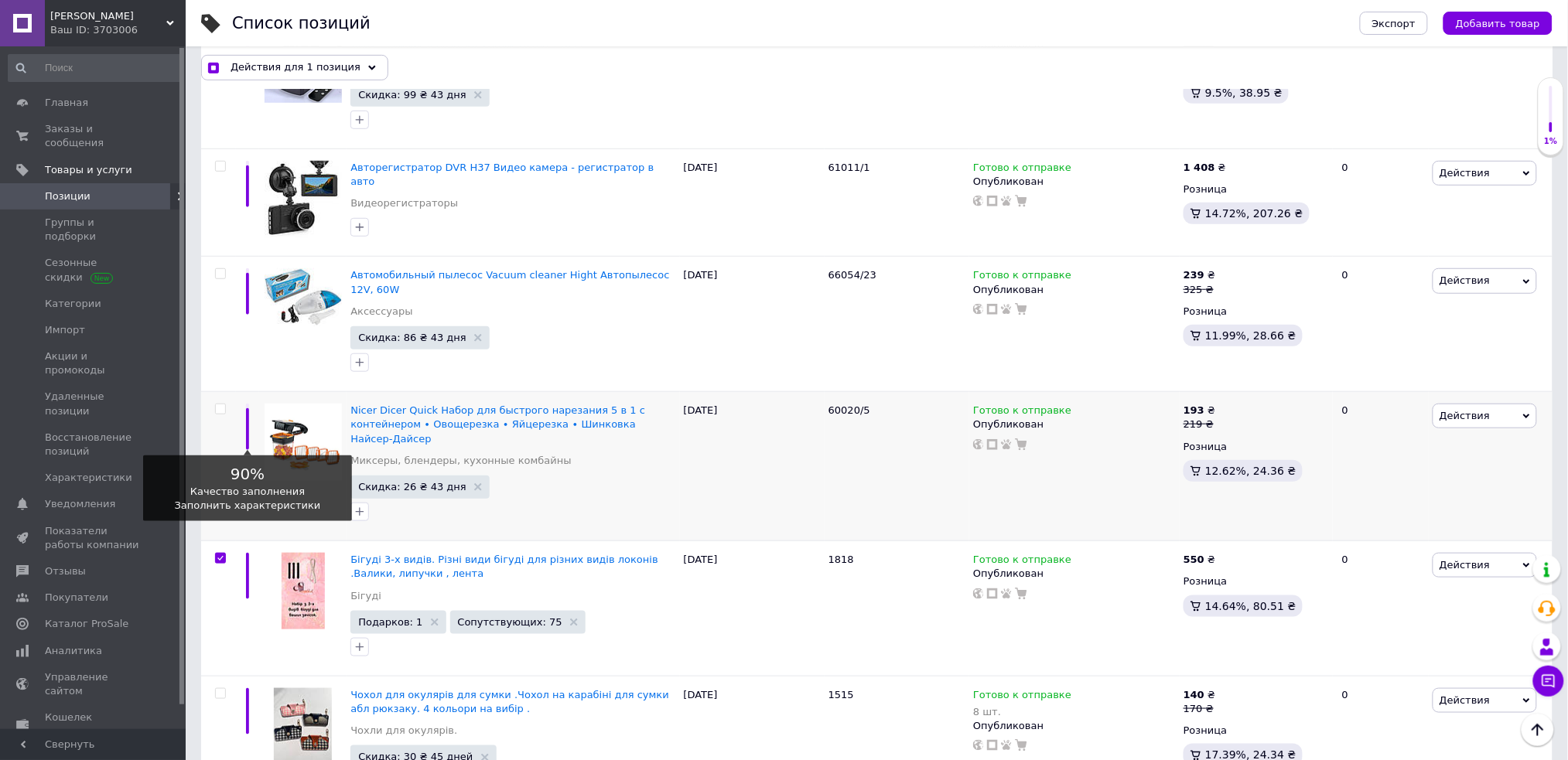
scroll to position [4564, 0]
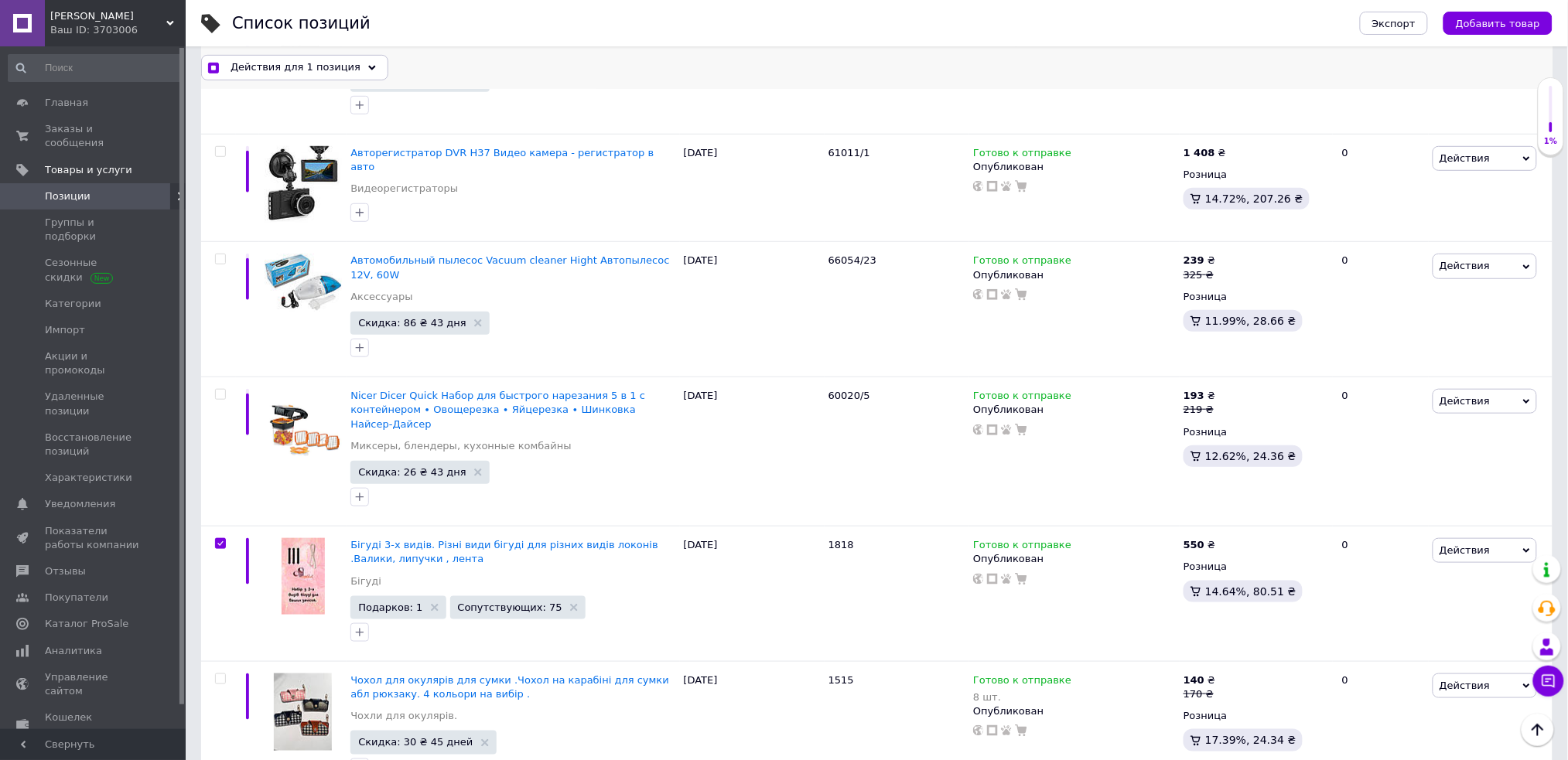
click at [316, 70] on span "Действия для 1 позиция" at bounding box center [295, 67] width 130 height 14
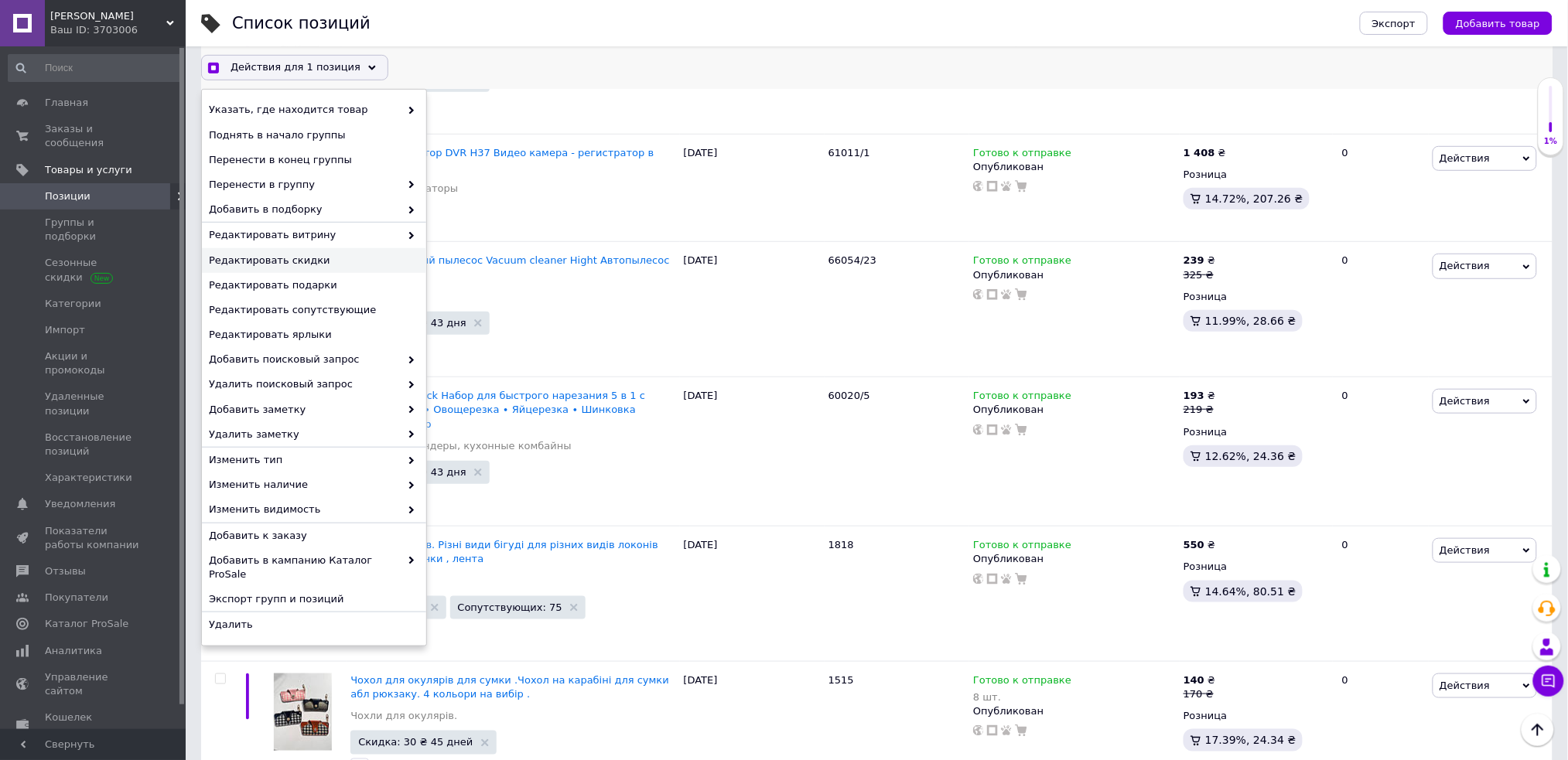
click at [334, 257] on span "Редактировать скидки" at bounding box center [312, 261] width 207 height 14
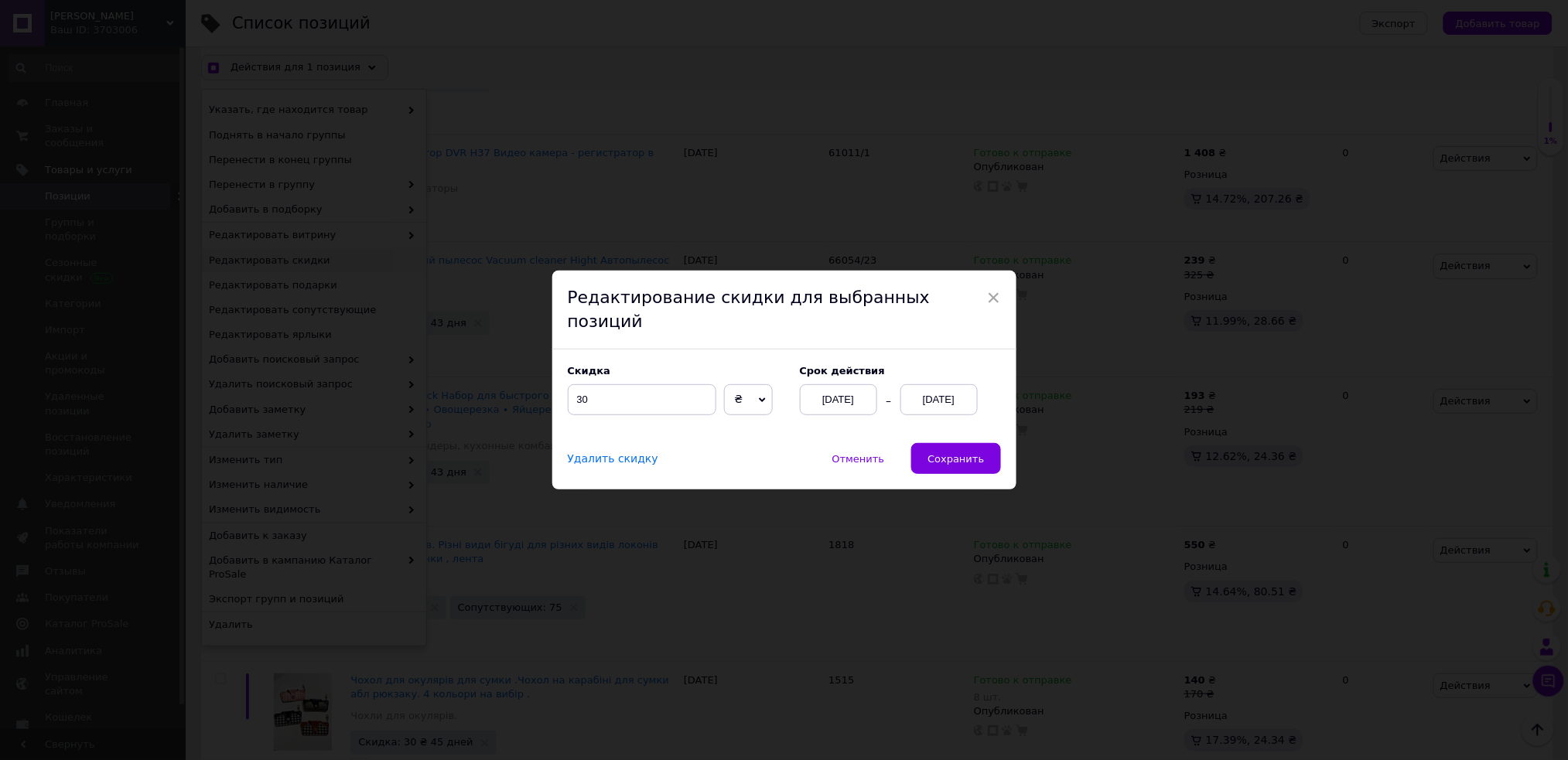
scroll to position [4500, 0]
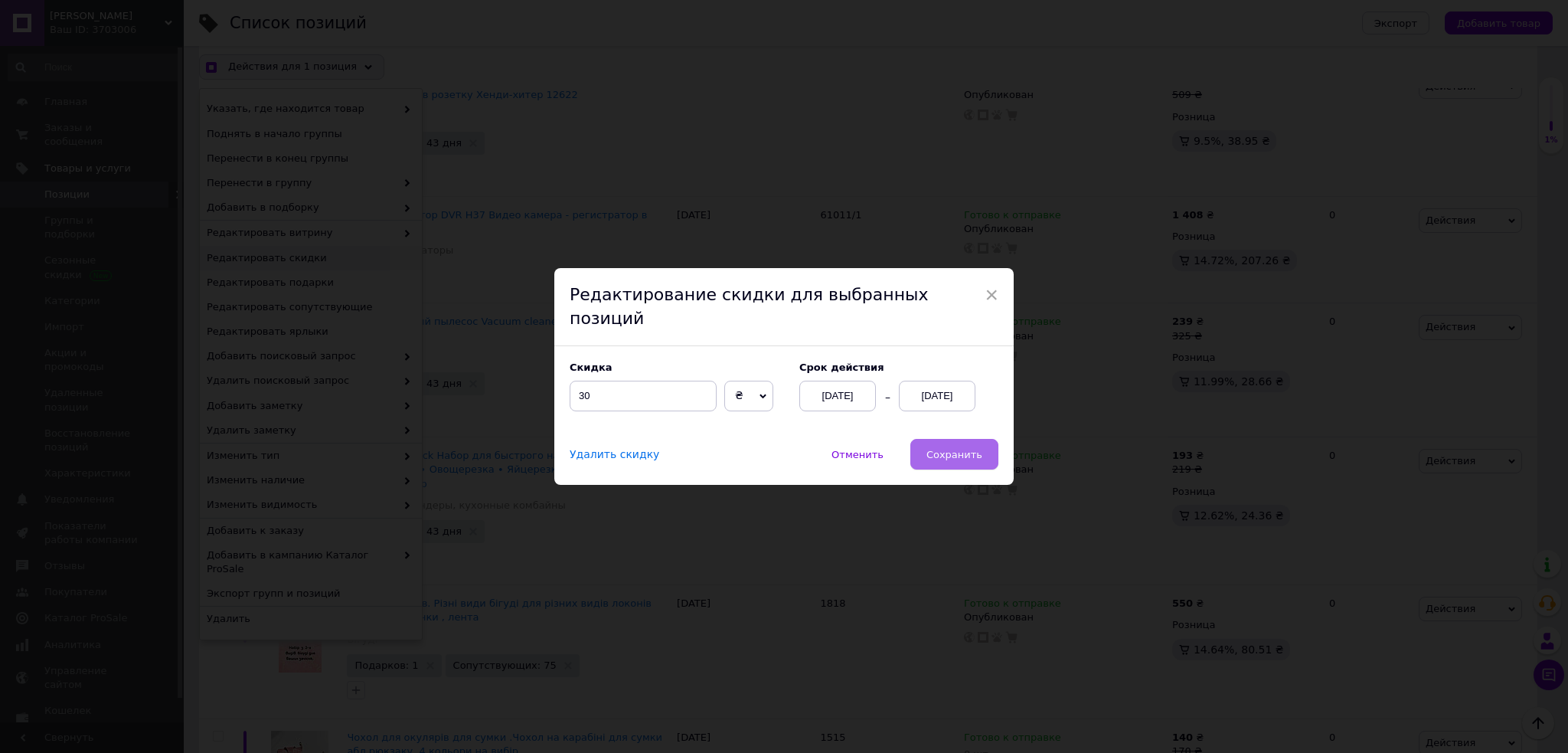
click at [942, 449] on span "Сохранить" at bounding box center [953, 455] width 56 height 12
checkbox input "true"
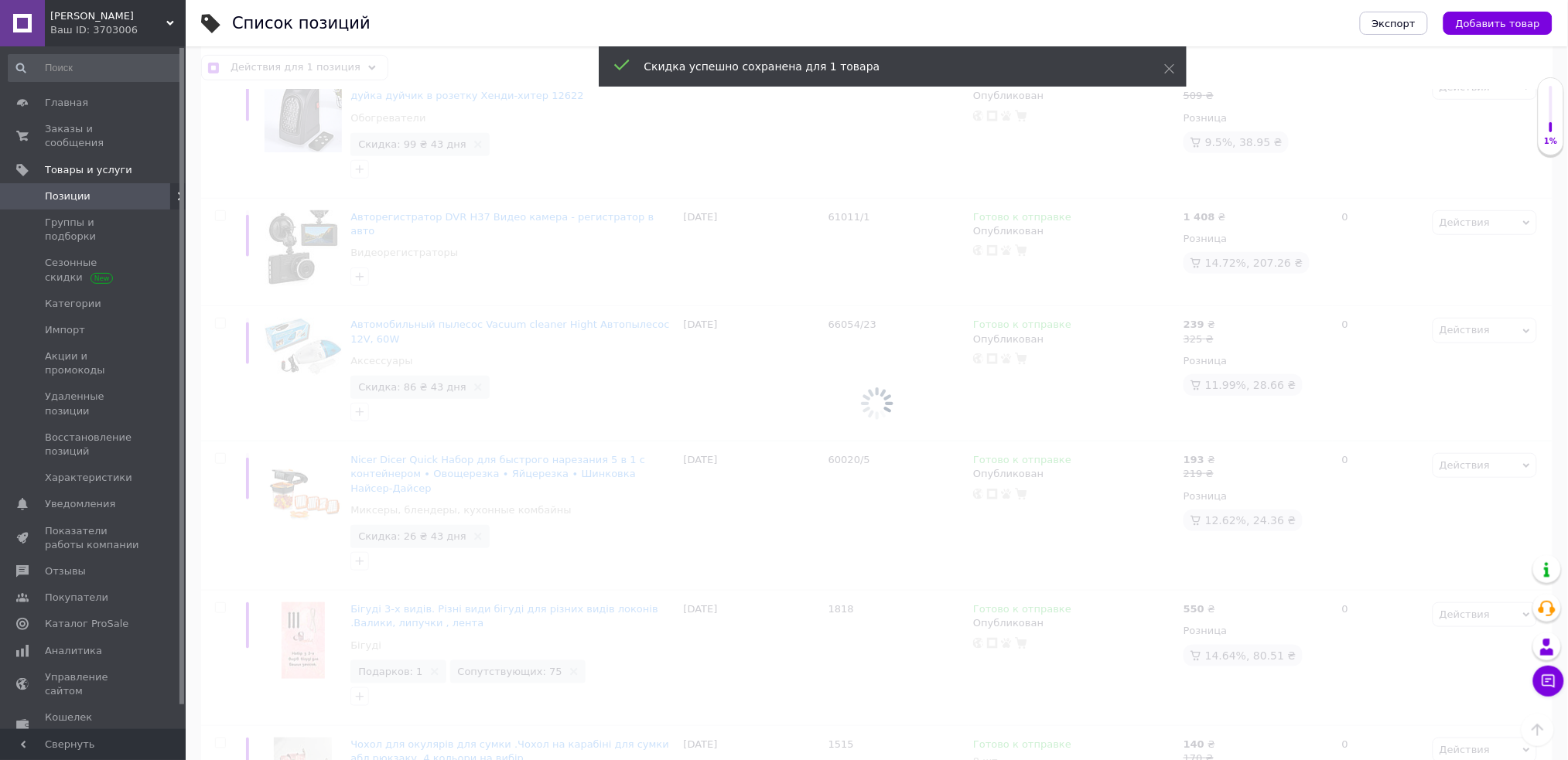
checkbox input "false"
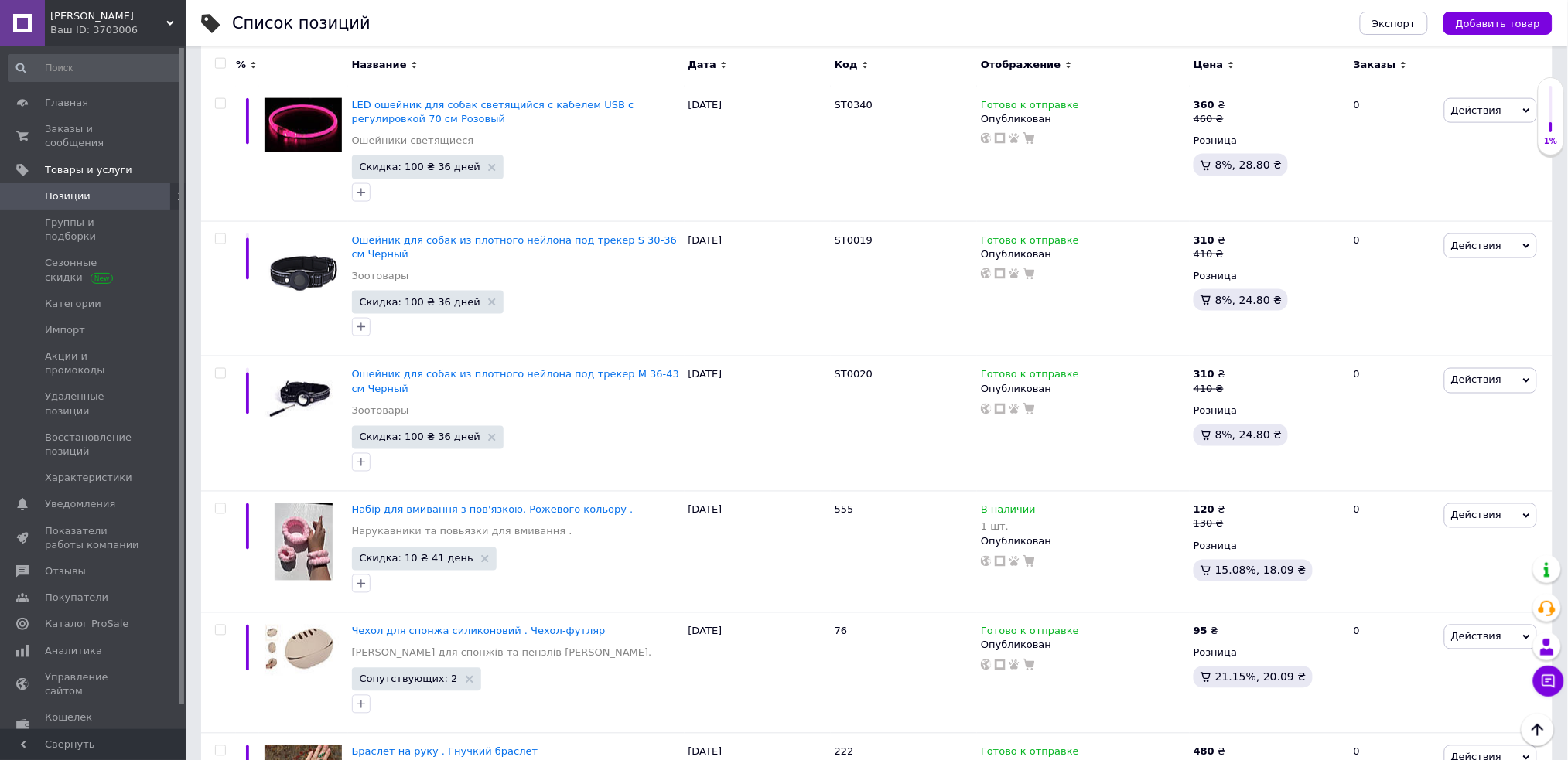
scroll to position [12777, 0]
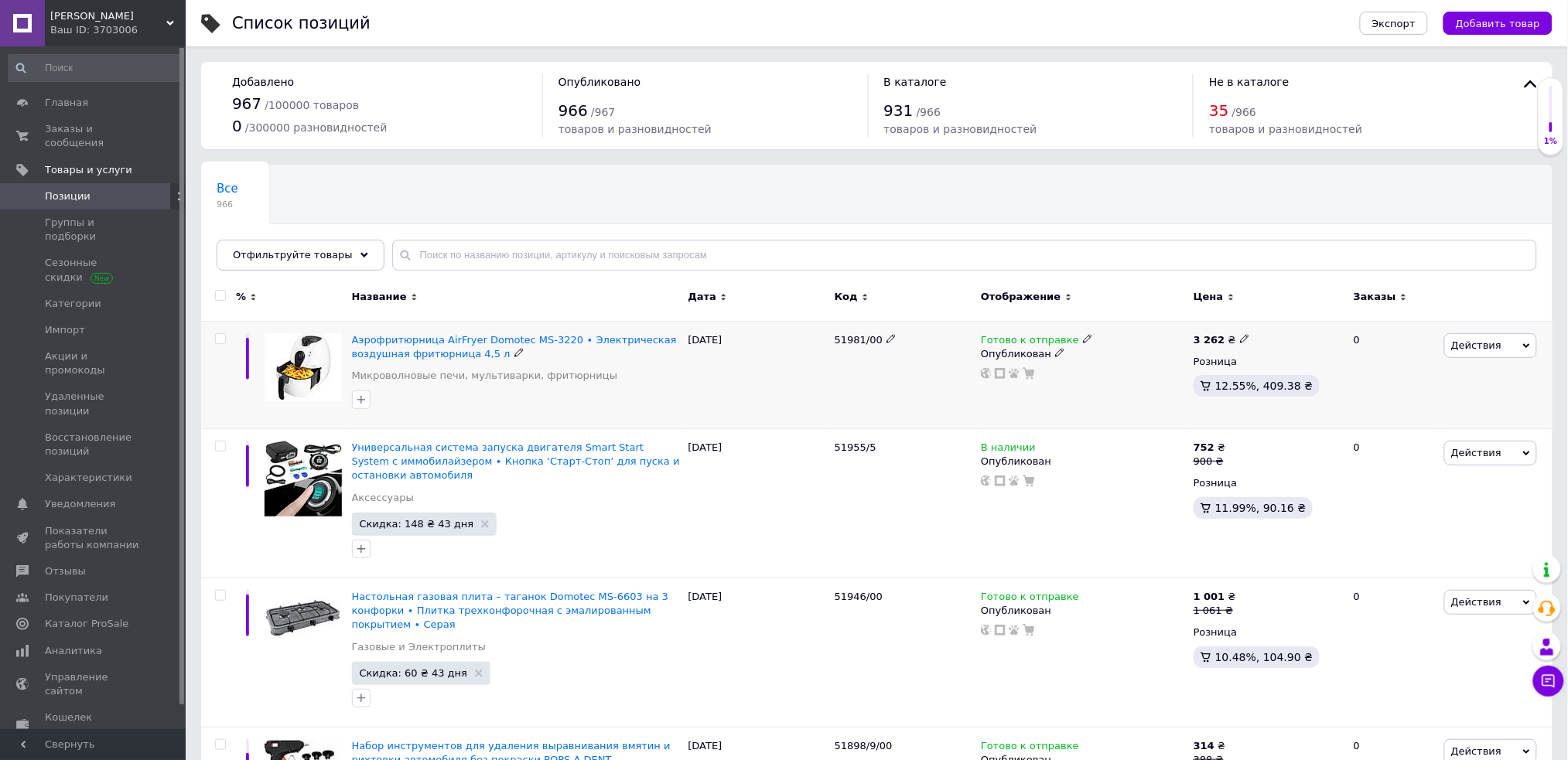
click at [221, 341] on input "checkbox" at bounding box center [220, 339] width 10 height 10
checkbox input "true"
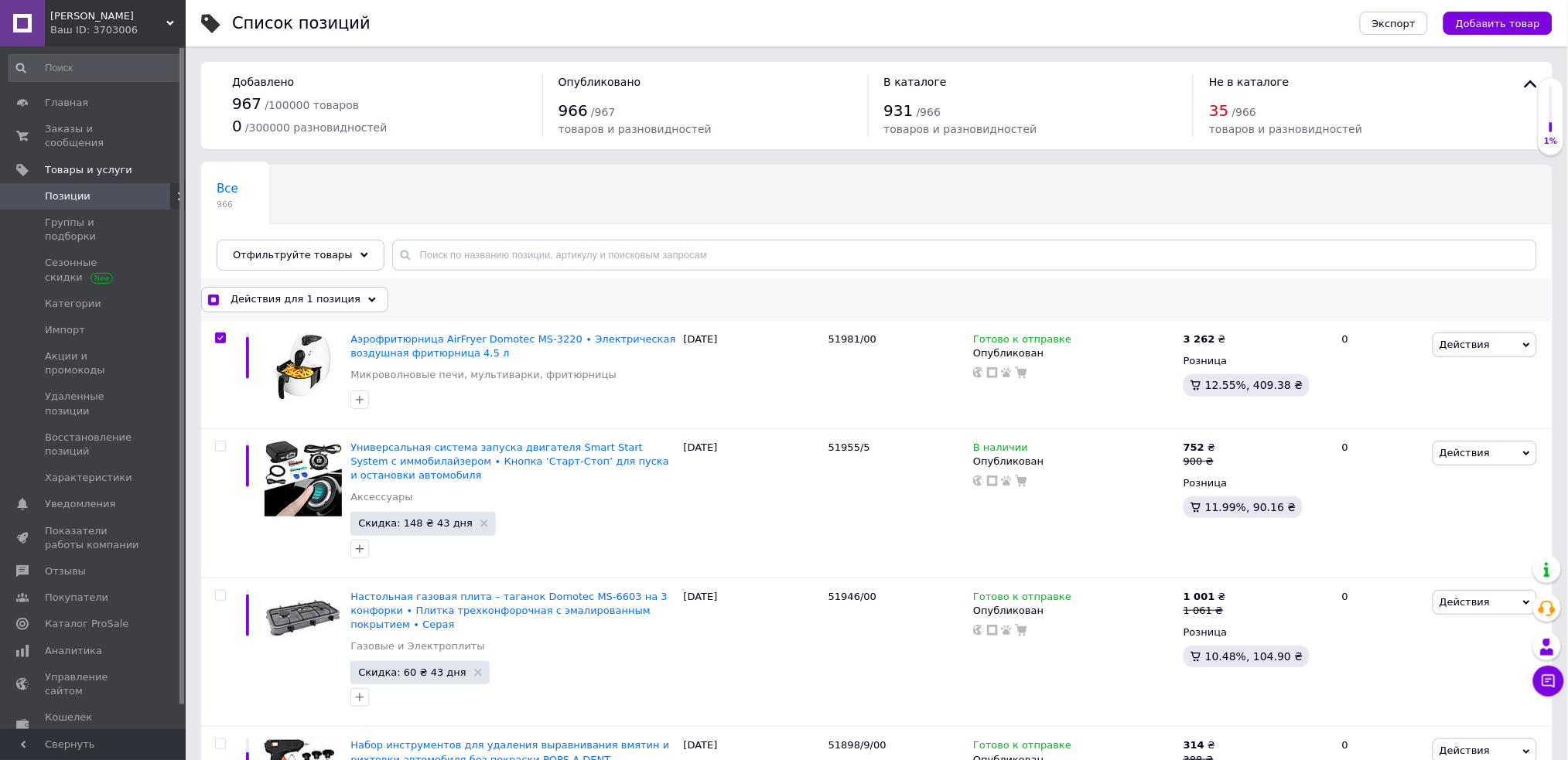
click at [338, 295] on span "Действия для 1 позиция" at bounding box center [295, 299] width 130 height 14
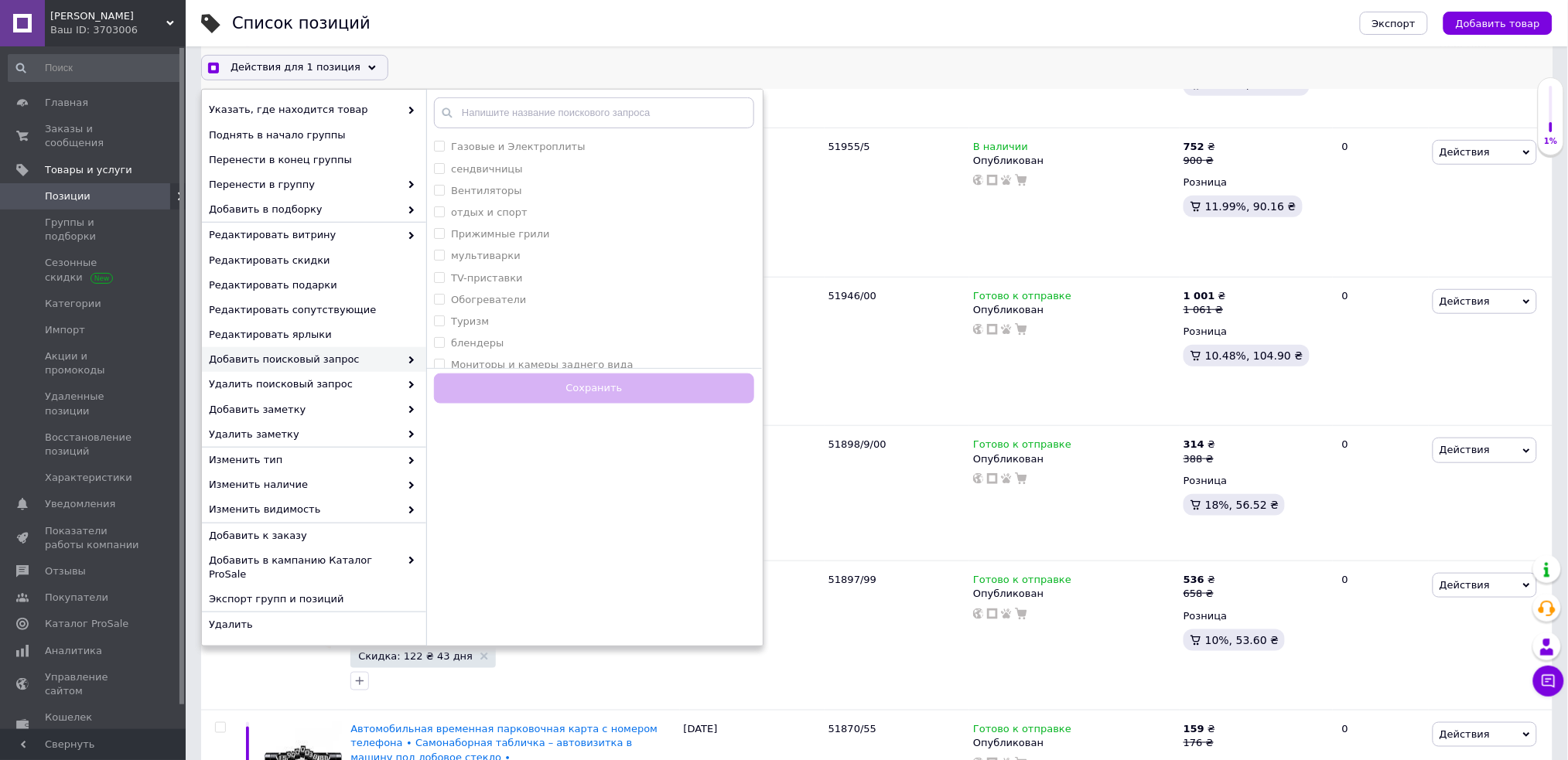
scroll to position [303, 0]
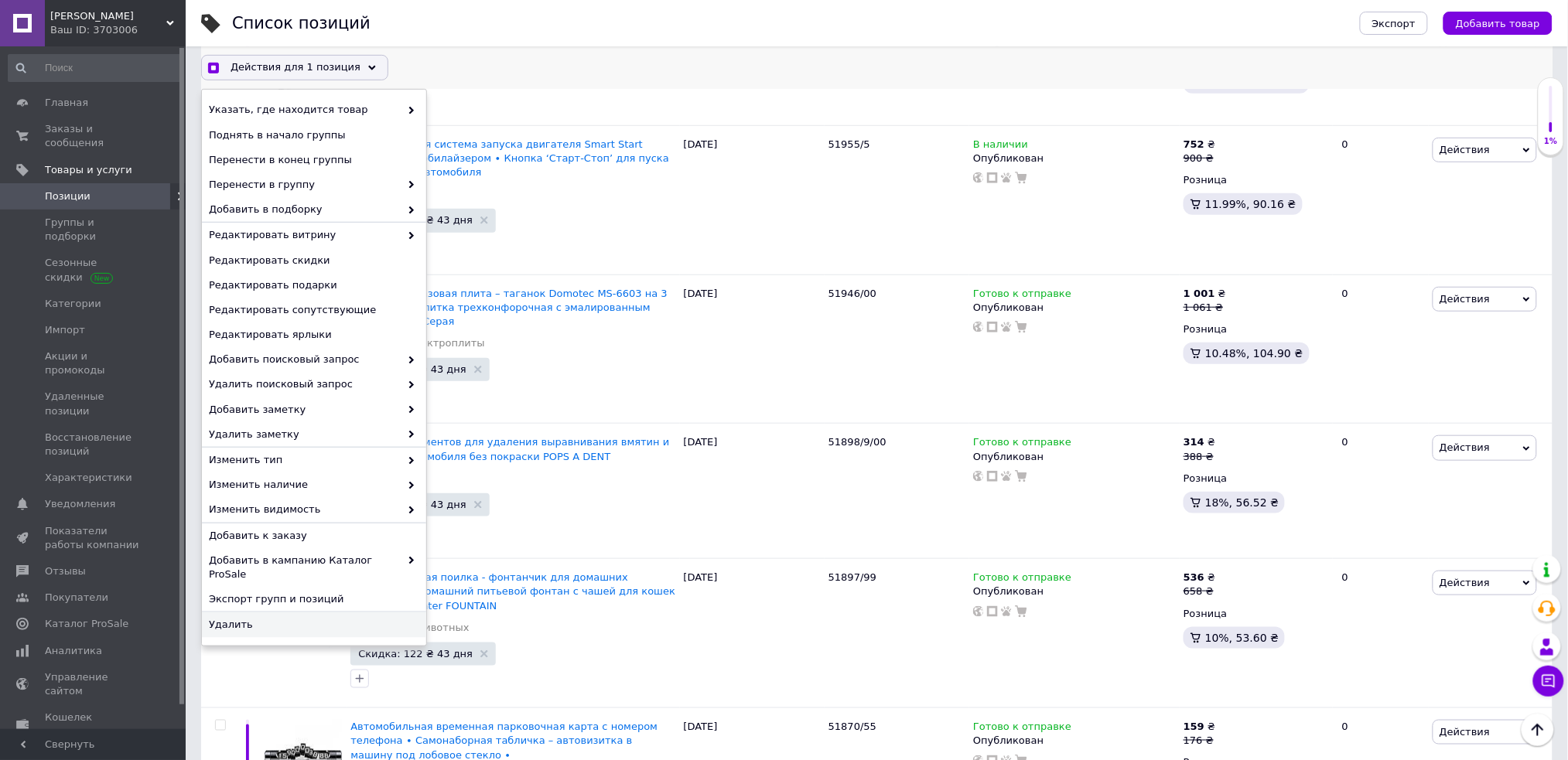
click at [297, 617] on span "Удалить" at bounding box center [312, 624] width 207 height 14
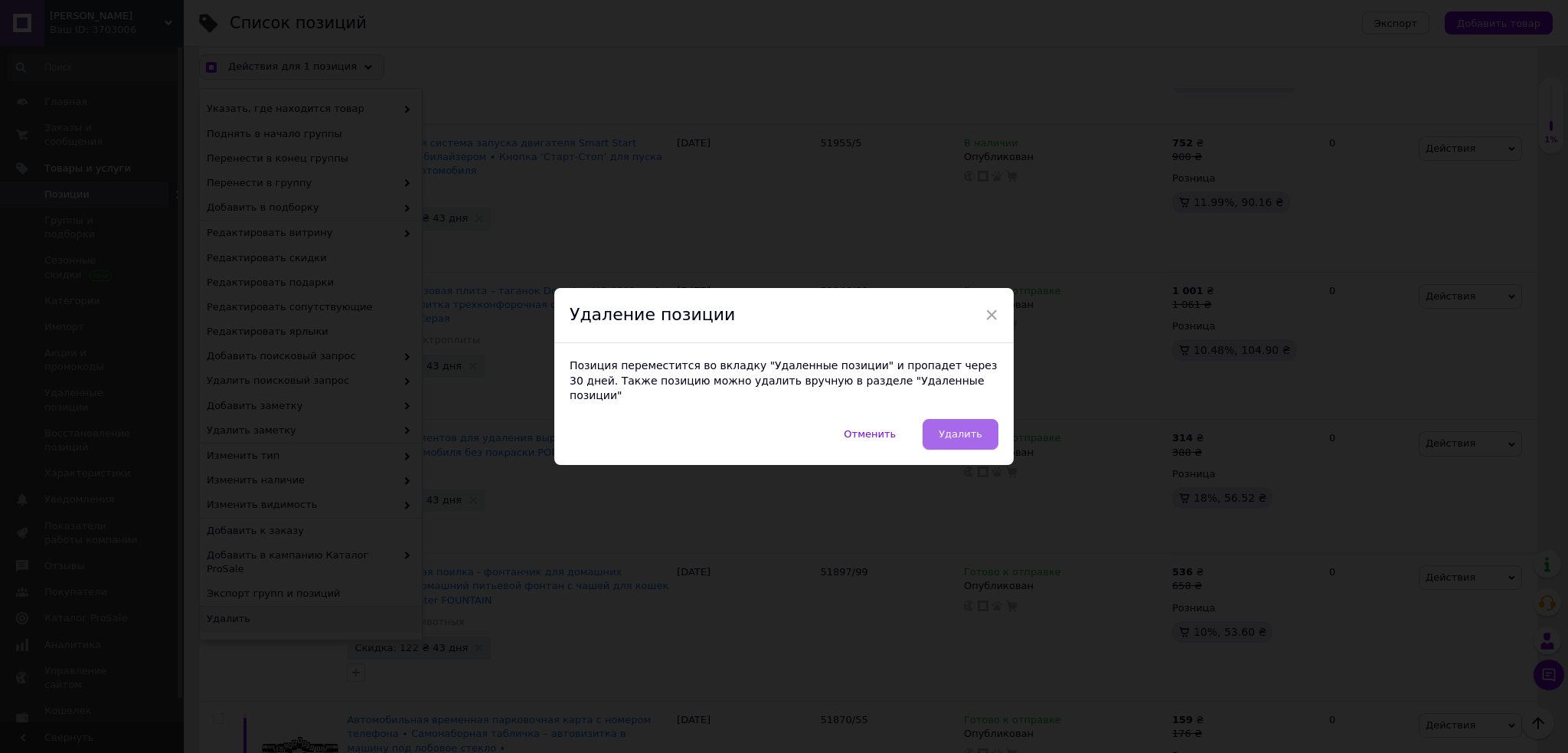
click at [962, 433] on span "Удалить" at bounding box center [960, 433] width 44 height 12
checkbox input "true"
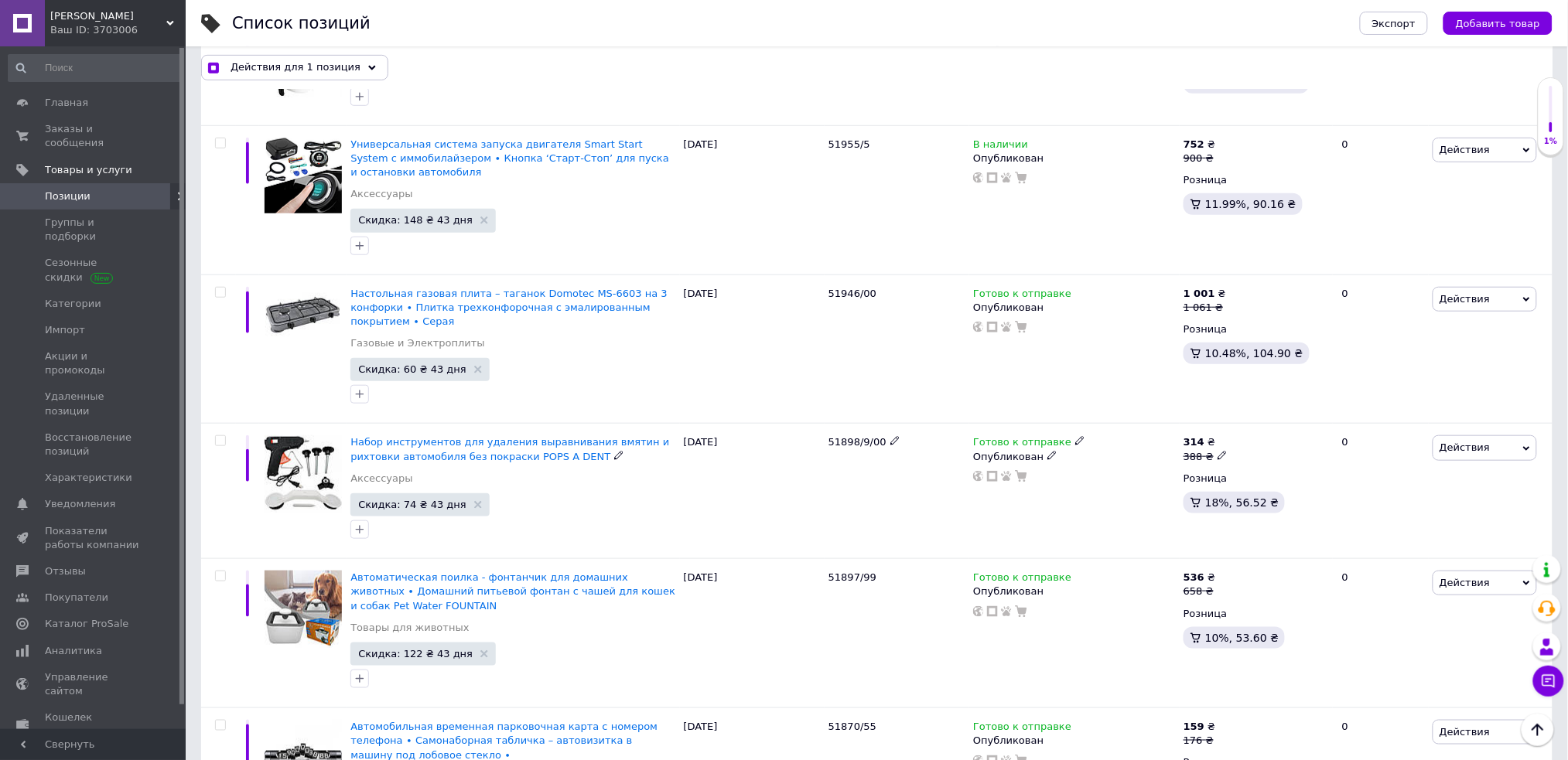
checkbox input "false"
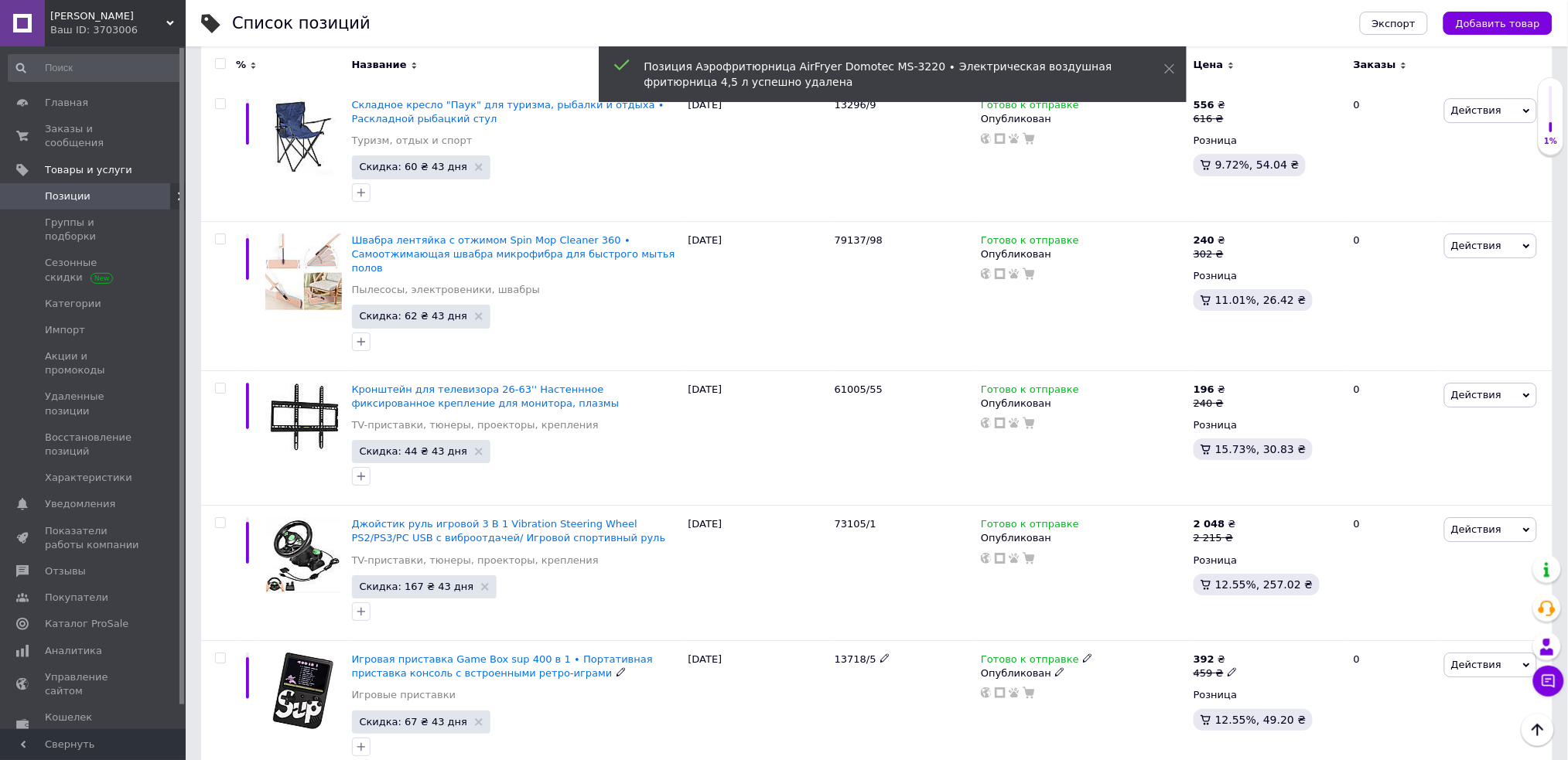
scroll to position [12769, 0]
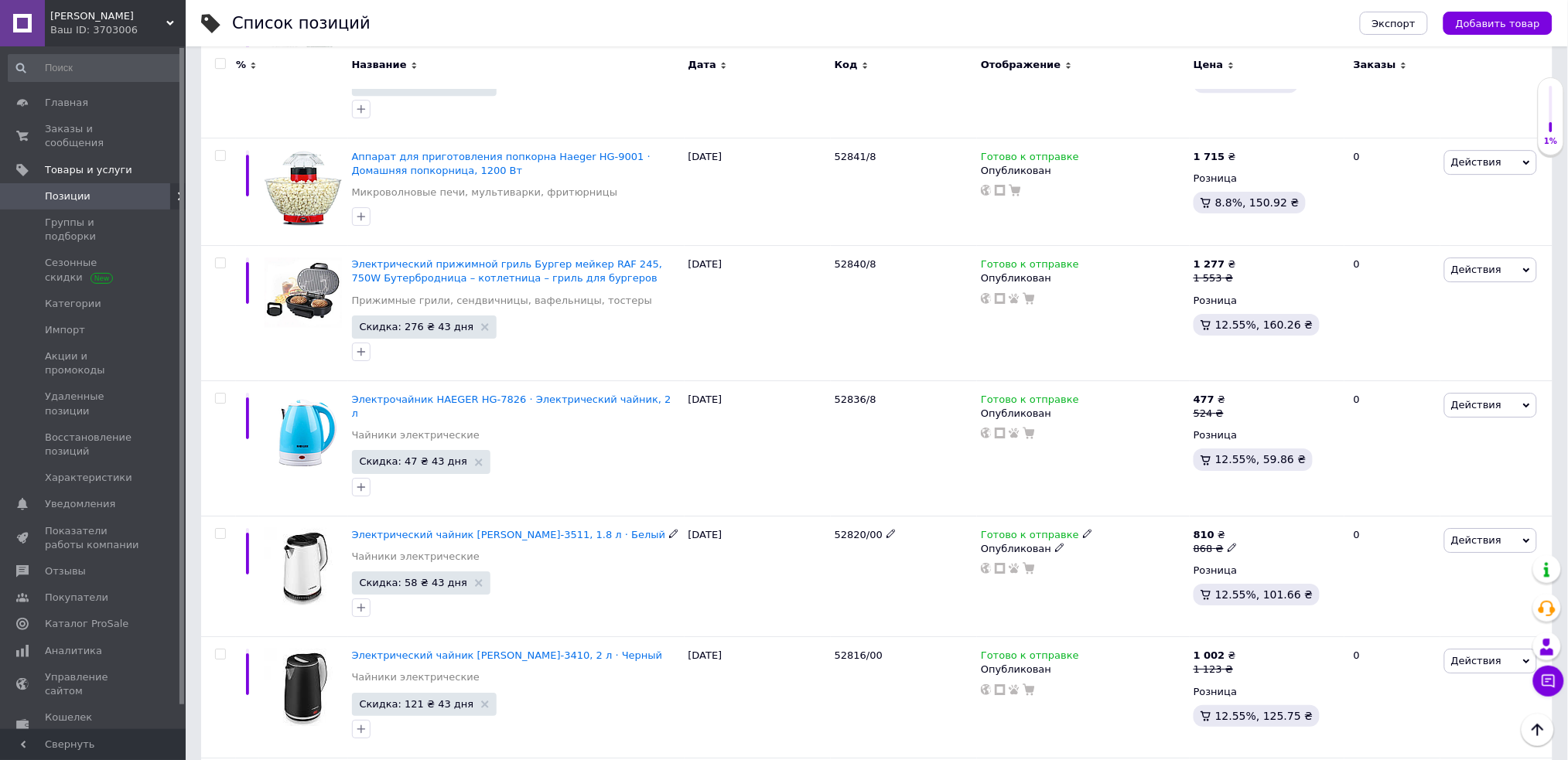
scroll to position [5982, 0]
click at [221, 379] on div at bounding box center [217, 446] width 34 height 136
click at [219, 392] on input "checkbox" at bounding box center [220, 397] width 10 height 10
checkbox input "true"
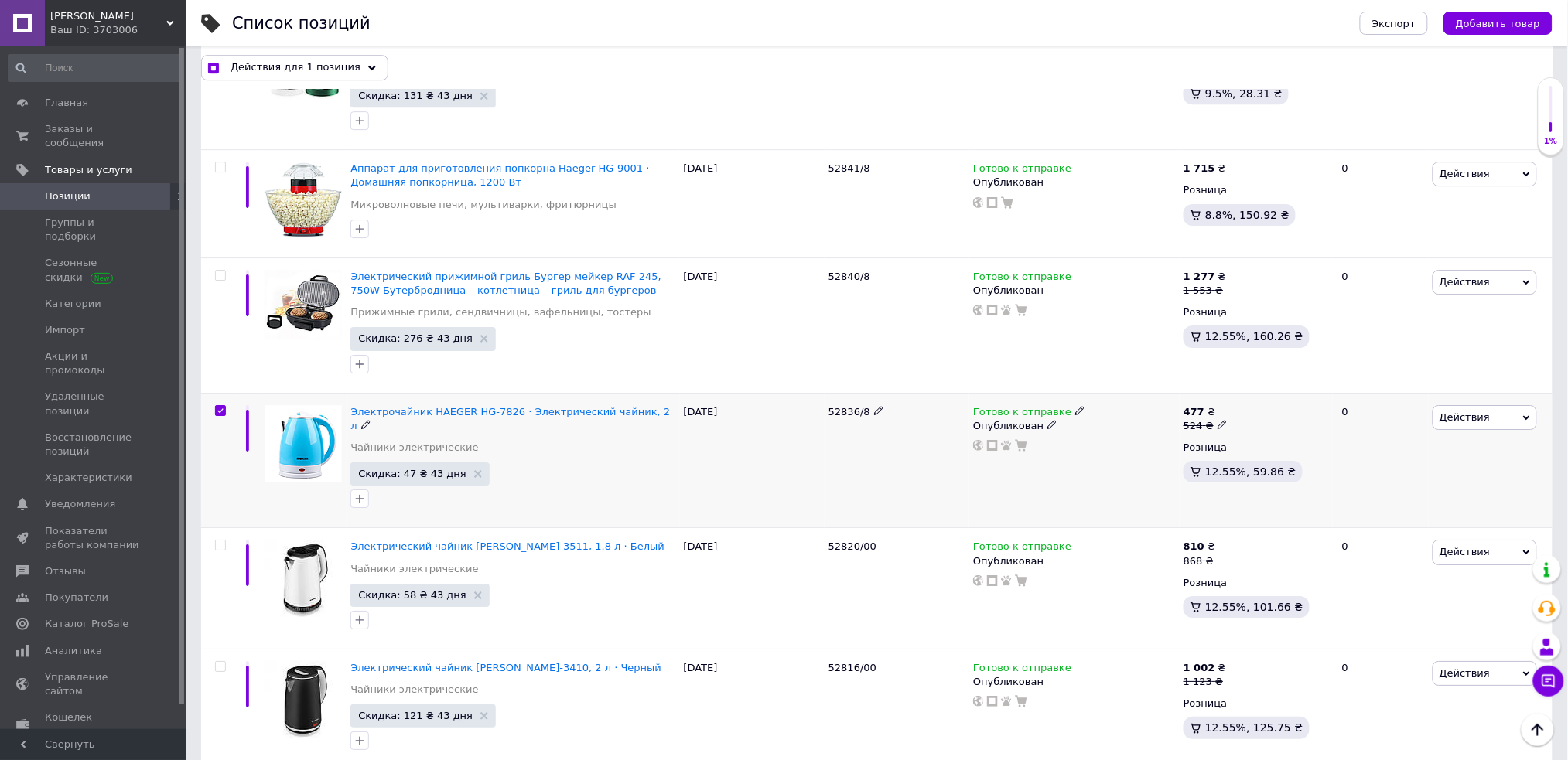
scroll to position [5995, 0]
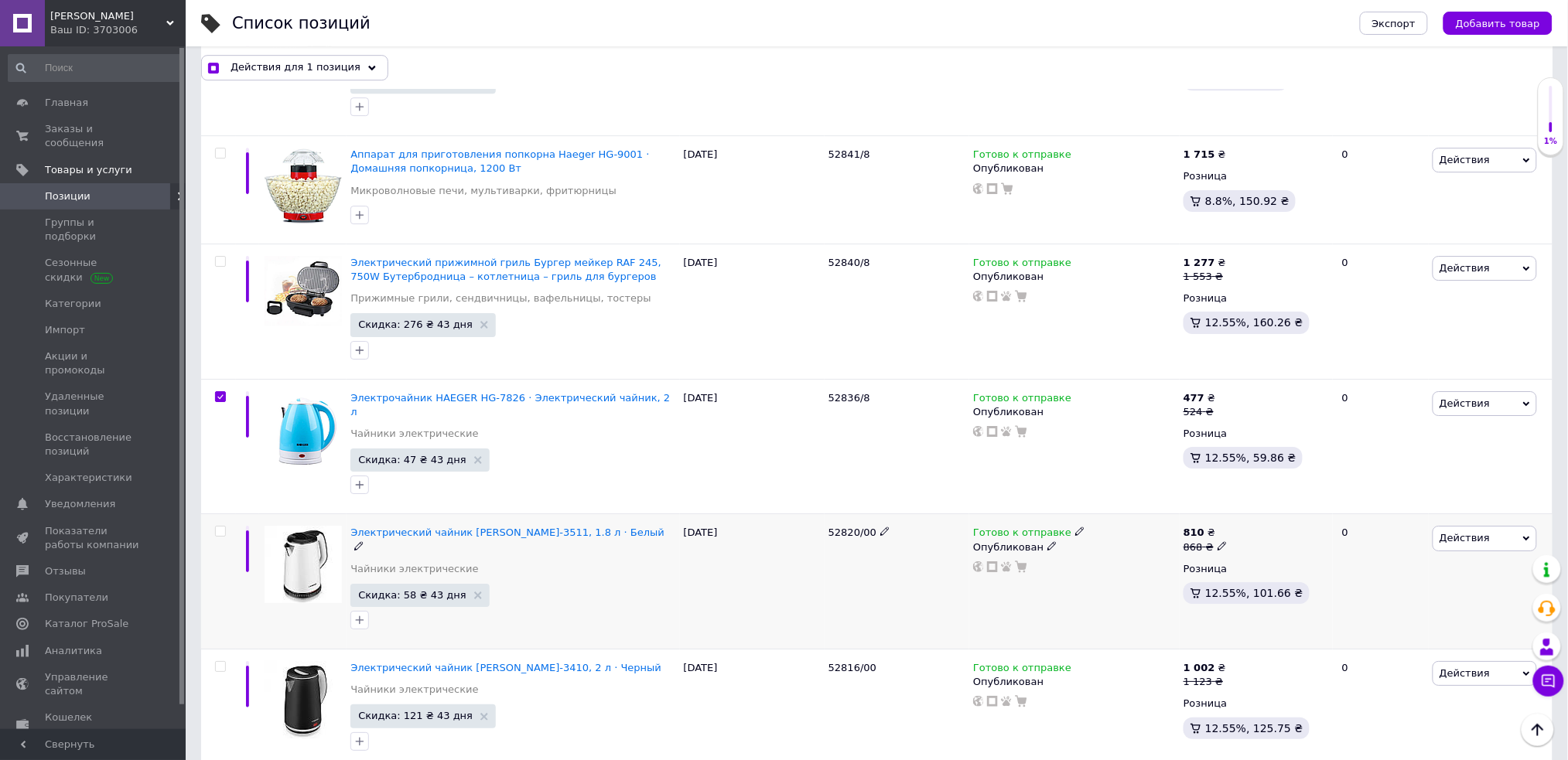
click at [219, 526] on input "checkbox" at bounding box center [220, 531] width 10 height 10
checkbox input "true"
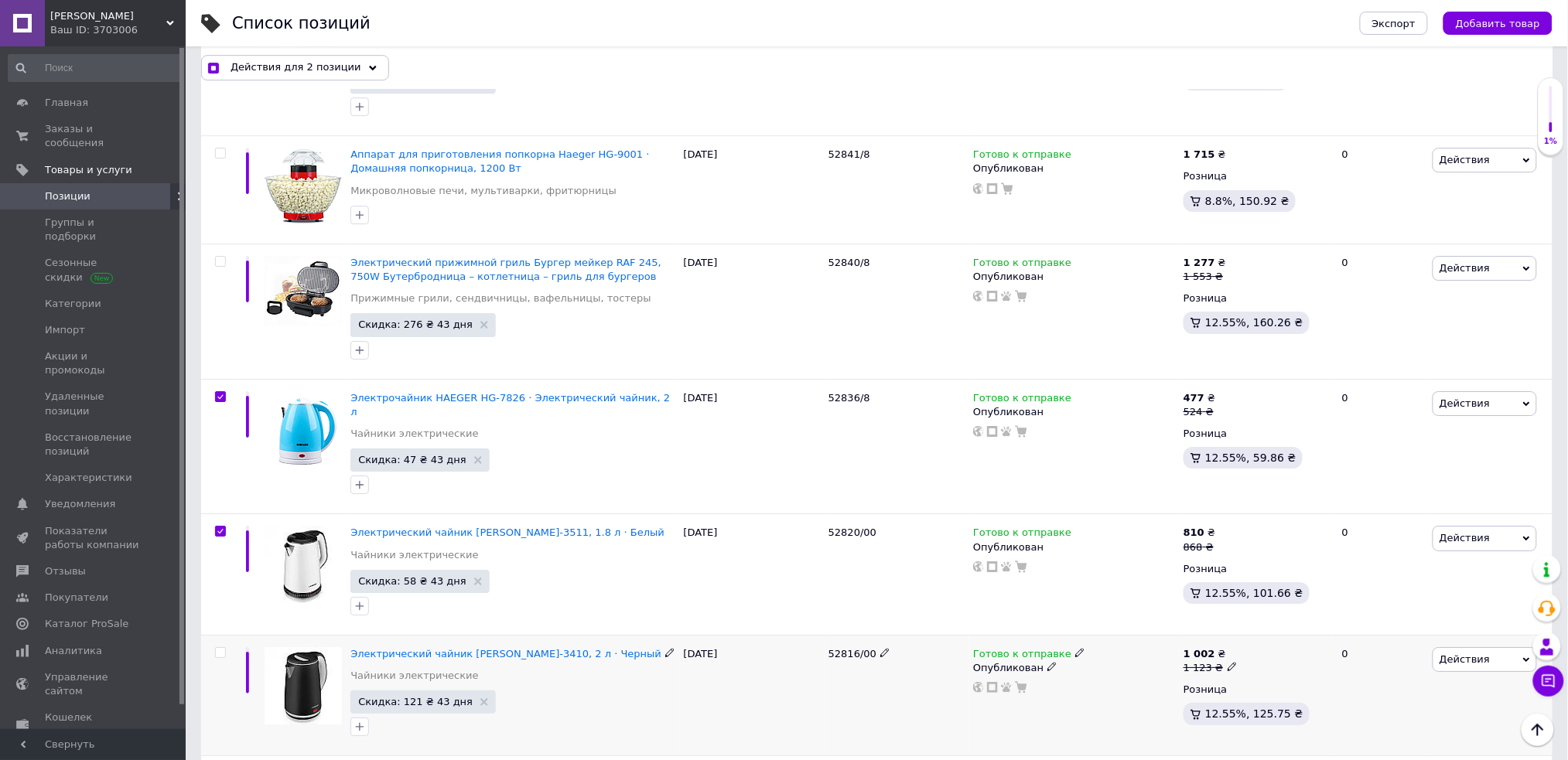
click at [215, 634] on div at bounding box center [217, 694] width 34 height 121
checkbox input "true"
click at [222, 648] on input "checkbox" at bounding box center [220, 653] width 10 height 10
checkbox input "true"
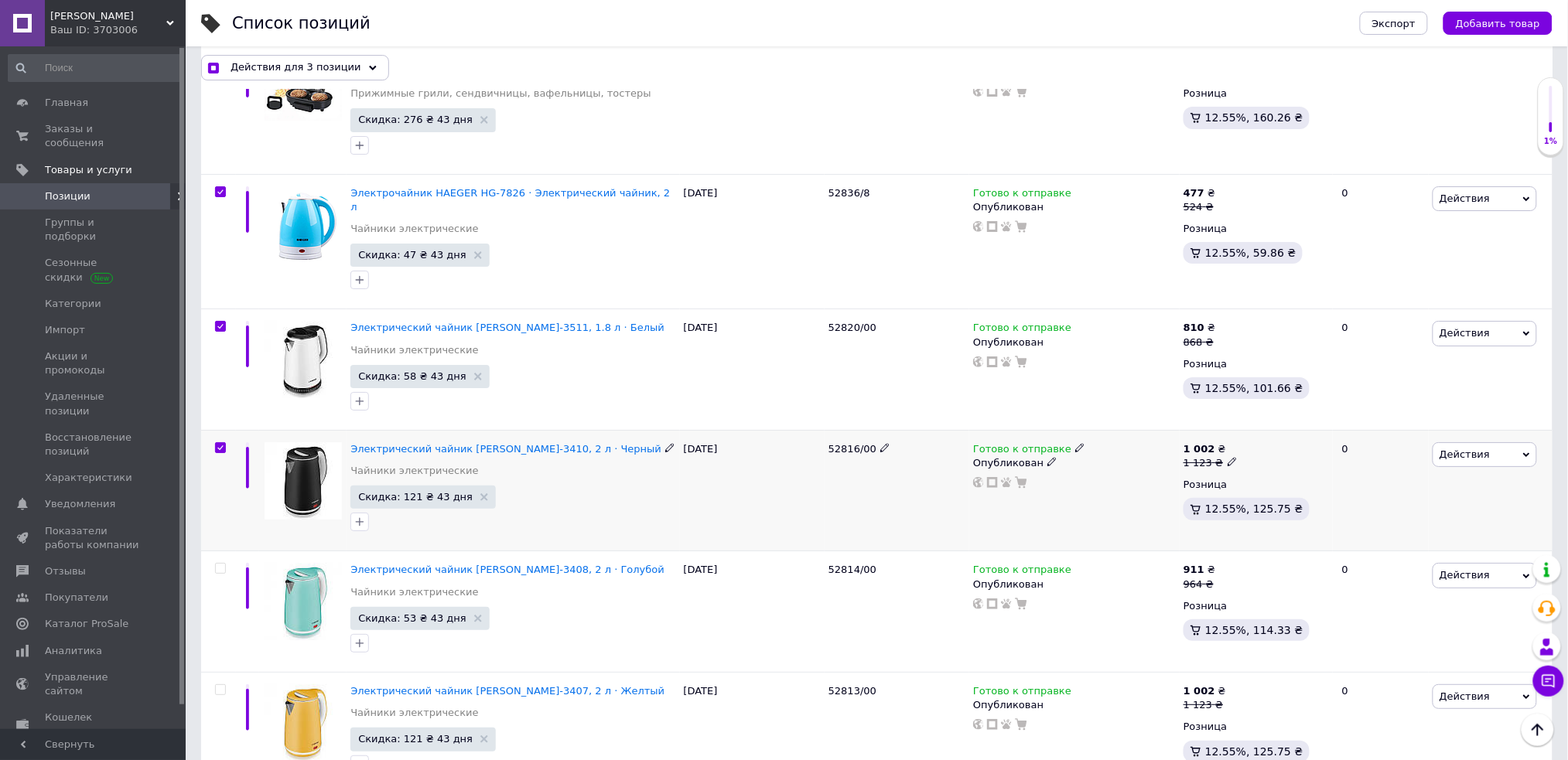
scroll to position [6201, 0]
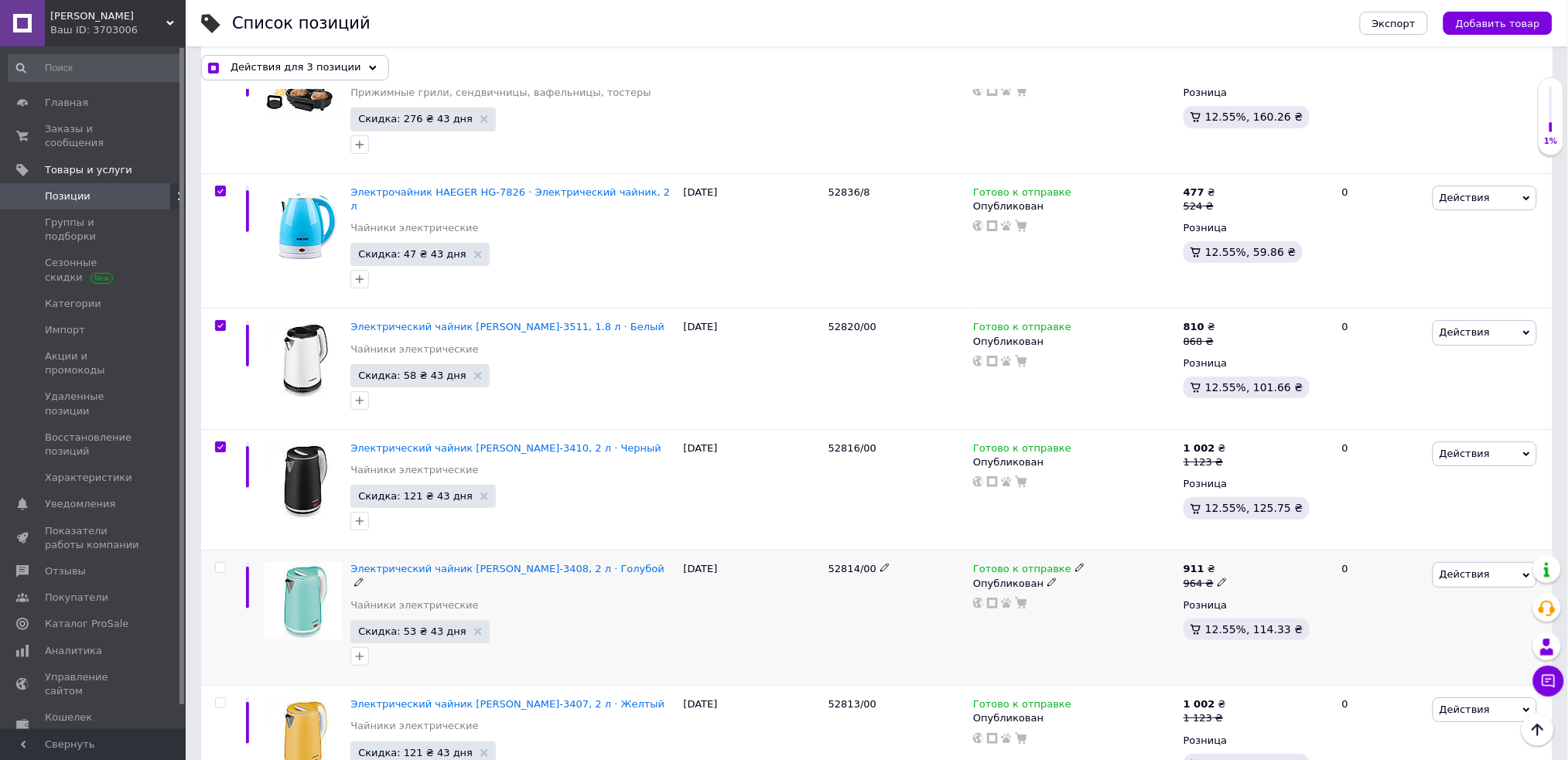
click at [218, 562] on input "checkbox" at bounding box center [220, 567] width 10 height 10
checkbox input "true"
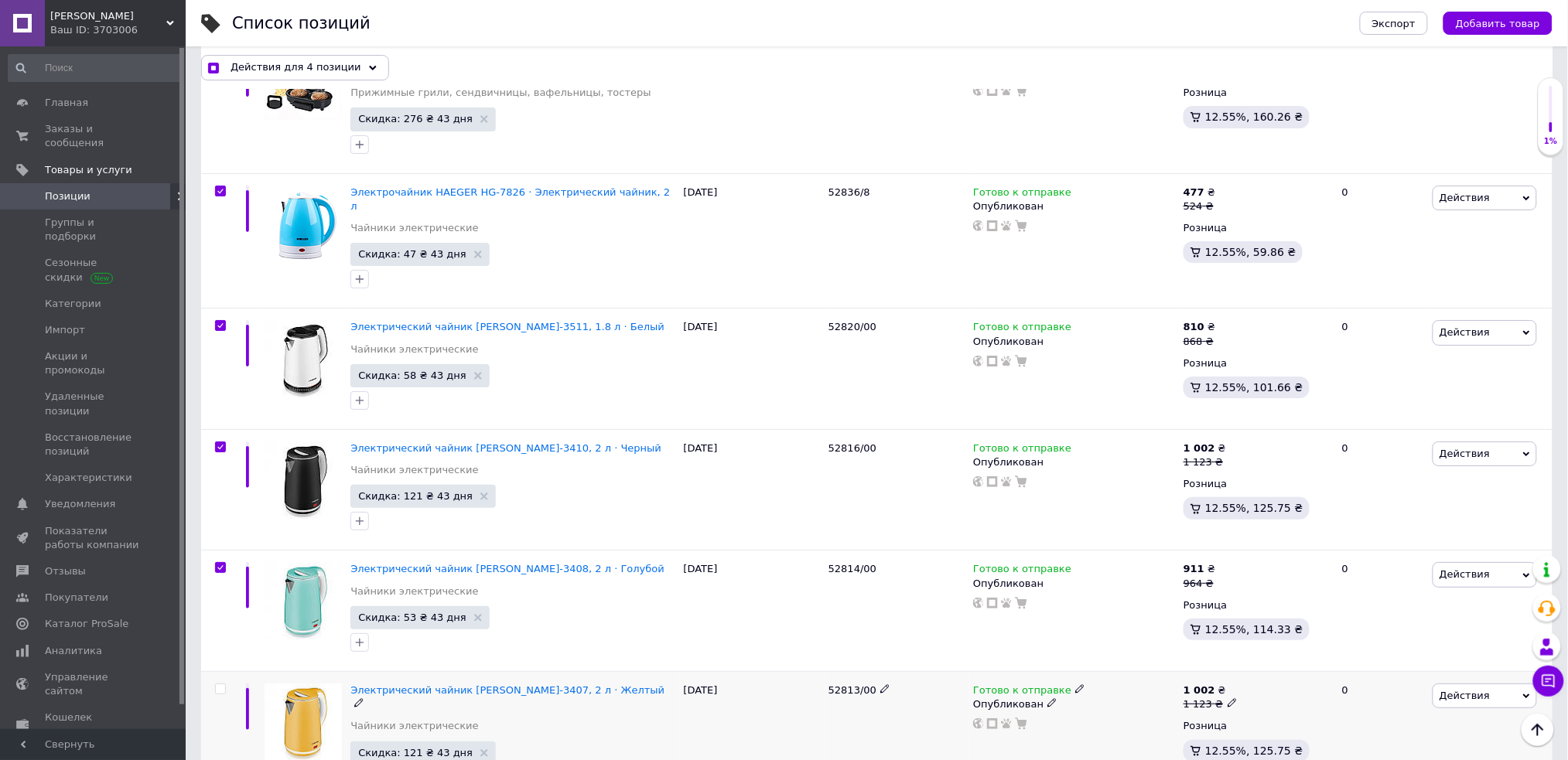
click at [218, 684] on input "checkbox" at bounding box center [220, 689] width 10 height 10
checkbox input "true"
click at [306, 68] on span "Действия для 5 позиций" at bounding box center [295, 67] width 131 height 14
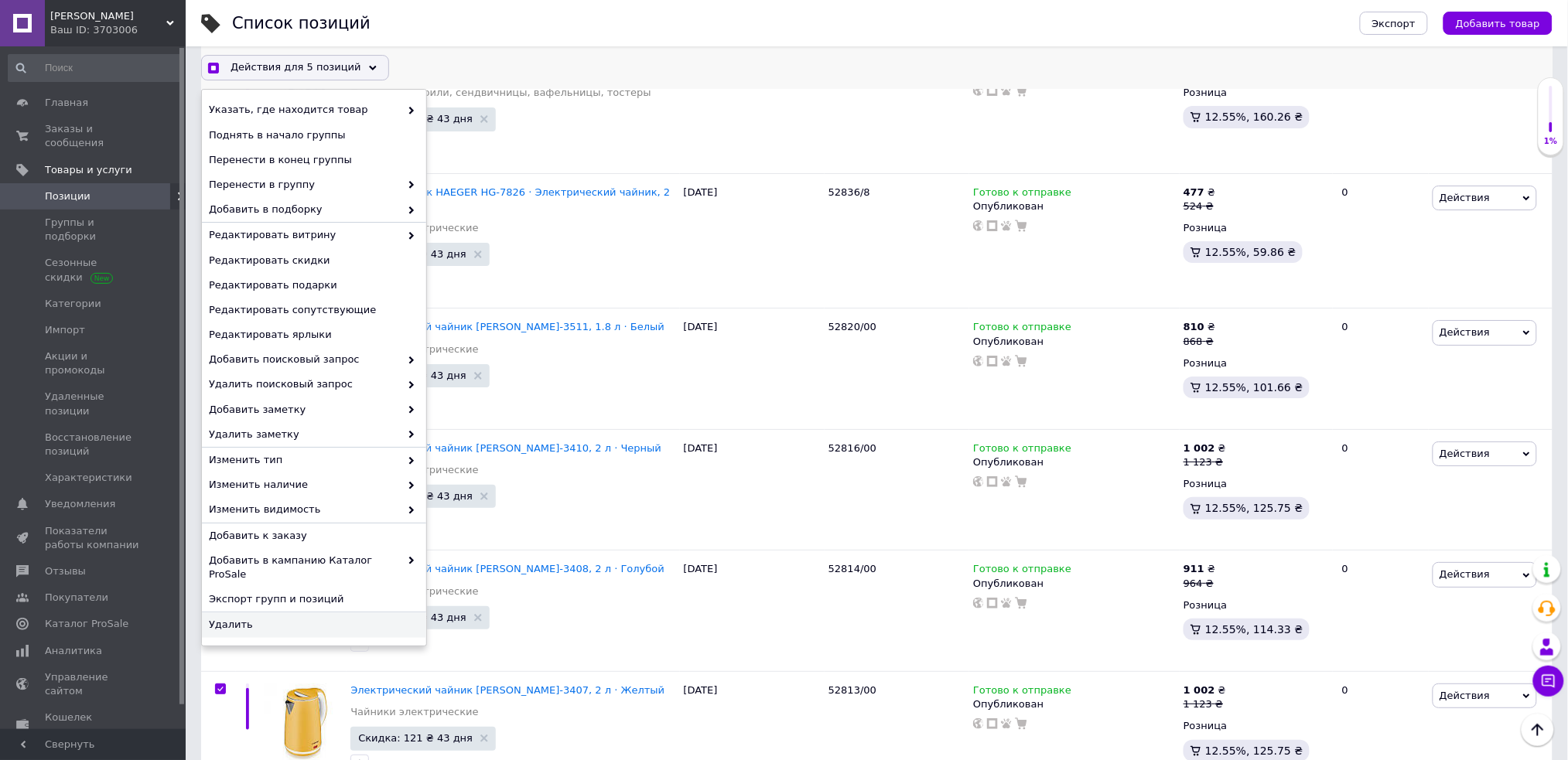
click at [280, 617] on span "Удалить" at bounding box center [312, 624] width 207 height 14
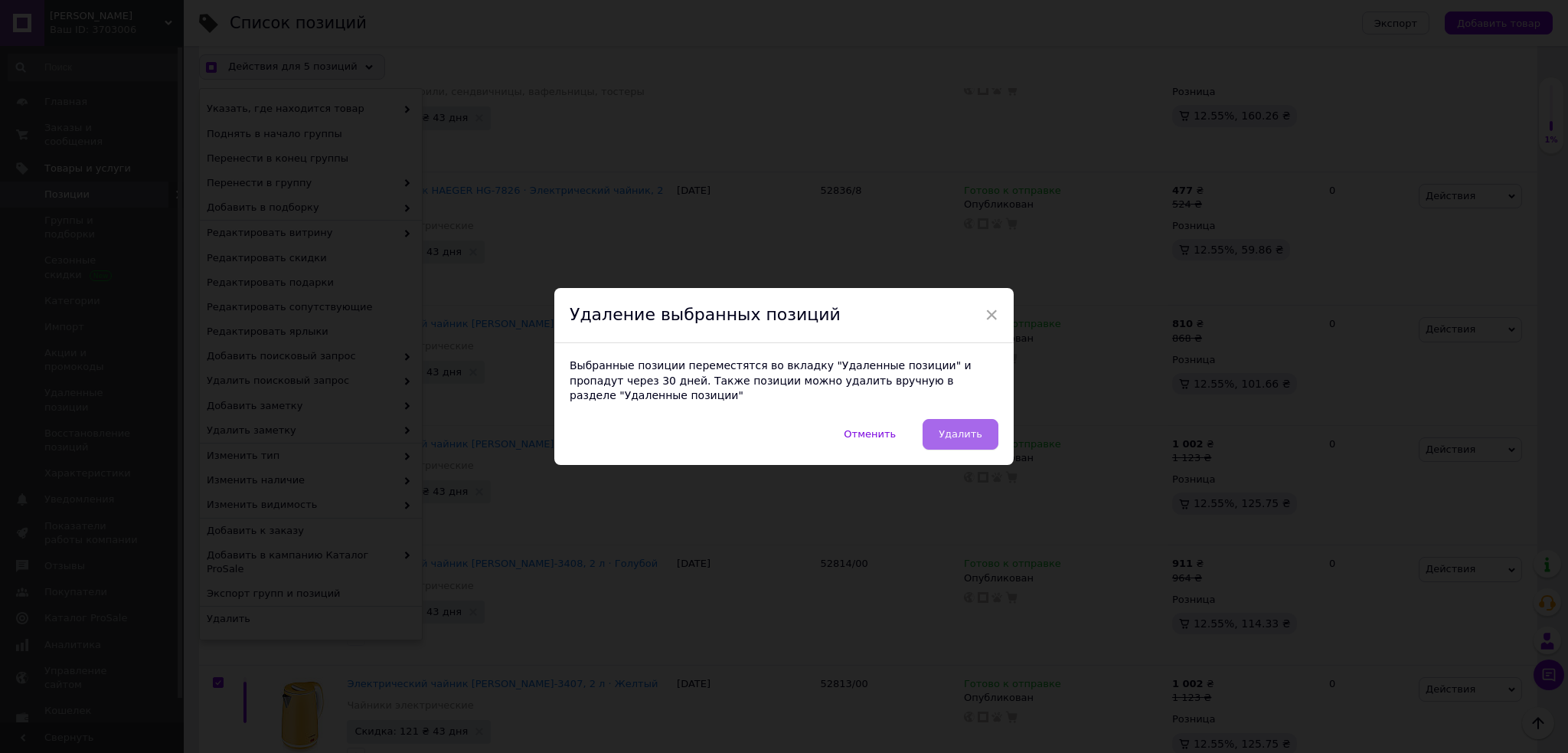
click at [964, 433] on button "Удалить" at bounding box center [960, 433] width 76 height 30
checkbox input "true"
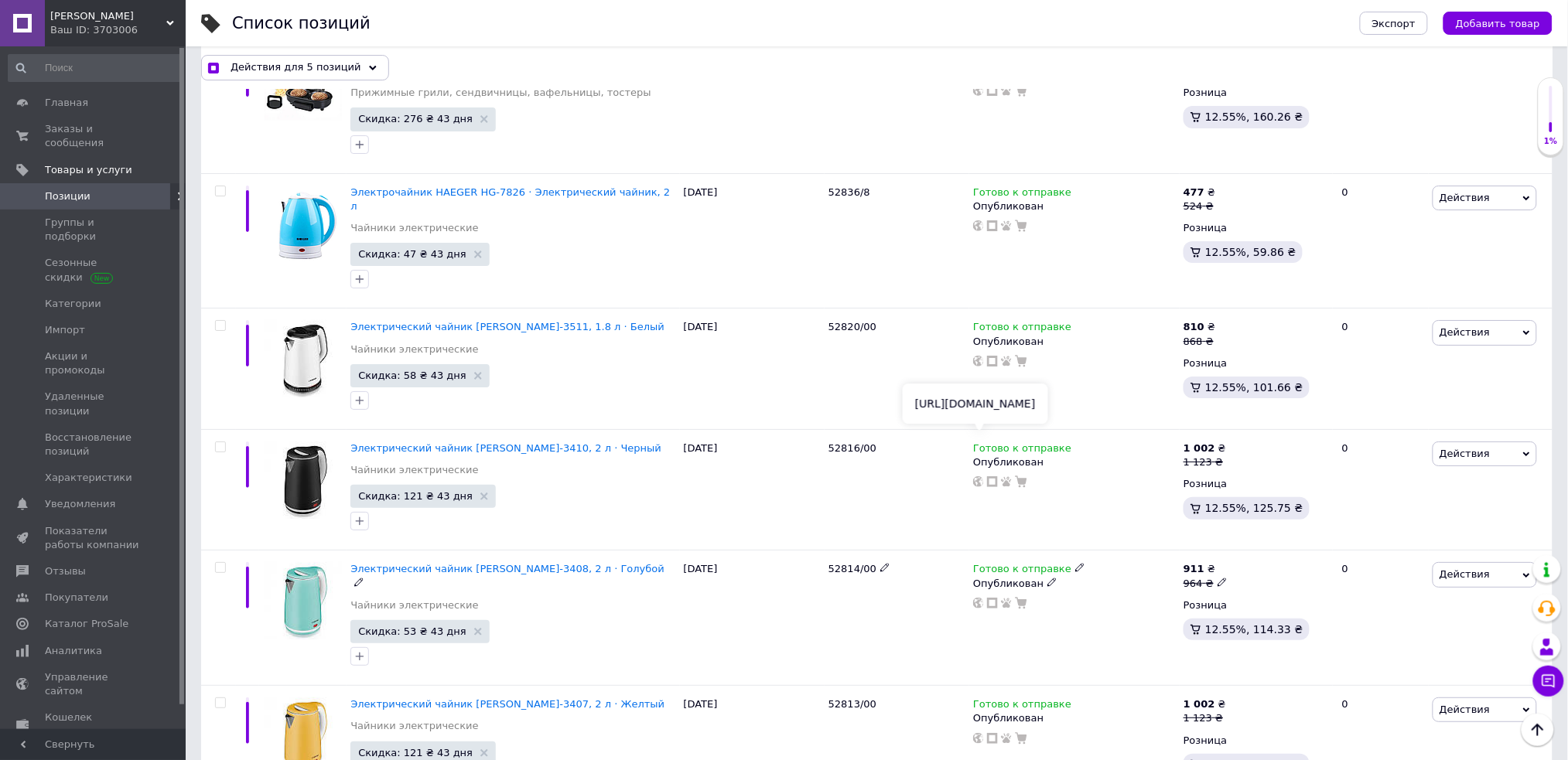
checkbox input "false"
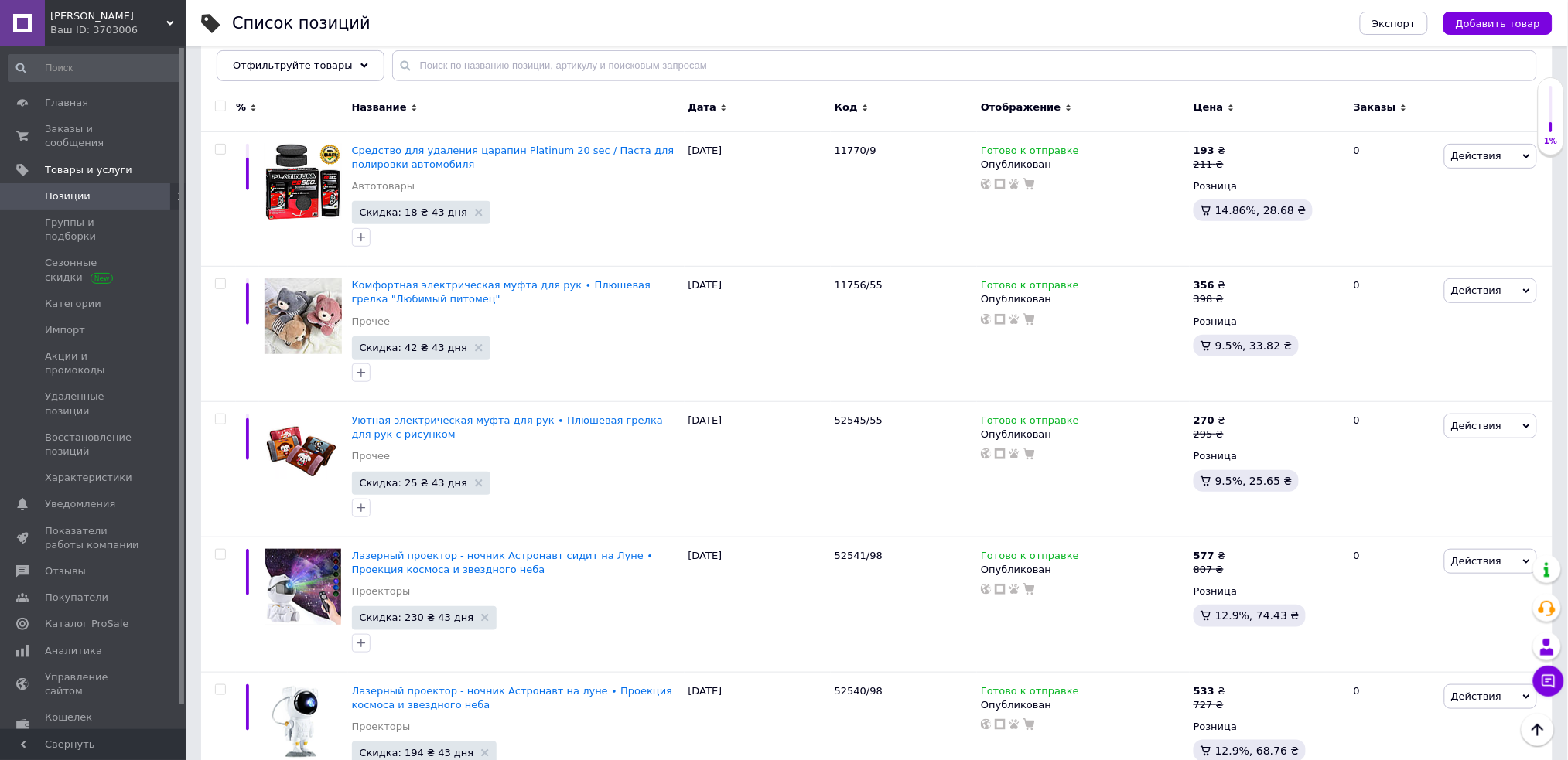
scroll to position [0, 0]
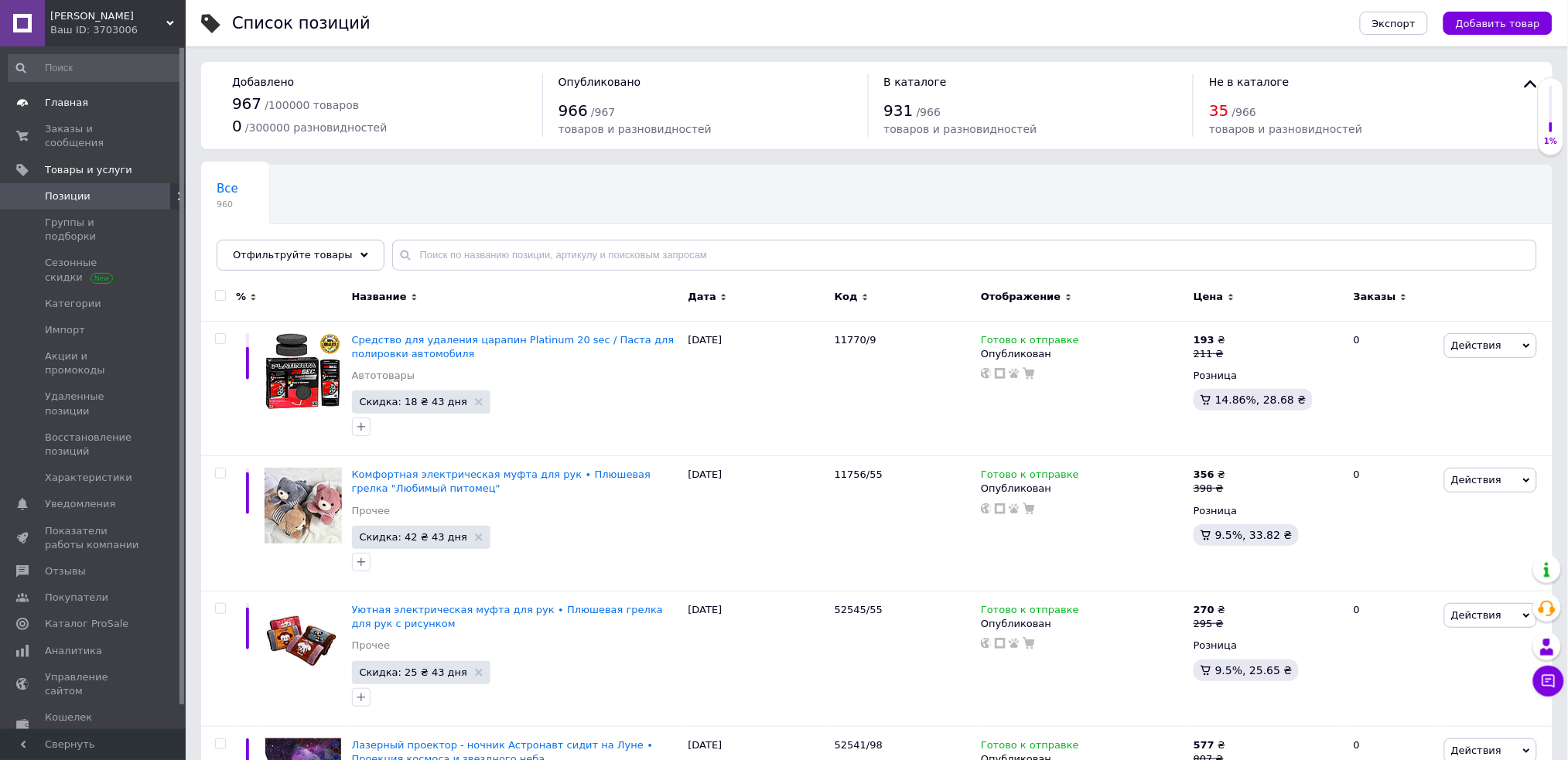
click at [106, 106] on span "Главная" at bounding box center [94, 102] width 98 height 14
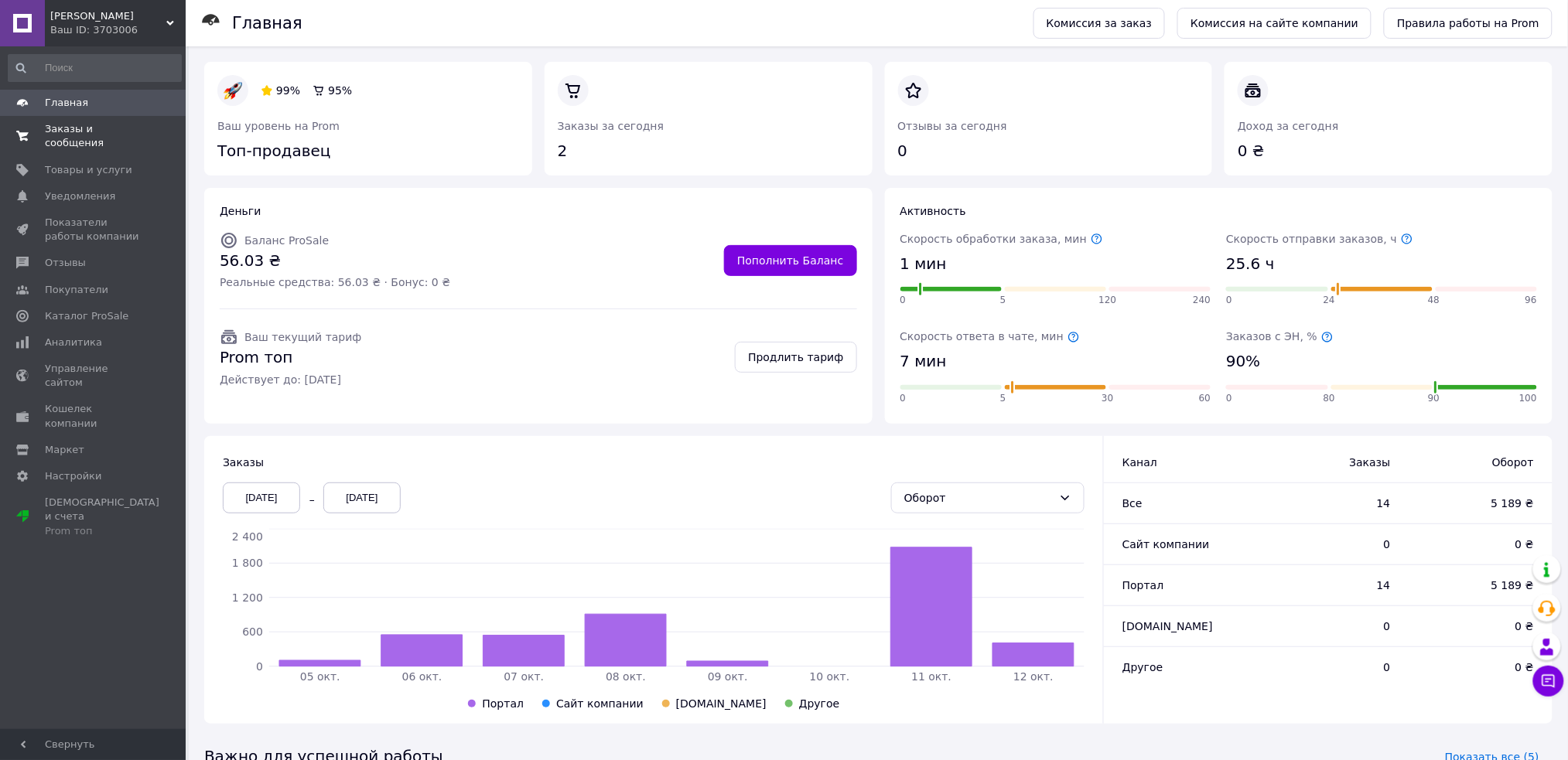
click at [118, 130] on span "Заказы и сообщения" at bounding box center [94, 136] width 98 height 28
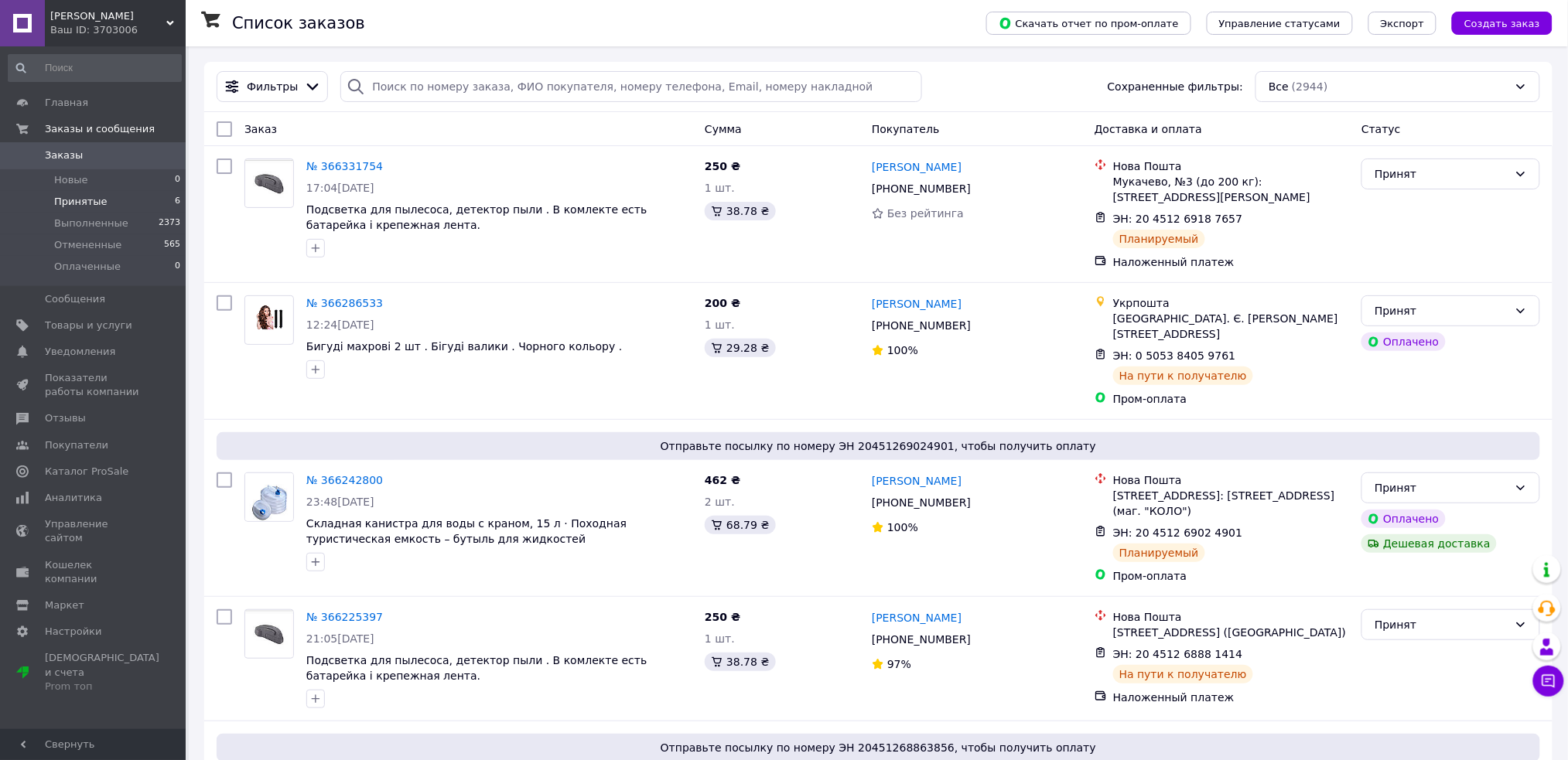
click at [125, 204] on li "Принятые 6" at bounding box center [94, 202] width 190 height 22
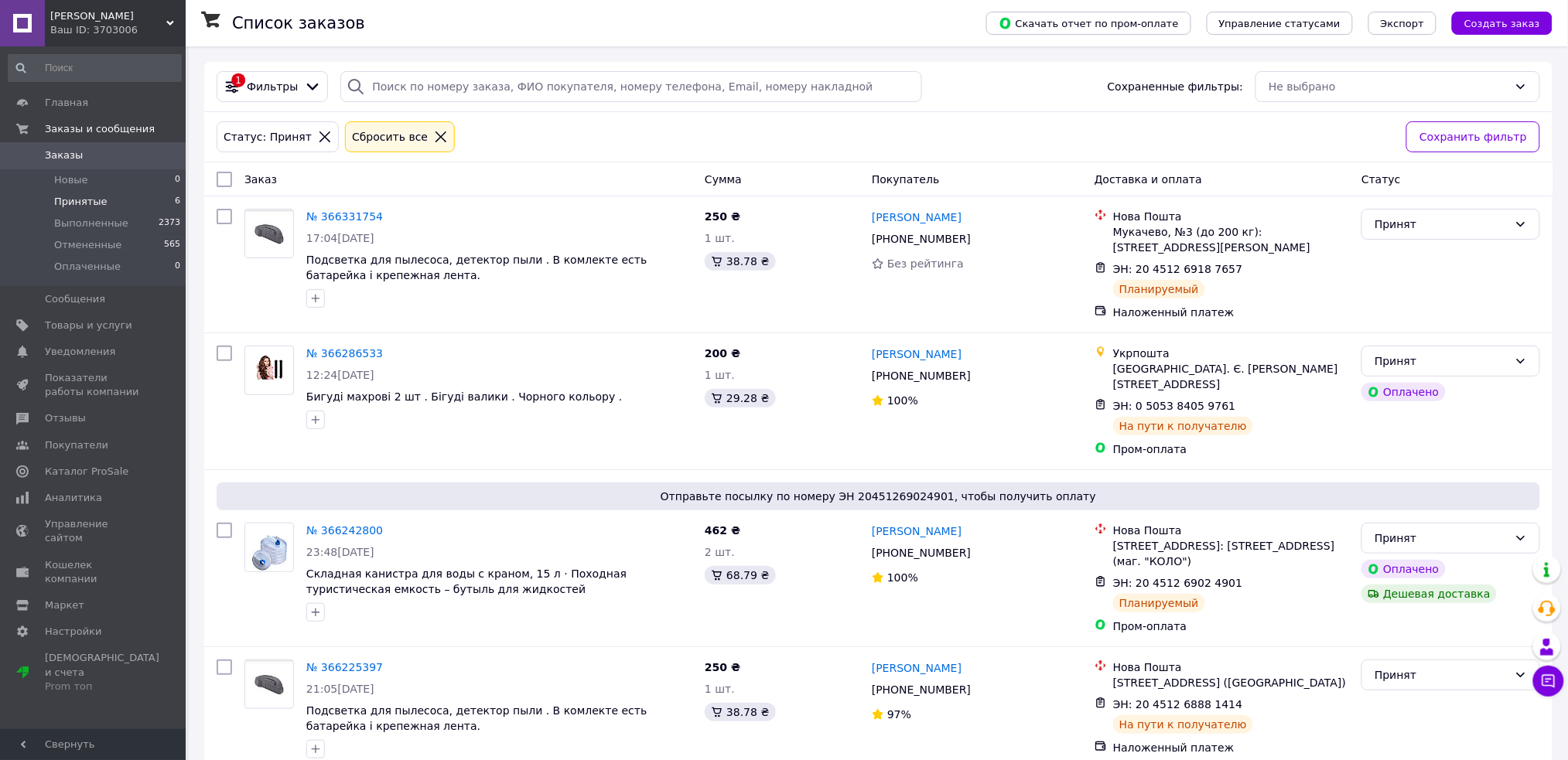
click at [115, 200] on li "Принятые 6" at bounding box center [94, 202] width 190 height 22
click at [118, 332] on link "Товары и услуги" at bounding box center [94, 325] width 190 height 27
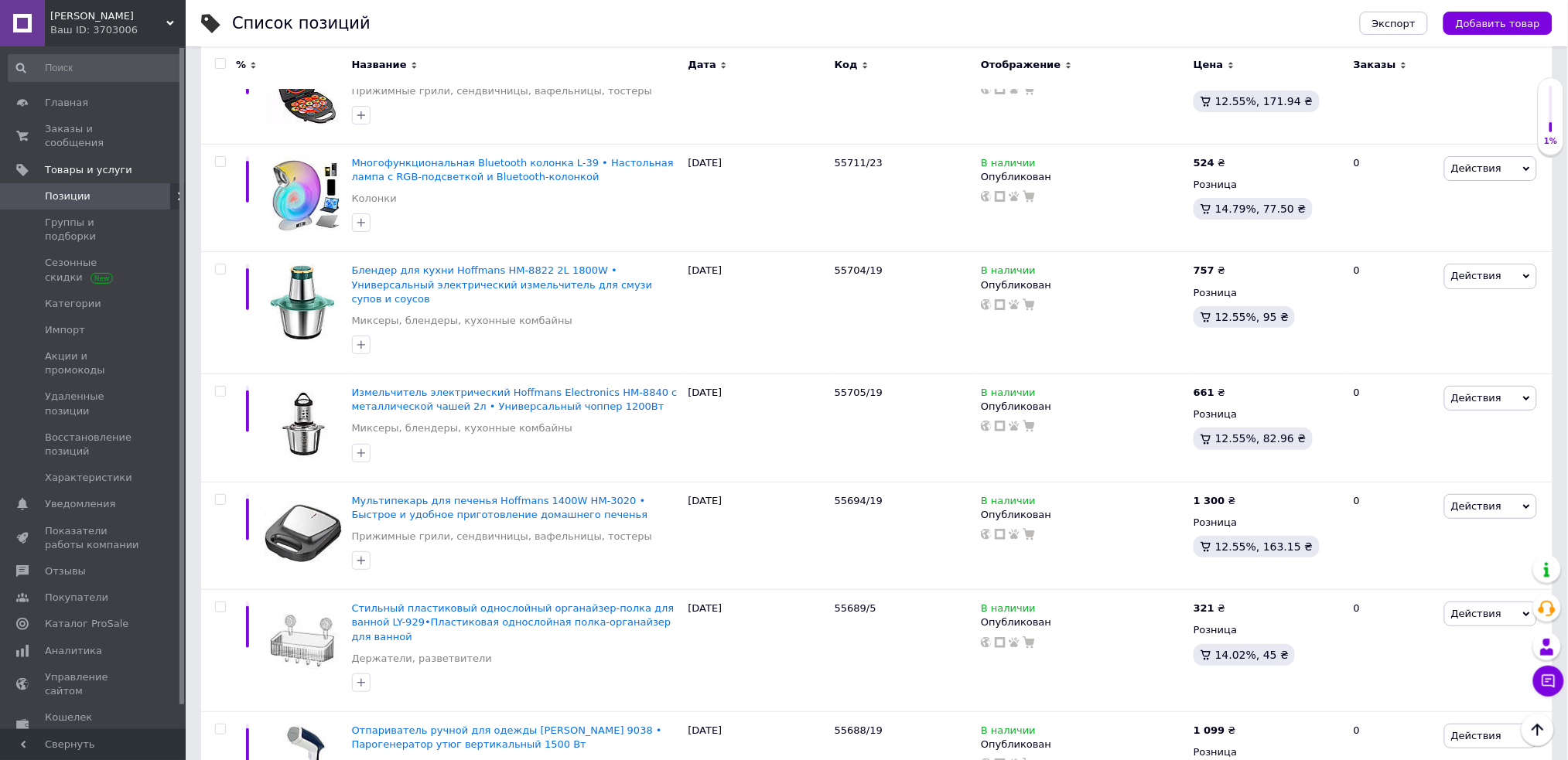
scroll to position [10916, 0]
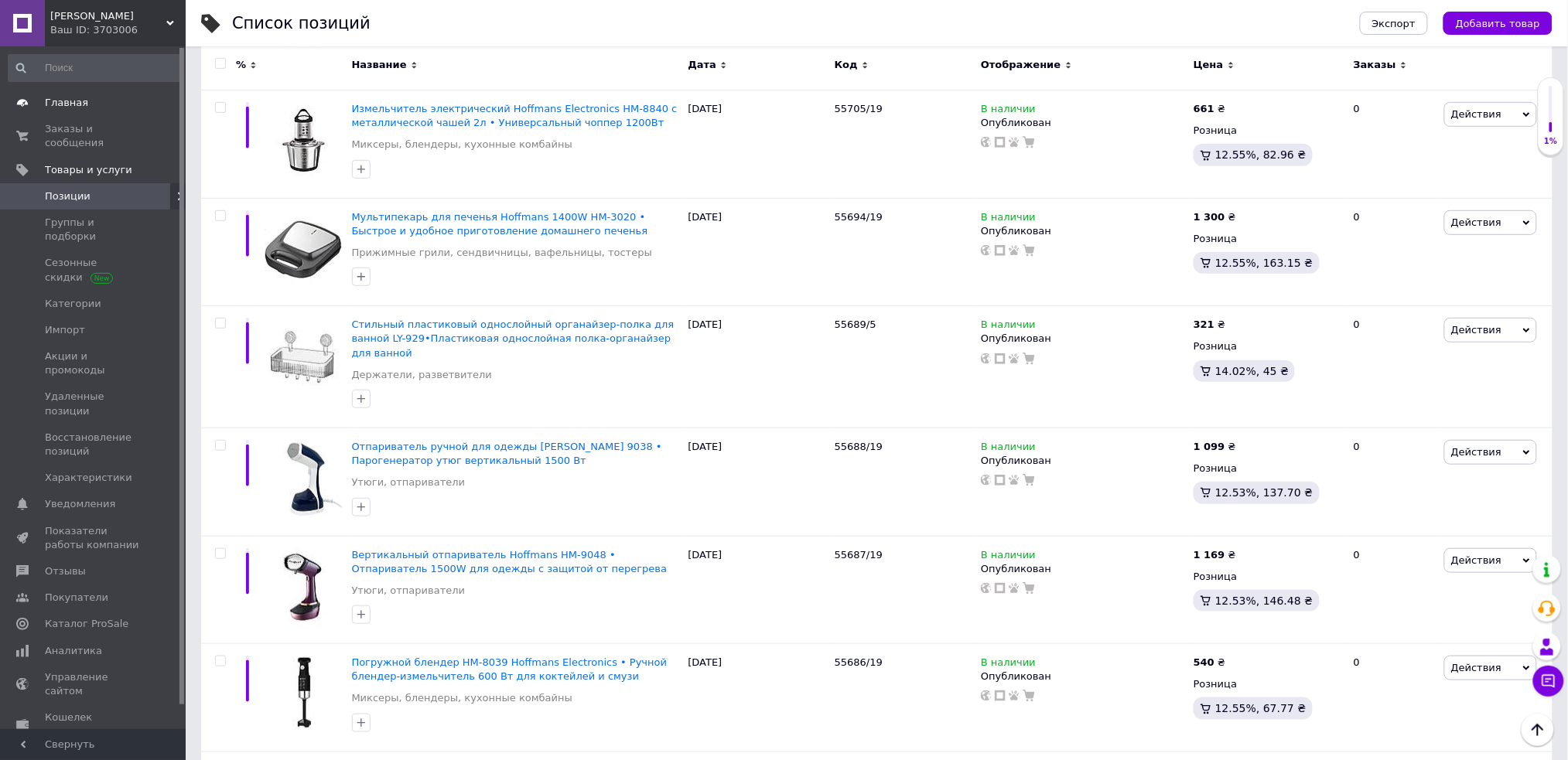
click at [115, 103] on span "Главная" at bounding box center [94, 102] width 98 height 14
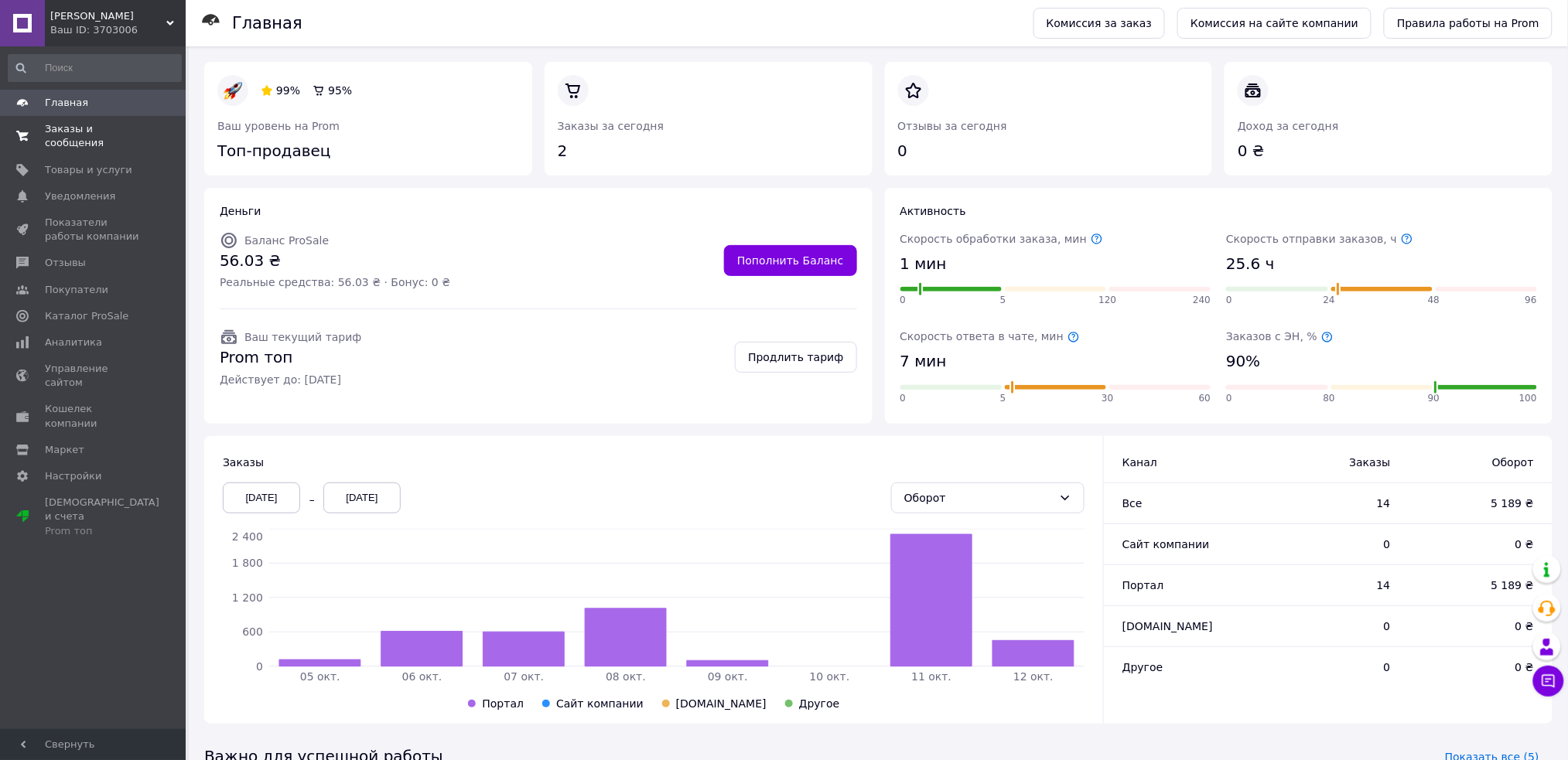
click at [99, 130] on span "Заказы и сообщения" at bounding box center [94, 136] width 98 height 28
